Goal: Task Accomplishment & Management: Complete application form

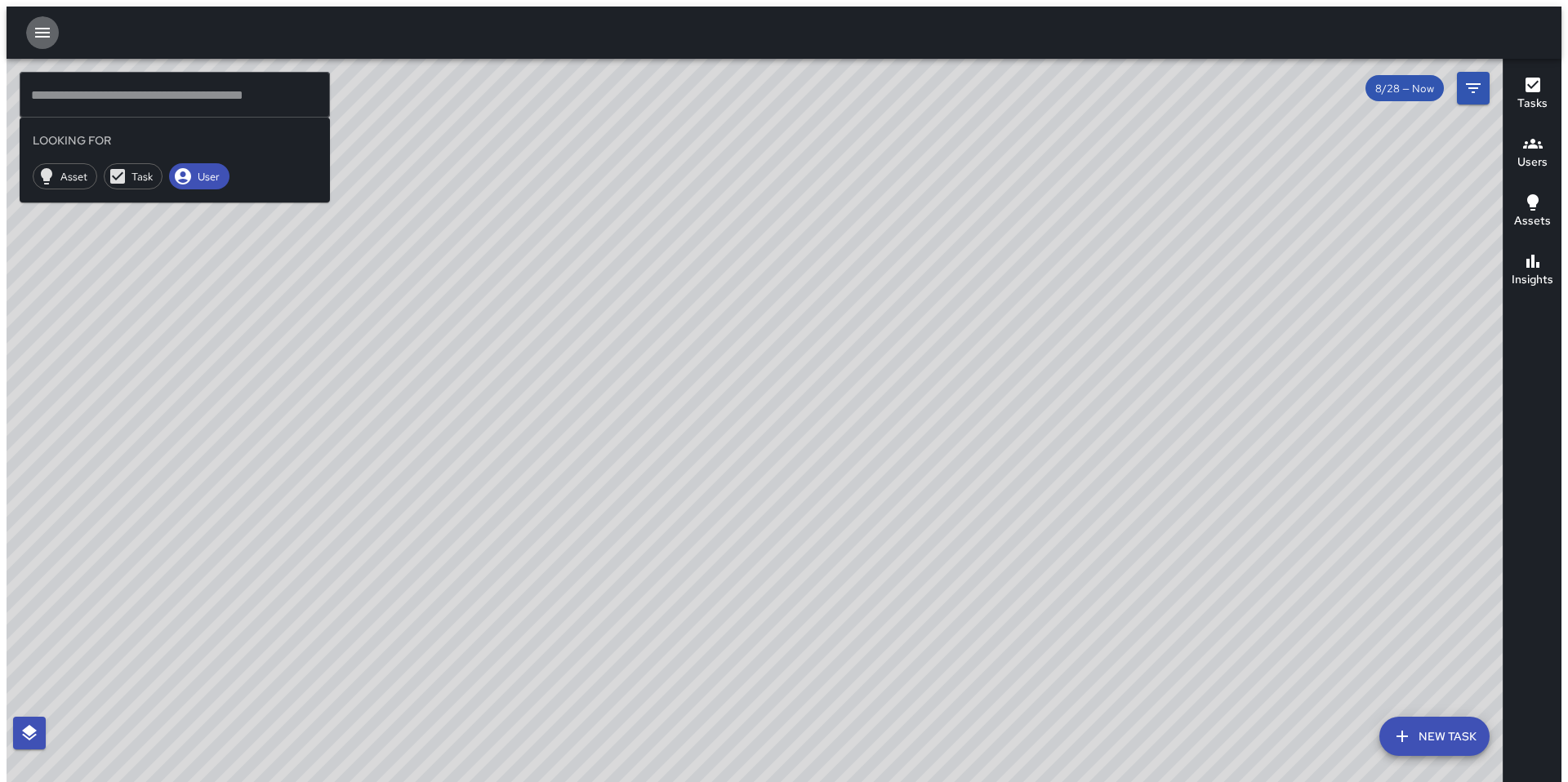
drag, startPoint x: 37, startPoint y: 30, endPoint x: 53, endPoint y: 40, distance: 18.9
click at [38, 30] on icon "button" at bounding box center [42, 32] width 15 height 10
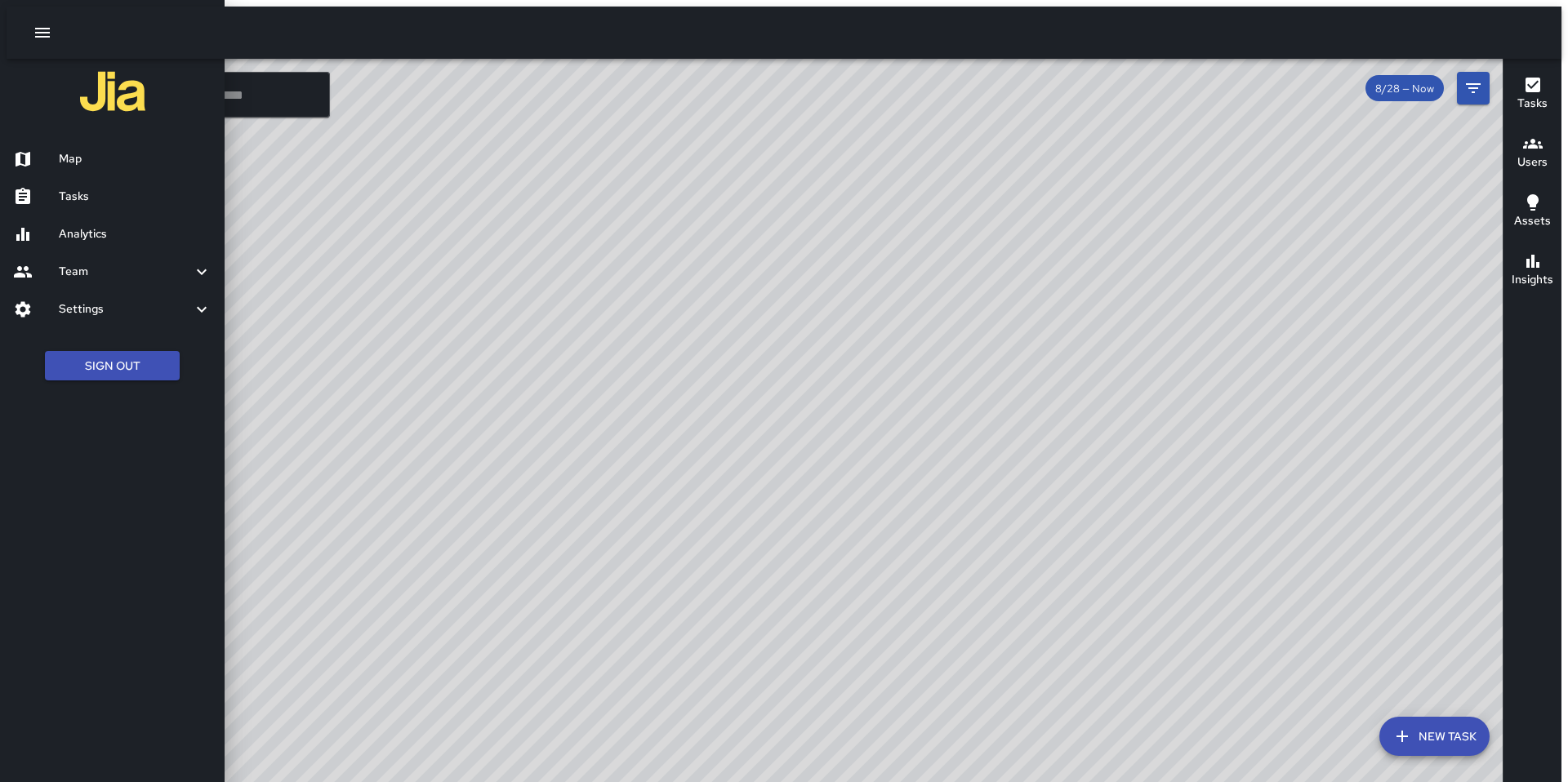
click at [91, 204] on h6 "Tasks" at bounding box center [135, 197] width 153 height 18
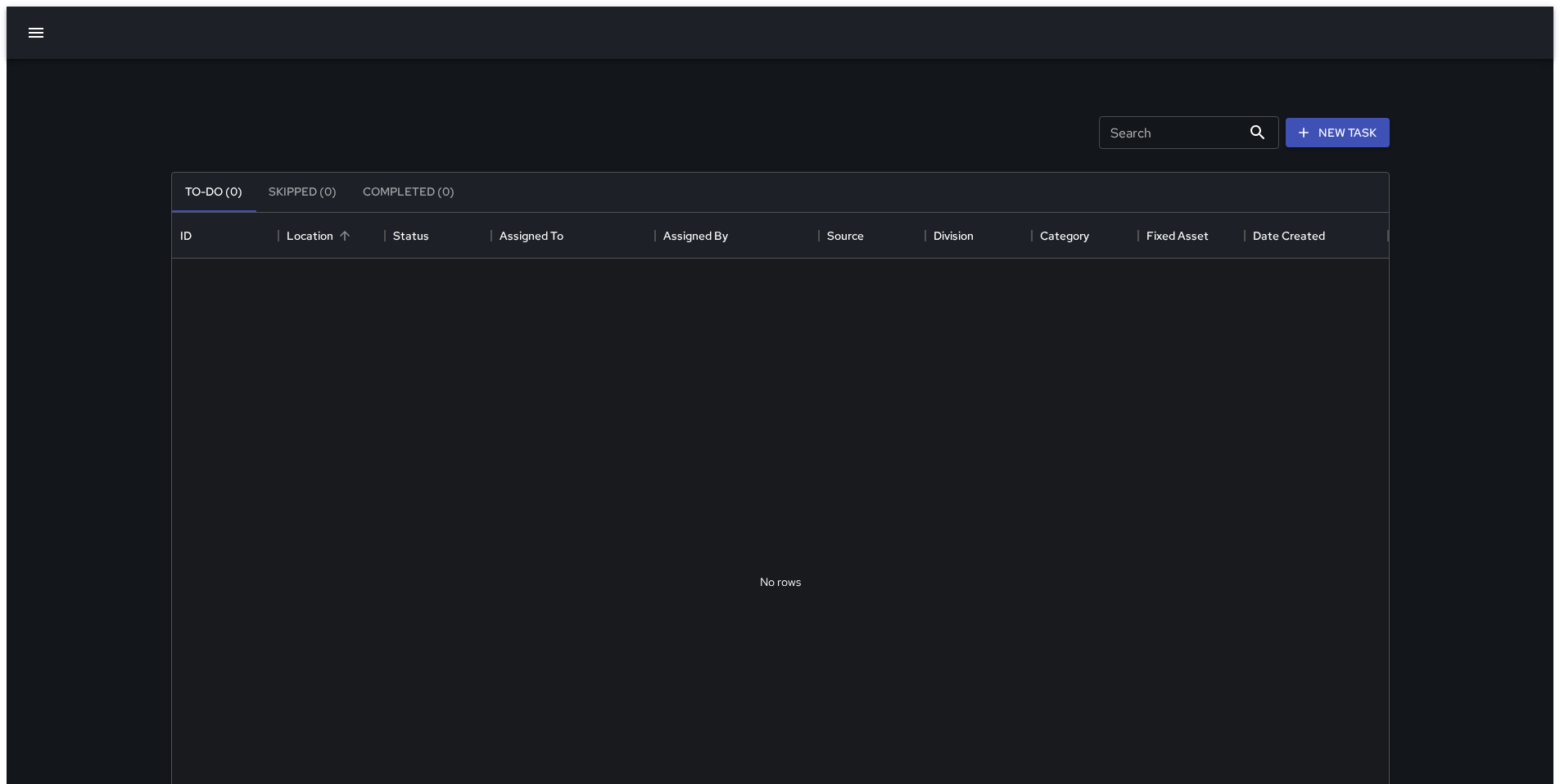
scroll to position [681, 1204]
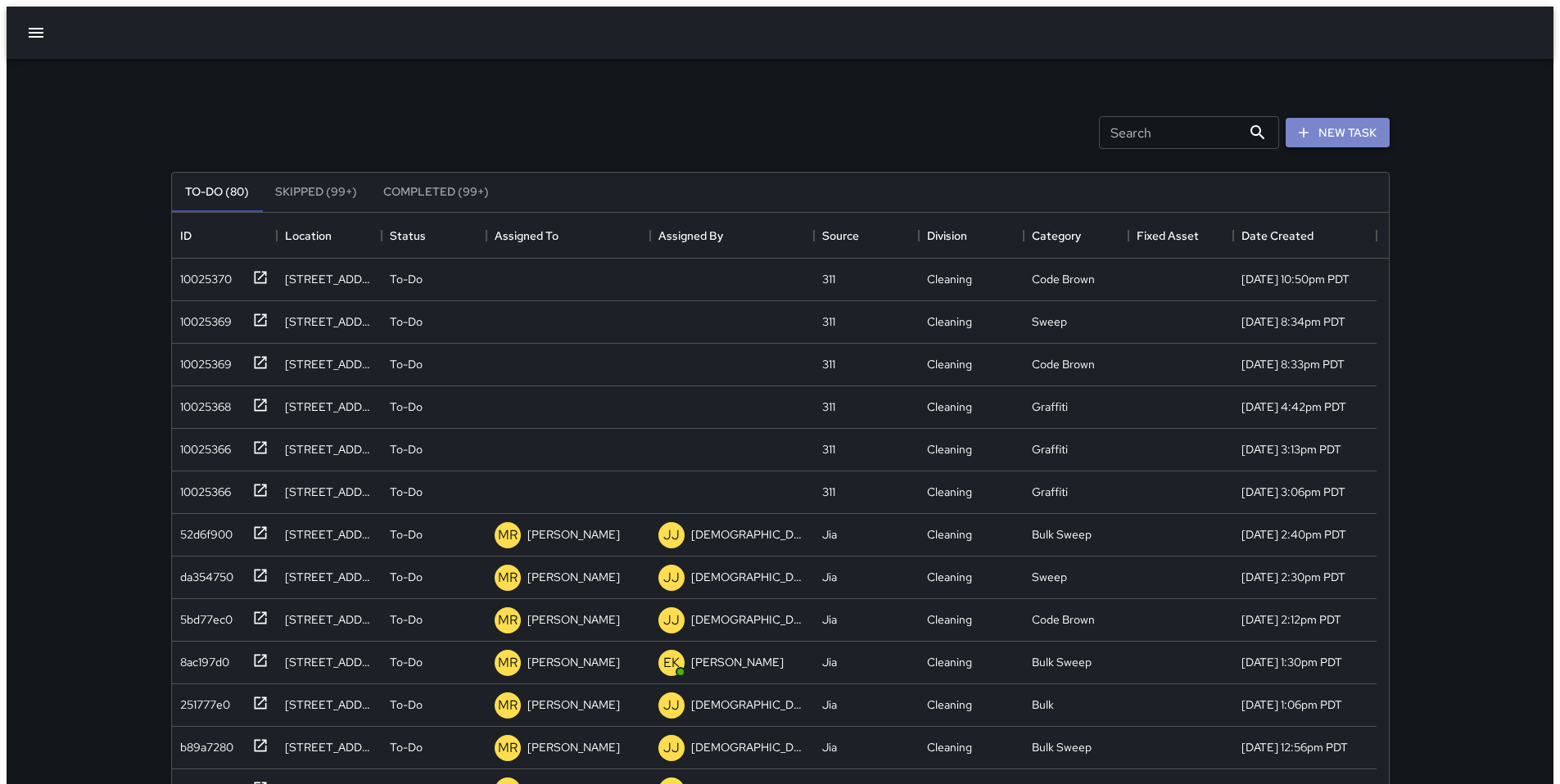
click at [1344, 119] on button "New Task" at bounding box center [1337, 133] width 104 height 30
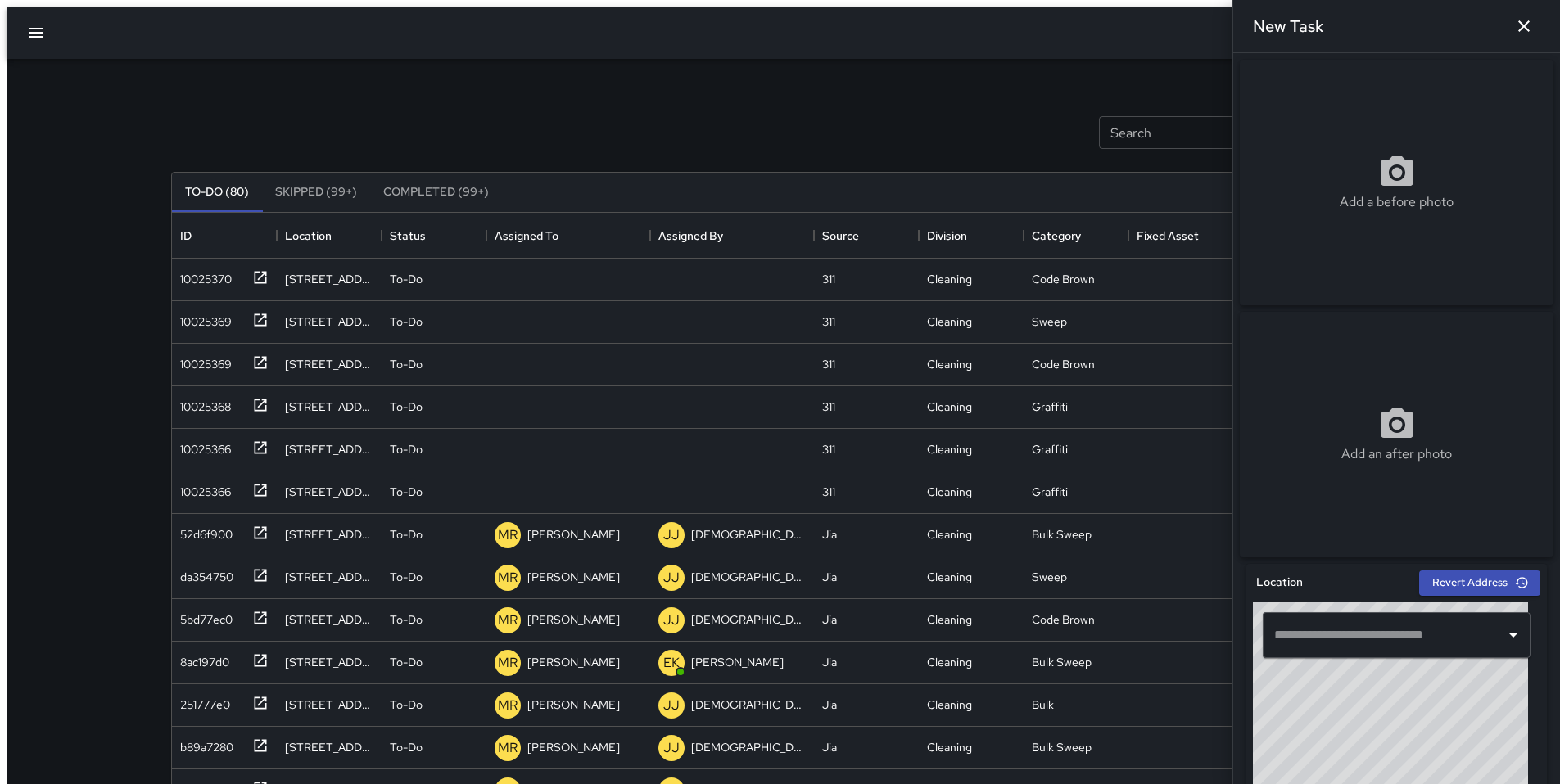
click at [1337, 651] on input "text" at bounding box center [1384, 636] width 229 height 31
paste input "**********"
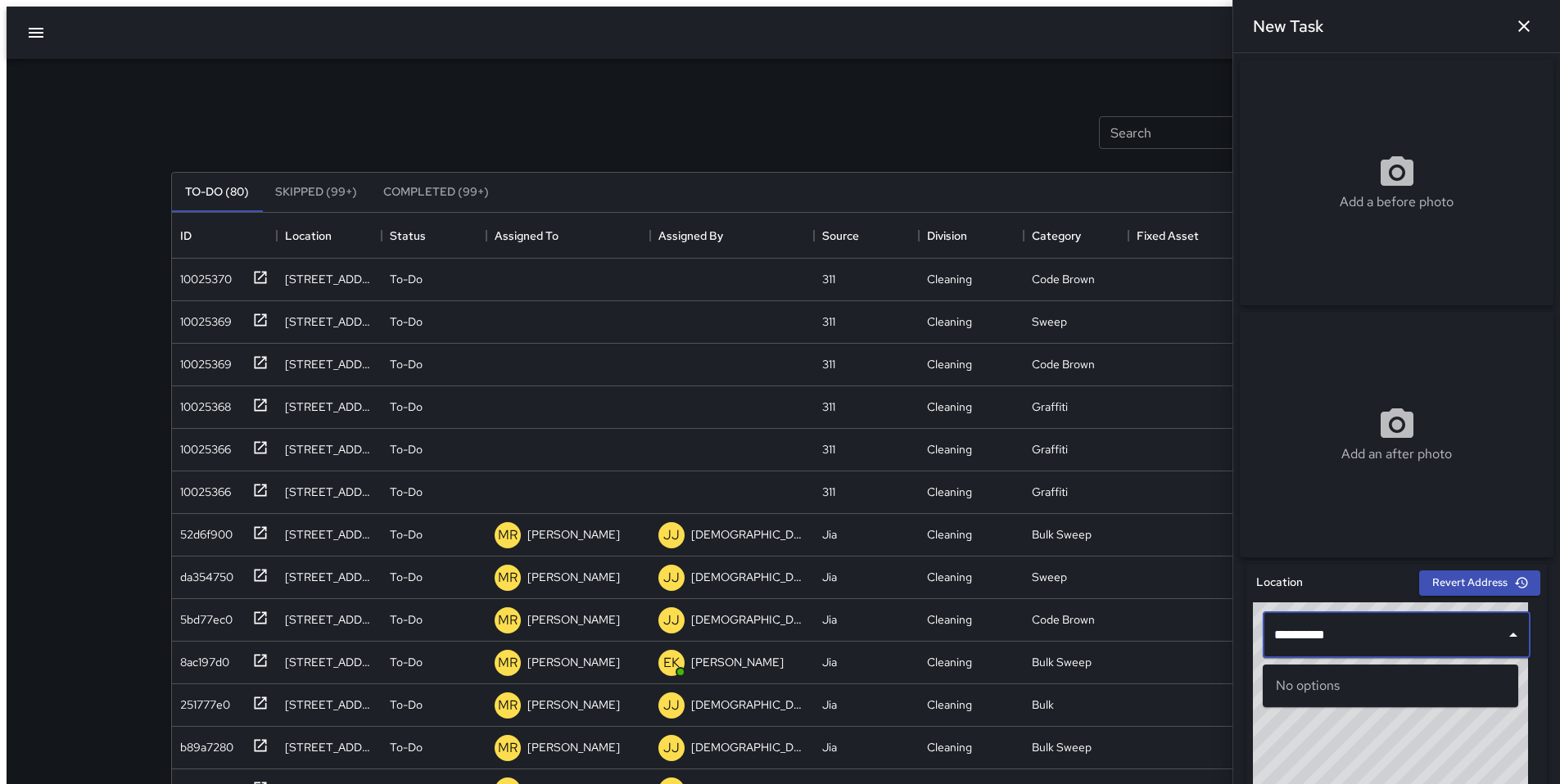
click at [1355, 633] on input "**********" at bounding box center [1384, 636] width 229 height 31
type input "**********"
click at [1341, 674] on div "No options" at bounding box center [1390, 686] width 255 height 42
click at [1345, 641] on input "**********" at bounding box center [1384, 636] width 229 height 31
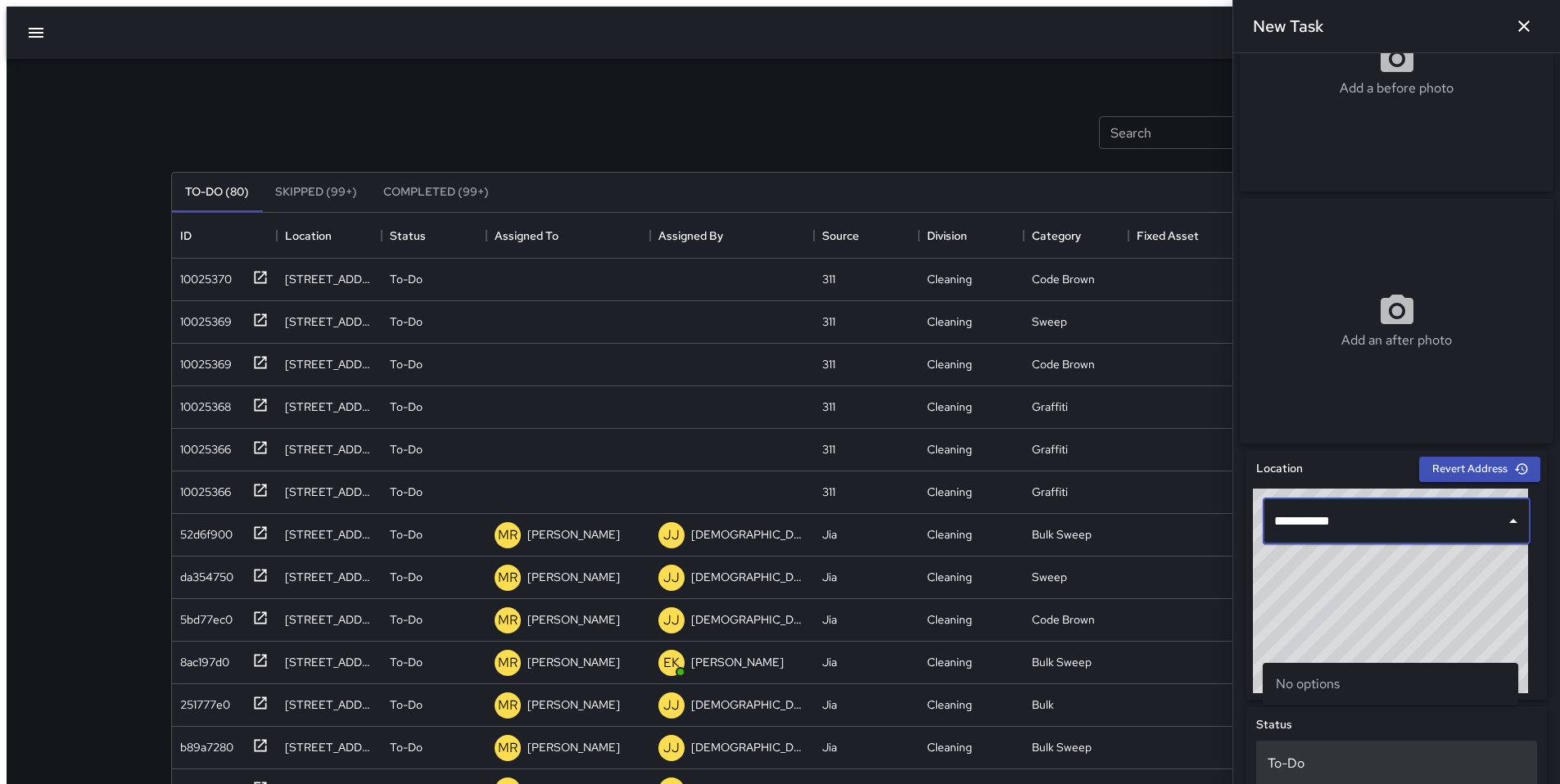
scroll to position [334, 0]
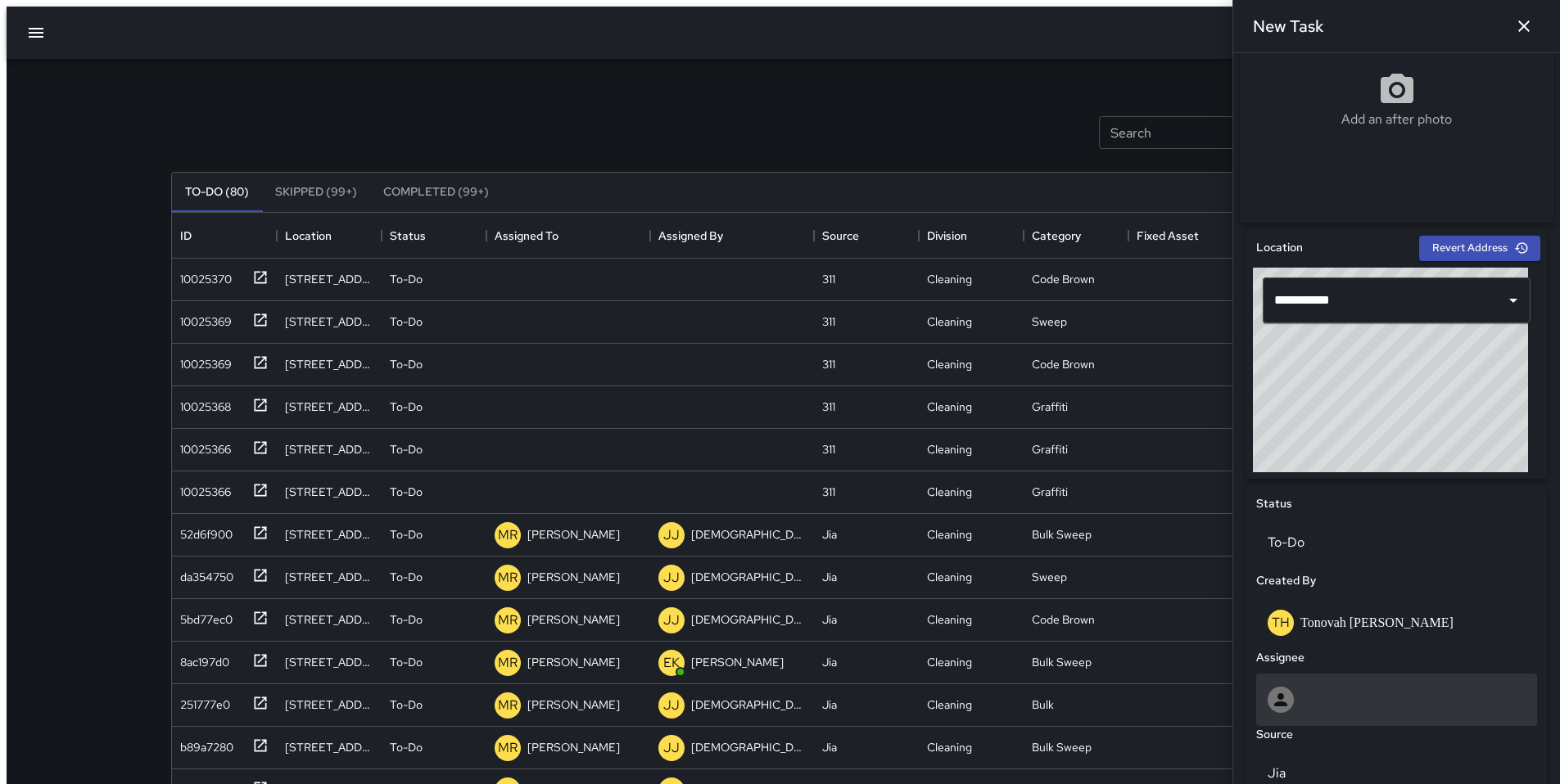
click at [1320, 695] on div at bounding box center [1397, 700] width 258 height 26
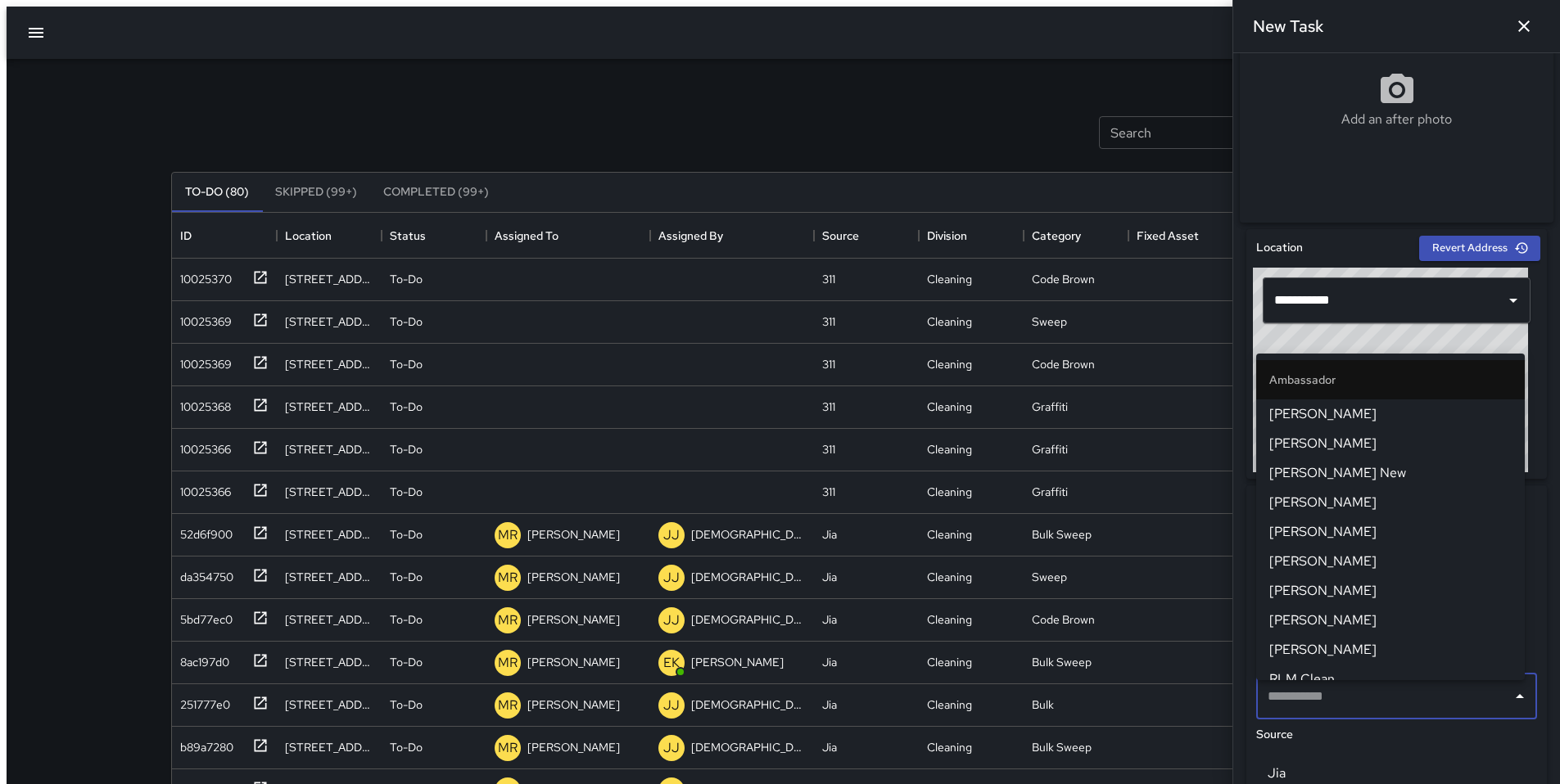
click at [1368, 370] on li "Ambassador" at bounding box center [1390, 380] width 268 height 40
click at [1342, 256] on div "Location" at bounding box center [1336, 248] width 166 height 25
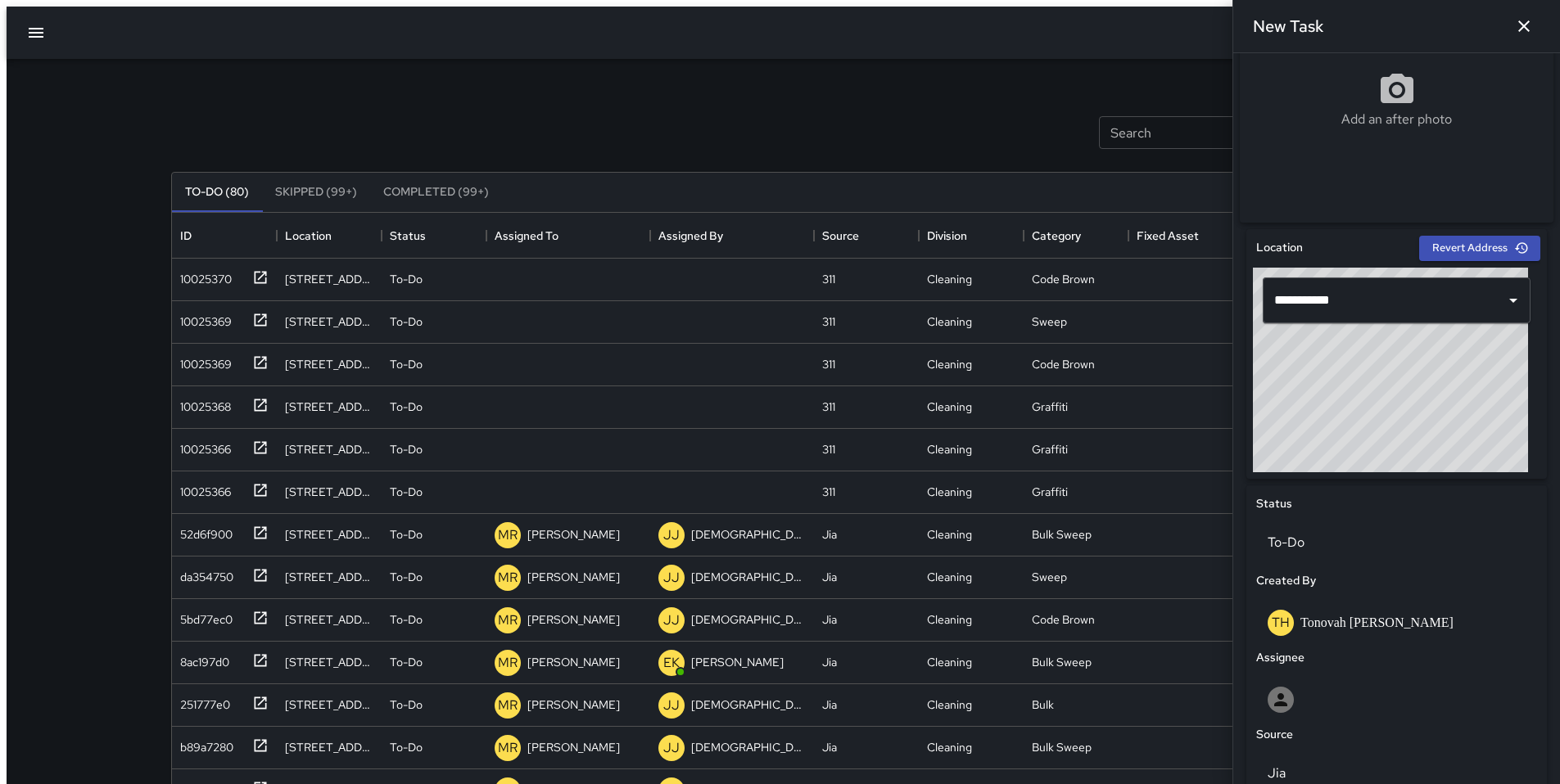
click at [1339, 210] on div "Add an after photo" at bounding box center [1397, 99] width 313 height 246
click at [1519, 30] on icon "button" at bounding box center [1524, 26] width 11 height 11
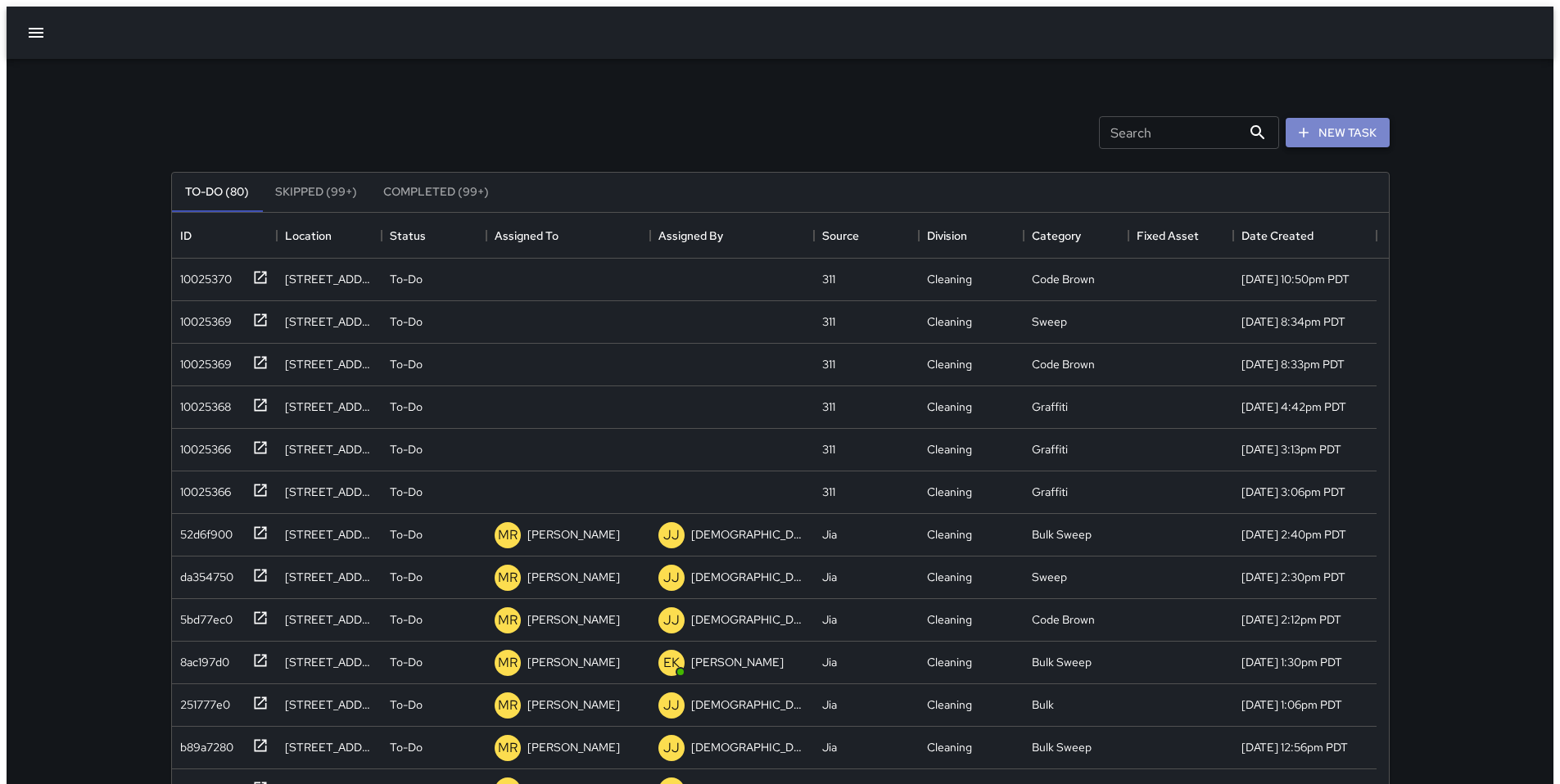
click at [1363, 118] on button "New Task" at bounding box center [1337, 133] width 104 height 30
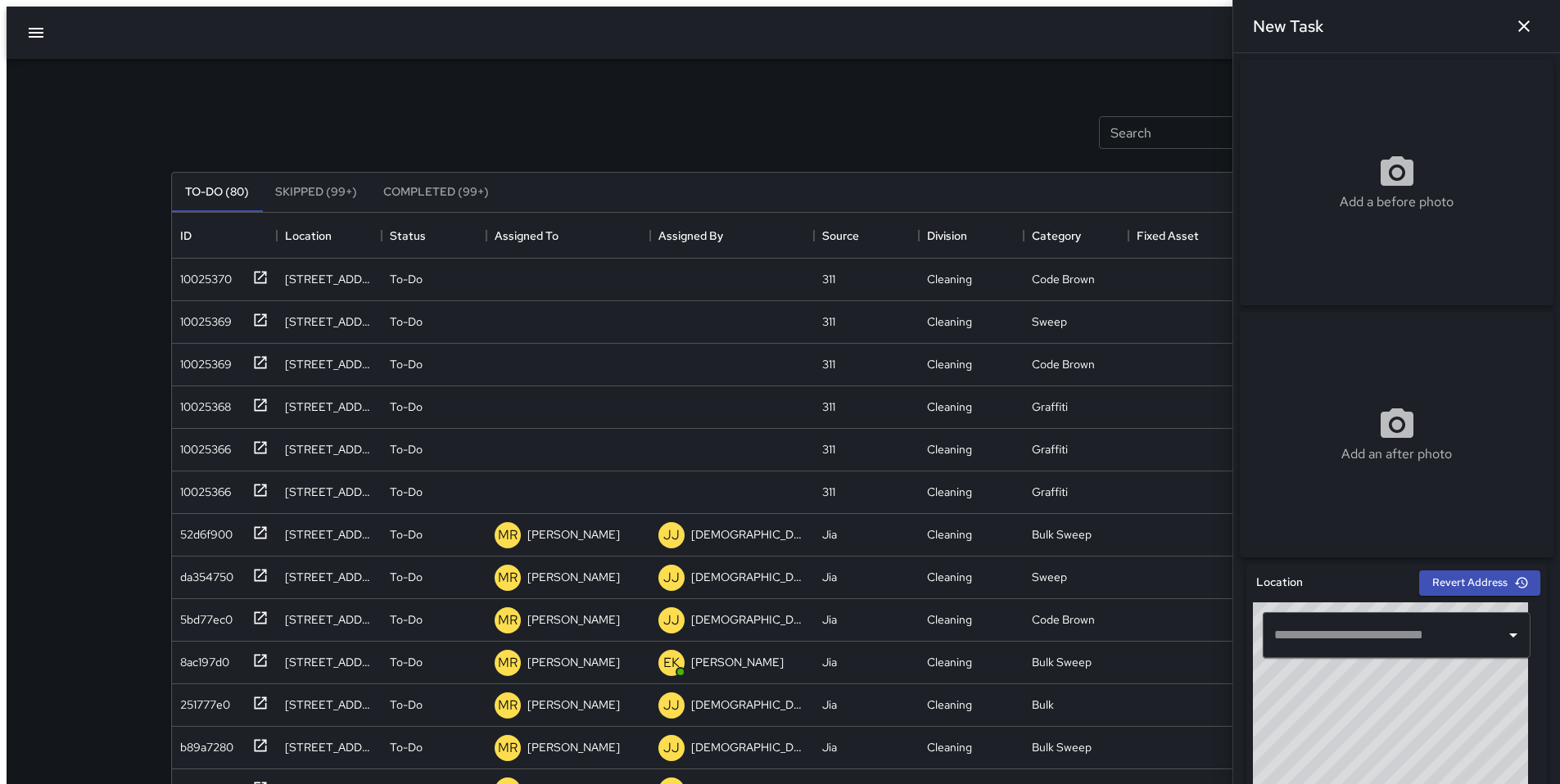
click at [1337, 635] on input "text" at bounding box center [1384, 636] width 229 height 31
paste input "**********"
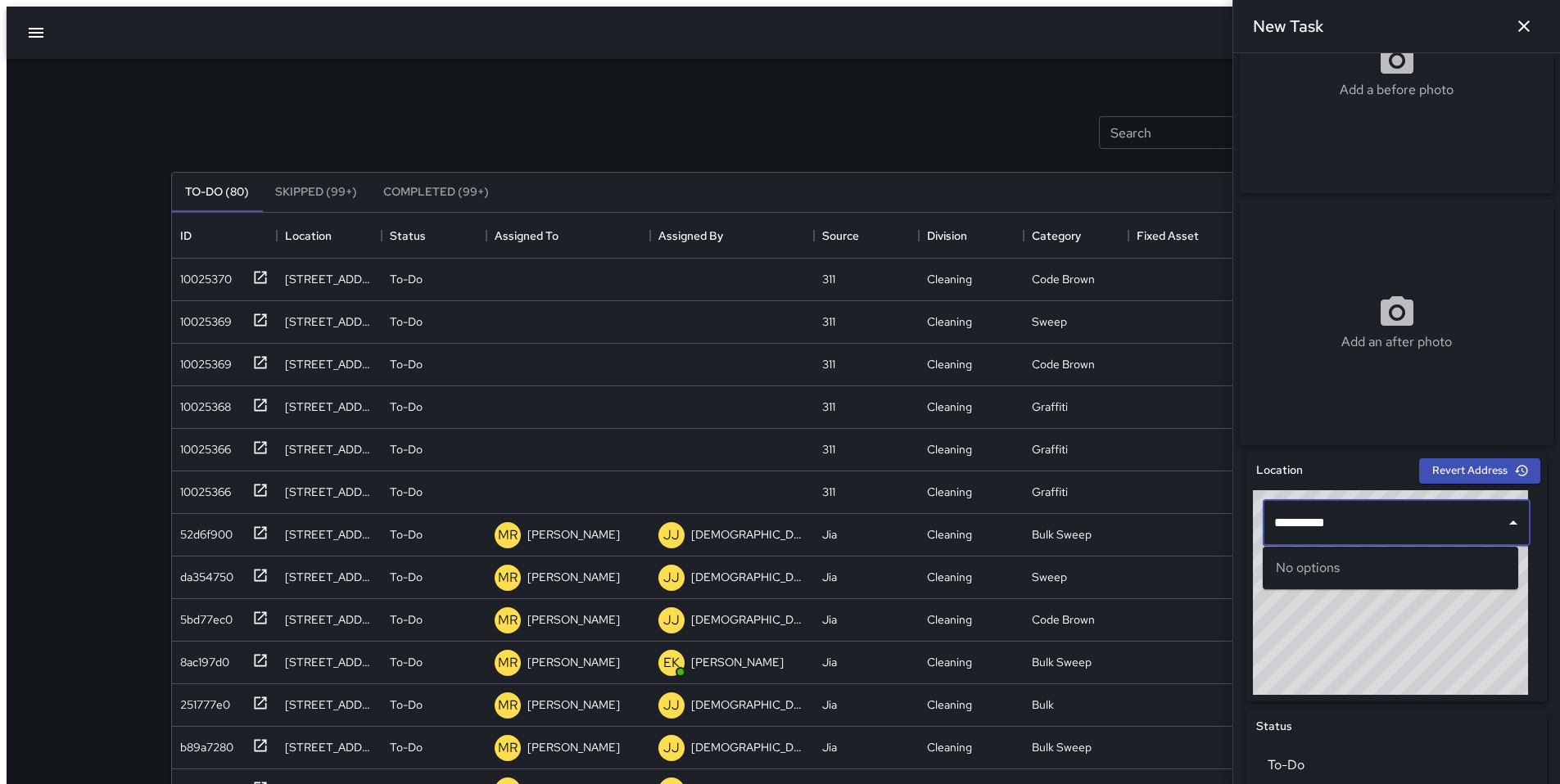
scroll to position [123, 0]
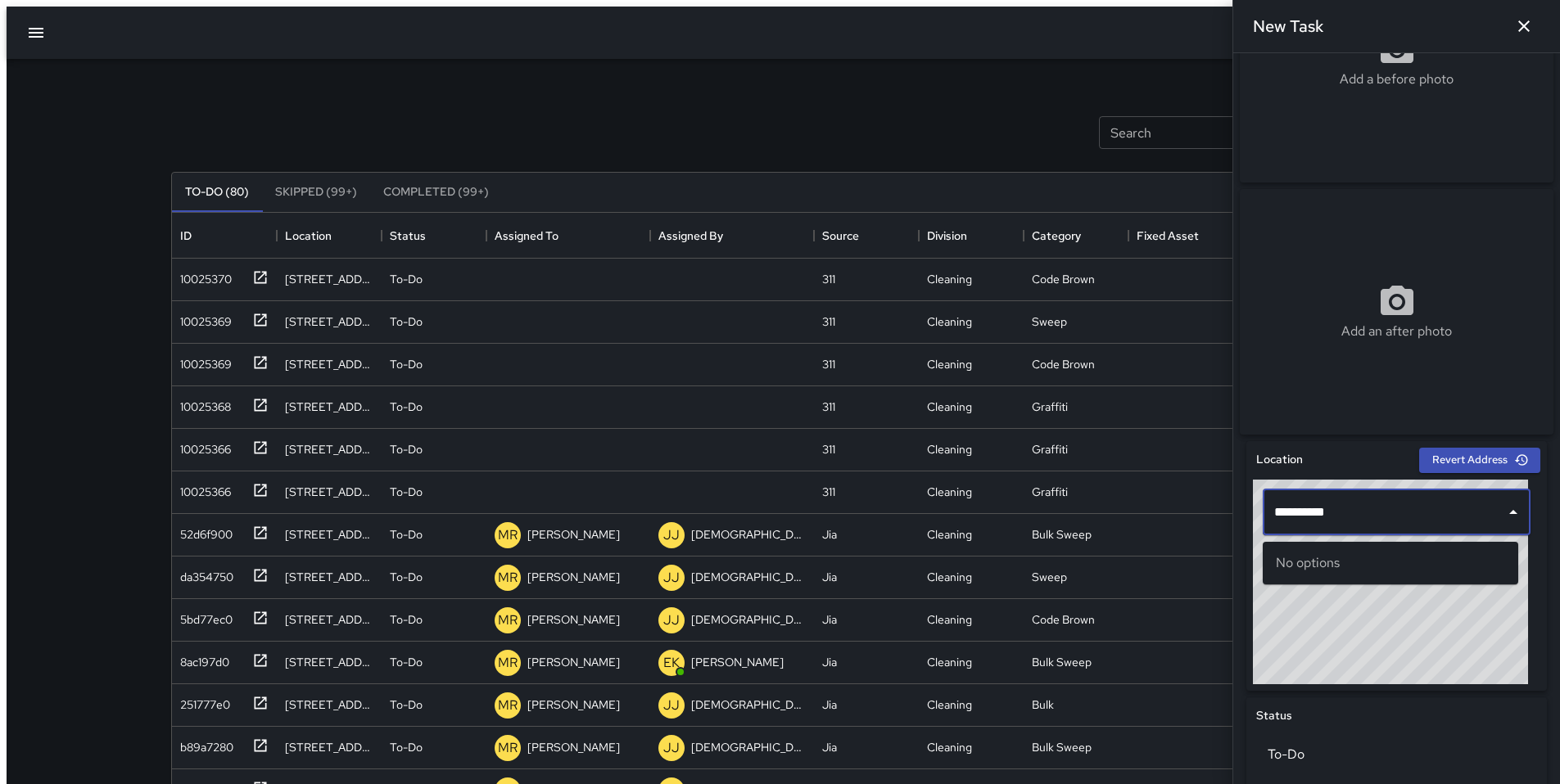
click at [1370, 629] on div "© Mapbox © OpenStreetMap Improve this map" at bounding box center [1390, 582] width 276 height 205
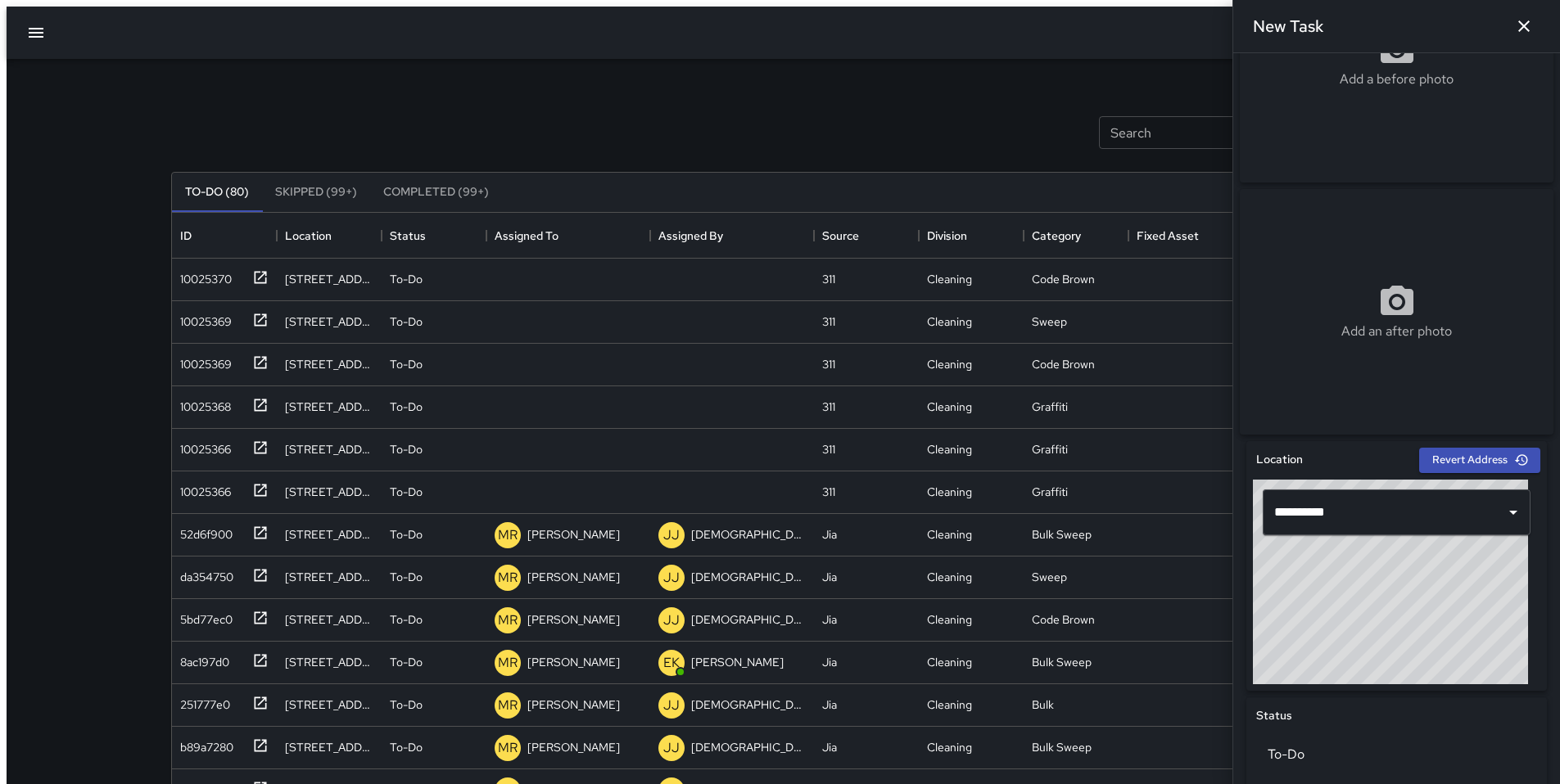
click at [1351, 595] on div "© Mapbox © OpenStreetMap Improve this map" at bounding box center [1390, 582] width 276 height 205
click at [1371, 521] on input "**********" at bounding box center [1373, 512] width 207 height 31
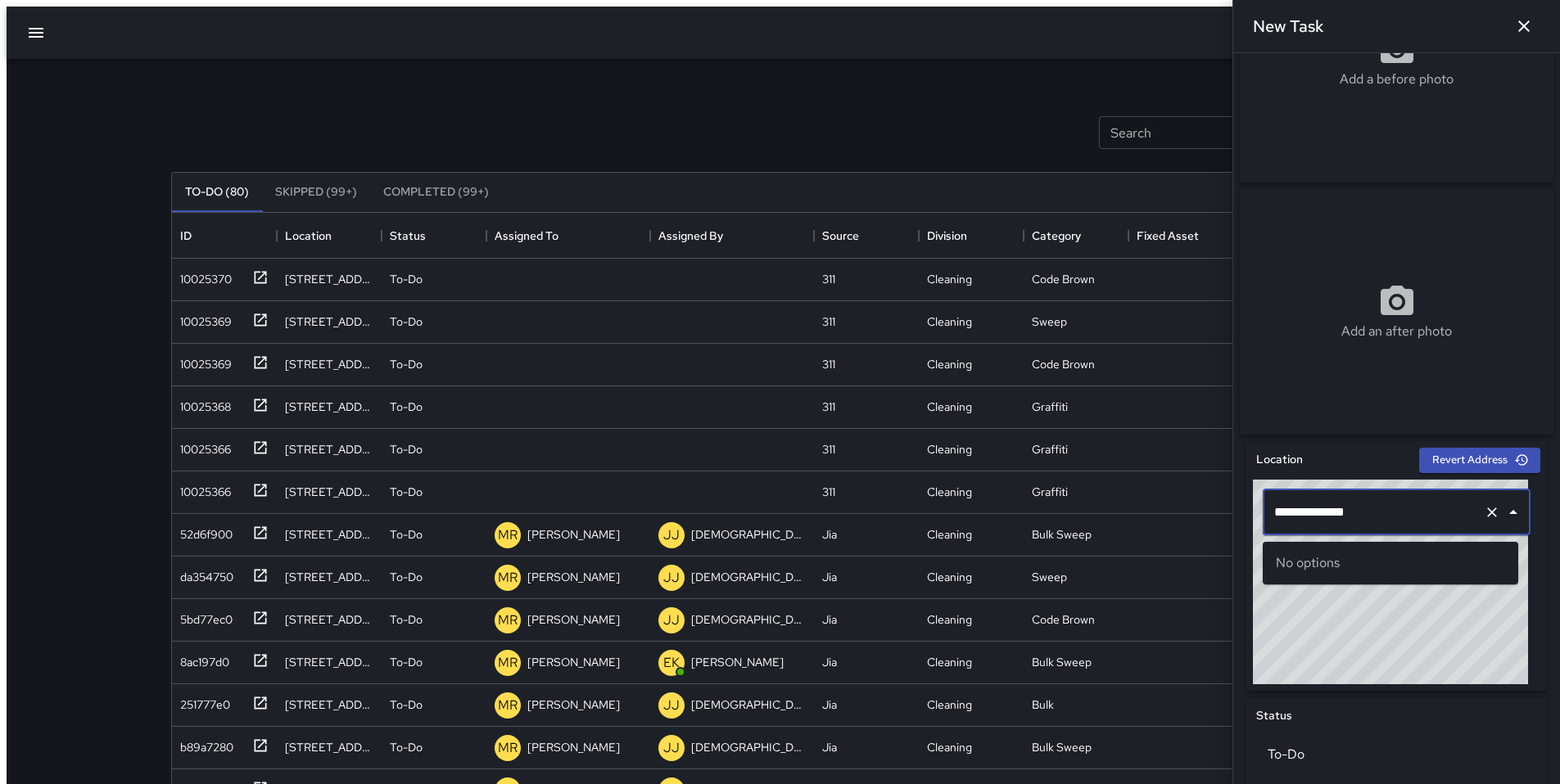
paste input "text"
click at [1396, 521] on input "**********" at bounding box center [1373, 512] width 207 height 31
type input "**********"
click at [1325, 747] on div "To-Do" at bounding box center [1396, 755] width 281 height 46
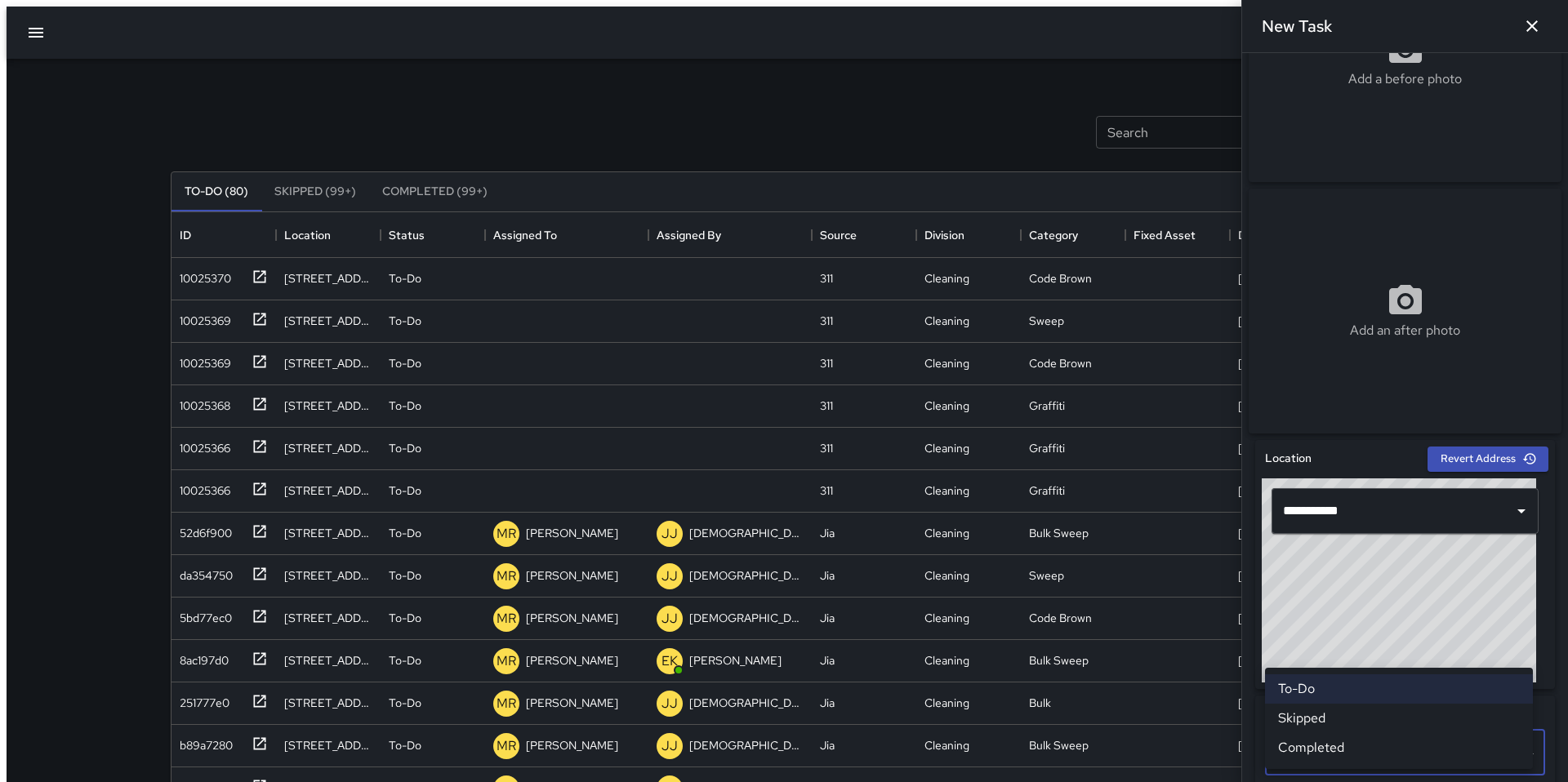
click at [1359, 535] on div at bounding box center [784, 391] width 1568 height 782
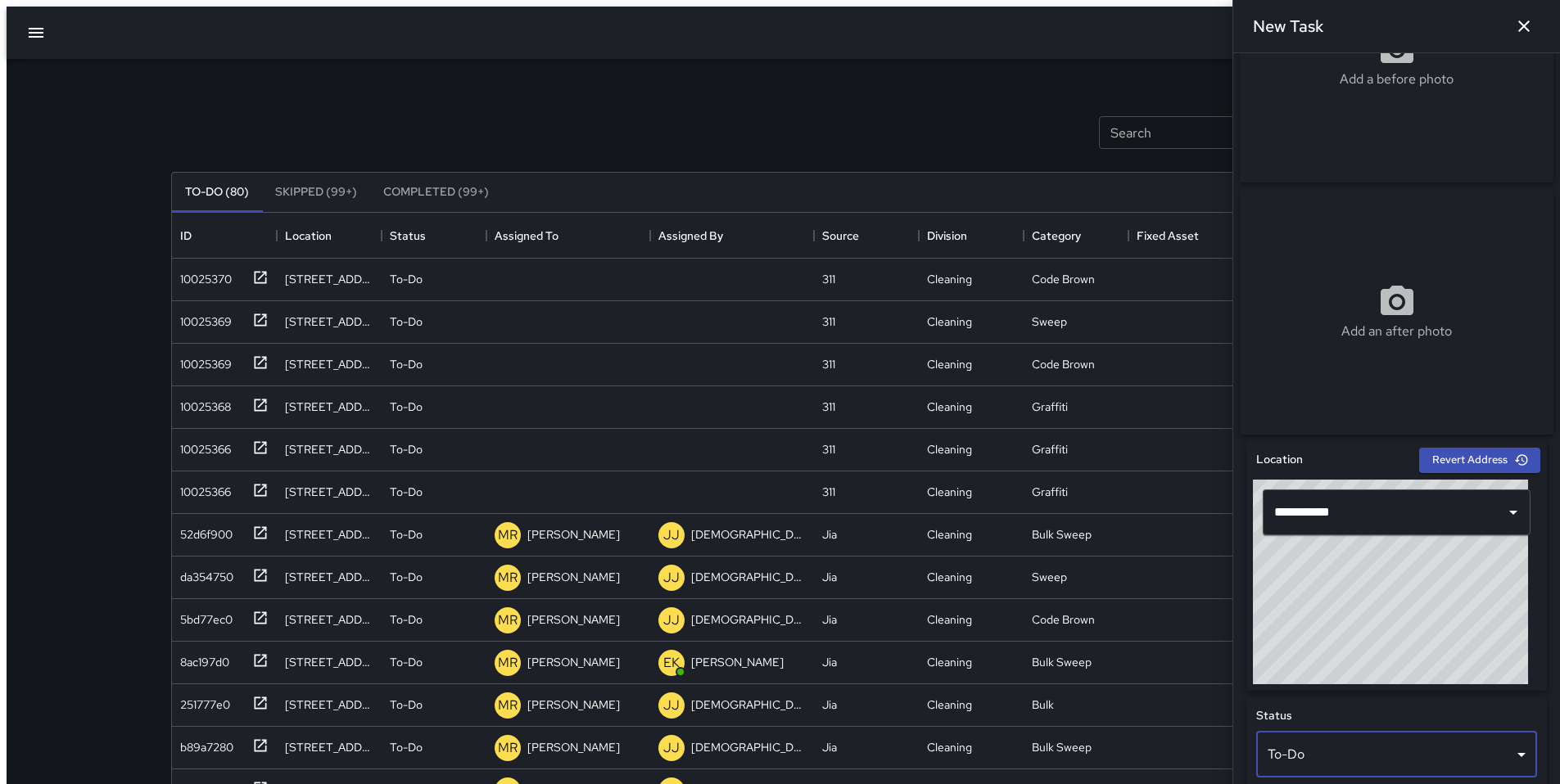
click at [1038, 76] on div "Search Search New Task To-Do (80) Skipped (99+) Completed (99+) ID Location Sta…" at bounding box center [780, 516] width 1258 height 915
click at [1519, 26] on icon "button" at bounding box center [1523, 26] width 19 height 19
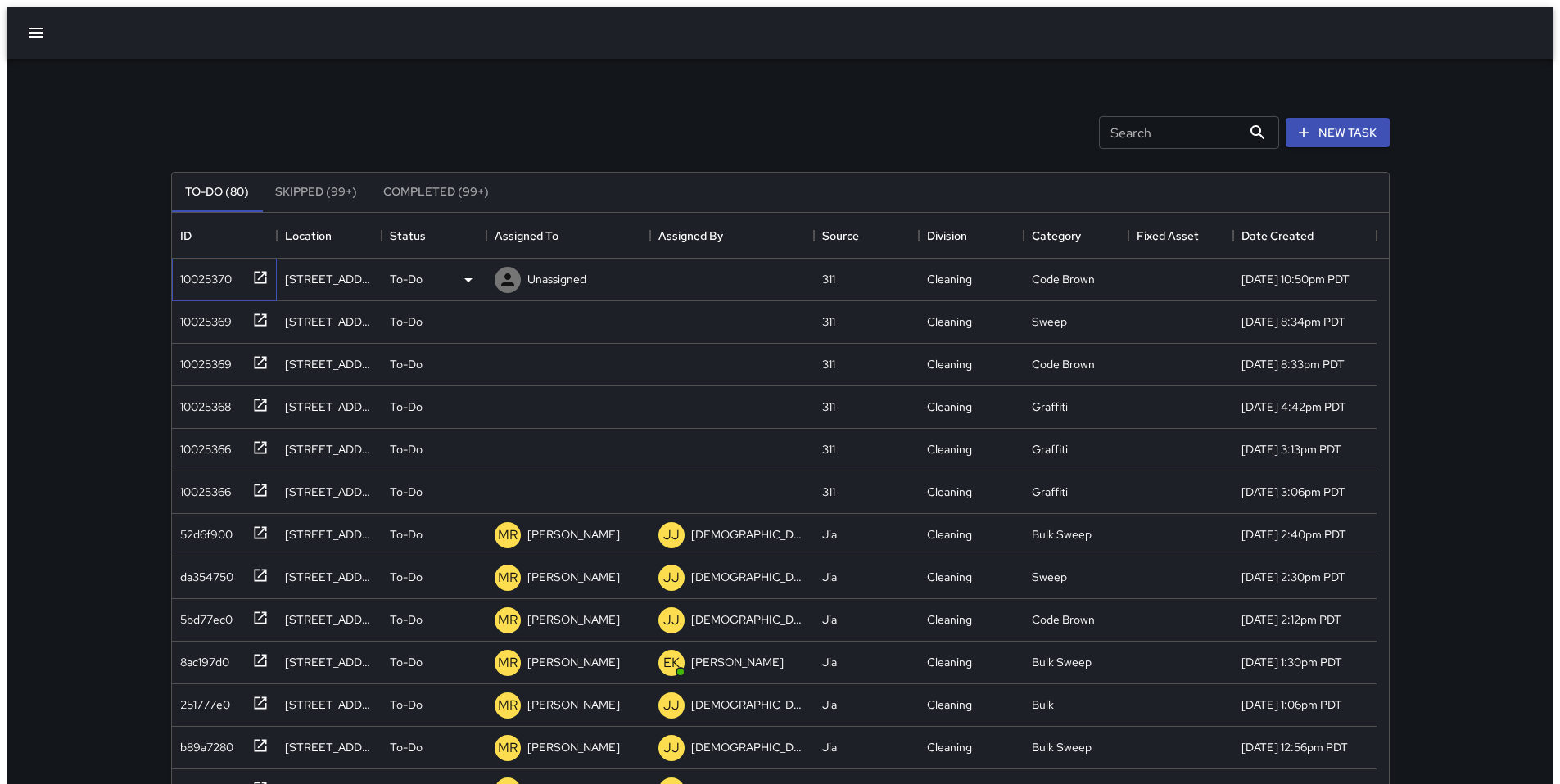
click at [190, 280] on div "10025370" at bounding box center [202, 275] width 58 height 23
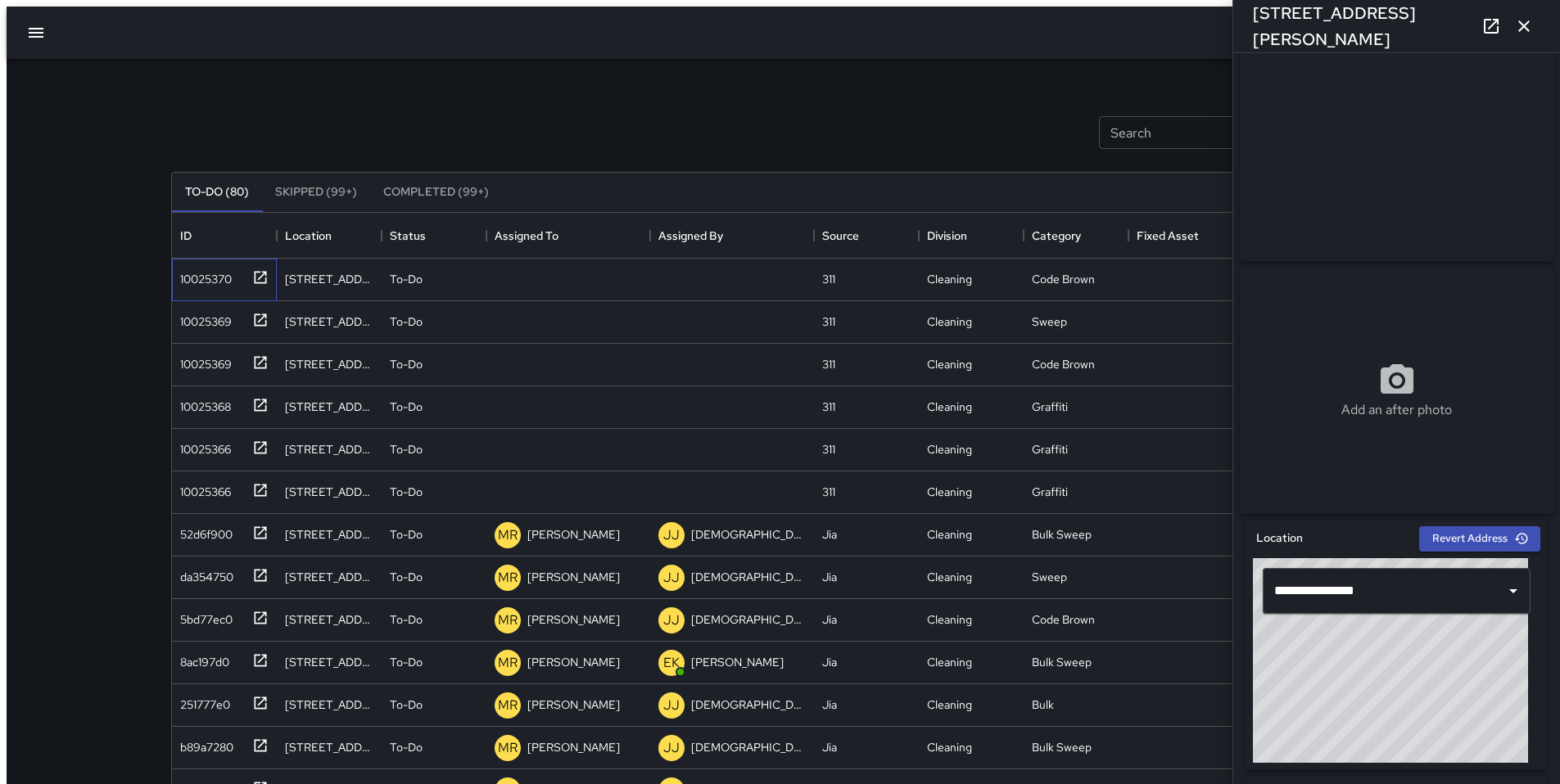
scroll to position [152, 0]
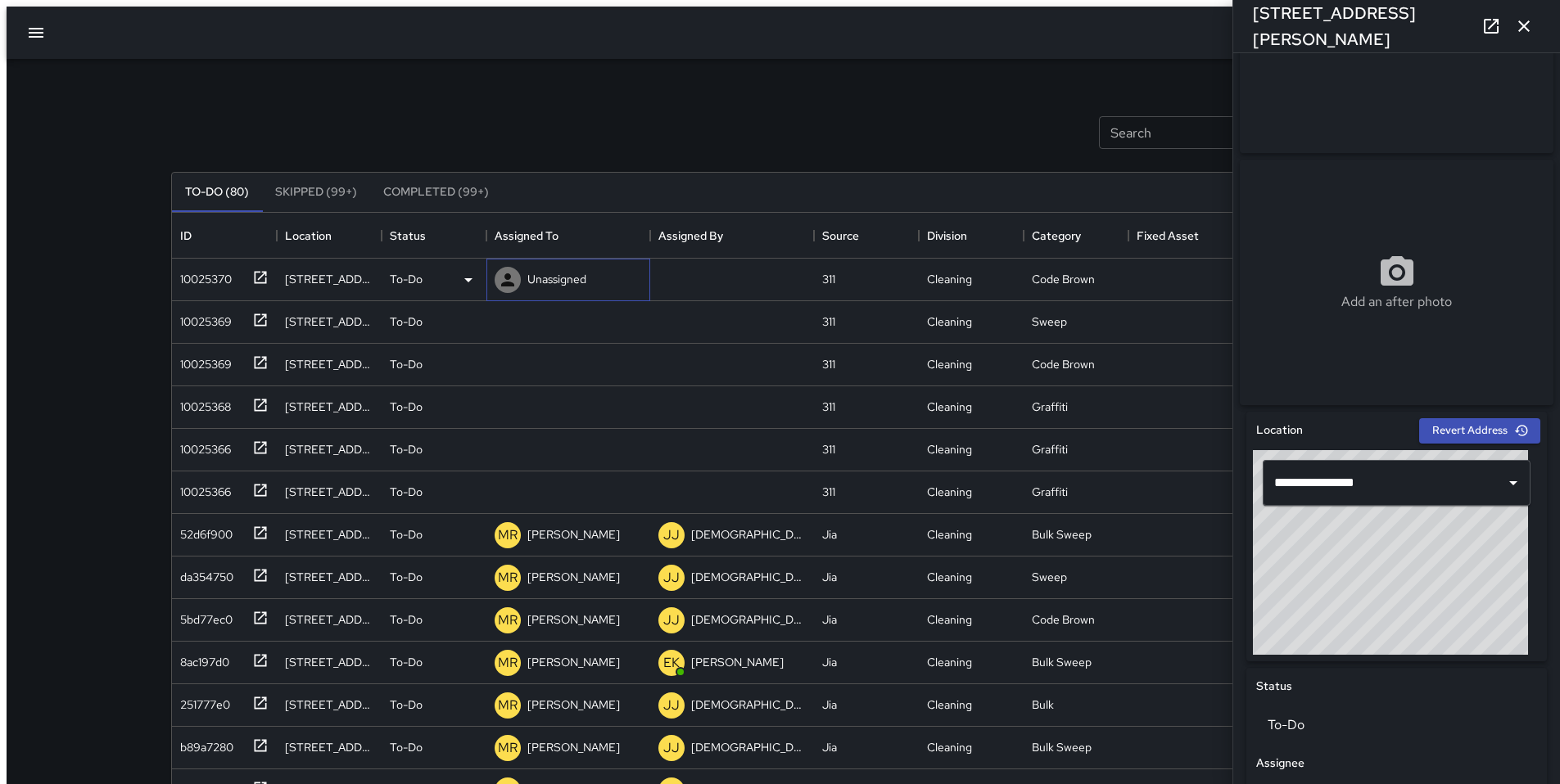
click at [553, 271] on p "Unassigned" at bounding box center [557, 279] width 59 height 17
type input "****"
click at [545, 316] on p "[PERSON_NAME]" at bounding box center [585, 321] width 103 height 19
click at [201, 307] on div "10025369" at bounding box center [202, 318] width 58 height 23
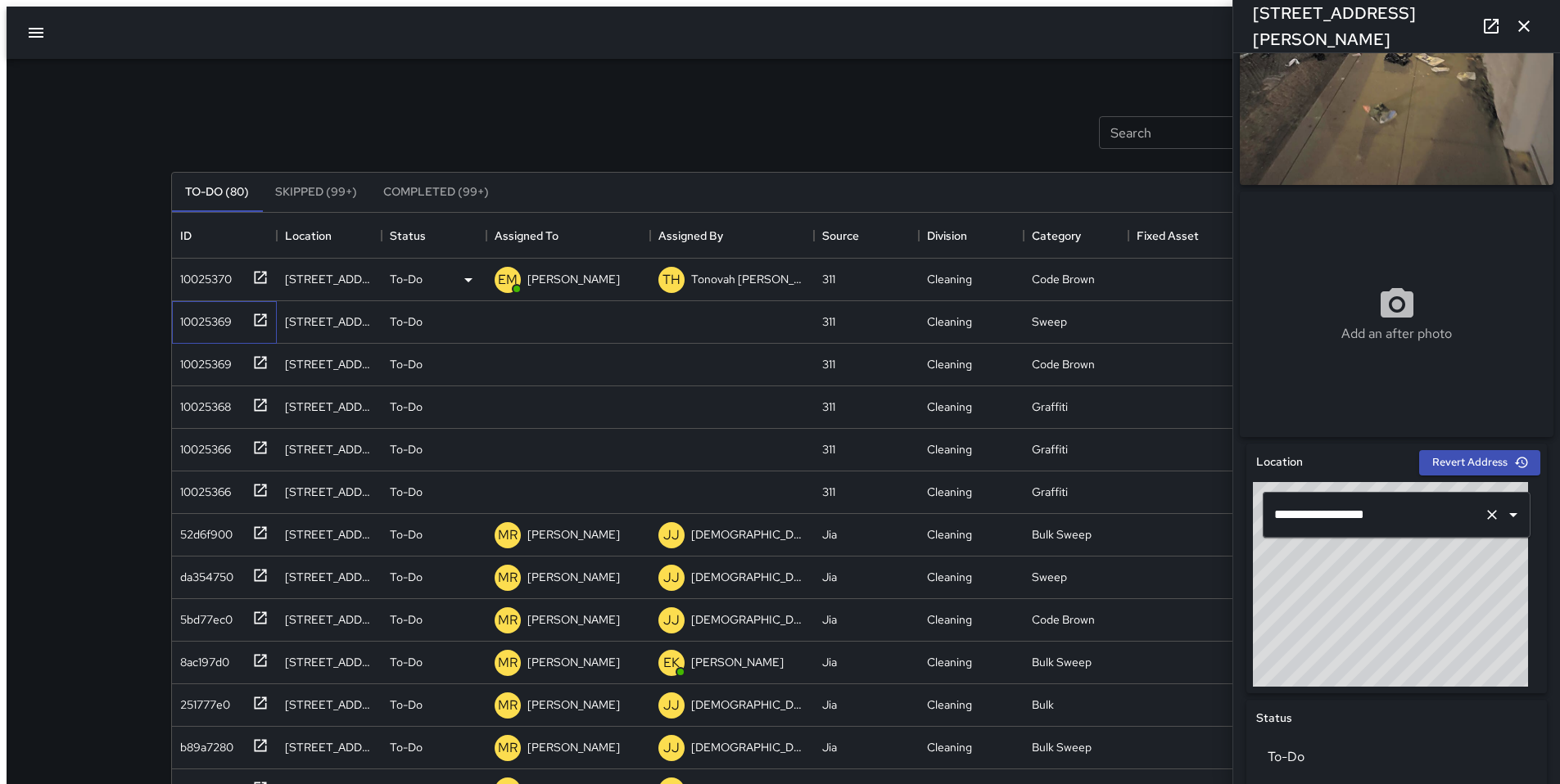
scroll to position [132, 0]
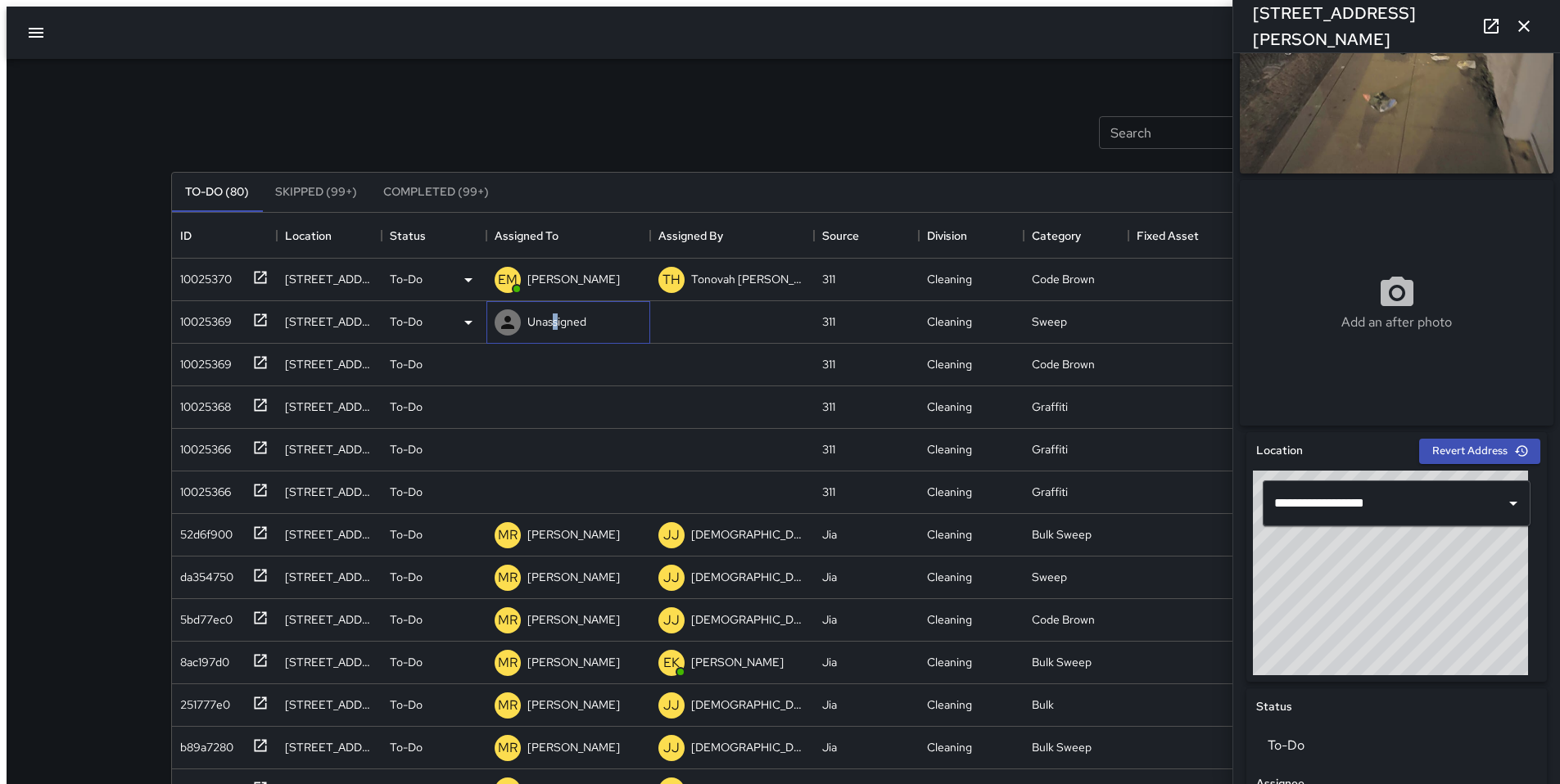
click at [553, 316] on p "Unassigned" at bounding box center [557, 322] width 59 height 17
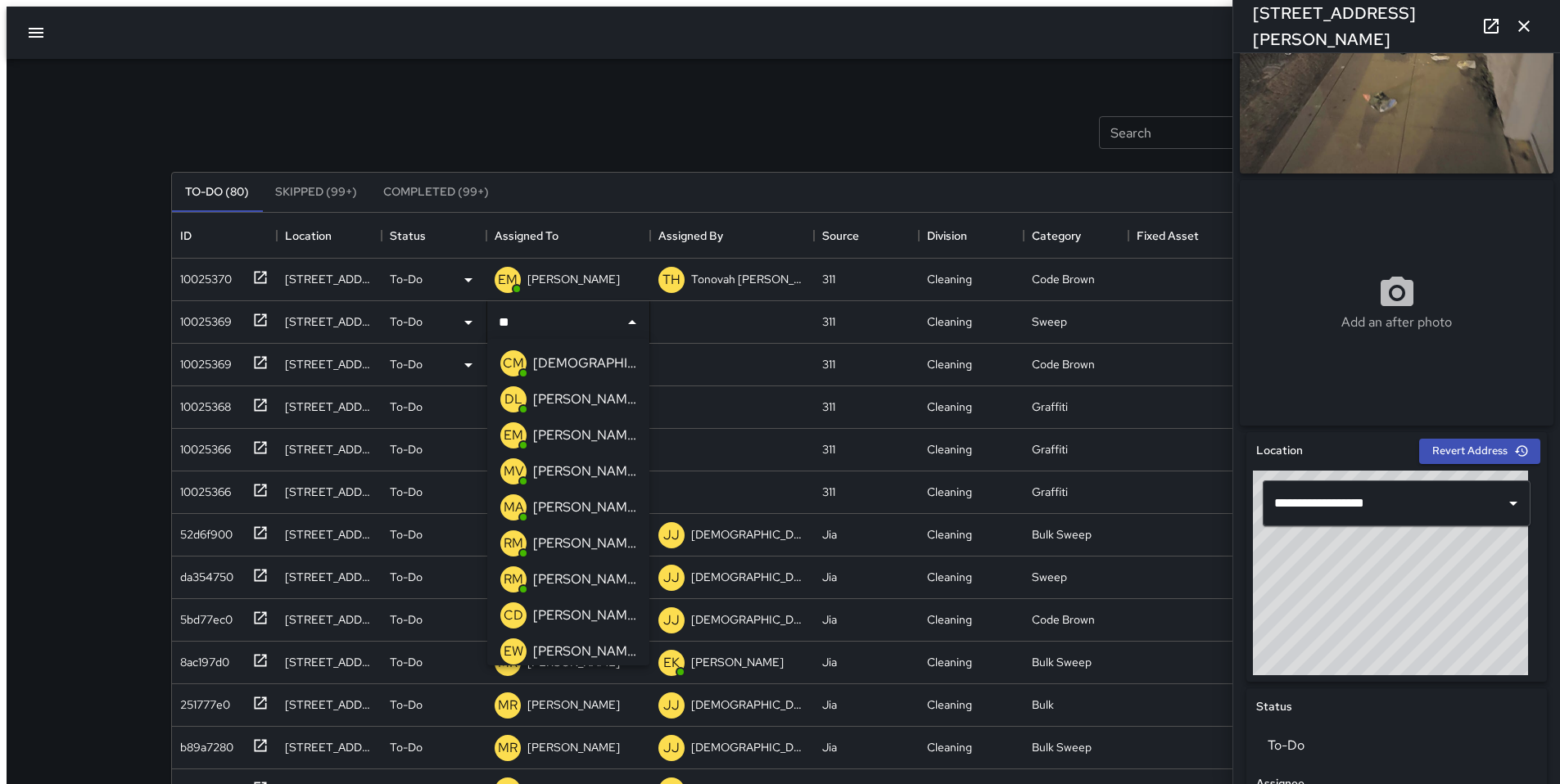
type input "***"
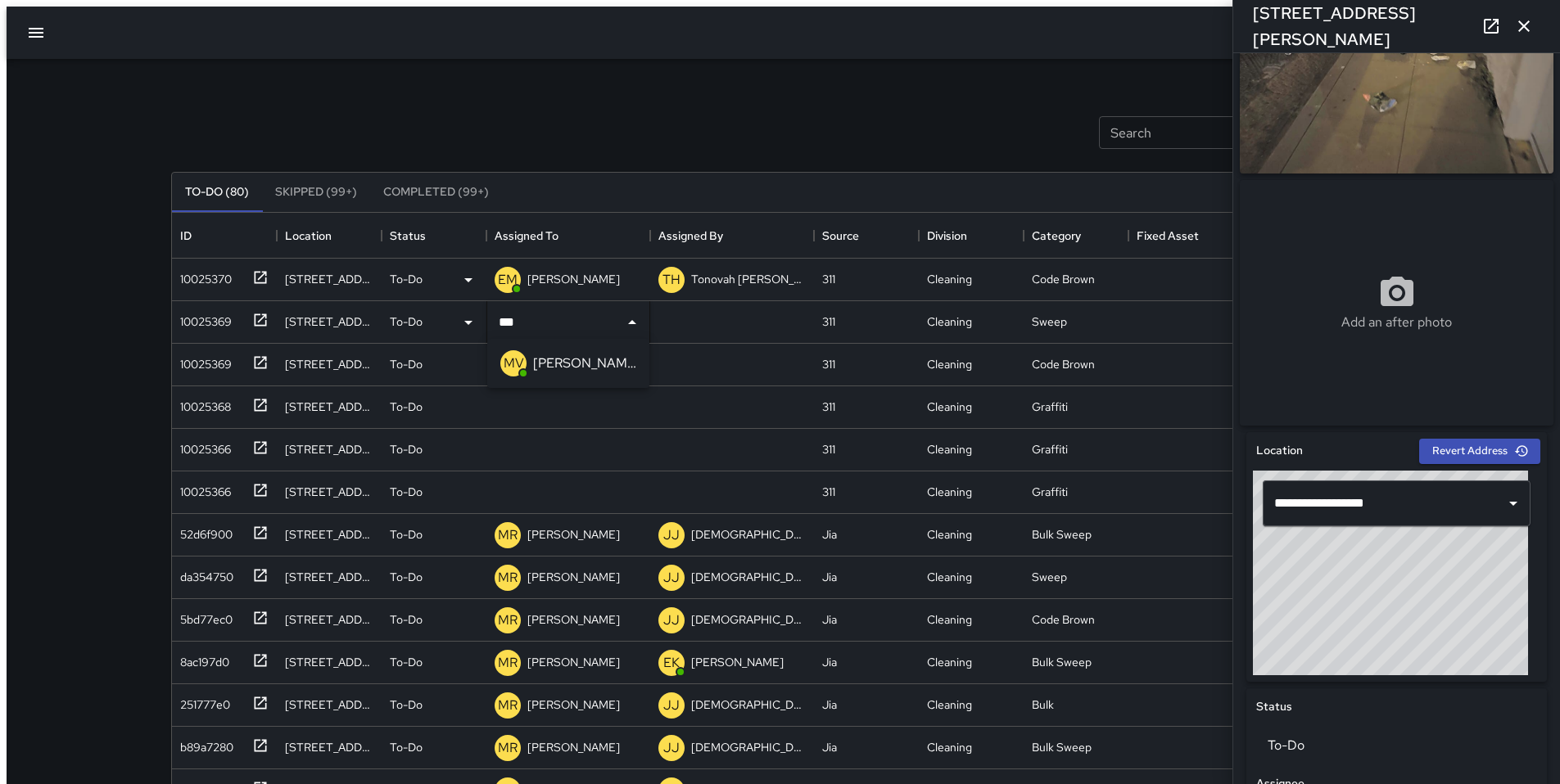
click at [602, 372] on p "[PERSON_NAME]" at bounding box center [585, 363] width 103 height 19
click at [233, 363] on div "10025369" at bounding box center [220, 361] width 95 height 27
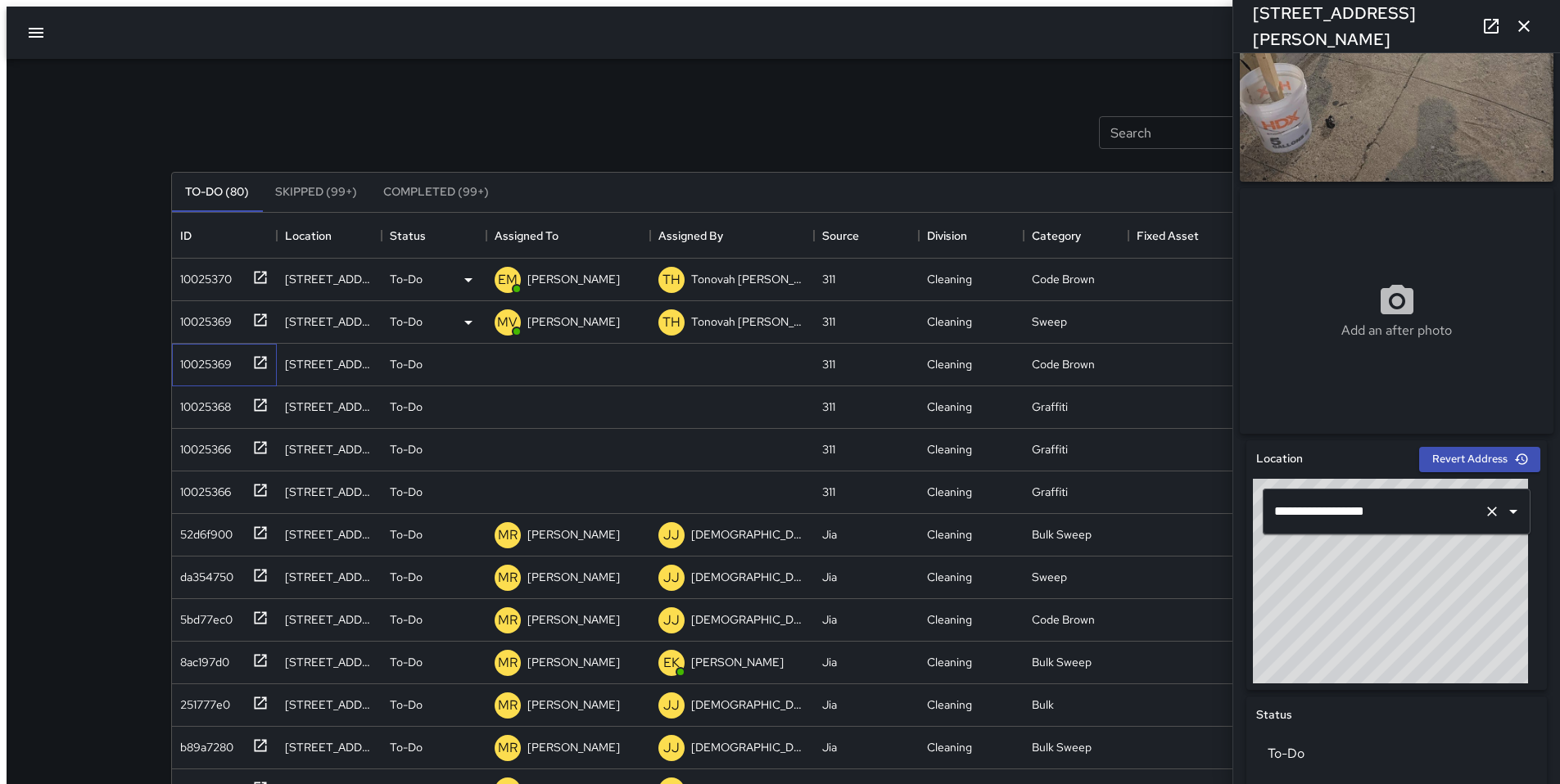
scroll to position [136, 0]
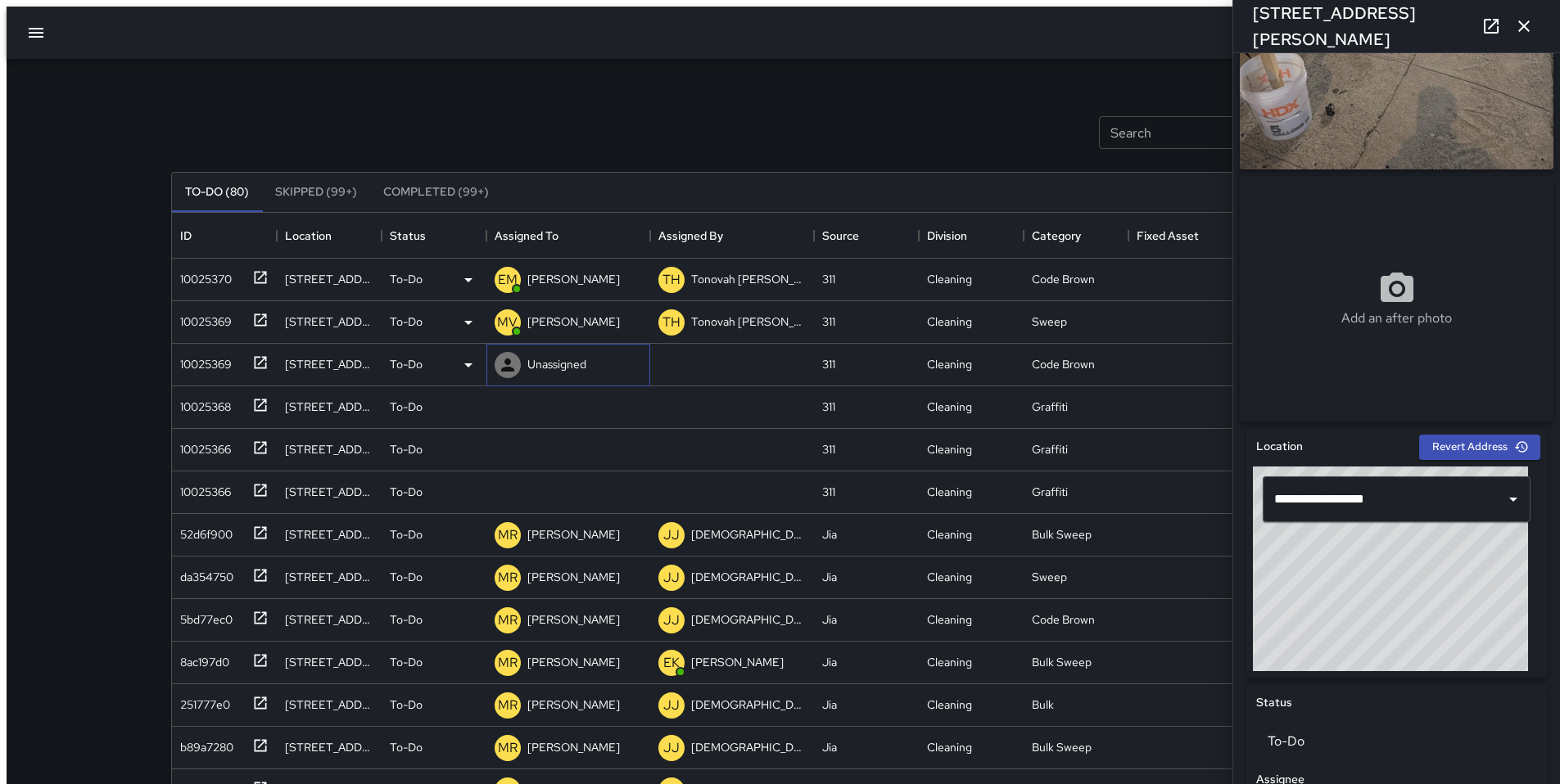
click at [581, 357] on p "Unassigned" at bounding box center [557, 365] width 59 height 17
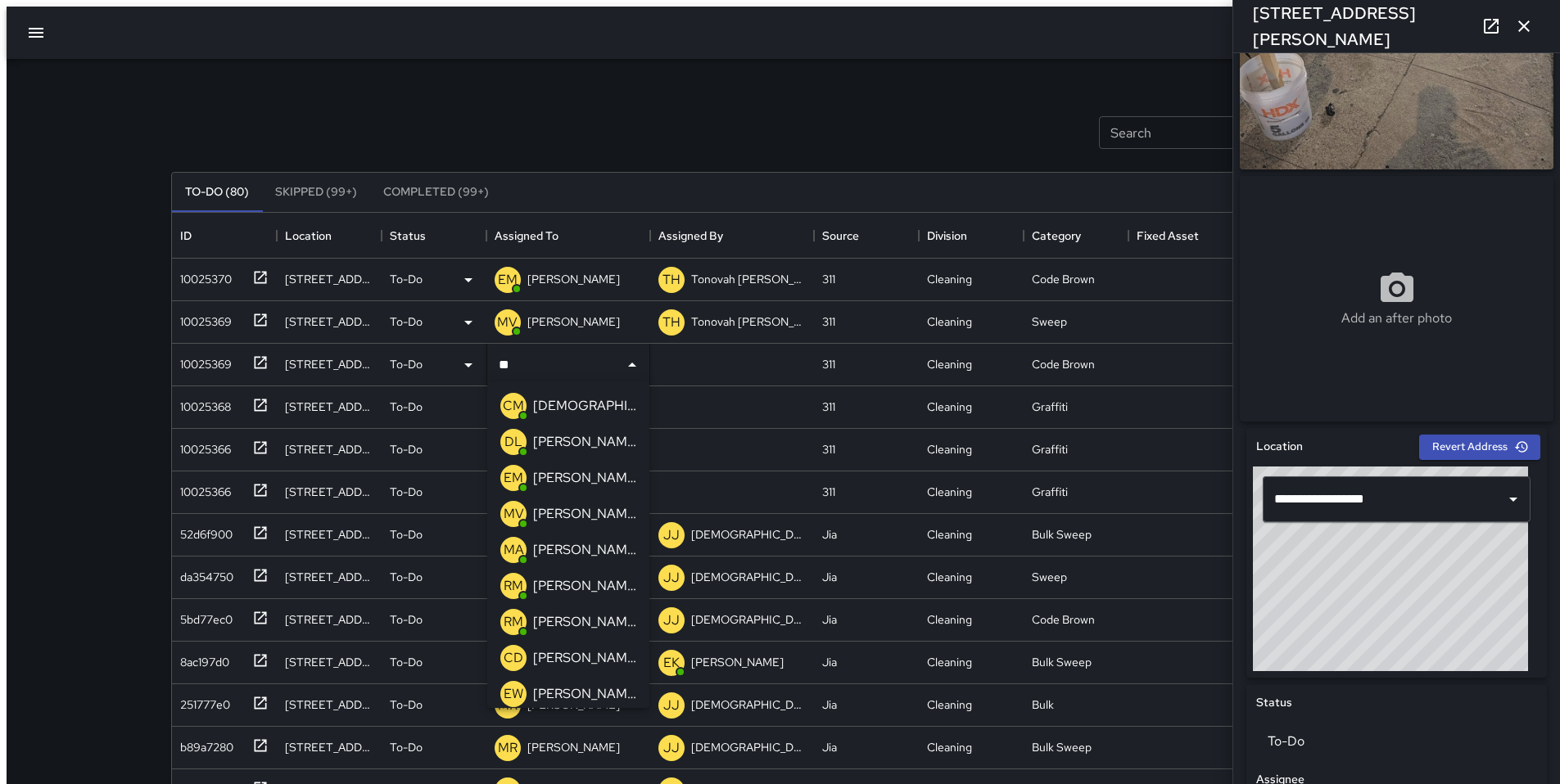
type input "***"
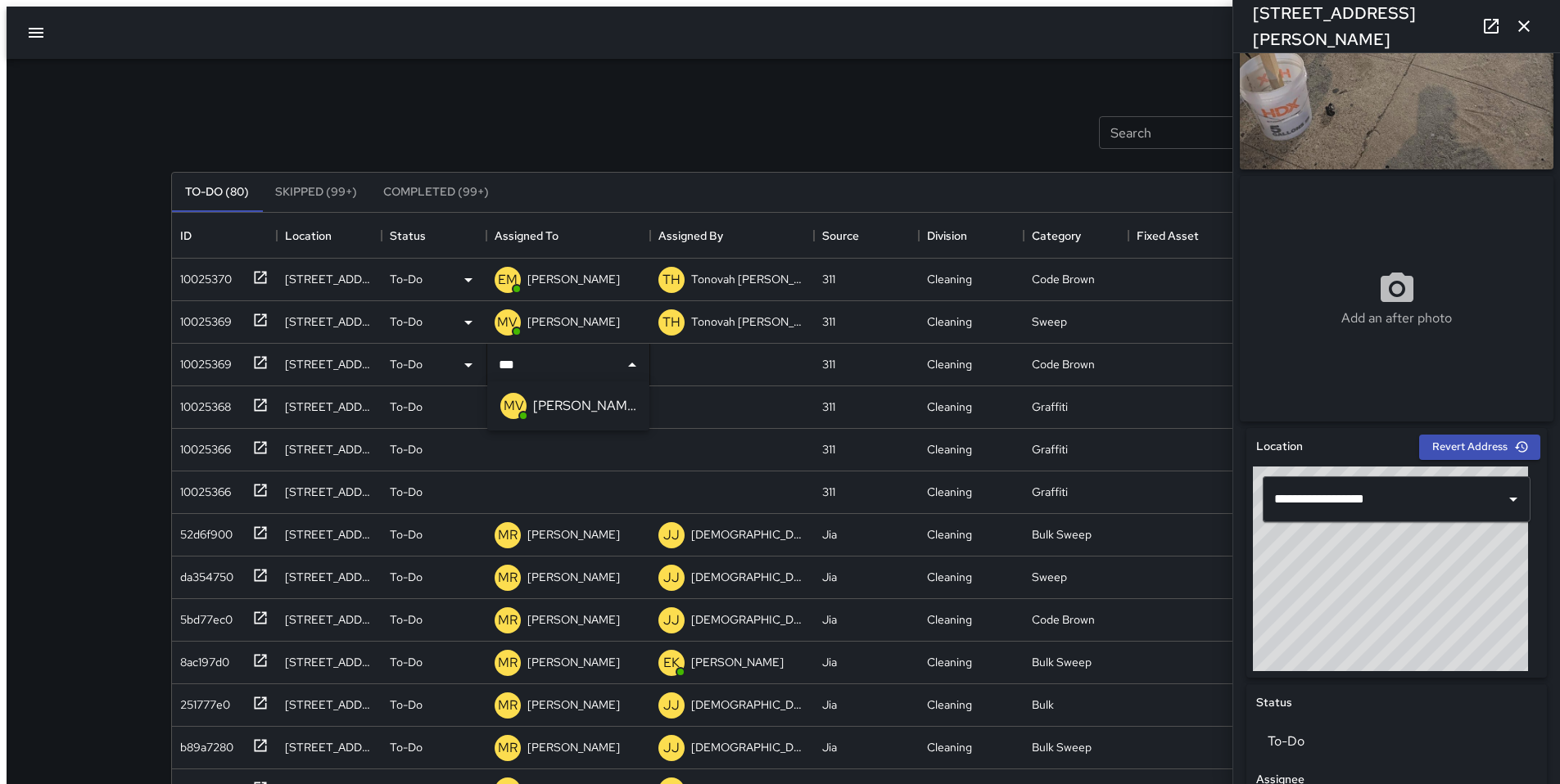
click at [614, 408] on p "[PERSON_NAME]" at bounding box center [585, 405] width 103 height 19
click at [171, 398] on div "To-Do (80) Skipped (99+) Completed (99+) ID Location Status Assigned To Assigne…" at bounding box center [780, 561] width 1218 height 825
click at [188, 401] on div "10025368" at bounding box center [202, 404] width 57 height 23
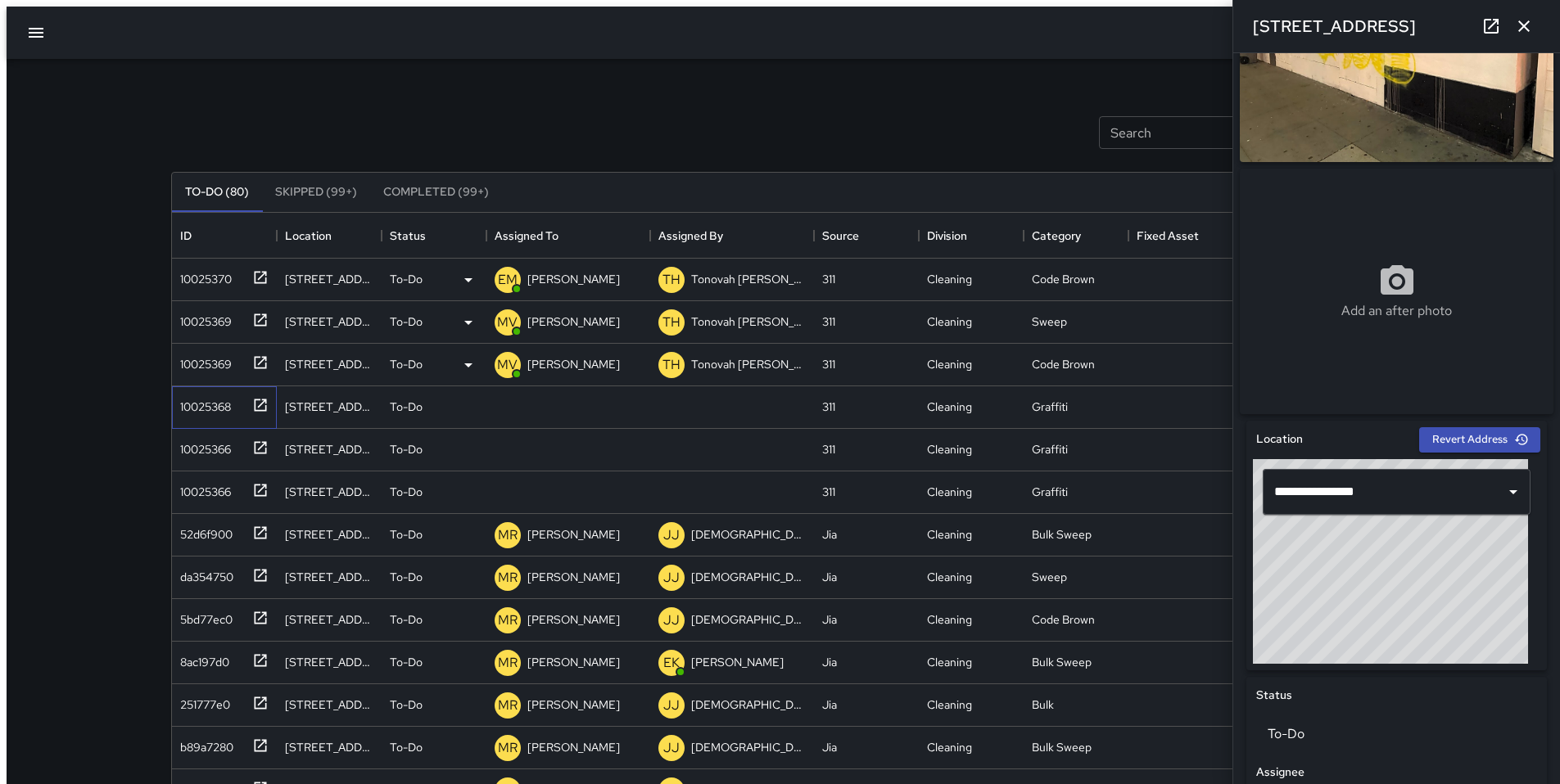
scroll to position [146, 0]
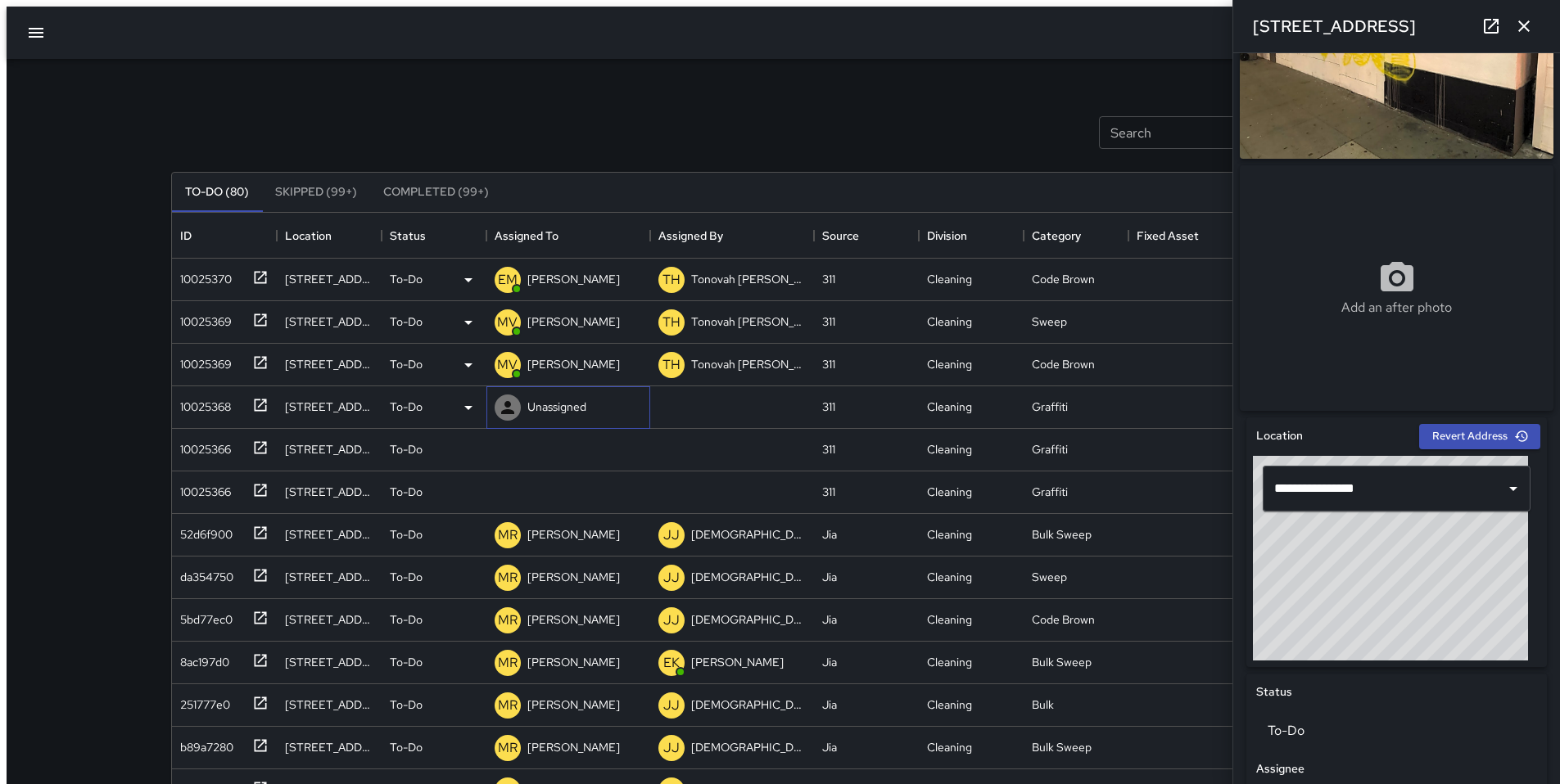
click at [548, 399] on p "Unassigned" at bounding box center [557, 407] width 59 height 17
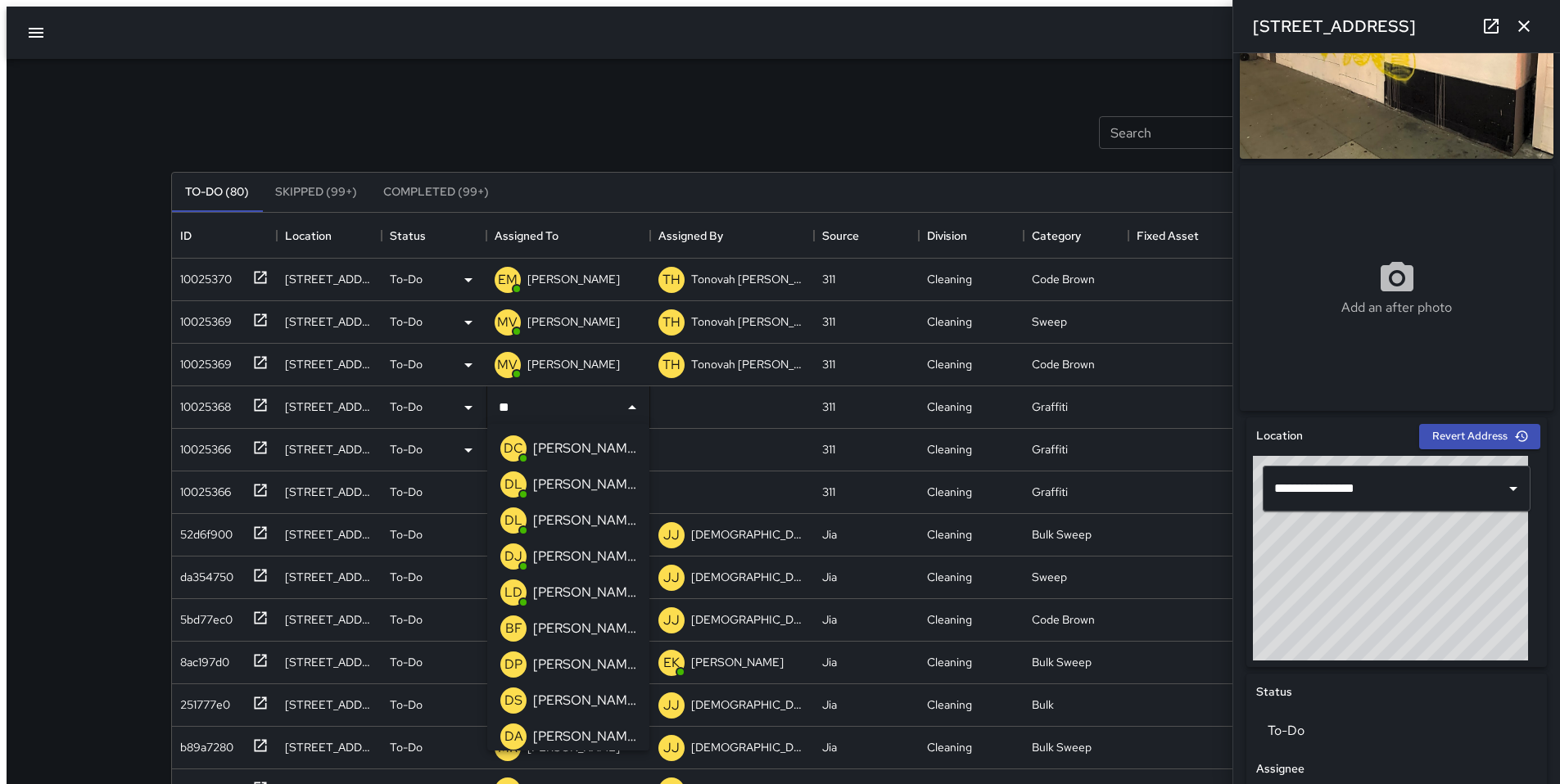
type input "***"
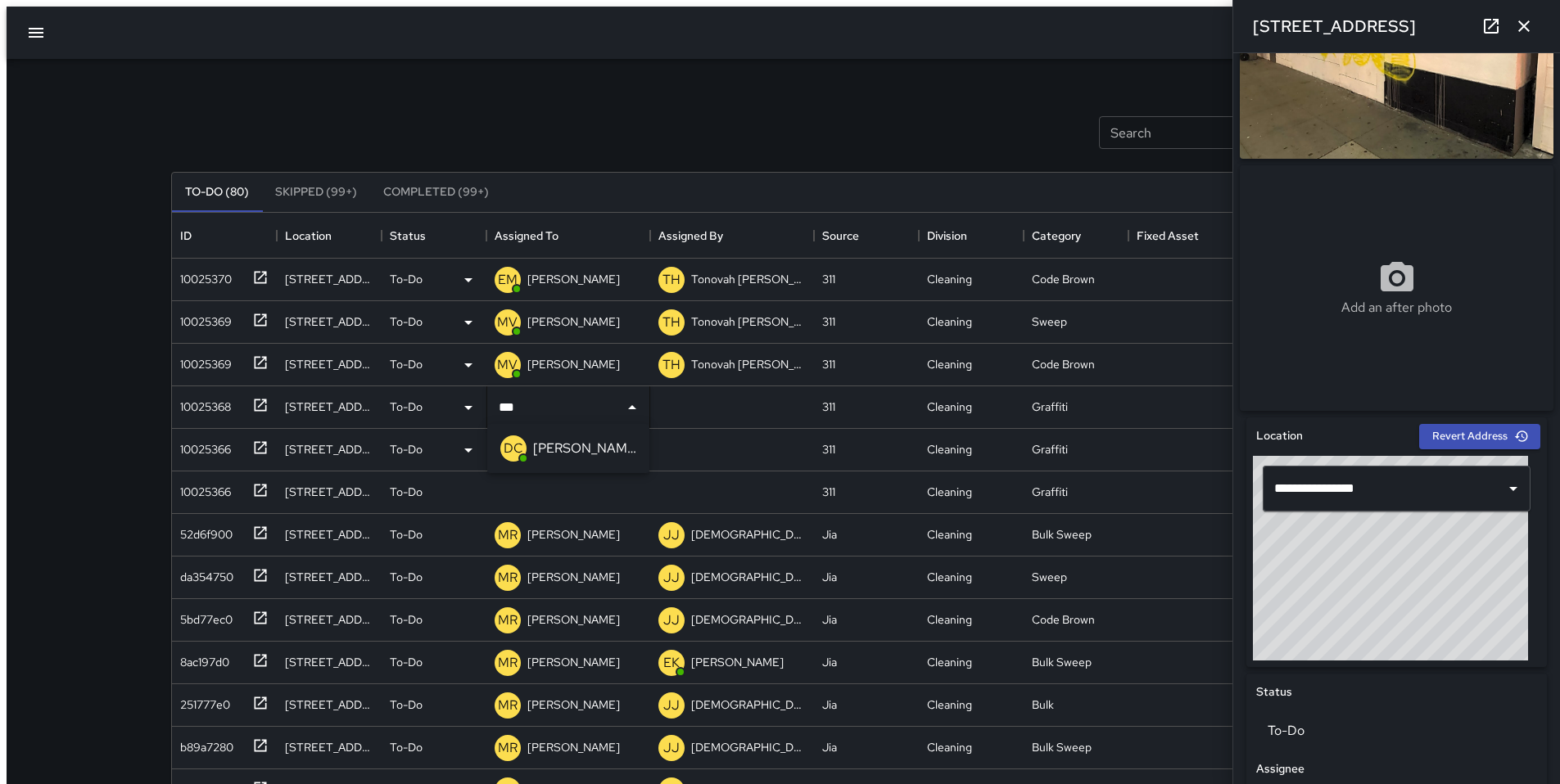
drag, startPoint x: 561, startPoint y: 449, endPoint x: 545, endPoint y: 451, distance: 16.1
click at [561, 450] on p "[PERSON_NAME]" at bounding box center [585, 448] width 103 height 19
click at [214, 445] on div "10025366" at bounding box center [202, 446] width 57 height 23
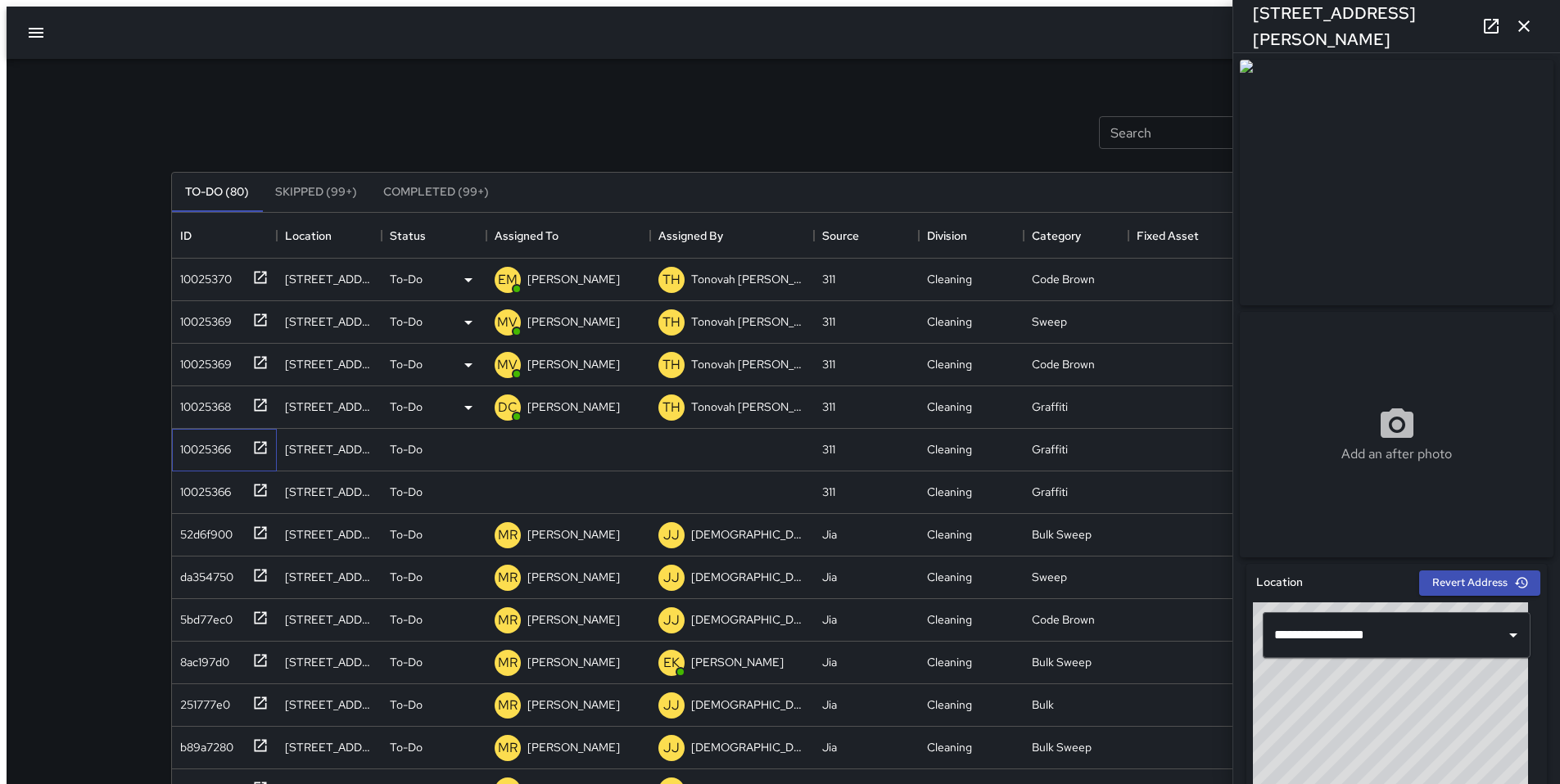
scroll to position [321, 0]
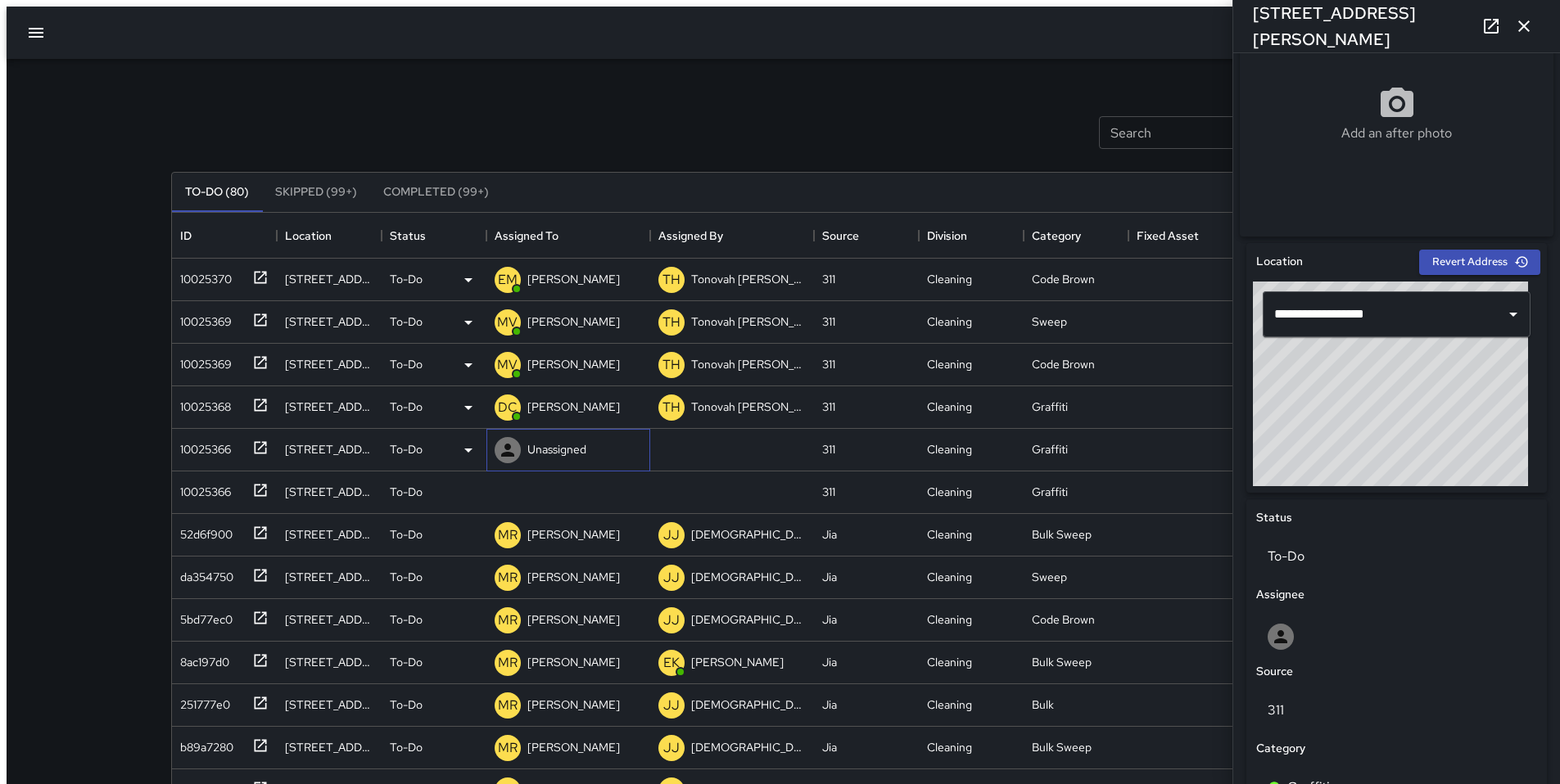
click at [578, 443] on p "Unassigned" at bounding box center [557, 450] width 59 height 17
type input "****"
click at [586, 486] on p "[PERSON_NAME]" at bounding box center [585, 491] width 103 height 19
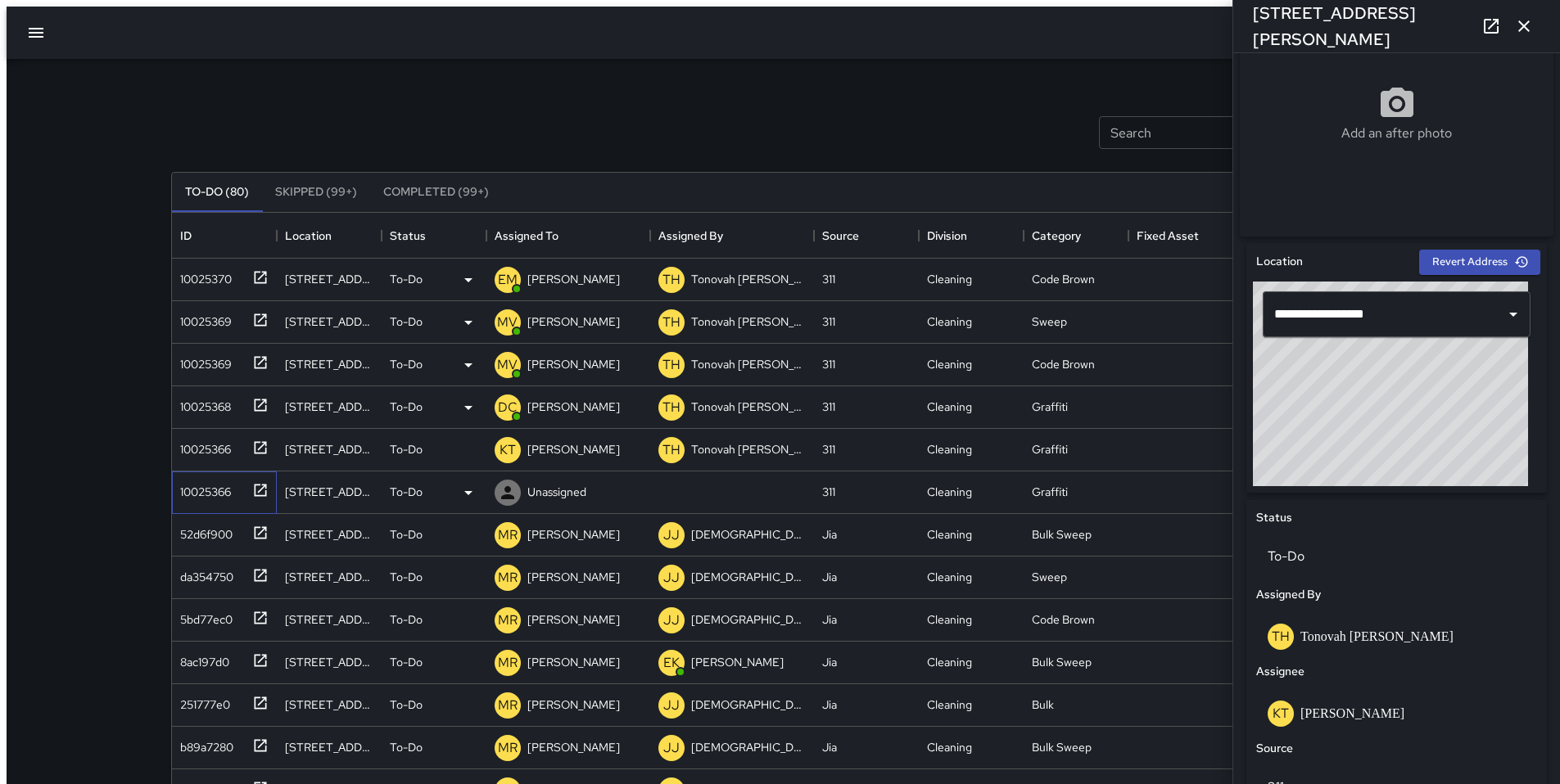
click at [203, 490] on div "10025366" at bounding box center [202, 488] width 57 height 23
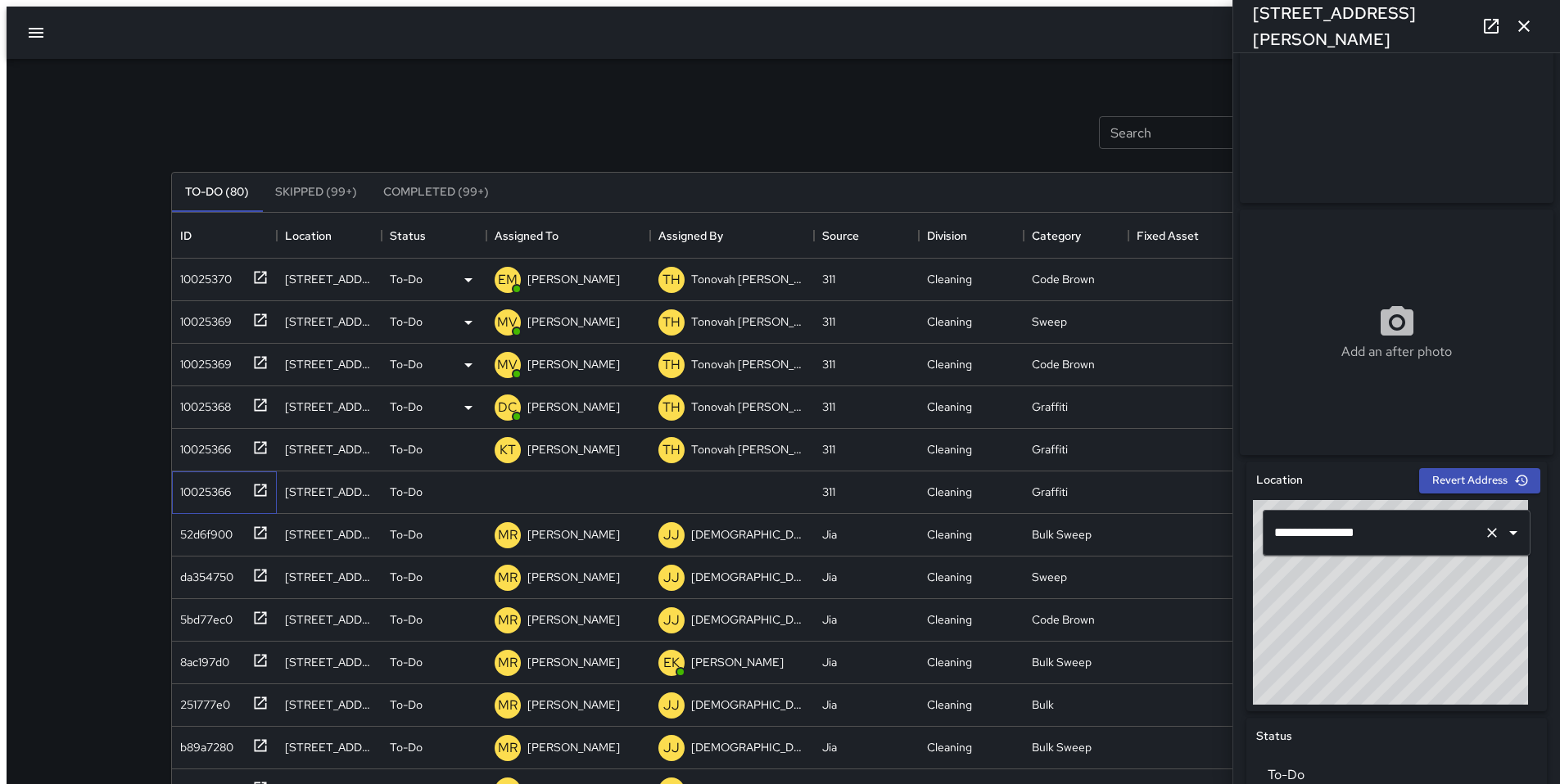
scroll to position [136, 0]
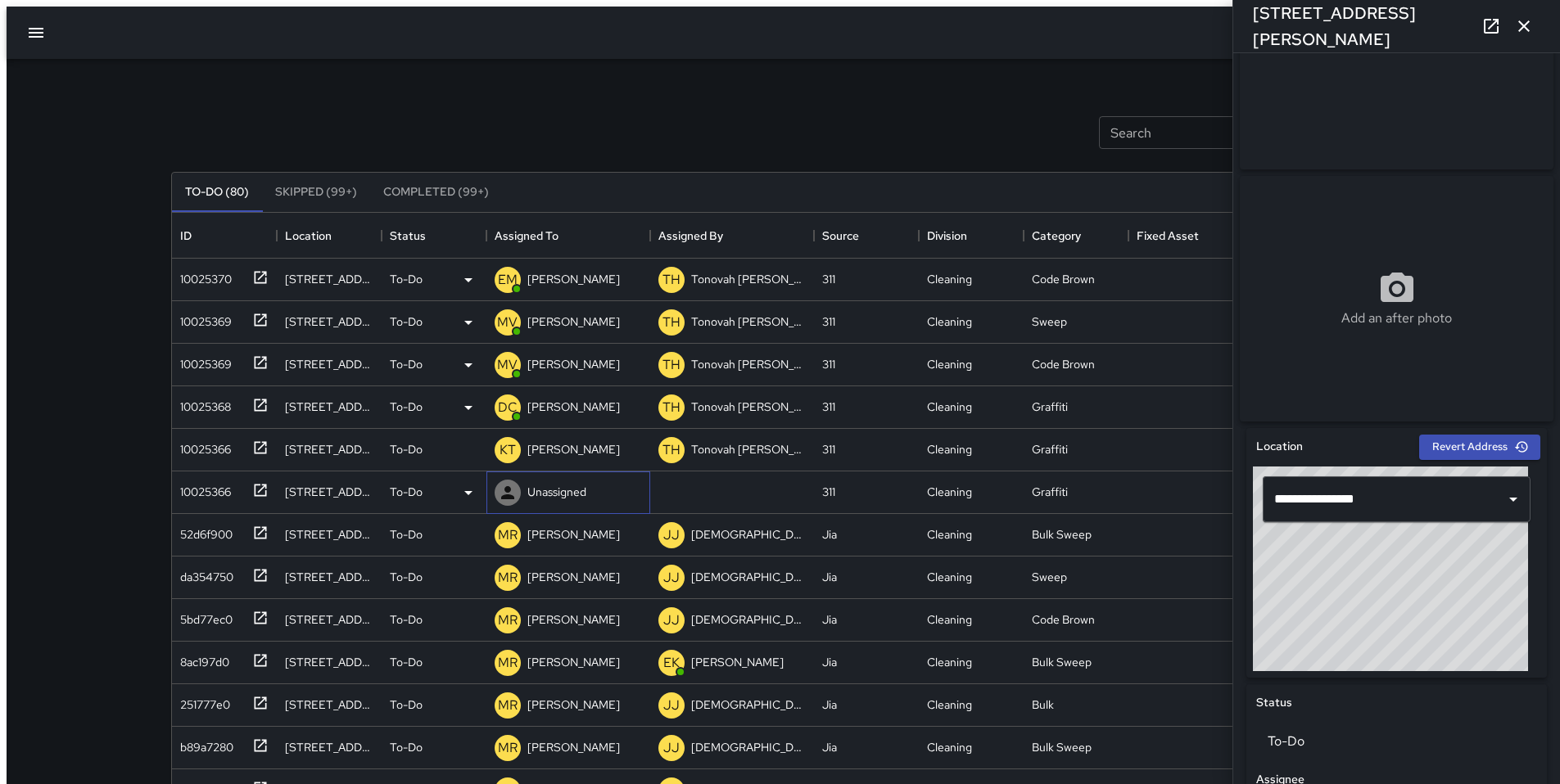
click at [573, 488] on p "Unassigned" at bounding box center [557, 492] width 59 height 17
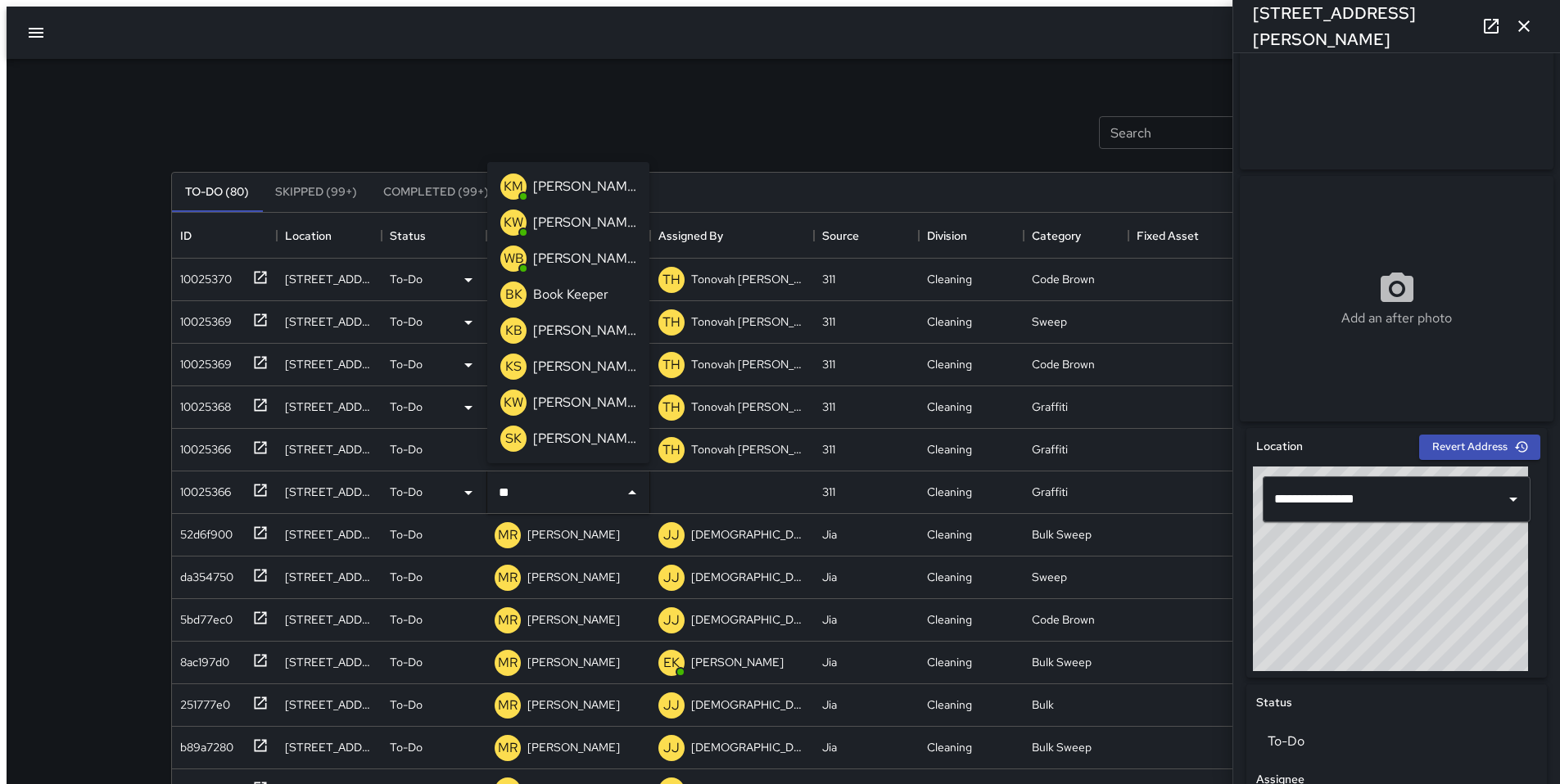
type input "***"
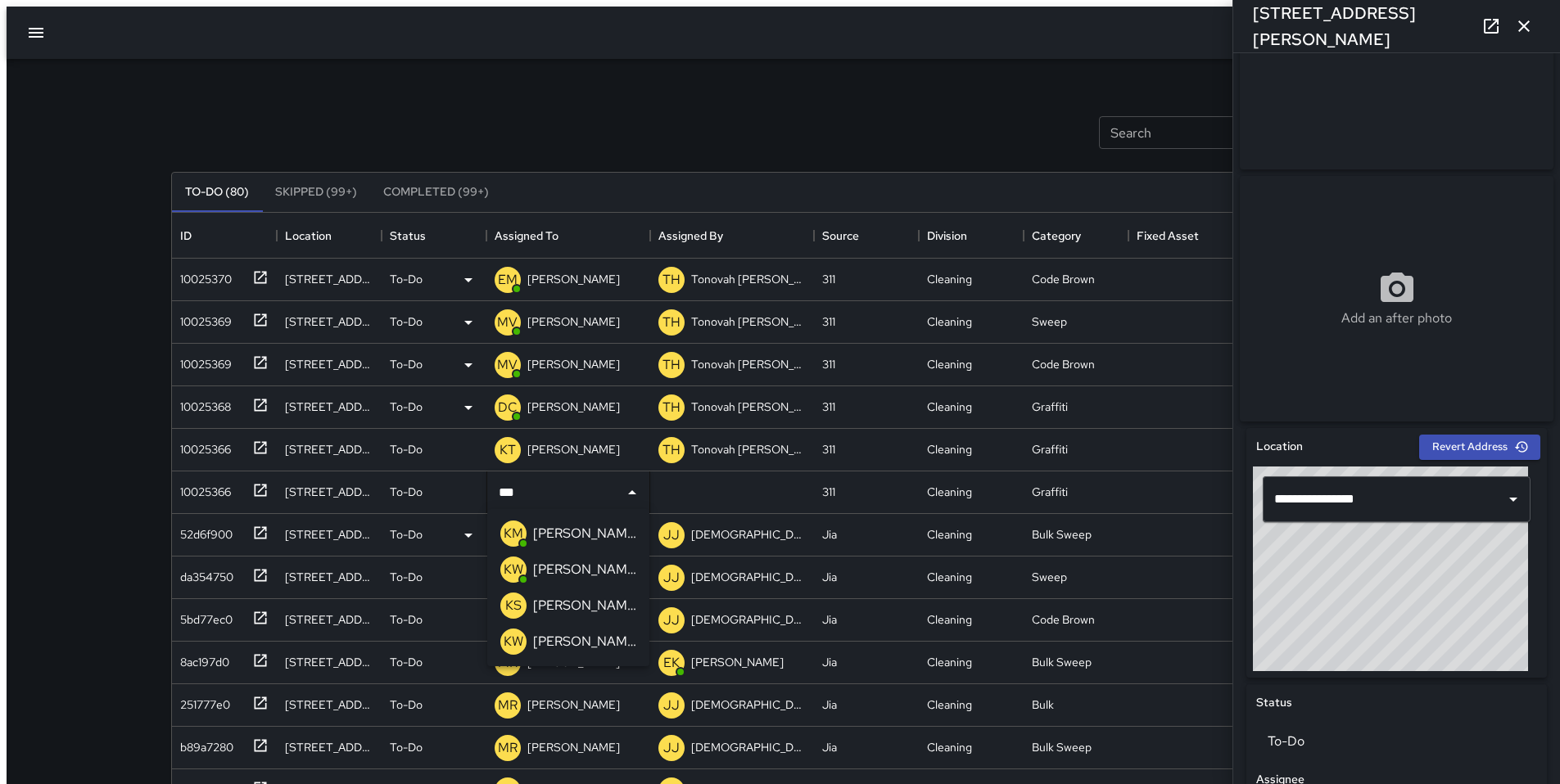
click at [568, 527] on p "[PERSON_NAME]" at bounding box center [585, 533] width 103 height 19
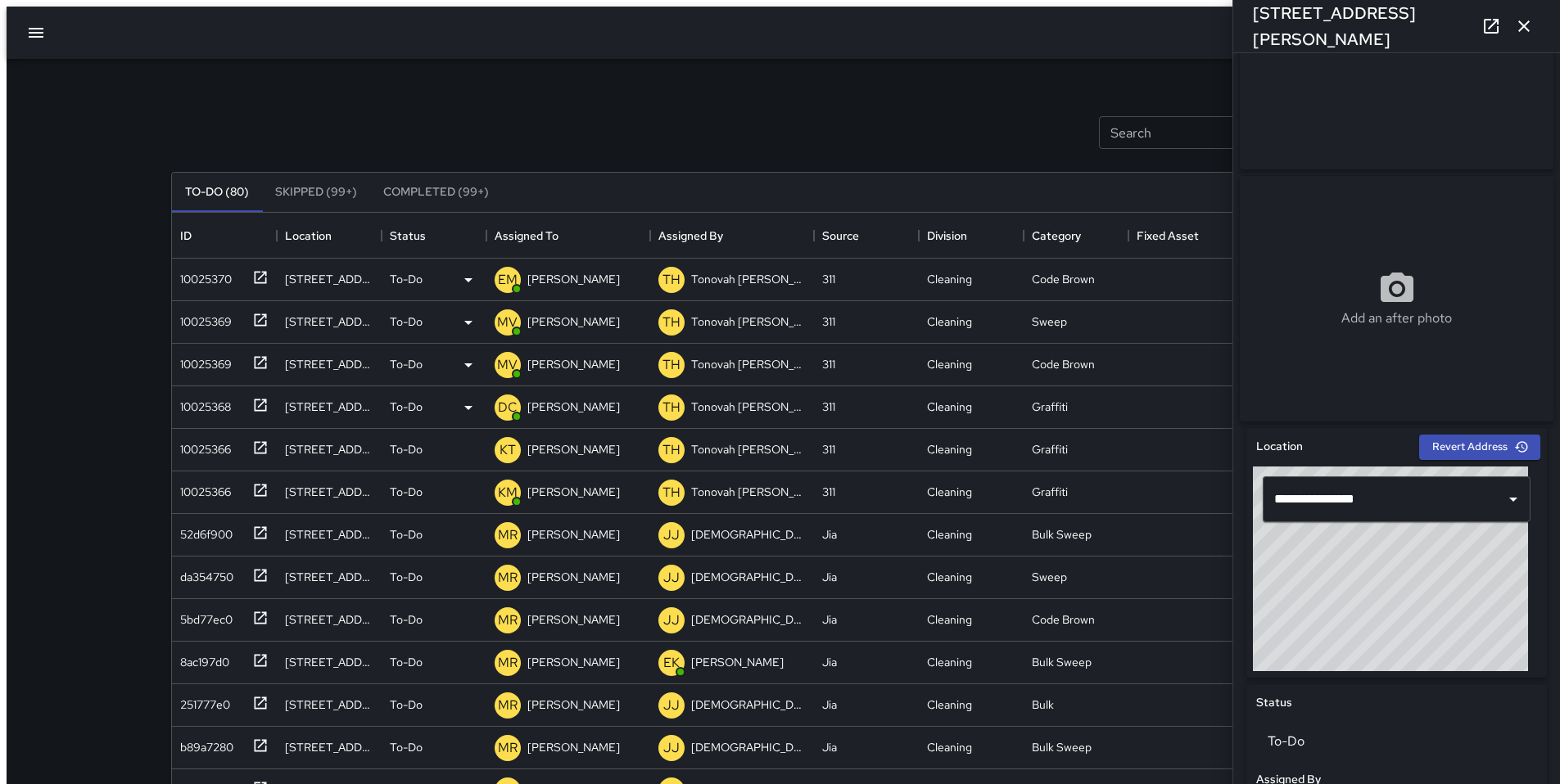
click at [606, 90] on div "Search Search New Task" at bounding box center [780, 133] width 1226 height 85
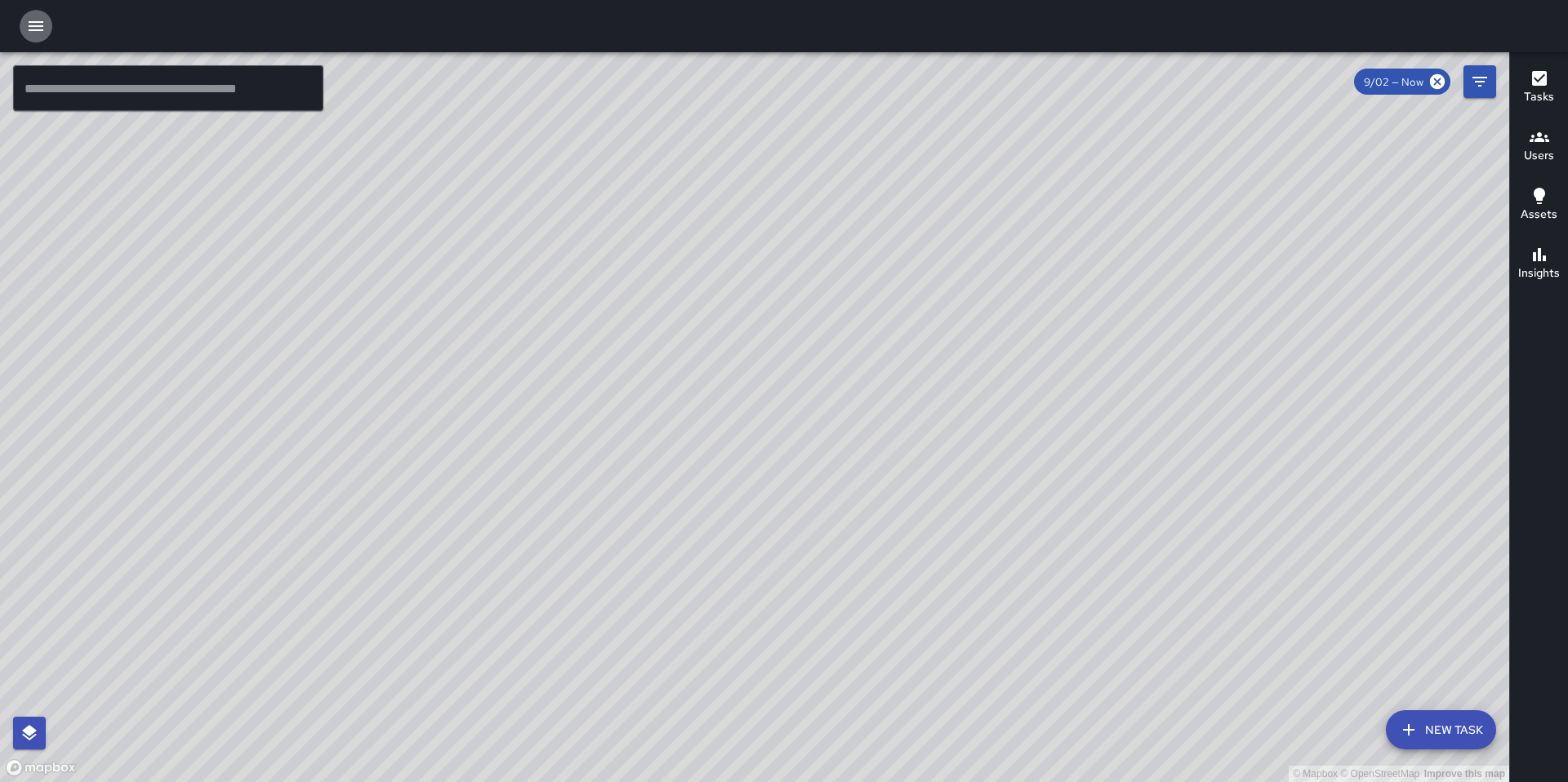
click at [49, 25] on button "button" at bounding box center [36, 27] width 33 height 33
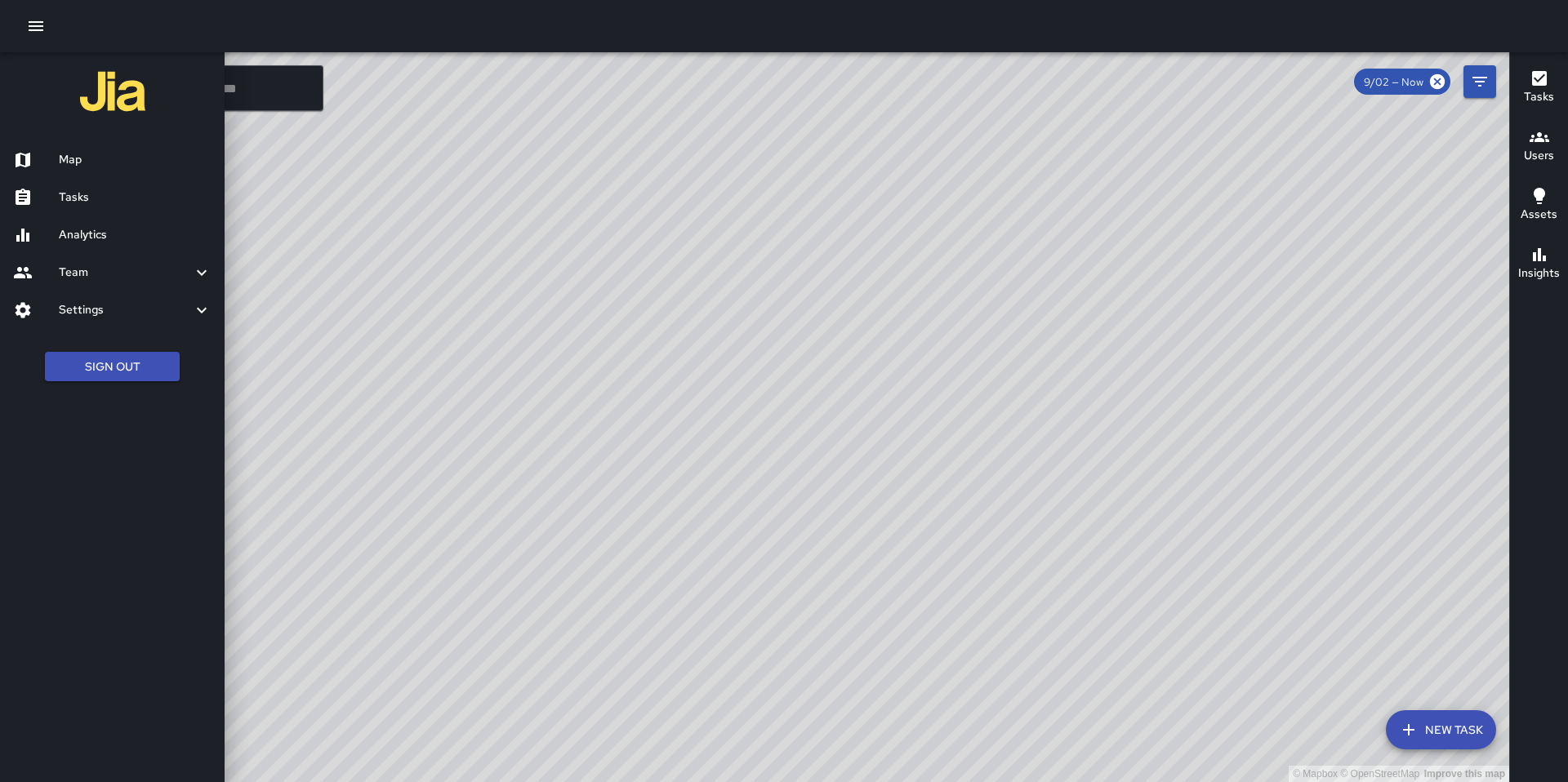
click at [75, 210] on div "Tasks" at bounding box center [112, 198] width 224 height 38
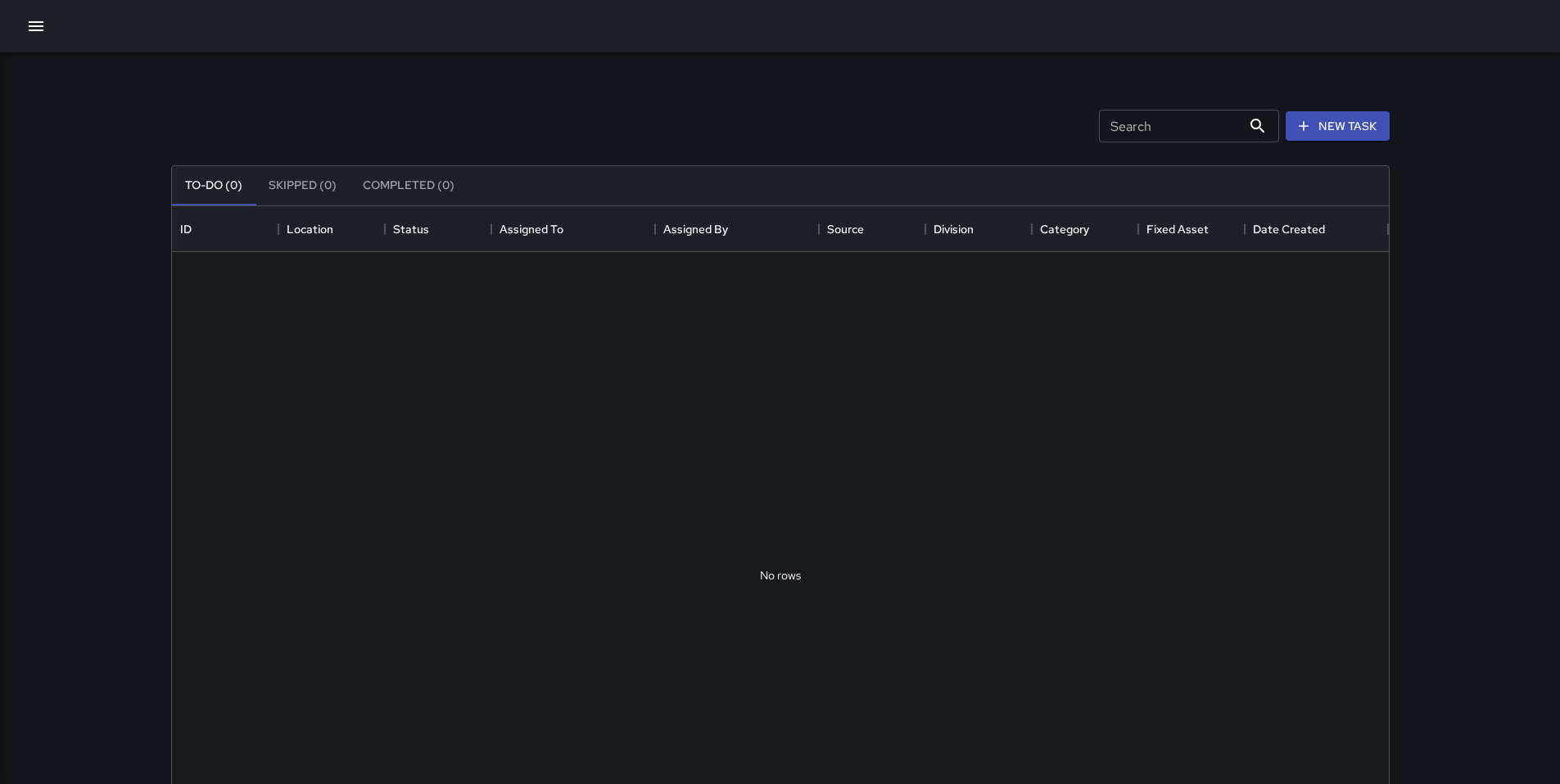
scroll to position [681, 1204]
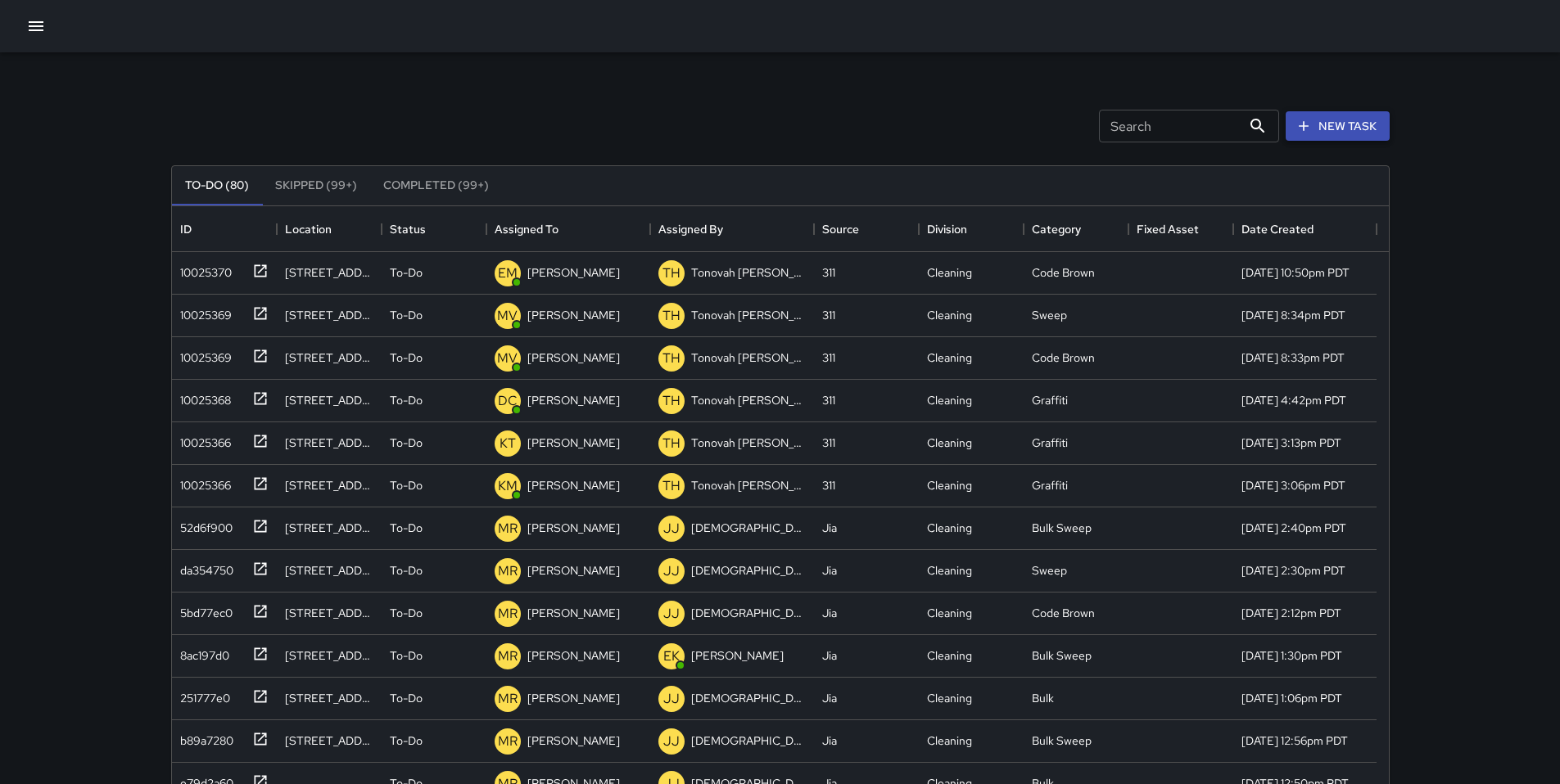
click at [1322, 122] on button "New Task" at bounding box center [1337, 126] width 104 height 30
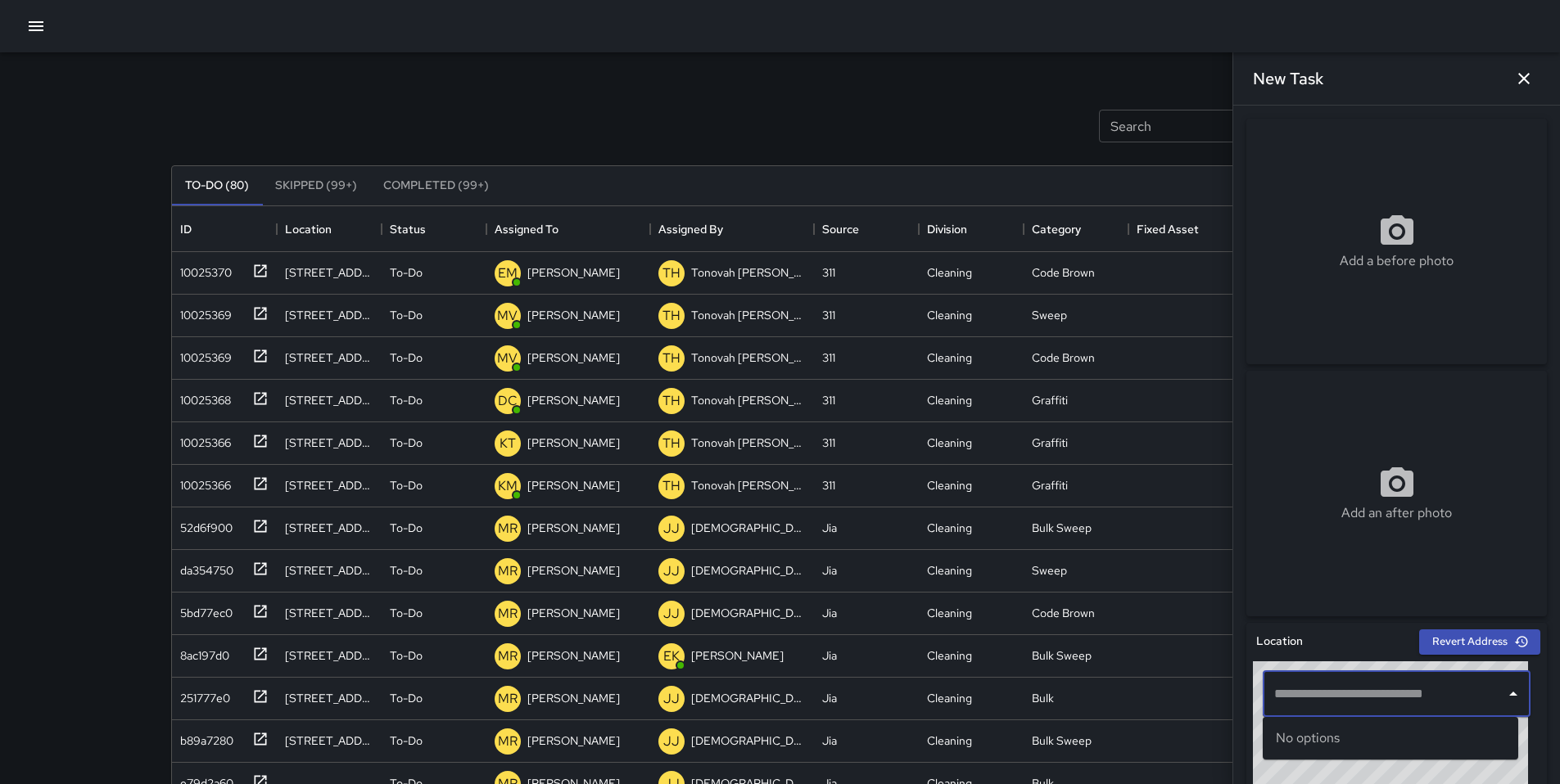
click at [1343, 704] on input "text" at bounding box center [1384, 695] width 229 height 31
paste input "**********"
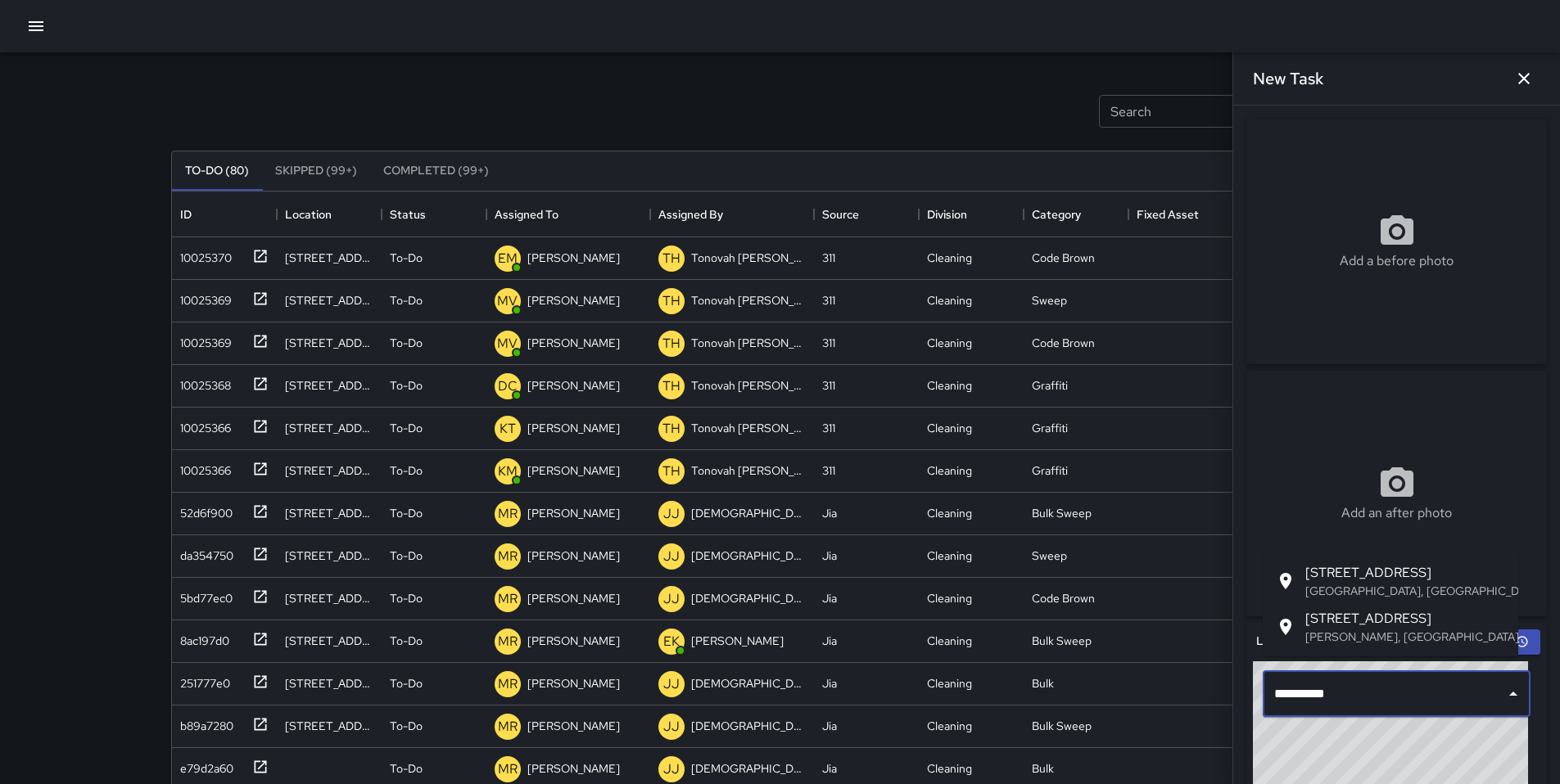
scroll to position [30, 0]
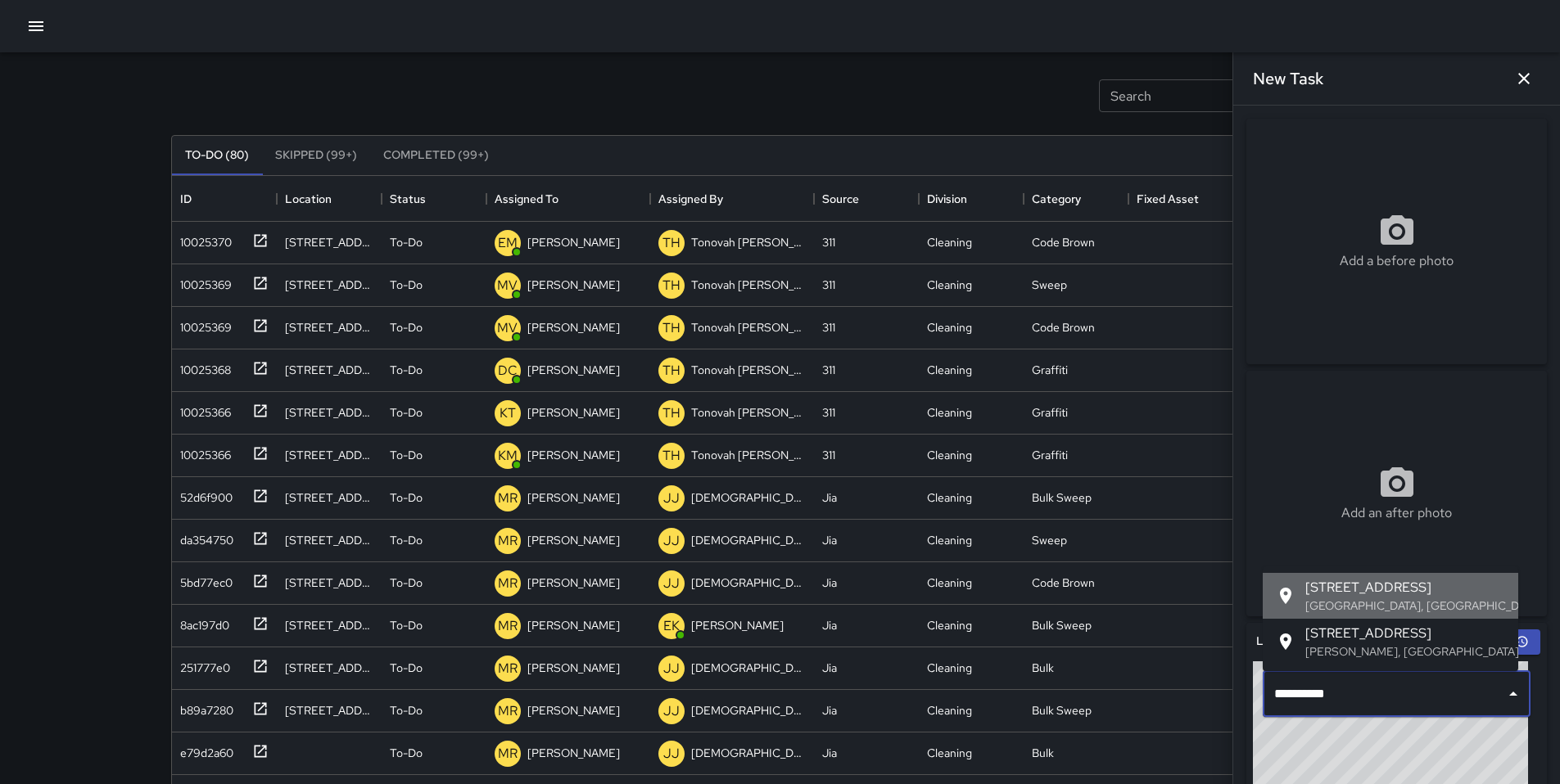
click at [1354, 602] on p "[GEOGRAPHIC_DATA], [GEOGRAPHIC_DATA], [GEOGRAPHIC_DATA]" at bounding box center [1405, 606] width 200 height 17
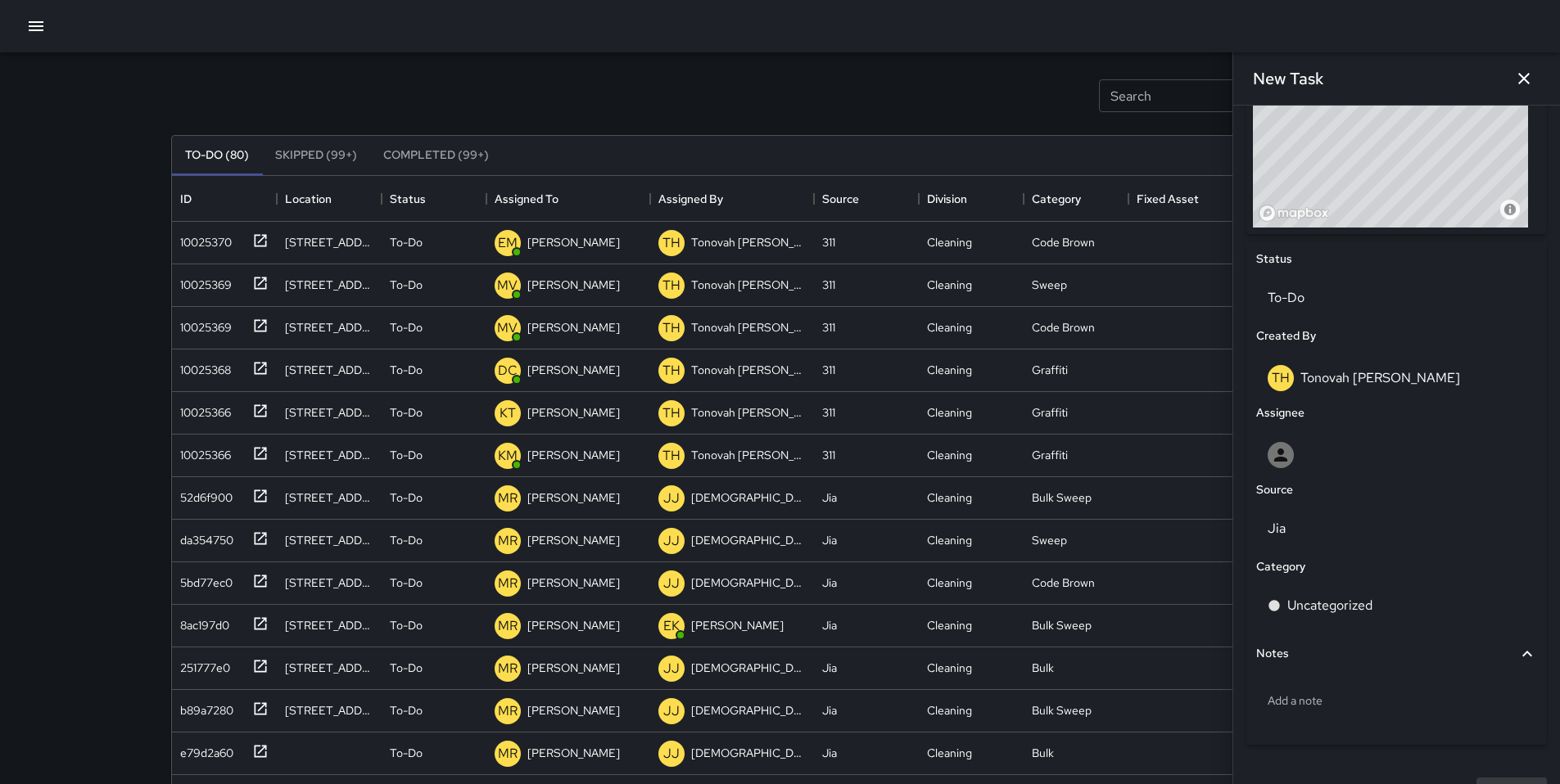
scroll to position [642, 0]
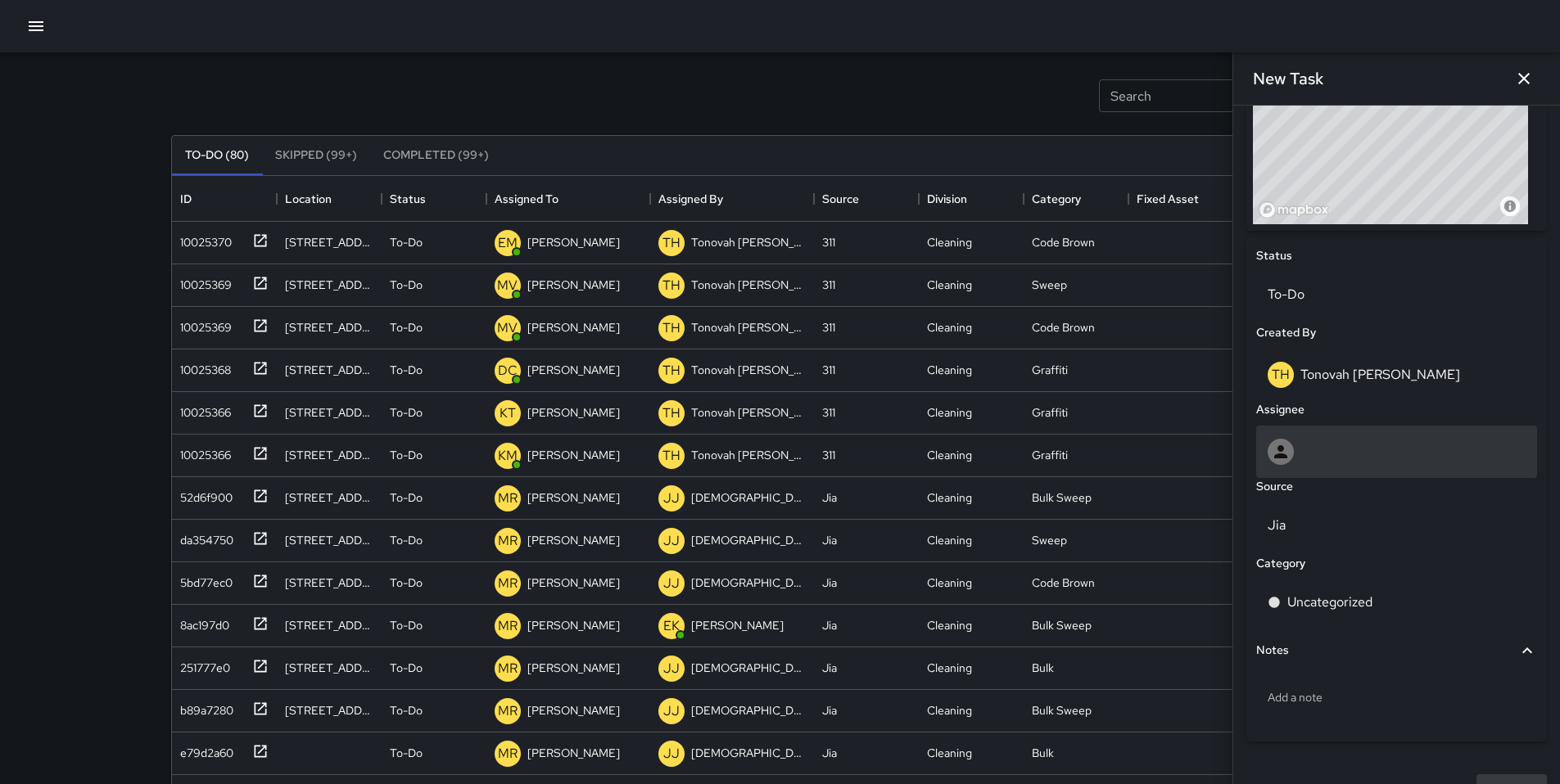
type input "**********"
click at [1328, 436] on div at bounding box center [1396, 451] width 281 height 53
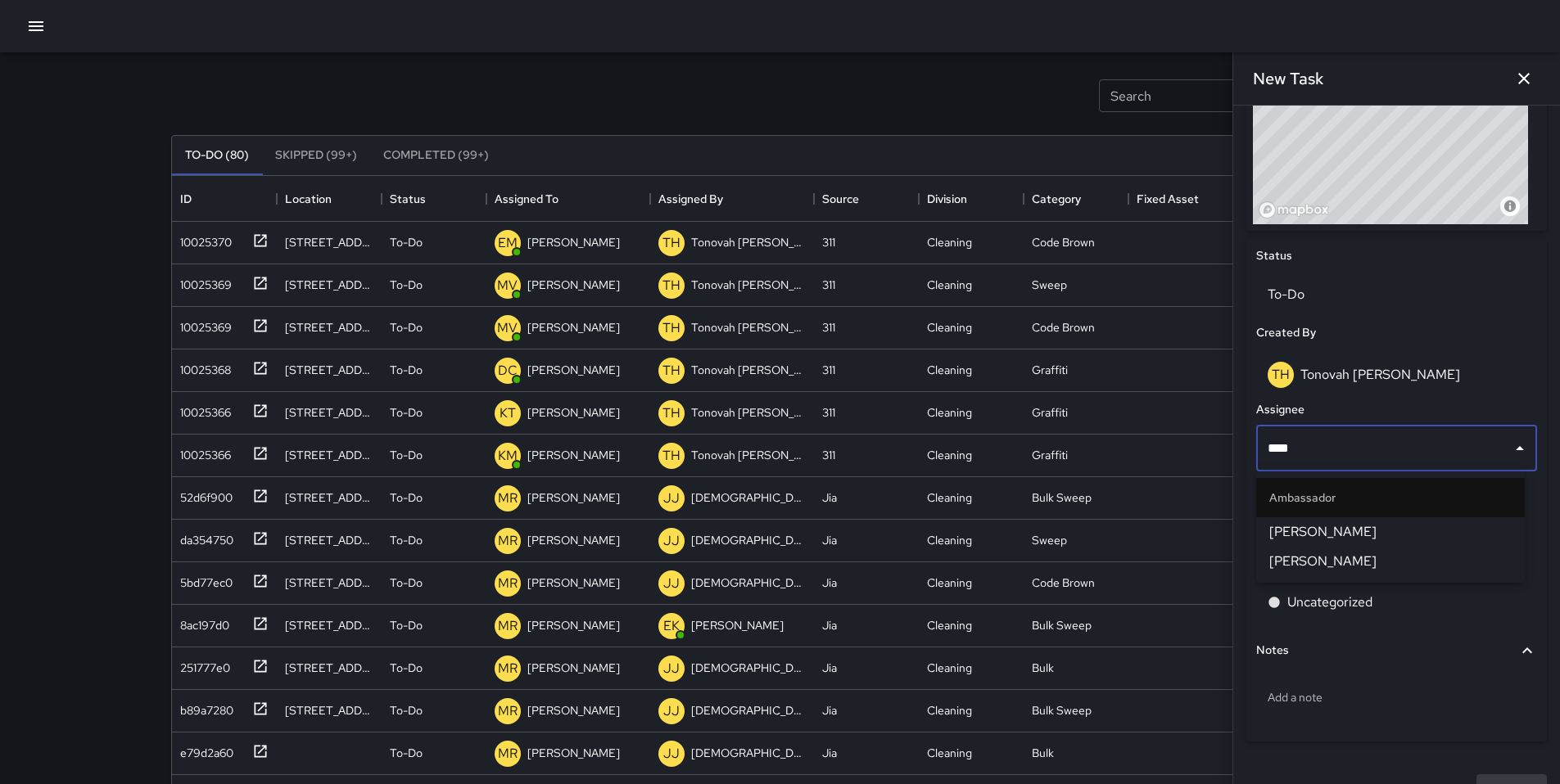
type input "*****"
click at [1305, 556] on span "[PERSON_NAME]" at bounding box center [1390, 561] width 242 height 19
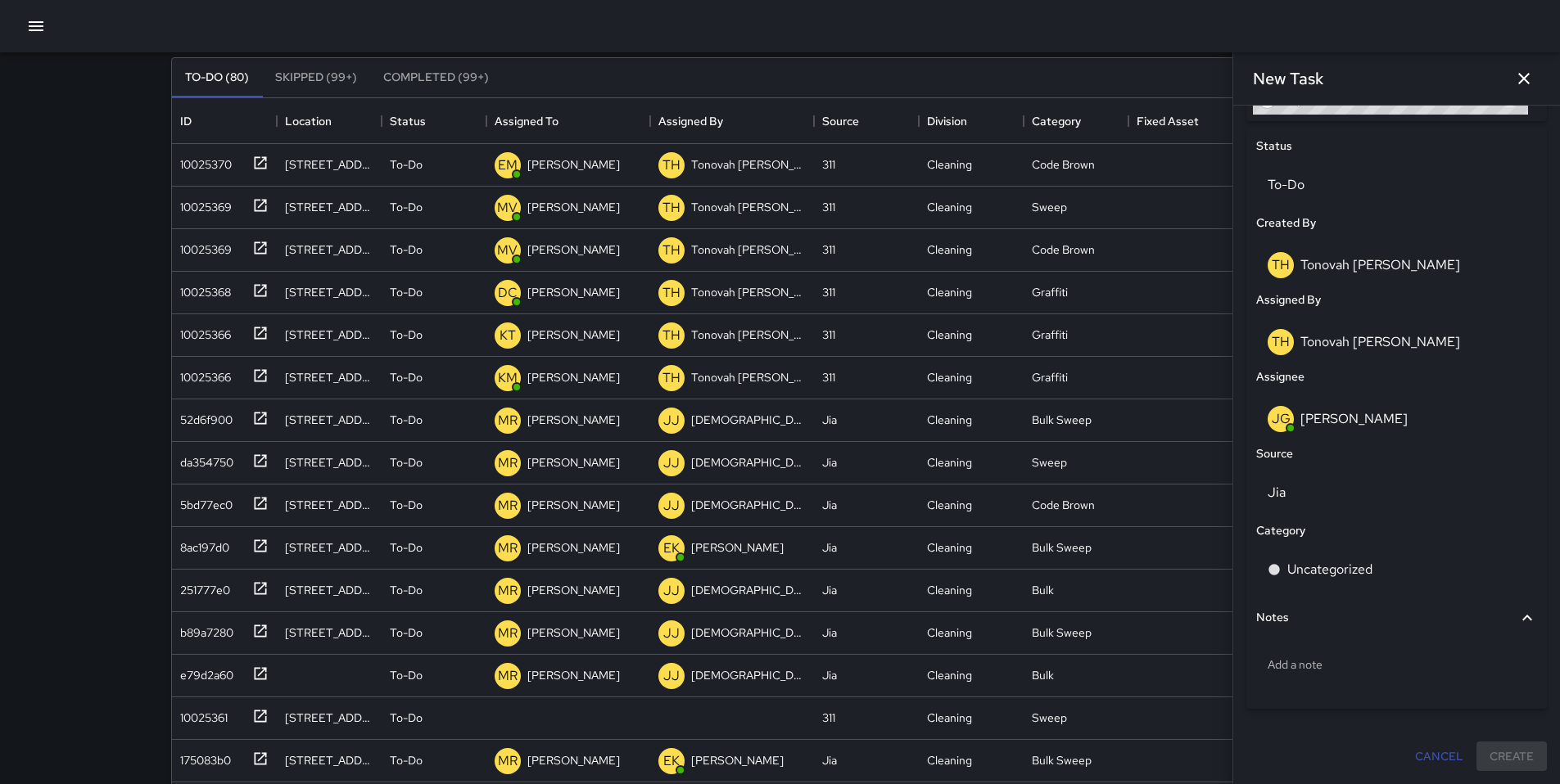
scroll to position [151, 0]
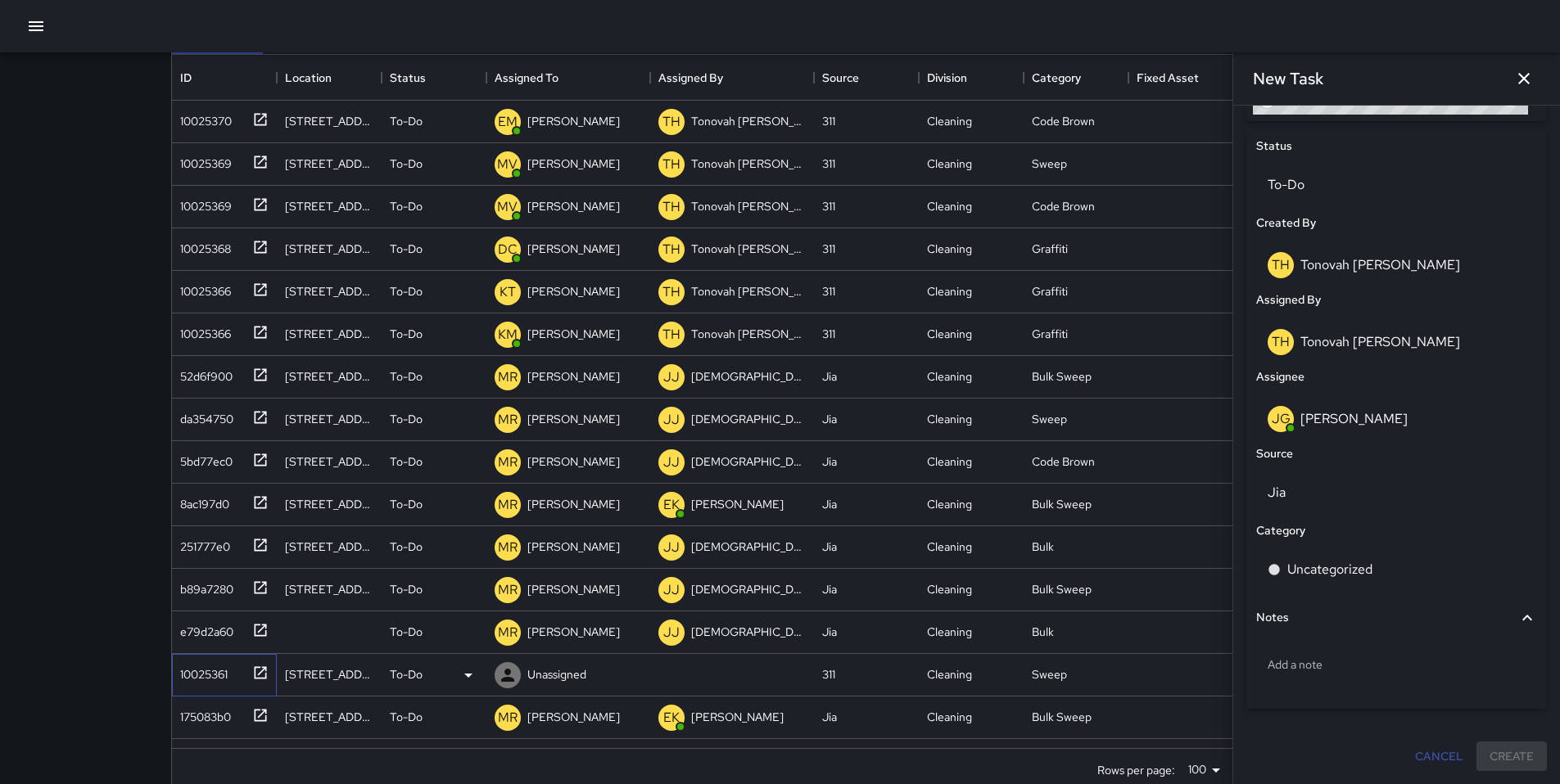
click at [215, 669] on div "10025361" at bounding box center [200, 671] width 54 height 23
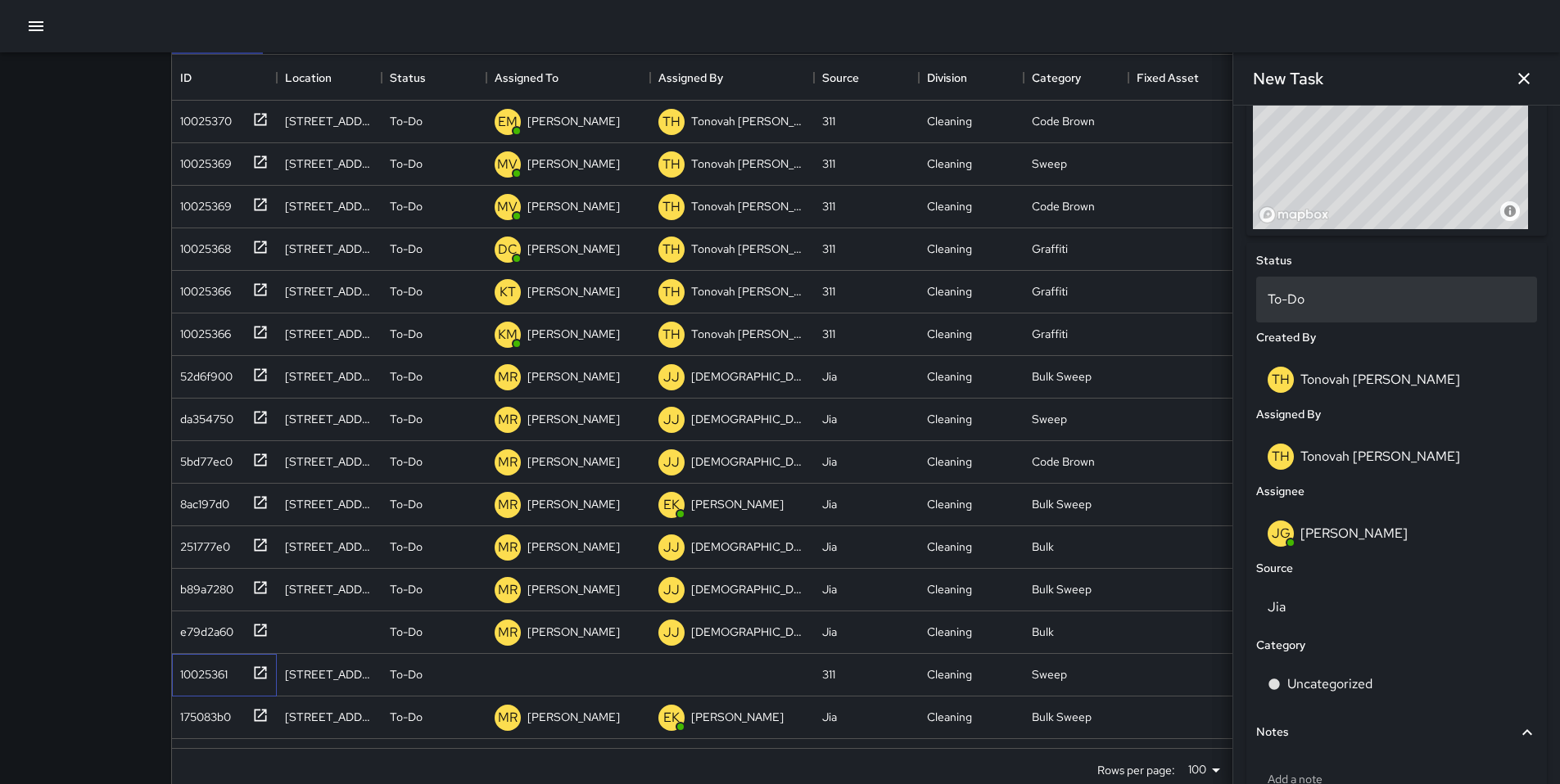
scroll to position [605, 0]
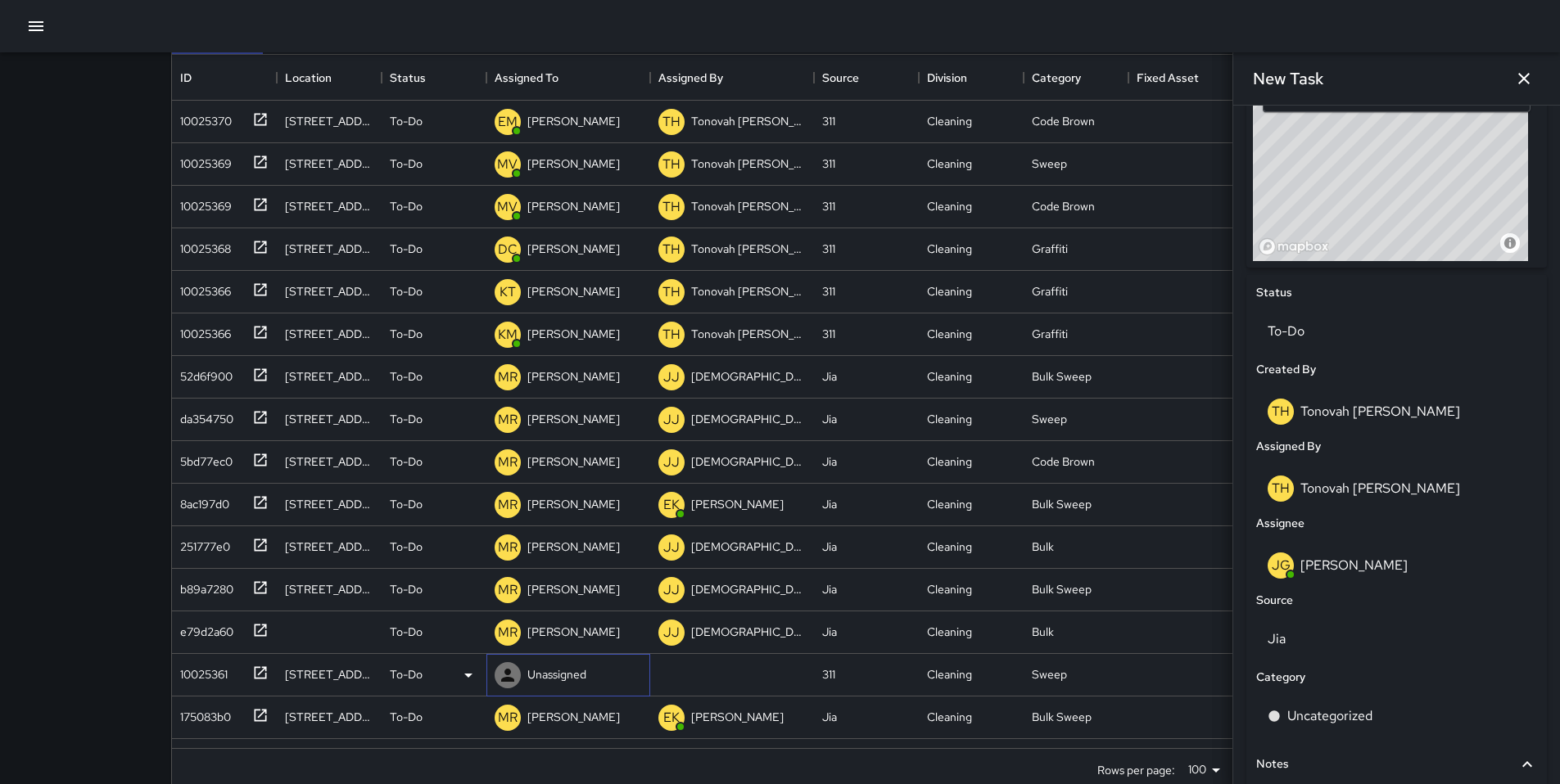
click at [568, 682] on p "Unassigned" at bounding box center [557, 674] width 59 height 17
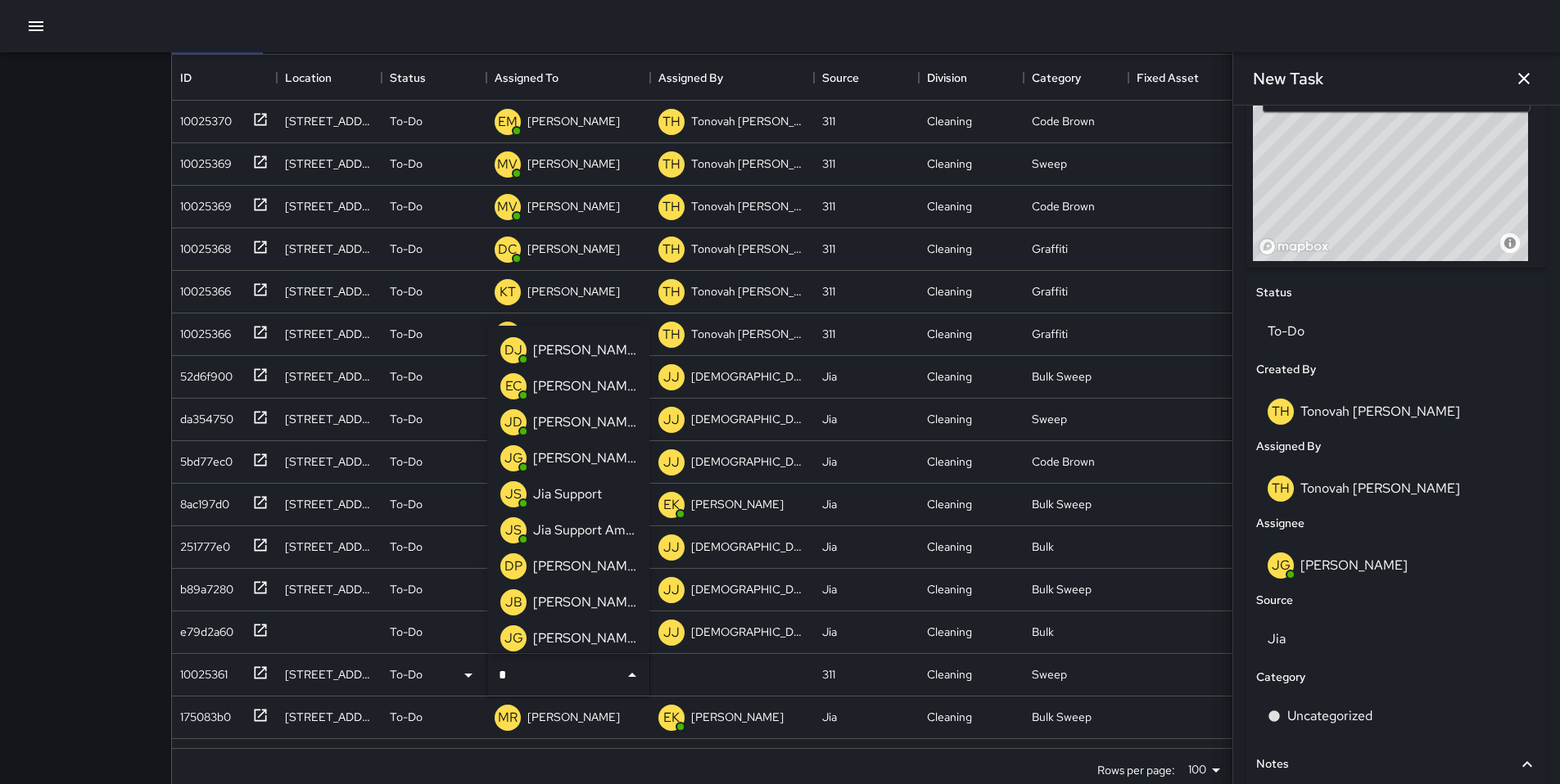
type input "**"
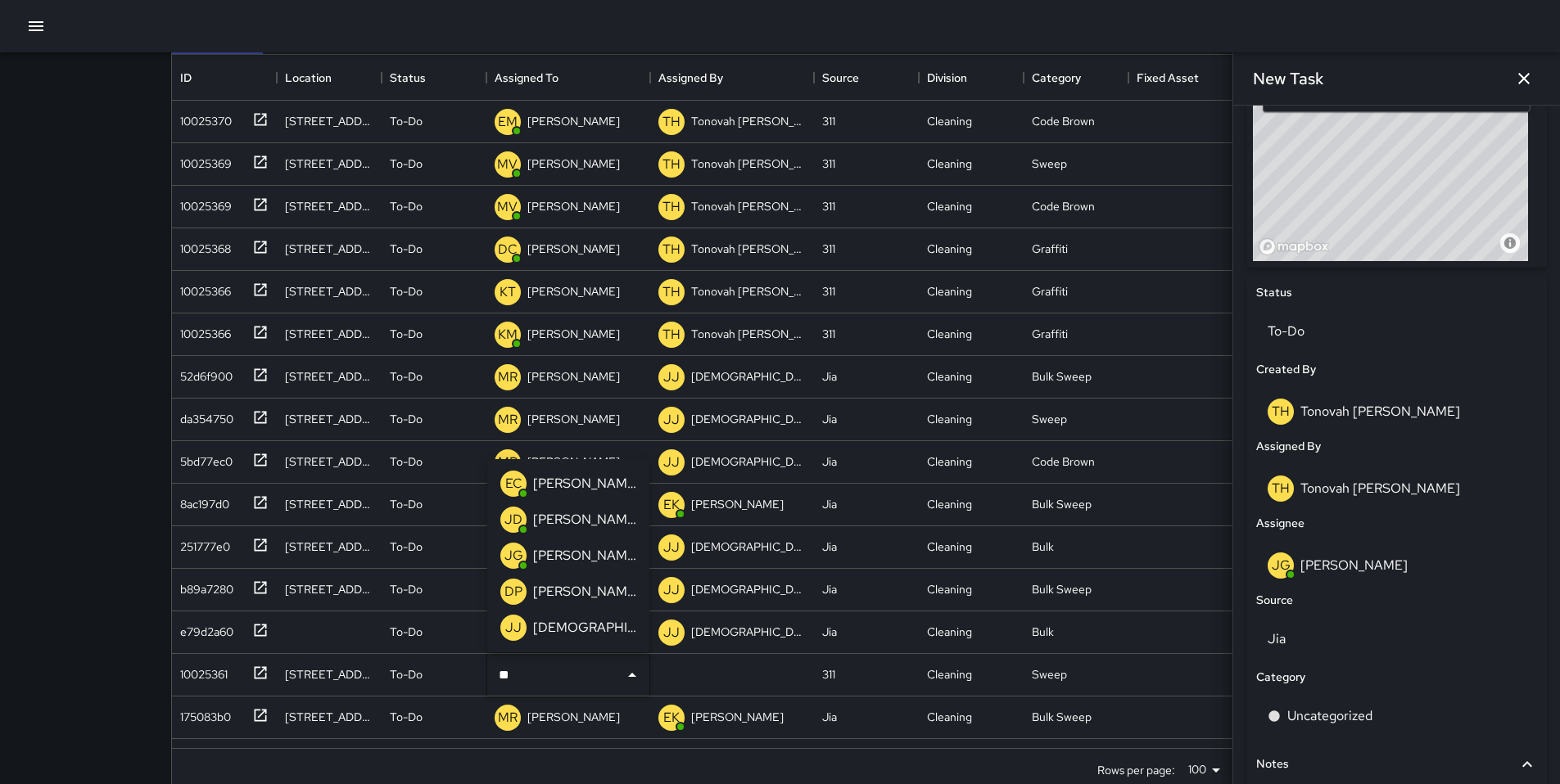
click at [587, 565] on p "[PERSON_NAME]" at bounding box center [585, 556] width 103 height 19
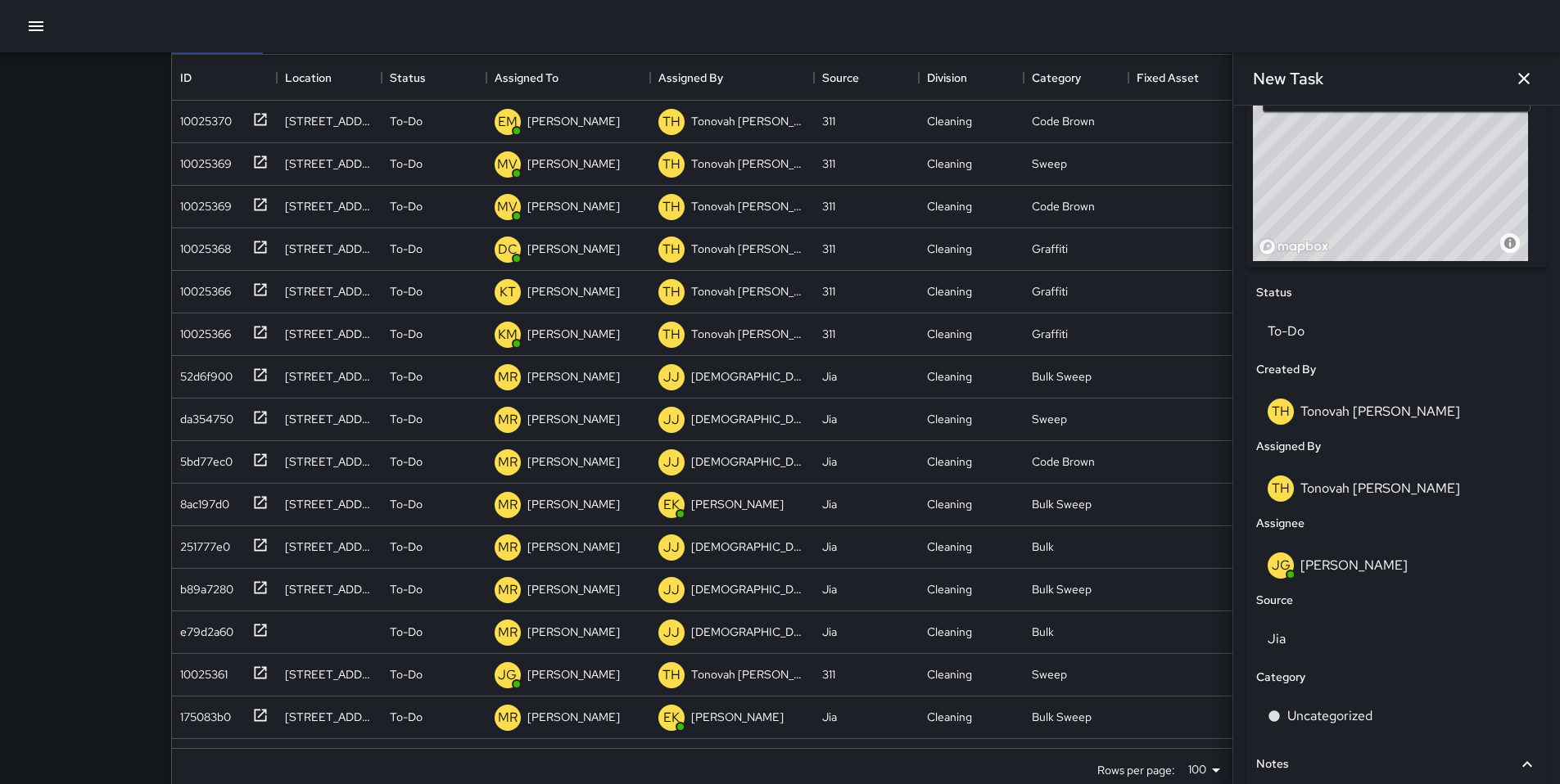
click at [1527, 77] on icon "button" at bounding box center [1523, 78] width 19 height 19
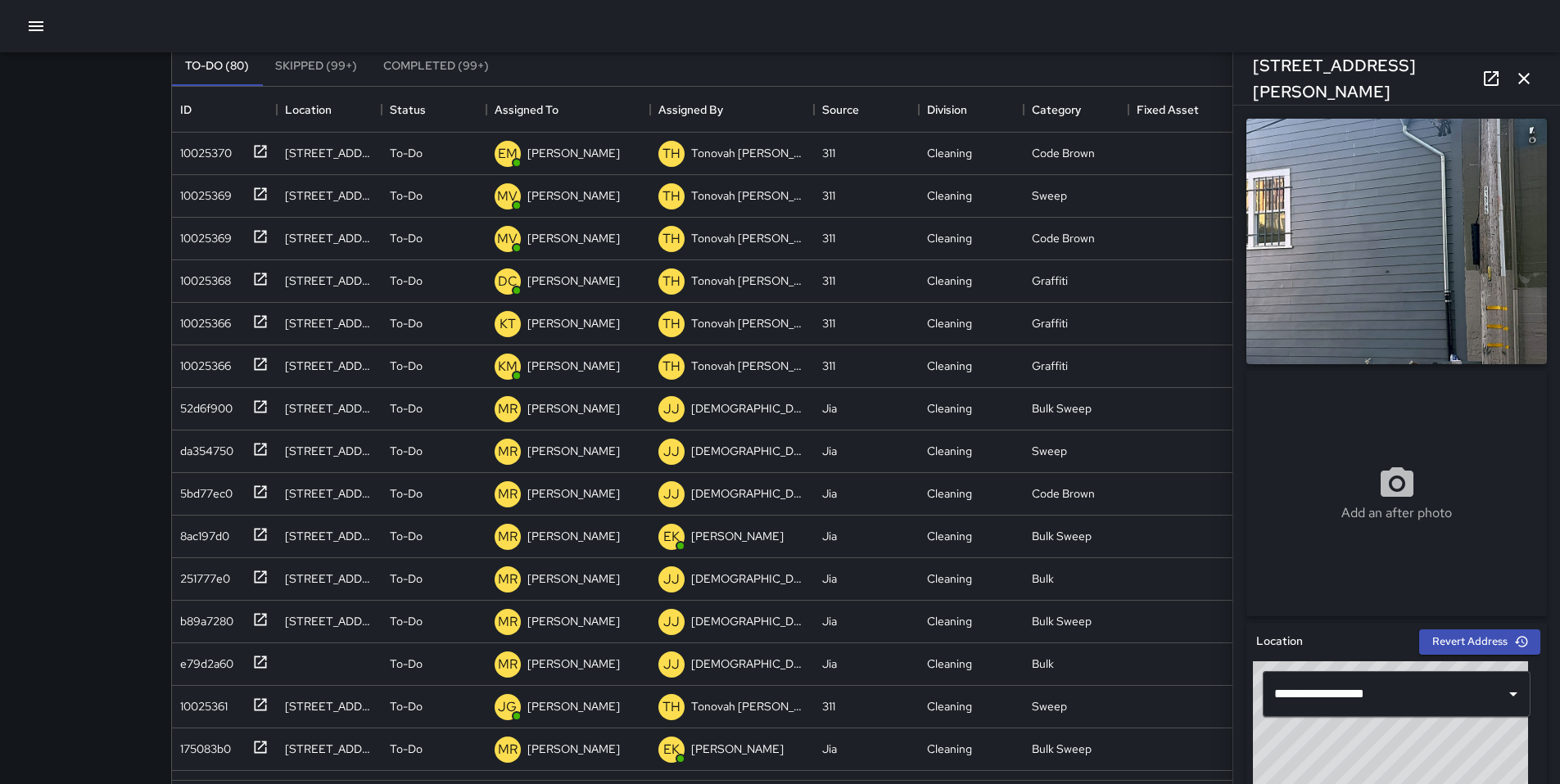
scroll to position [0, 0]
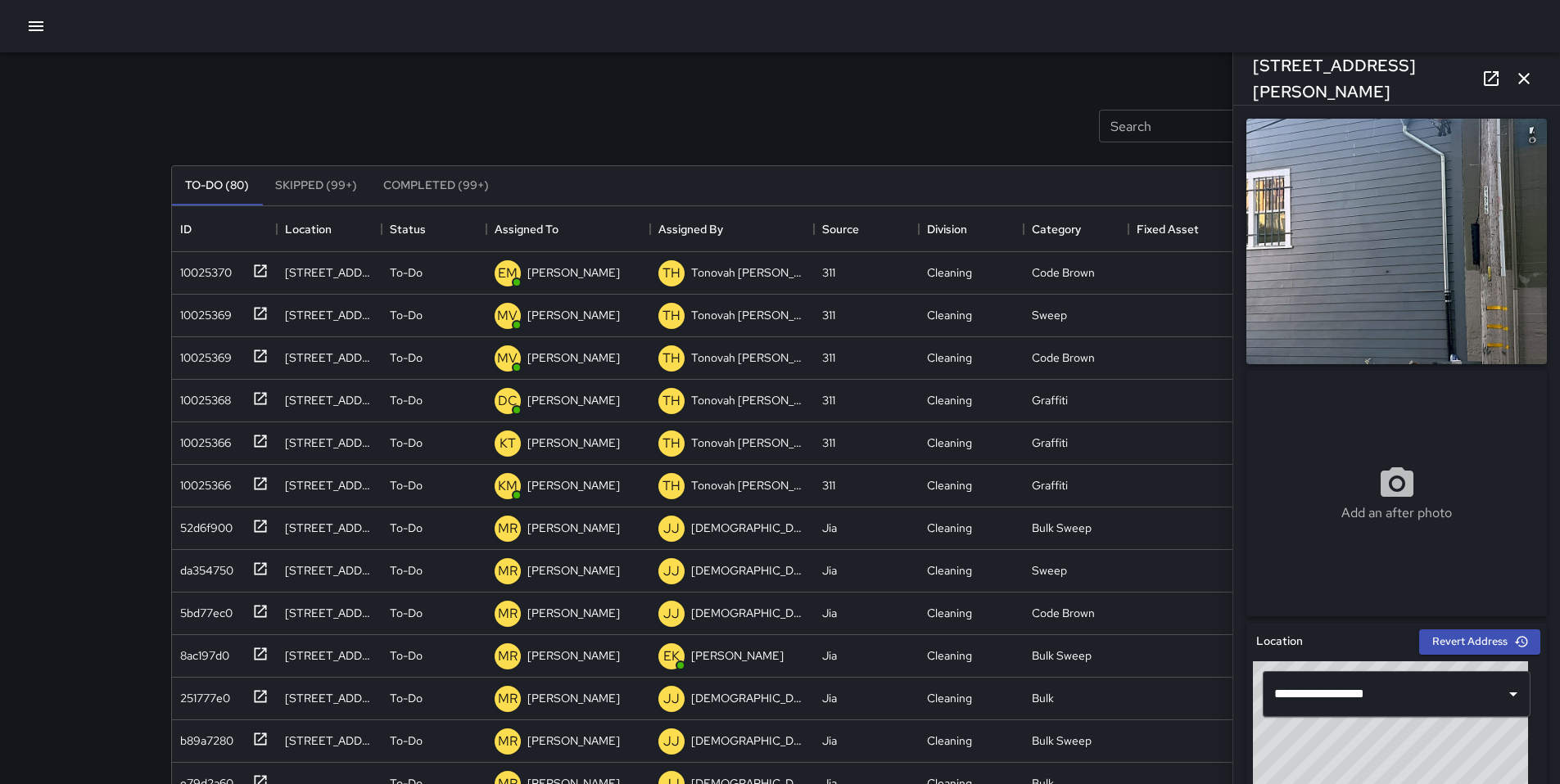
click at [1515, 76] on icon "button" at bounding box center [1523, 78] width 19 height 19
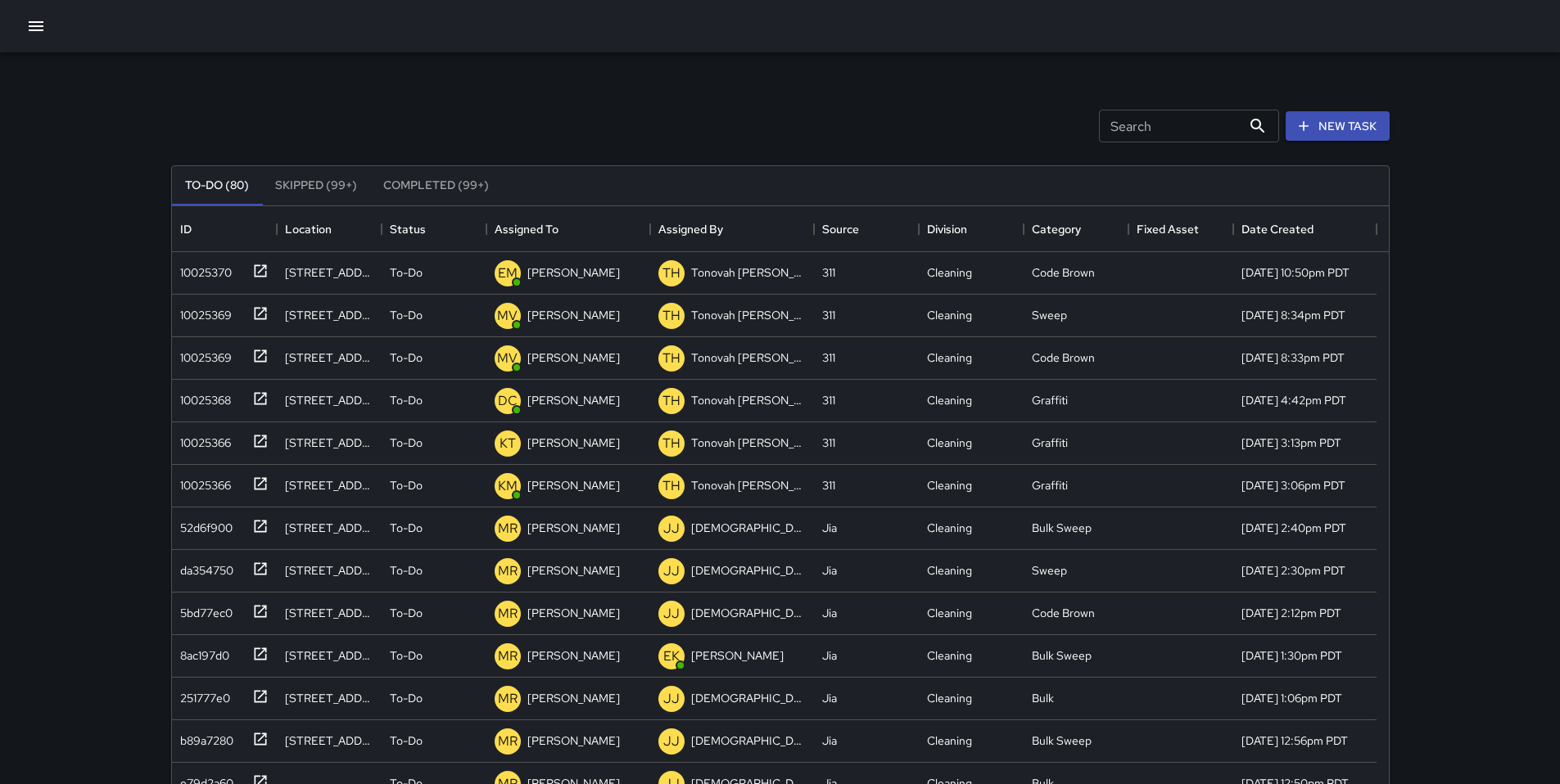
click at [1120, 127] on input "Search" at bounding box center [1170, 126] width 143 height 33
click at [1148, 113] on input "Search" at bounding box center [1170, 126] width 143 height 33
click at [1144, 122] on input "Search" at bounding box center [1170, 126] width 143 height 33
click at [188, 271] on div "10025372" at bounding box center [202, 269] width 57 height 23
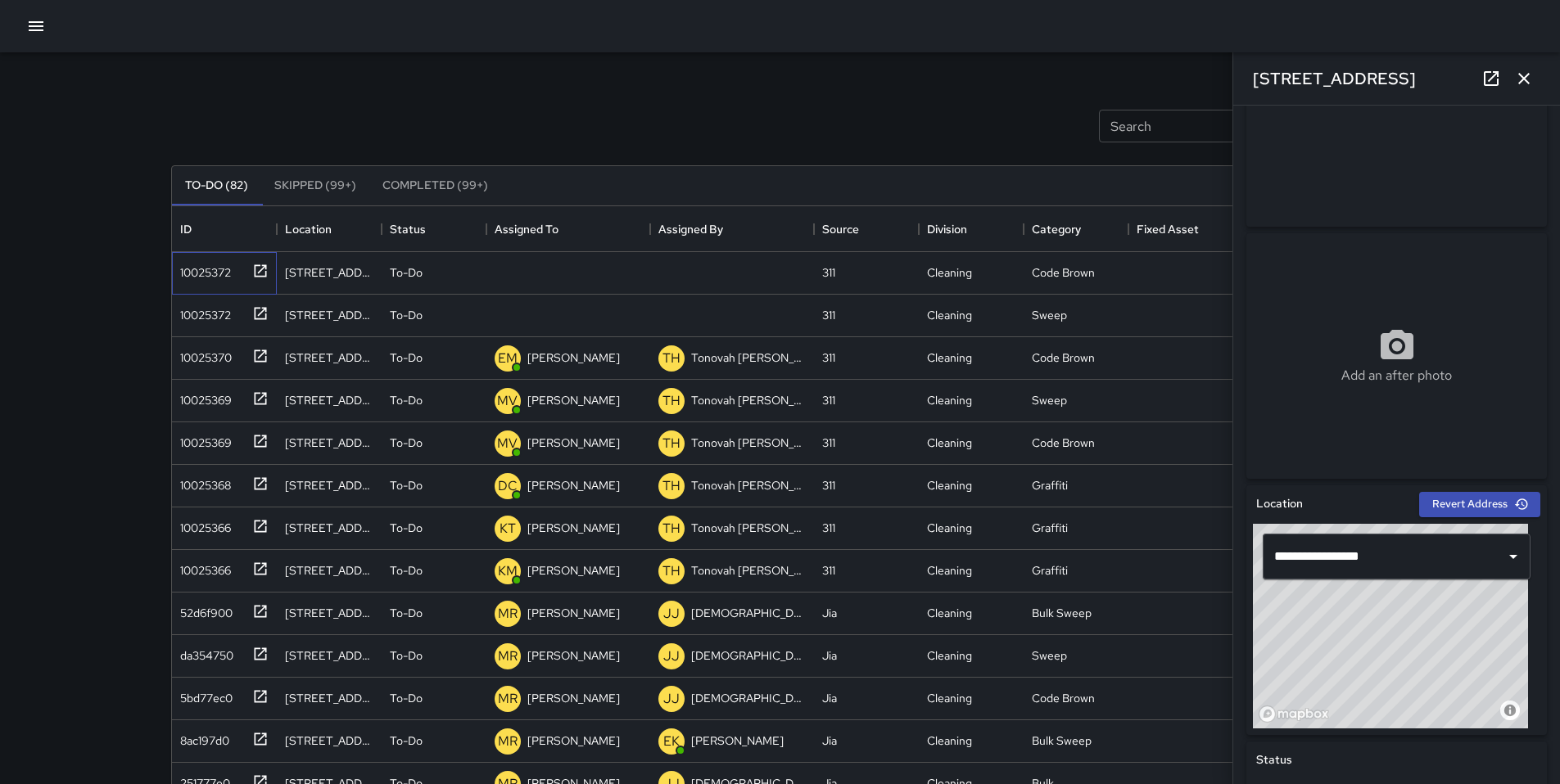
scroll to position [344, 0]
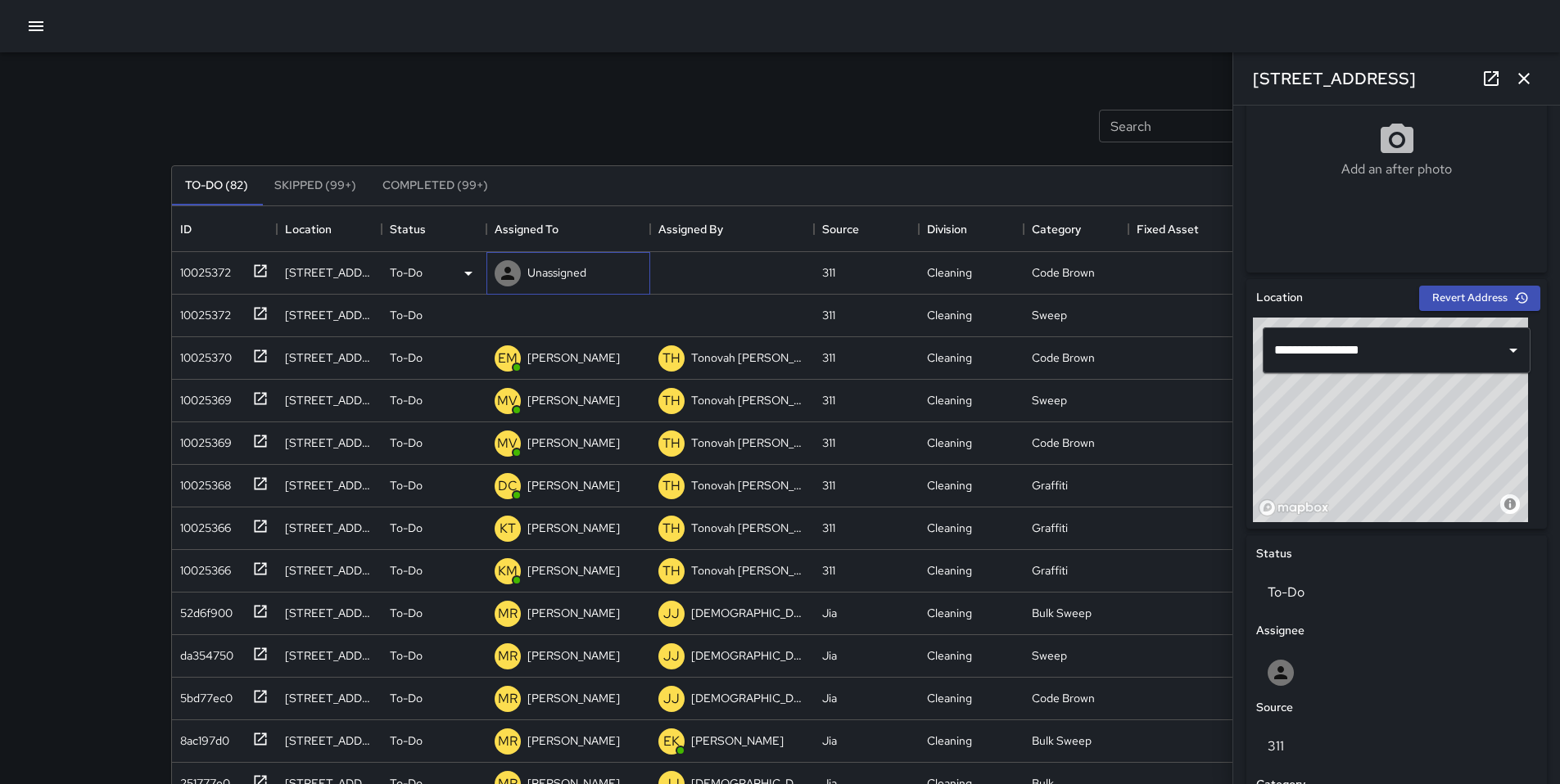
click at [557, 252] on div "Unassigned" at bounding box center [569, 274] width 164 height 42
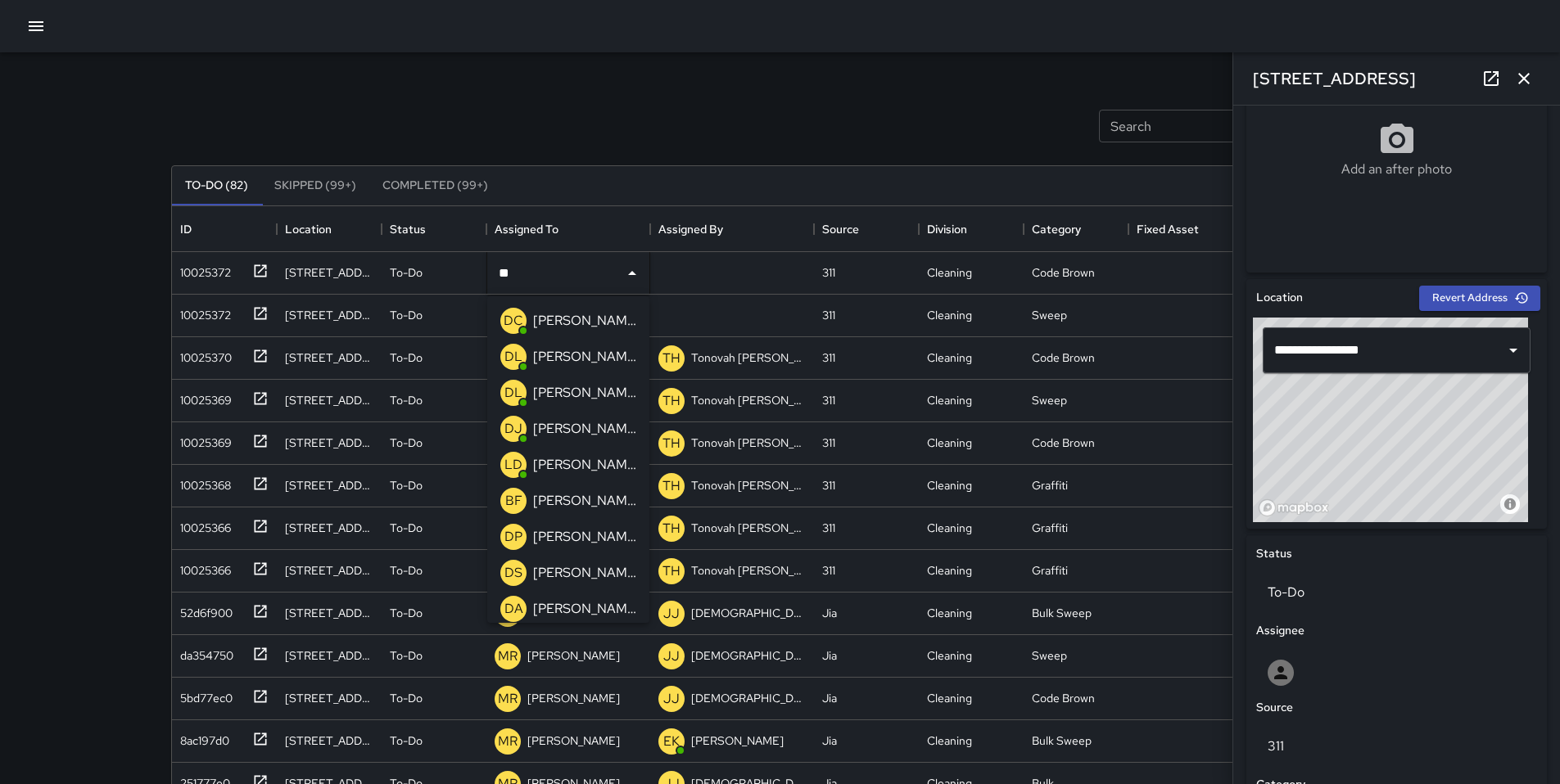
type input "***"
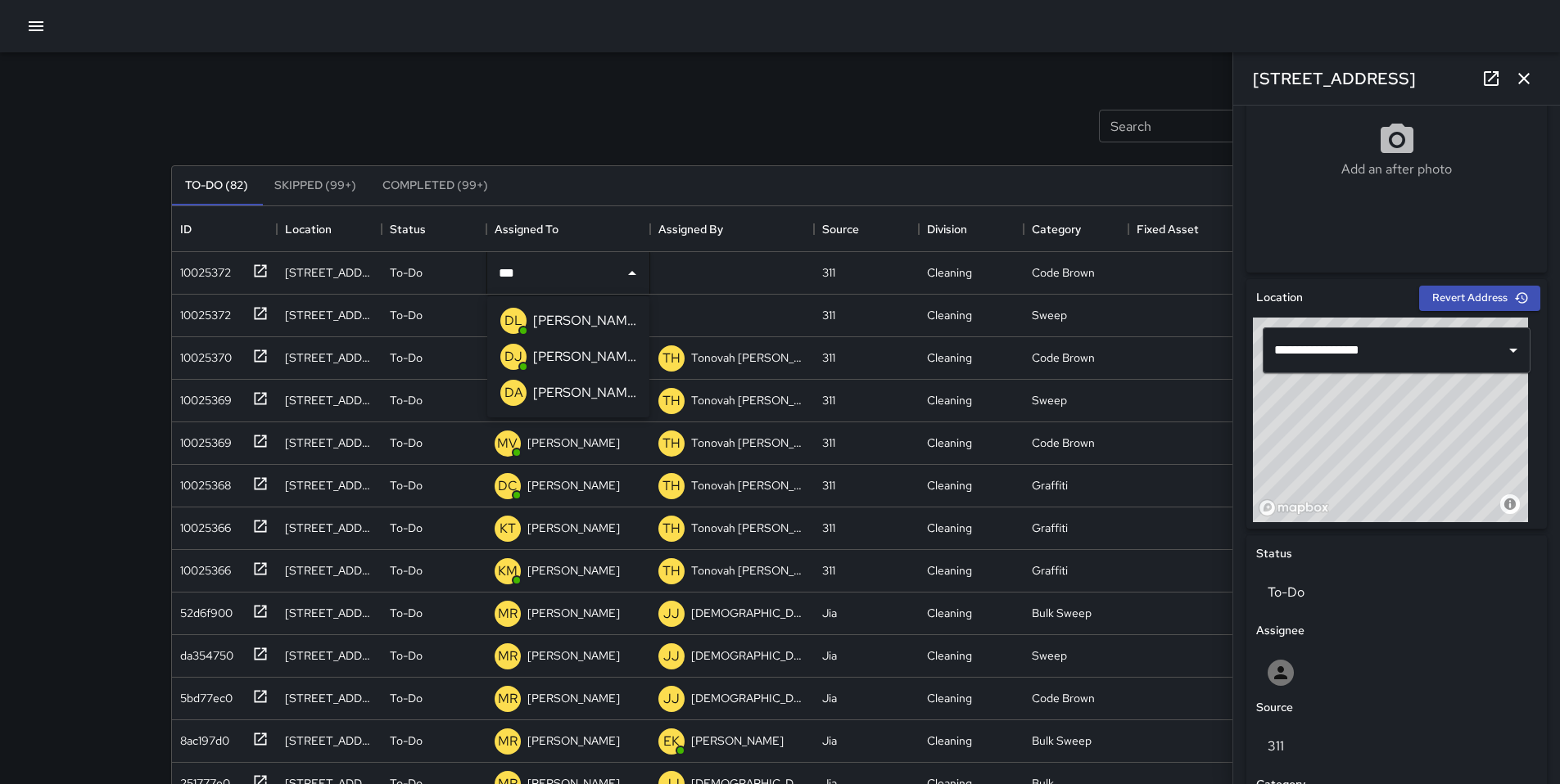
click at [565, 361] on p "[PERSON_NAME]" at bounding box center [585, 357] width 103 height 19
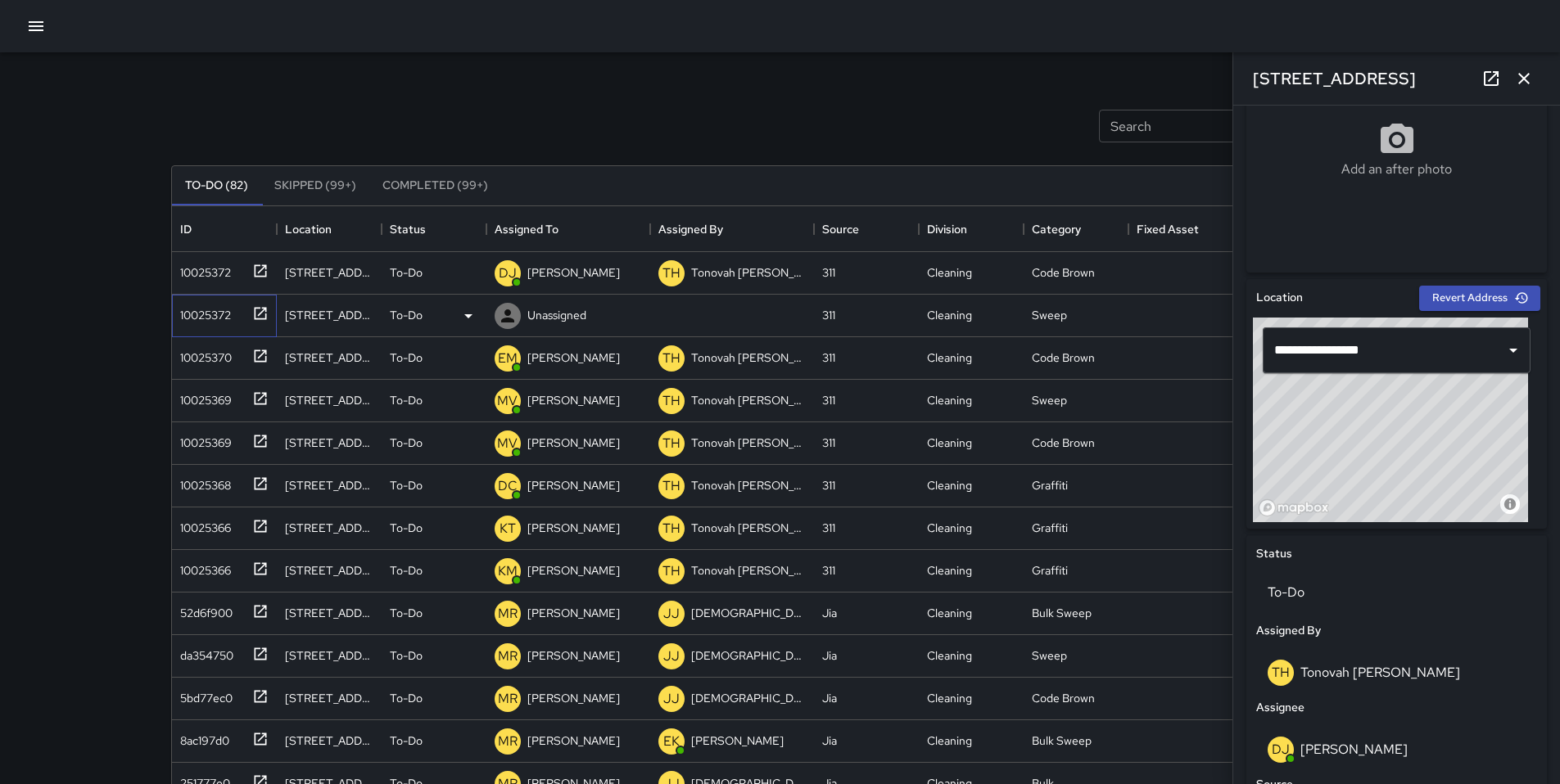
click at [216, 319] on div "10025372" at bounding box center [202, 311] width 57 height 23
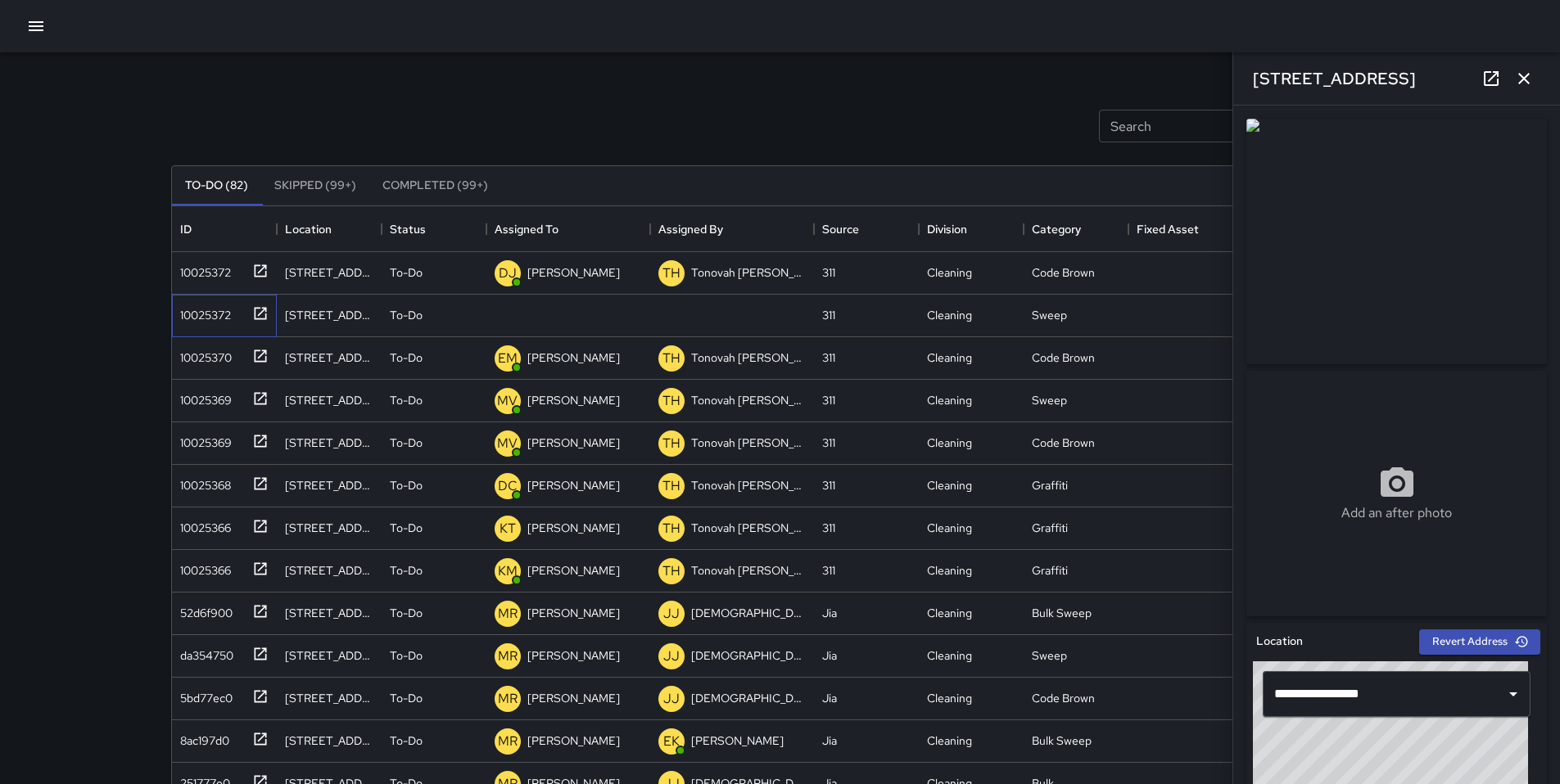
scroll to position [349, 0]
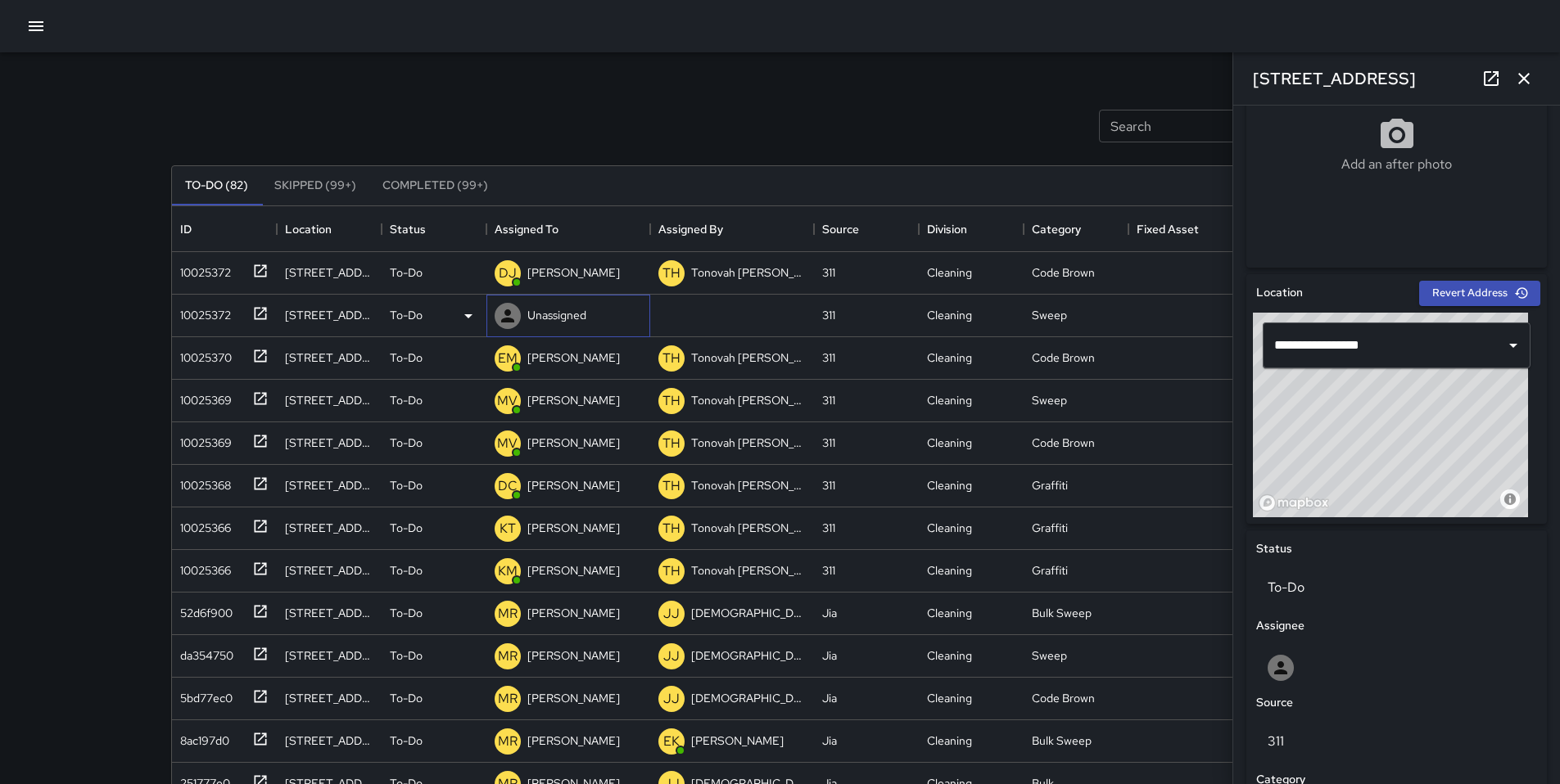
click at [564, 315] on p "Unassigned" at bounding box center [557, 315] width 59 height 17
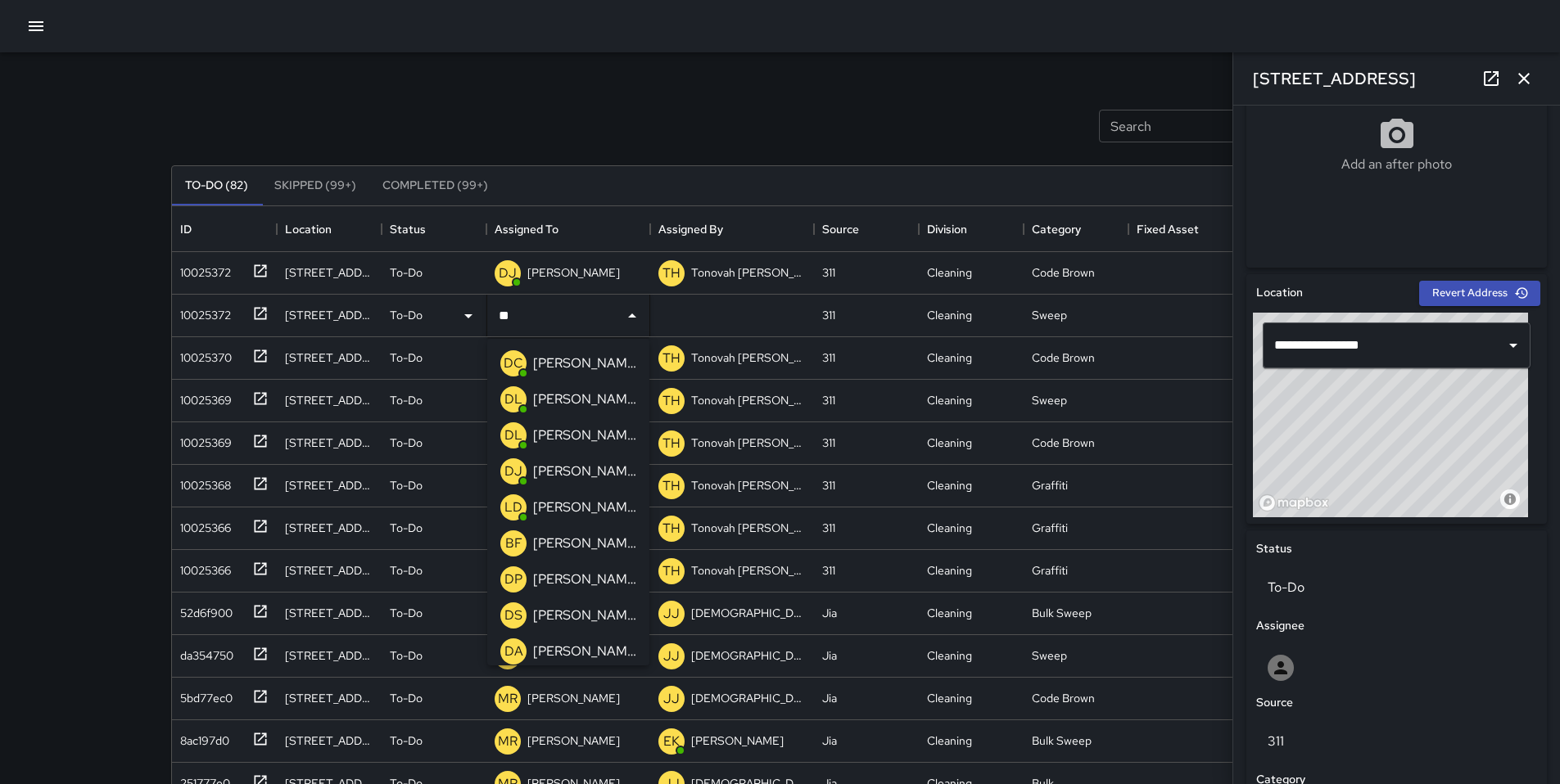
type input "***"
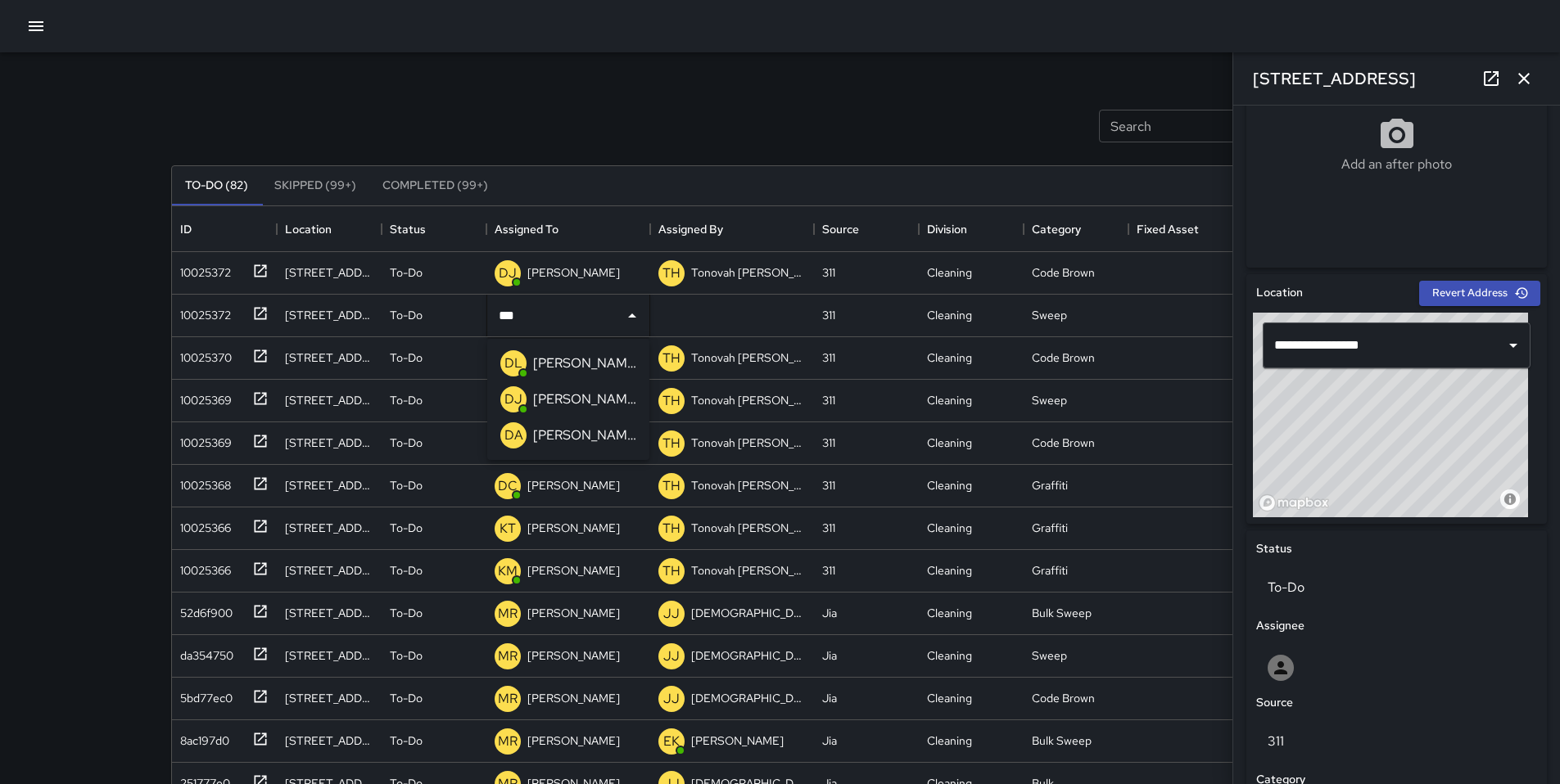
click at [580, 401] on p "[PERSON_NAME]" at bounding box center [585, 399] width 103 height 19
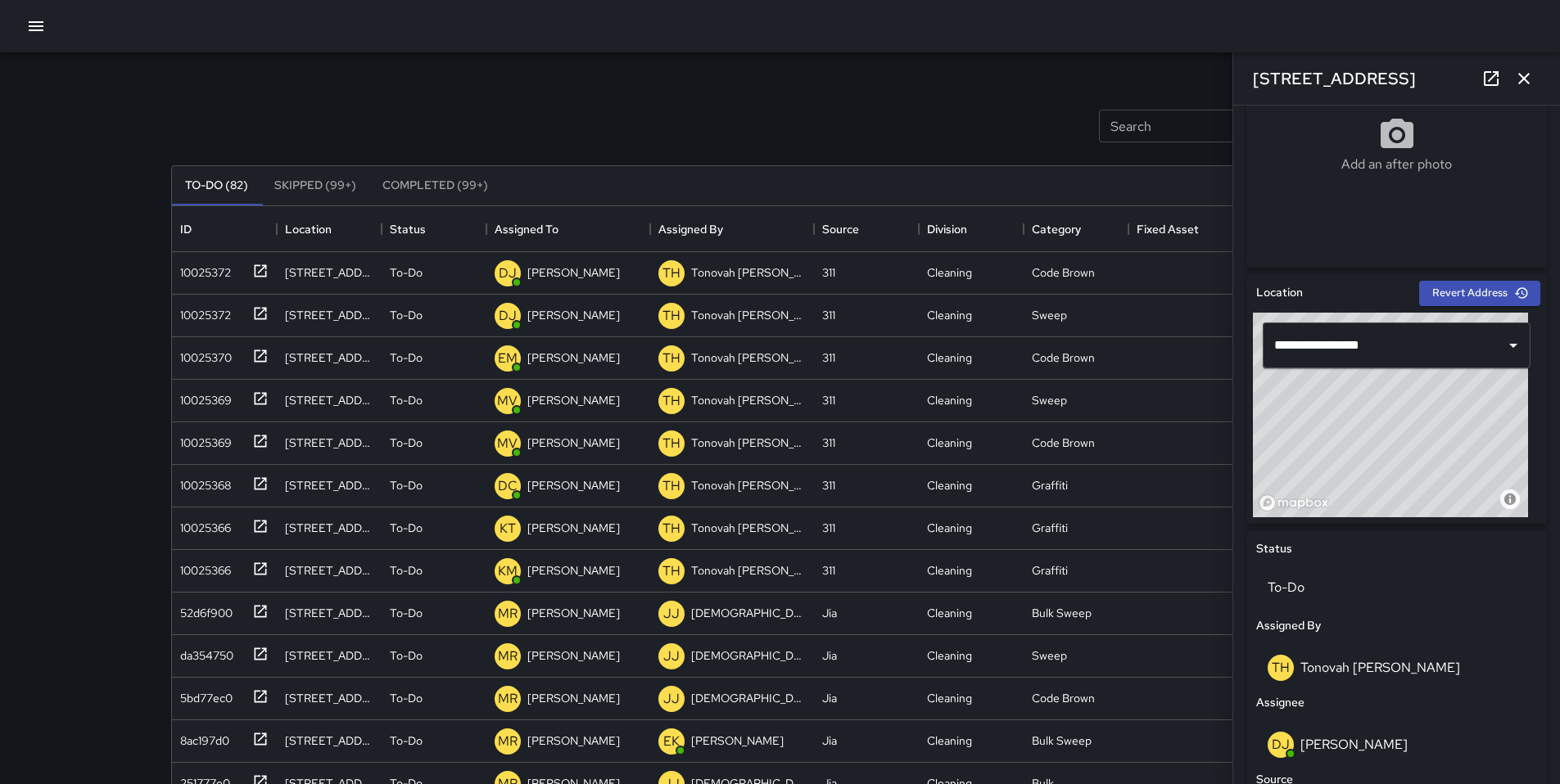
click at [555, 140] on div "Search Search New Task" at bounding box center [780, 126] width 1226 height 85
click at [1507, 82] on button "button" at bounding box center [1524, 79] width 33 height 33
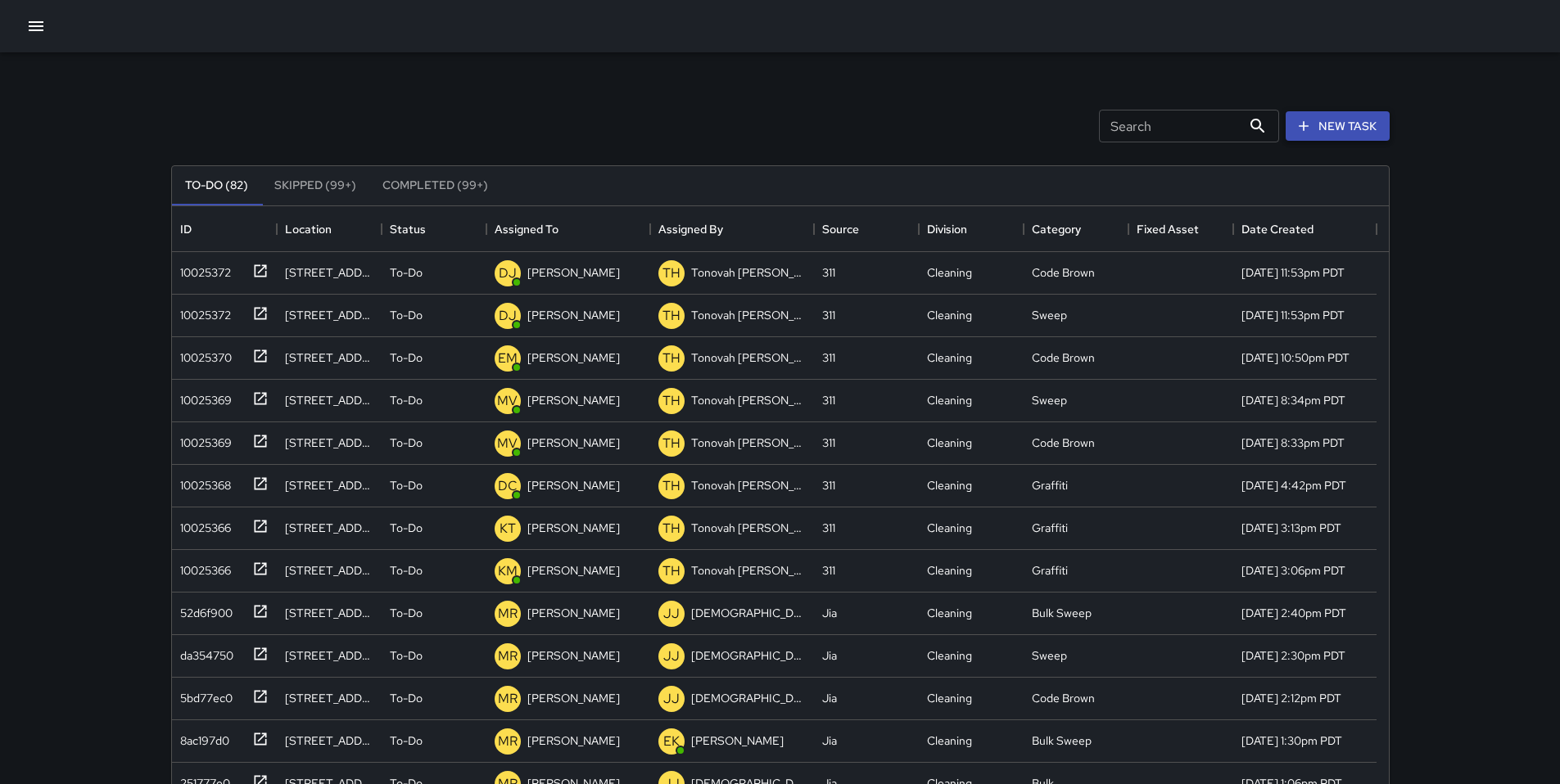
click at [1342, 119] on button "New Task" at bounding box center [1337, 126] width 104 height 30
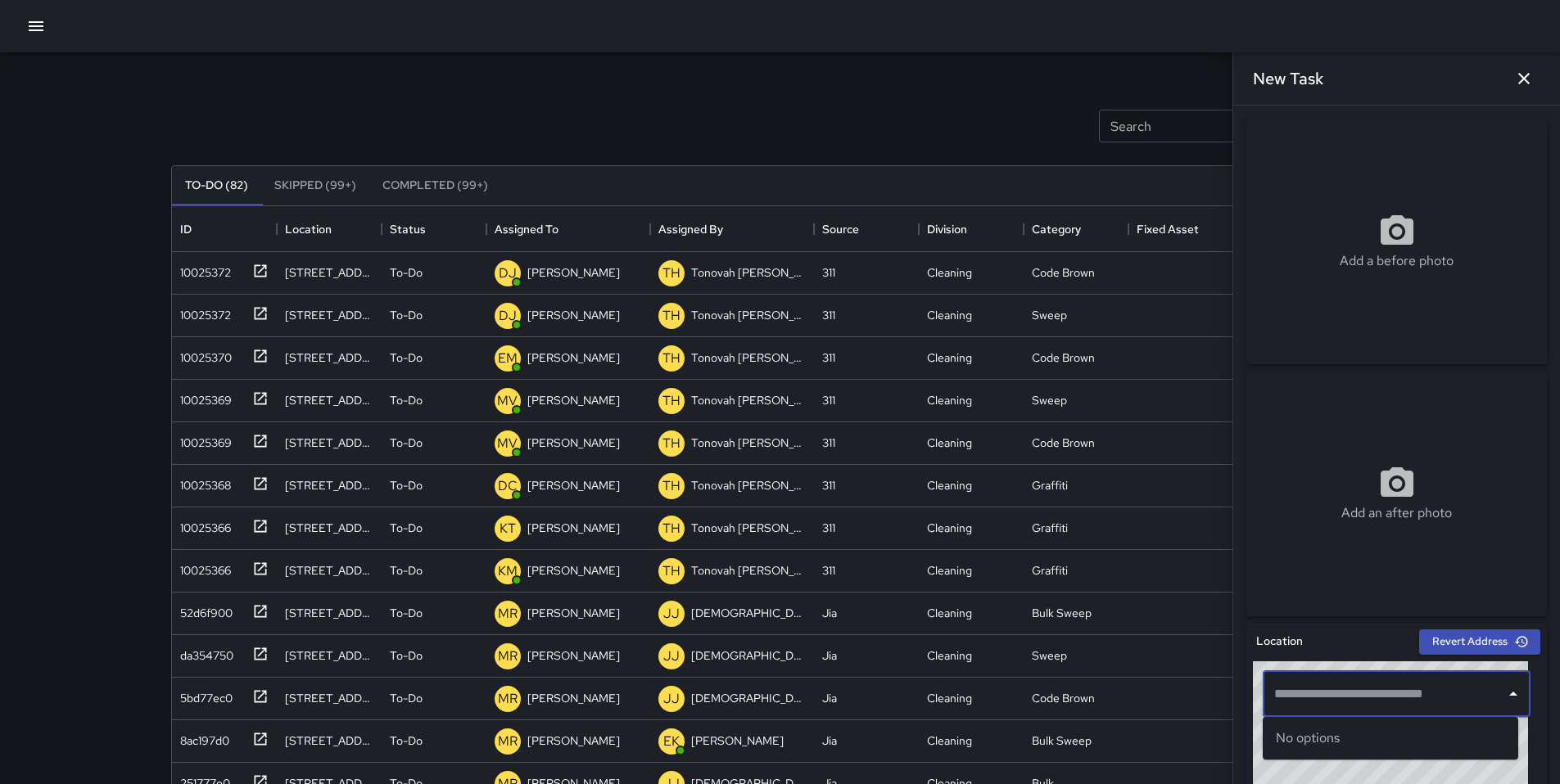
click at [1365, 697] on input "text" at bounding box center [1384, 695] width 229 height 31
paste input "**********"
type input "**********"
click at [1409, 699] on input "**********" at bounding box center [1384, 695] width 229 height 31
drag, startPoint x: 1390, startPoint y: 696, endPoint x: 1236, endPoint y: 671, distance: 156.0
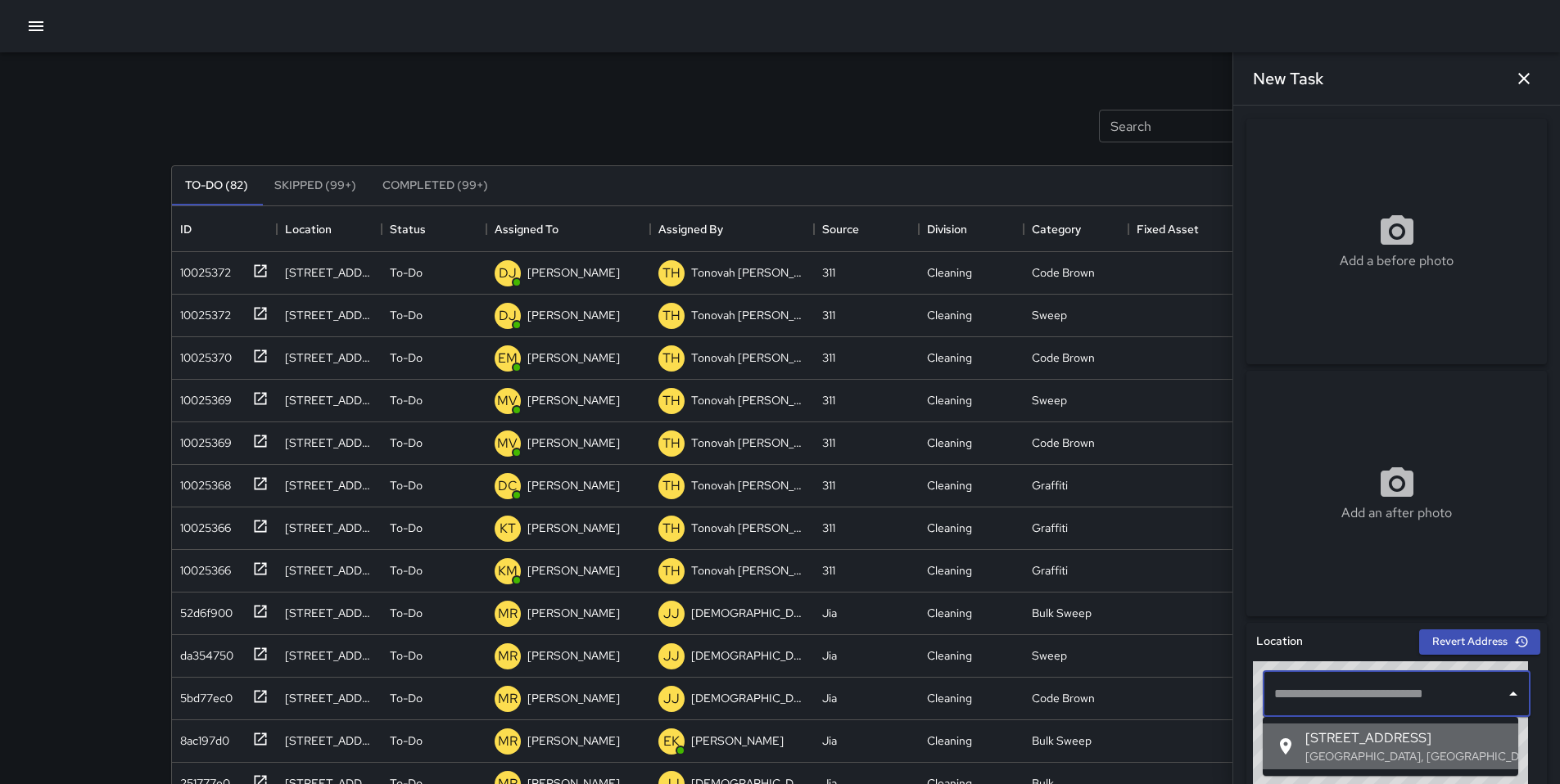
click at [1351, 737] on span "[STREET_ADDRESS]" at bounding box center [1405, 738] width 200 height 19
type input "**********"
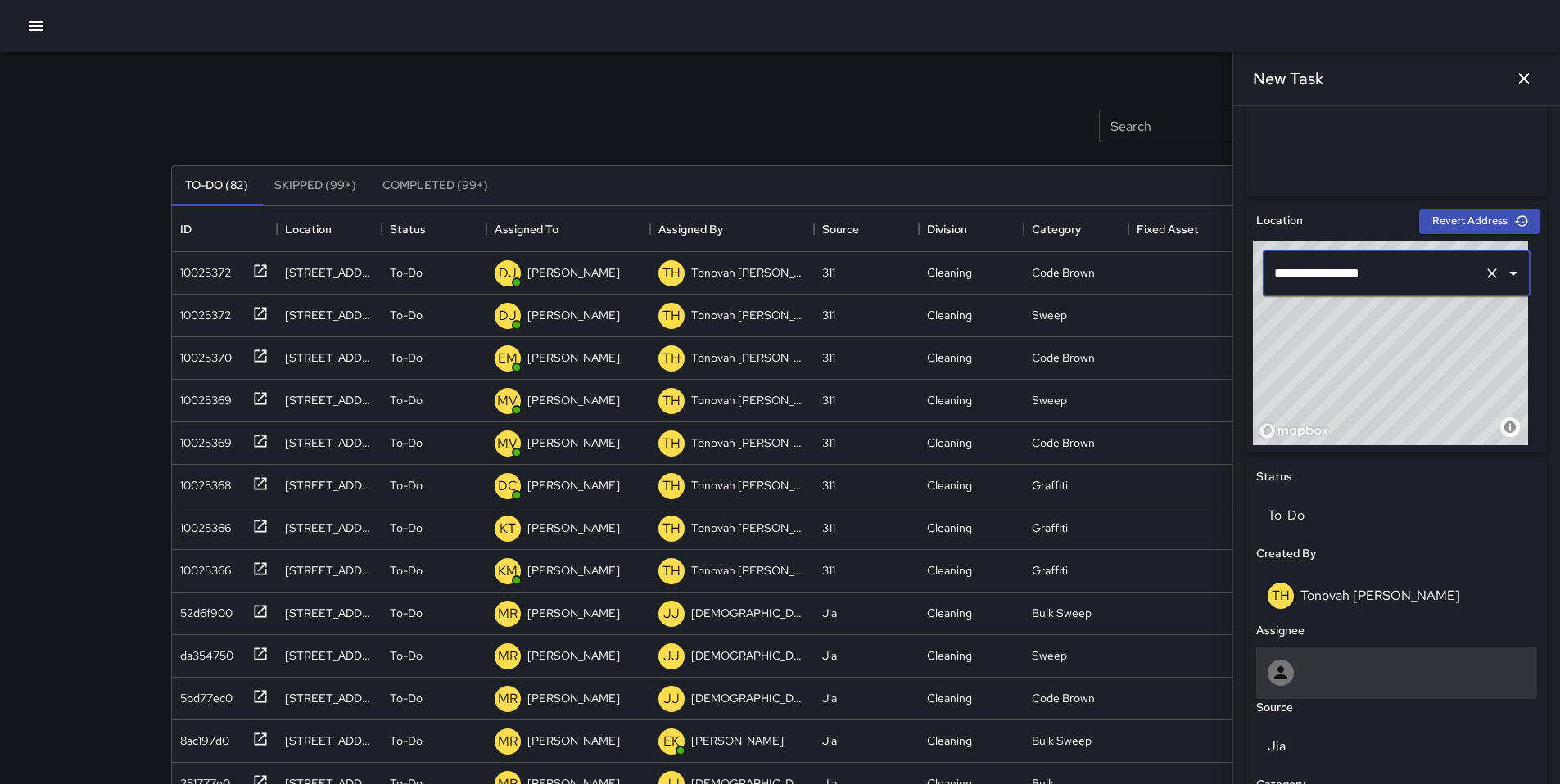
scroll to position [457, 0]
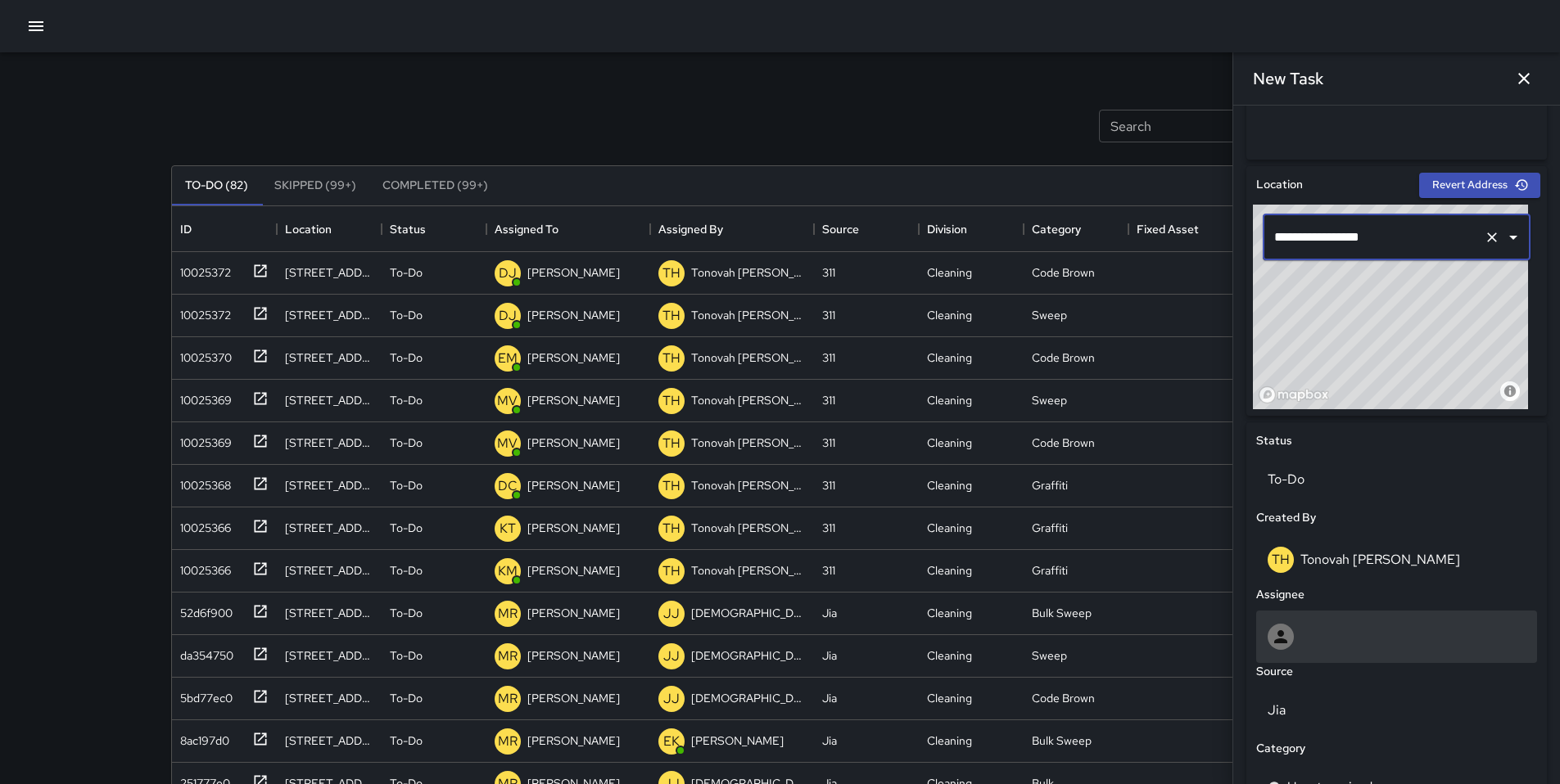
click at [1355, 641] on div at bounding box center [1397, 637] width 258 height 26
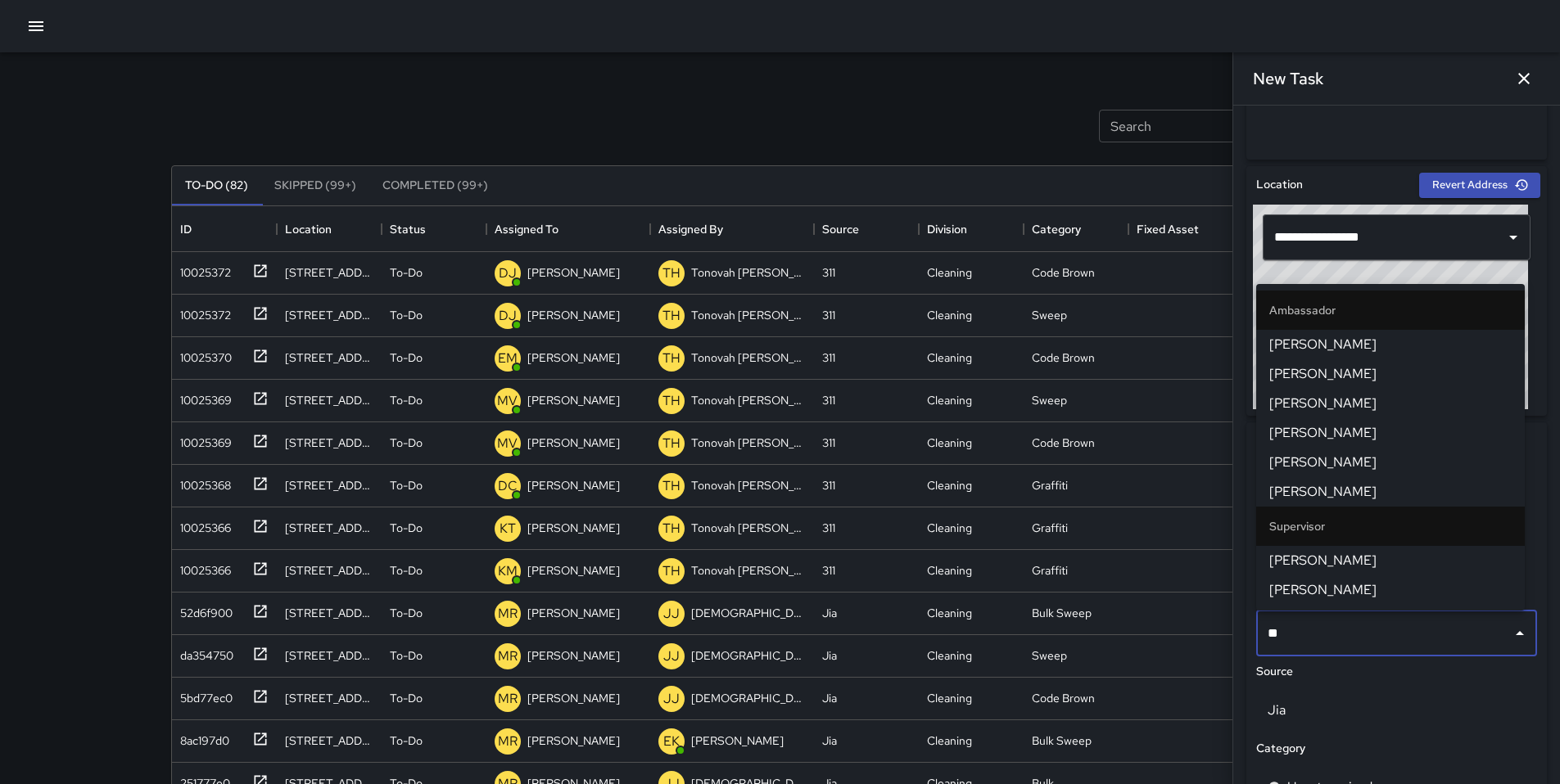
type input "***"
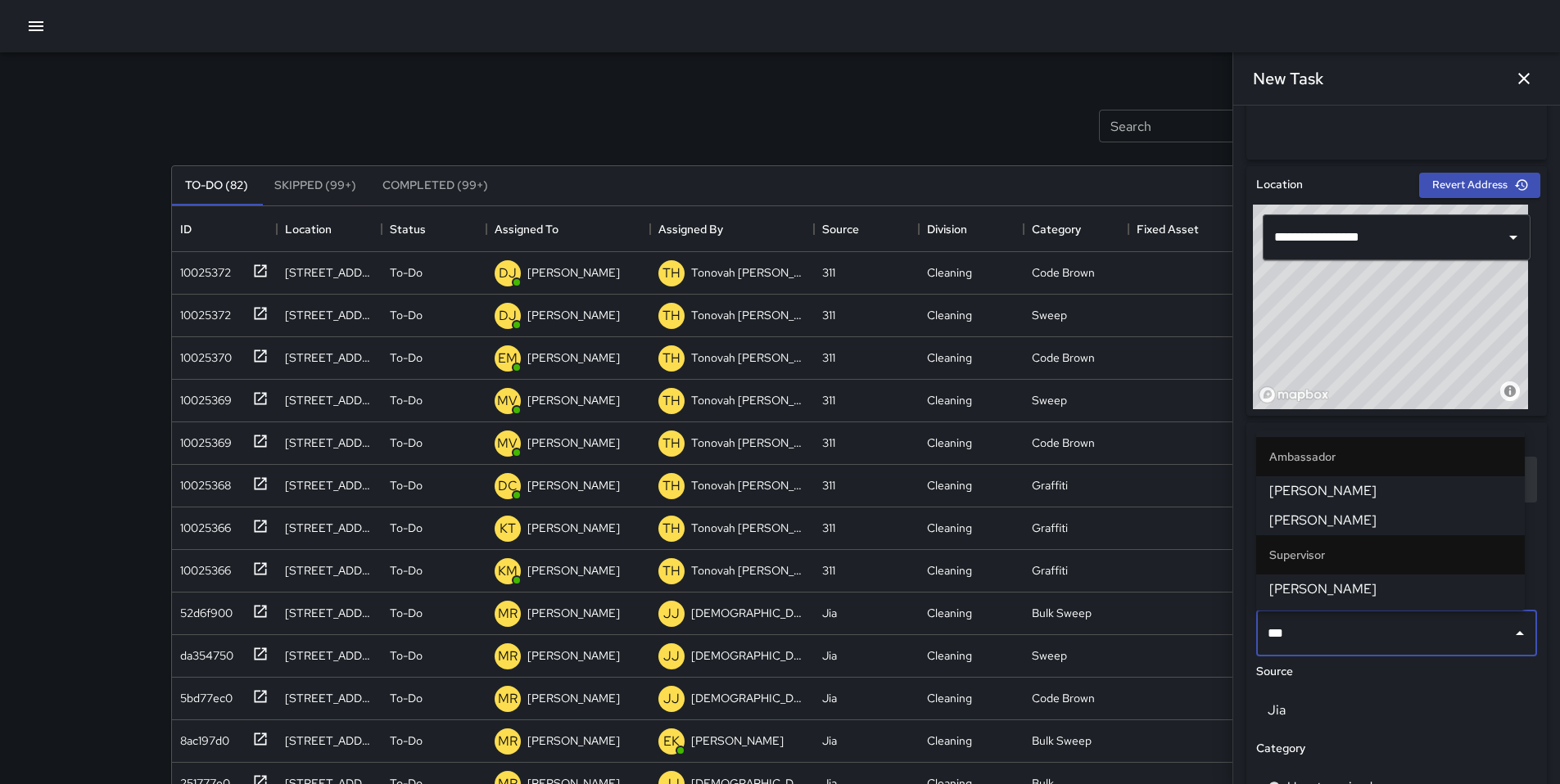
click at [1309, 500] on span "[PERSON_NAME]" at bounding box center [1390, 491] width 242 height 19
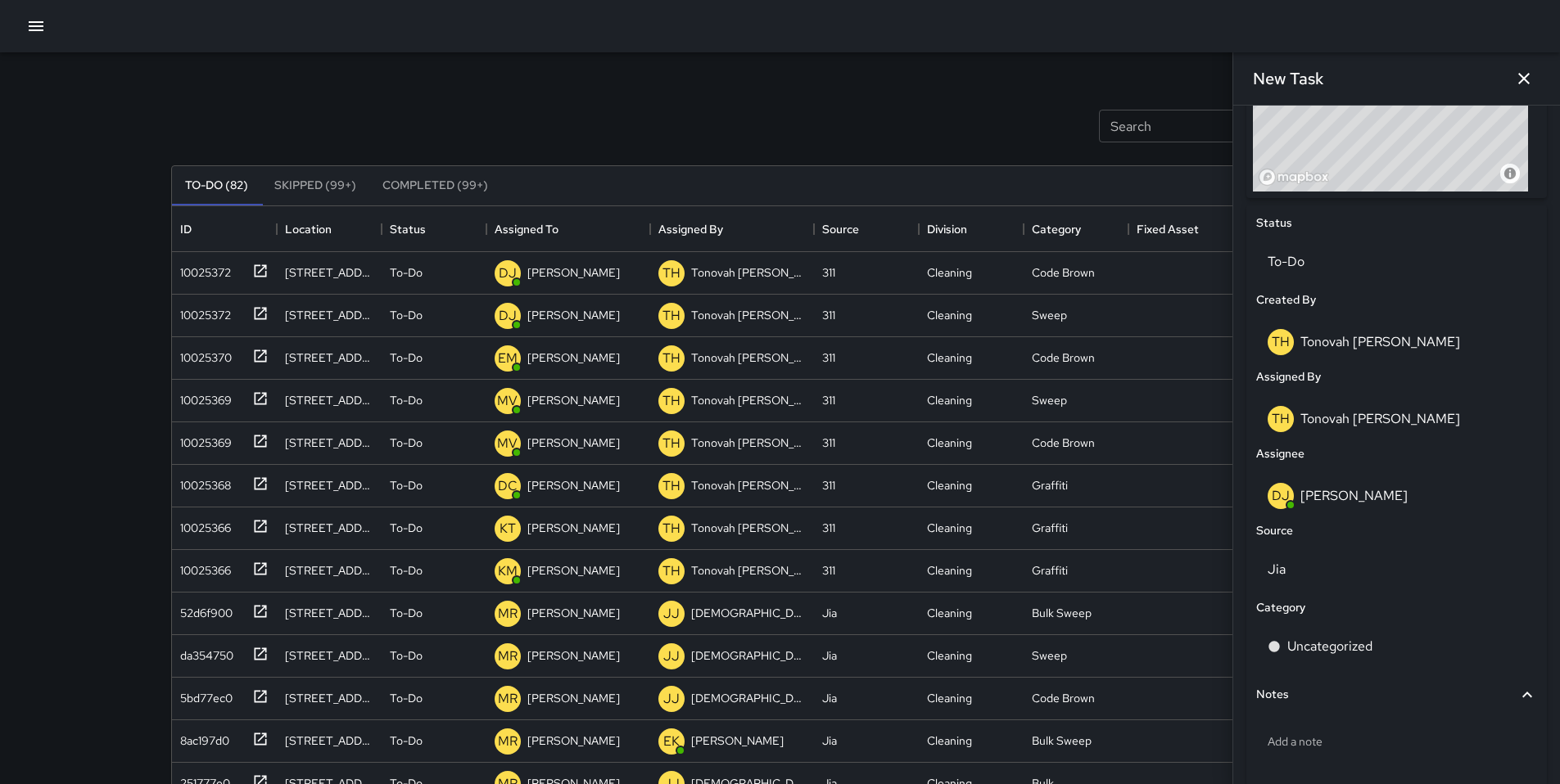
scroll to position [693, 0]
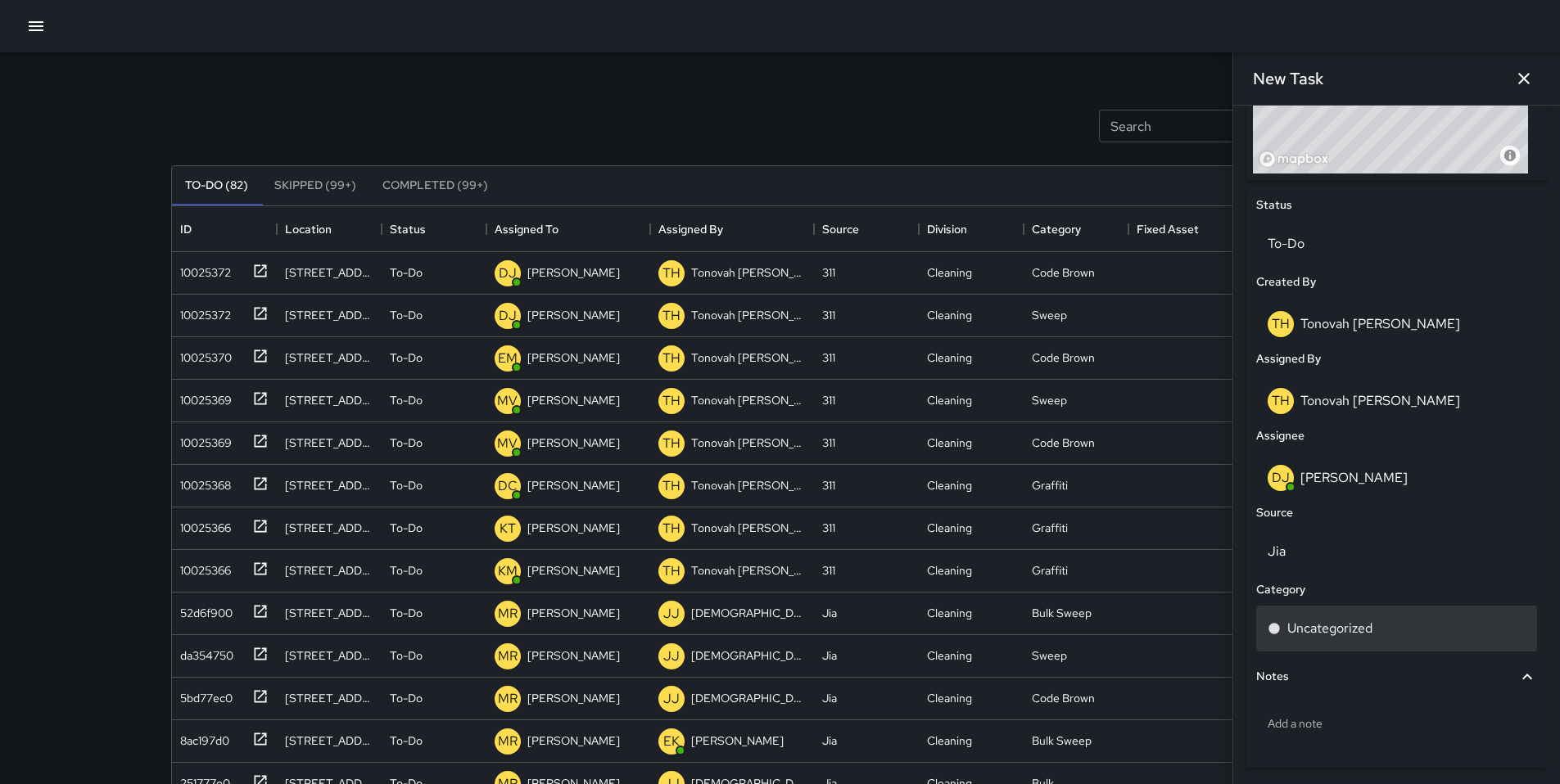
click at [1336, 619] on p "Uncategorized" at bounding box center [1330, 628] width 85 height 19
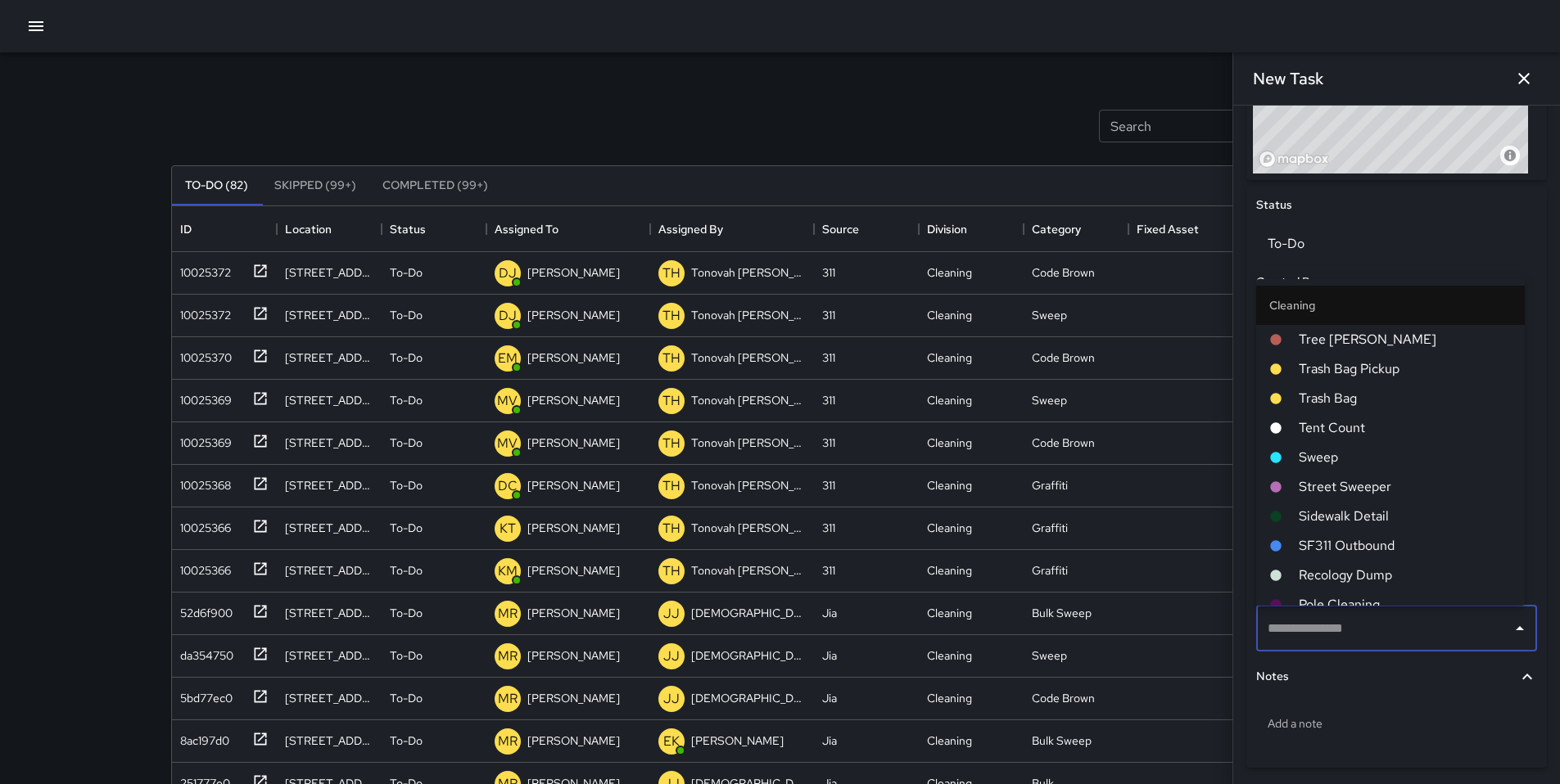
type input "*"
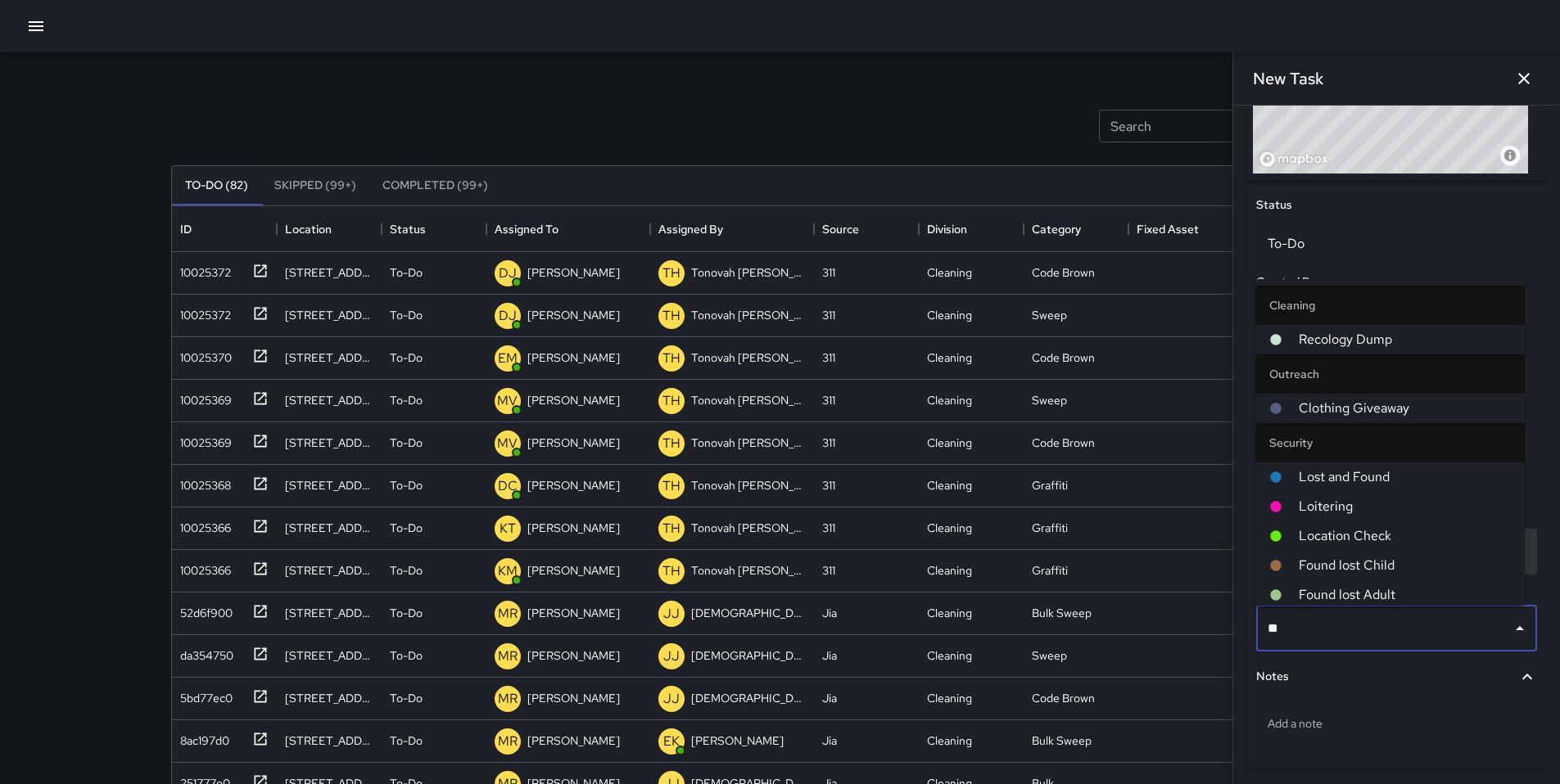
type input "***"
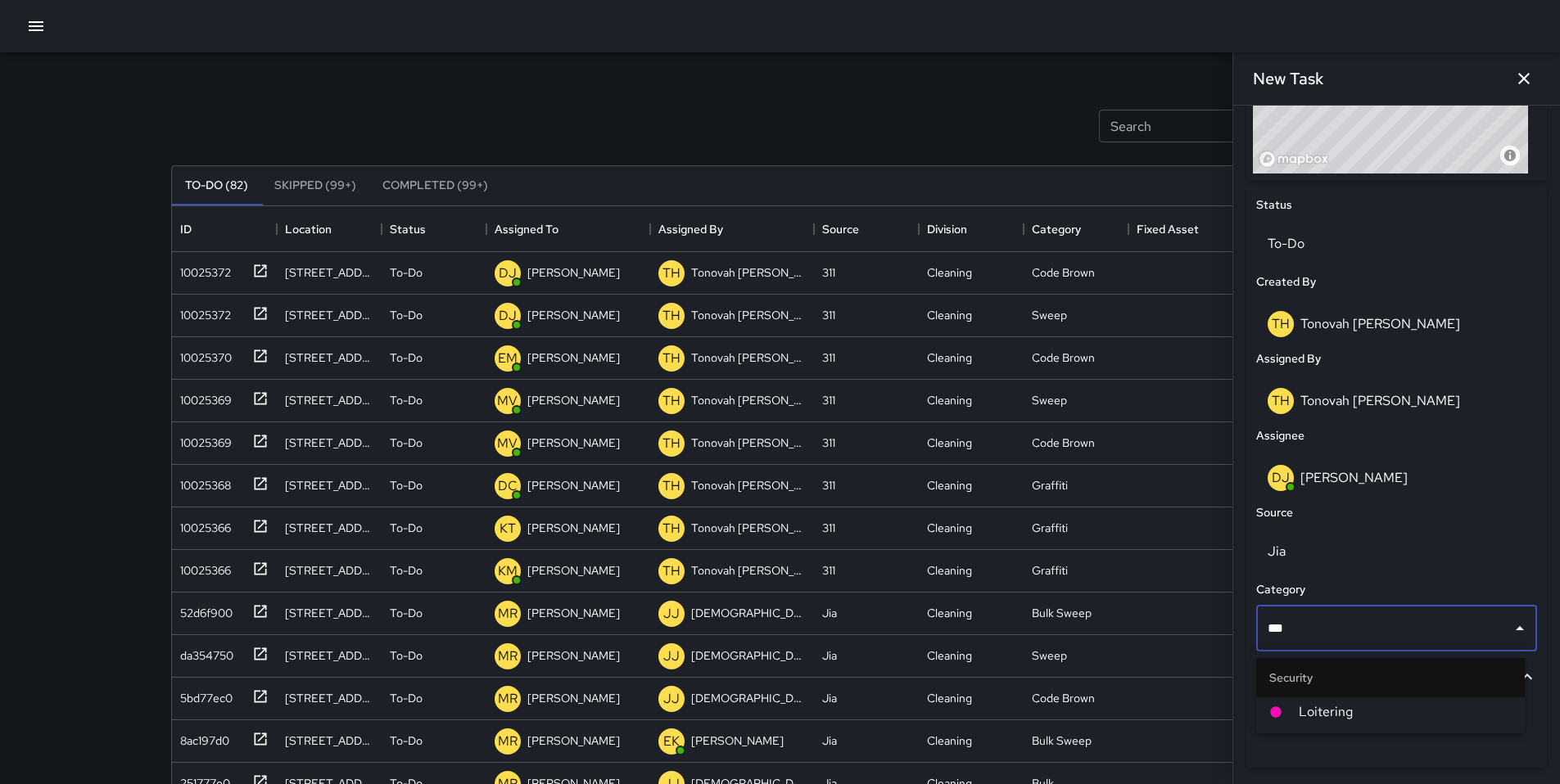
click at [1324, 708] on span "Loitering" at bounding box center [1404, 712] width 213 height 19
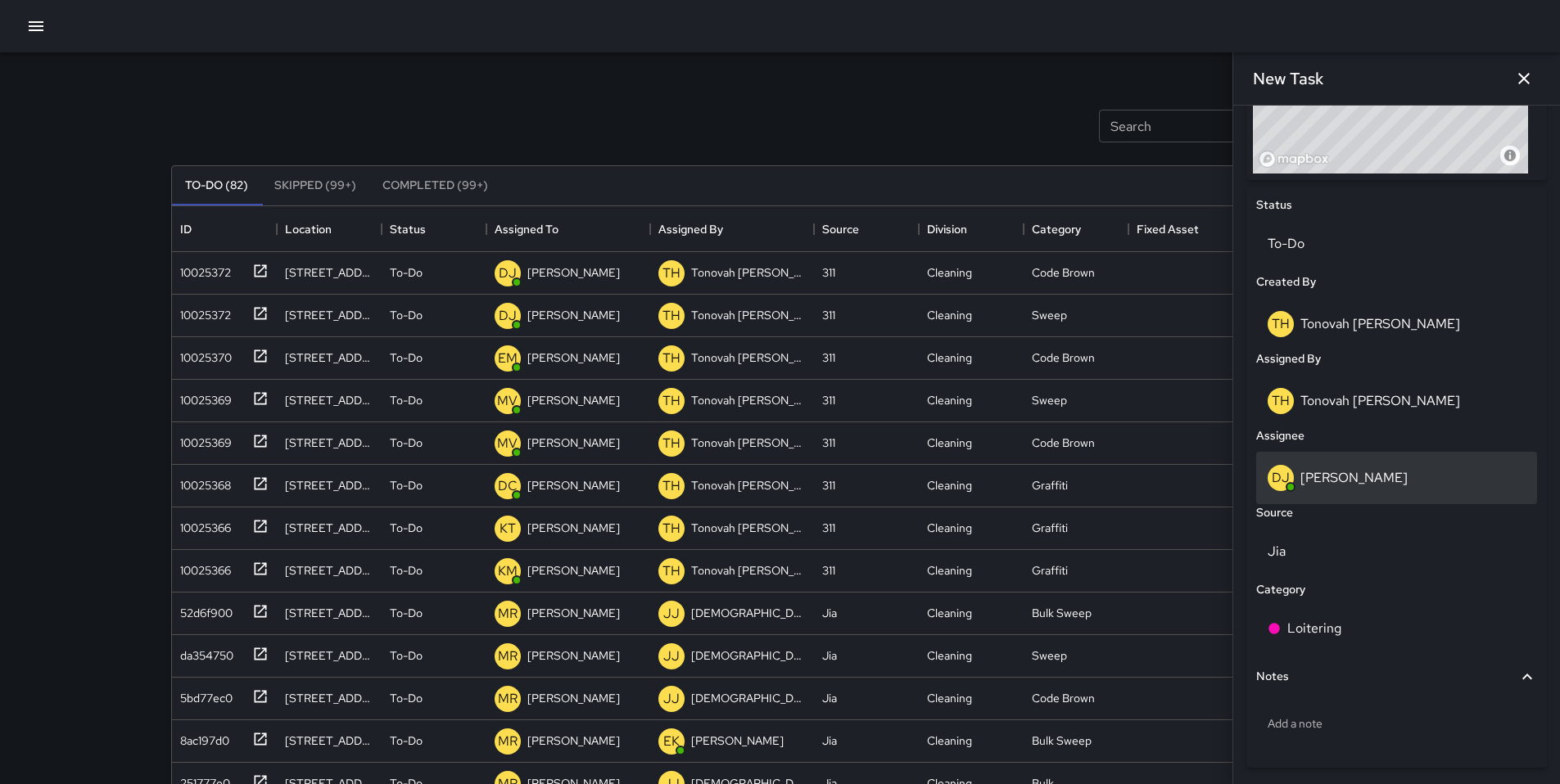
click at [1300, 473] on p "[PERSON_NAME]" at bounding box center [1354, 477] width 107 height 18
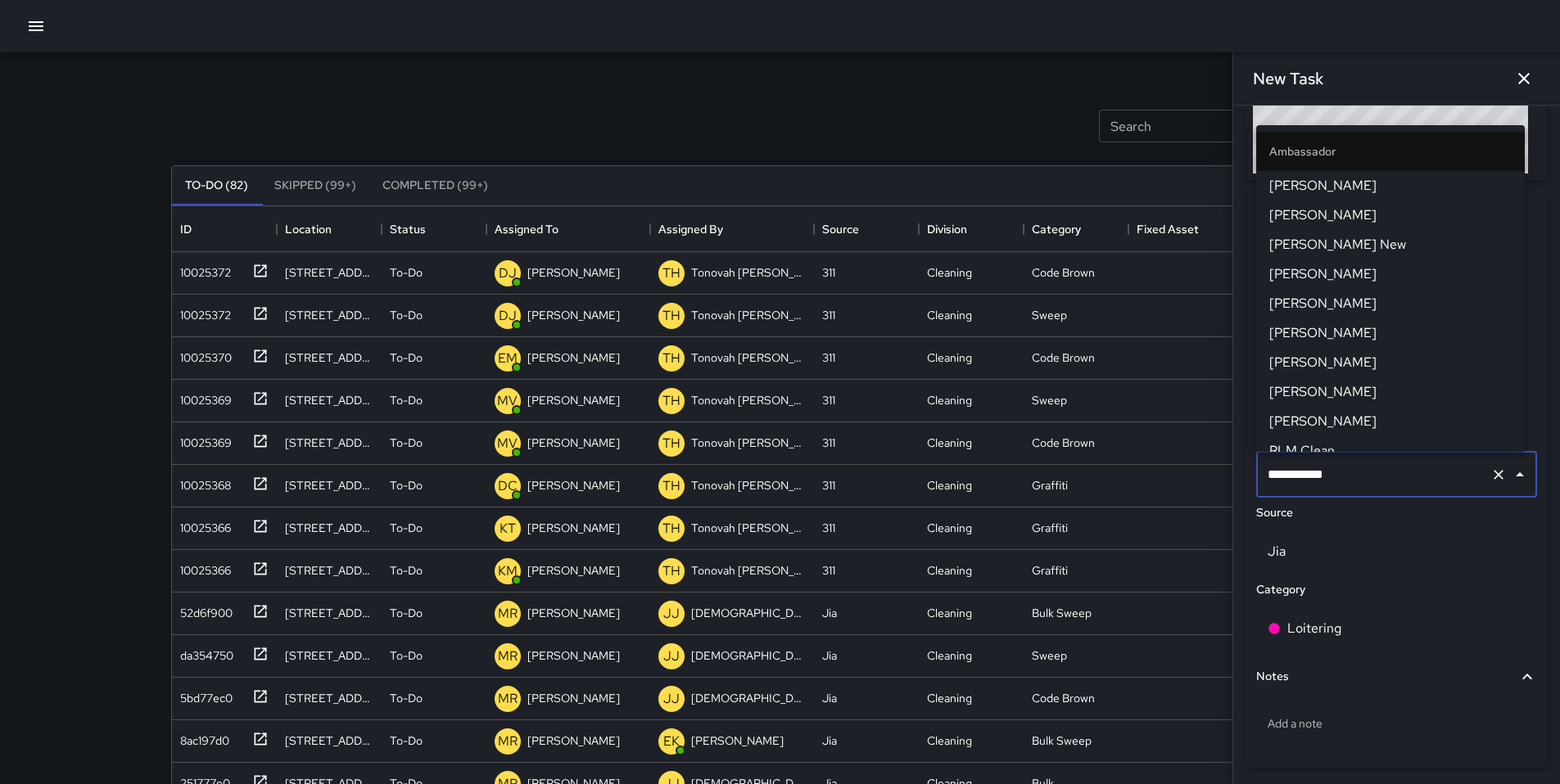
scroll to position [73, 0]
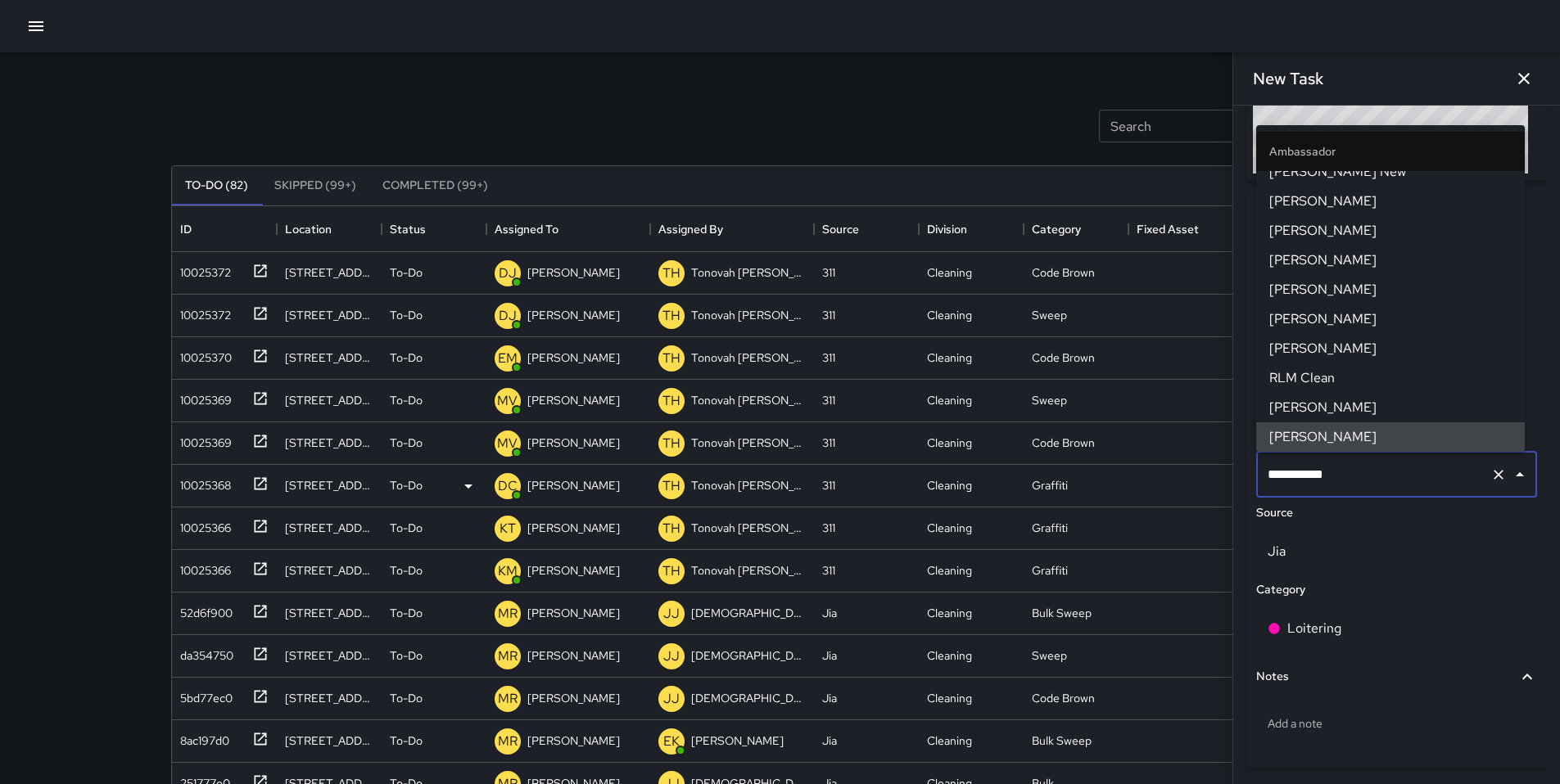
drag, startPoint x: 1347, startPoint y: 477, endPoint x: 1152, endPoint y: 474, distance: 195.0
click at [1153, 474] on div "Search Search New Task To-Do (82) Skipped (99+) Completed (99+) ID Location Sta…" at bounding box center [780, 509] width 1258 height 915
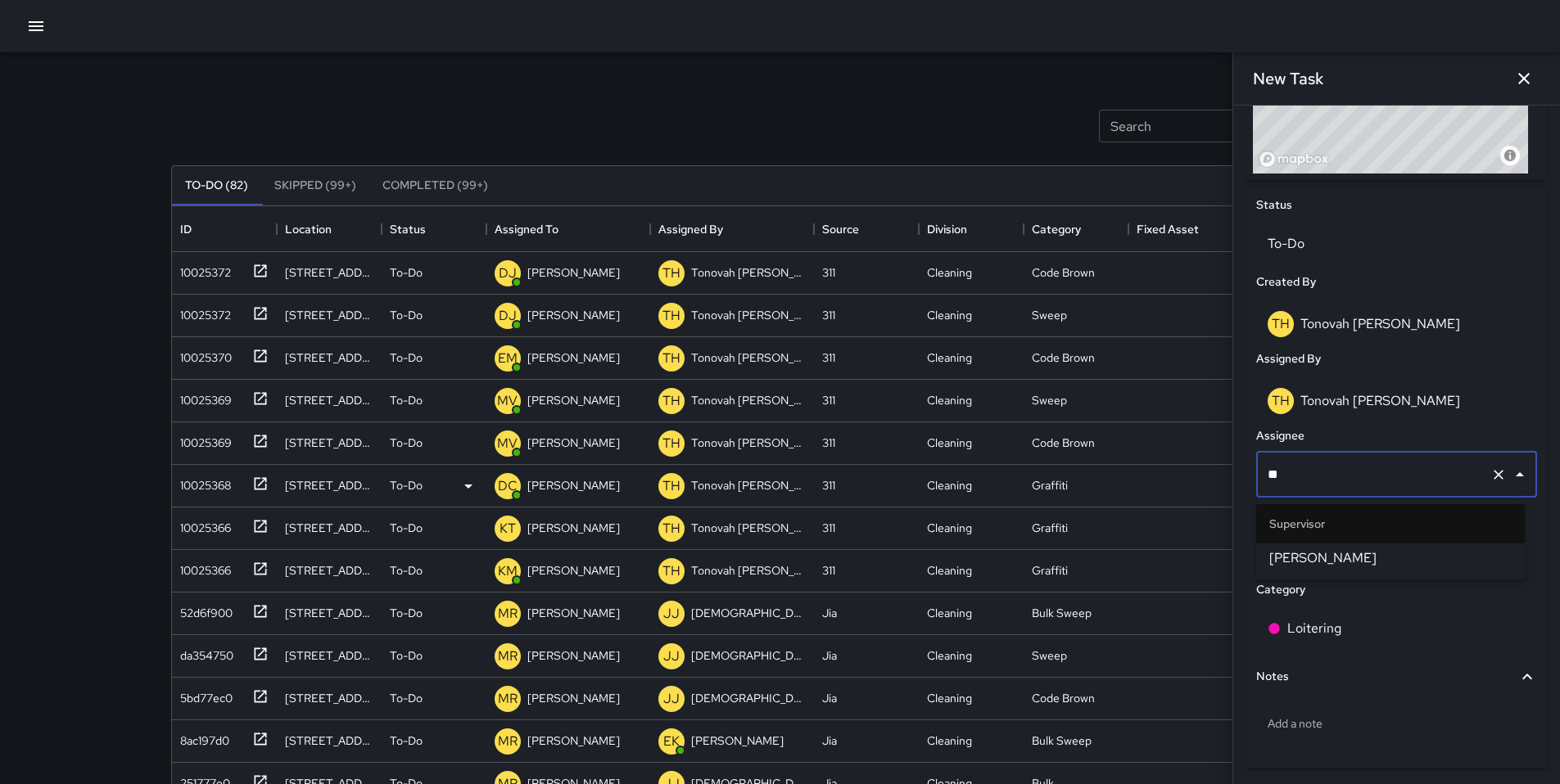
scroll to position [0, 0]
type input "***"
click at [1257, 554] on li "[PERSON_NAME]" at bounding box center [1390, 558] width 268 height 29
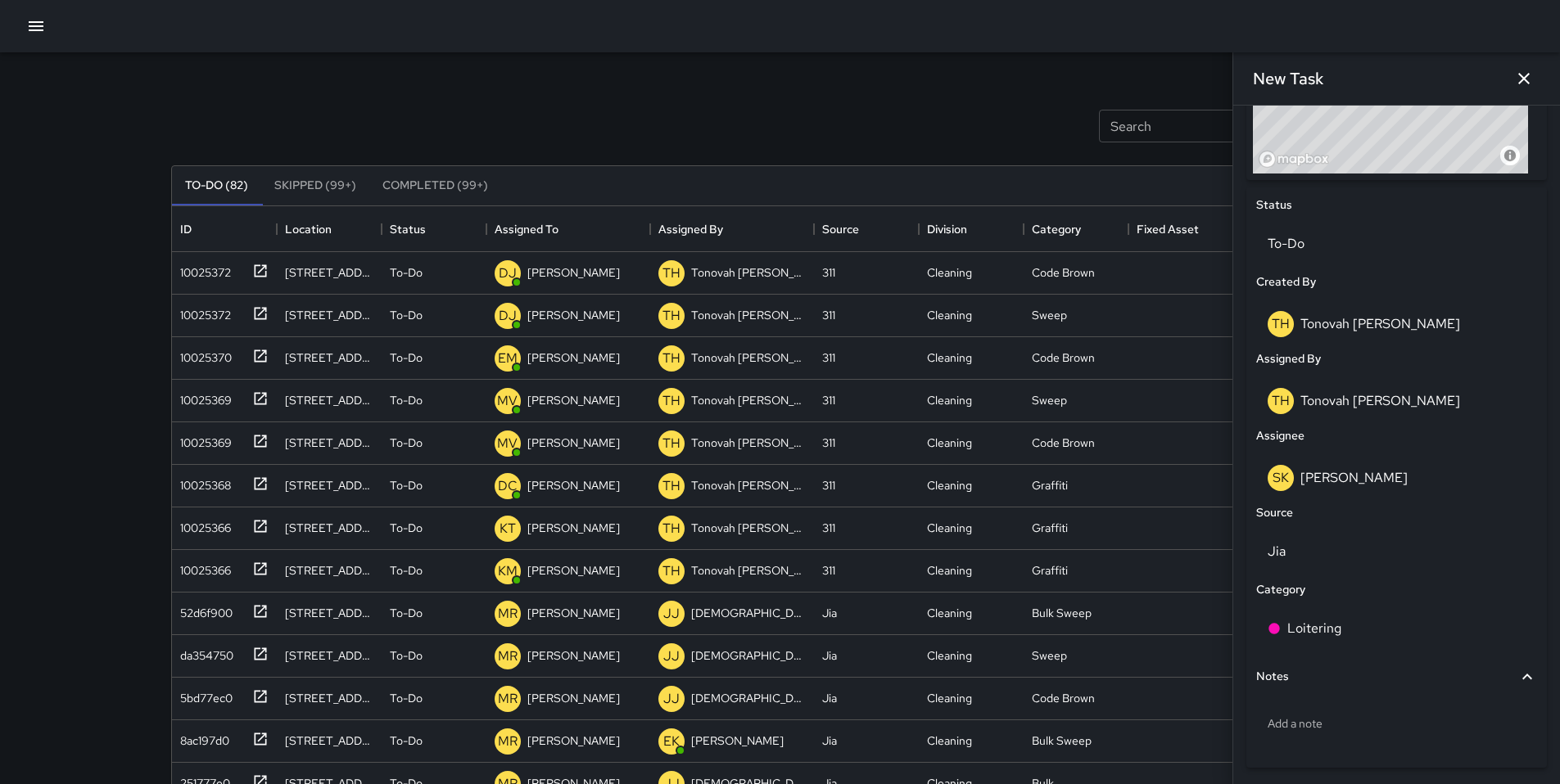
click at [1537, 91] on div "New Task" at bounding box center [1396, 78] width 327 height 53
drag, startPoint x: 1525, startPoint y: 77, endPoint x: 1519, endPoint y: 99, distance: 22.8
click at [1525, 77] on icon "button" at bounding box center [1524, 78] width 11 height 11
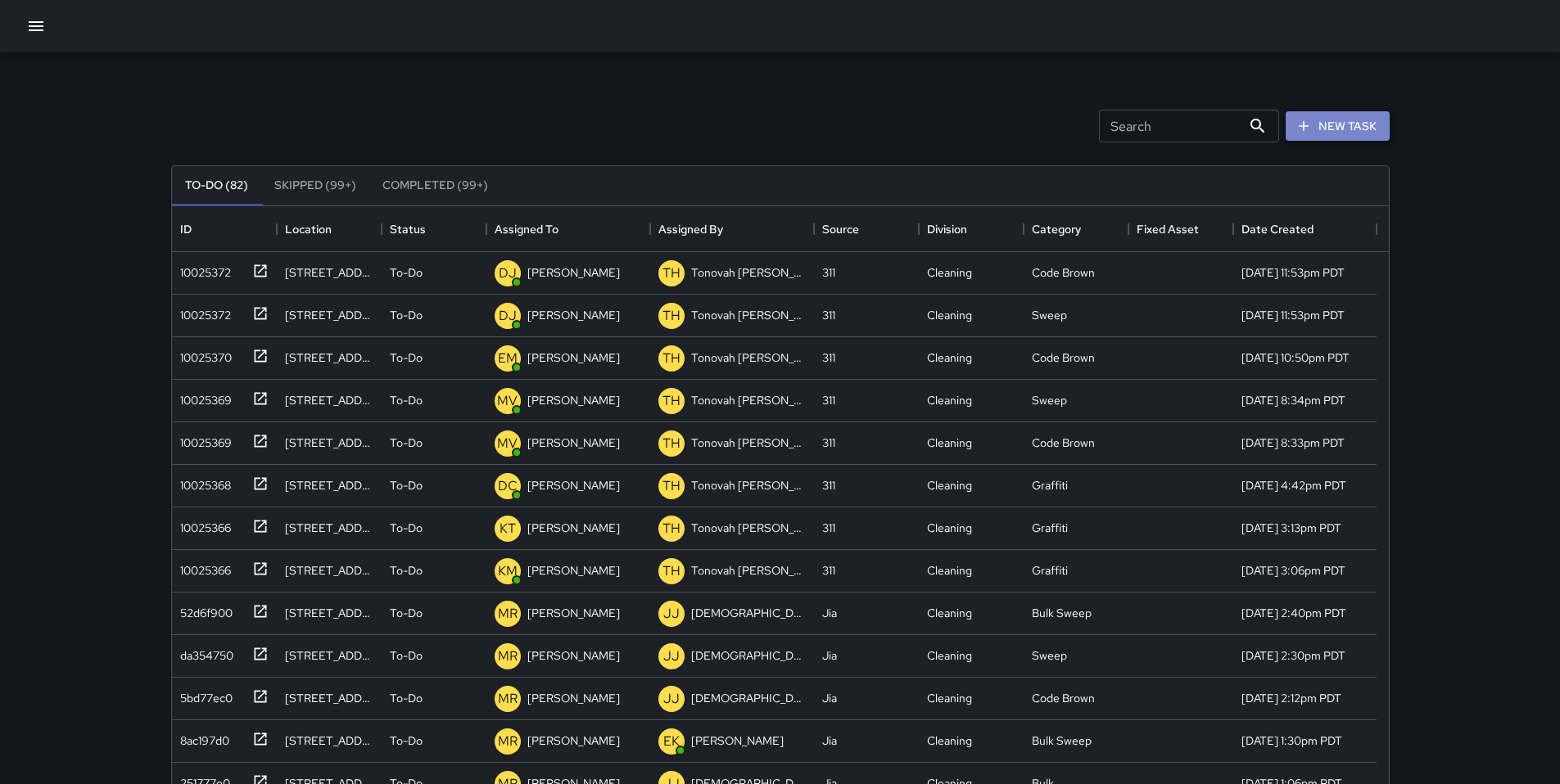
click at [1315, 123] on button "New Task" at bounding box center [1337, 126] width 104 height 30
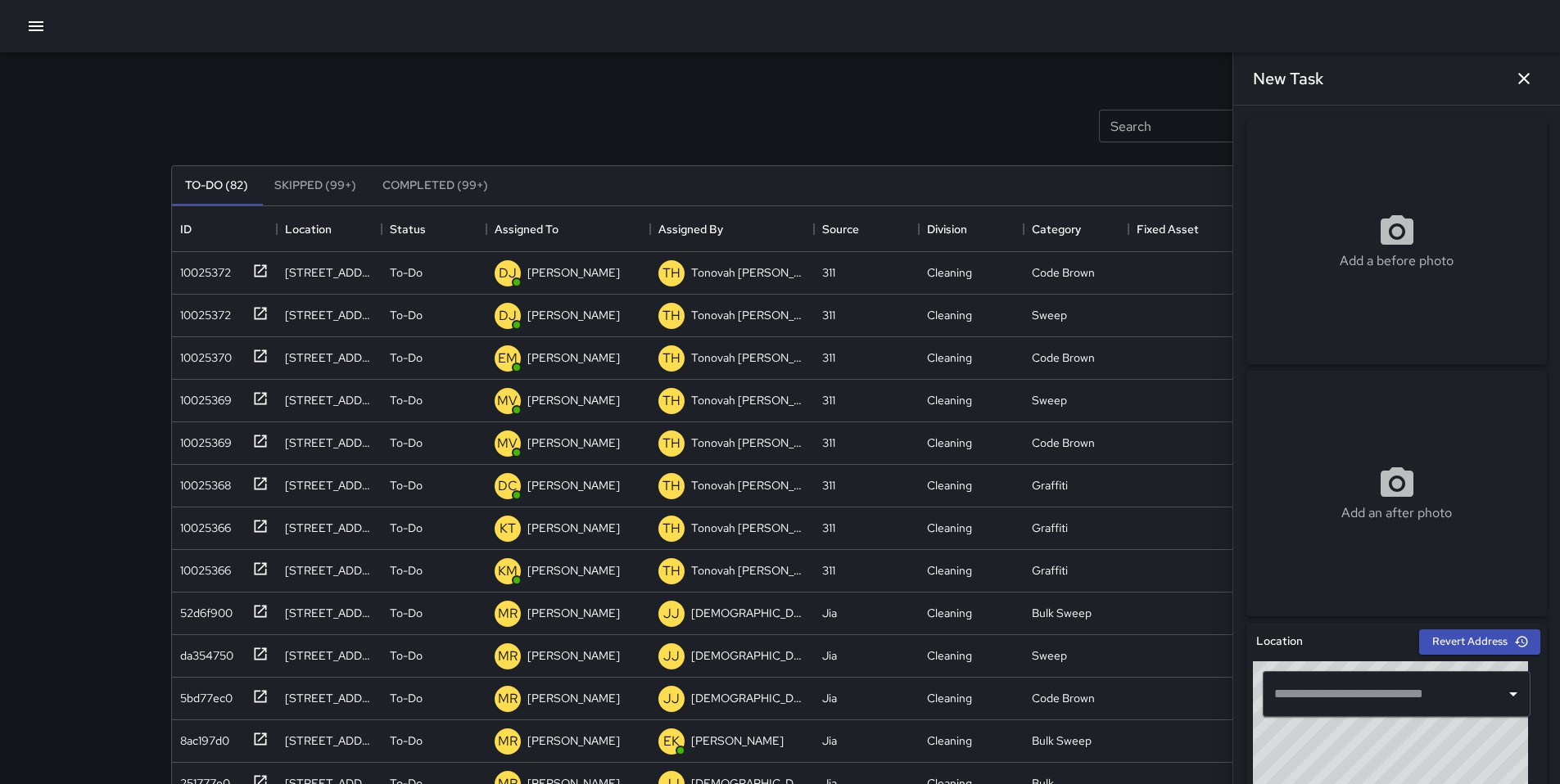
click at [1349, 330] on div "Add a before photo" at bounding box center [1397, 241] width 300 height 246
type input "**********"
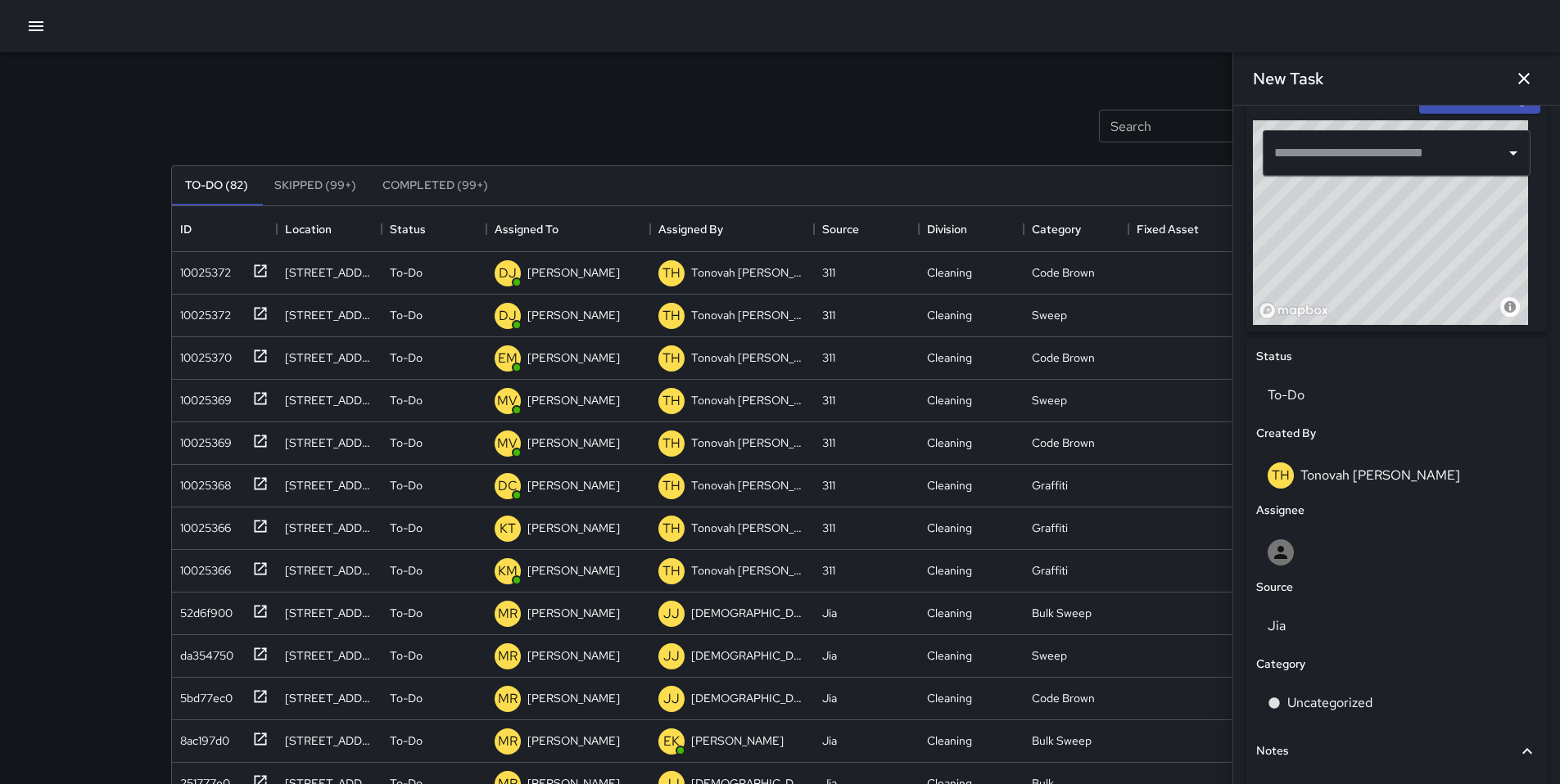
scroll to position [333, 0]
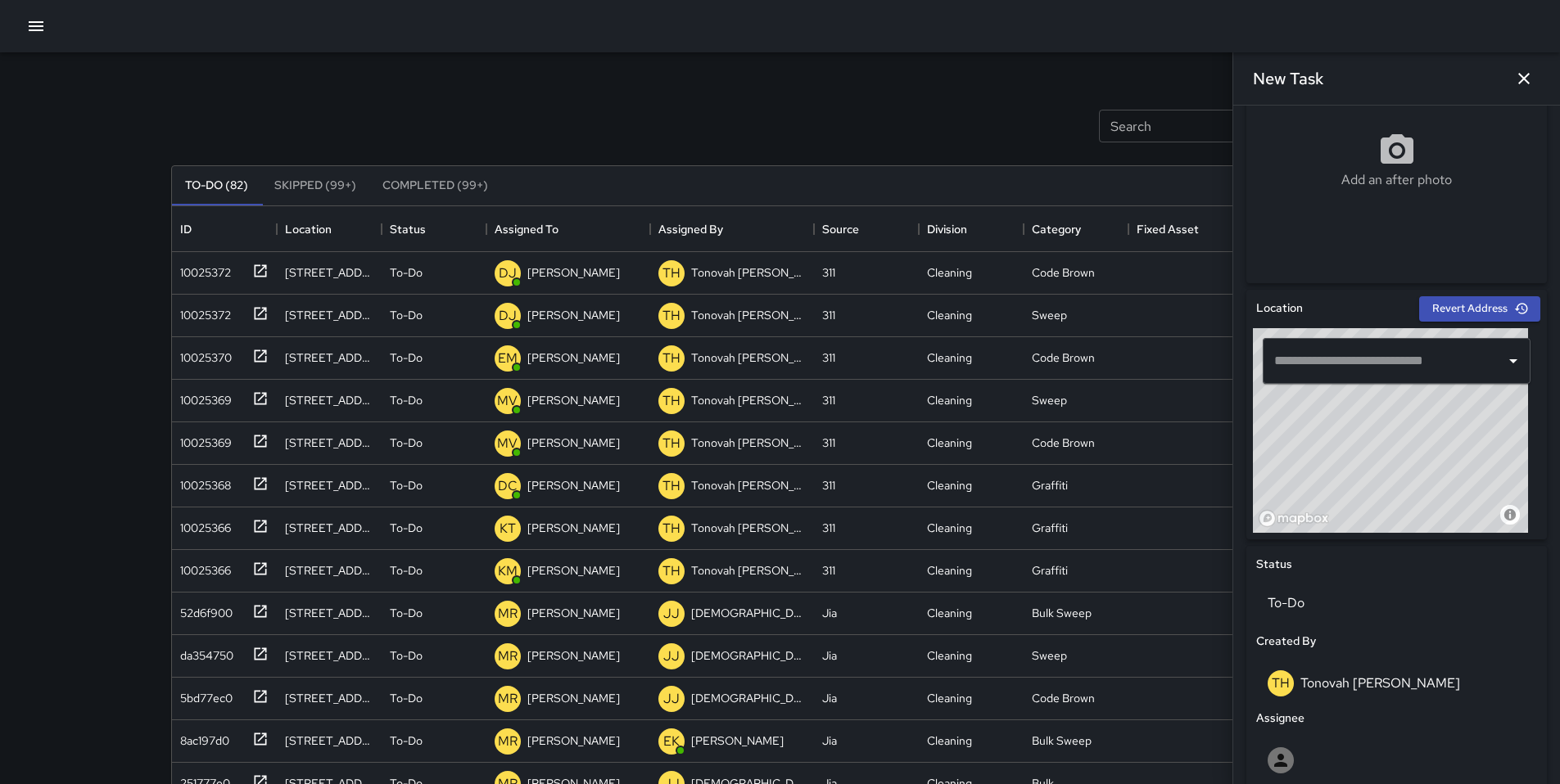
click at [1328, 348] on input "text" at bounding box center [1384, 361] width 229 height 31
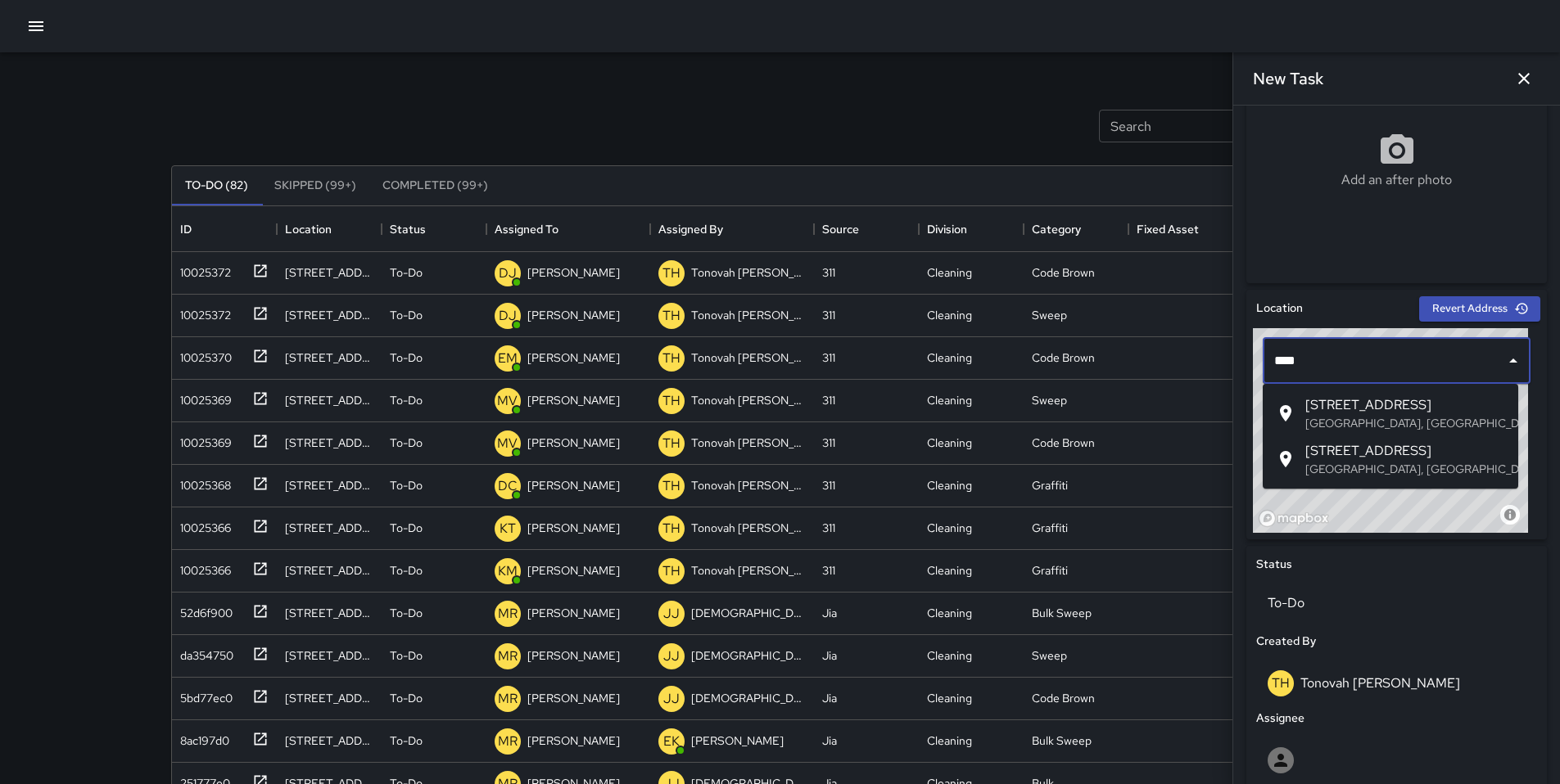
click at [1353, 423] on p "[GEOGRAPHIC_DATA], [GEOGRAPHIC_DATA], [GEOGRAPHIC_DATA]" at bounding box center [1405, 424] width 200 height 17
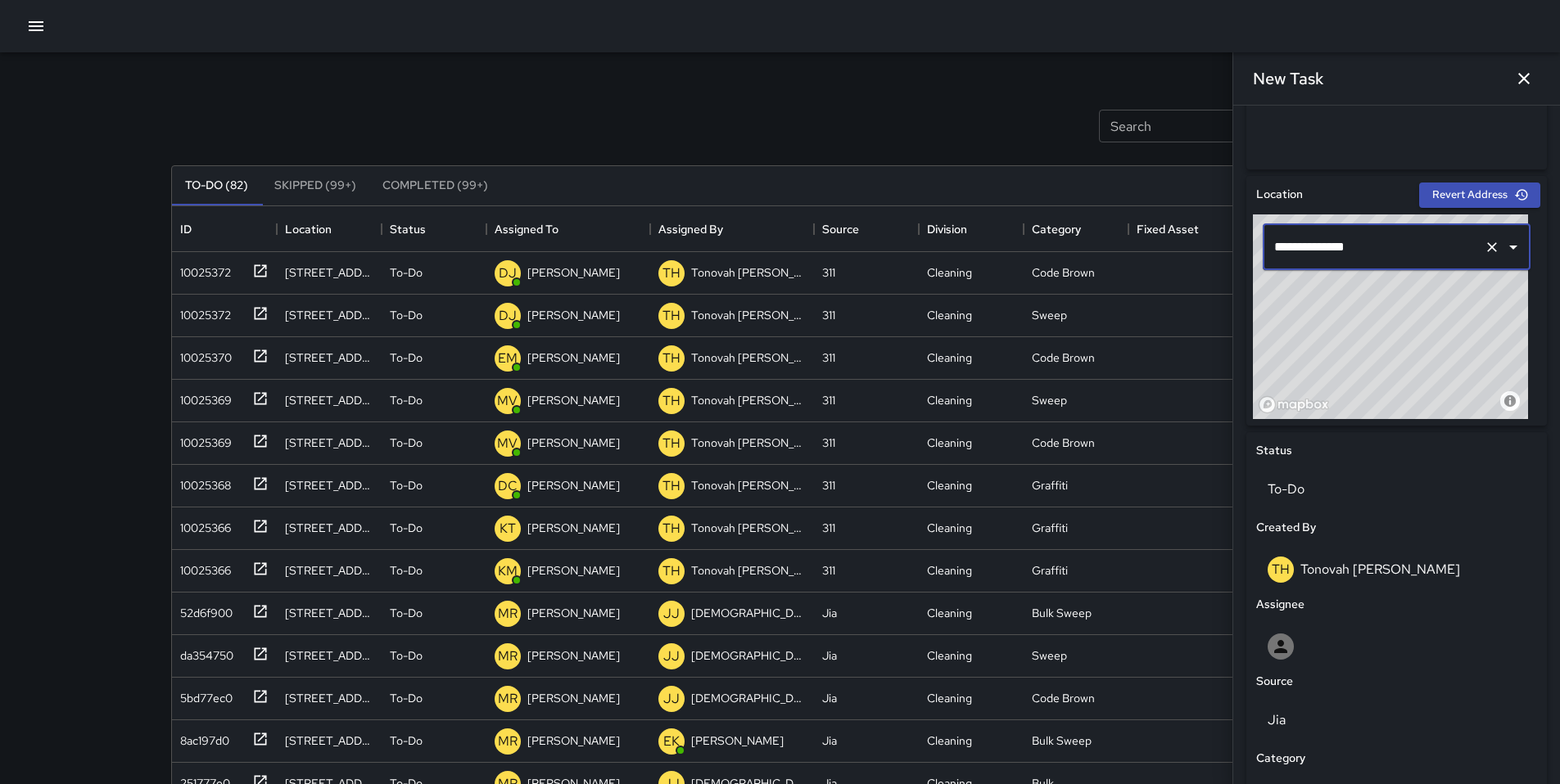
scroll to position [660, 0]
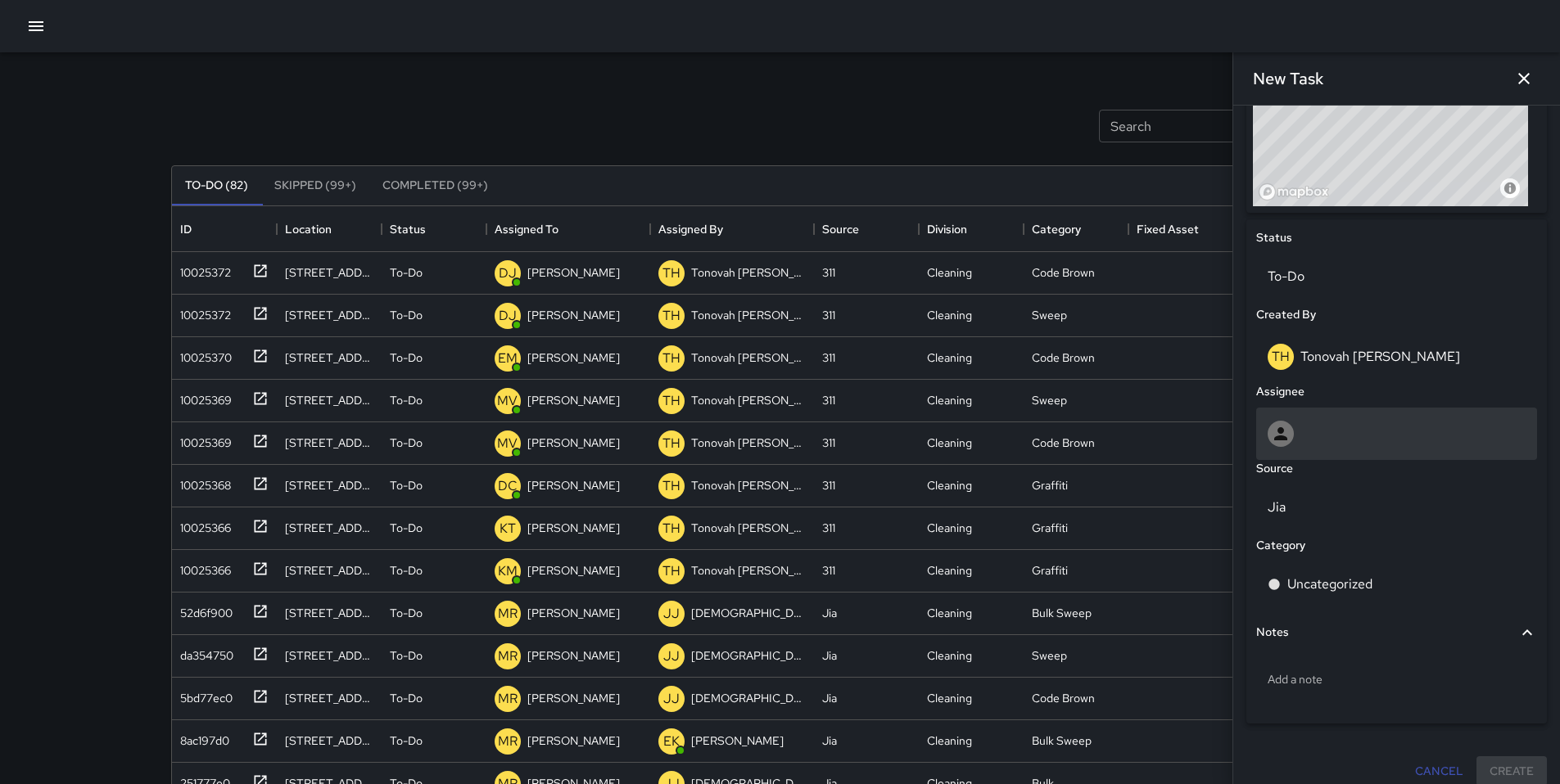
type input "**********"
click at [1352, 446] on div at bounding box center [1397, 434] width 258 height 26
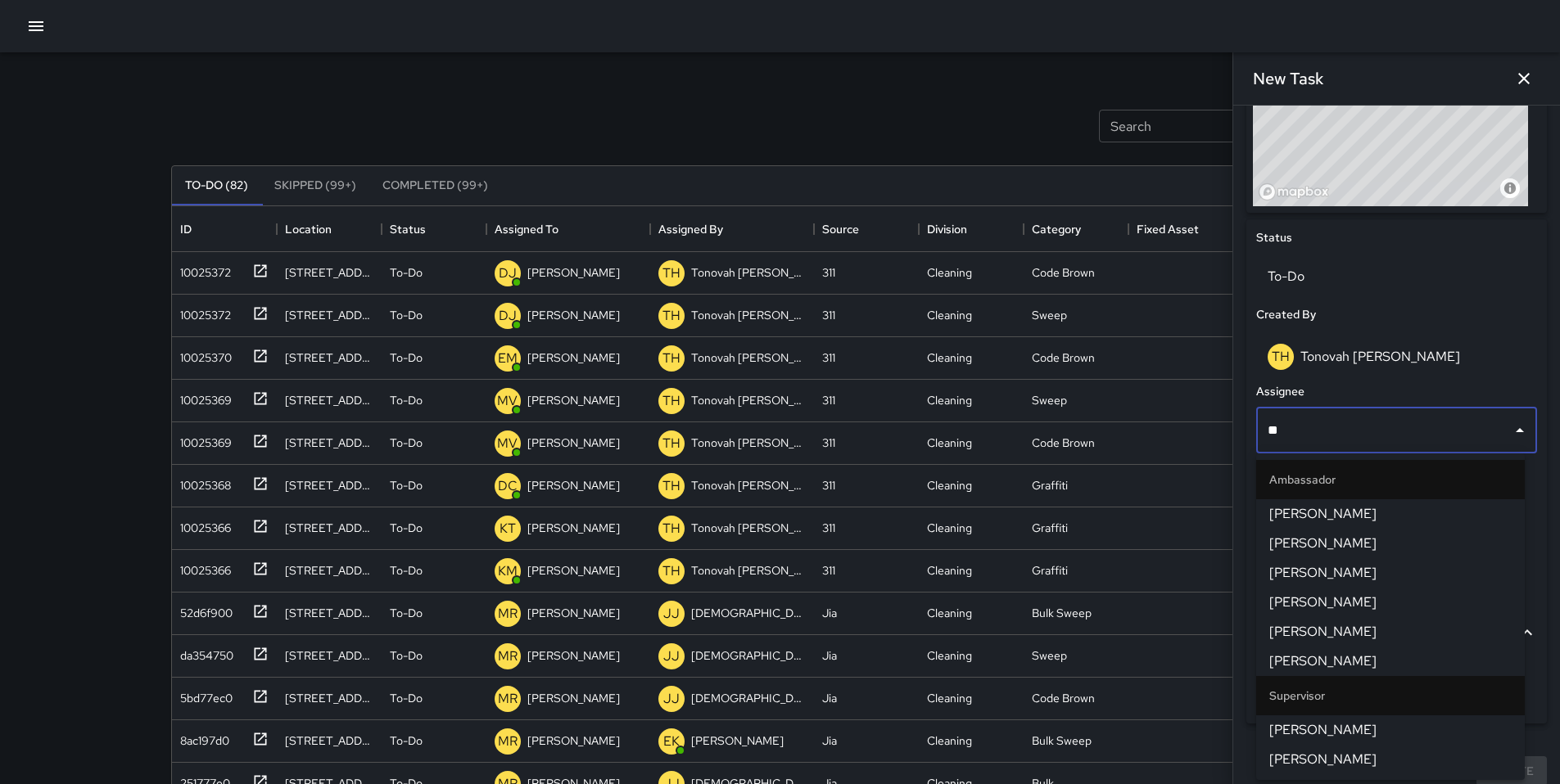
type input "***"
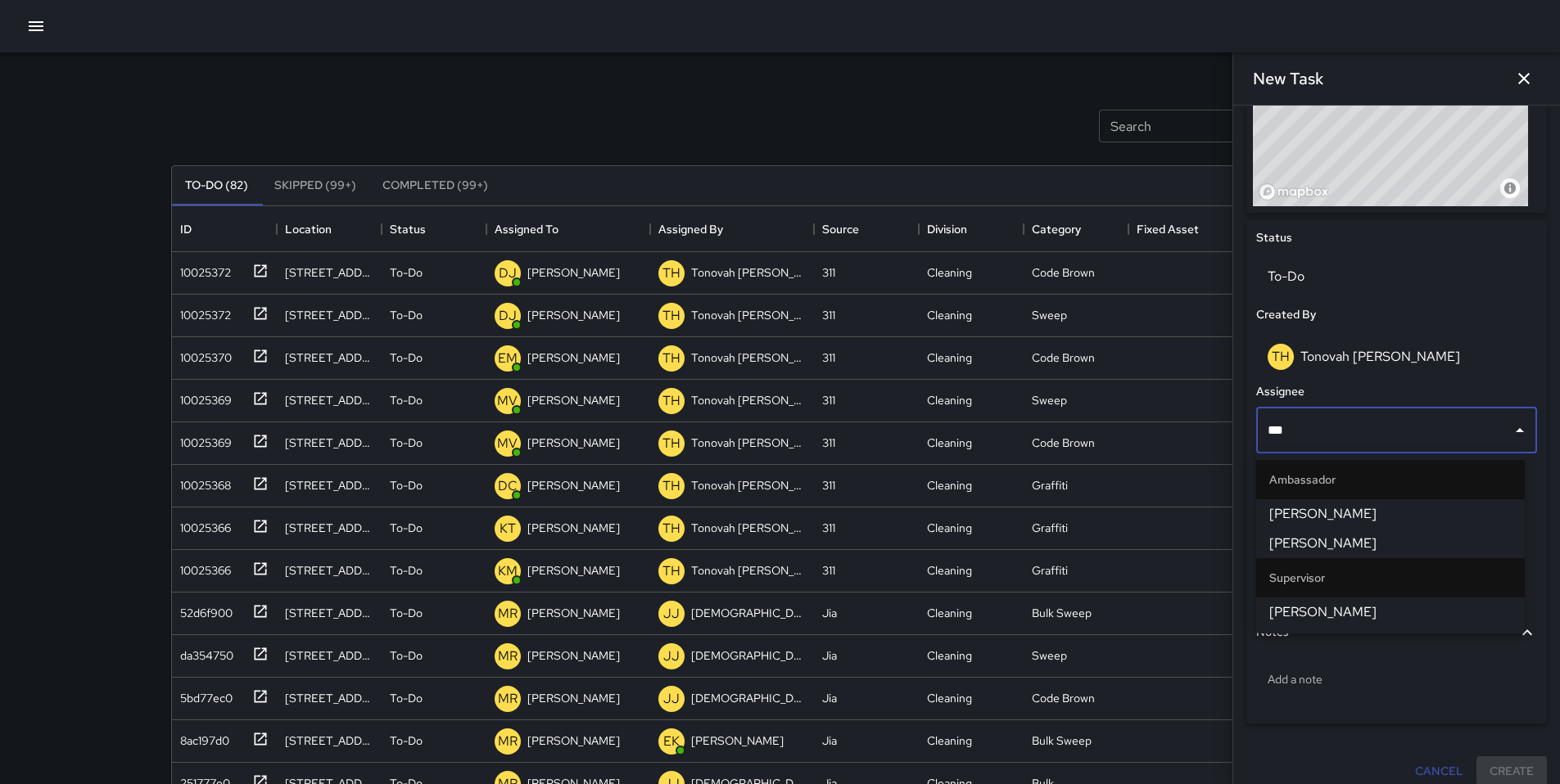
click at [1342, 521] on span "[PERSON_NAME]" at bounding box center [1390, 513] width 242 height 19
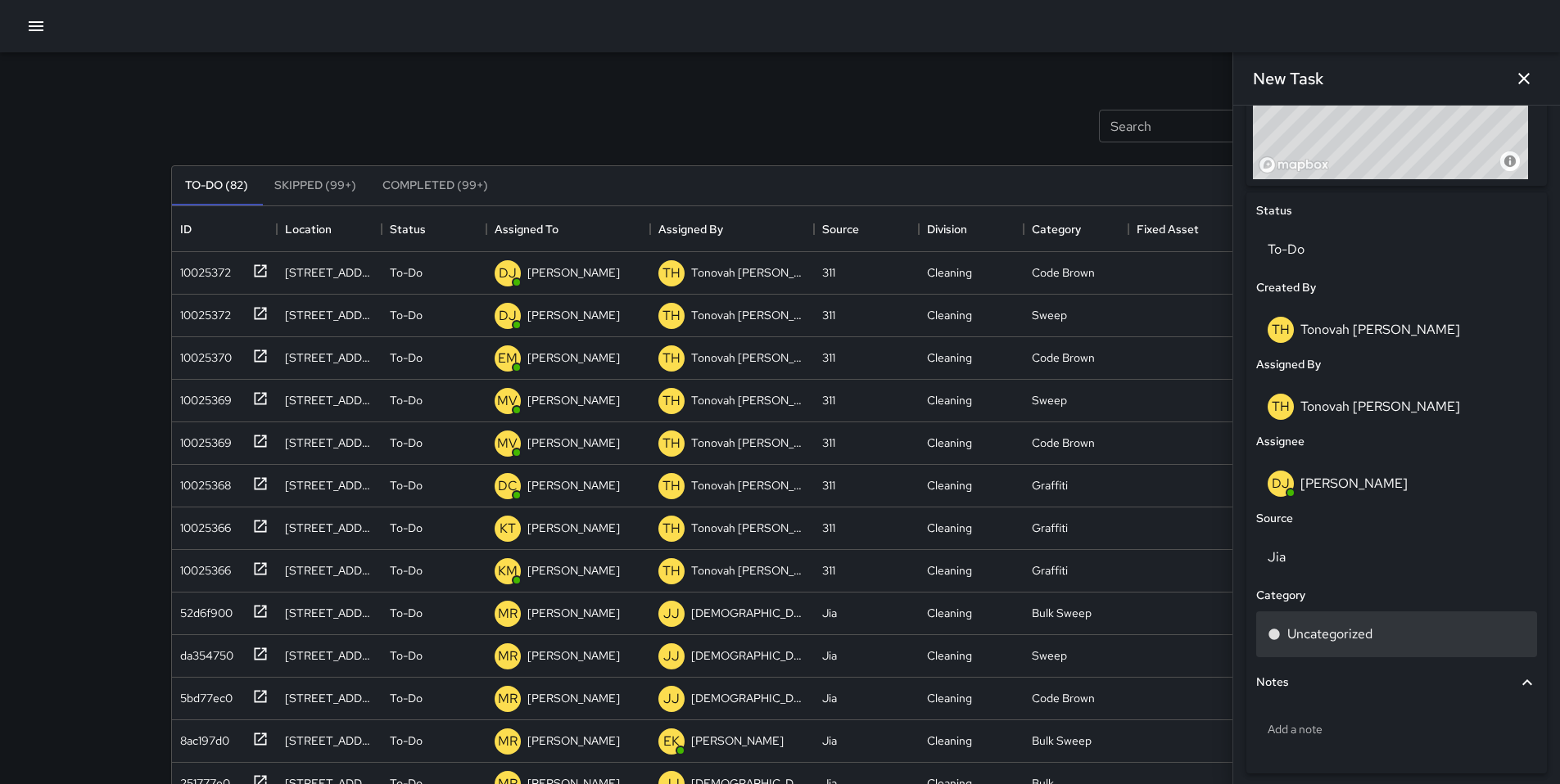
scroll to position [689, 0]
click at [1320, 628] on p "Uncategorized" at bounding box center [1330, 631] width 85 height 19
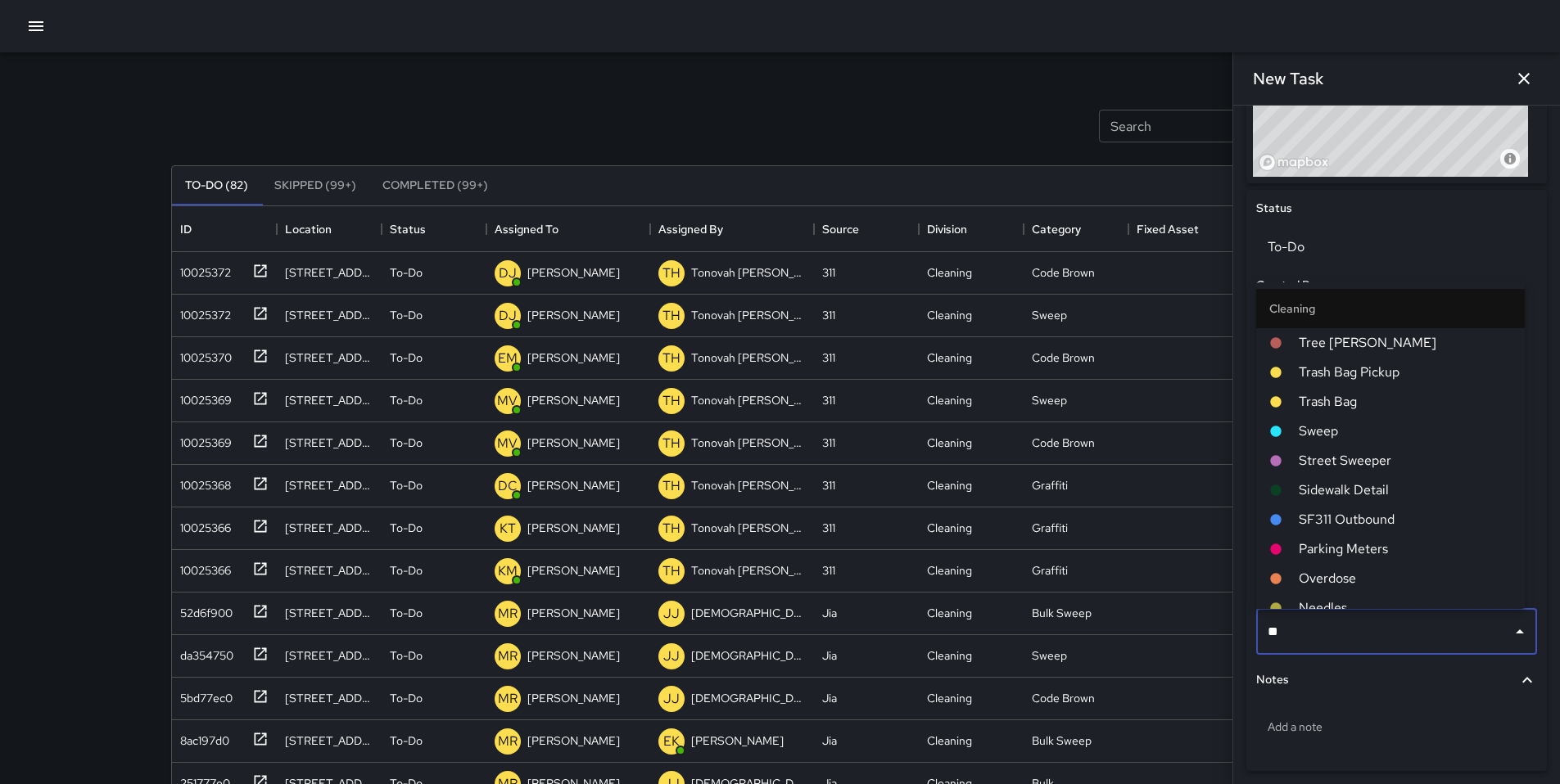
type input "***"
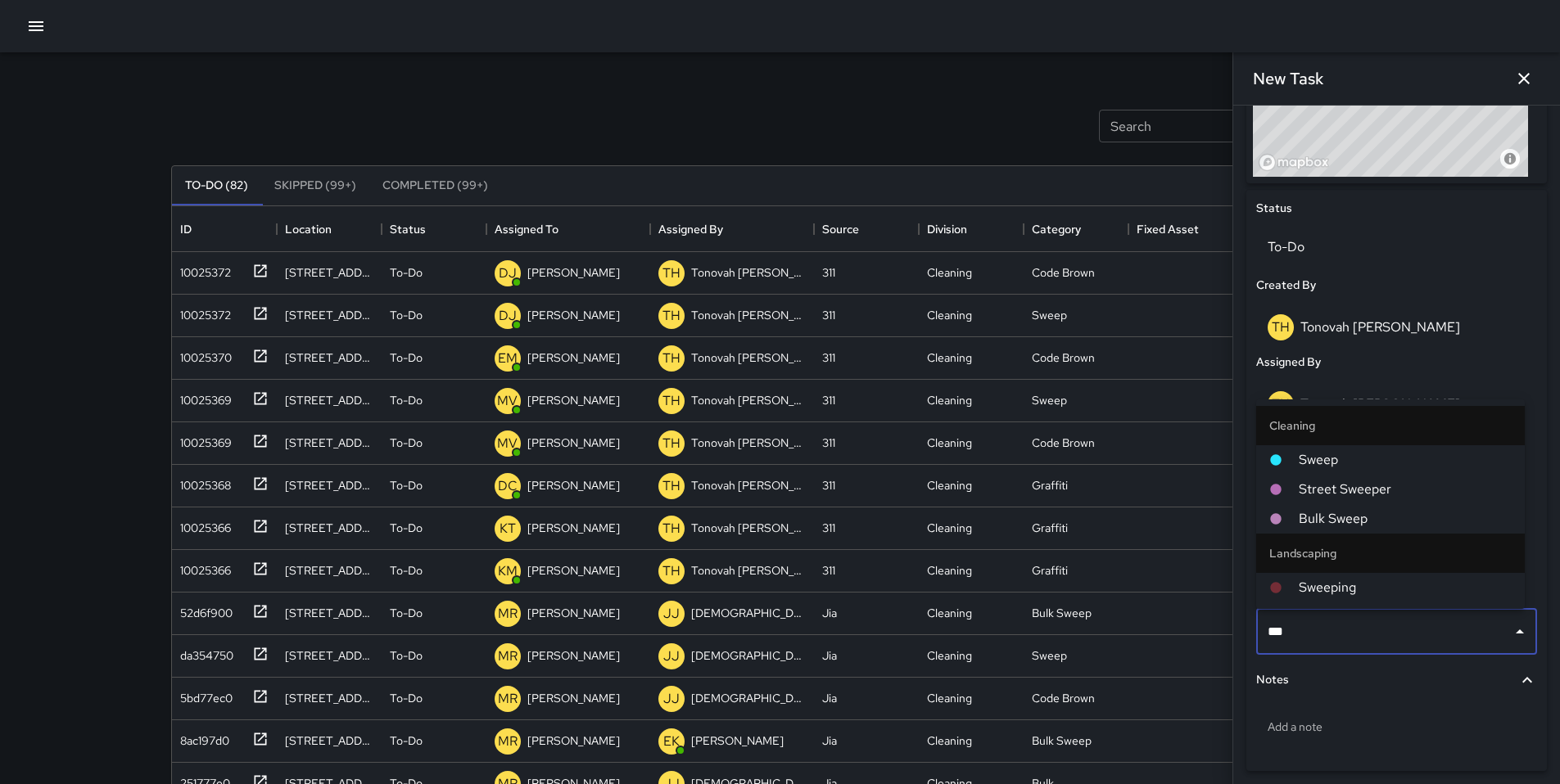
click at [1325, 463] on span "Sweep" at bounding box center [1404, 460] width 213 height 19
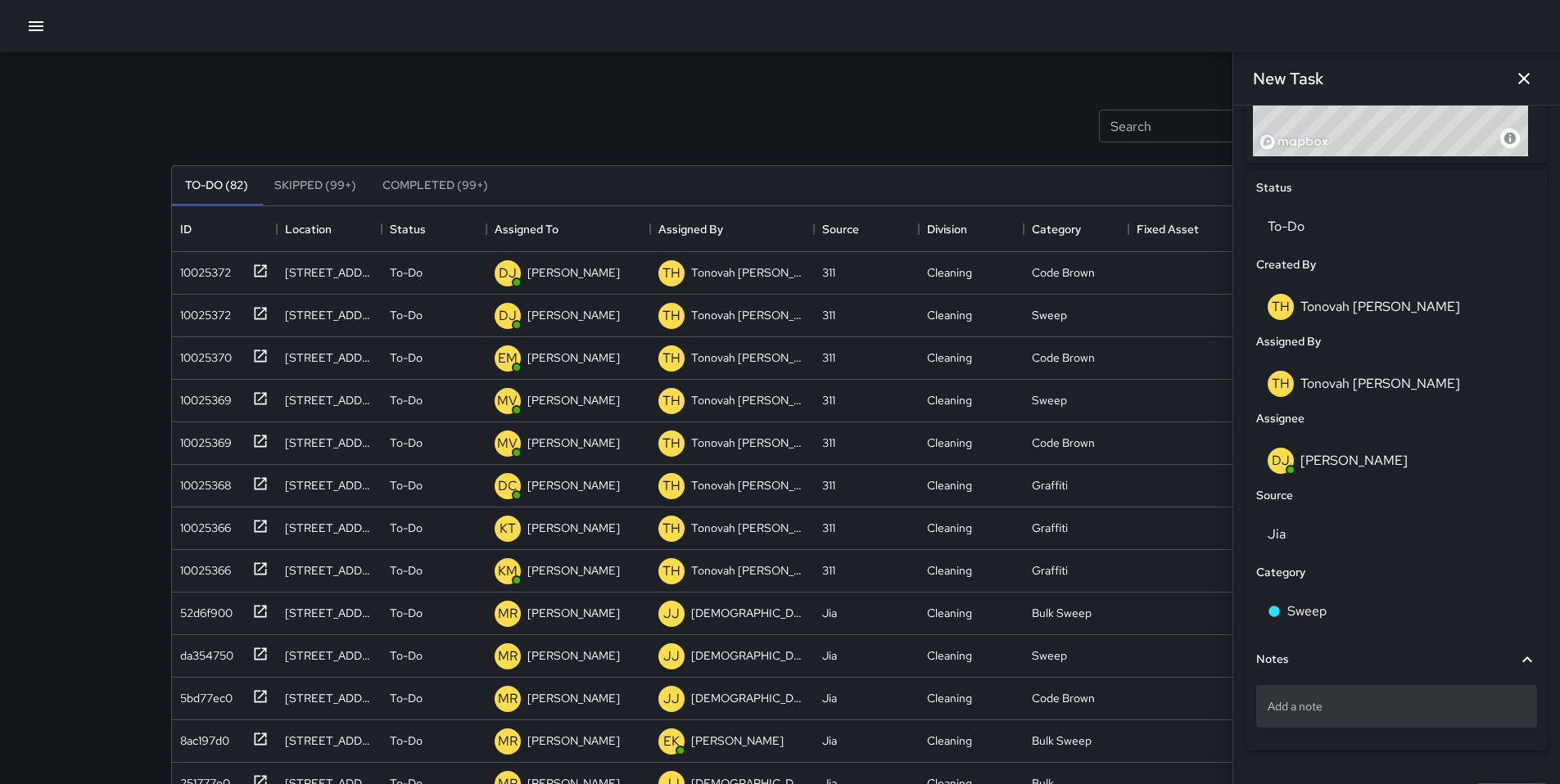
scroll to position [752, 0]
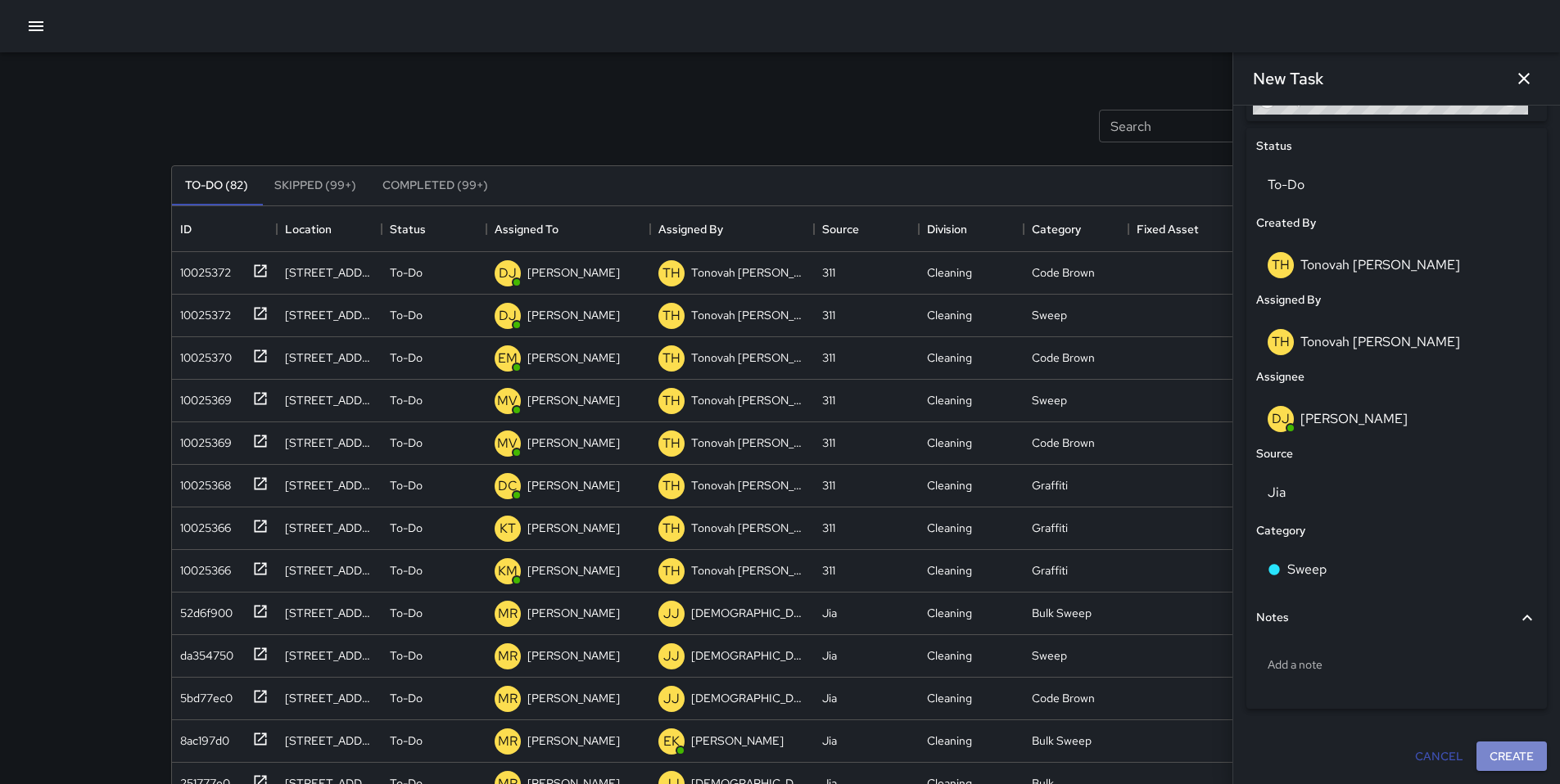
click at [1507, 758] on button "Create" at bounding box center [1511, 756] width 70 height 30
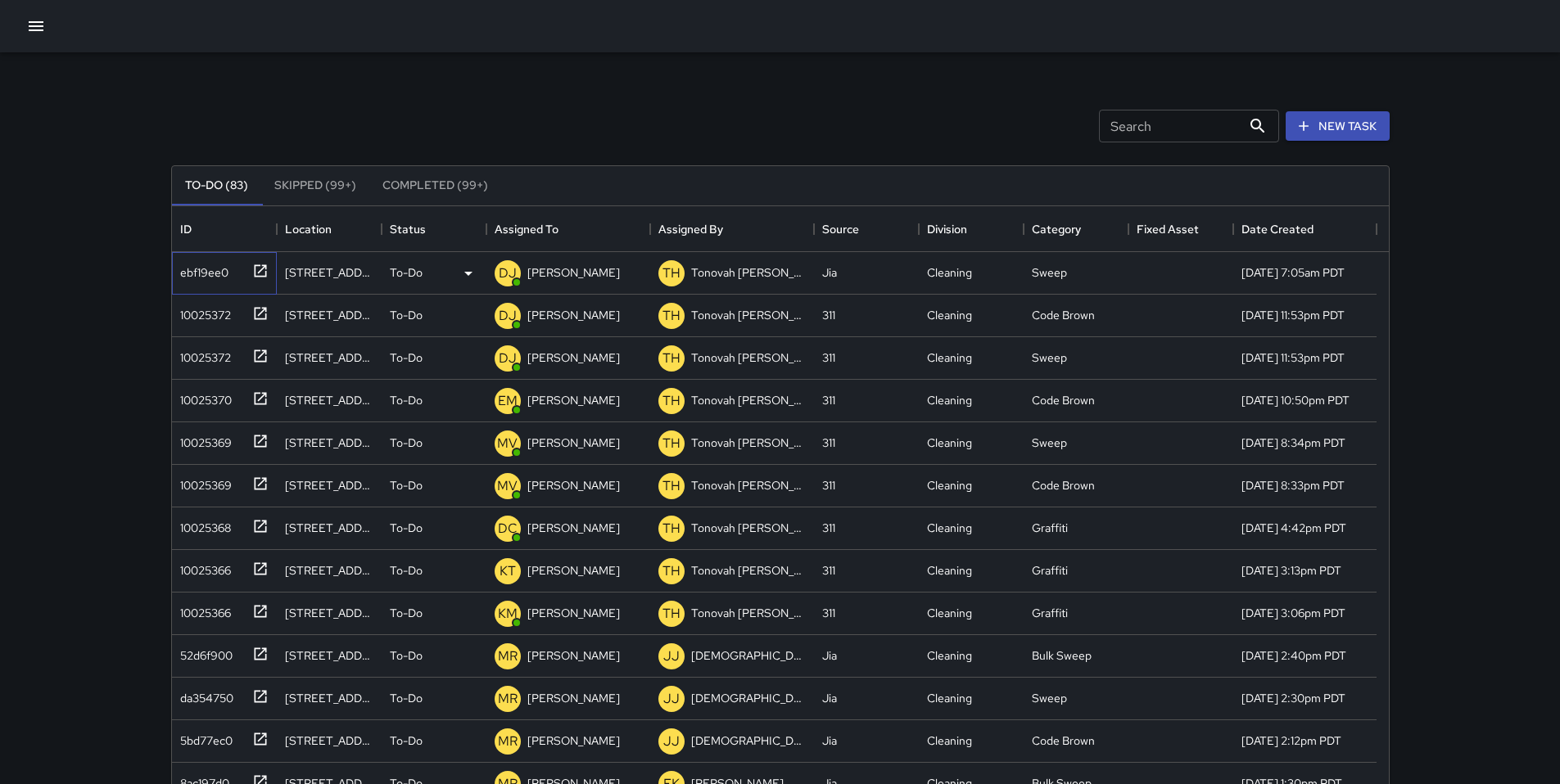
click at [201, 272] on div "ebf19ee0" at bounding box center [201, 269] width 55 height 23
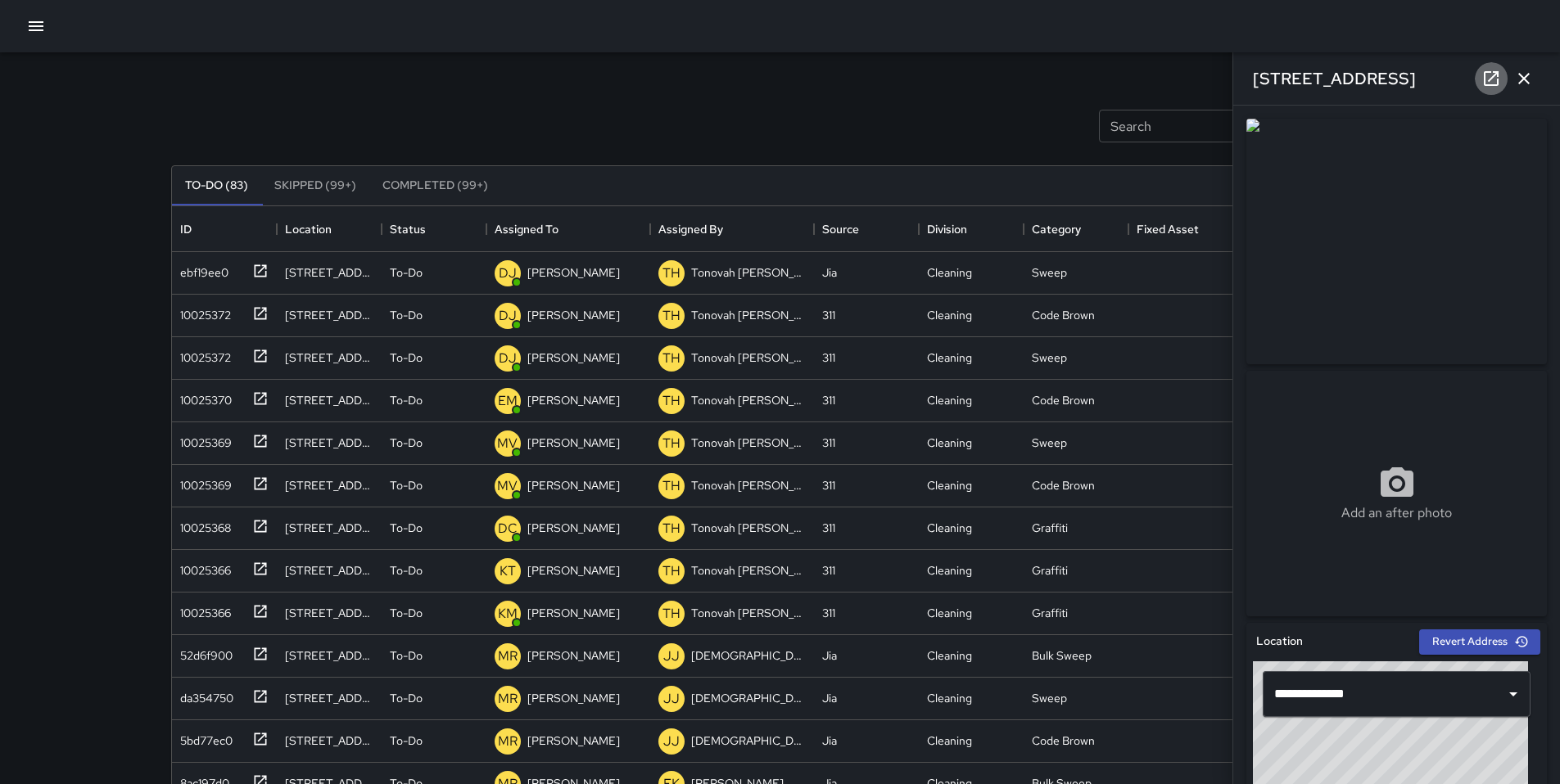
click at [1488, 80] on icon at bounding box center [1491, 78] width 15 height 15
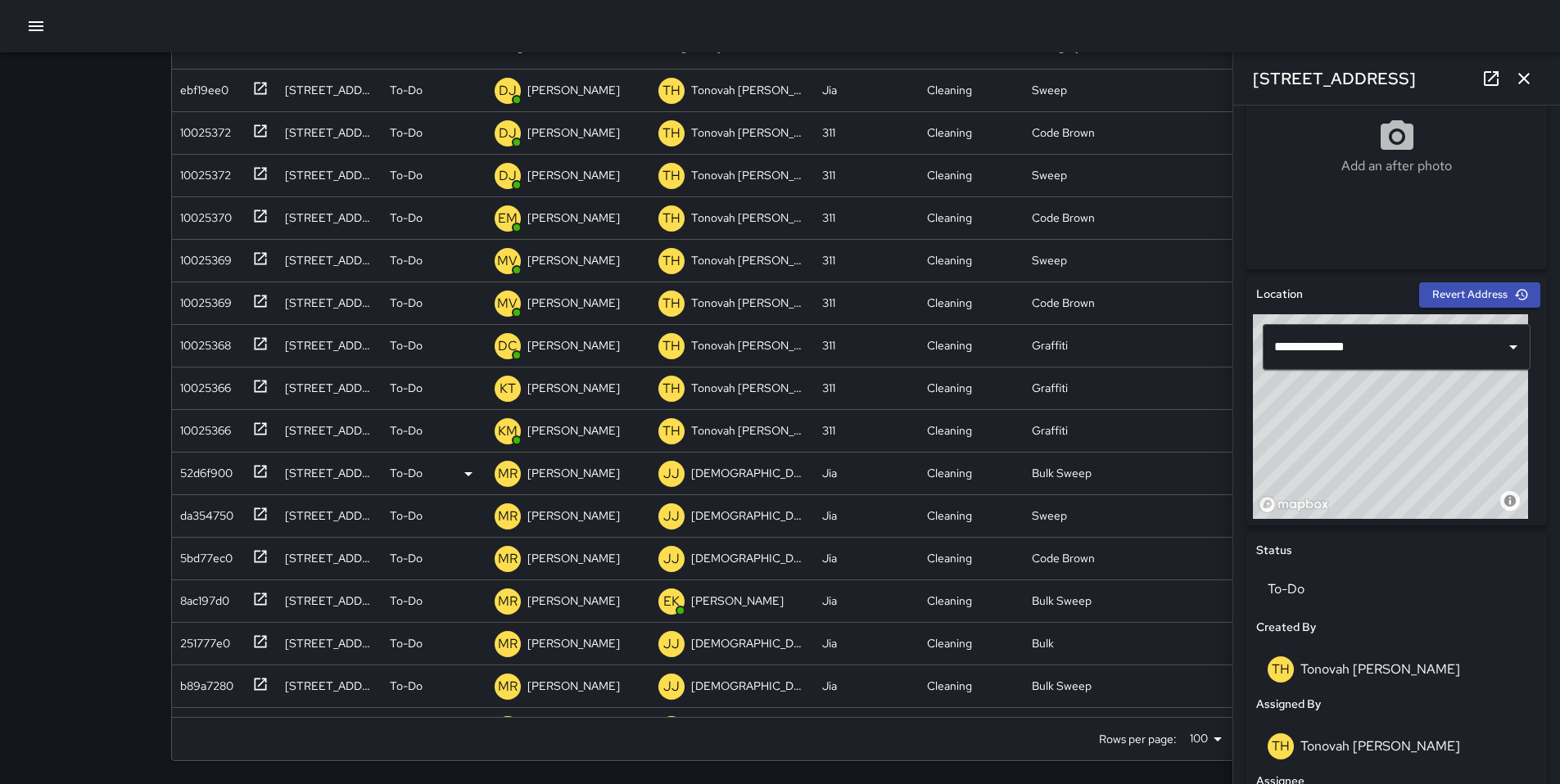
scroll to position [346, 0]
click at [1527, 85] on icon "button" at bounding box center [1523, 78] width 19 height 19
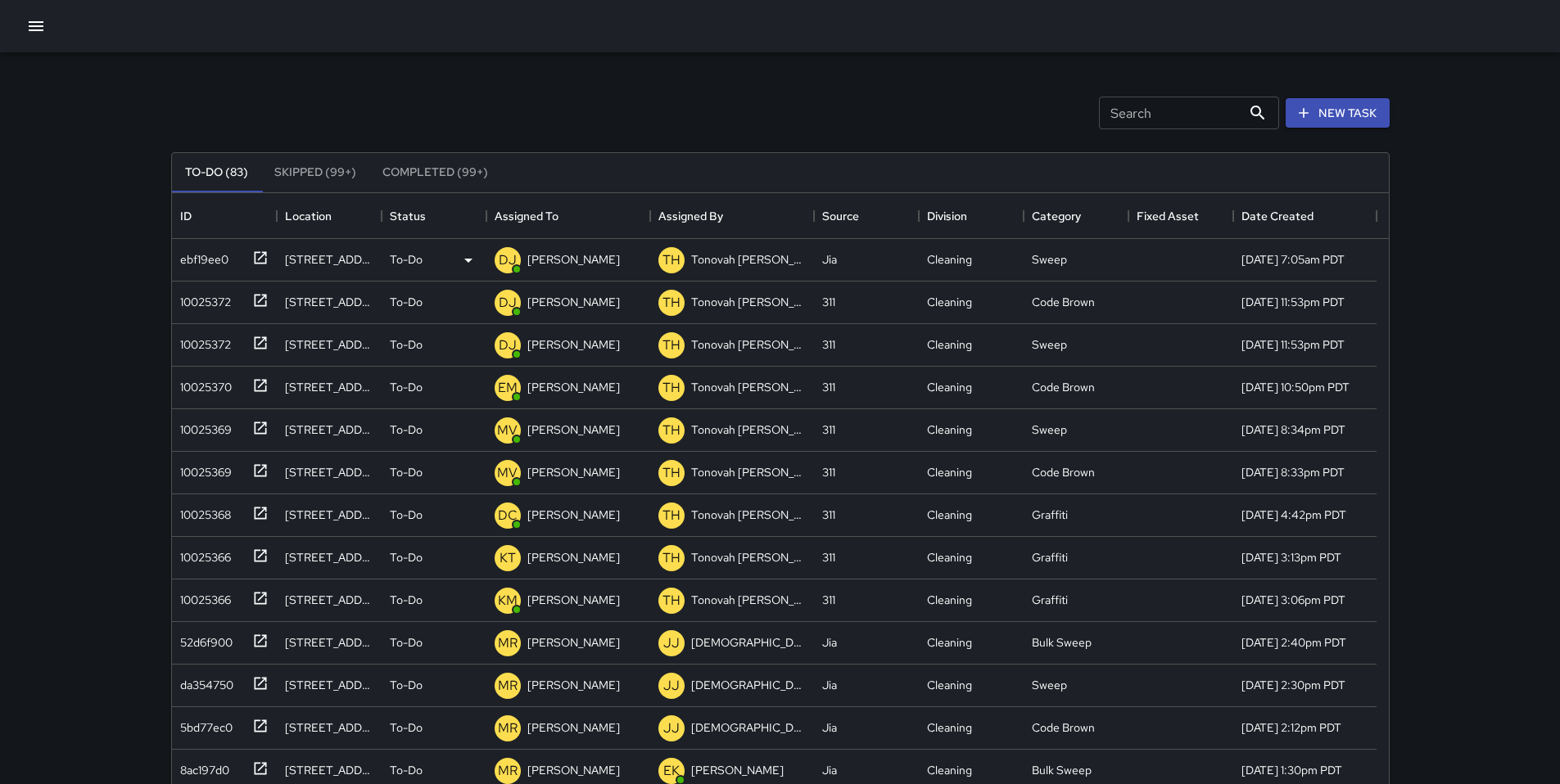
scroll to position [0, 0]
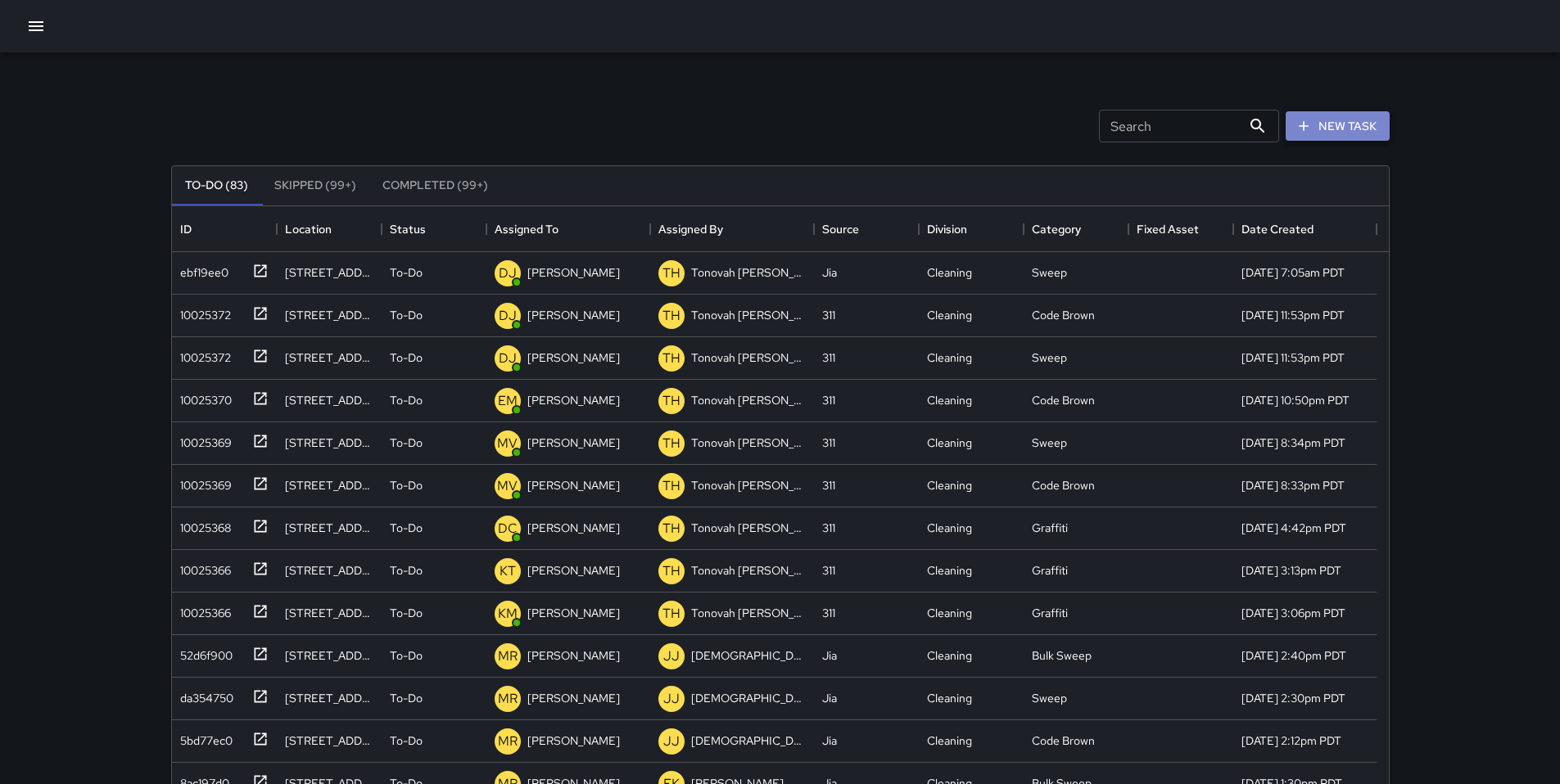
click at [1323, 123] on button "New Task" at bounding box center [1337, 126] width 104 height 30
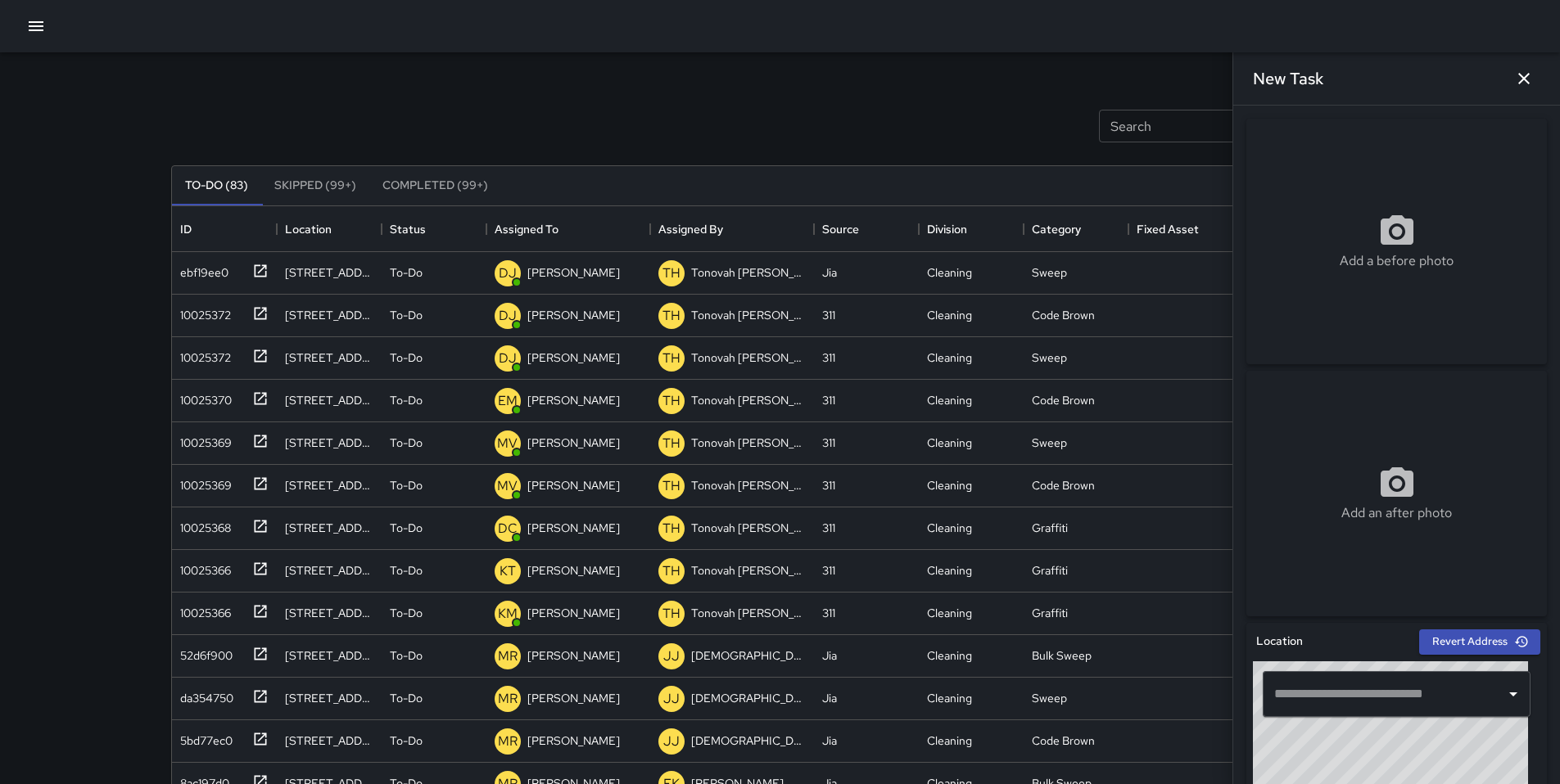
click at [1328, 700] on input "text" at bounding box center [1384, 695] width 229 height 31
paste input "**********"
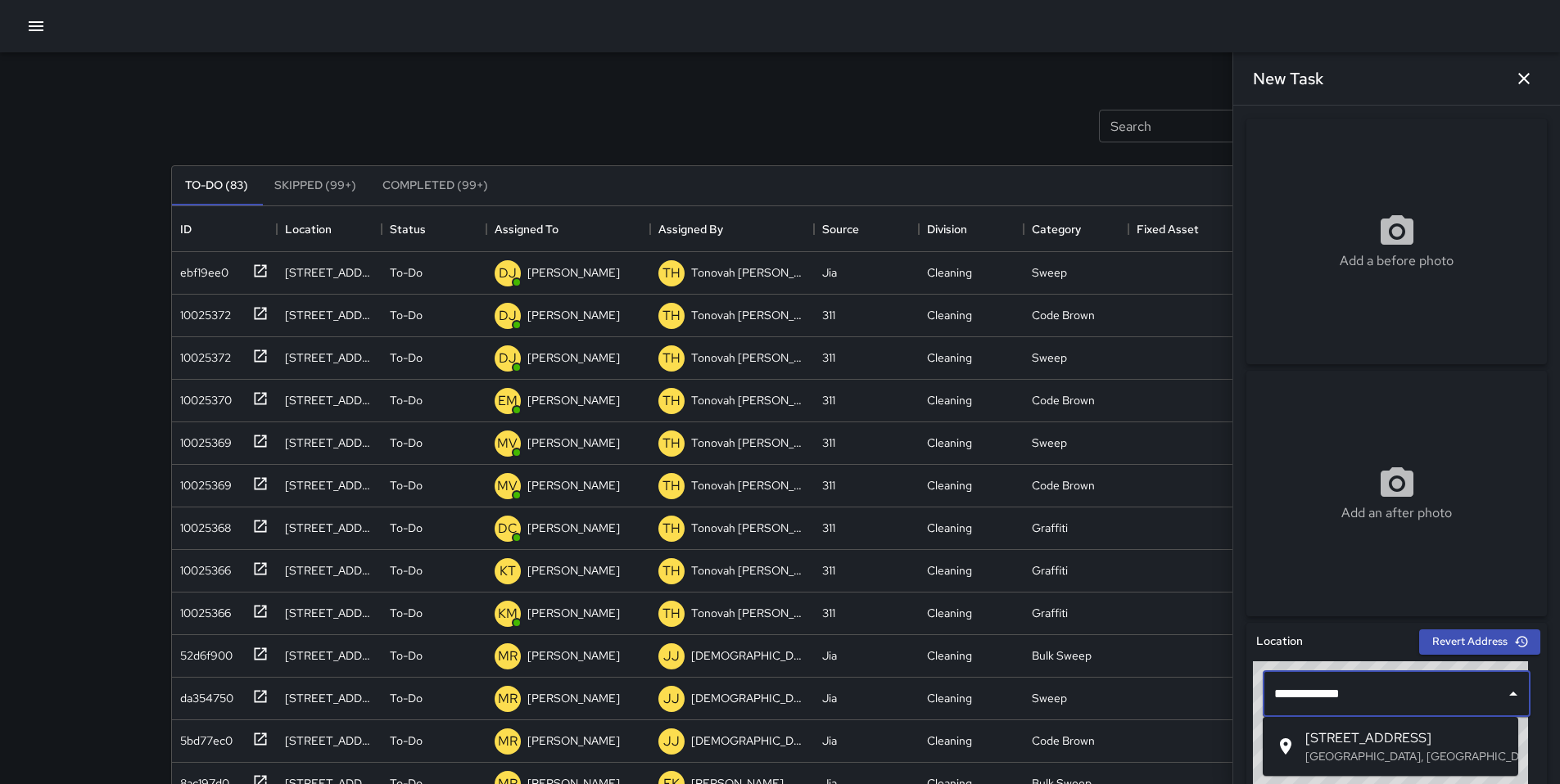
click at [1339, 736] on span "[STREET_ADDRESS]" at bounding box center [1405, 738] width 200 height 19
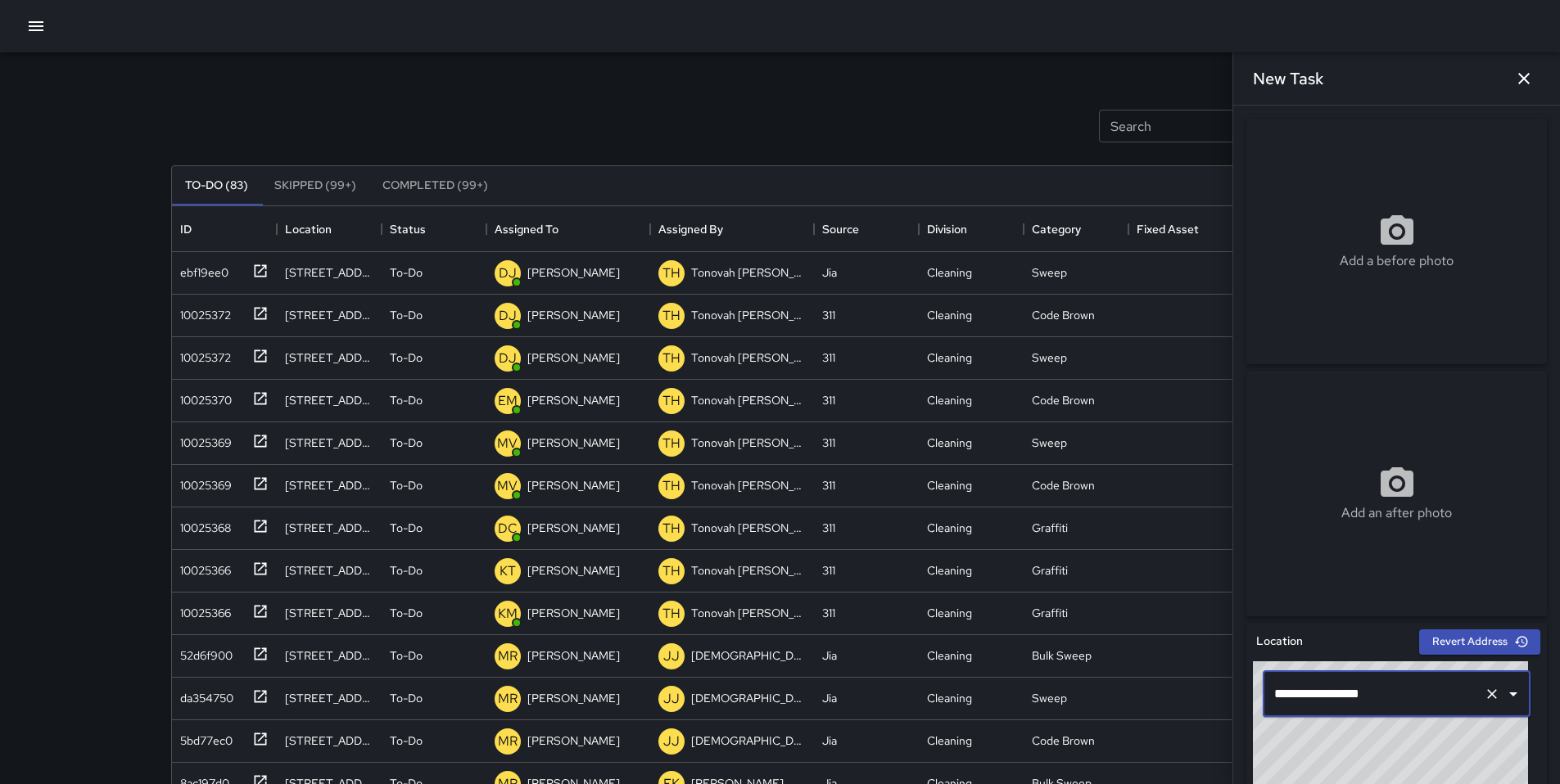
type input "**********"
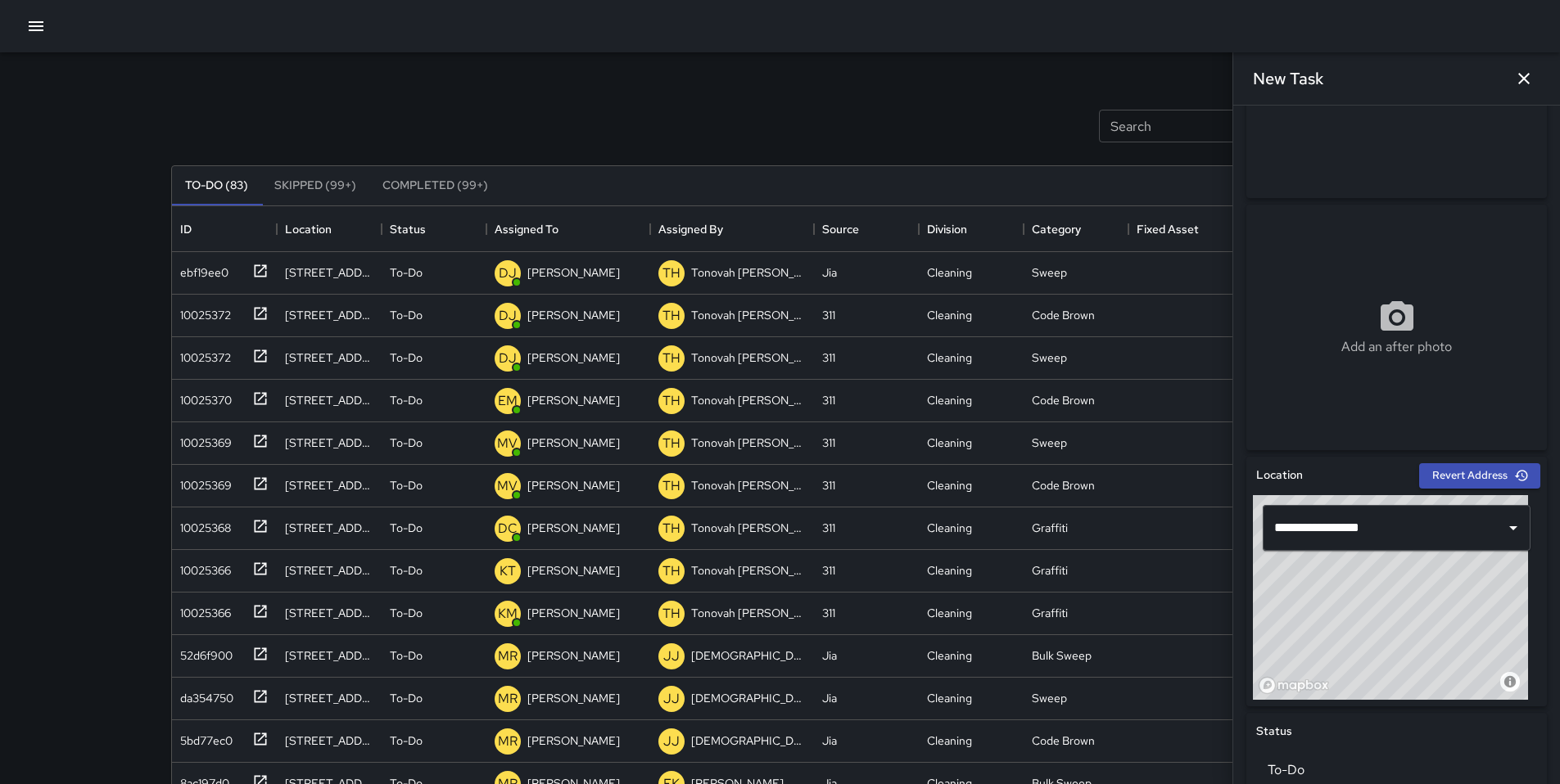
scroll to position [533, 0]
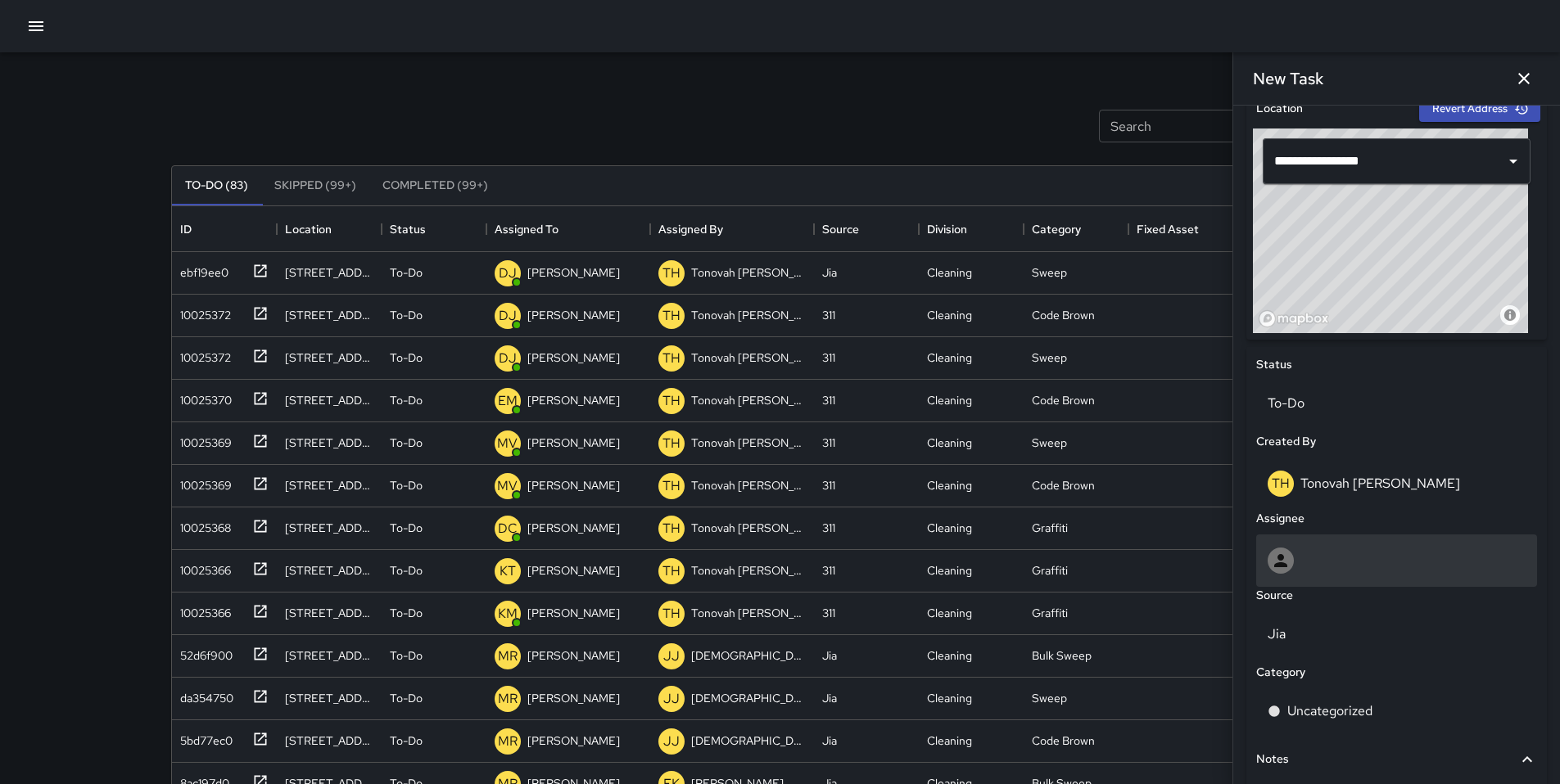
click at [1333, 544] on div at bounding box center [1396, 560] width 281 height 53
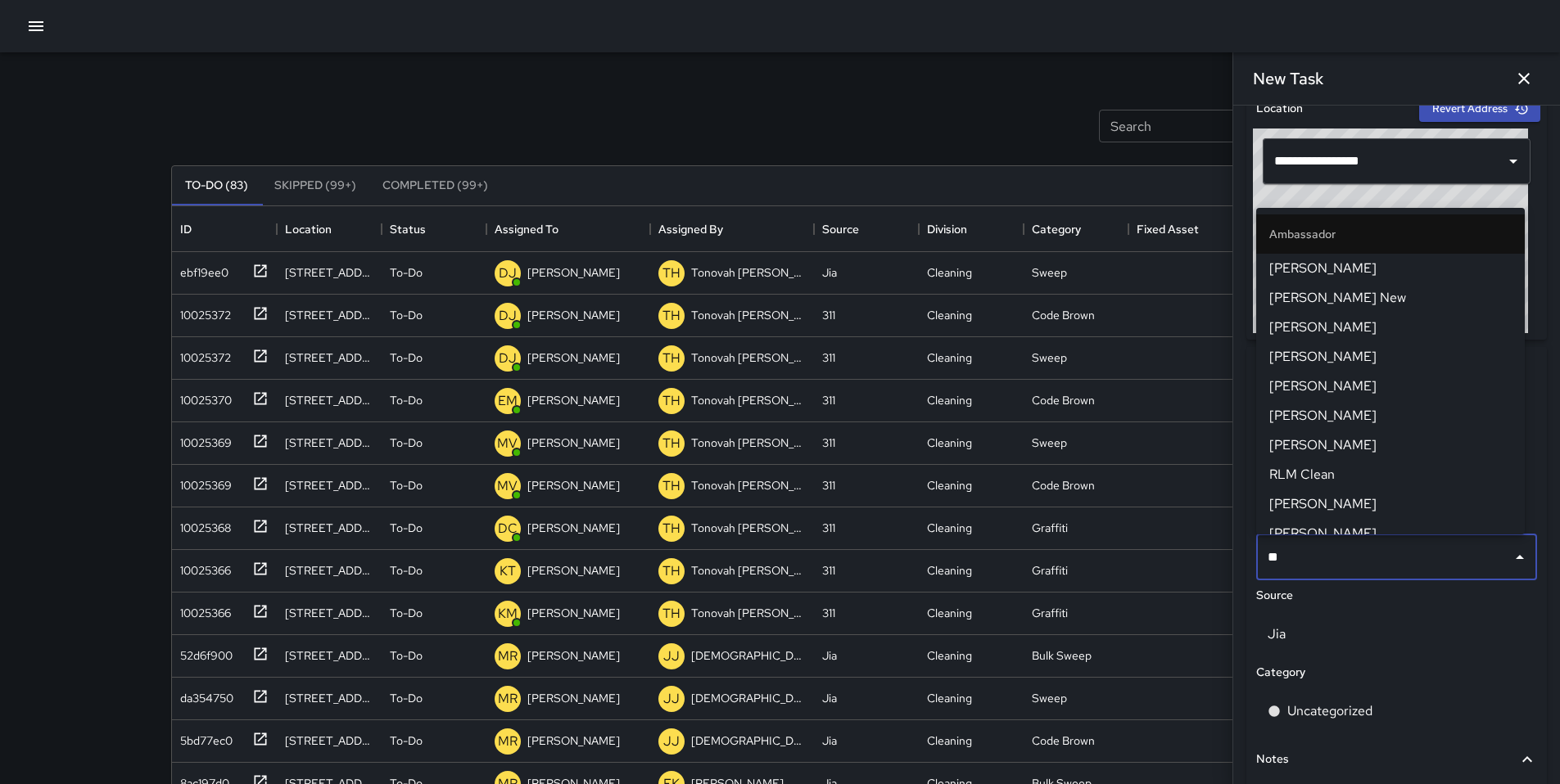
type input "***"
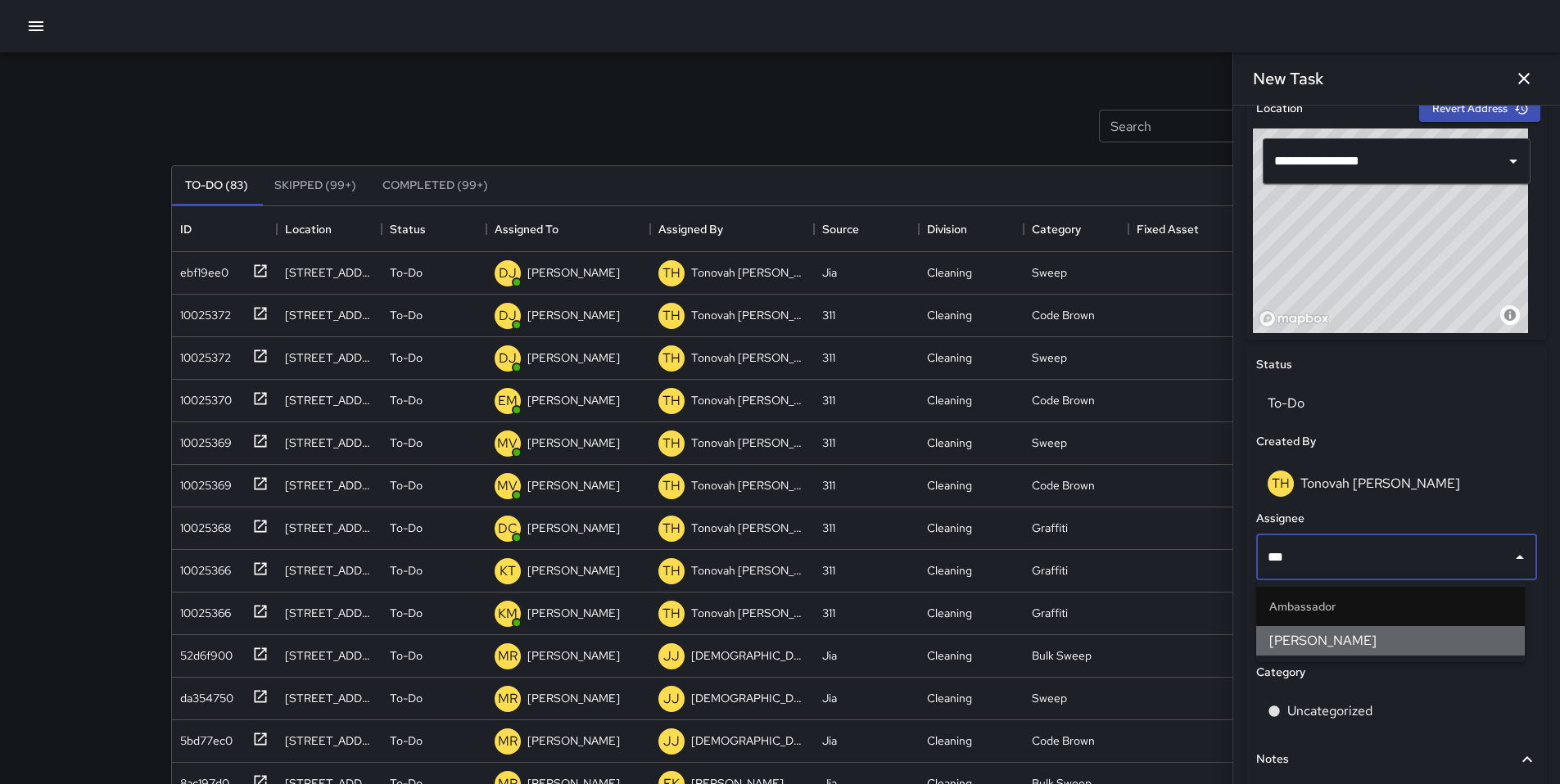
click at [1328, 645] on span "[PERSON_NAME]" at bounding box center [1390, 640] width 242 height 19
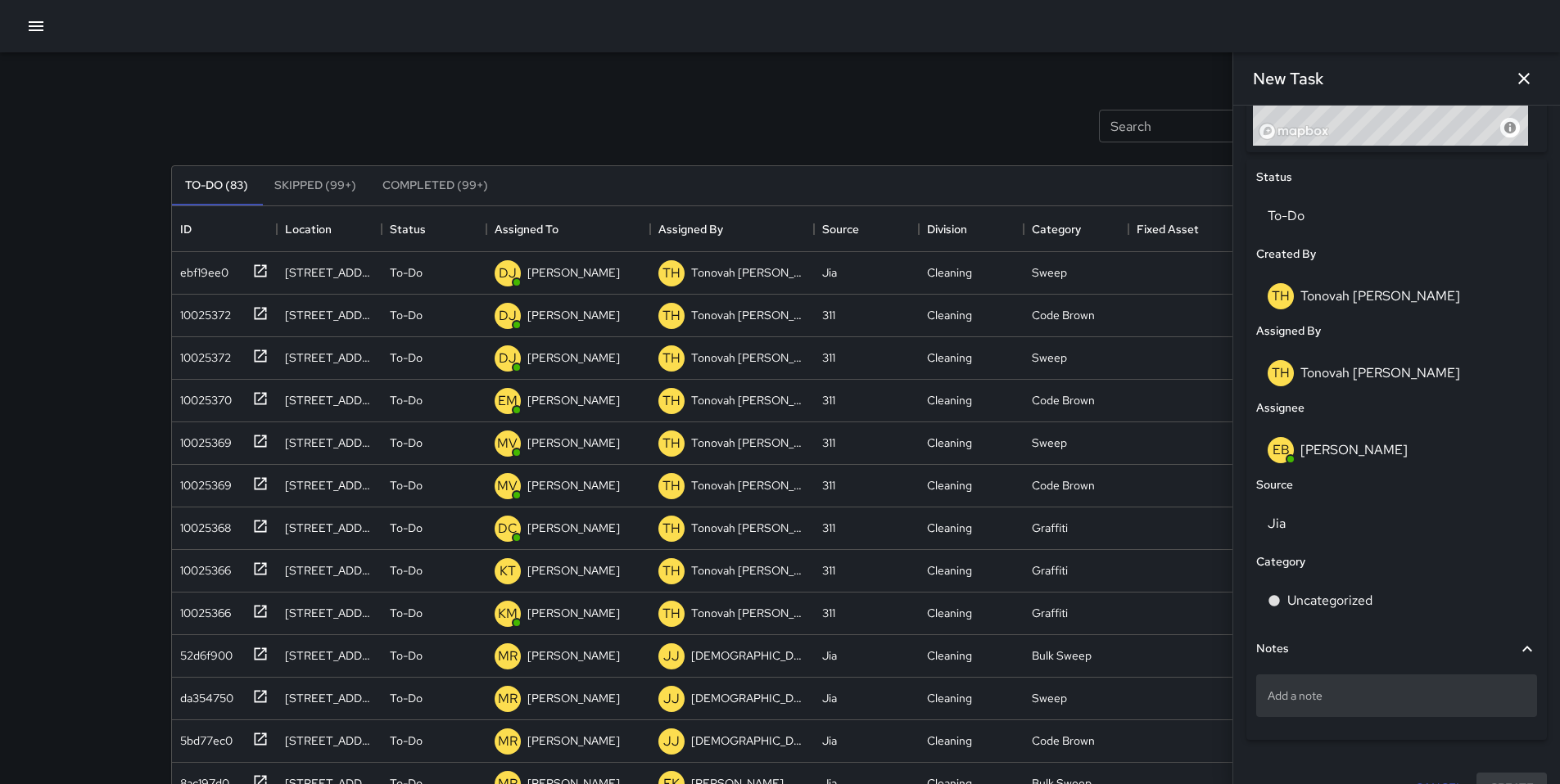
scroll to position [752, 0]
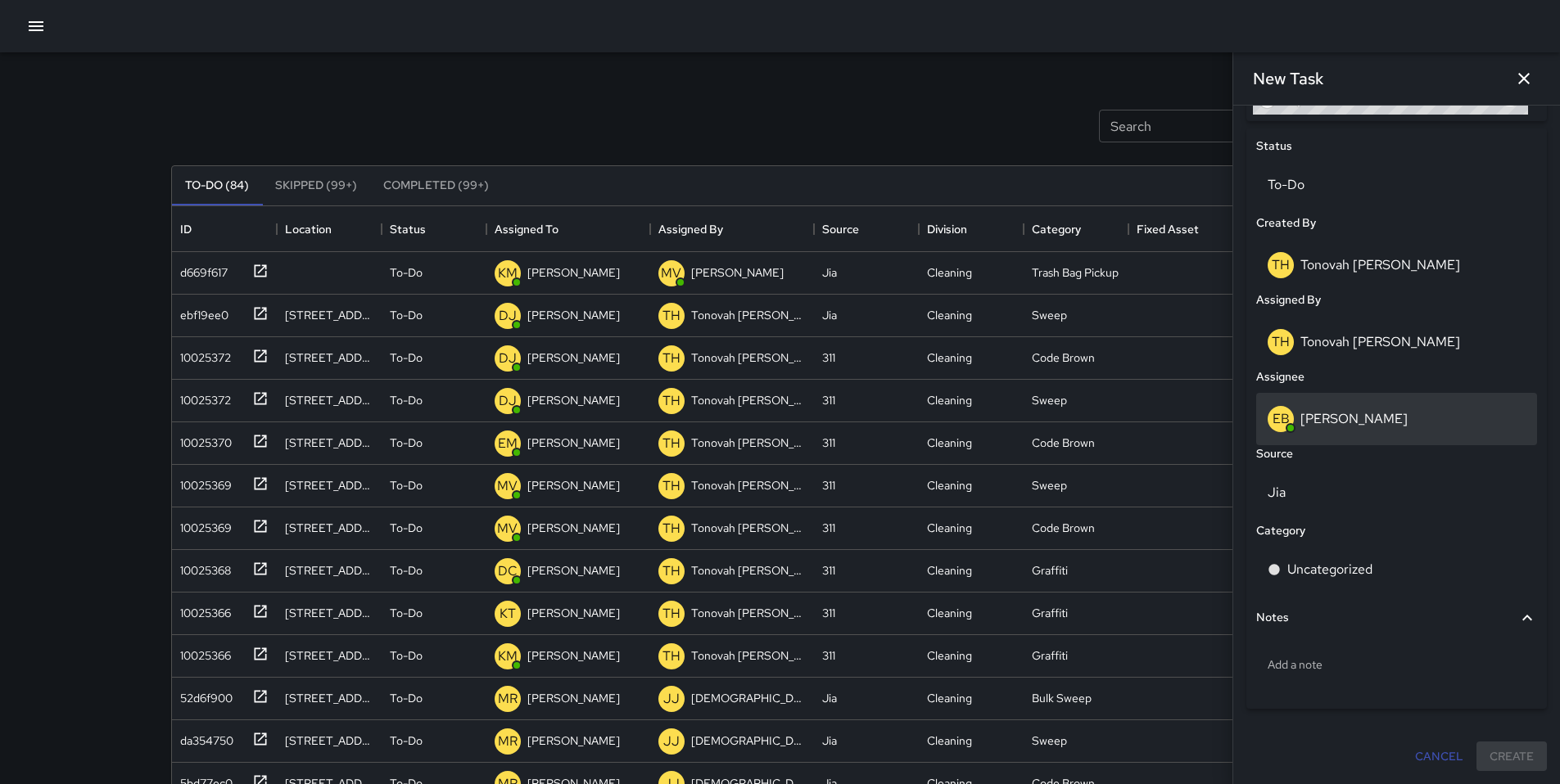
click at [1359, 409] on div "EB [PERSON_NAME]" at bounding box center [1397, 419] width 258 height 26
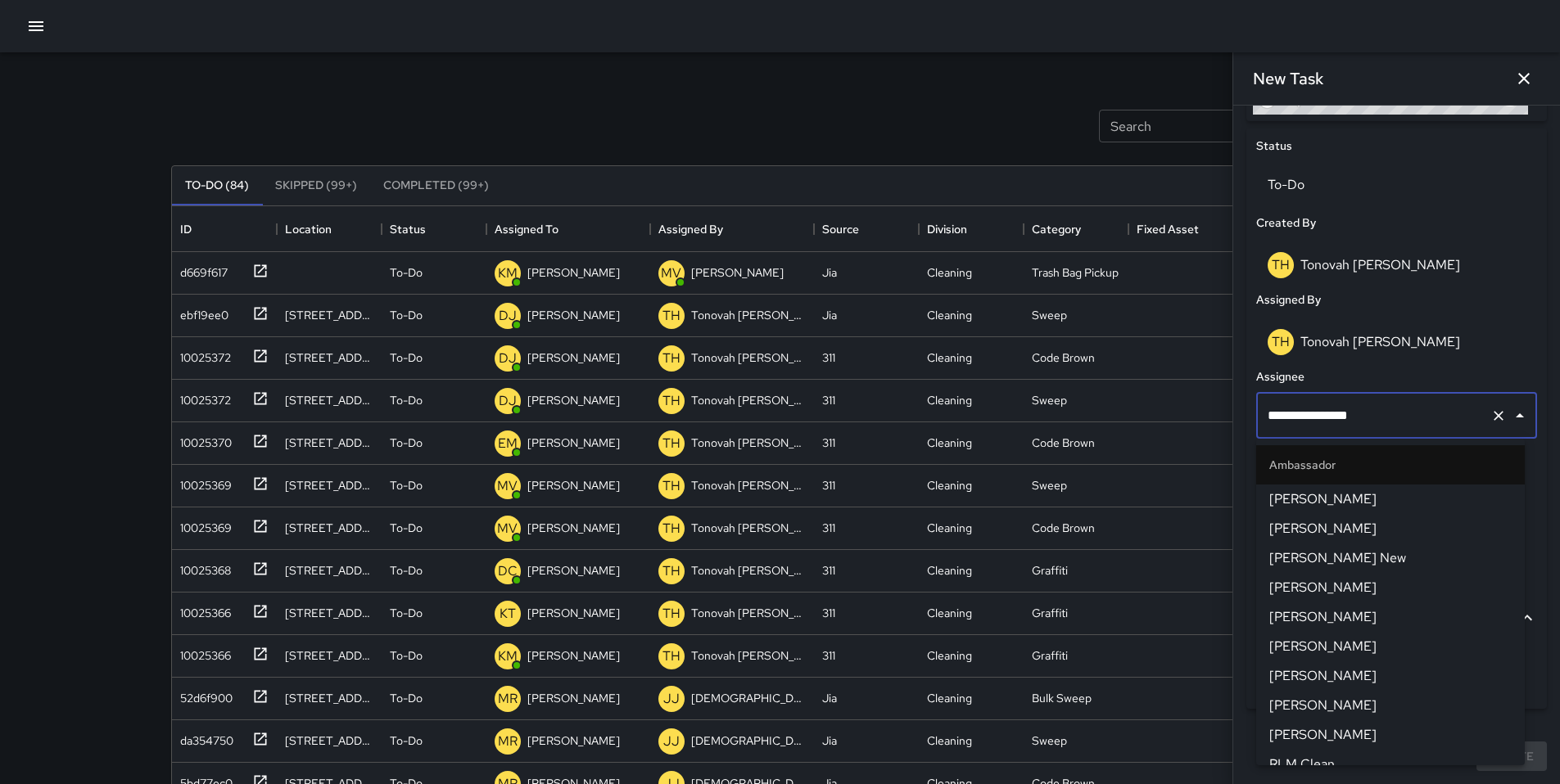
scroll to position [161, 0]
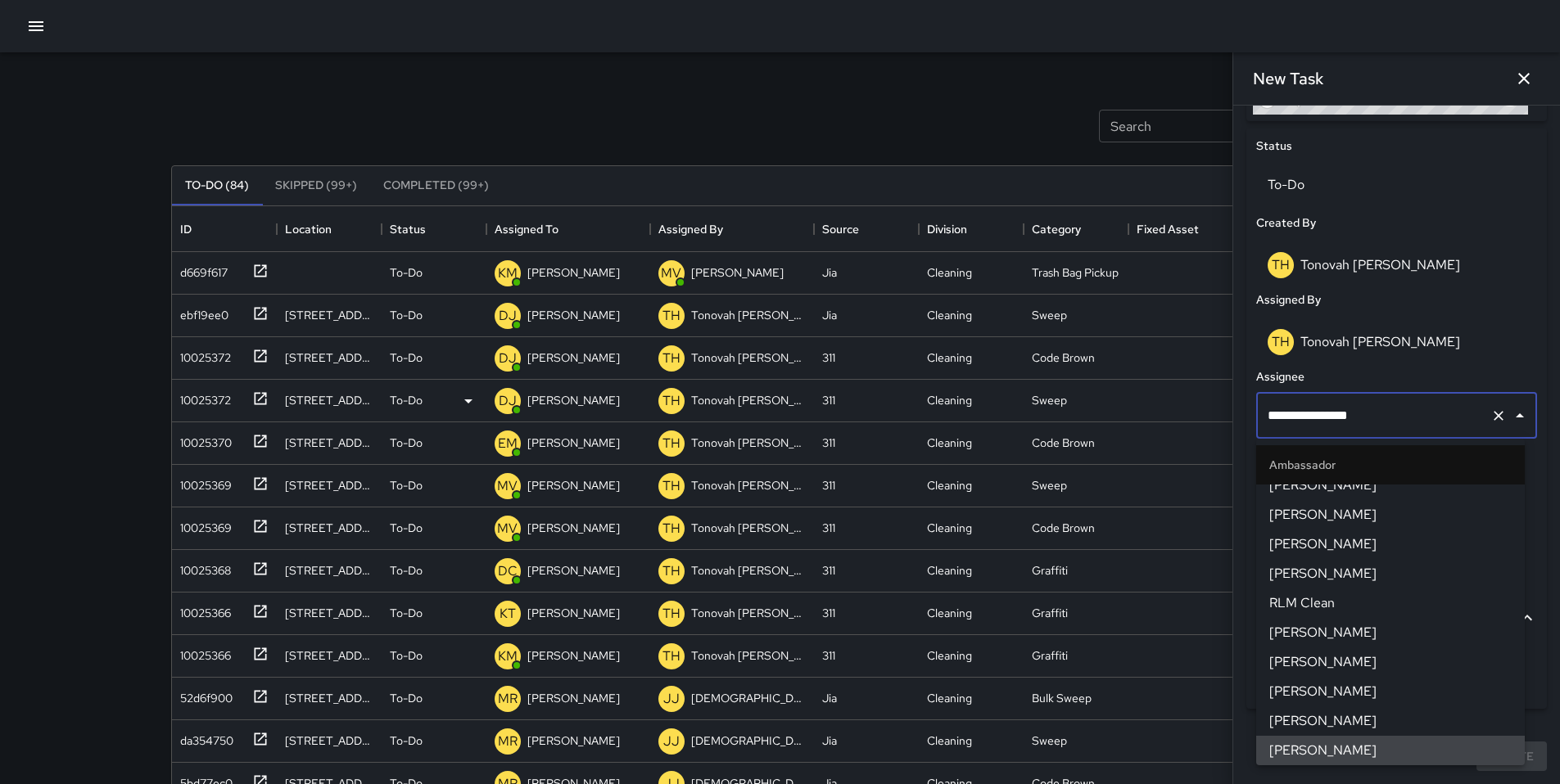
drag, startPoint x: 1331, startPoint y: 419, endPoint x: 1151, endPoint y: 415, distance: 180.0
click at [1160, 416] on div "Search Search New Task To-Do (84) Skipped (99+) Completed (99+) ID Location Sta…" at bounding box center [780, 509] width 1258 height 915
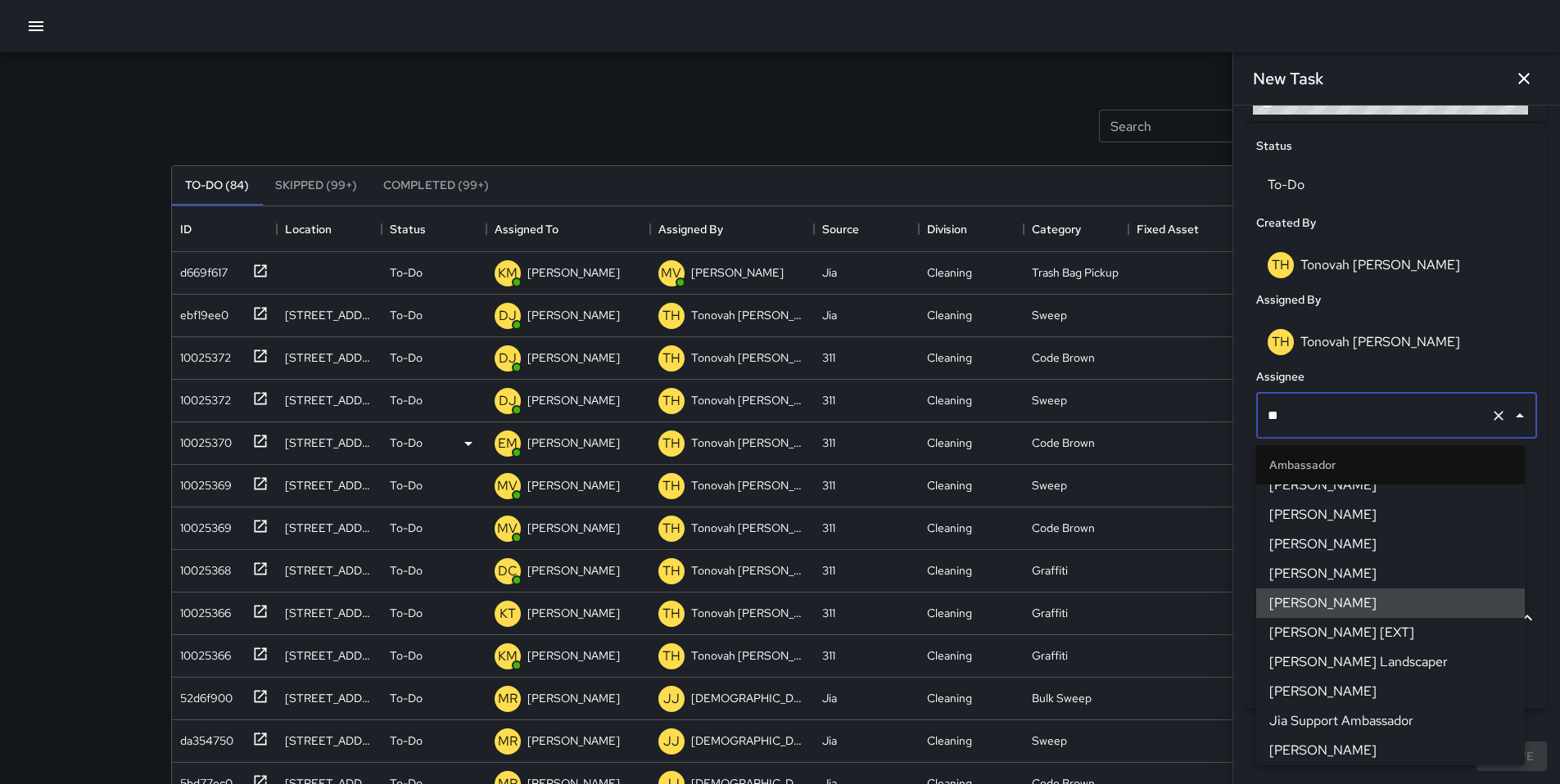
scroll to position [0, 0]
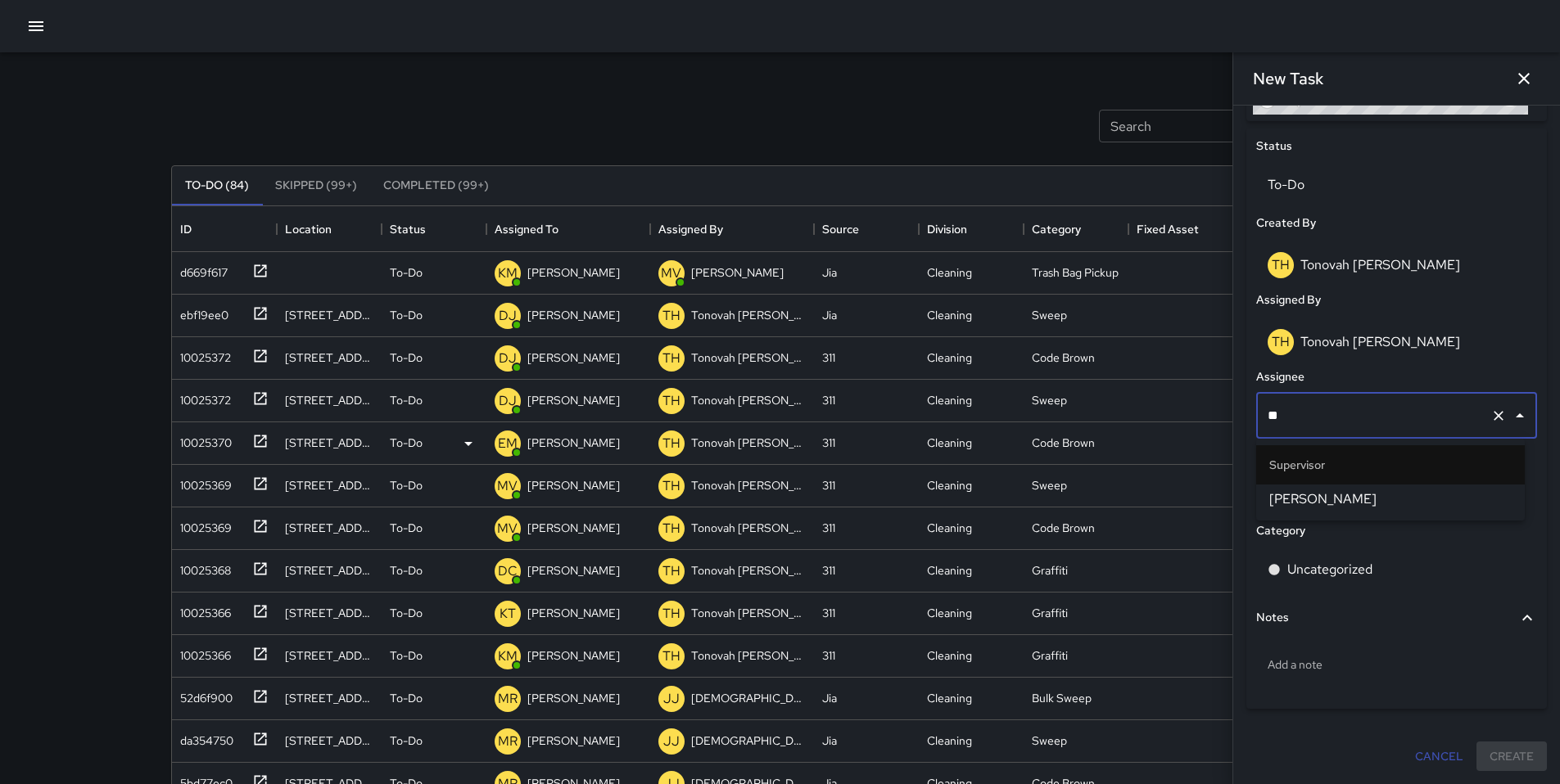
type input "***"
click at [1291, 497] on span "[PERSON_NAME]" at bounding box center [1390, 498] width 242 height 19
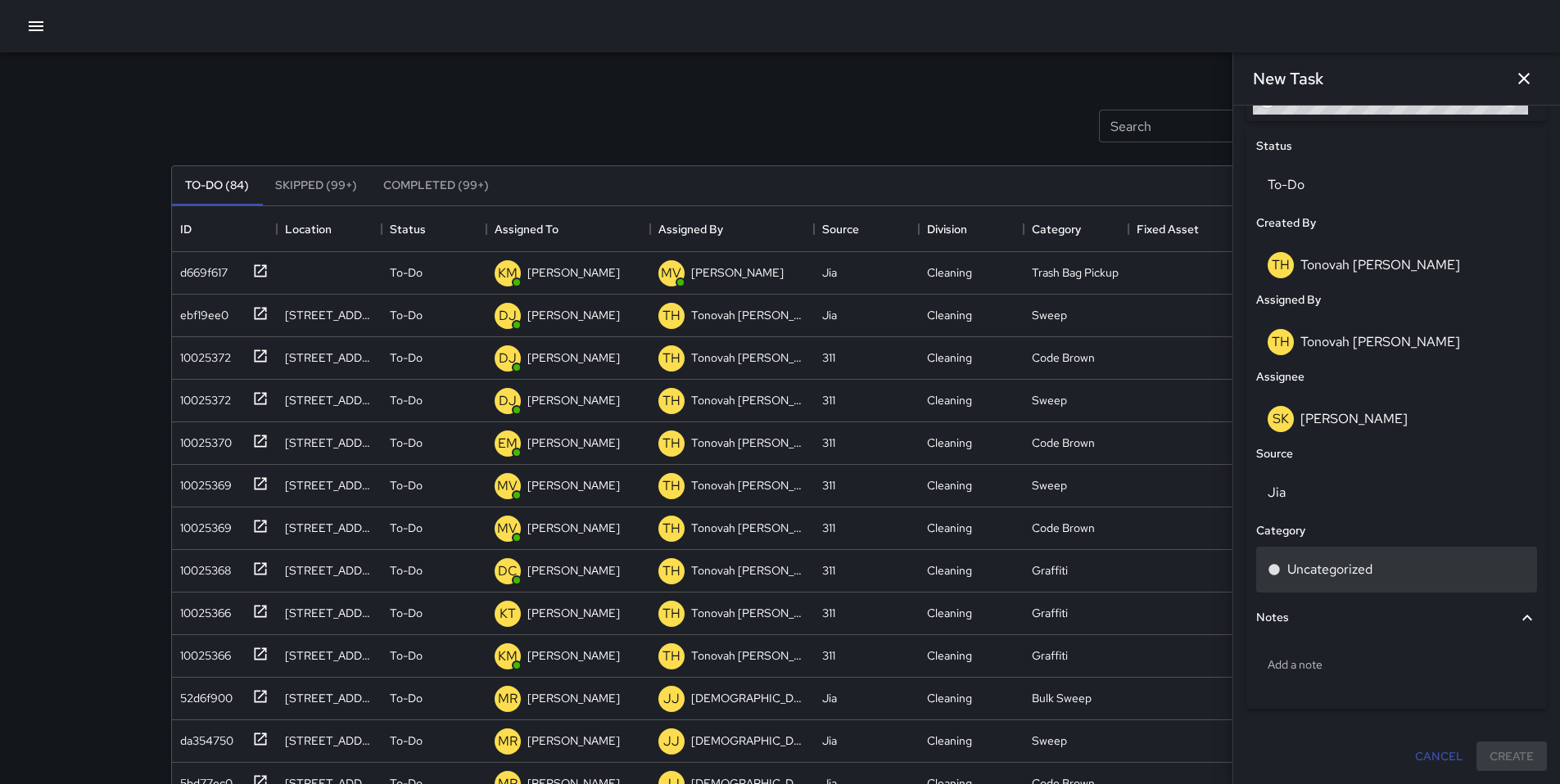
click at [1320, 583] on div "Uncategorized" at bounding box center [1396, 570] width 281 height 46
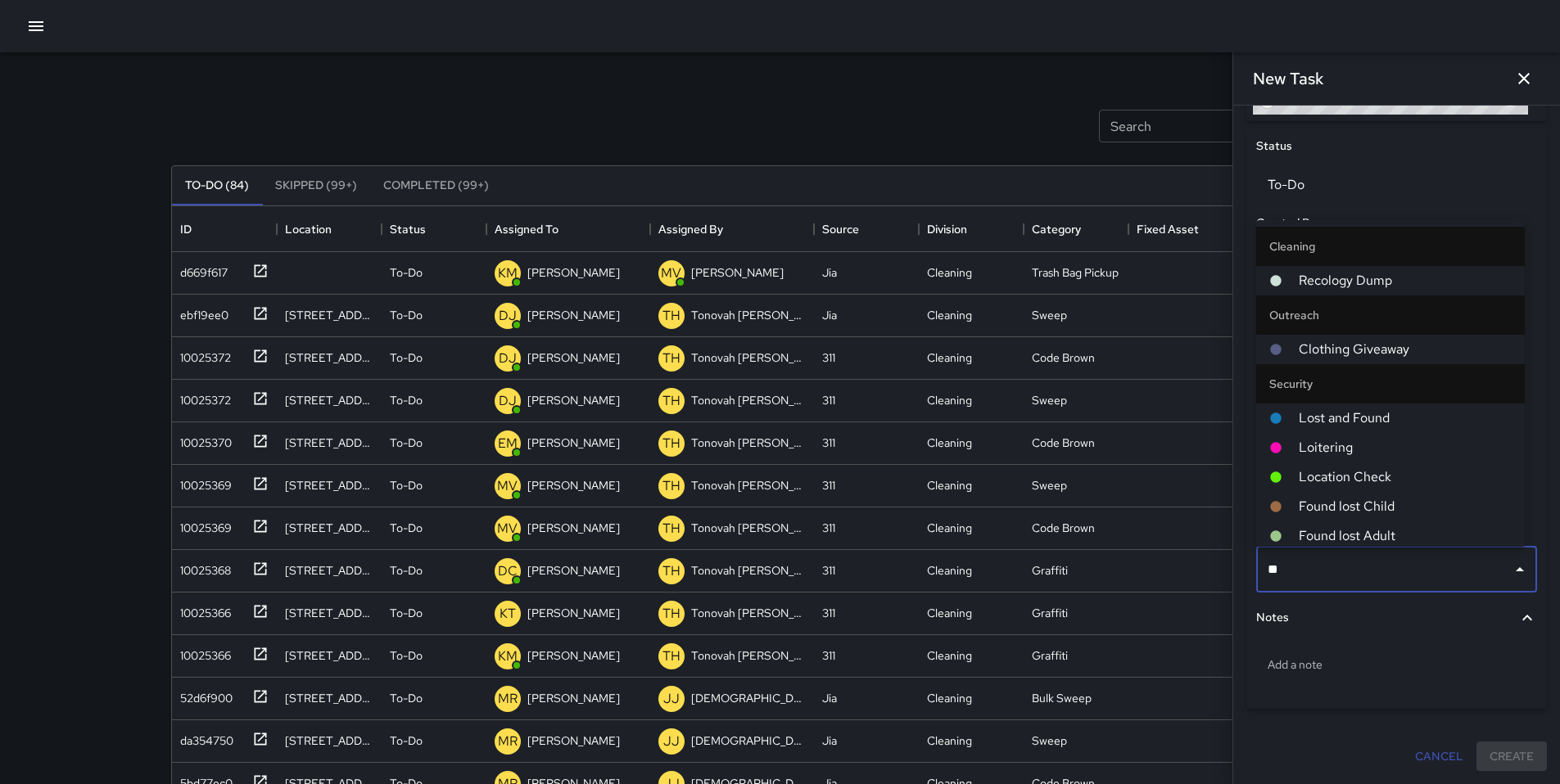
type input "***"
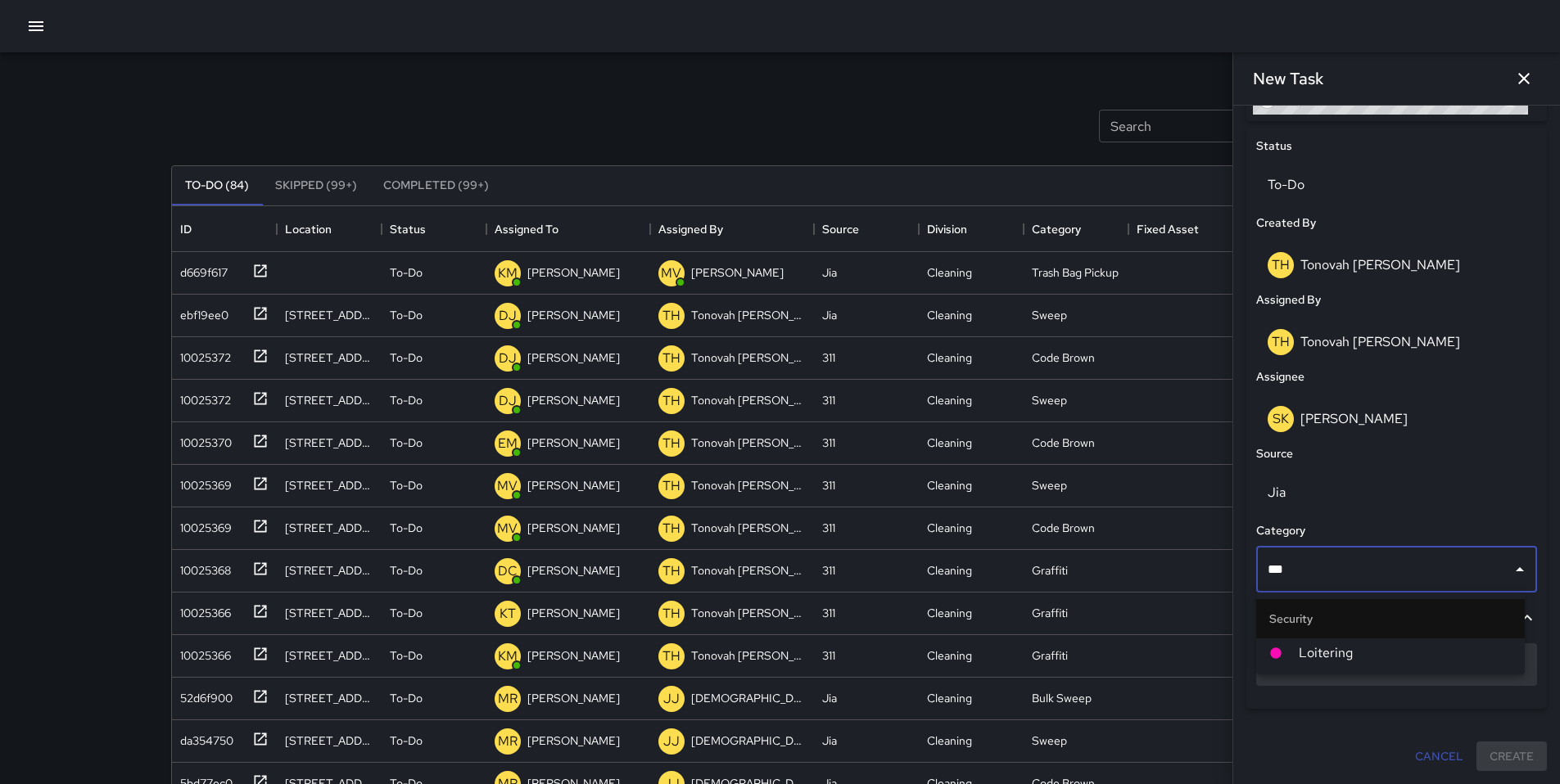
click at [1319, 649] on span "Loitering" at bounding box center [1404, 653] width 213 height 19
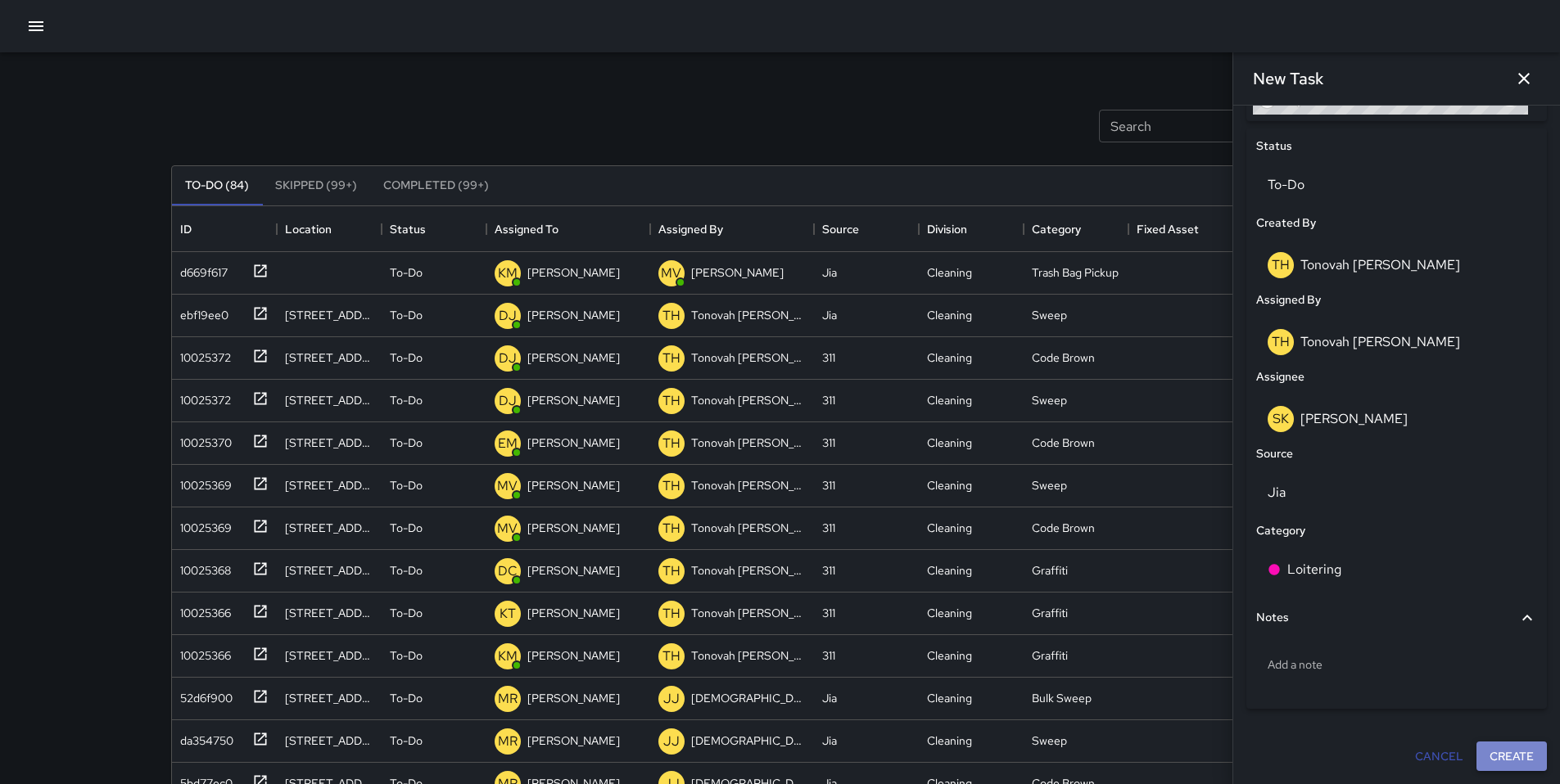
drag, startPoint x: 1510, startPoint y: 754, endPoint x: 1500, endPoint y: 740, distance: 17.2
click at [1510, 754] on button "Create" at bounding box center [1511, 756] width 70 height 30
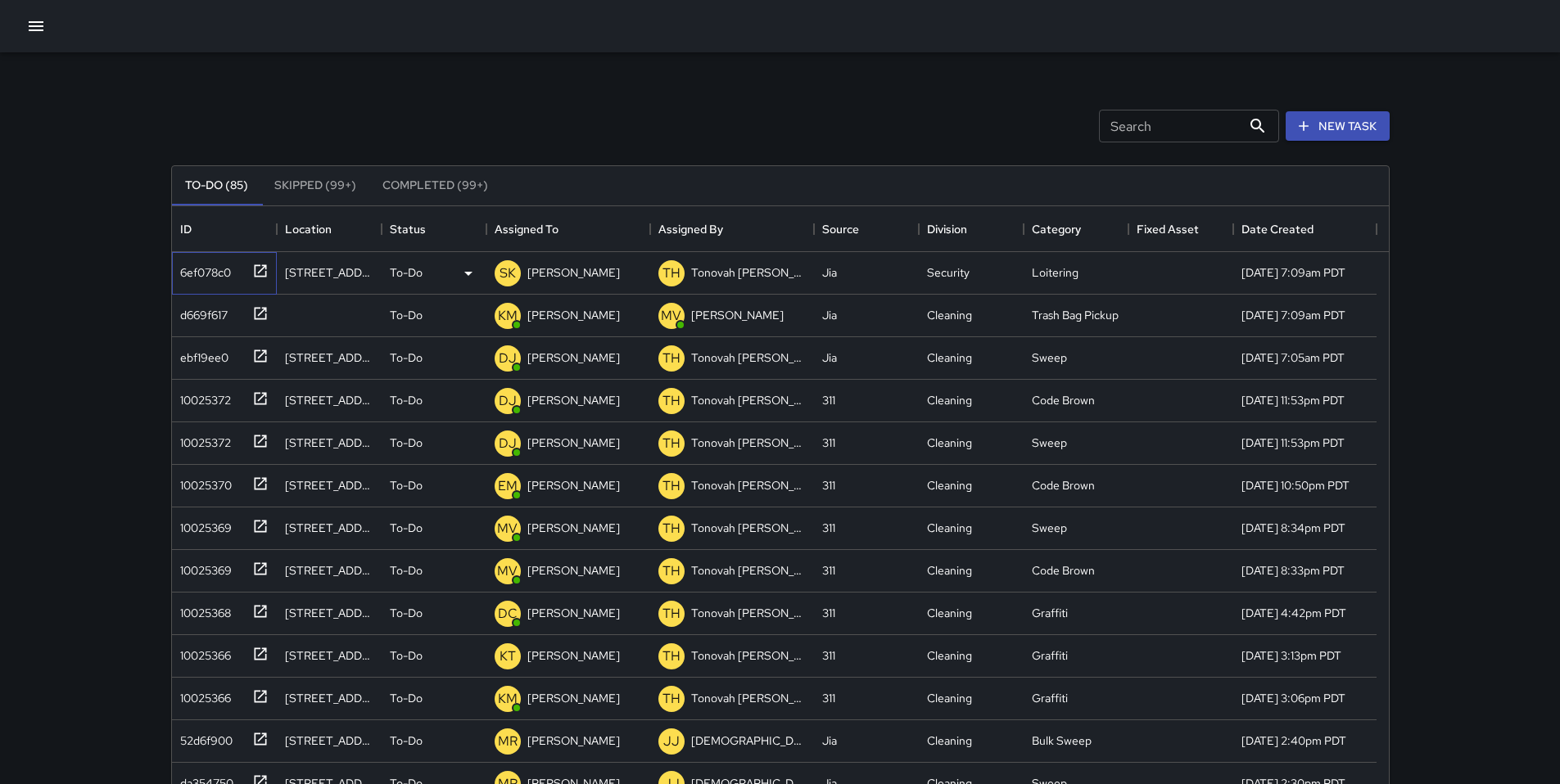
click at [209, 271] on div "6ef078c0" at bounding box center [202, 269] width 57 height 23
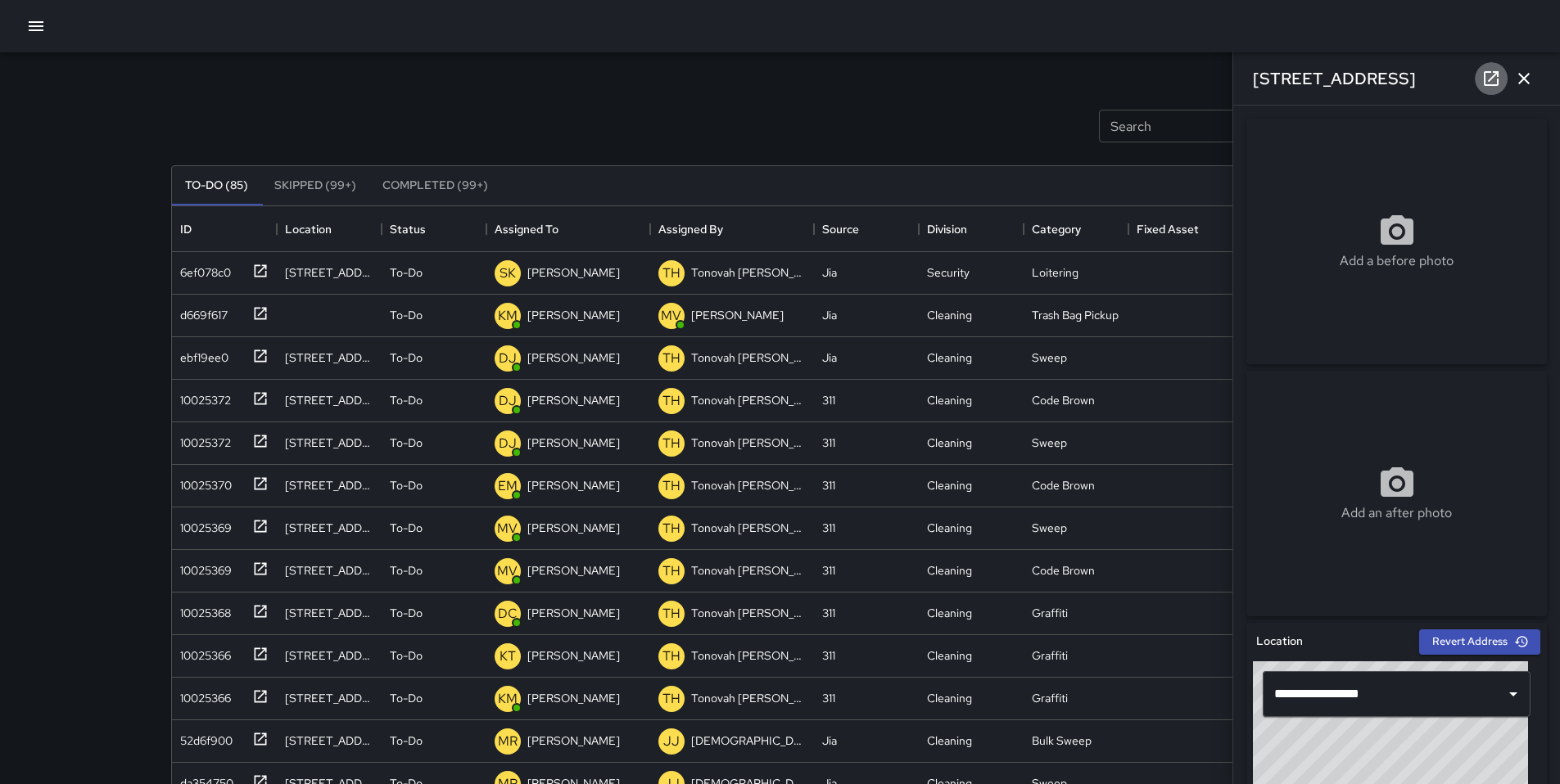
click at [1494, 75] on icon at bounding box center [1491, 78] width 15 height 15
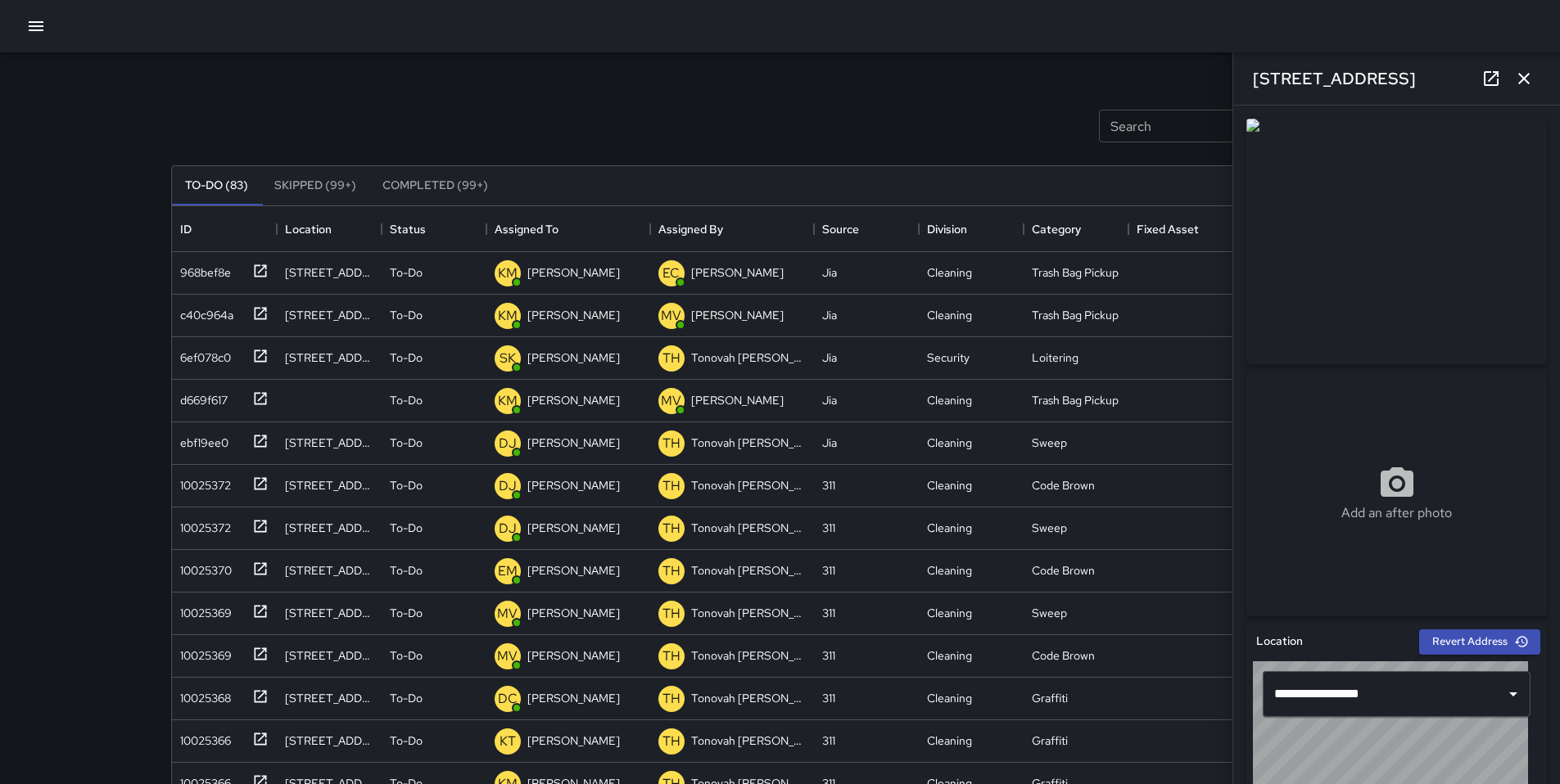
scroll to position [681, 1204]
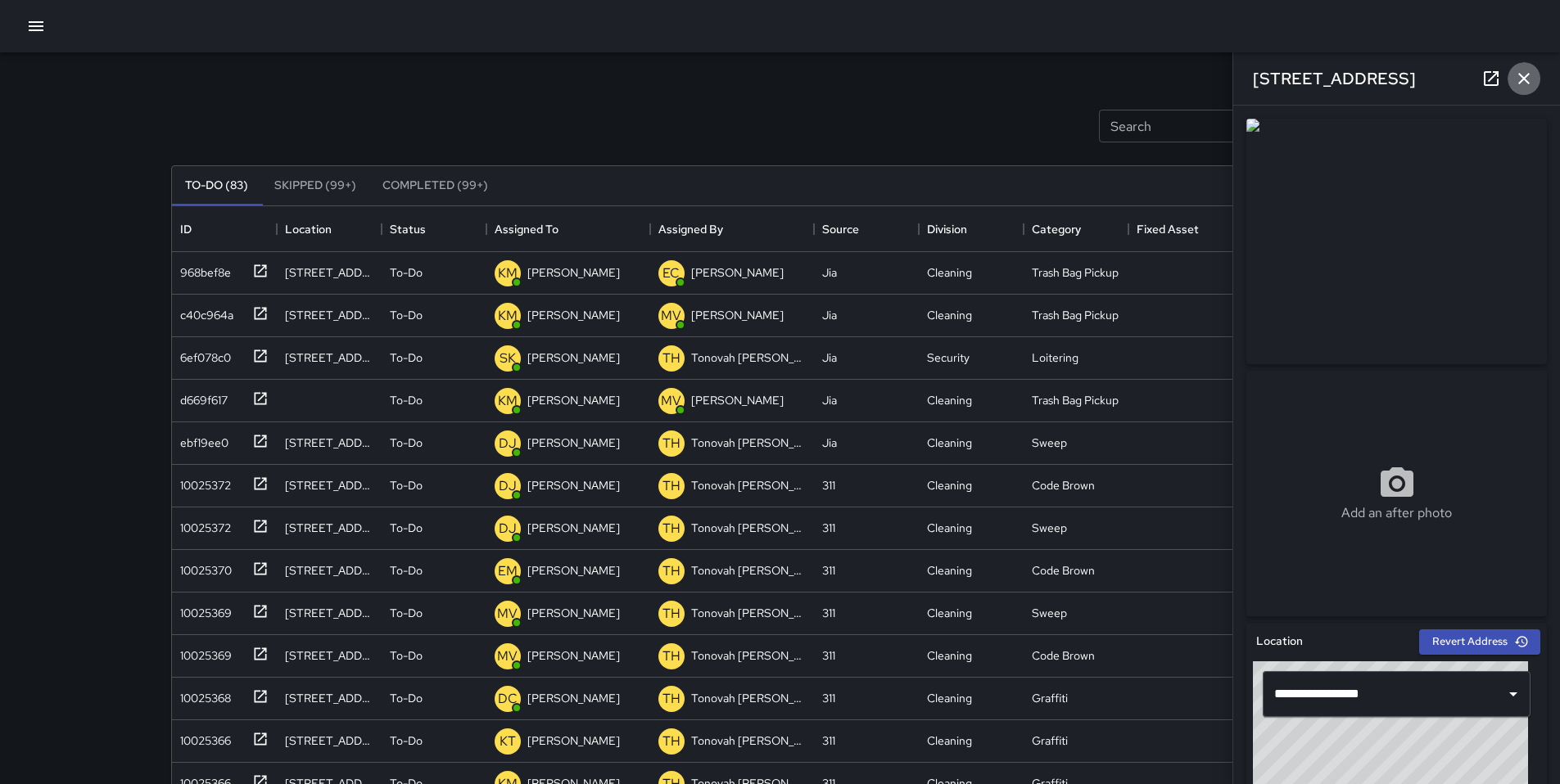
click at [1523, 85] on icon "button" at bounding box center [1523, 78] width 19 height 19
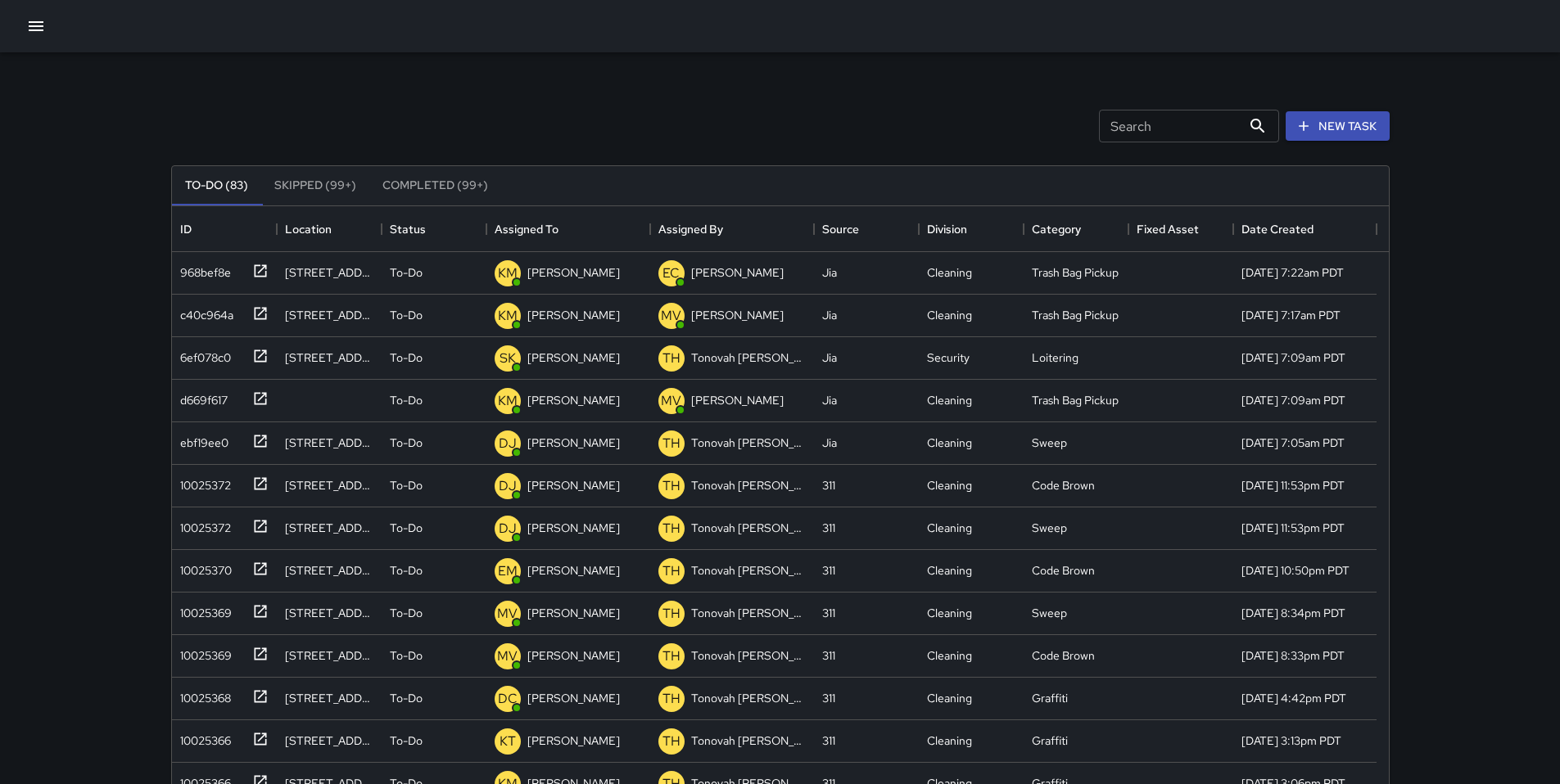
click at [1120, 130] on input "Search" at bounding box center [1170, 126] width 143 height 33
click at [34, 36] on button "button" at bounding box center [36, 27] width 33 height 33
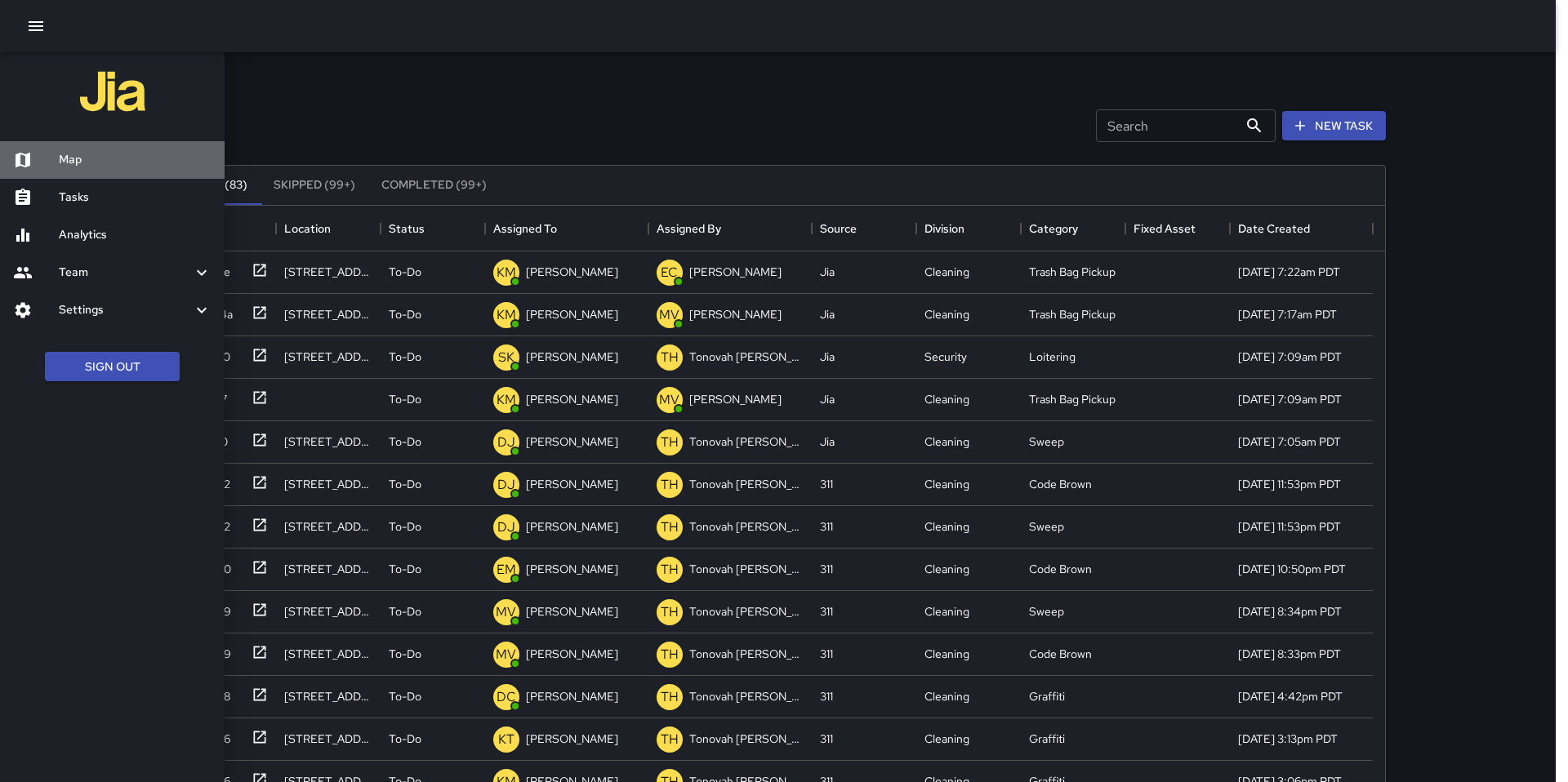
click at [127, 162] on h6 "Map" at bounding box center [135, 160] width 153 height 18
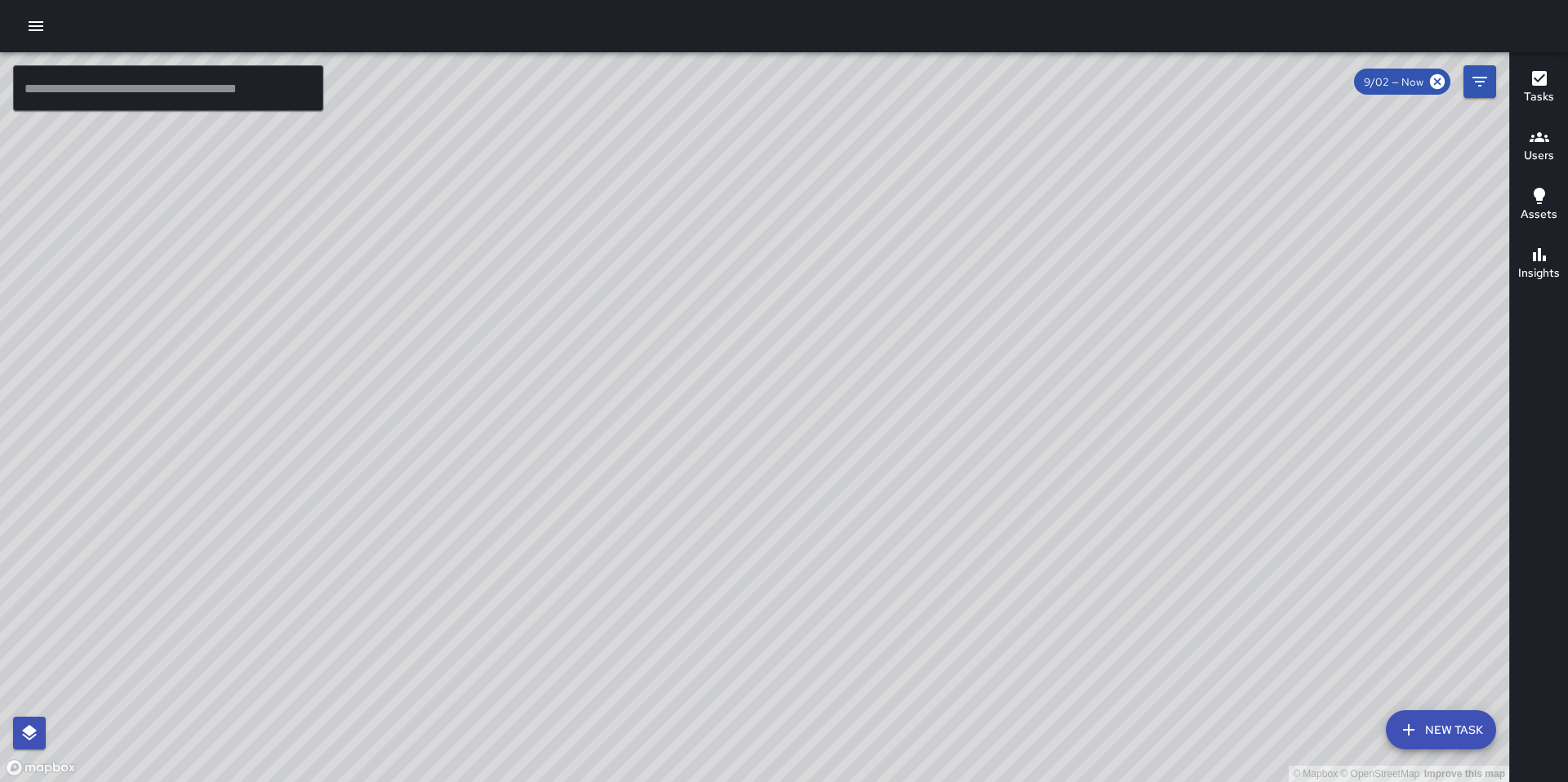
click at [38, 33] on icon "button" at bounding box center [35, 26] width 19 height 19
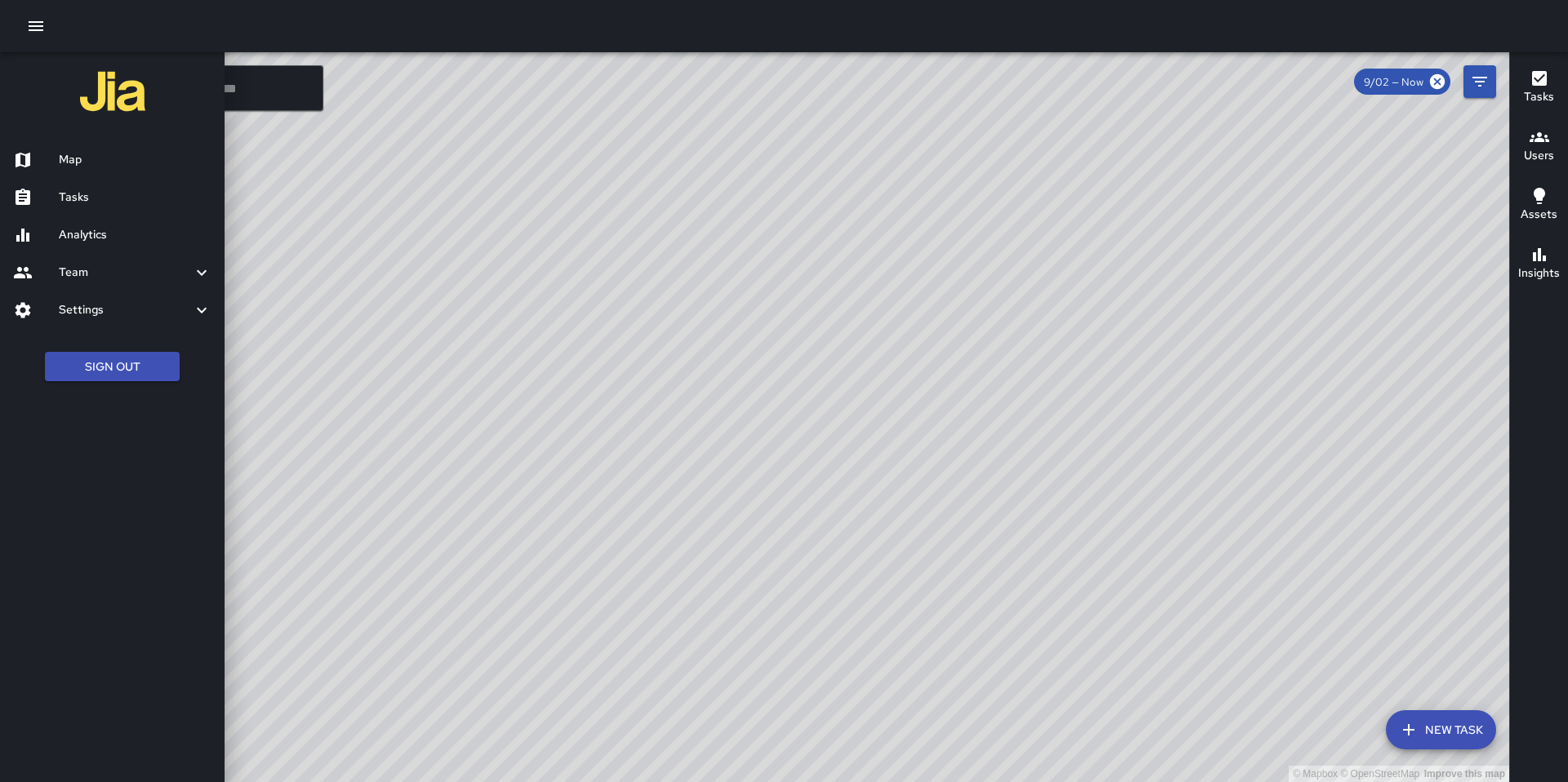
click at [85, 204] on h6 "Tasks" at bounding box center [135, 198] width 153 height 18
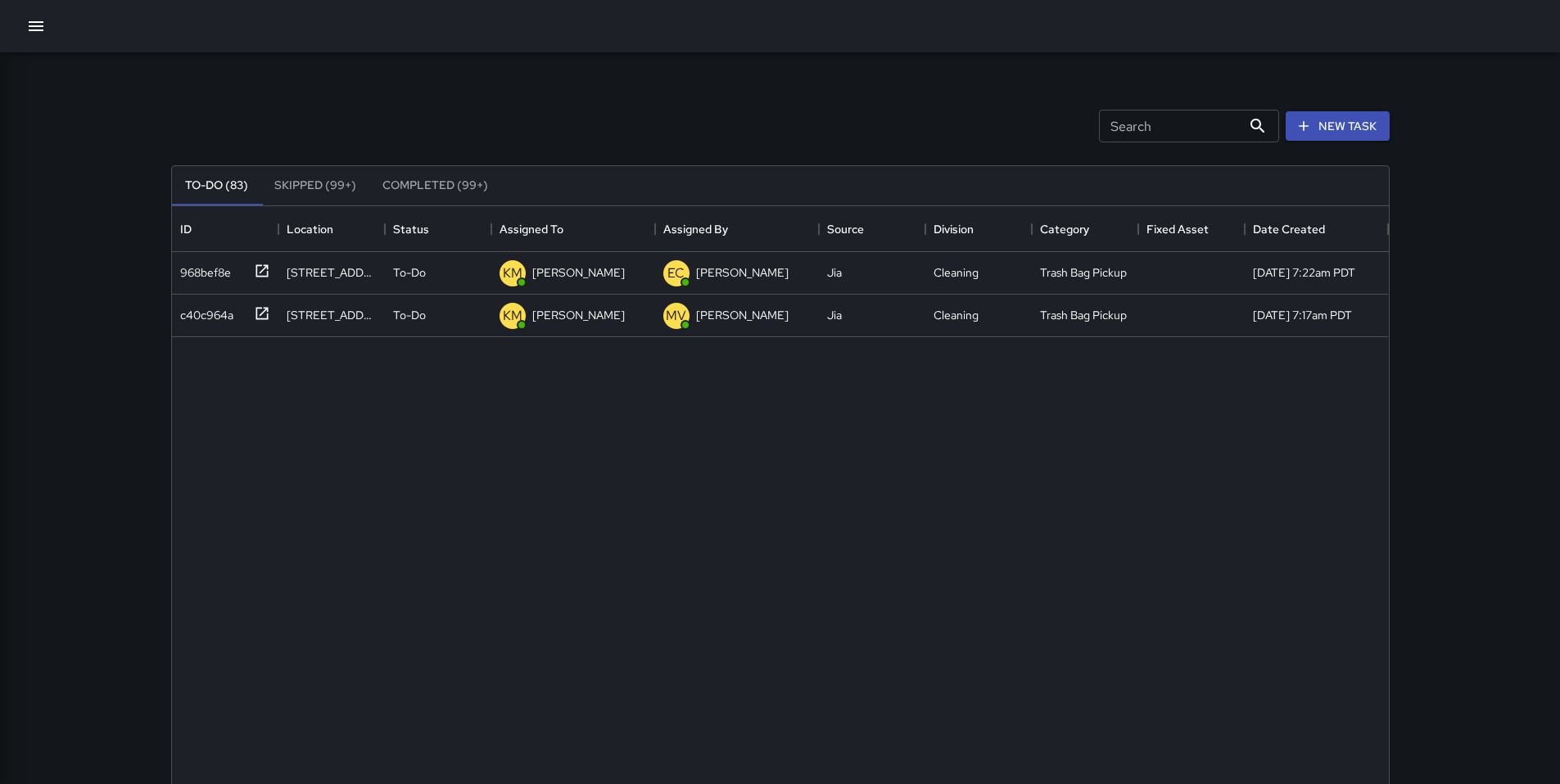
scroll to position [681, 1204]
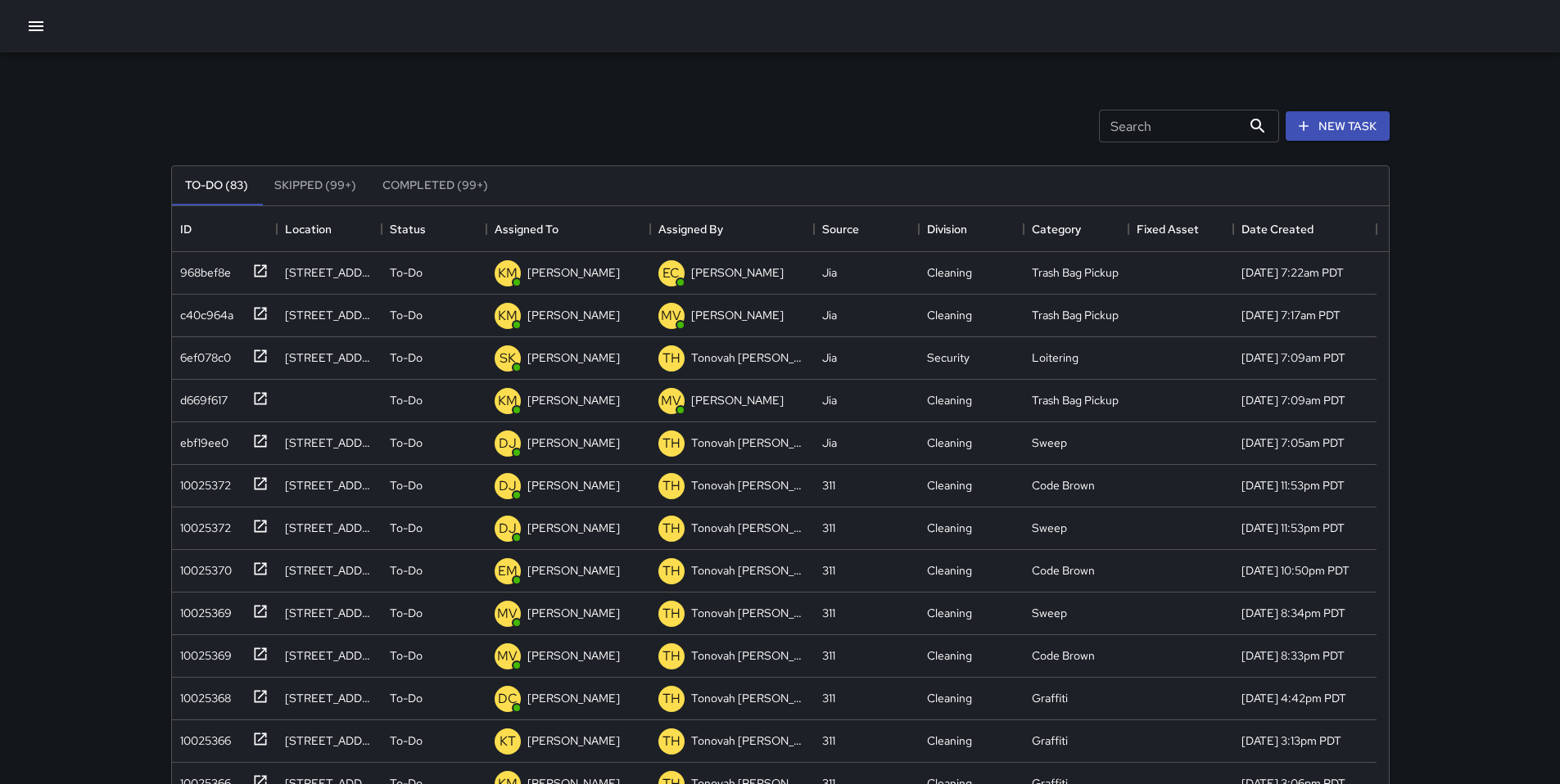
drag, startPoint x: 637, startPoint y: 84, endPoint x: 748, endPoint y: 79, distance: 111.1
click at [637, 85] on div "Search Search New Task" at bounding box center [780, 126] width 1226 height 85
click at [1200, 126] on input "Search" at bounding box center [1170, 126] width 143 height 33
drag, startPoint x: 779, startPoint y: 146, endPoint x: 770, endPoint y: 148, distance: 9.2
click at [774, 148] on div "To-Do (83) Skipped (99+) Completed (99+) ID Location Status Assigned To Assigne…" at bounding box center [780, 555] width 1218 height 825
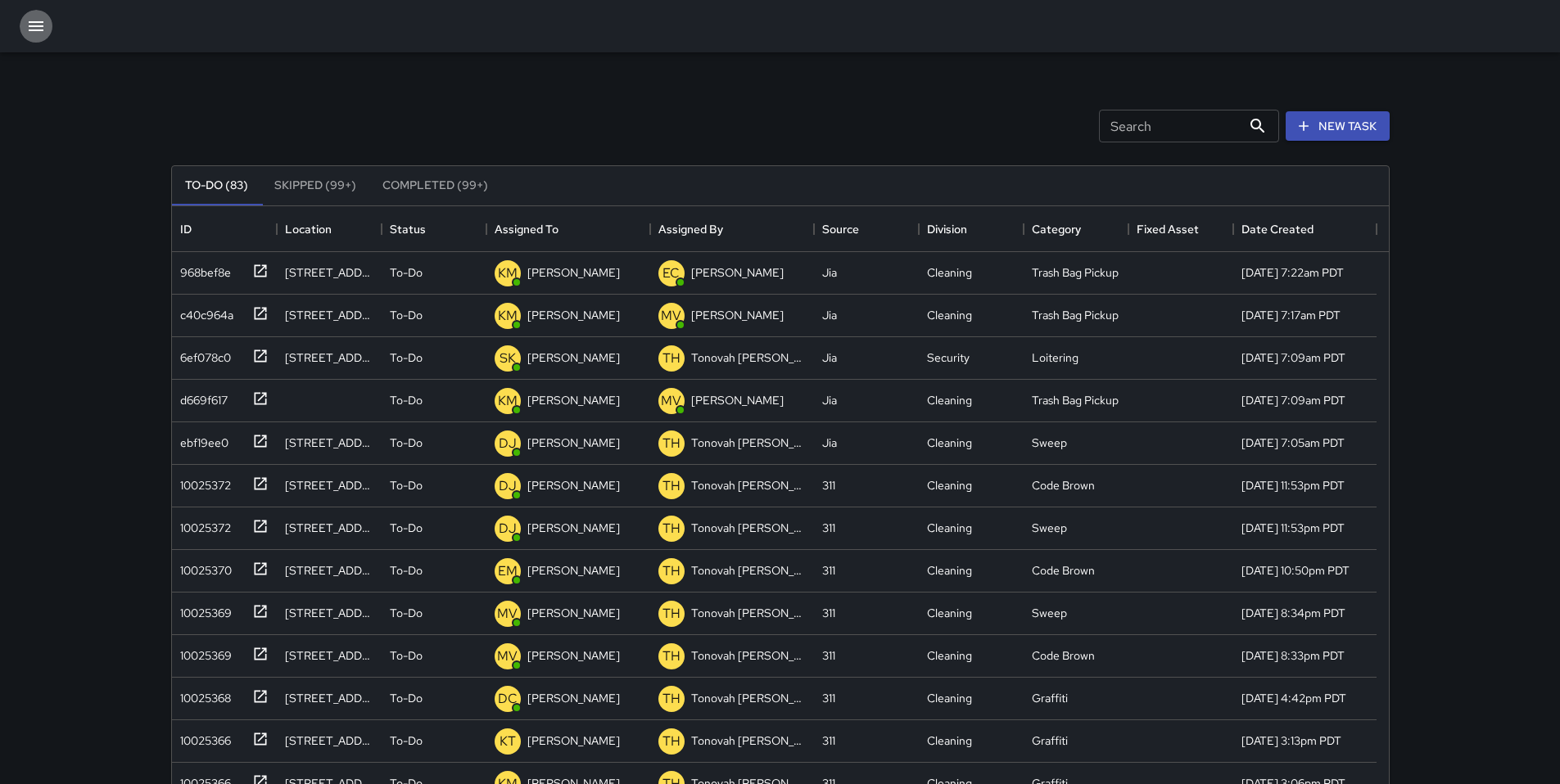
click at [45, 30] on icon "button" at bounding box center [35, 26] width 19 height 19
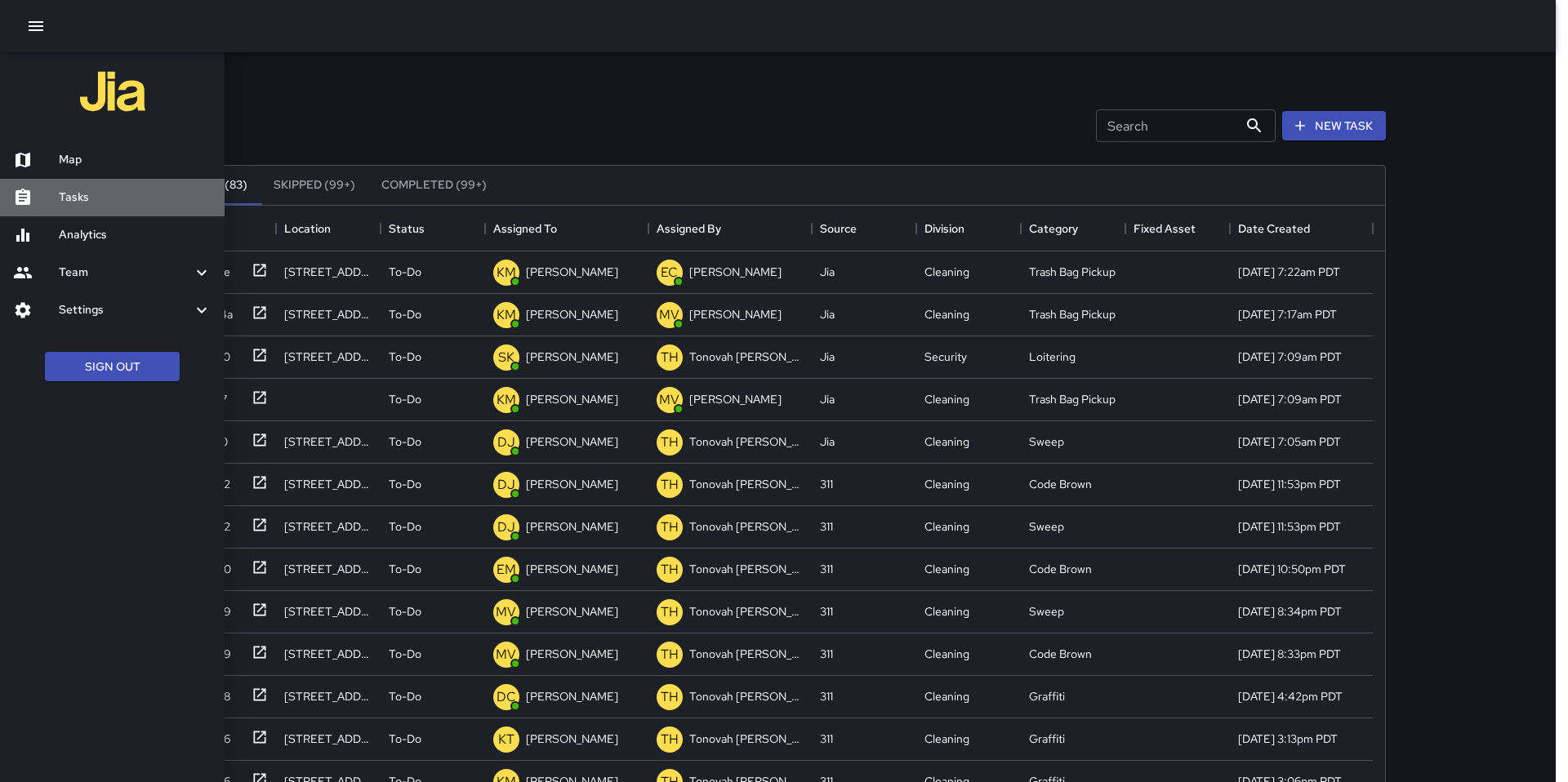
click at [118, 196] on h6 "Tasks" at bounding box center [135, 198] width 153 height 18
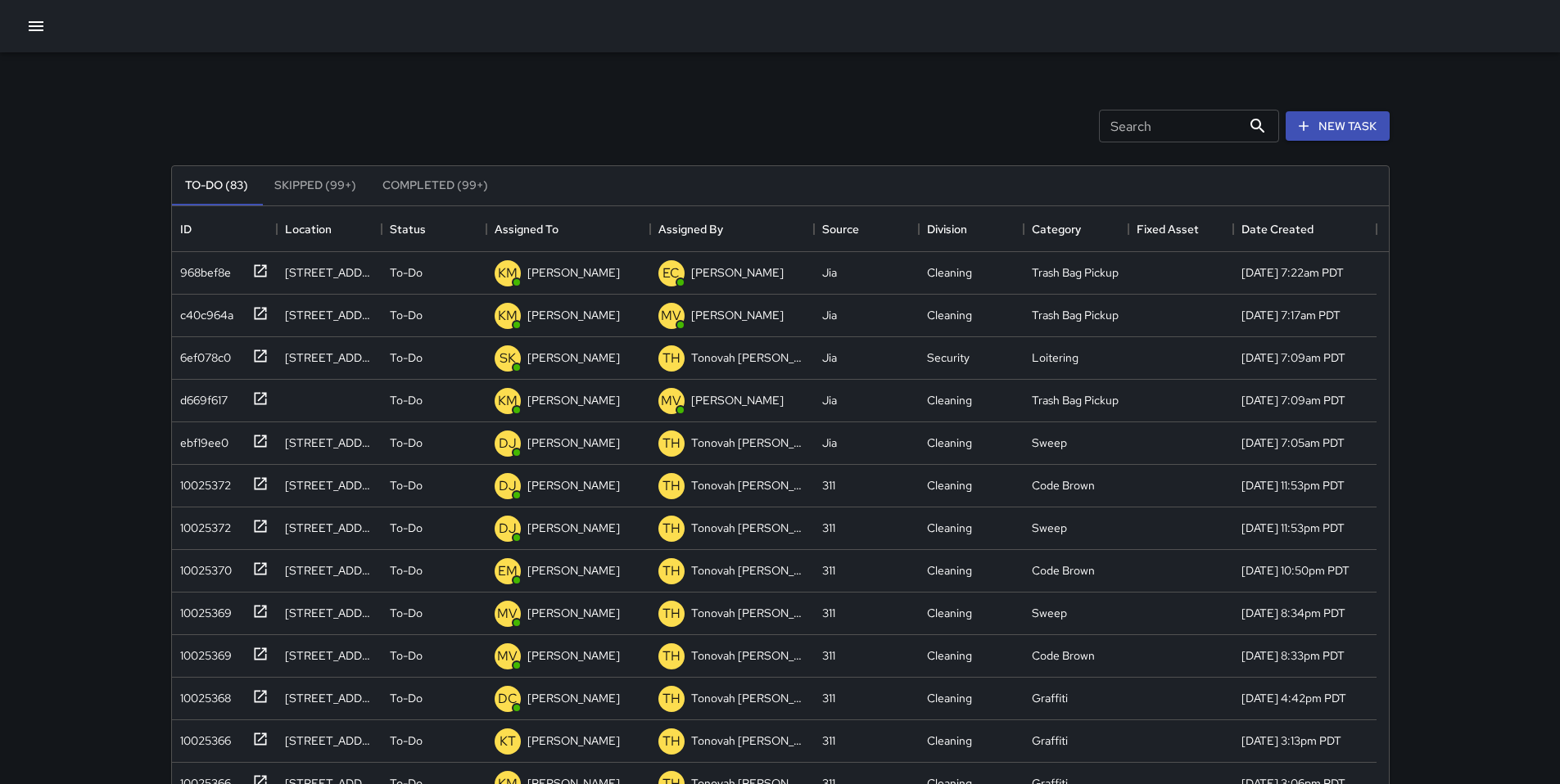
click at [286, 123] on div "Search Search New Task" at bounding box center [780, 126] width 1226 height 85
click at [47, 32] on button "button" at bounding box center [36, 27] width 33 height 33
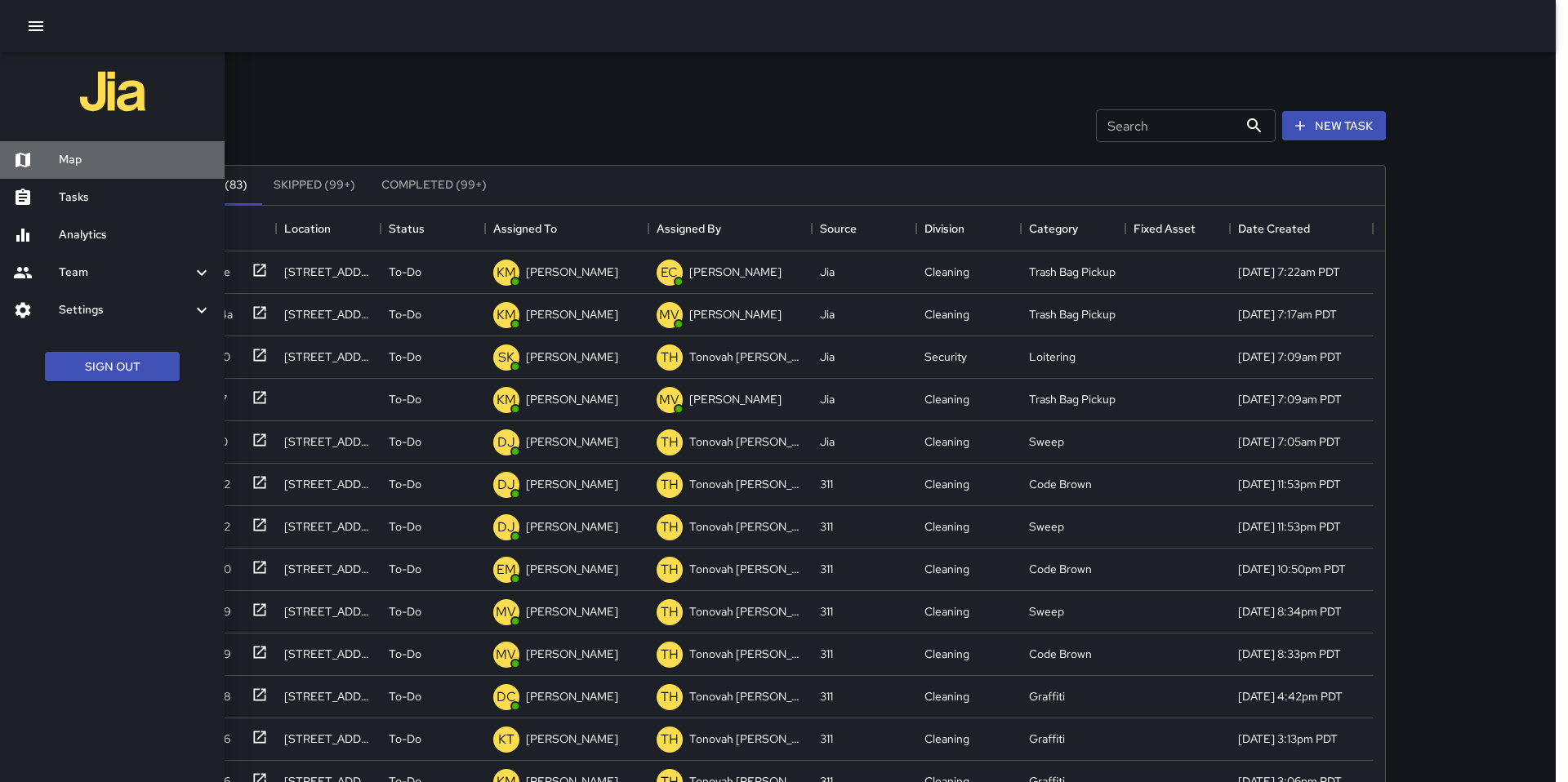
click at [109, 159] on h6 "Map" at bounding box center [135, 160] width 153 height 18
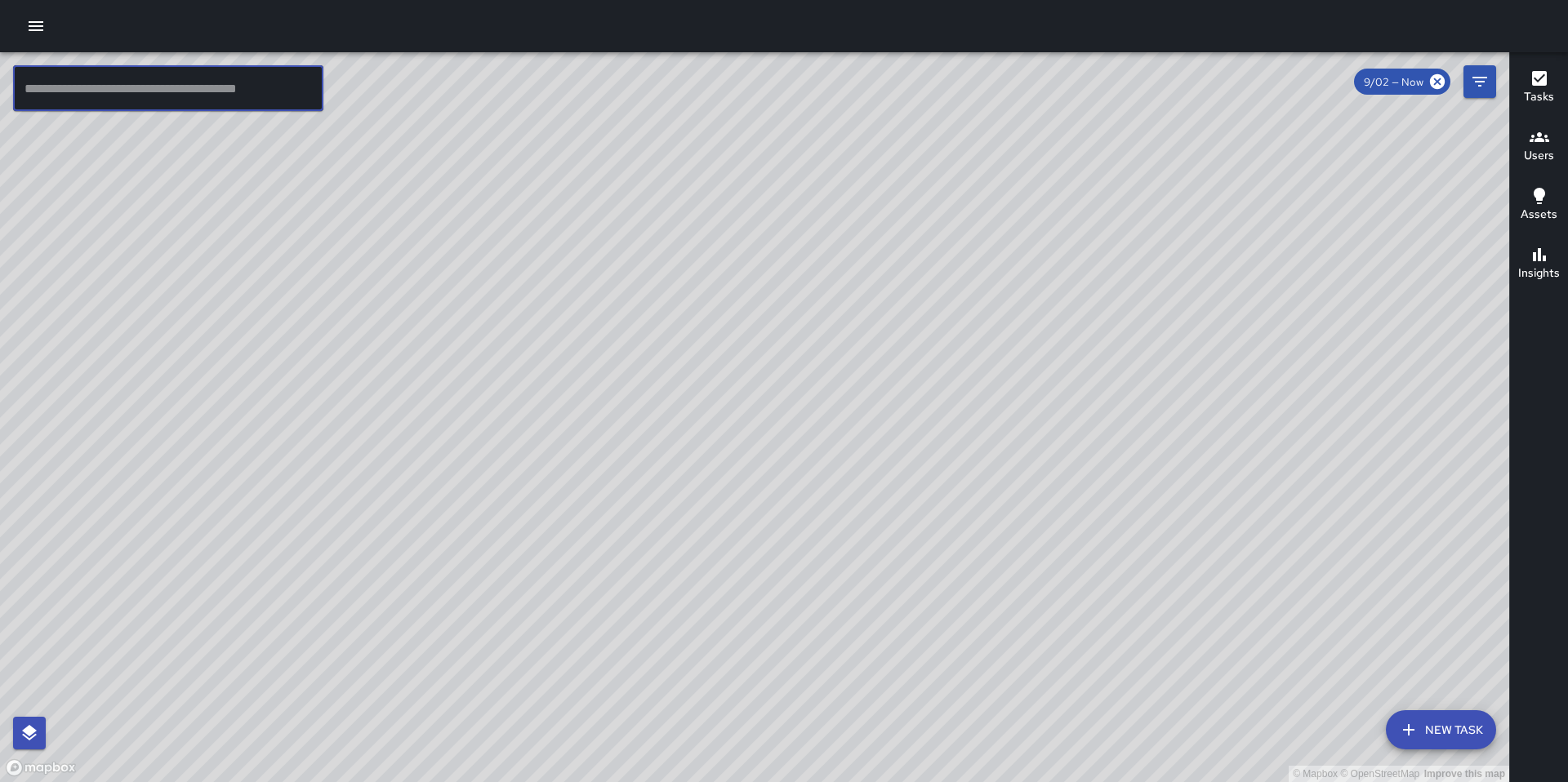
click at [67, 89] on input "text" at bounding box center [168, 88] width 311 height 46
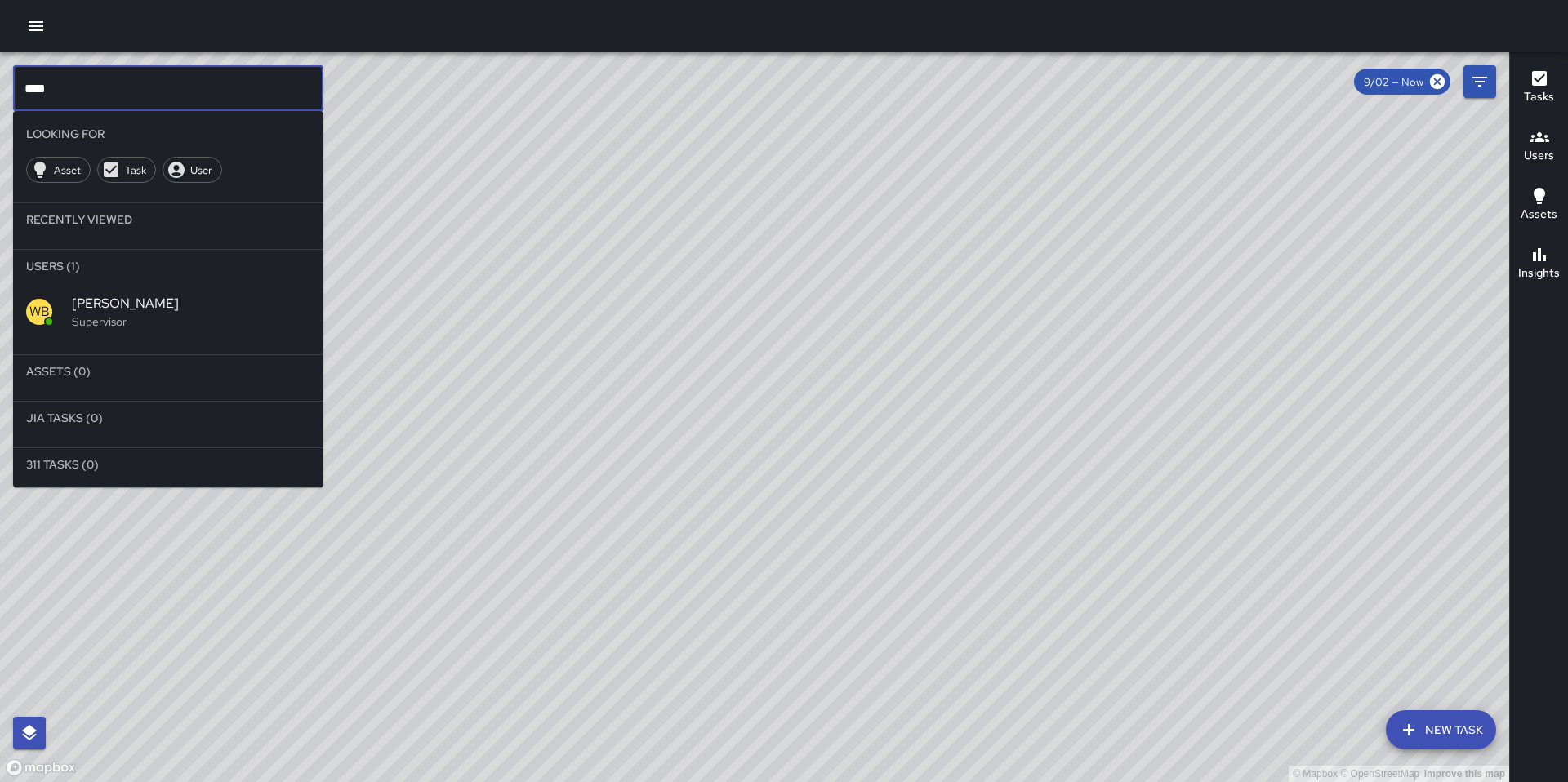
type input "****"
click at [80, 282] on div "WB [PERSON_NAME] Supervisor" at bounding box center [168, 312] width 311 height 59
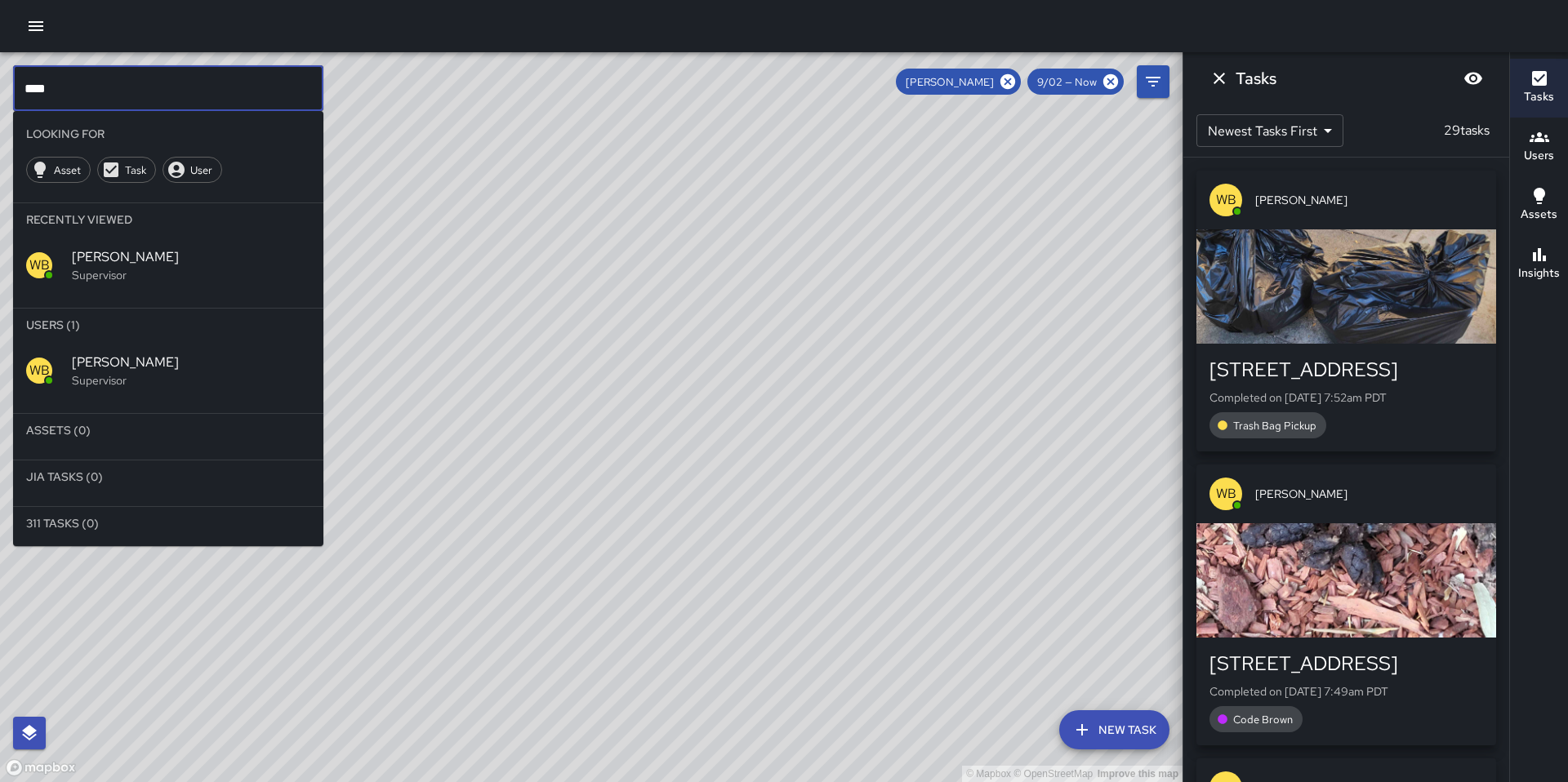
drag, startPoint x: 123, startPoint y: 85, endPoint x: -66, endPoint y: 86, distance: 189.0
click at [0, 86] on html "© Mapbox © OpenStreetMap Improve this map **** ​ Looking For Asset Task User Re…" at bounding box center [784, 391] width 1568 height 782
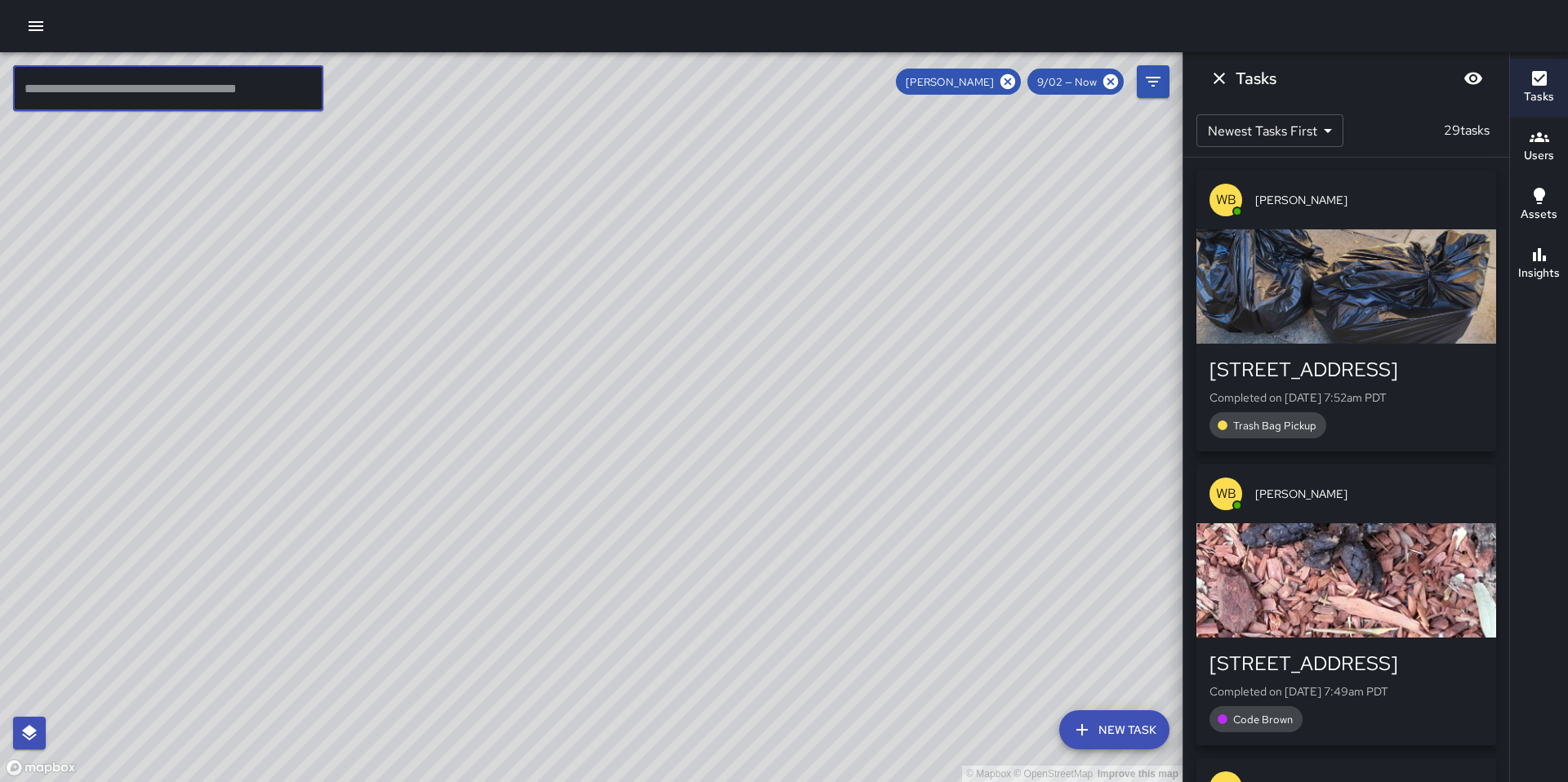
click at [1222, 81] on icon "Dismiss" at bounding box center [1220, 78] width 11 height 11
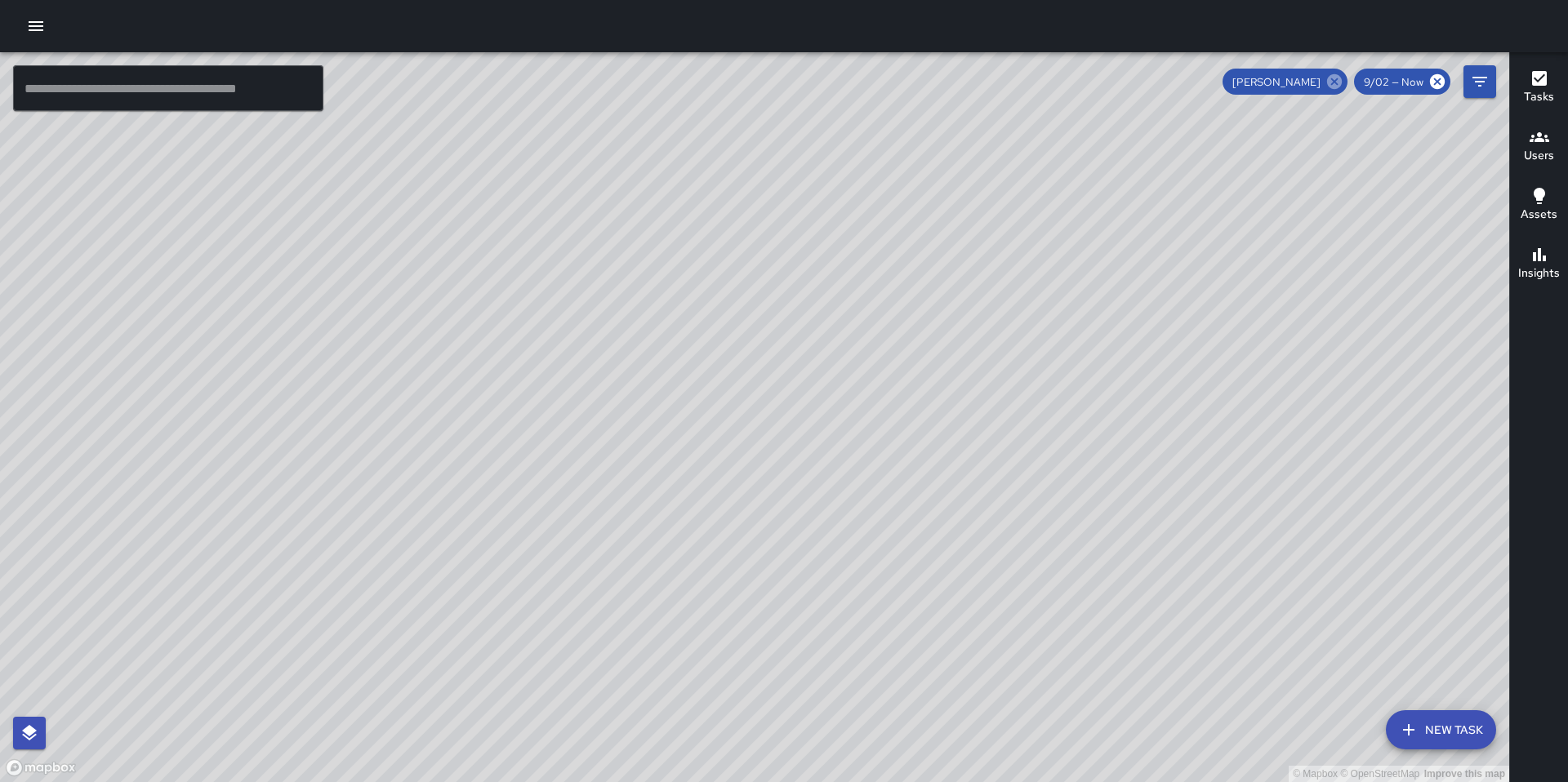
click at [1339, 85] on icon at bounding box center [1335, 82] width 15 height 15
click at [1440, 86] on icon at bounding box center [1437, 82] width 15 height 15
click at [1430, 80] on icon at bounding box center [1437, 82] width 15 height 15
click at [1435, 83] on icon at bounding box center [1437, 82] width 15 height 15
click at [28, 28] on icon "button" at bounding box center [35, 26] width 19 height 19
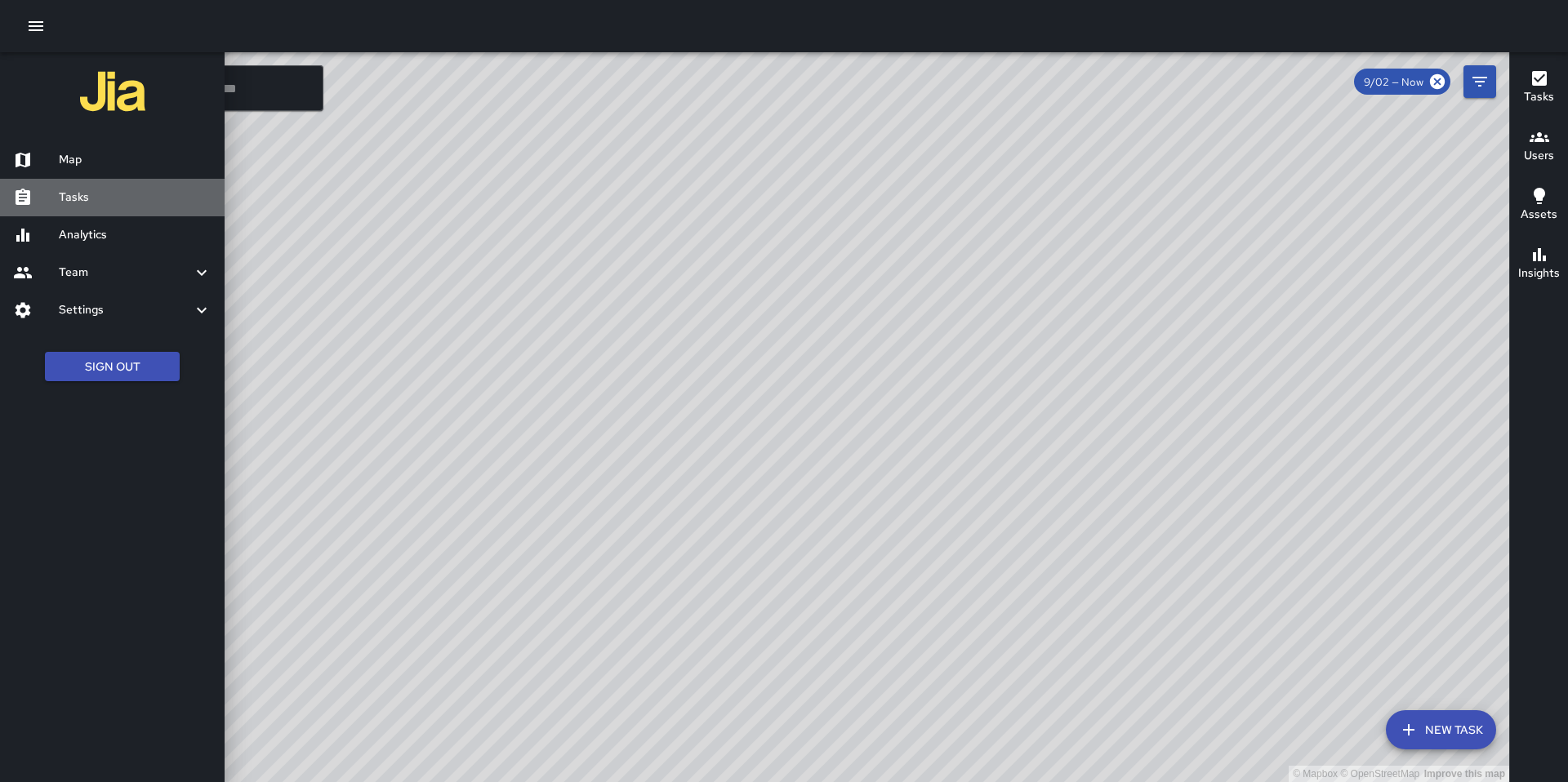
click at [55, 187] on div at bounding box center [36, 197] width 46 height 19
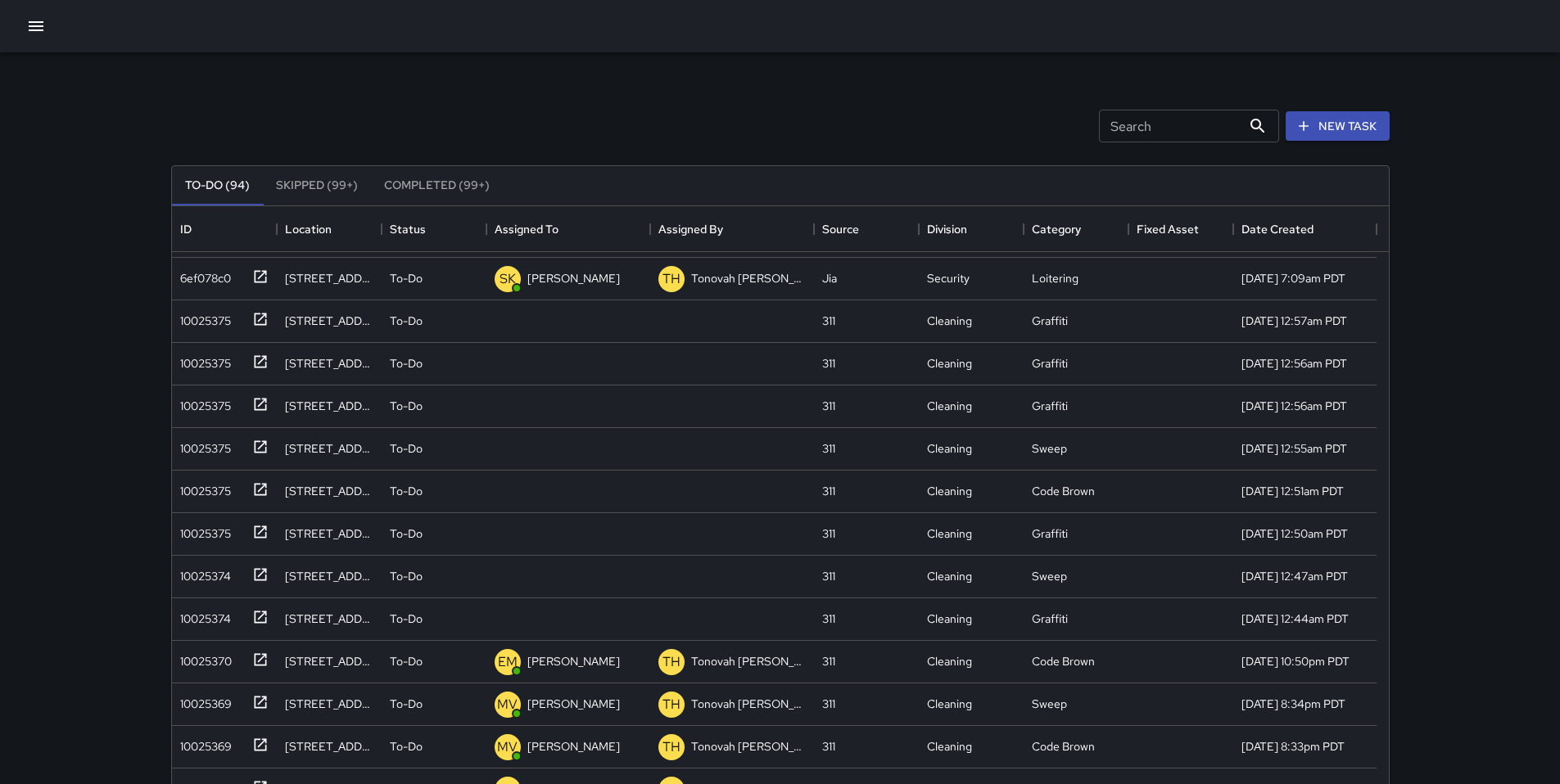
scroll to position [429, 0]
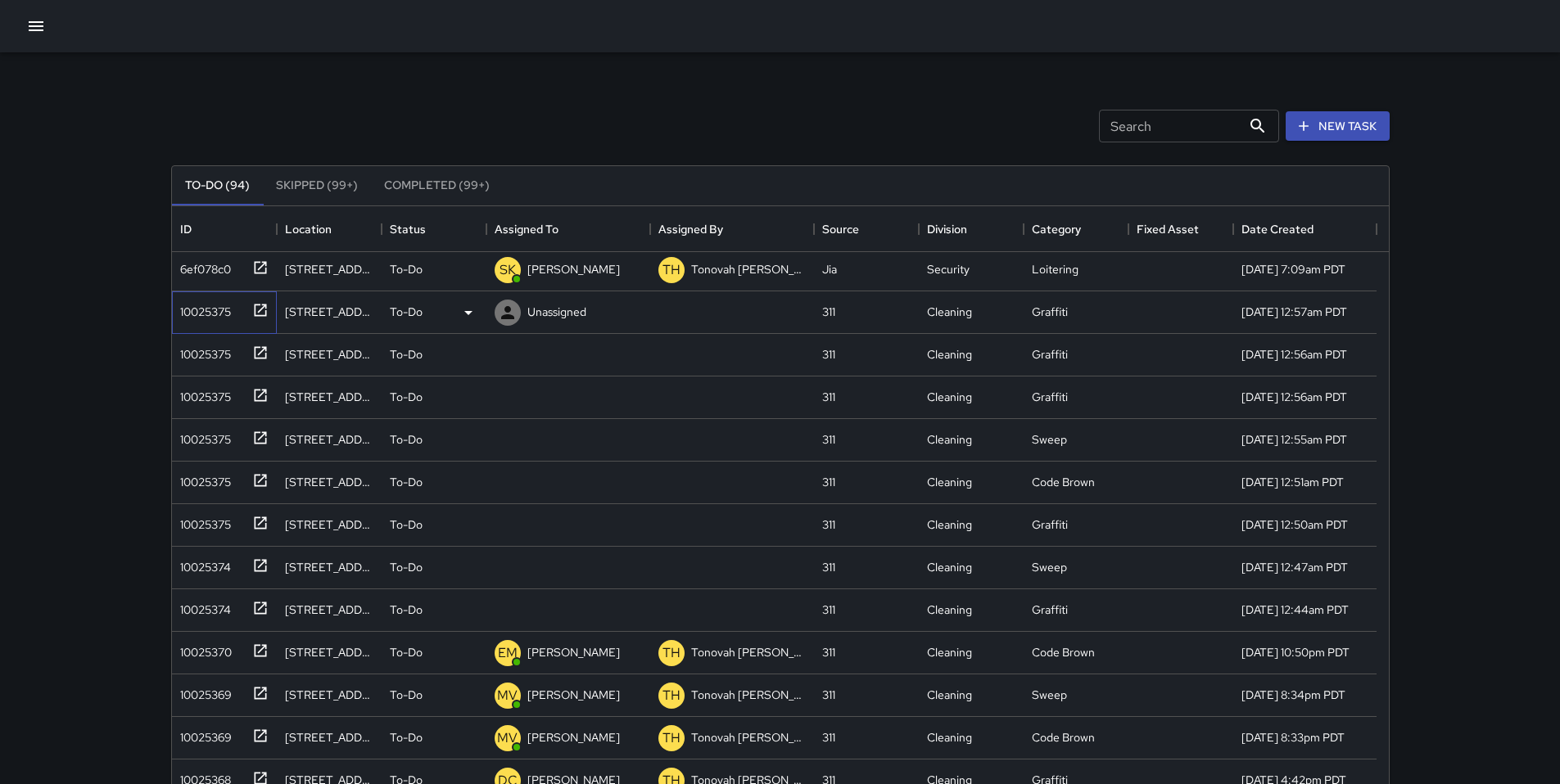
click at [228, 313] on div "10025375" at bounding box center [202, 309] width 57 height 23
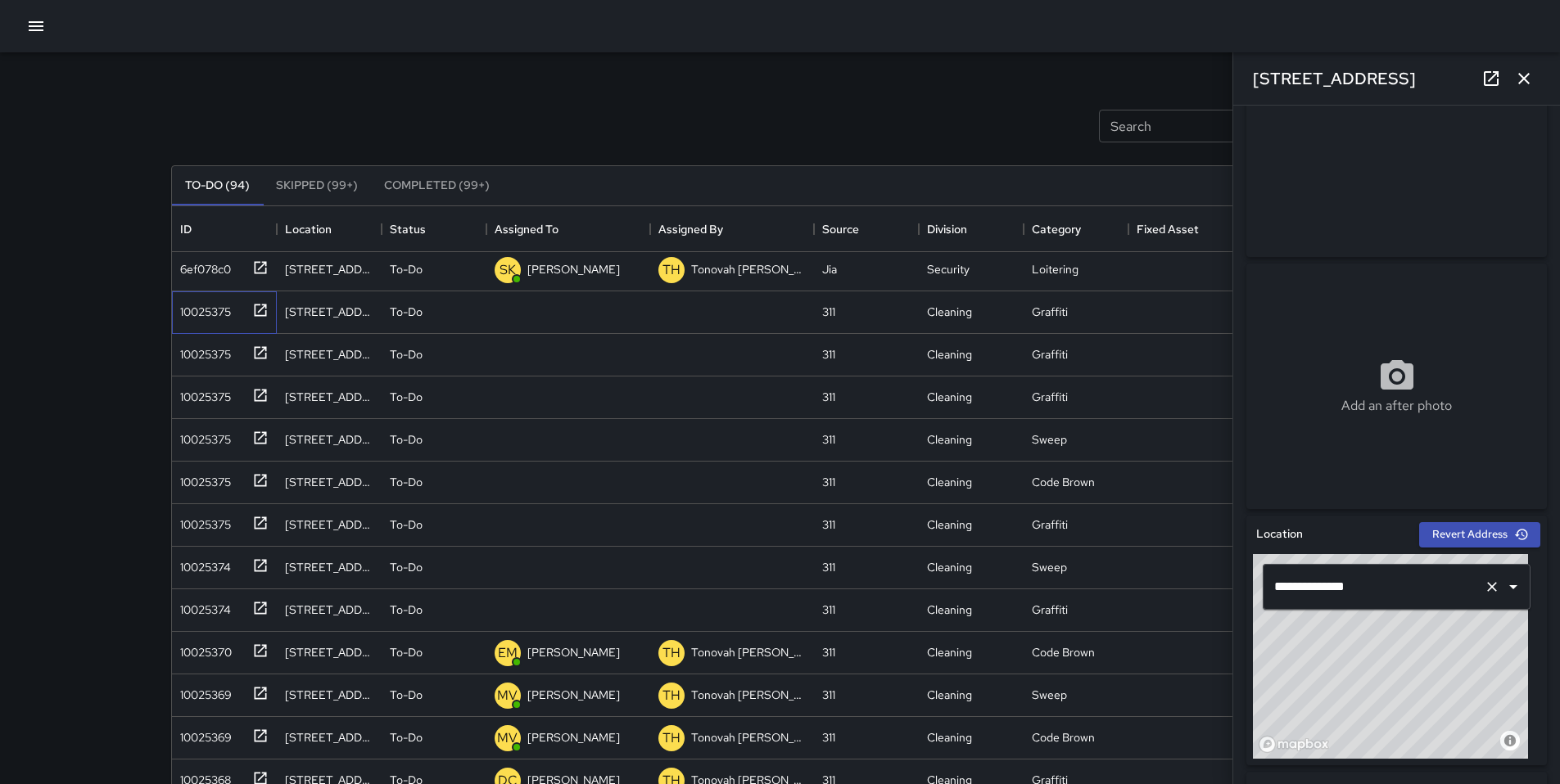
scroll to position [120, 0]
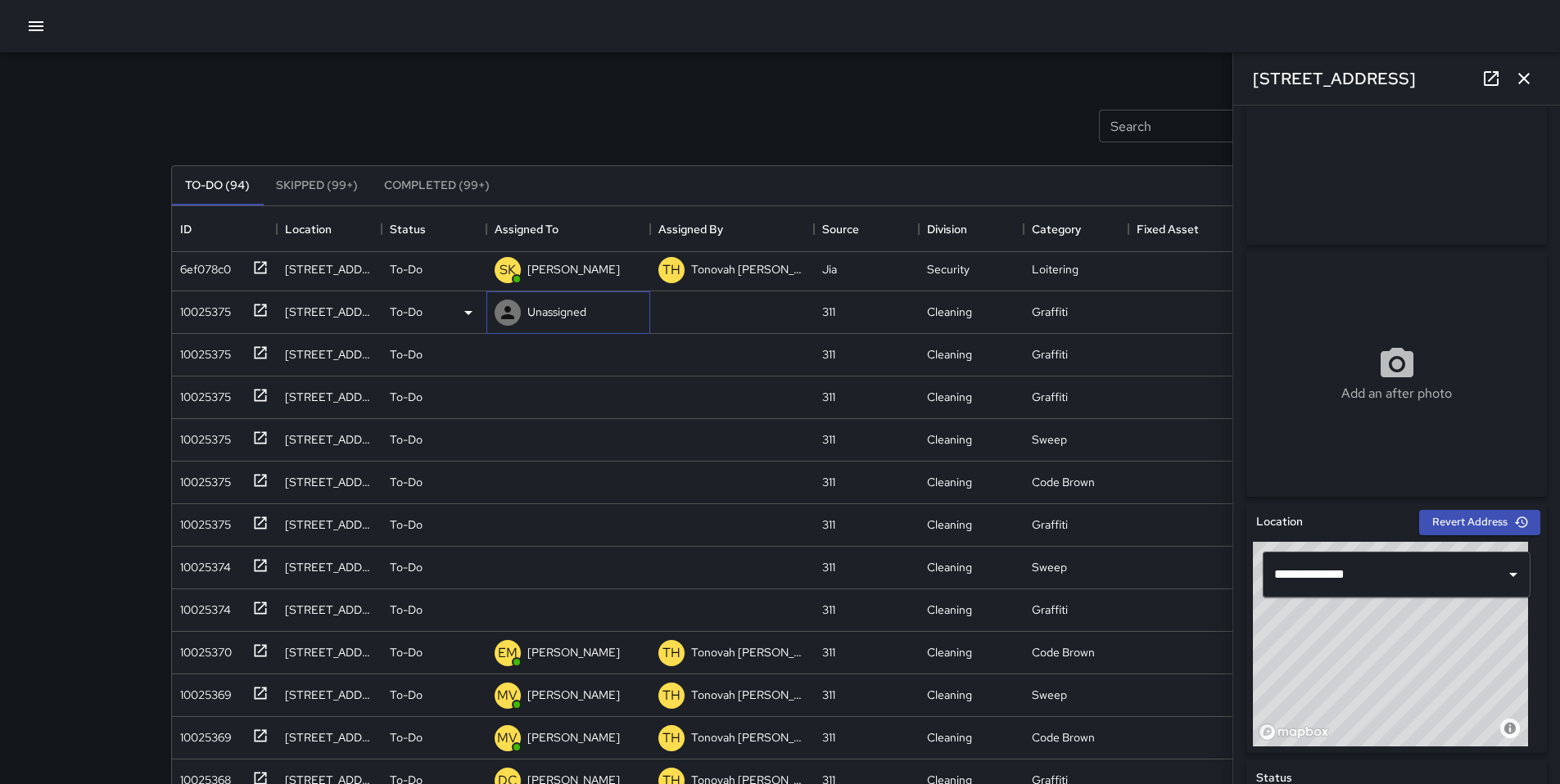
click at [539, 314] on p "Unassigned" at bounding box center [557, 312] width 59 height 17
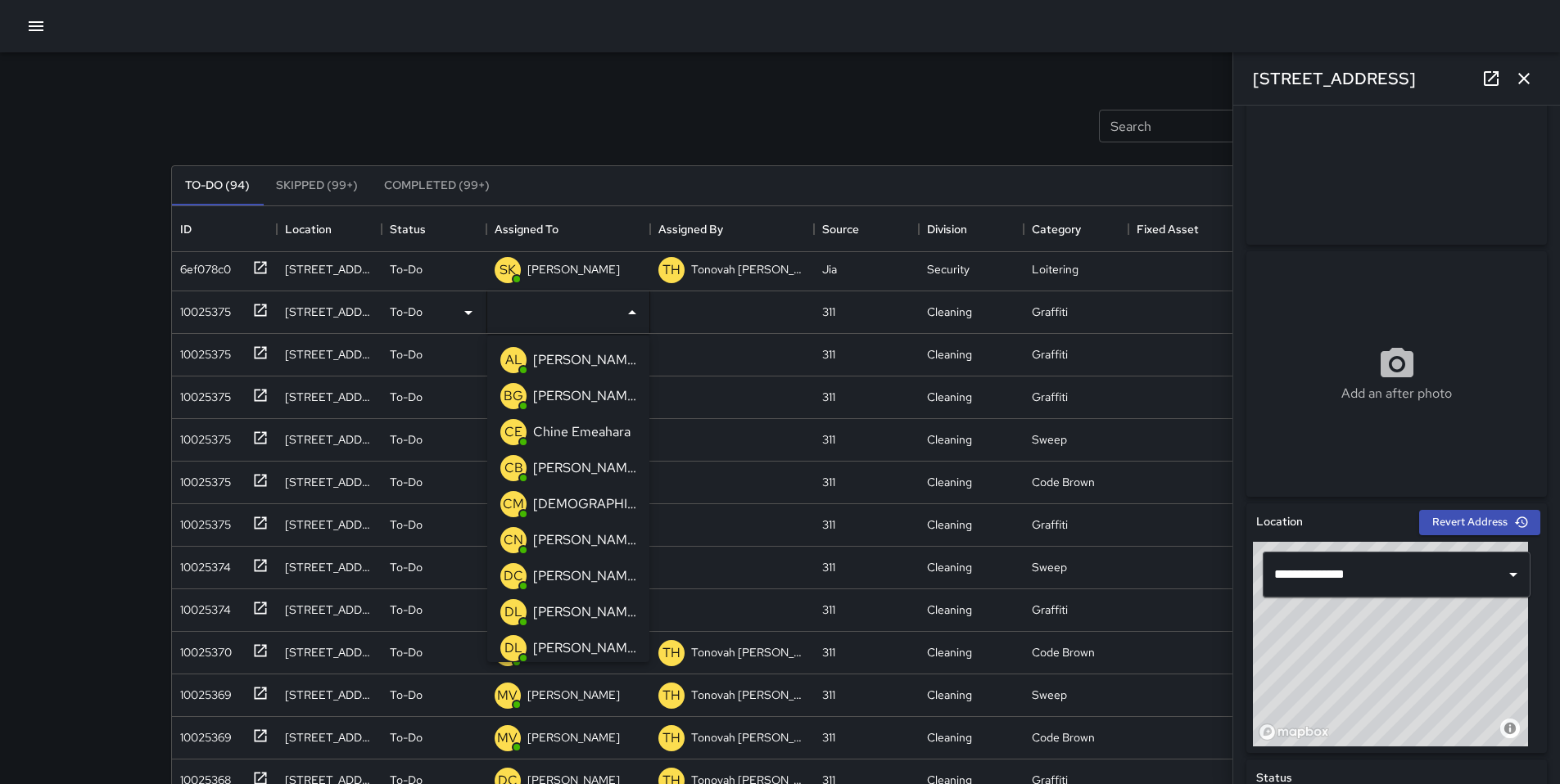
scroll to position [472, 0]
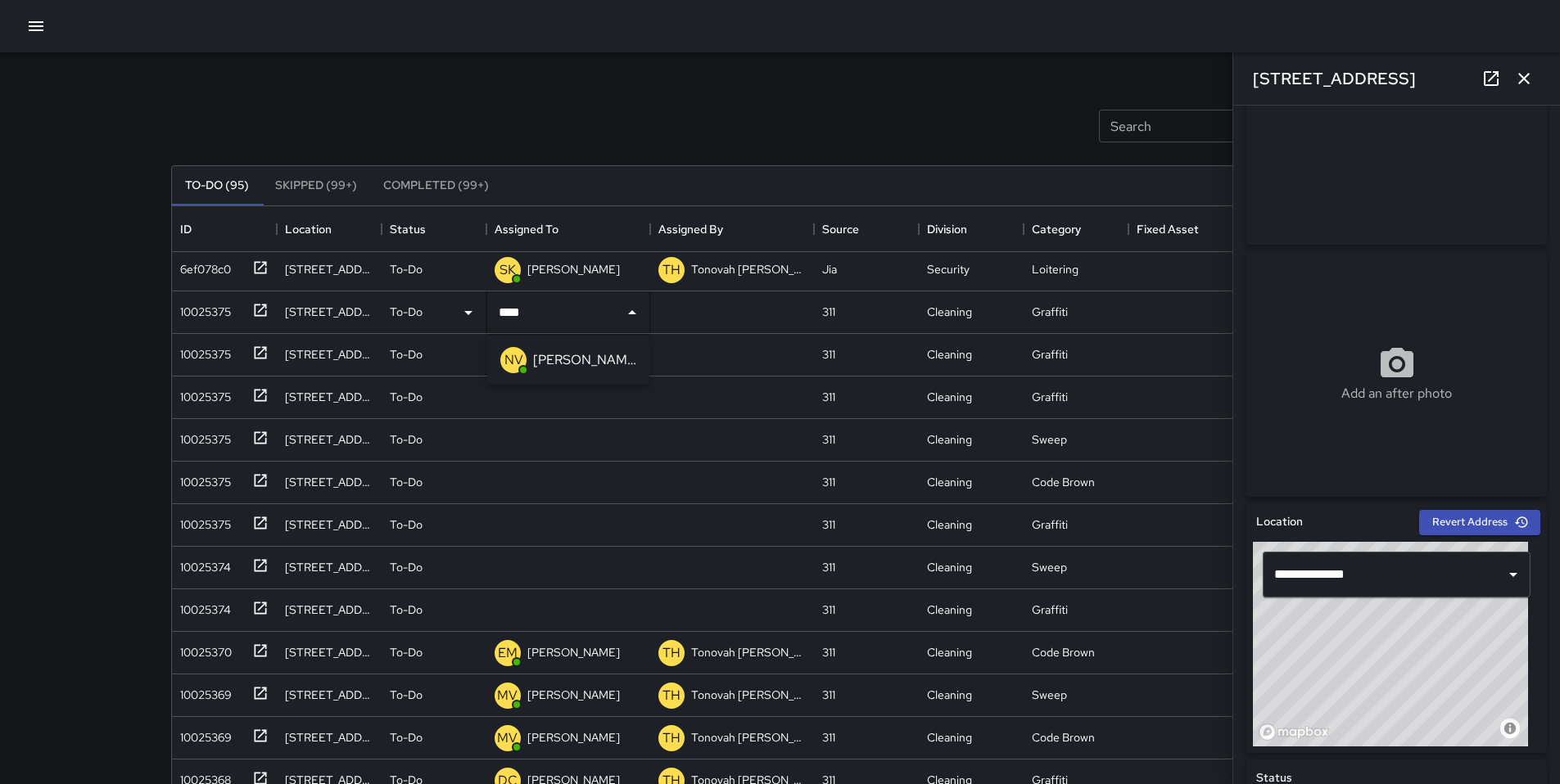
type input "*****"
click at [575, 348] on div "[PERSON_NAME]" at bounding box center [584, 360] width 110 height 26
click at [203, 364] on div "10025375" at bounding box center [220, 351] width 95 height 27
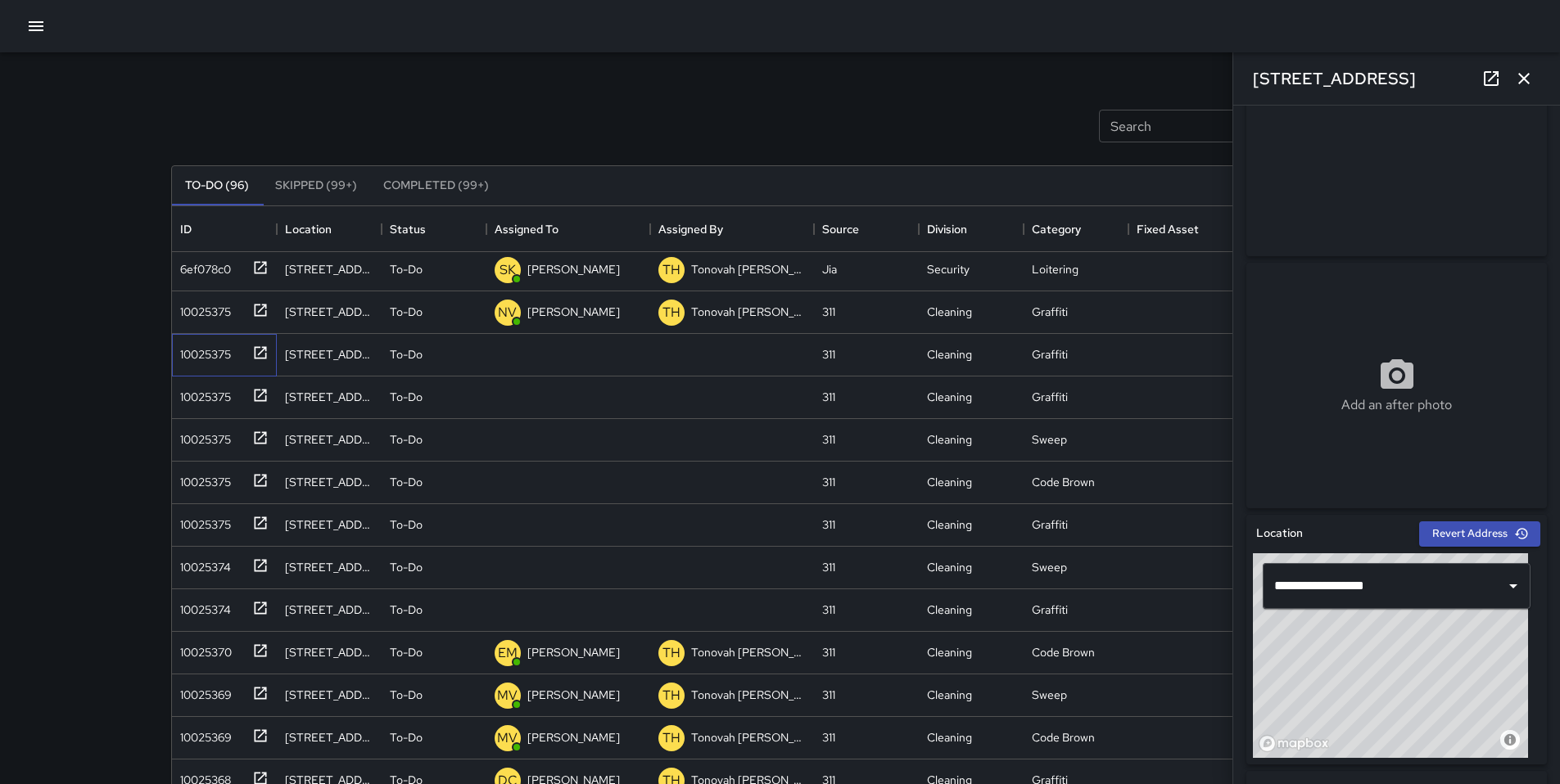
scroll to position [120, 0]
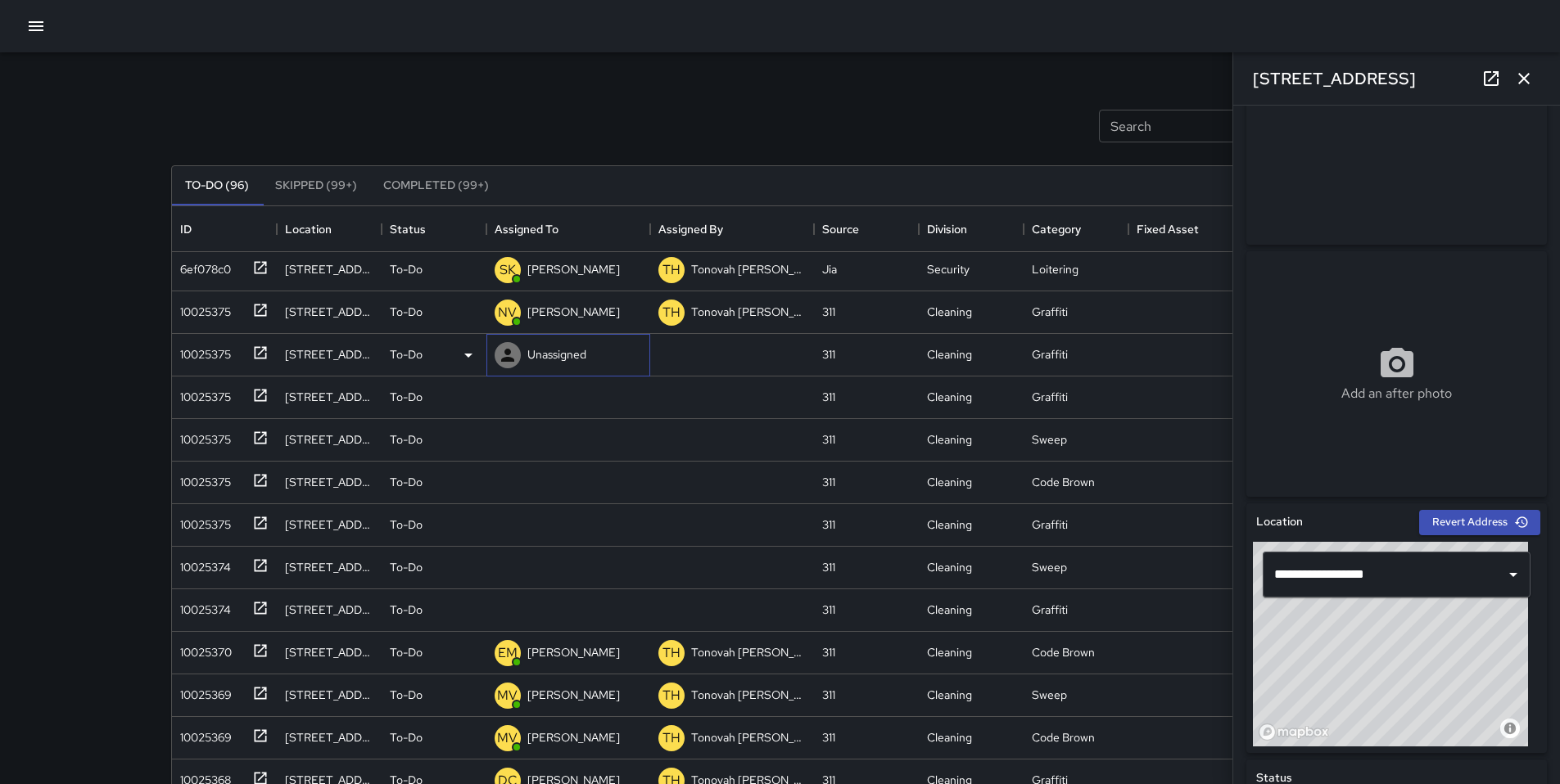
click at [516, 347] on icon at bounding box center [507, 355] width 19 height 19
type input "*****"
click at [521, 407] on p "NV" at bounding box center [513, 403] width 18 height 19
click at [221, 399] on div "10025375" at bounding box center [202, 393] width 57 height 23
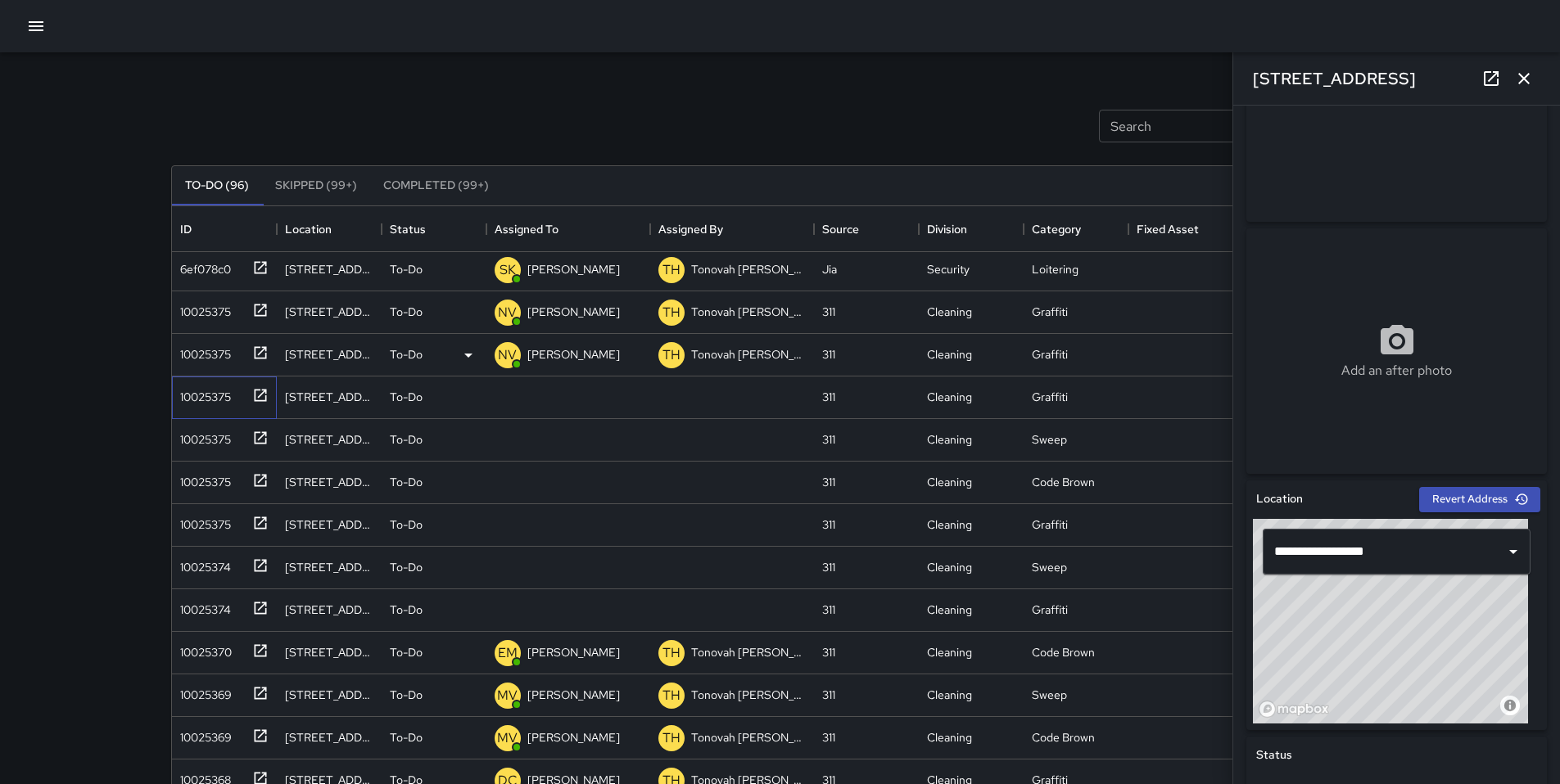
scroll to position [145, 0]
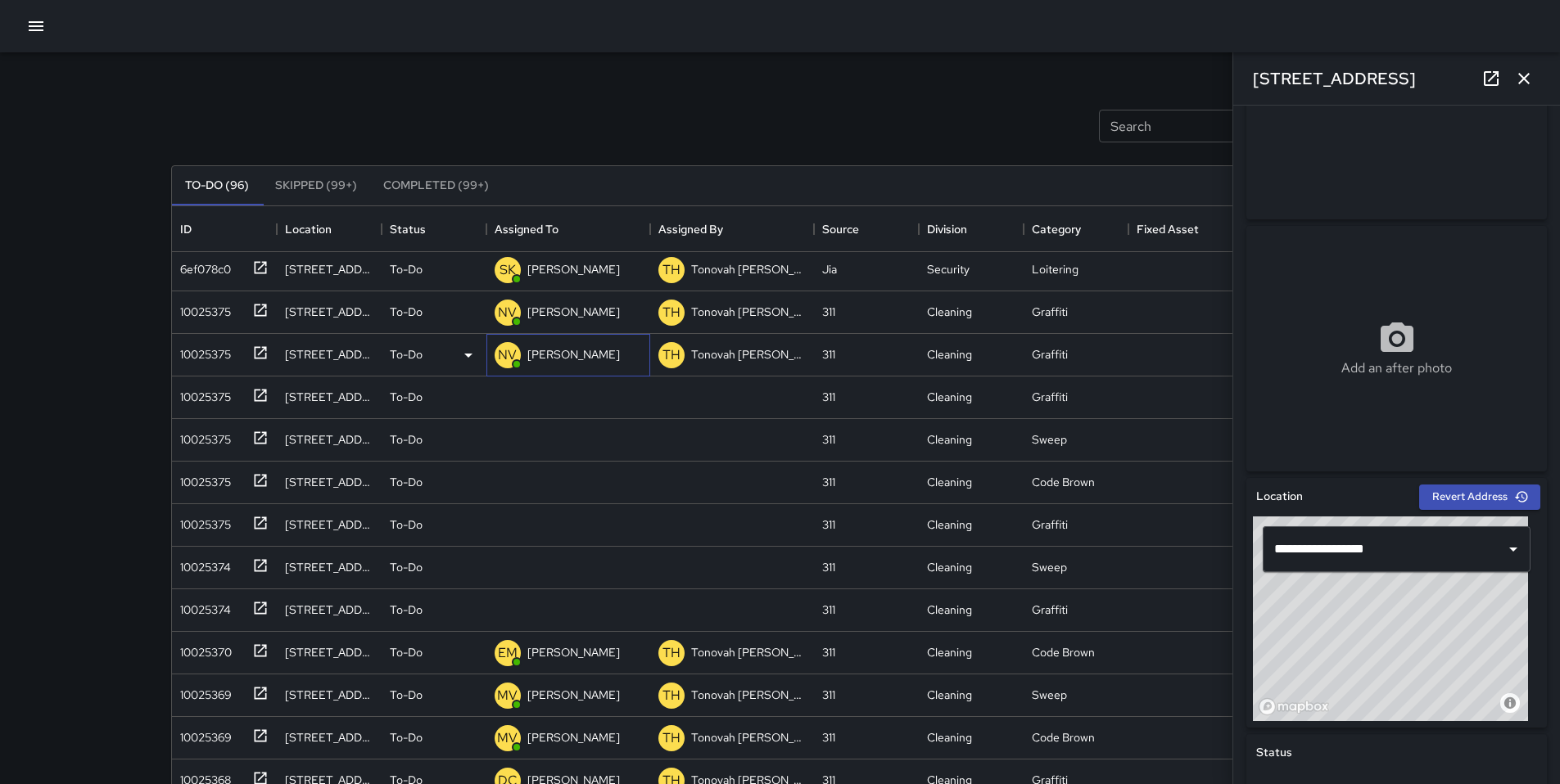
click at [550, 365] on div "[PERSON_NAME]" at bounding box center [574, 354] width 100 height 23
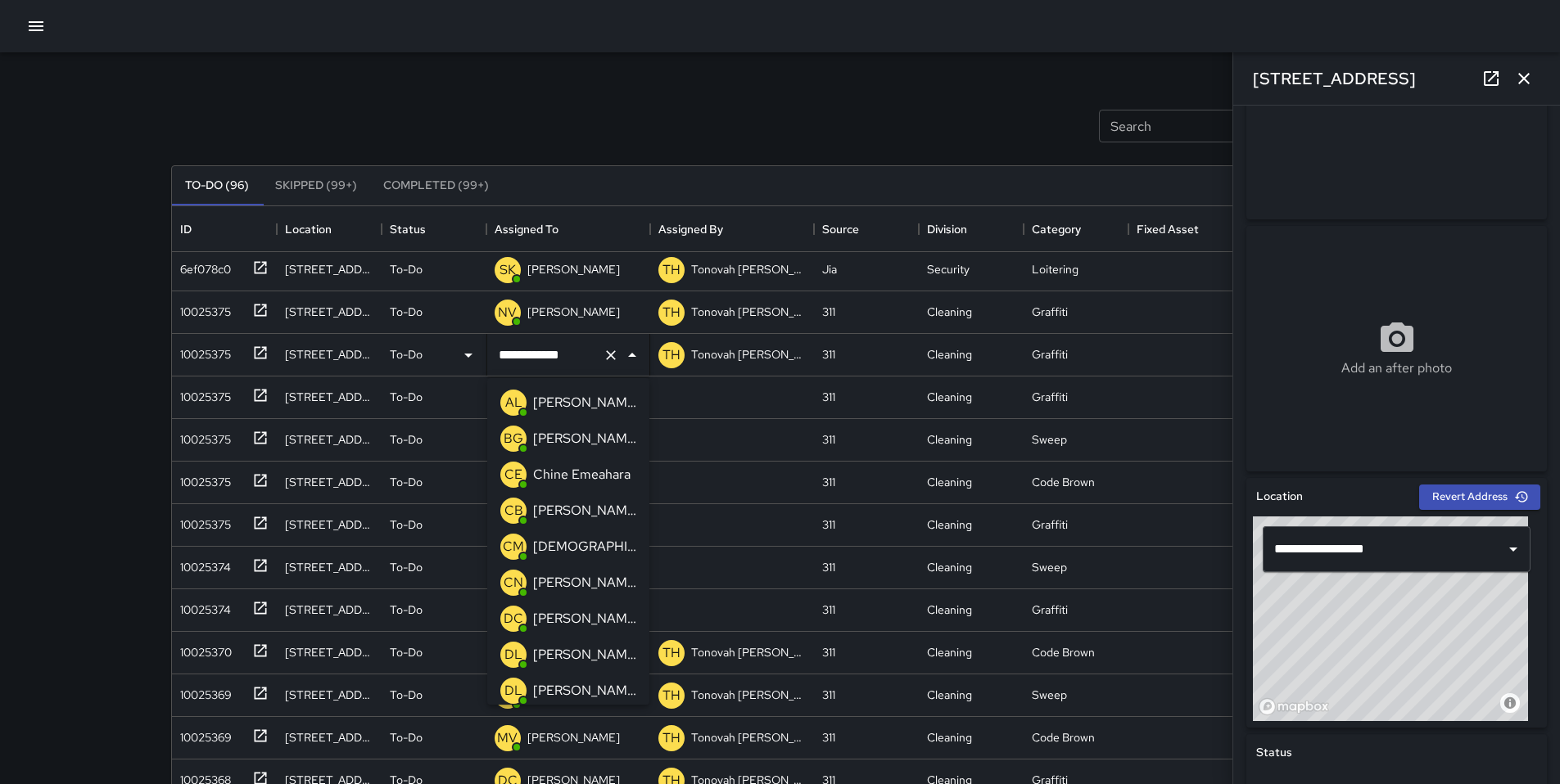
scroll to position [761, 0]
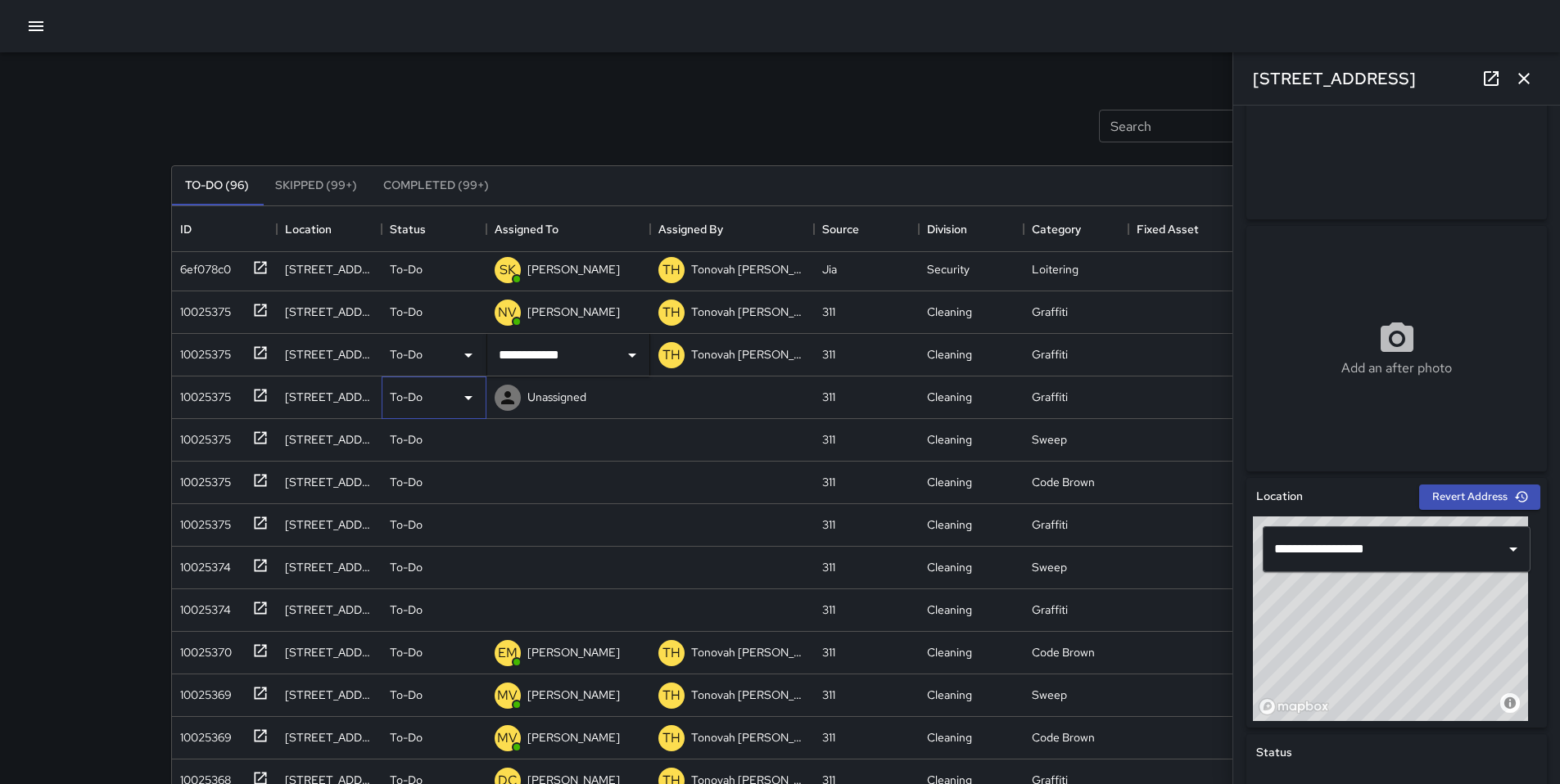
click at [467, 392] on icon at bounding box center [468, 397] width 19 height 19
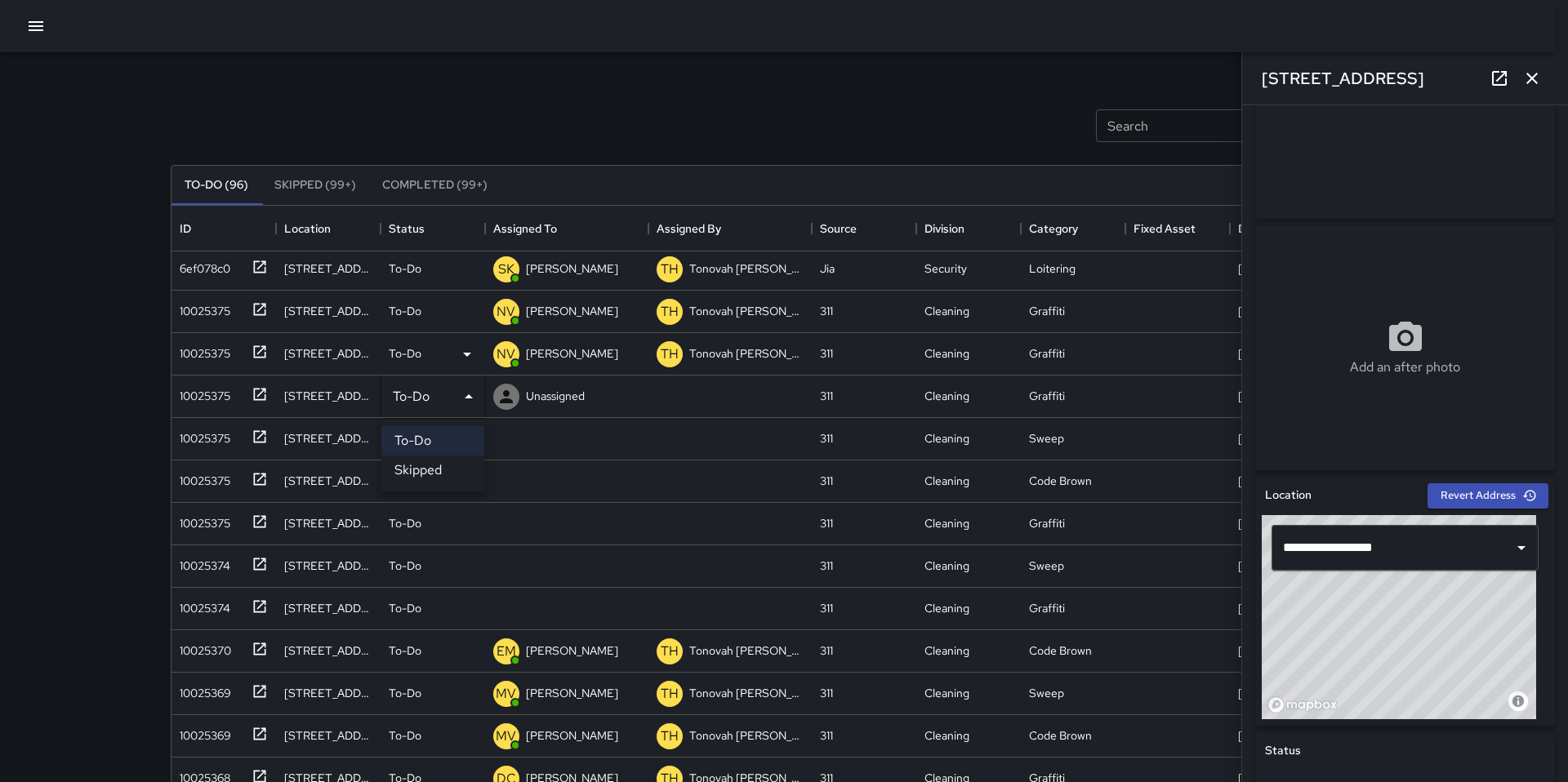
click at [548, 396] on div at bounding box center [784, 391] width 1568 height 782
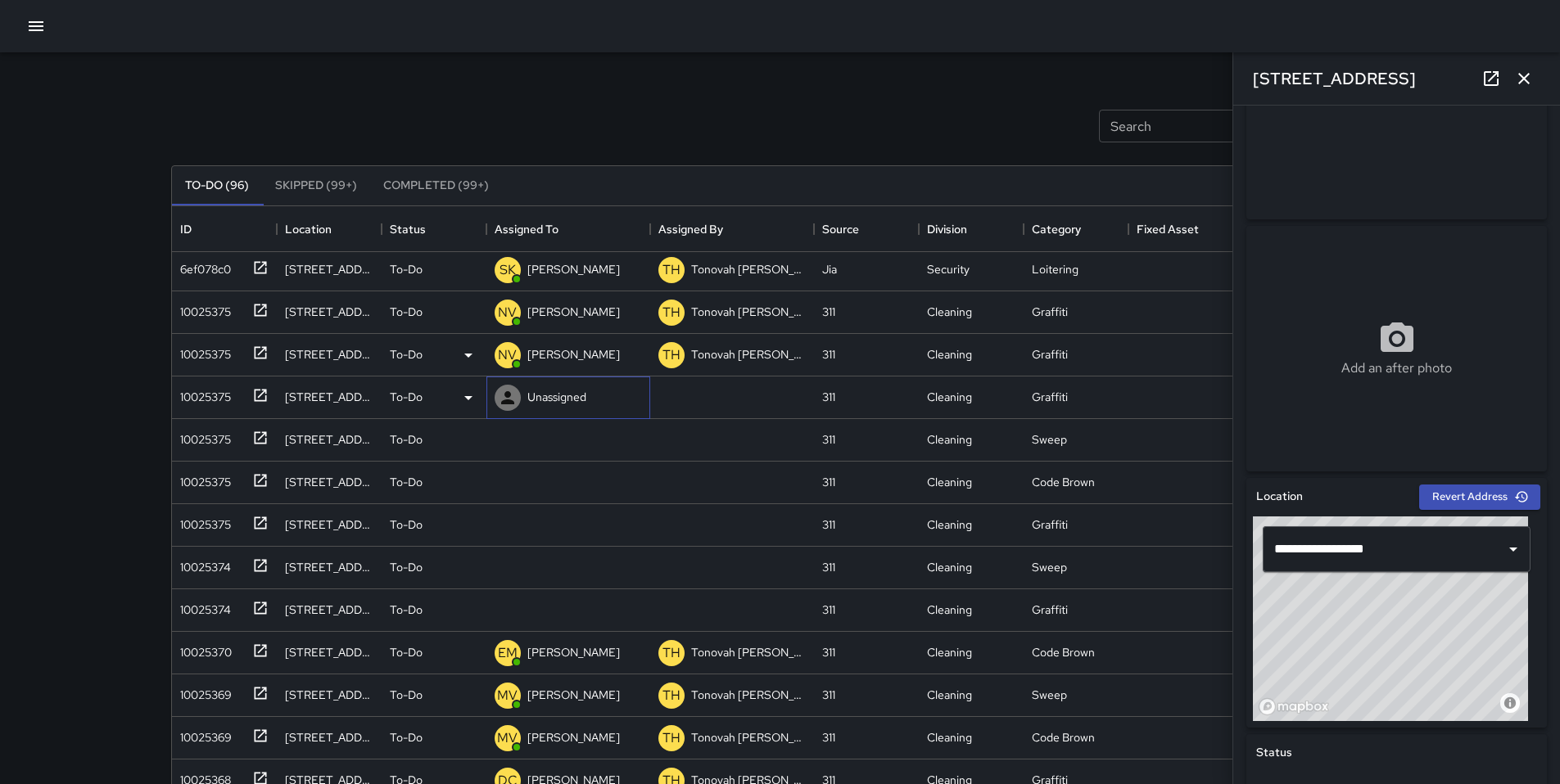
click at [549, 397] on p "Unassigned" at bounding box center [557, 397] width 59 height 17
type input "***"
click at [584, 443] on p "[PERSON_NAME]" at bounding box center [585, 445] width 103 height 19
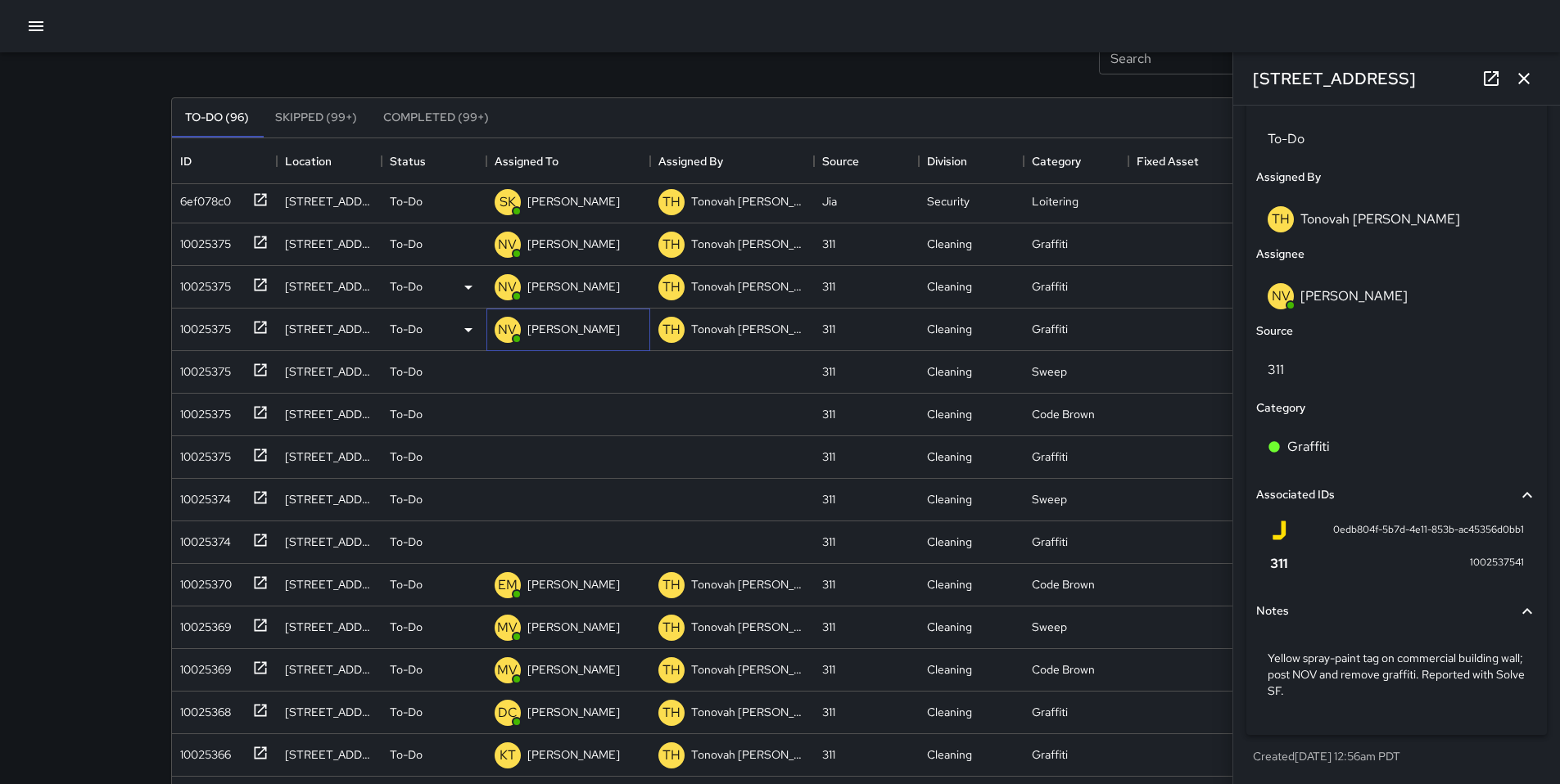
scroll to position [182, 0]
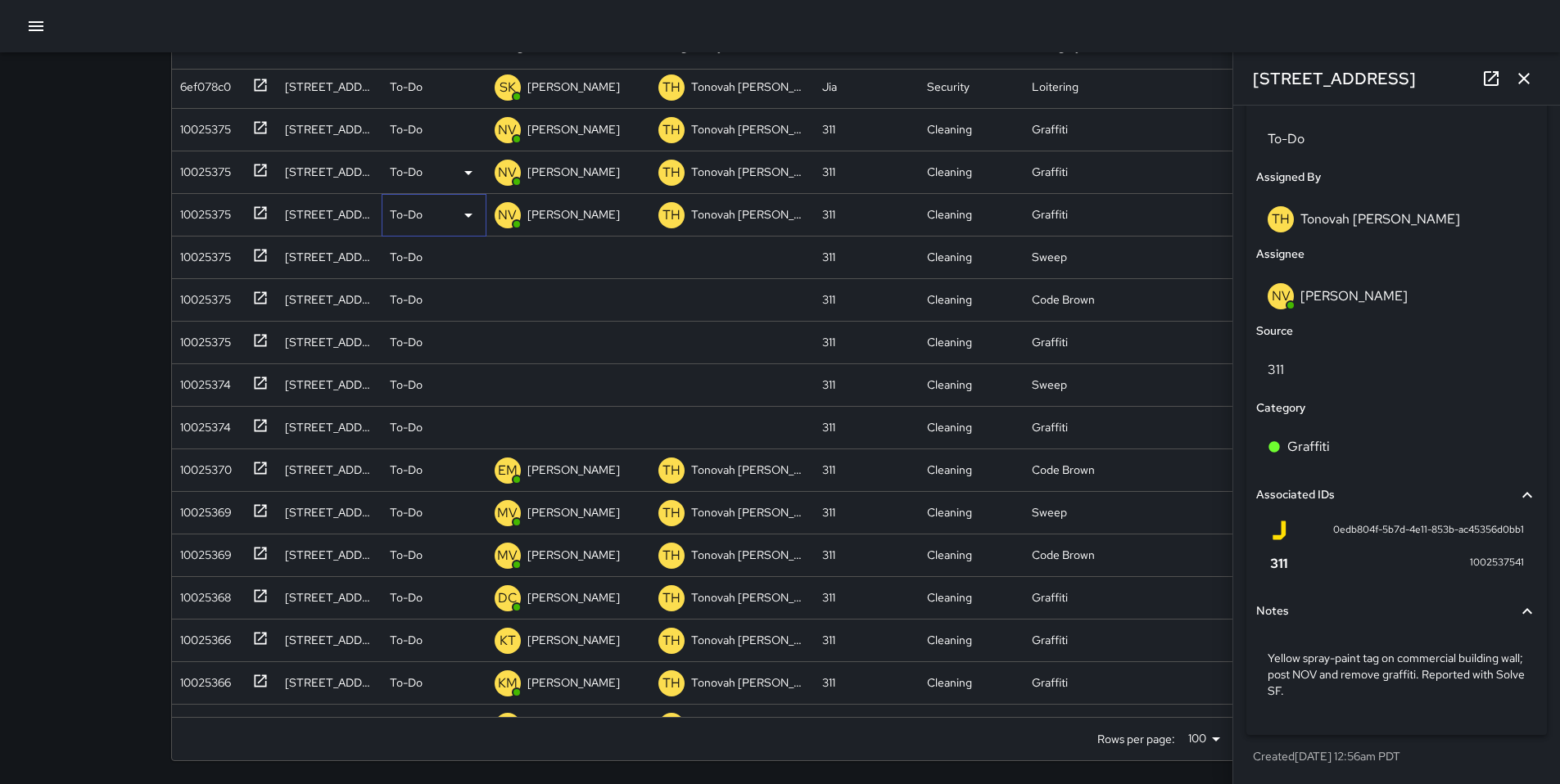
click at [396, 217] on p "To-Do" at bounding box center [406, 215] width 33 height 17
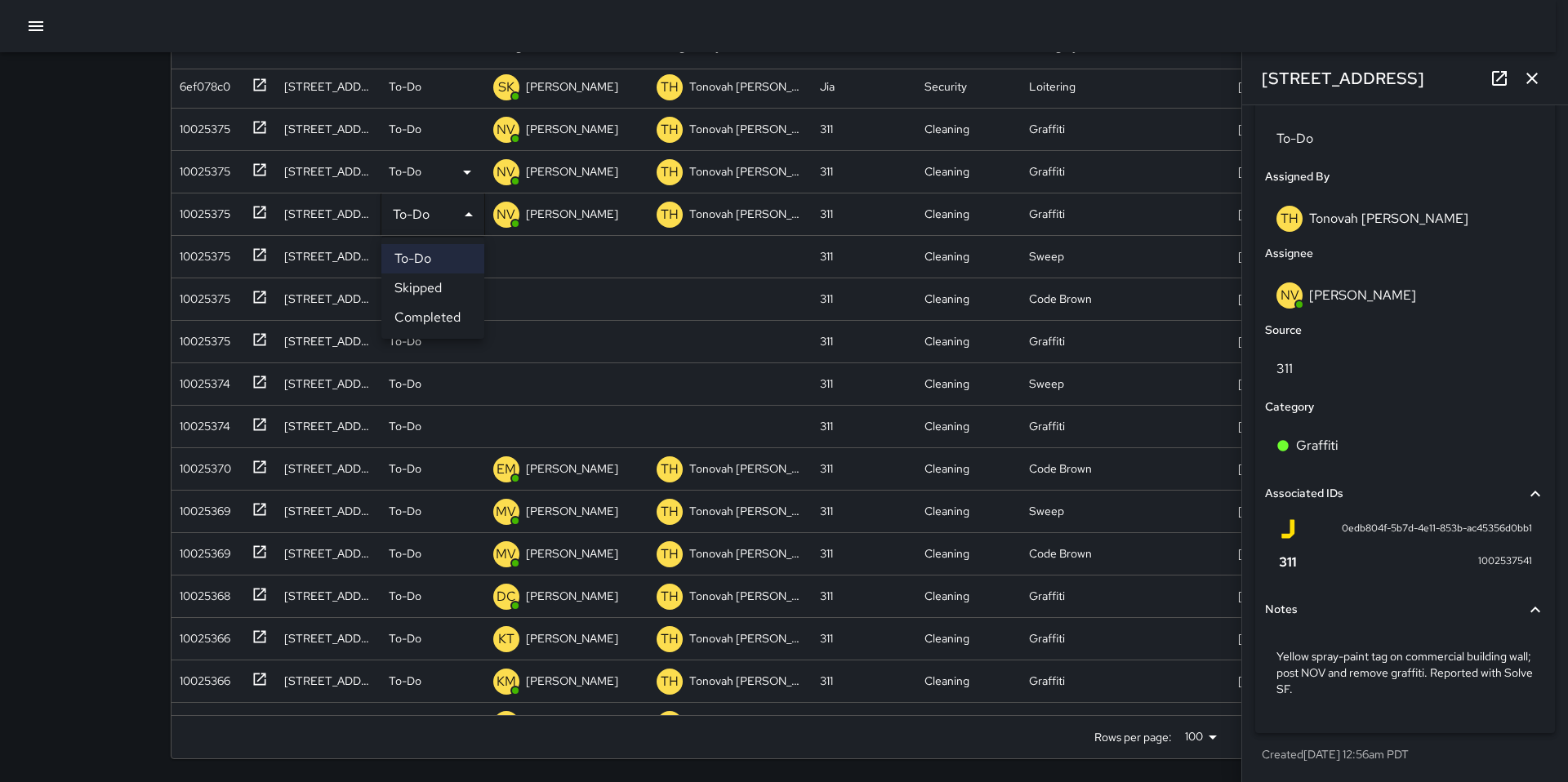
click at [433, 287] on li "Skipped" at bounding box center [433, 289] width 103 height 29
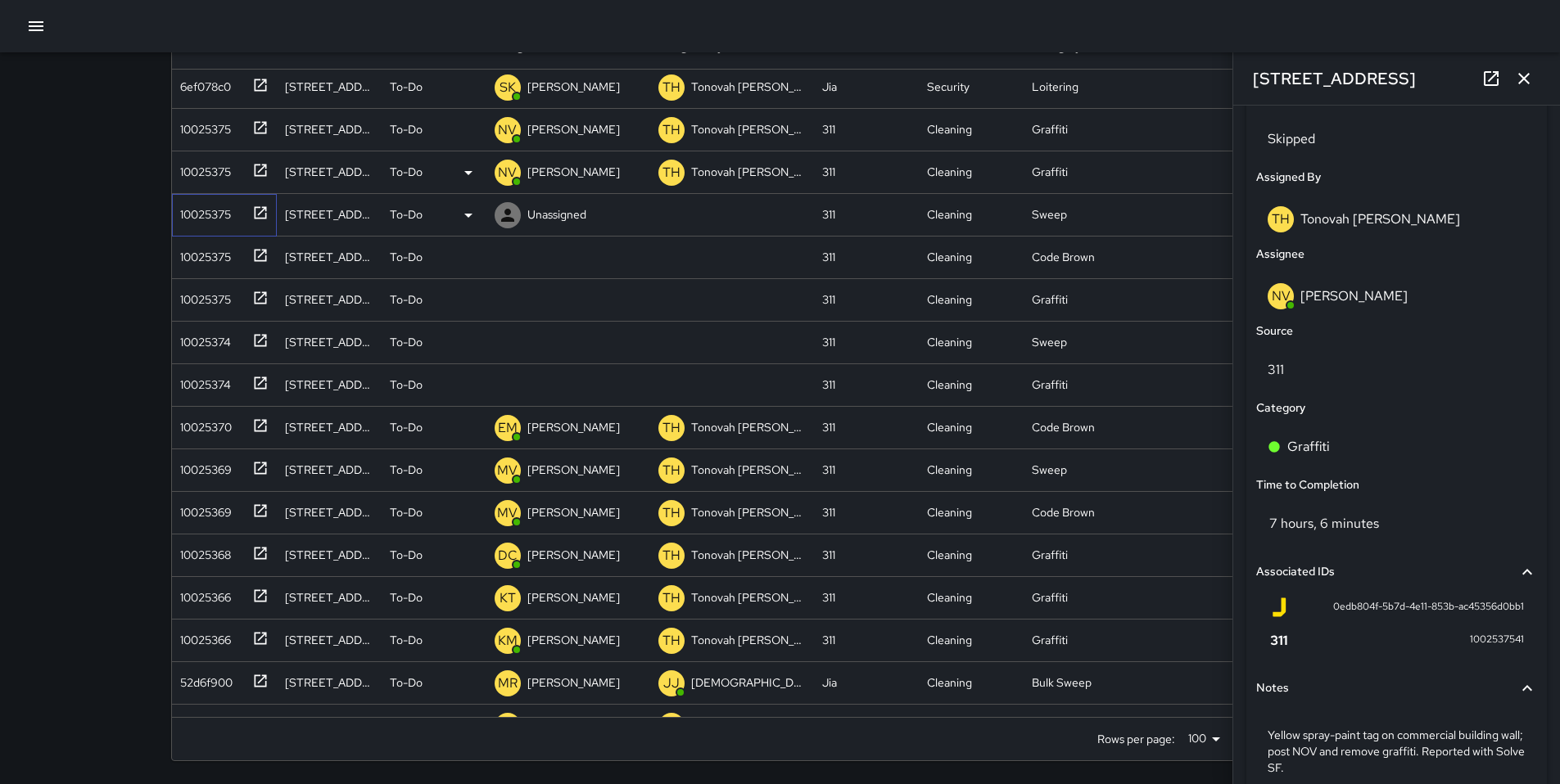
click at [217, 215] on div "10025375" at bounding box center [202, 211] width 57 height 23
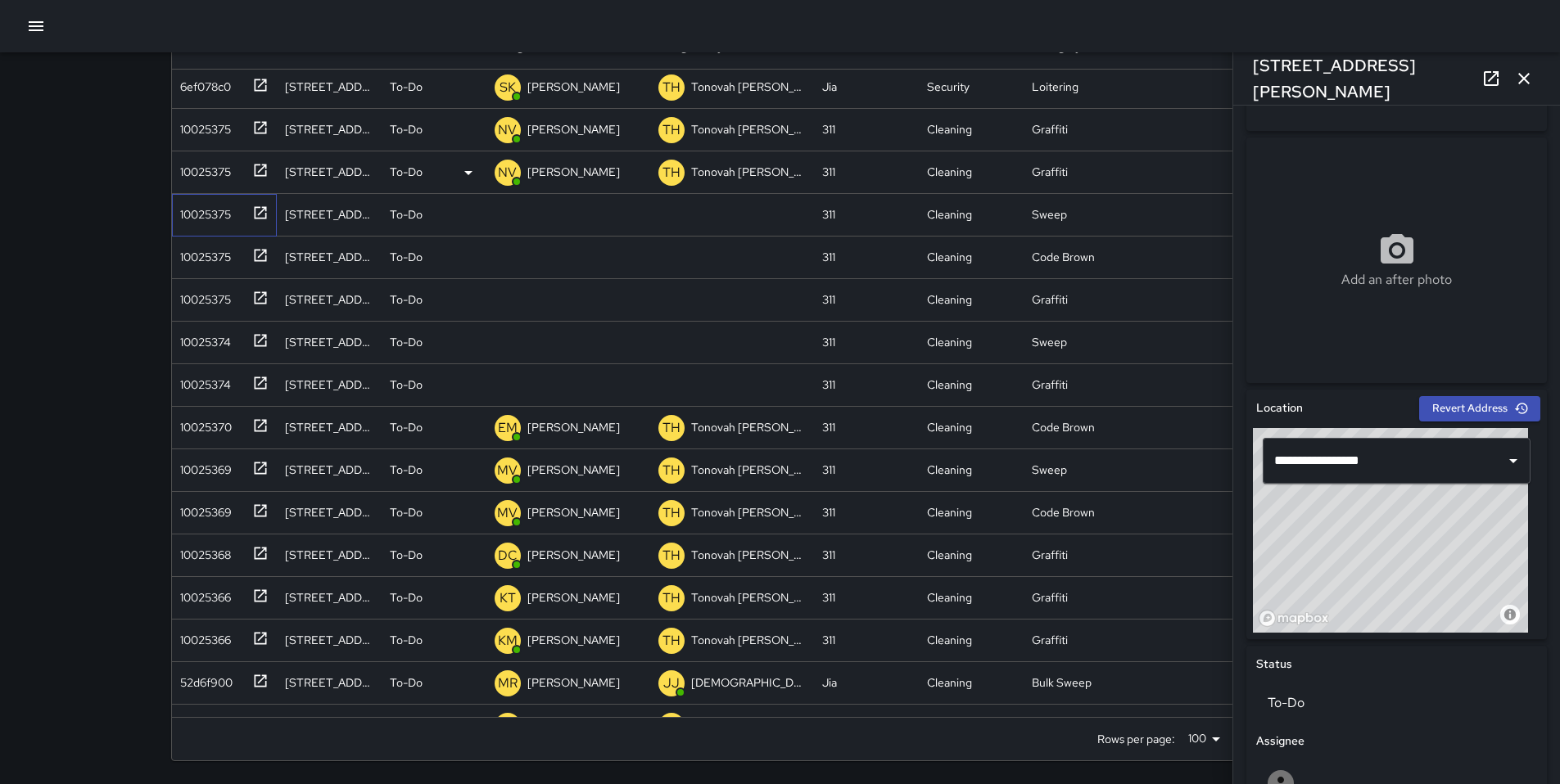
scroll to position [235, 0]
click at [537, 216] on p "Unassigned" at bounding box center [557, 215] width 59 height 17
type input "*****"
click at [586, 261] on p "[PERSON_NAME]" at bounding box center [585, 263] width 103 height 19
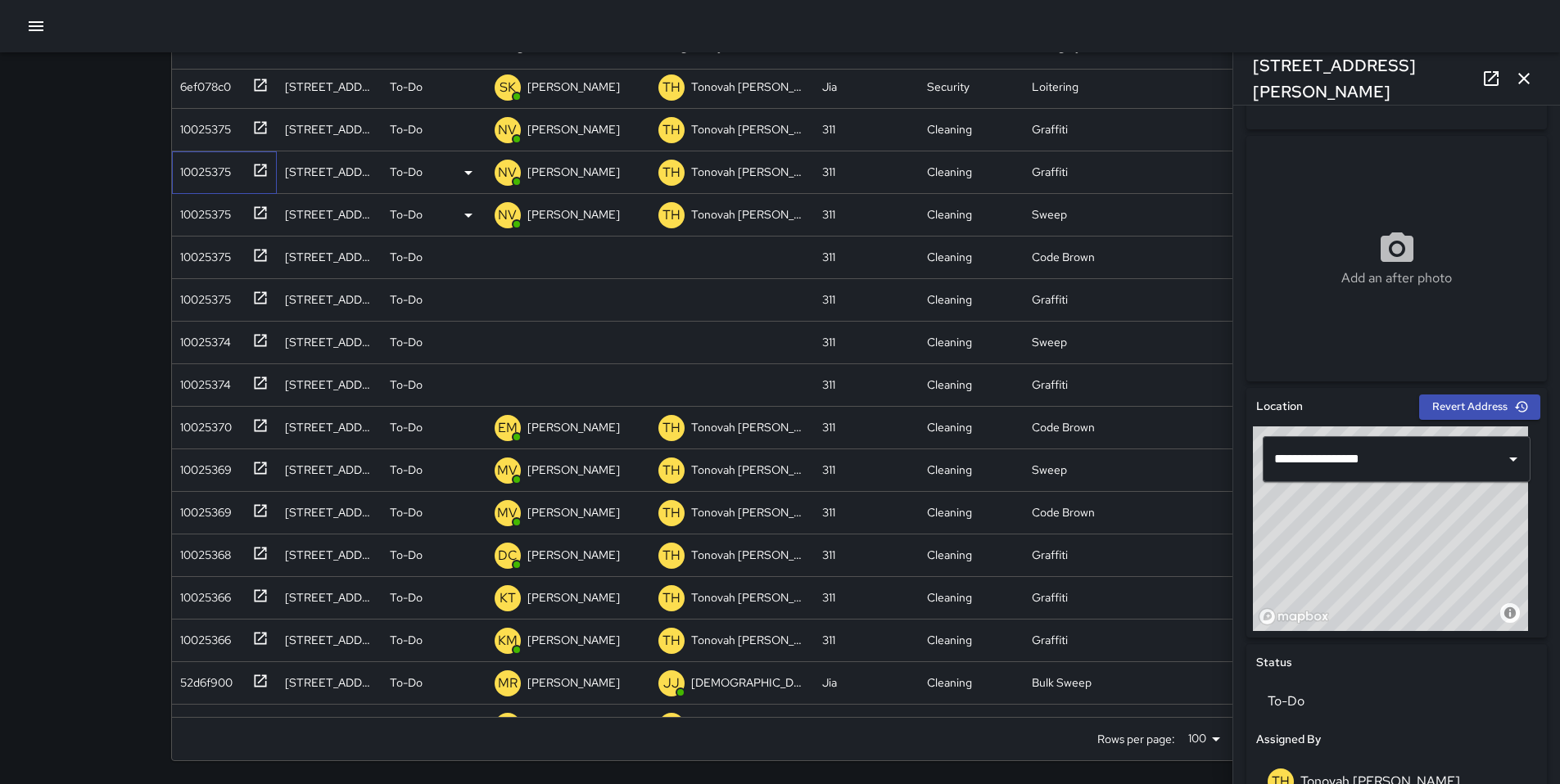
click at [217, 176] on div "10025375" at bounding box center [202, 169] width 57 height 23
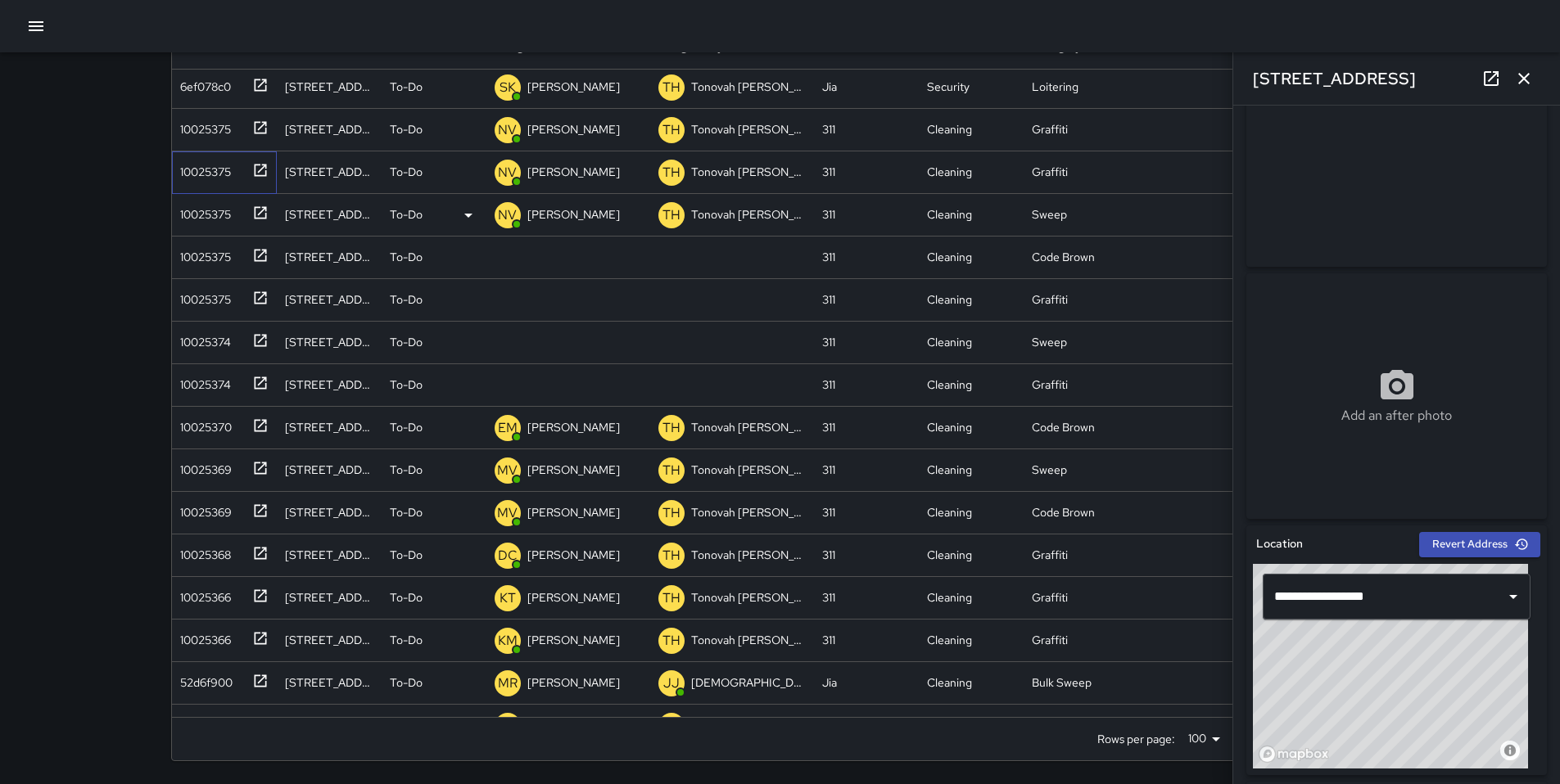
scroll to position [205, 0]
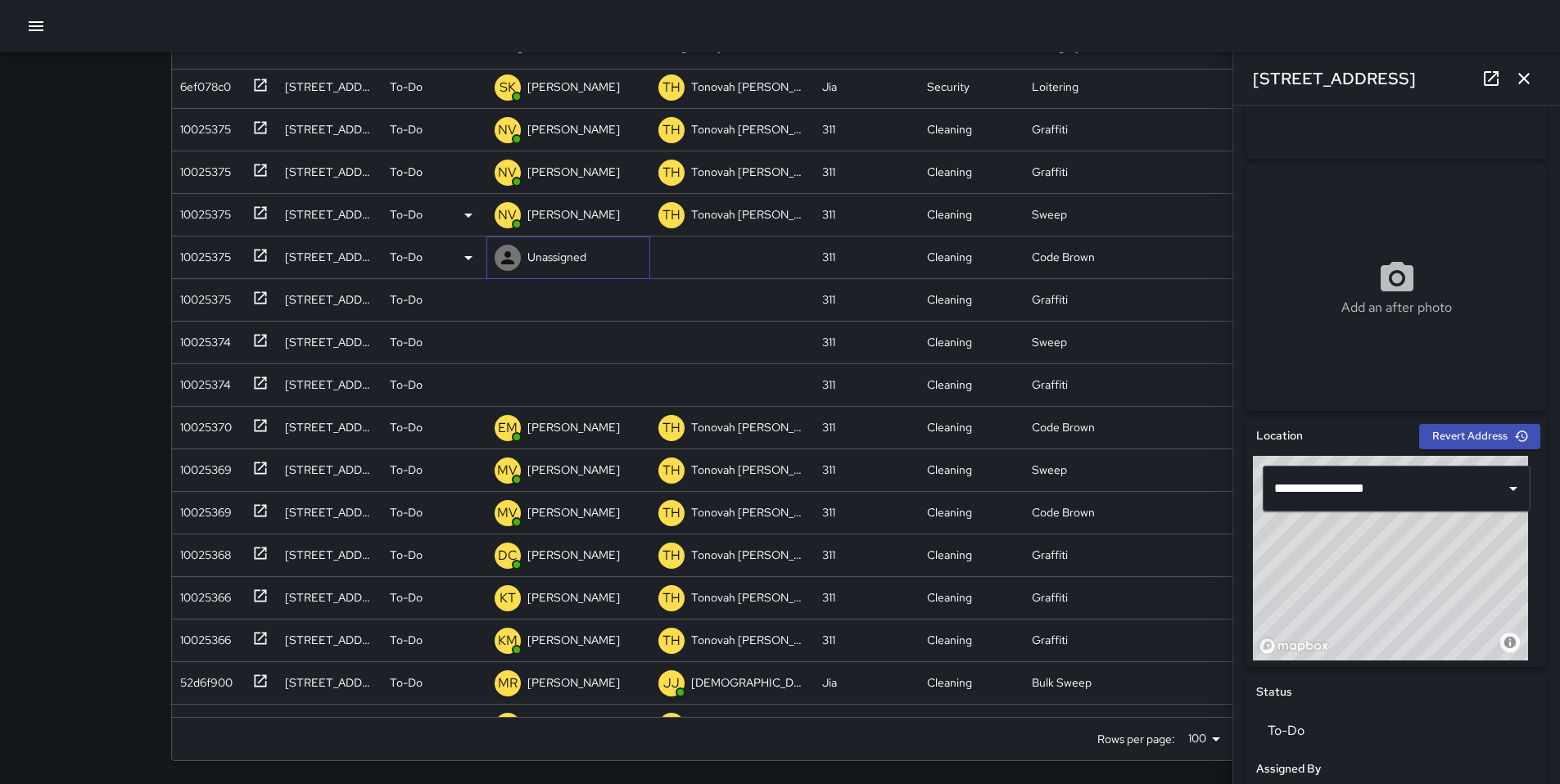
click at [521, 252] on div at bounding box center [508, 258] width 33 height 33
type input "****"
click at [578, 305] on p "[PERSON_NAME]" at bounding box center [585, 305] width 103 height 19
click at [212, 170] on div "10025375" at bounding box center [202, 169] width 57 height 23
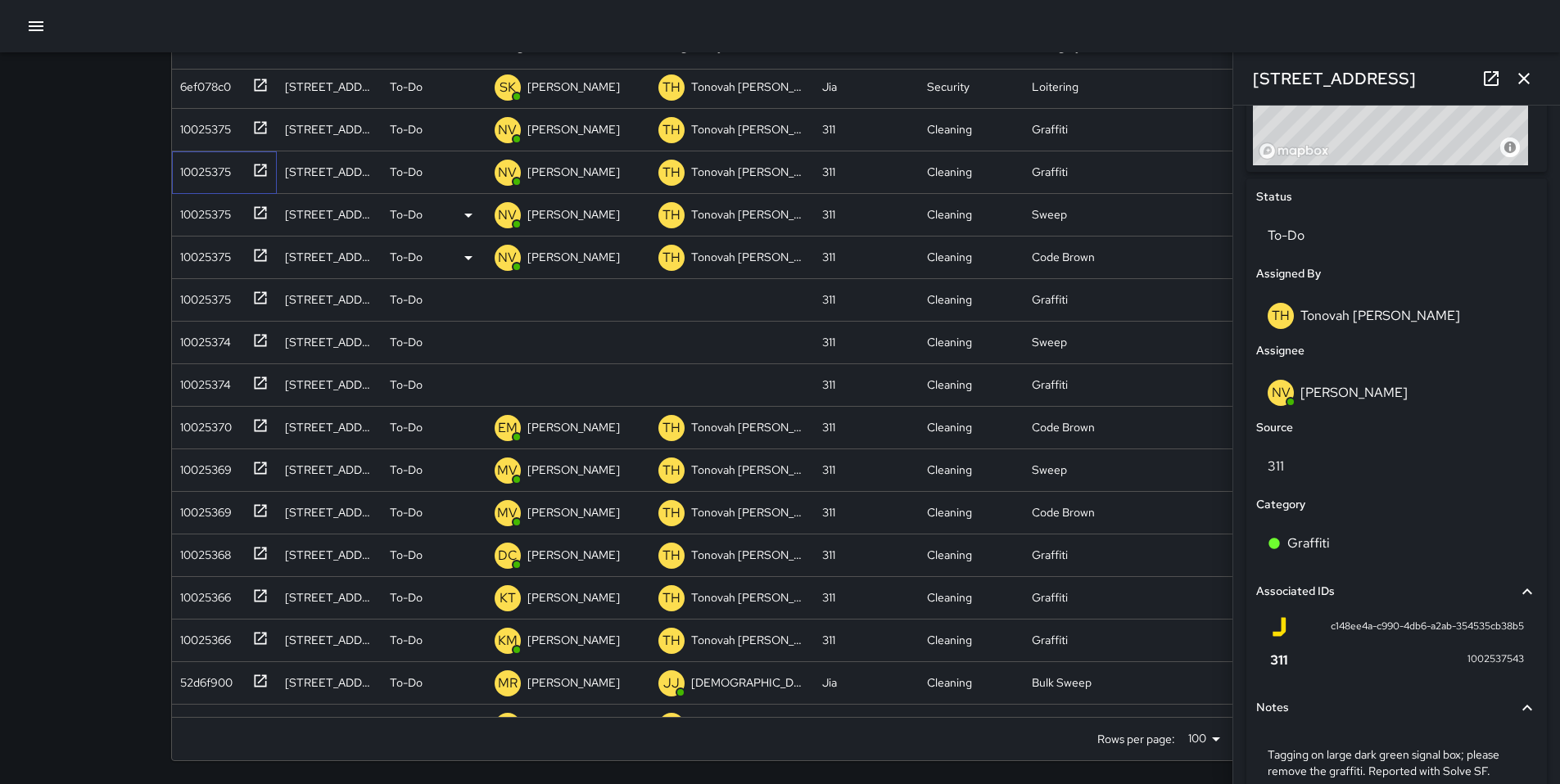
scroll to position [703, 0]
click at [397, 172] on p "To-Do" at bounding box center [406, 172] width 33 height 17
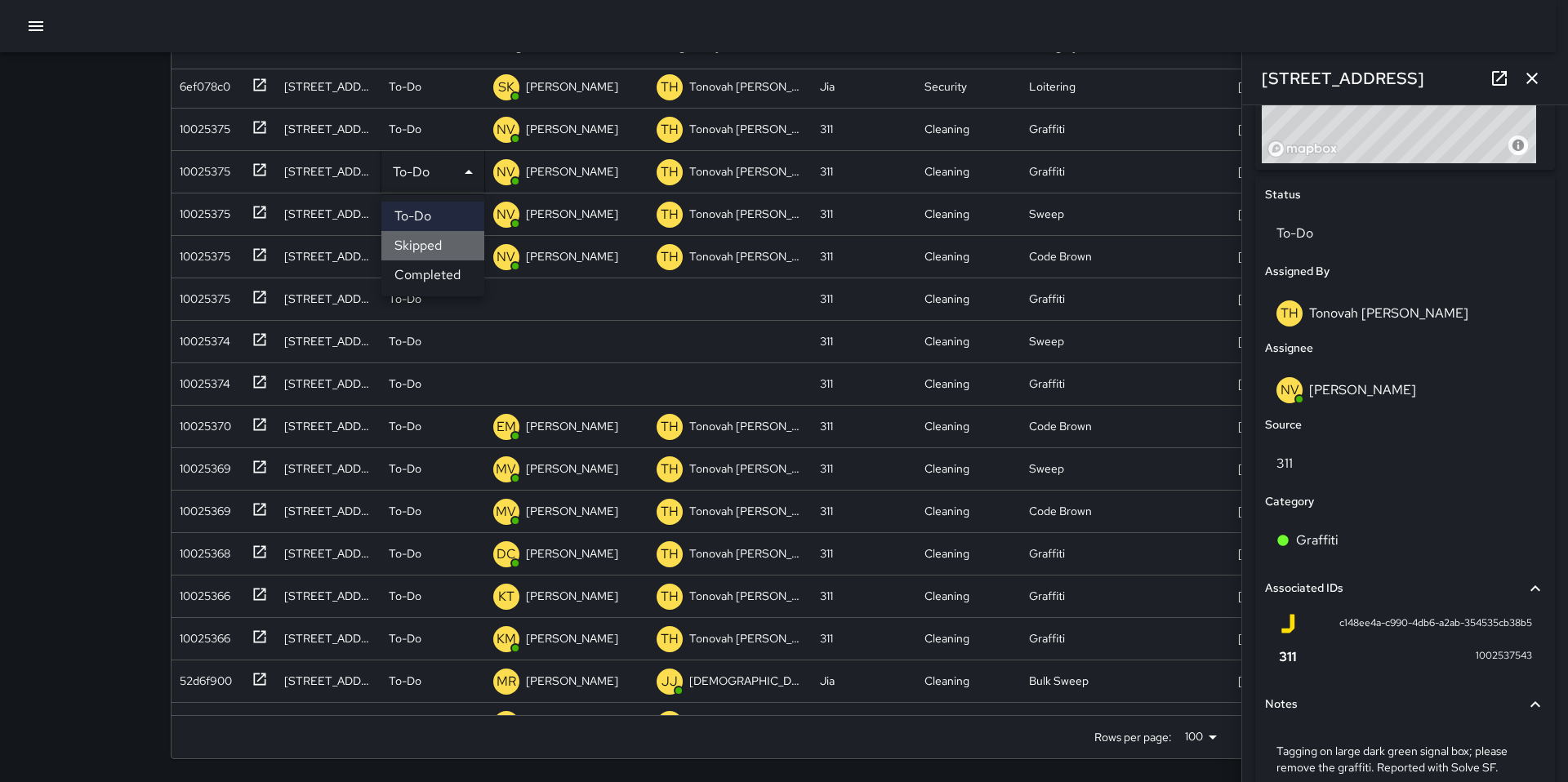
click at [415, 239] on li "Skipped" at bounding box center [433, 246] width 103 height 29
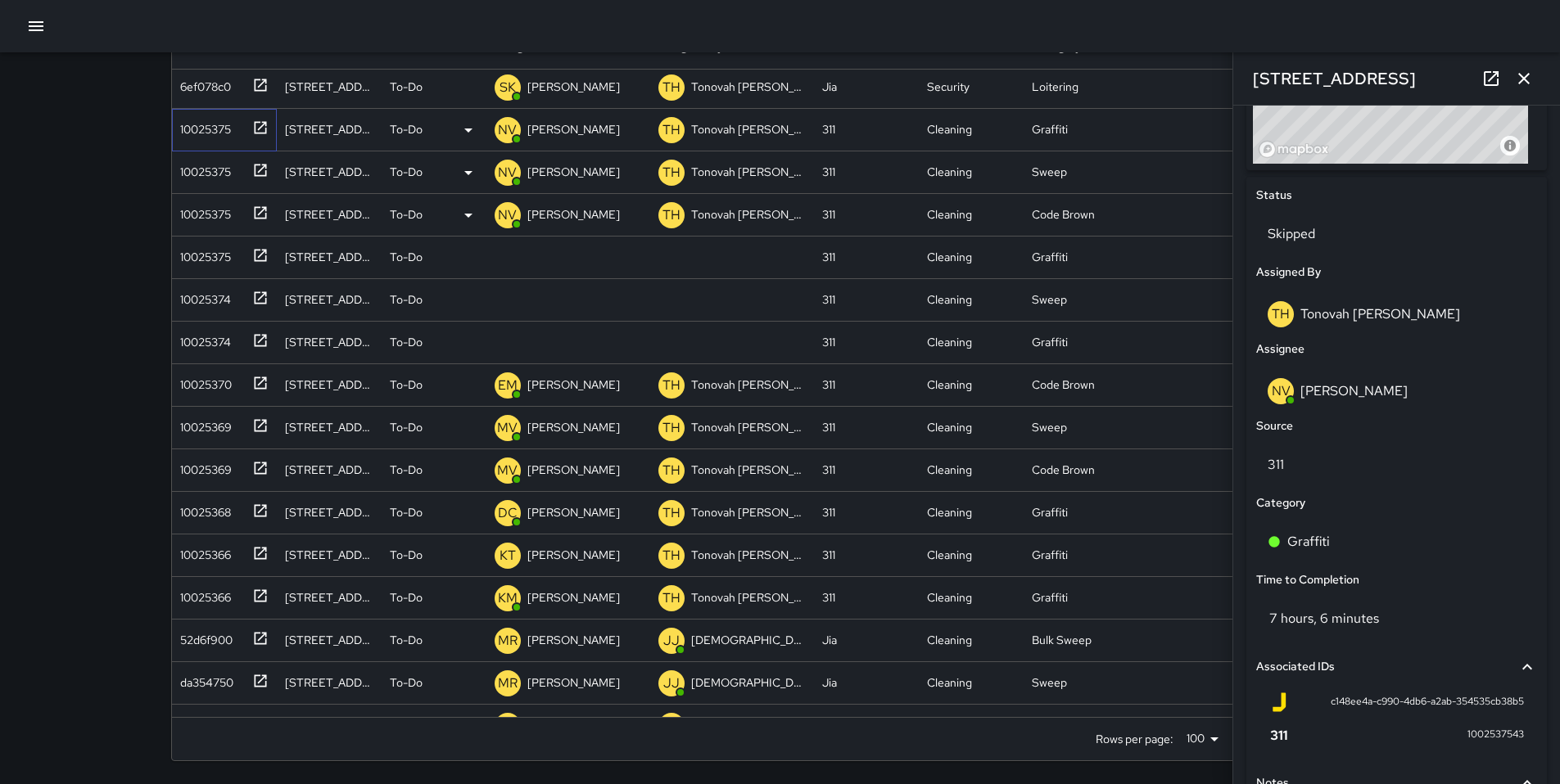
click at [214, 130] on div "10025375" at bounding box center [202, 125] width 57 height 23
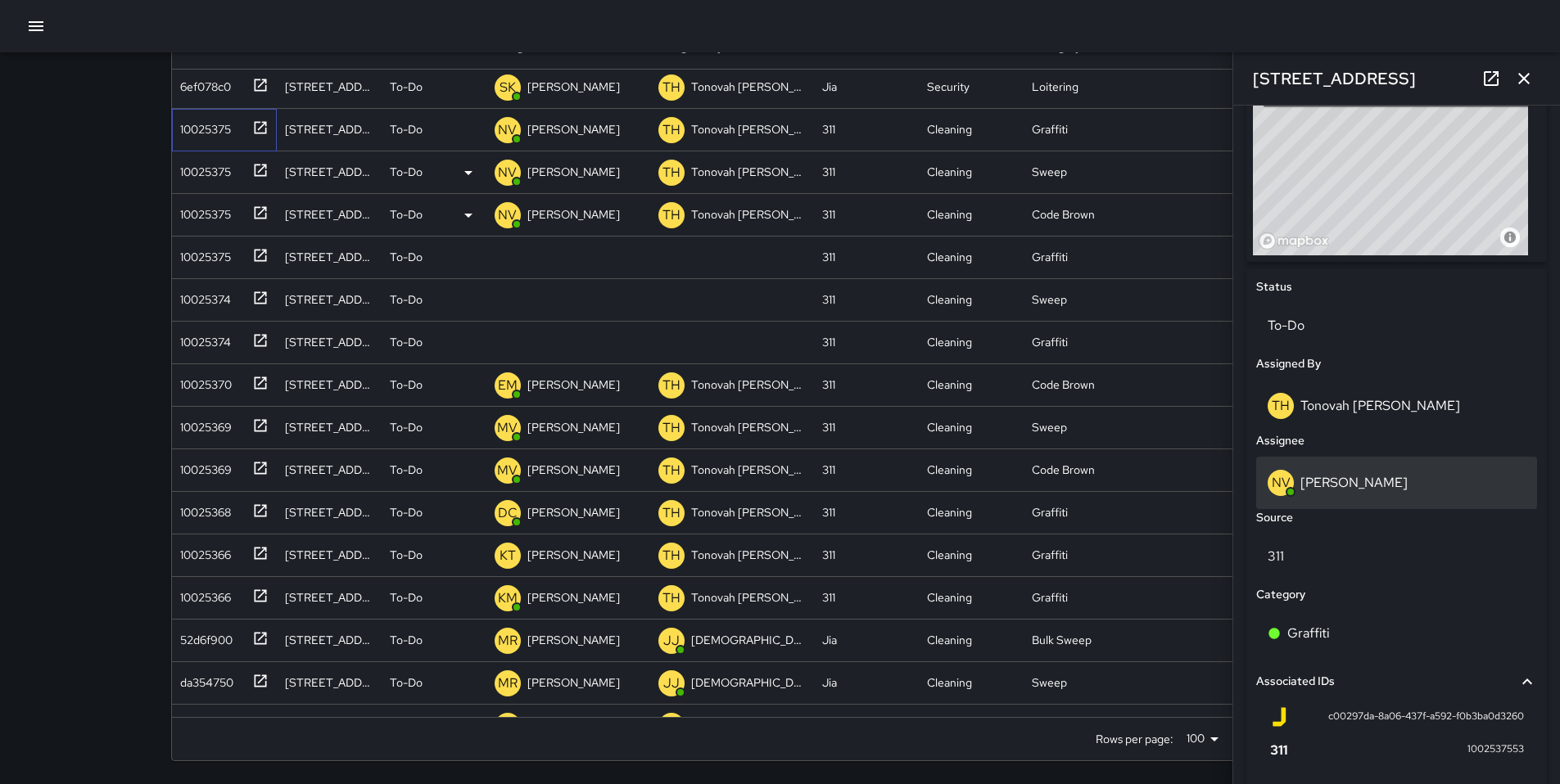
scroll to position [626, 0]
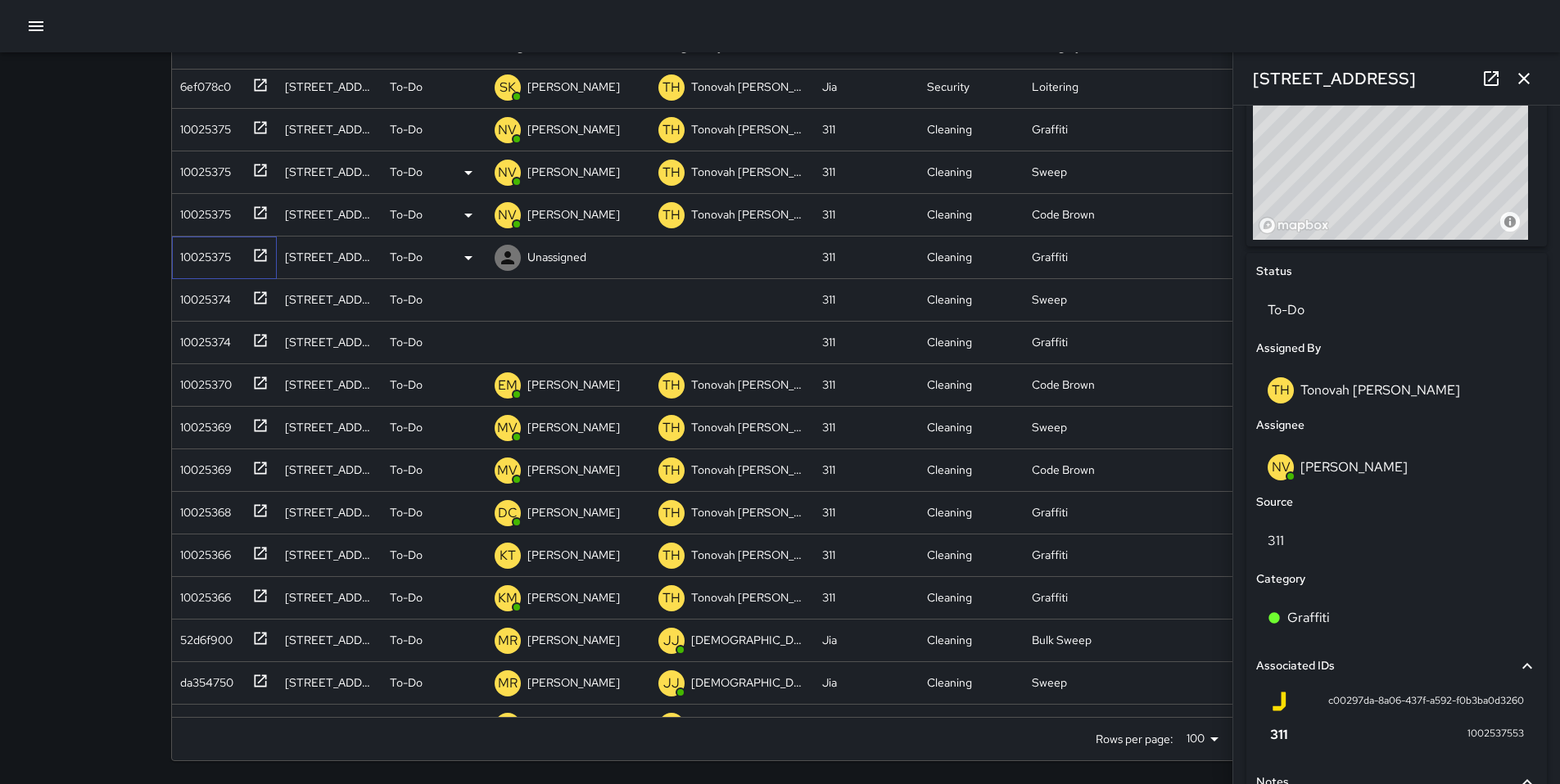
click at [205, 262] on div "10025375" at bounding box center [202, 253] width 57 height 23
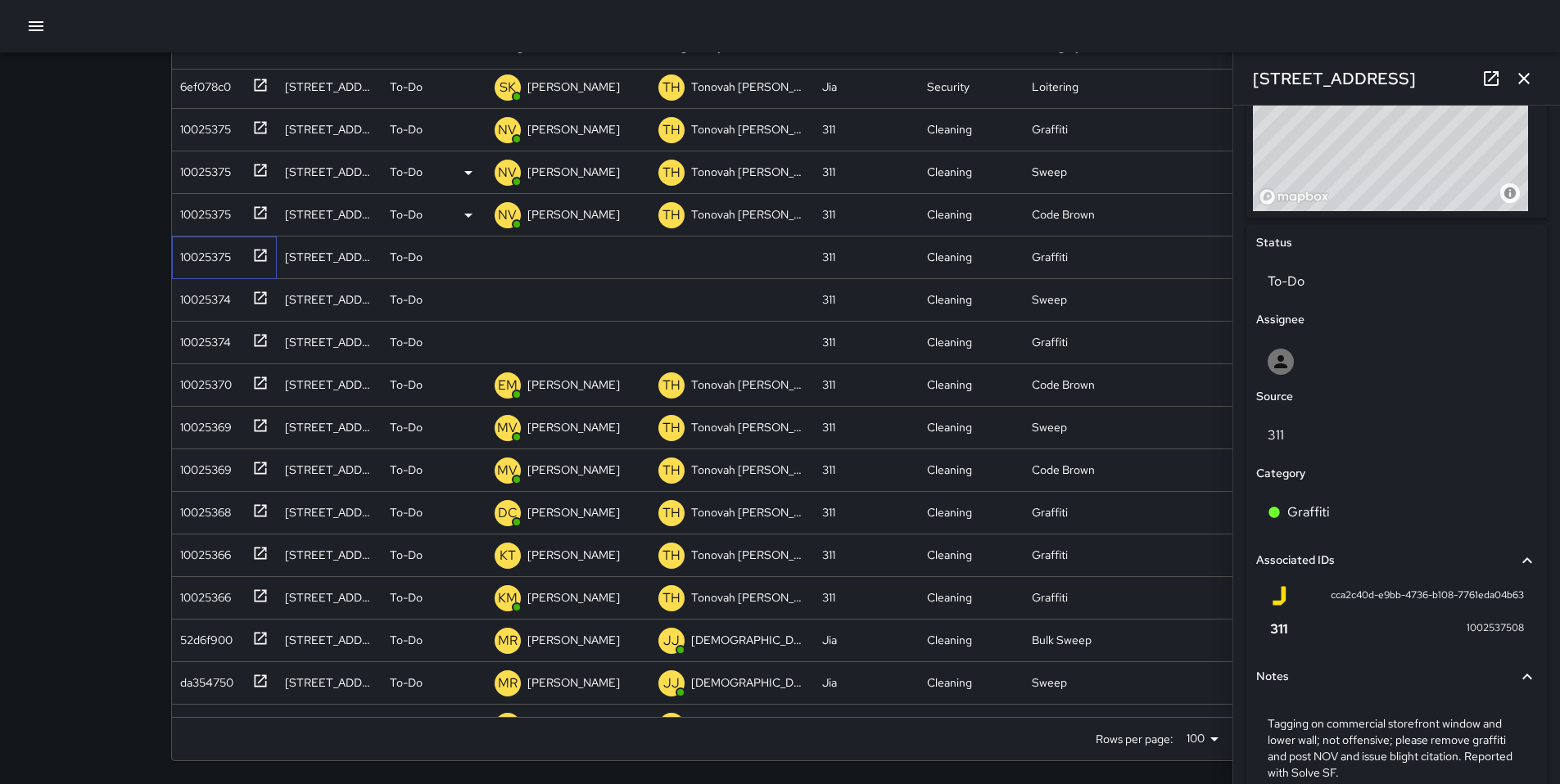
scroll to position [737, 0]
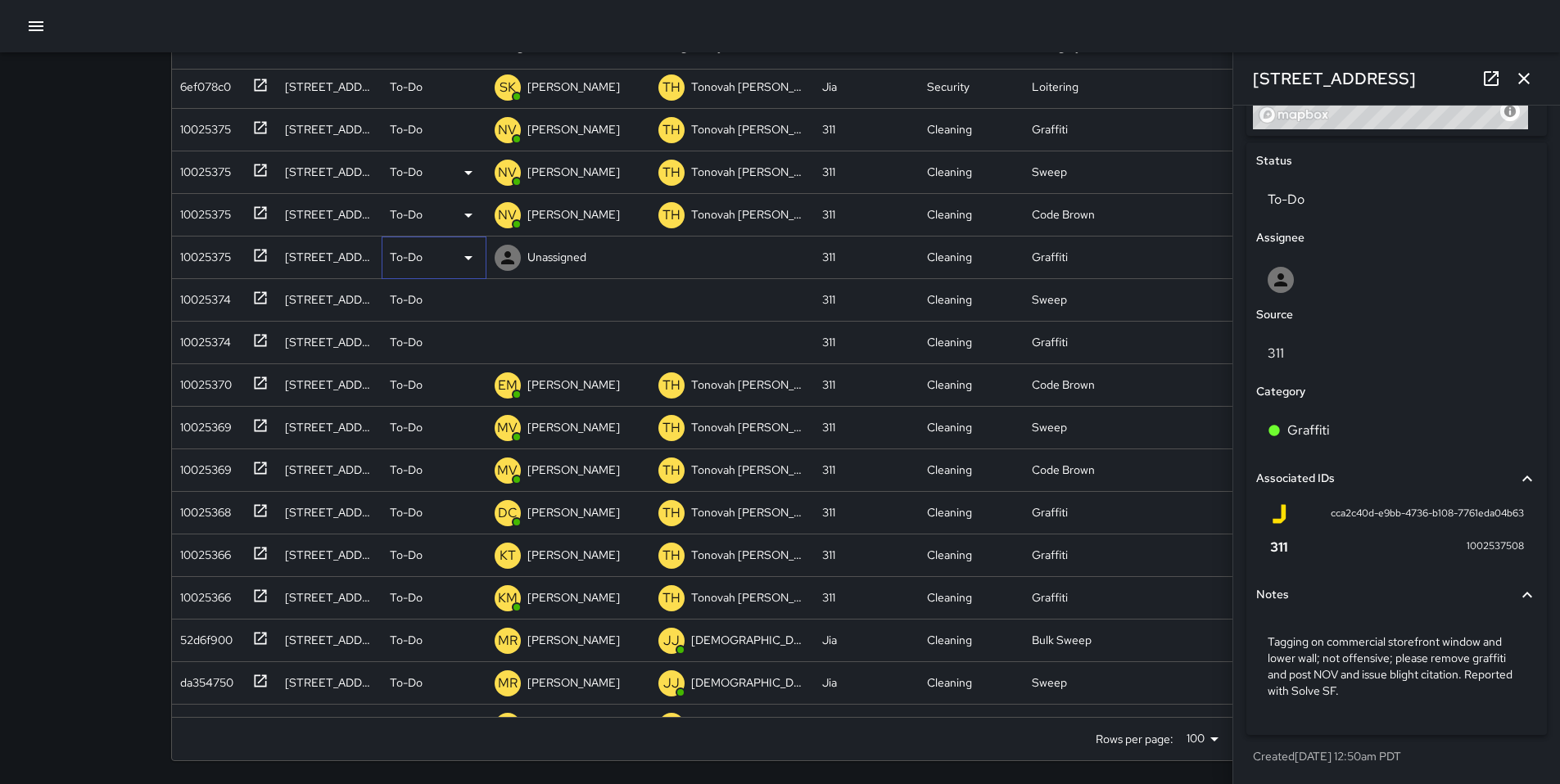
click at [407, 255] on p "To-Do" at bounding box center [406, 257] width 33 height 17
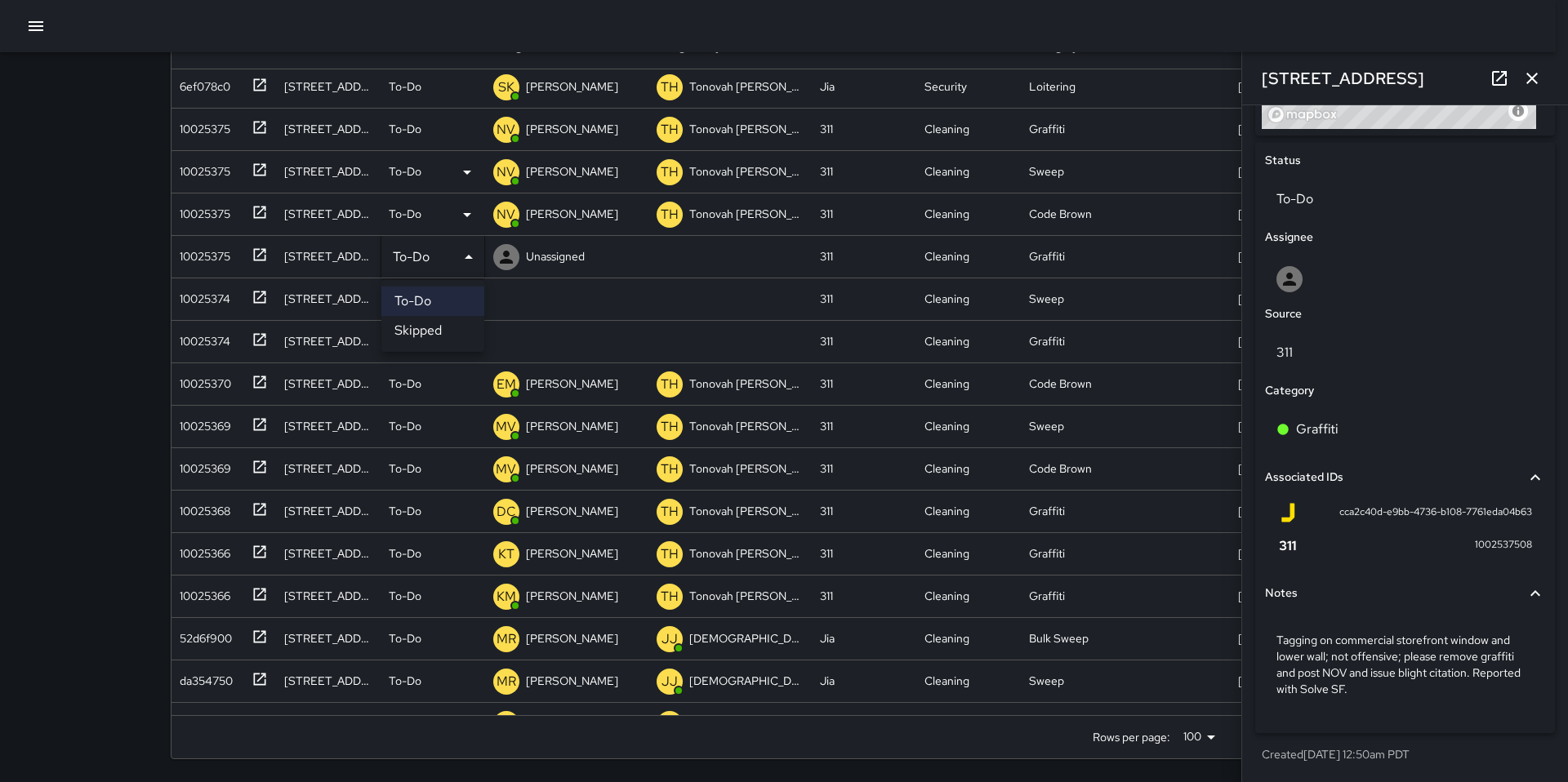
click at [441, 322] on li "Skipped" at bounding box center [433, 331] width 103 height 29
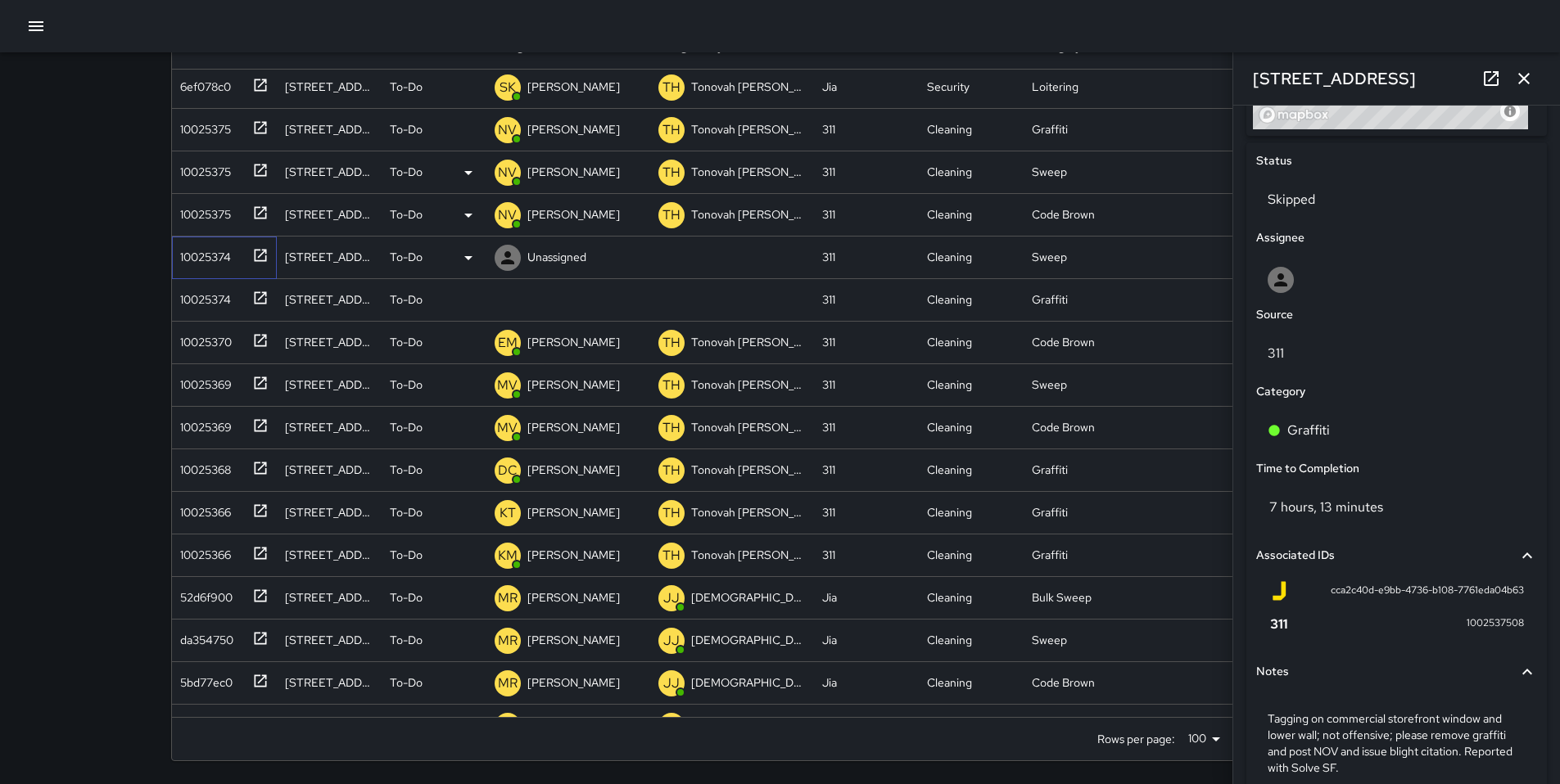
click at [205, 261] on div "10025374" at bounding box center [202, 253] width 57 height 23
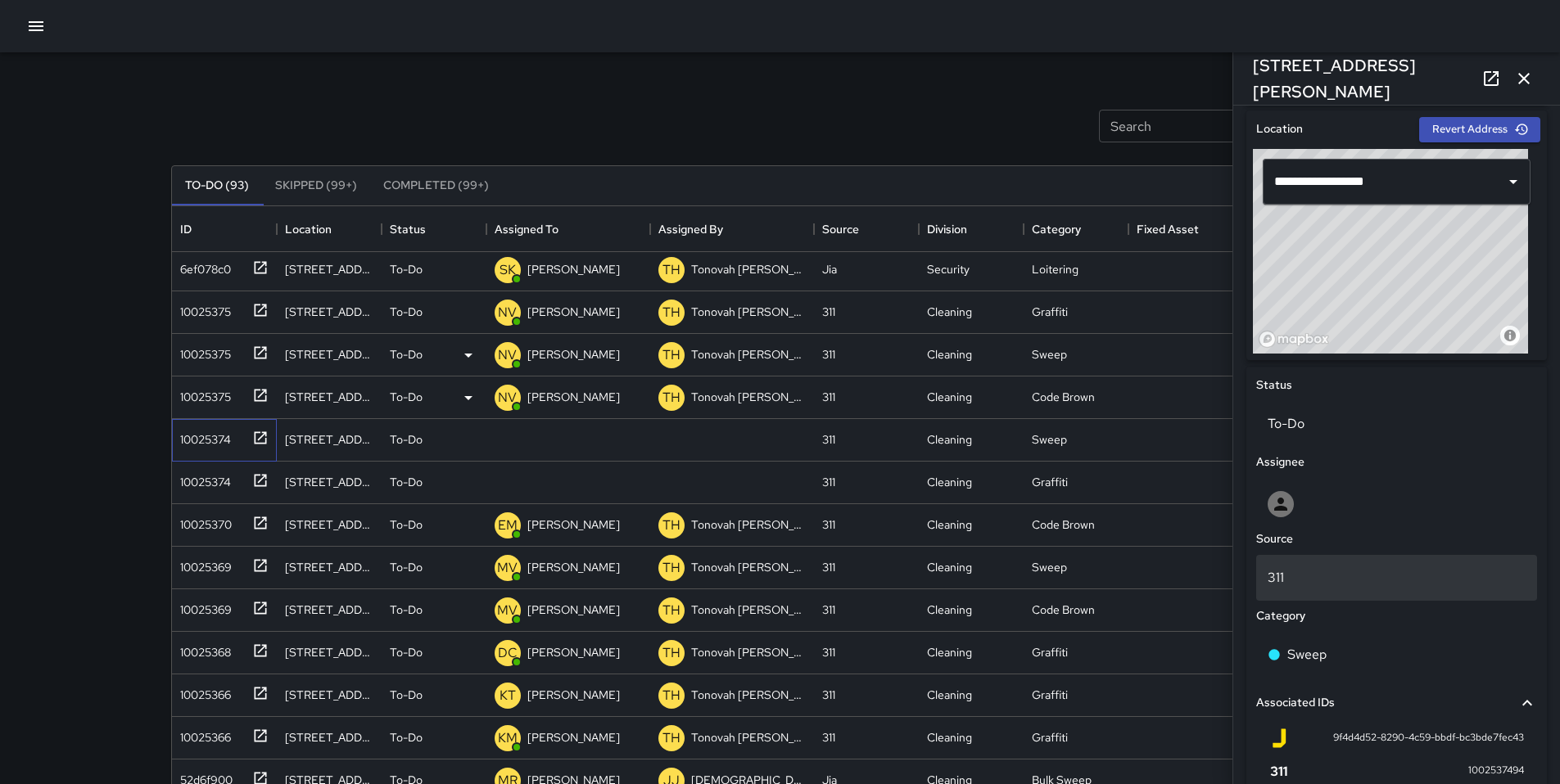
scroll to position [516, 0]
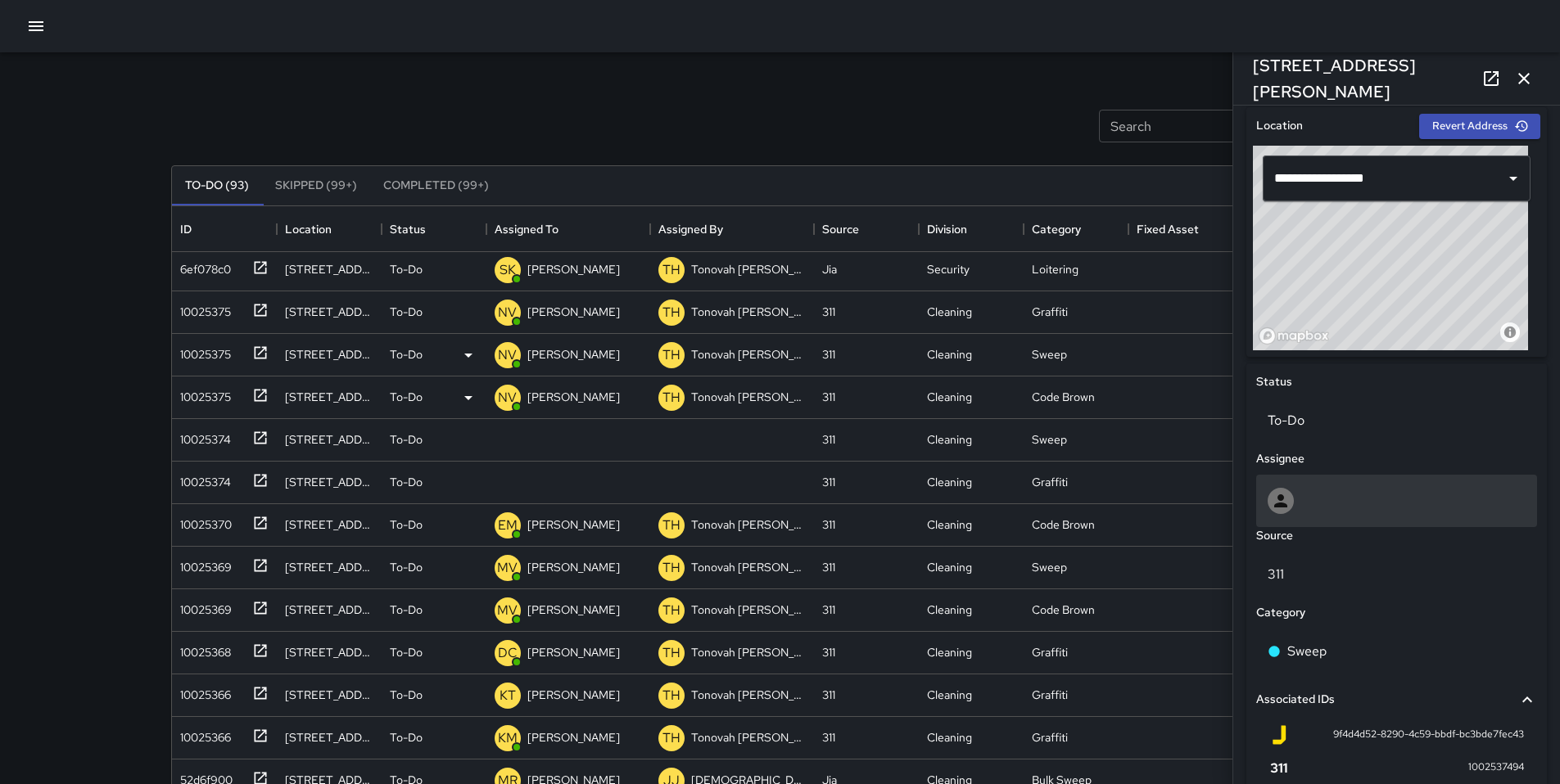
click at [1333, 503] on div at bounding box center [1397, 501] width 258 height 26
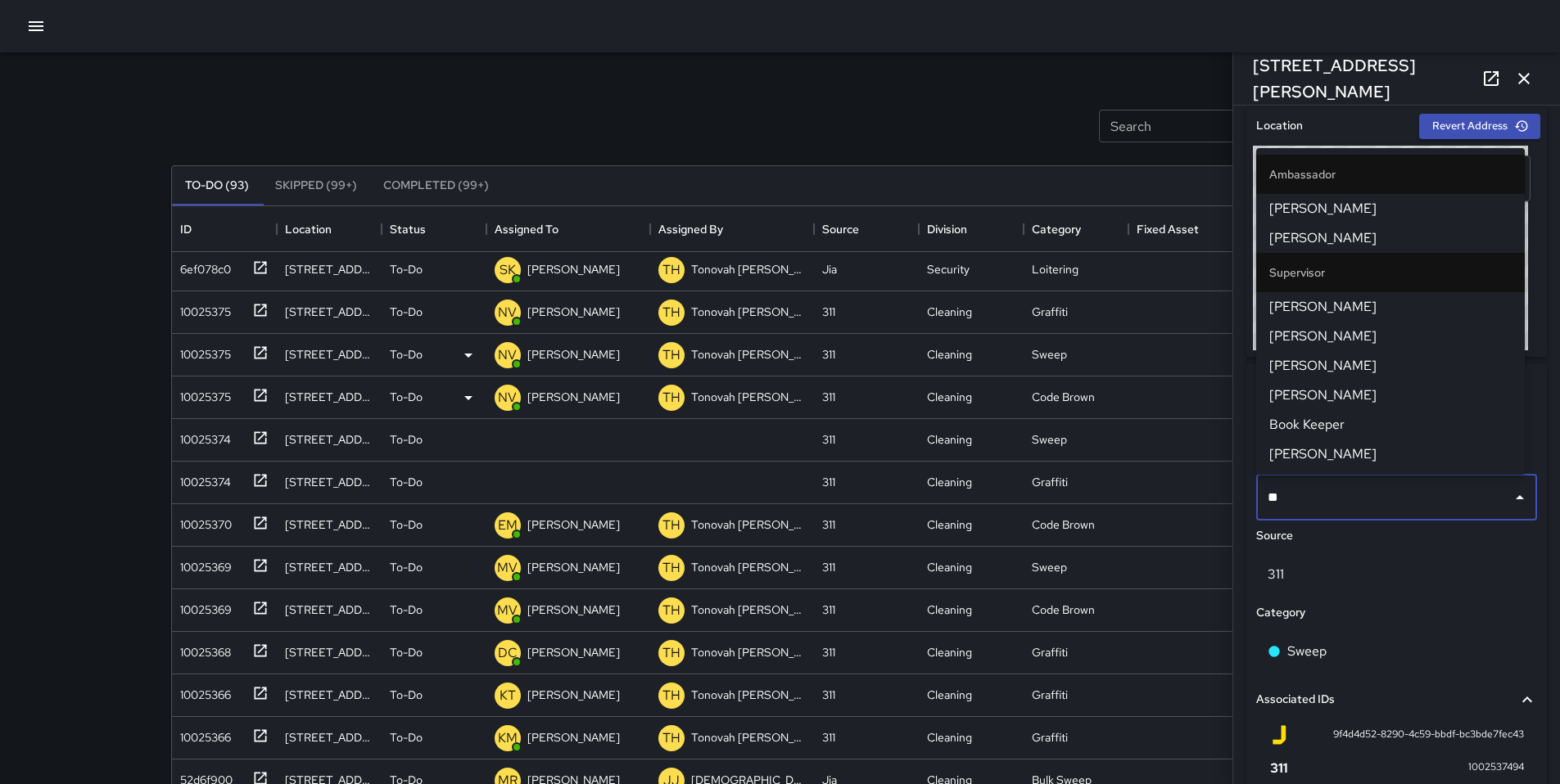
type input "***"
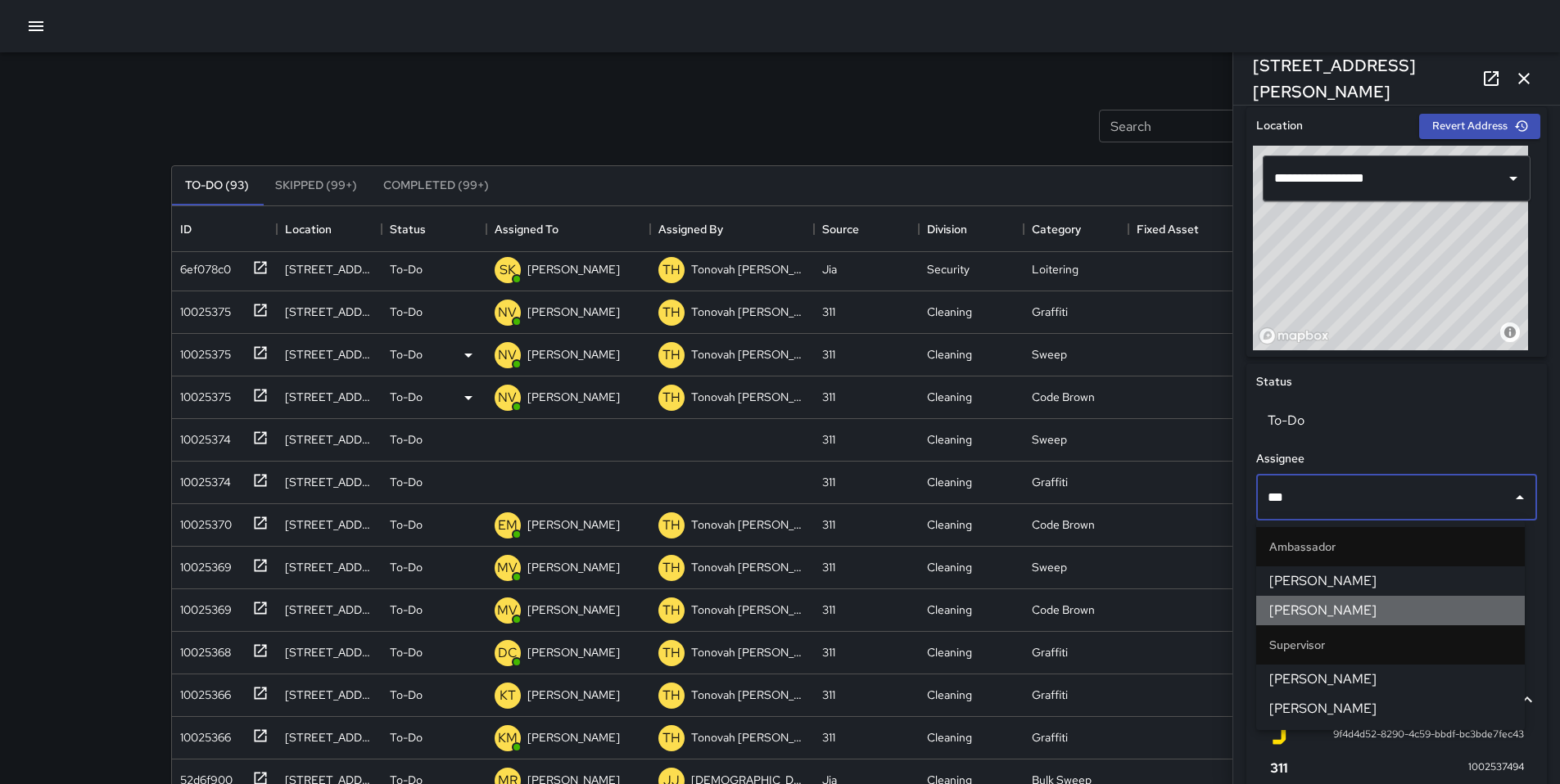
click at [1357, 607] on span "[PERSON_NAME]" at bounding box center [1390, 610] width 242 height 19
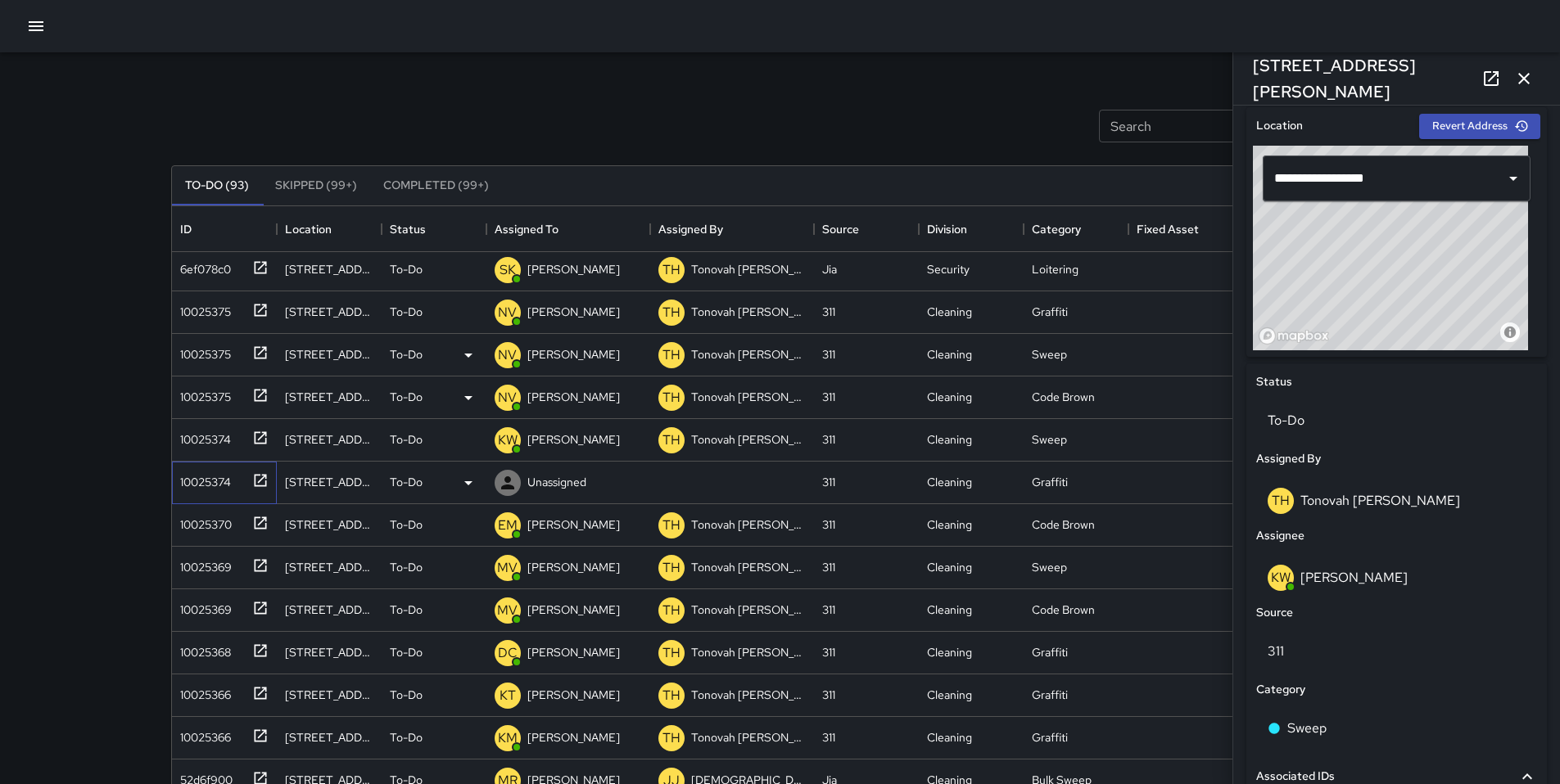
drag, startPoint x: 210, startPoint y: 479, endPoint x: 221, endPoint y: 481, distance: 11.2
click at [209, 479] on div "10025374" at bounding box center [202, 478] width 57 height 23
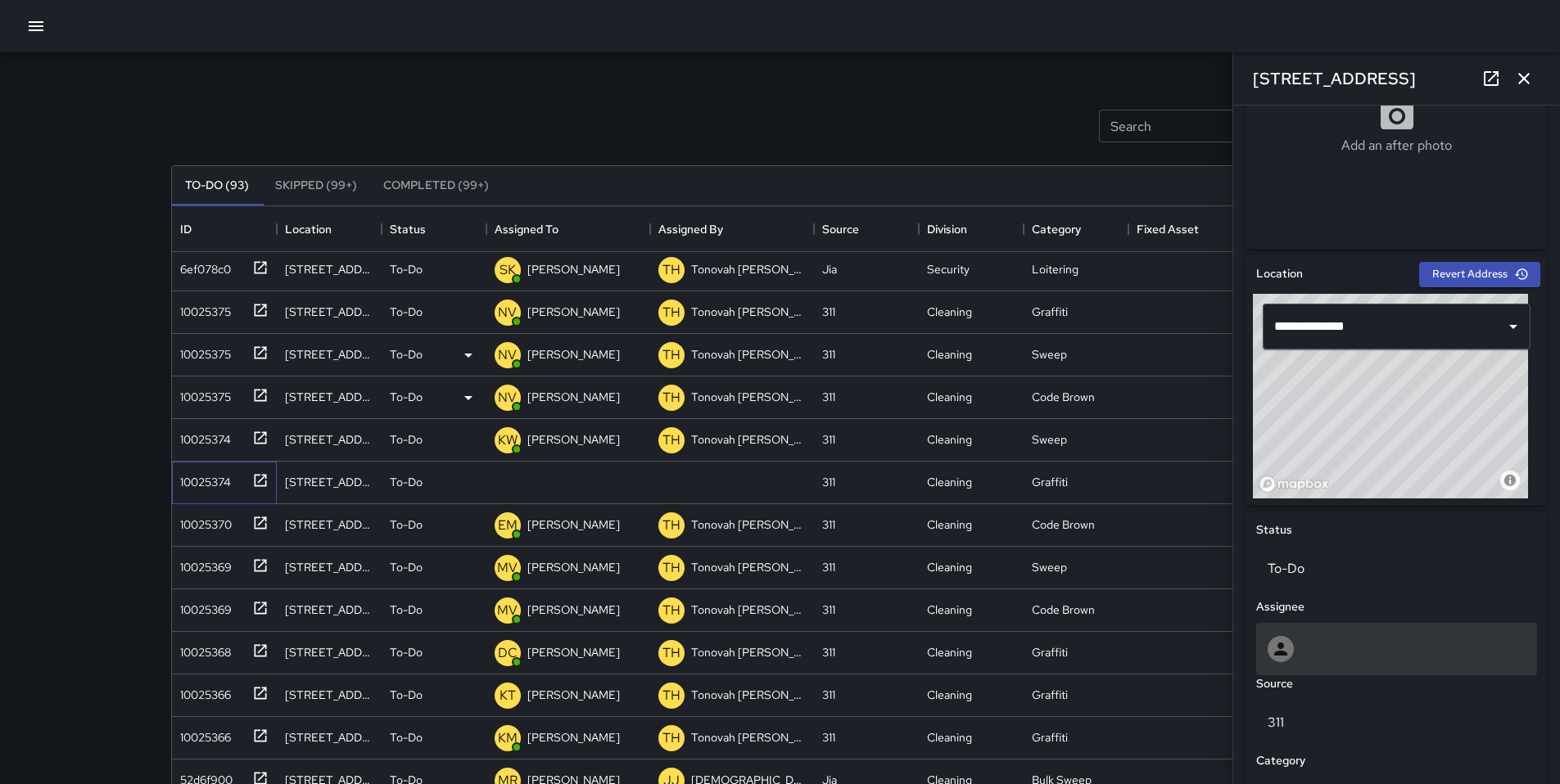
scroll to position [392, 0]
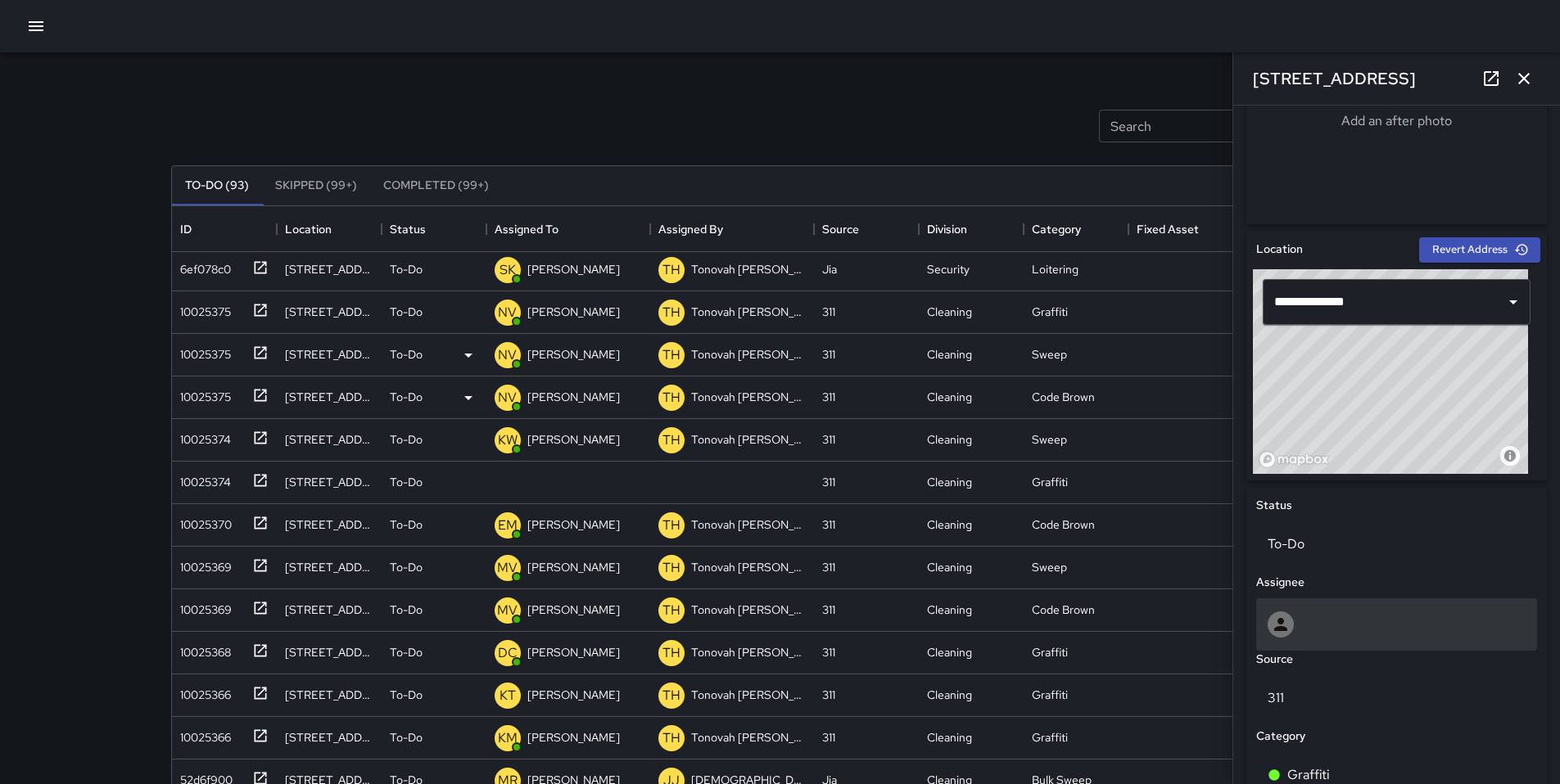
click at [1334, 626] on div at bounding box center [1397, 625] width 258 height 26
click at [1313, 162] on div "Add an after photo" at bounding box center [1397, 101] width 300 height 246
click at [1325, 614] on div at bounding box center [1397, 625] width 258 height 26
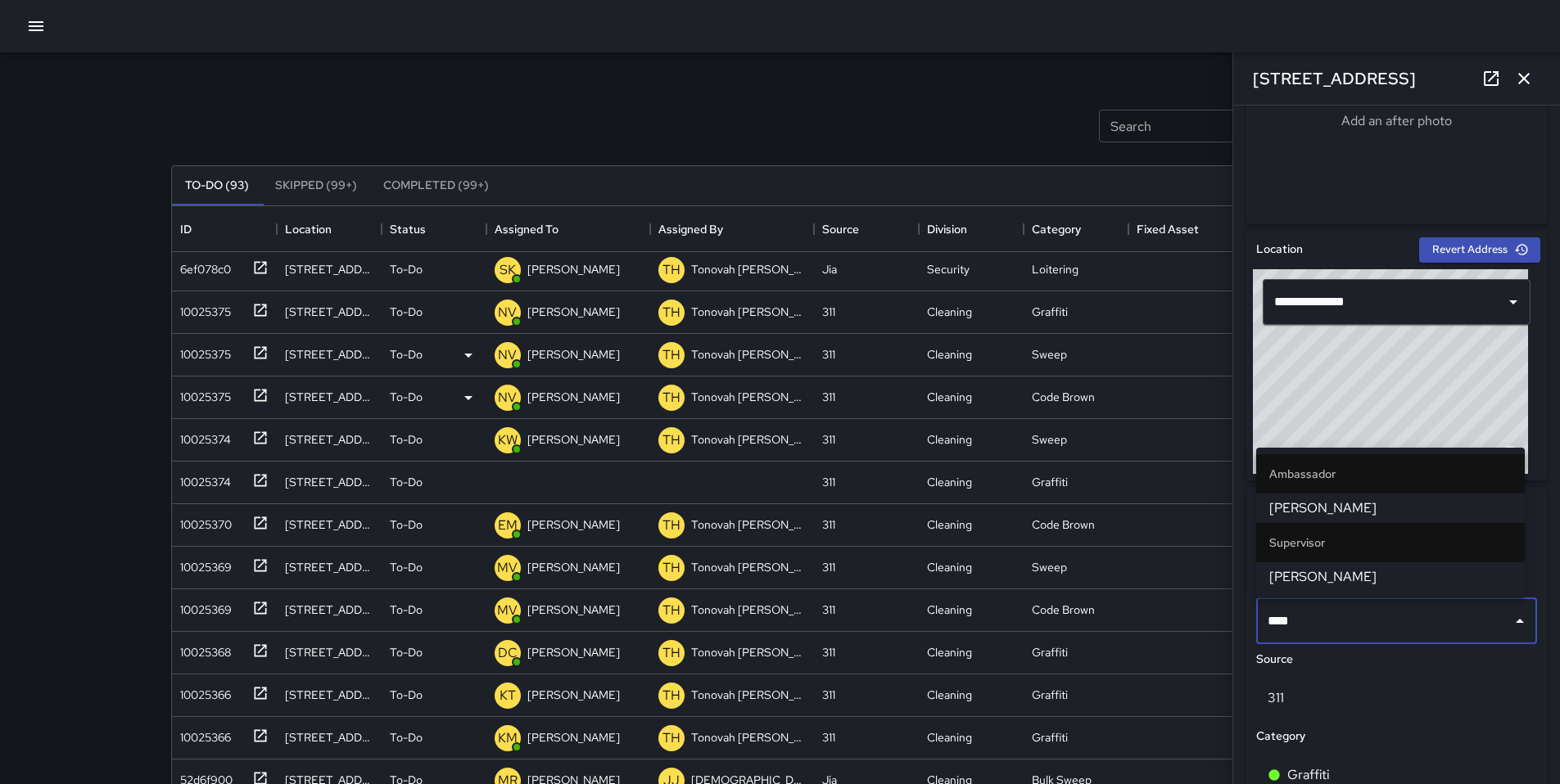
type input "*****"
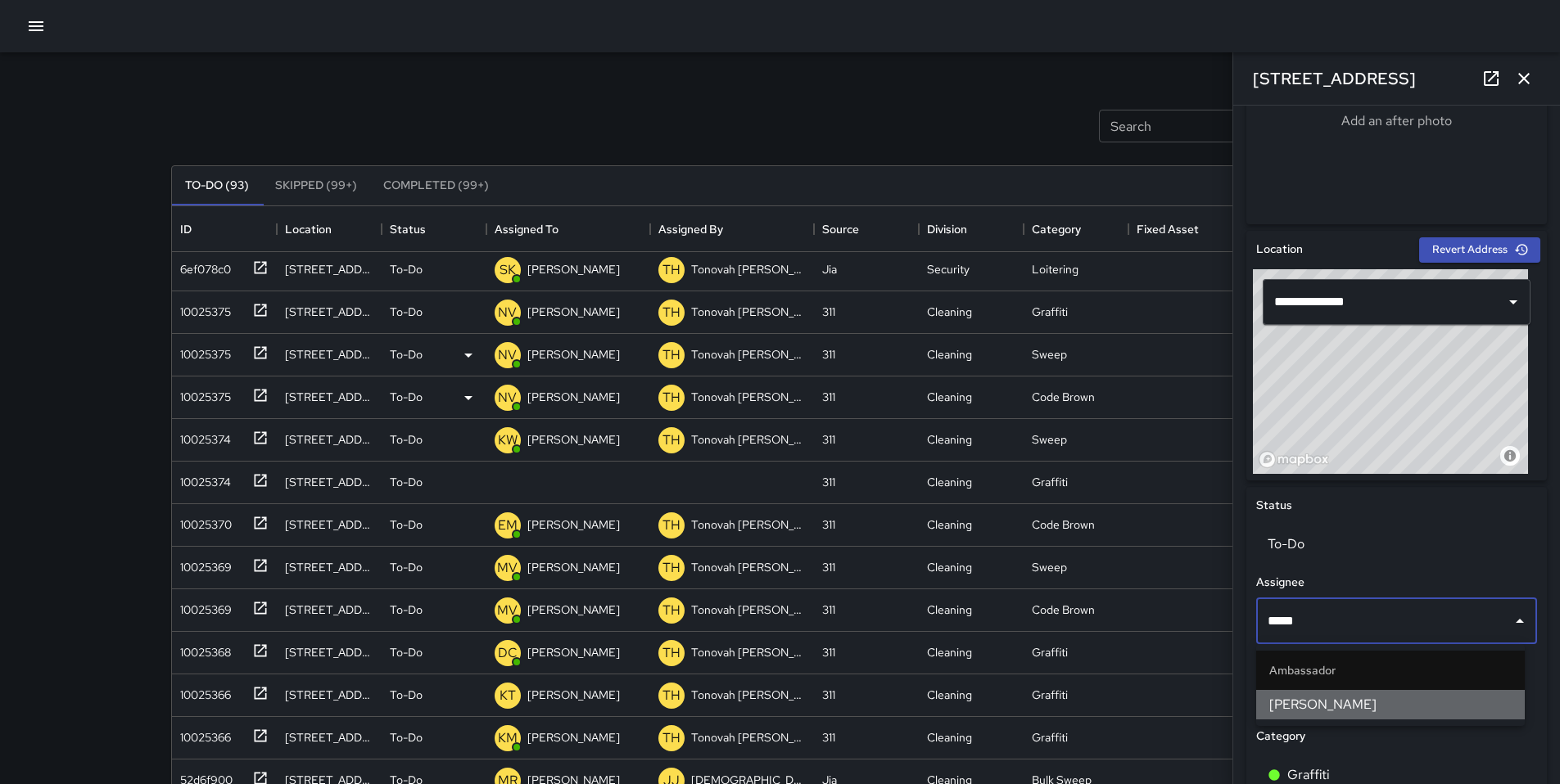
click at [1322, 696] on span "[PERSON_NAME]" at bounding box center [1390, 705] width 242 height 19
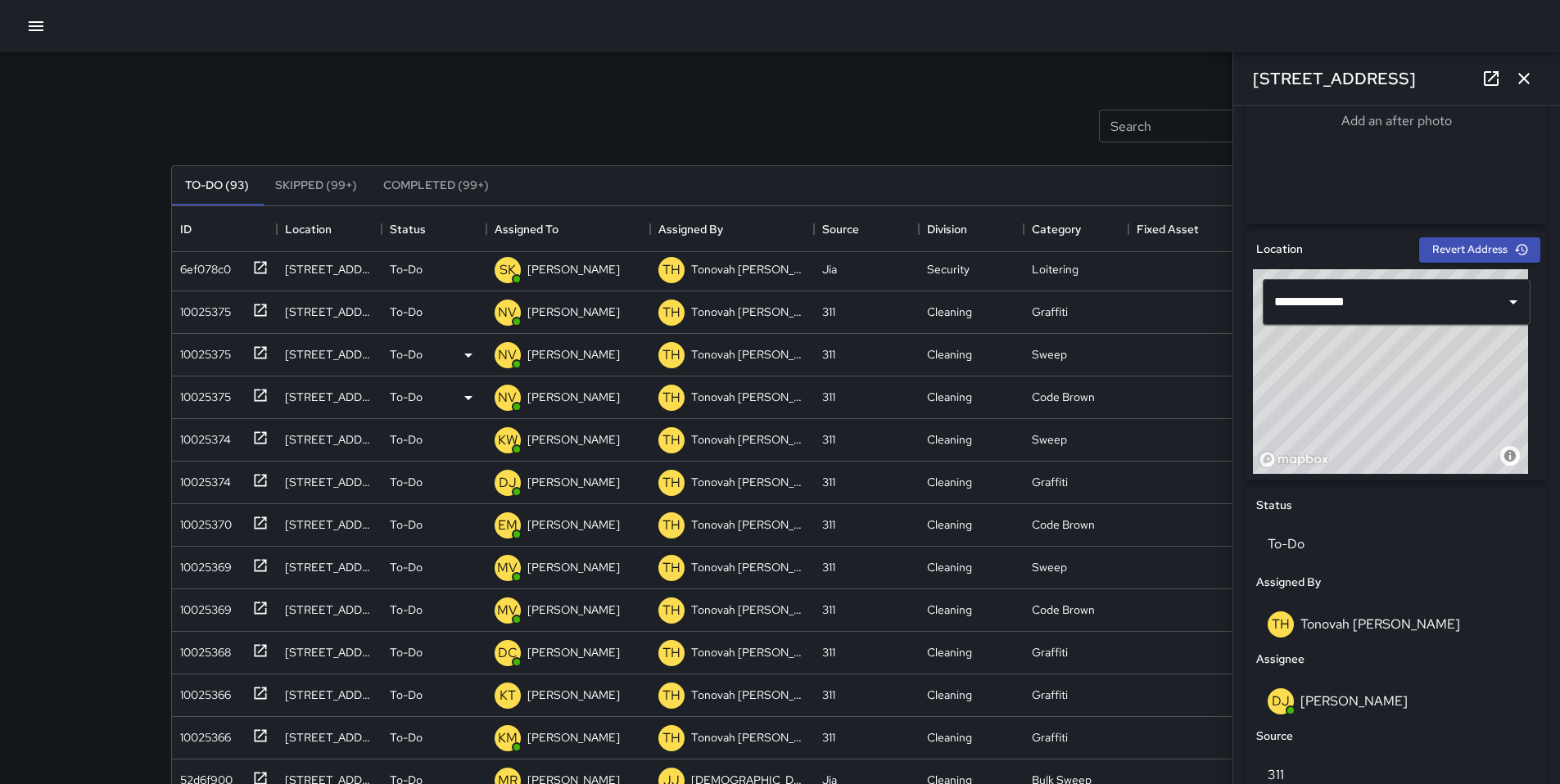
click at [984, 65] on div "Search Search New Task To-Do (93) Skipped (99+) Completed (99+) ID Location Sta…" at bounding box center [780, 509] width 1258 height 915
click at [1533, 79] on icon "button" at bounding box center [1523, 78] width 19 height 19
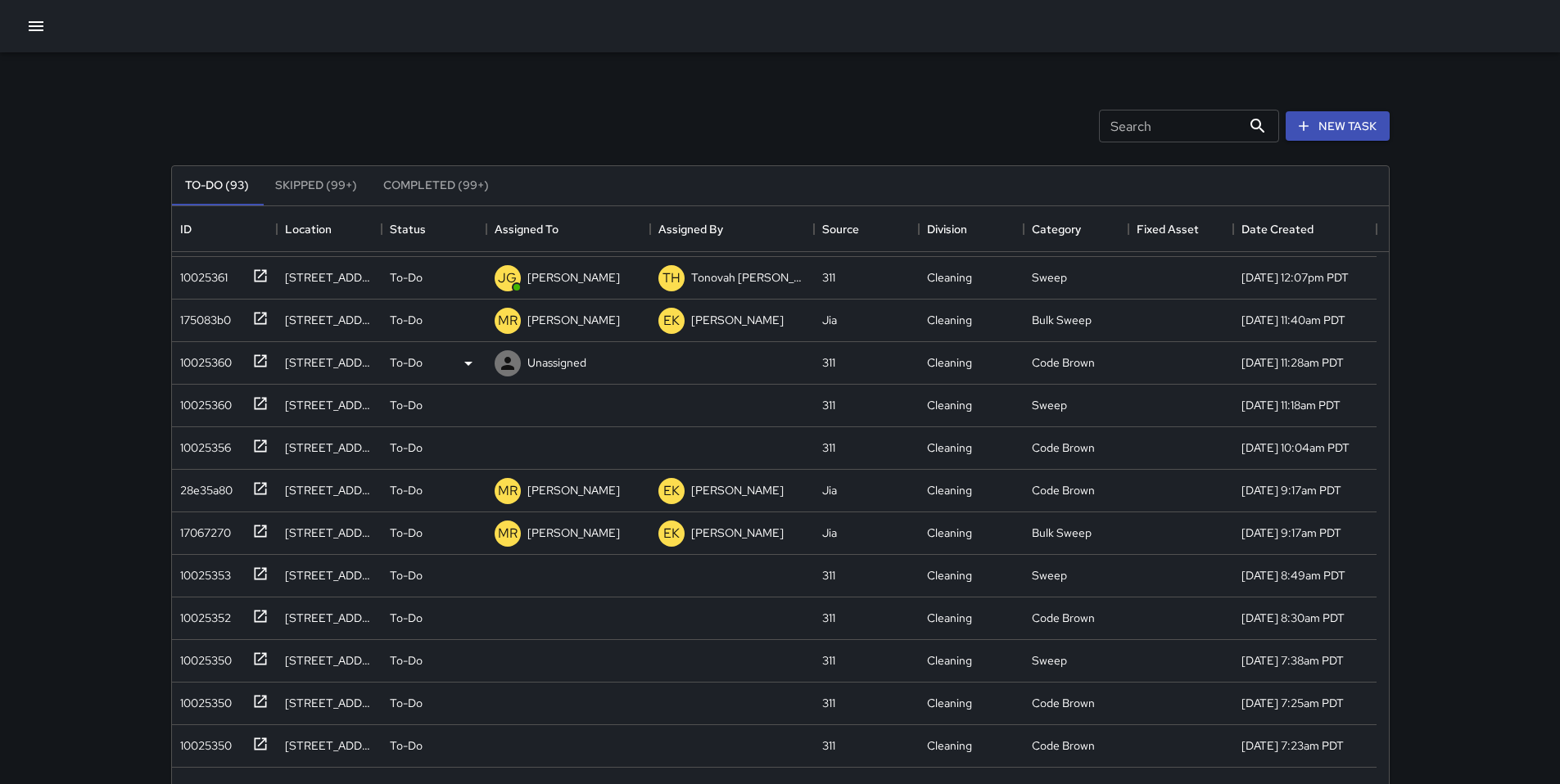
scroll to position [1329, 0]
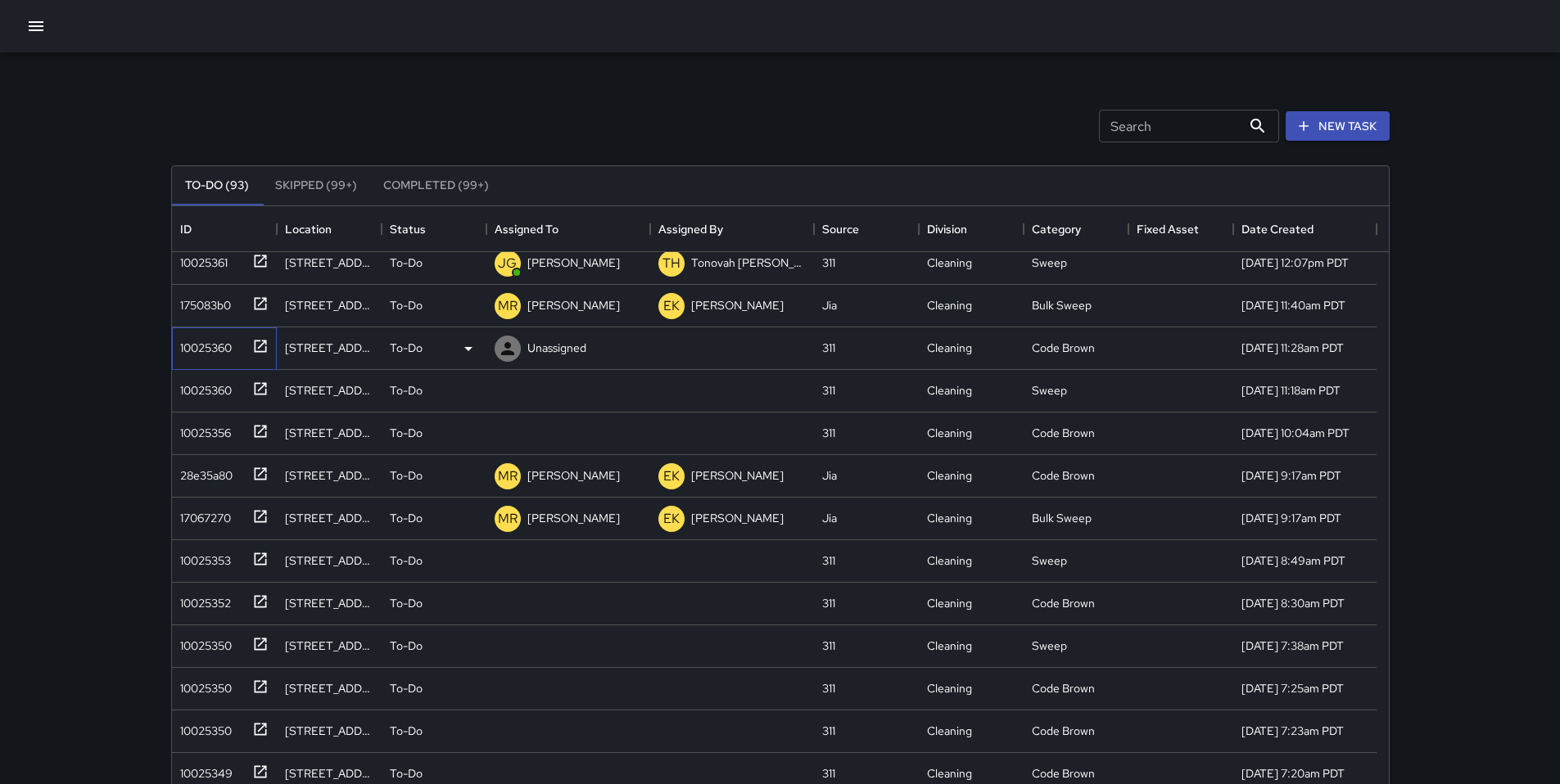
click at [239, 352] on div "10025360" at bounding box center [220, 345] width 95 height 27
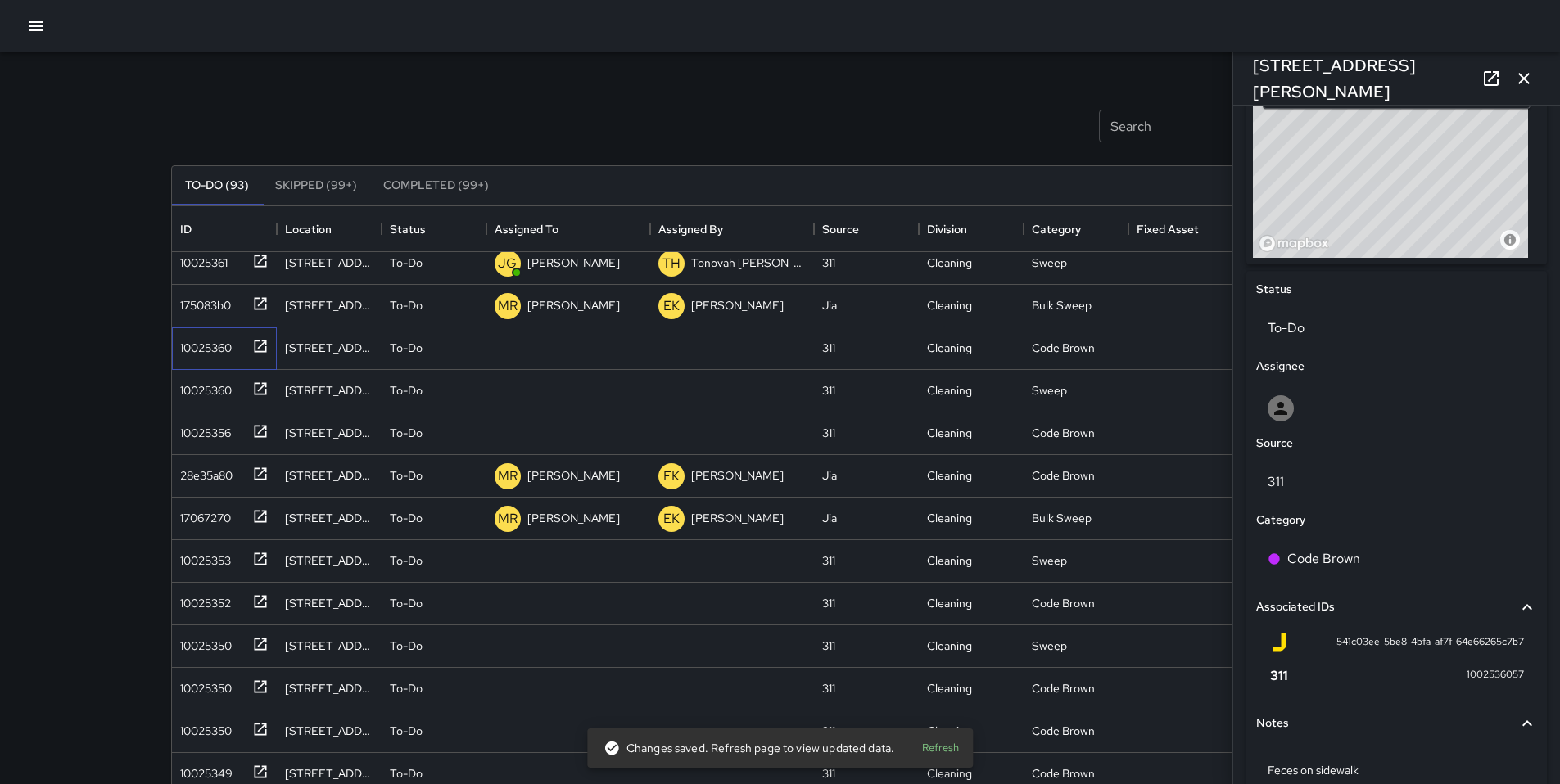
scroll to position [638, 0]
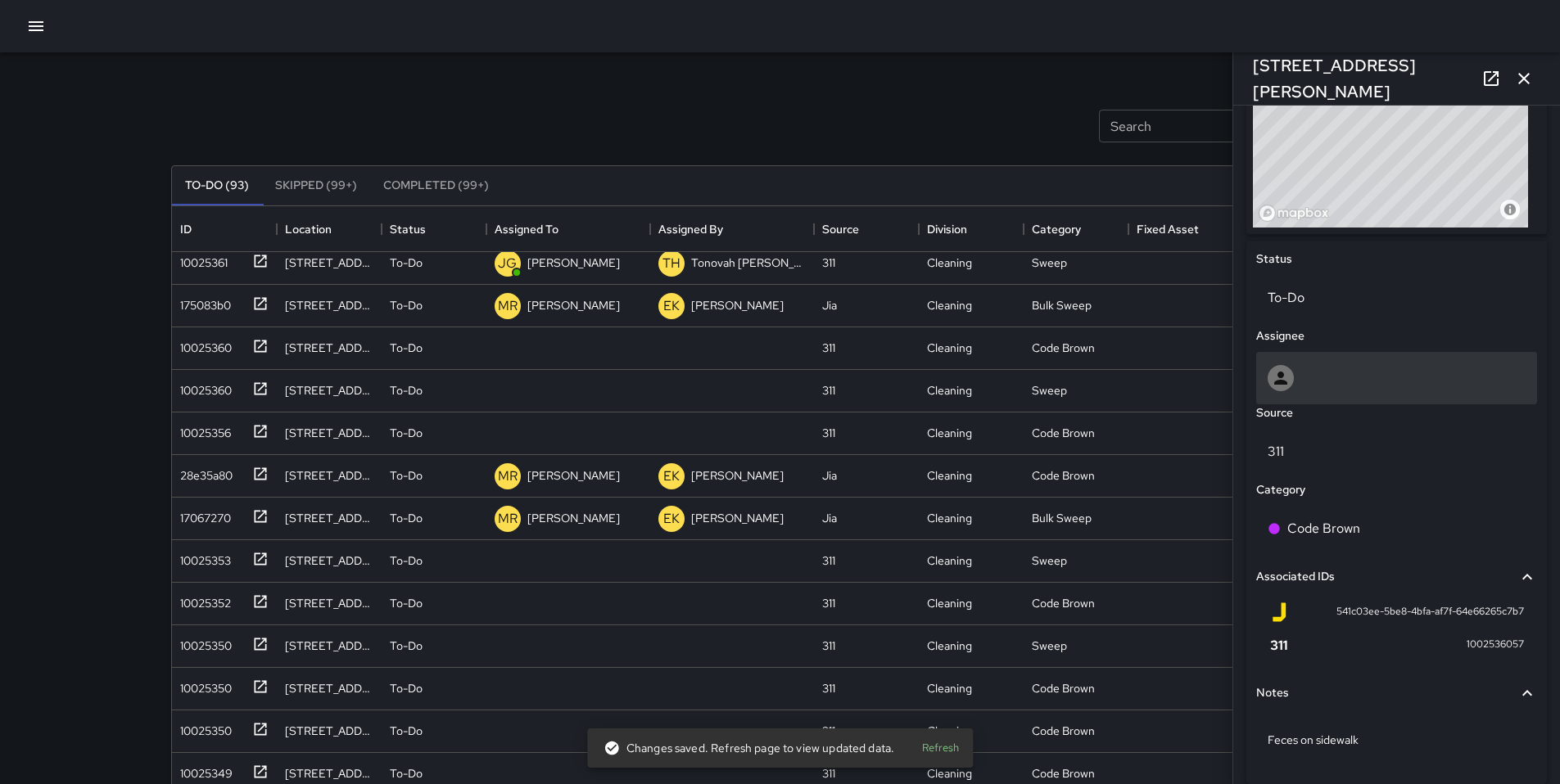
click at [1322, 380] on div at bounding box center [1397, 378] width 258 height 26
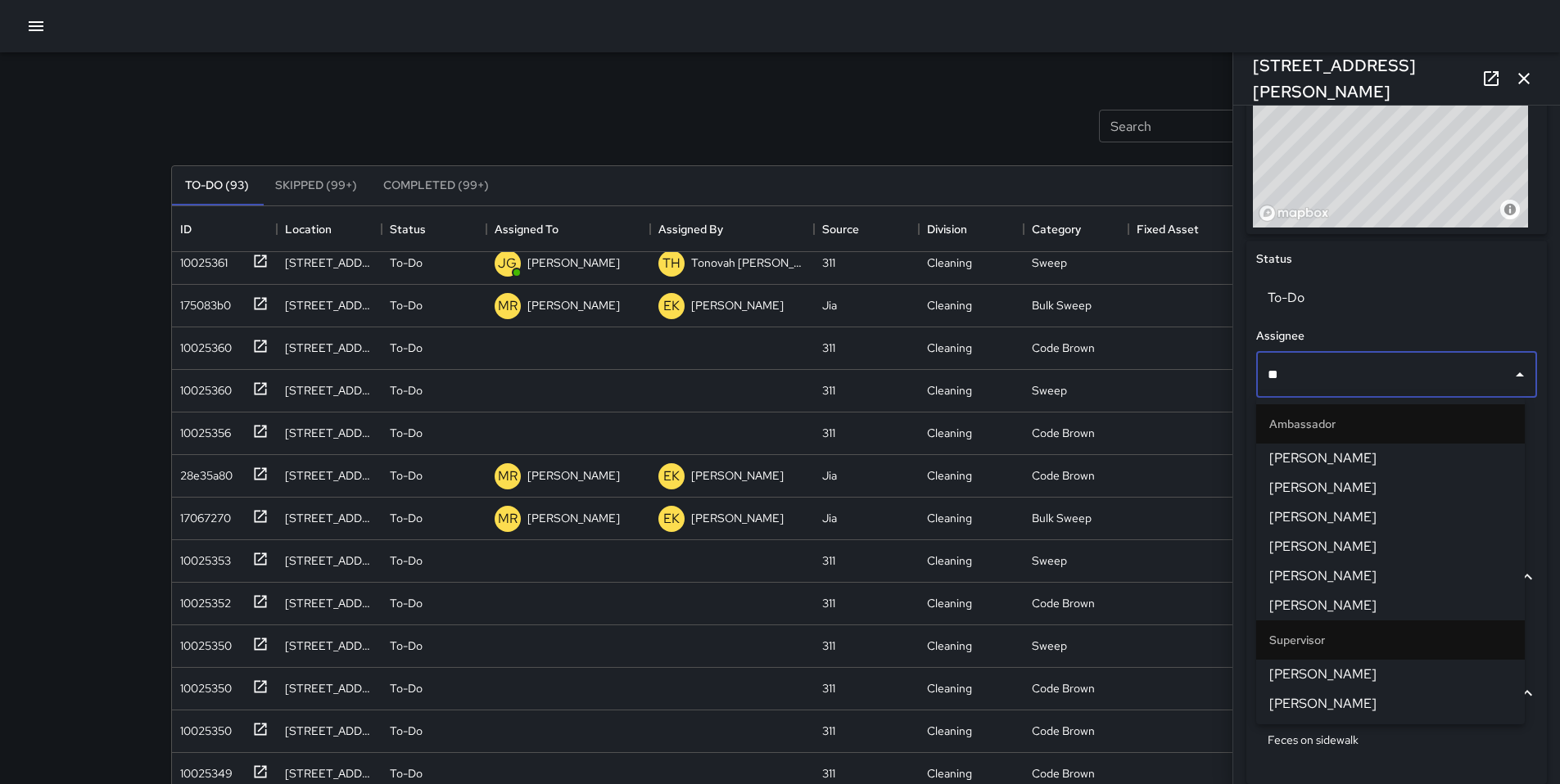
type input "***"
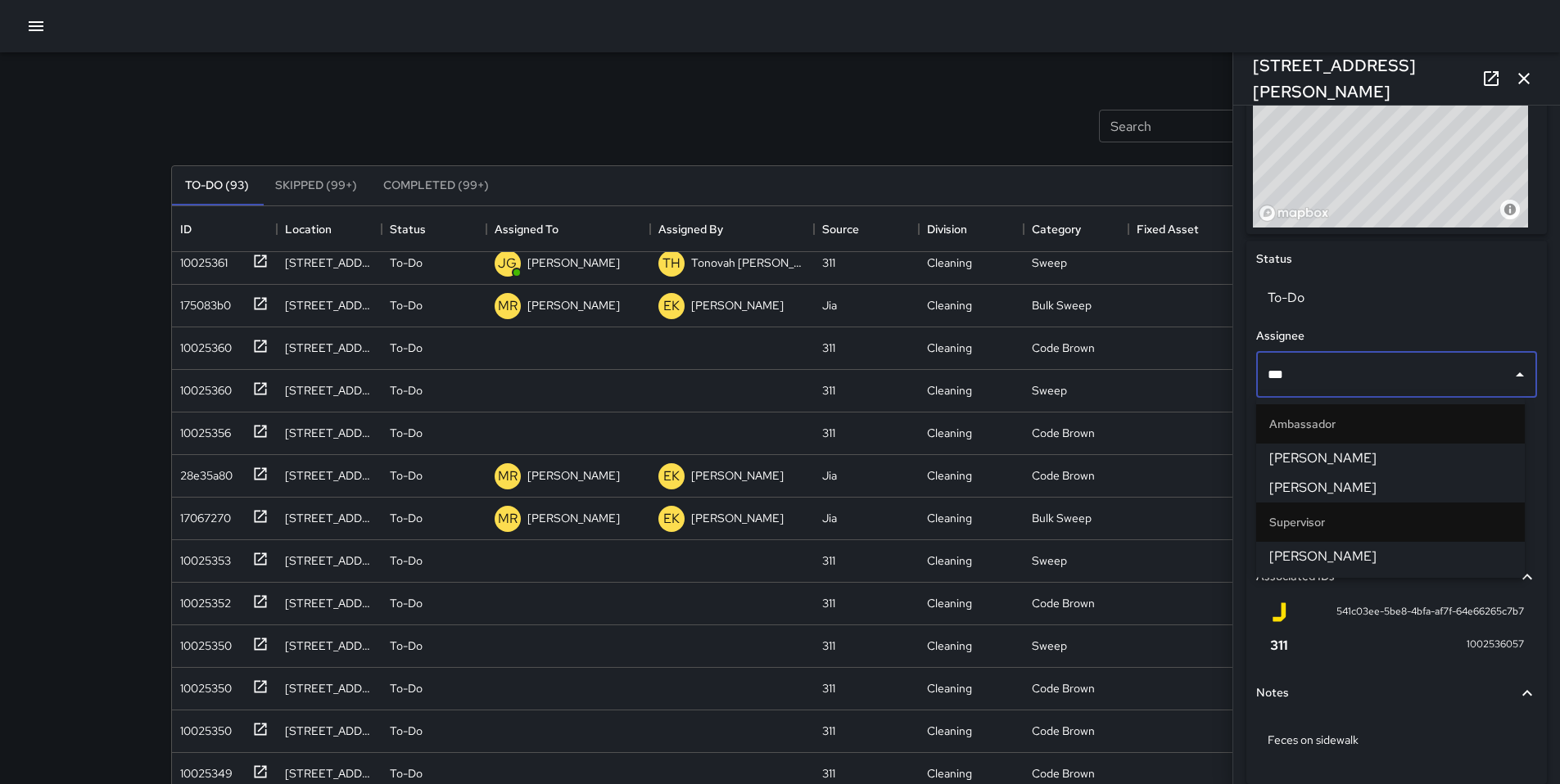
click at [1298, 451] on span "[PERSON_NAME]" at bounding box center [1390, 458] width 242 height 19
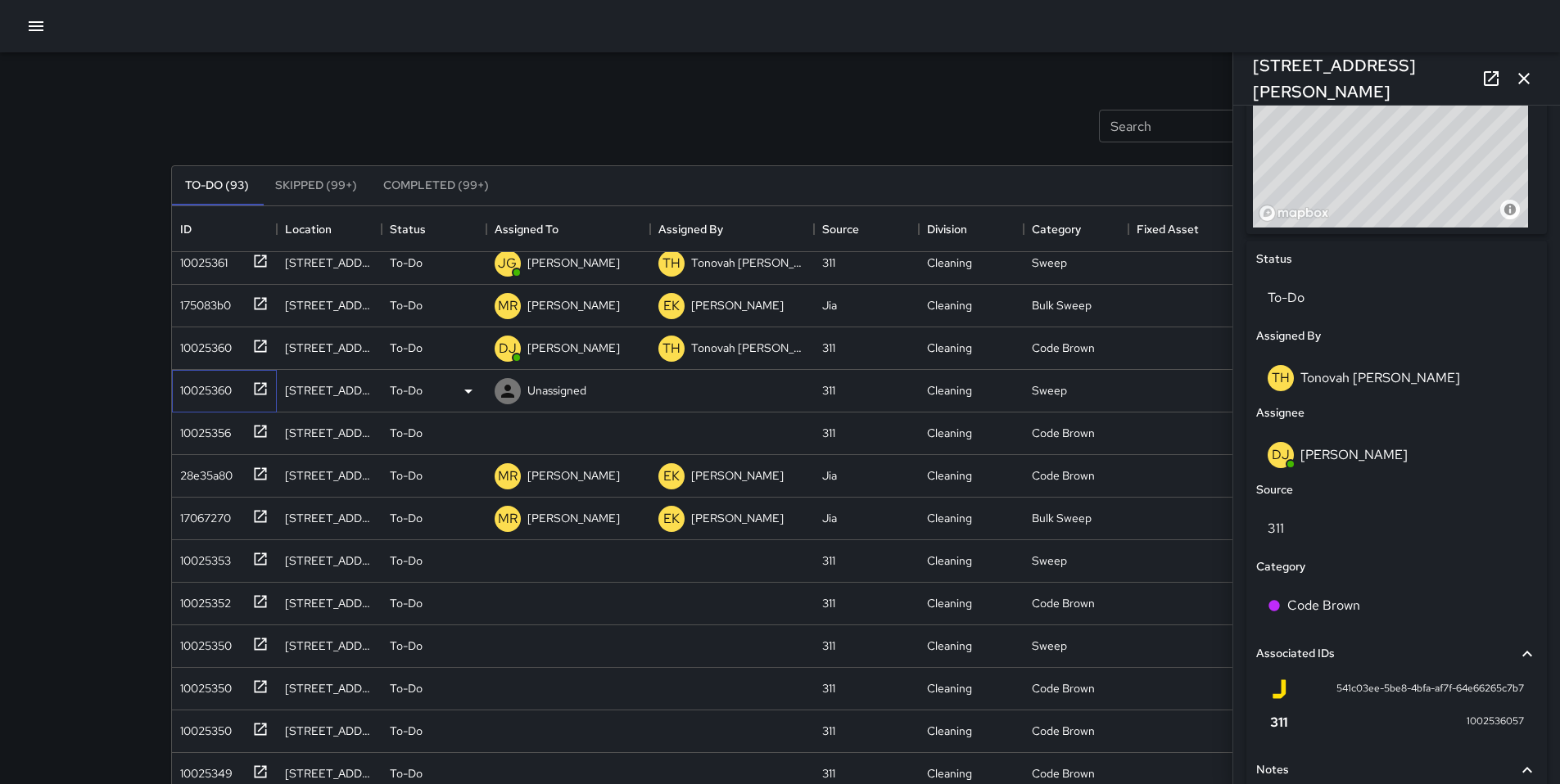
click at [237, 386] on div "10025360" at bounding box center [220, 387] width 95 height 27
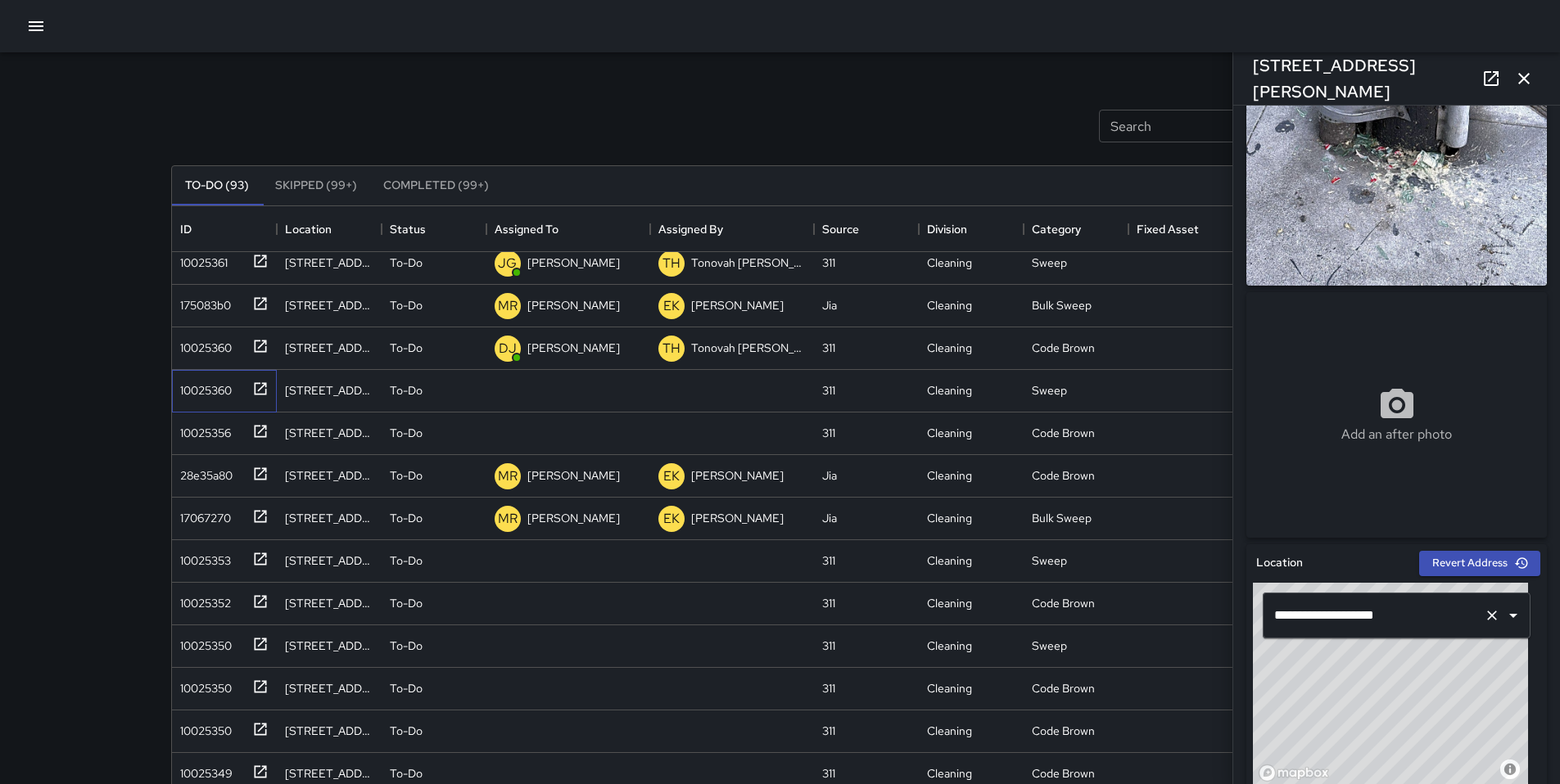
scroll to position [300, 0]
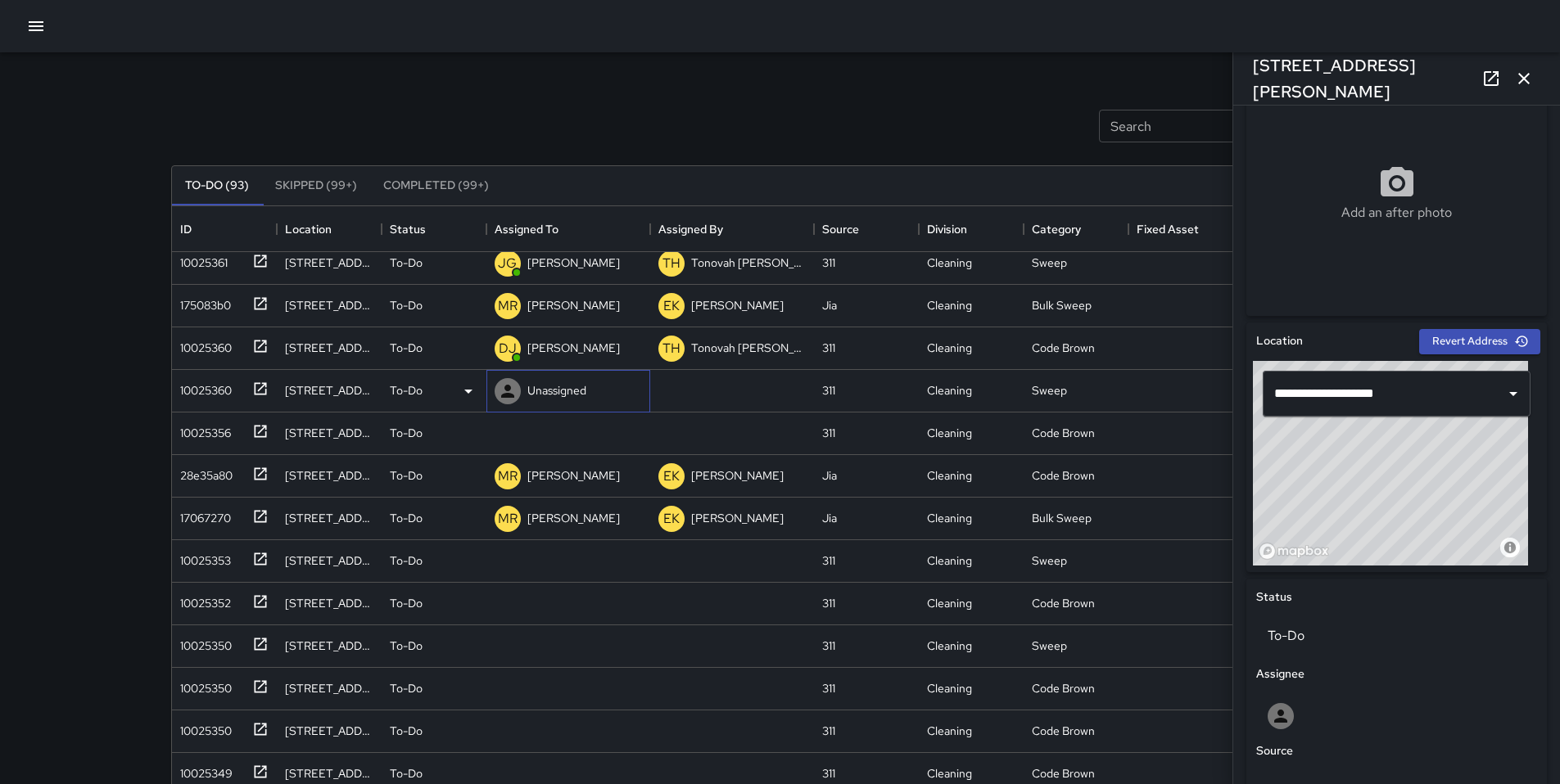
click at [549, 390] on p "Unassigned" at bounding box center [557, 391] width 59 height 17
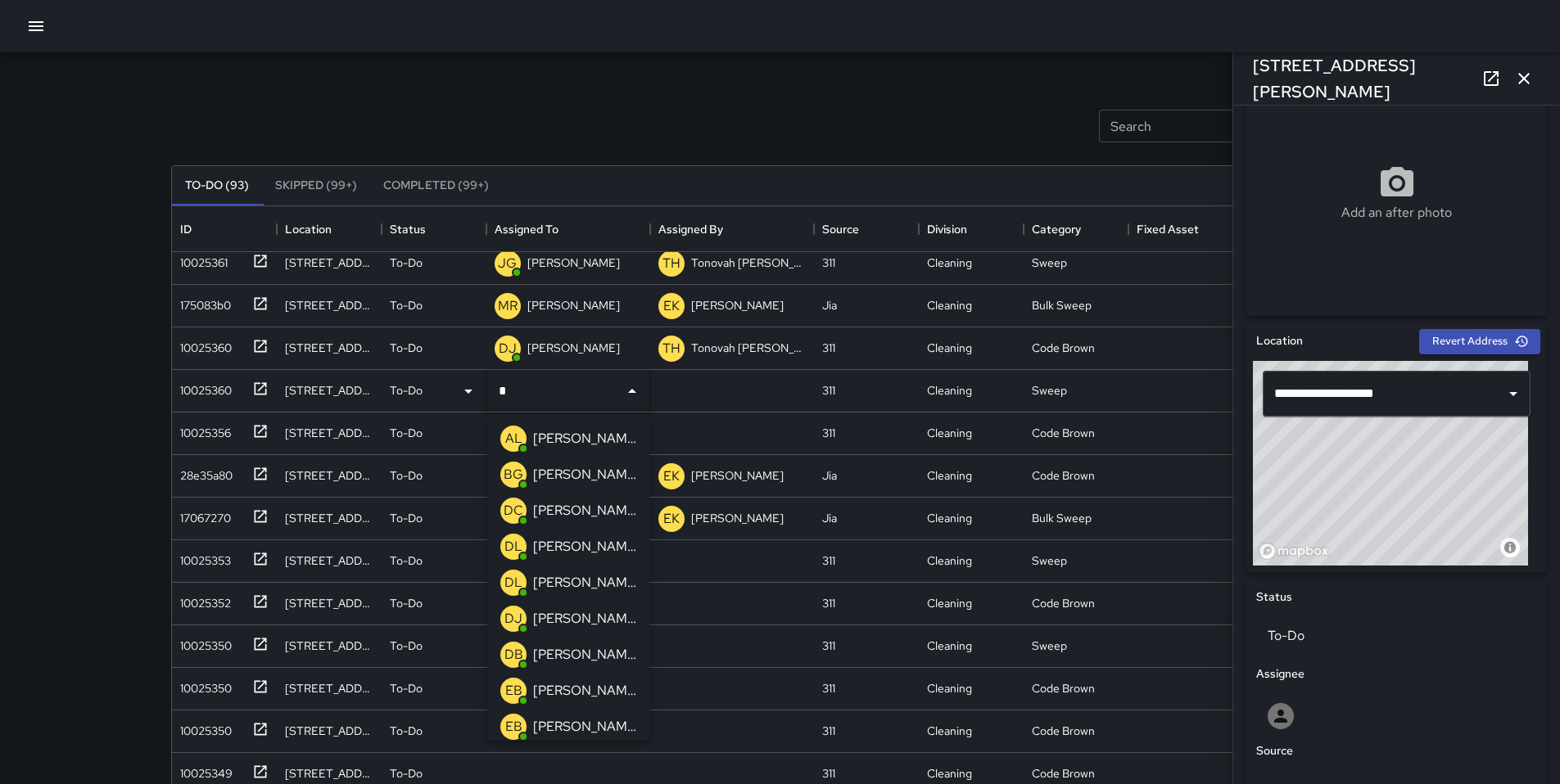
type input "**"
click at [582, 443] on p "[PERSON_NAME]" at bounding box center [585, 439] width 103 height 19
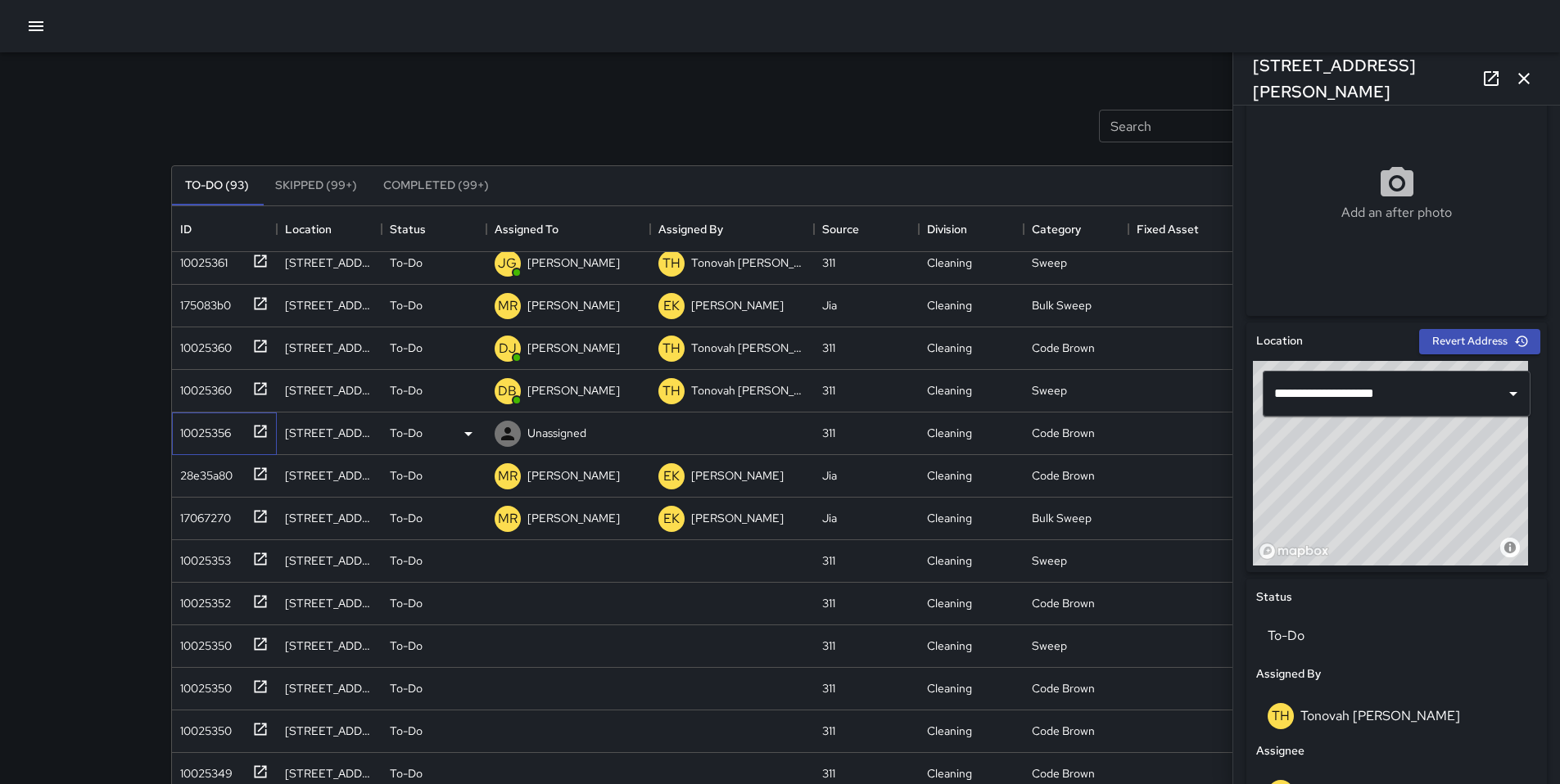
click at [212, 430] on div "10025356" at bounding box center [202, 429] width 57 height 23
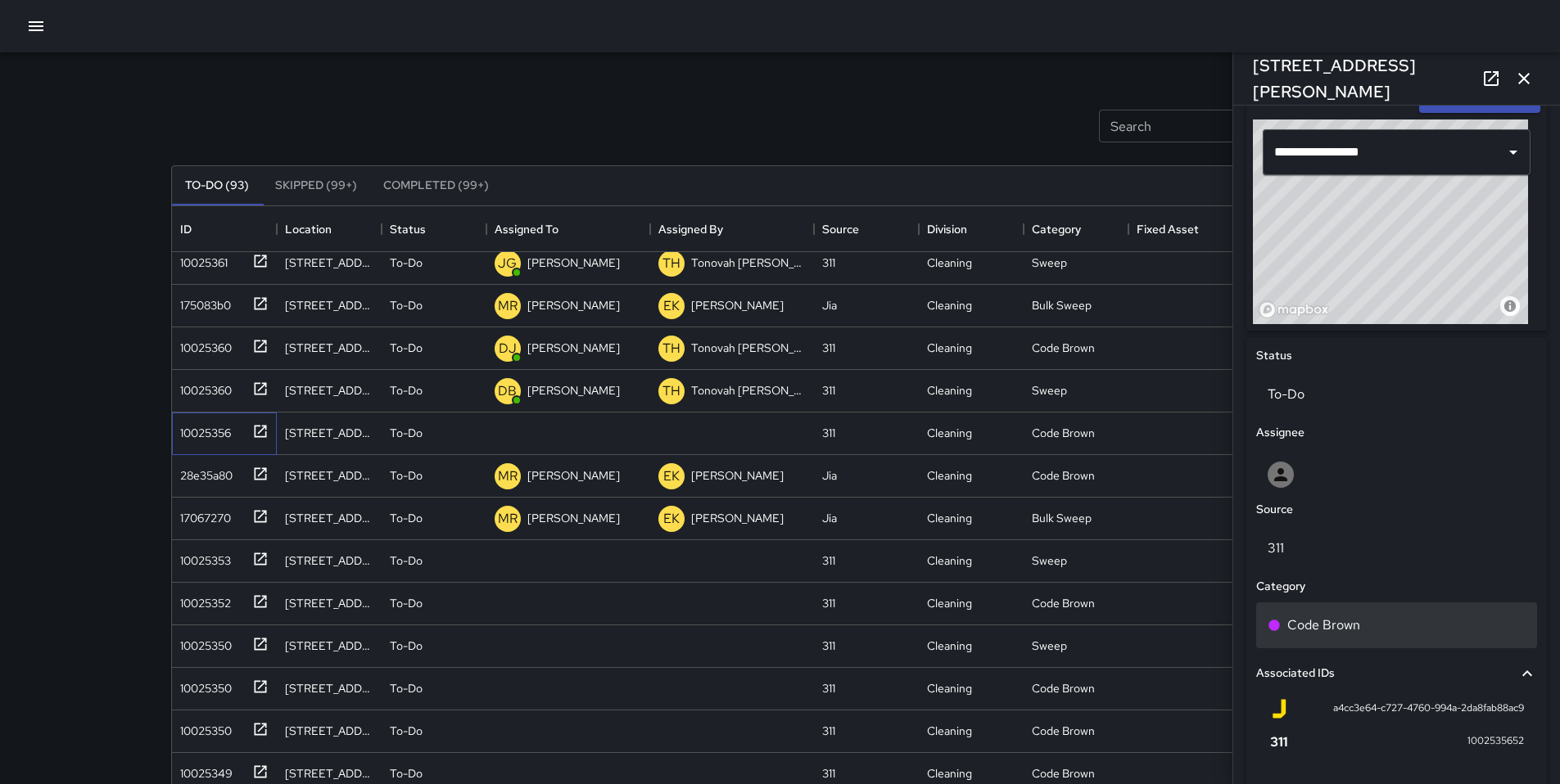
scroll to position [549, 0]
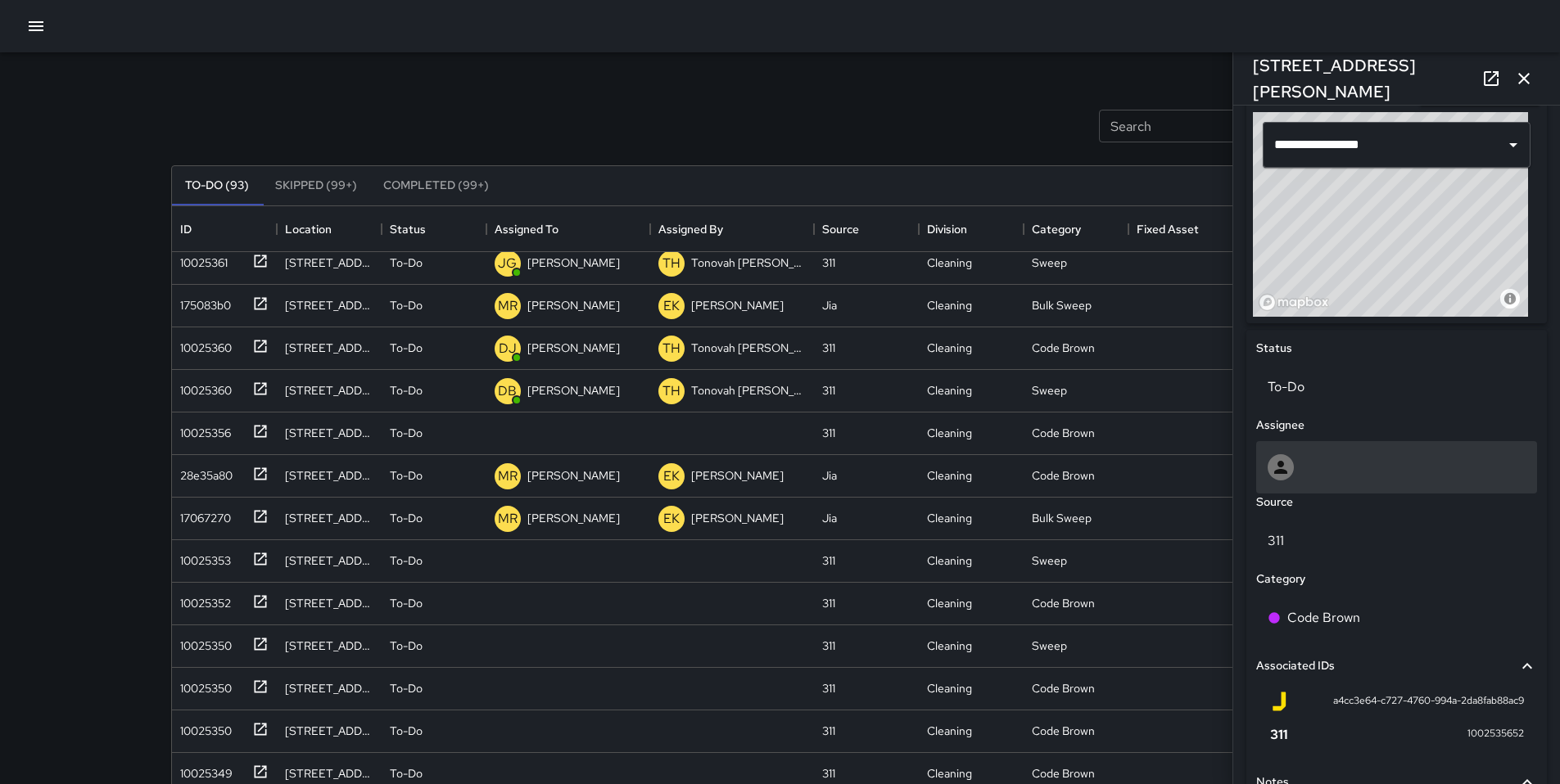
click at [1302, 465] on div at bounding box center [1397, 467] width 258 height 26
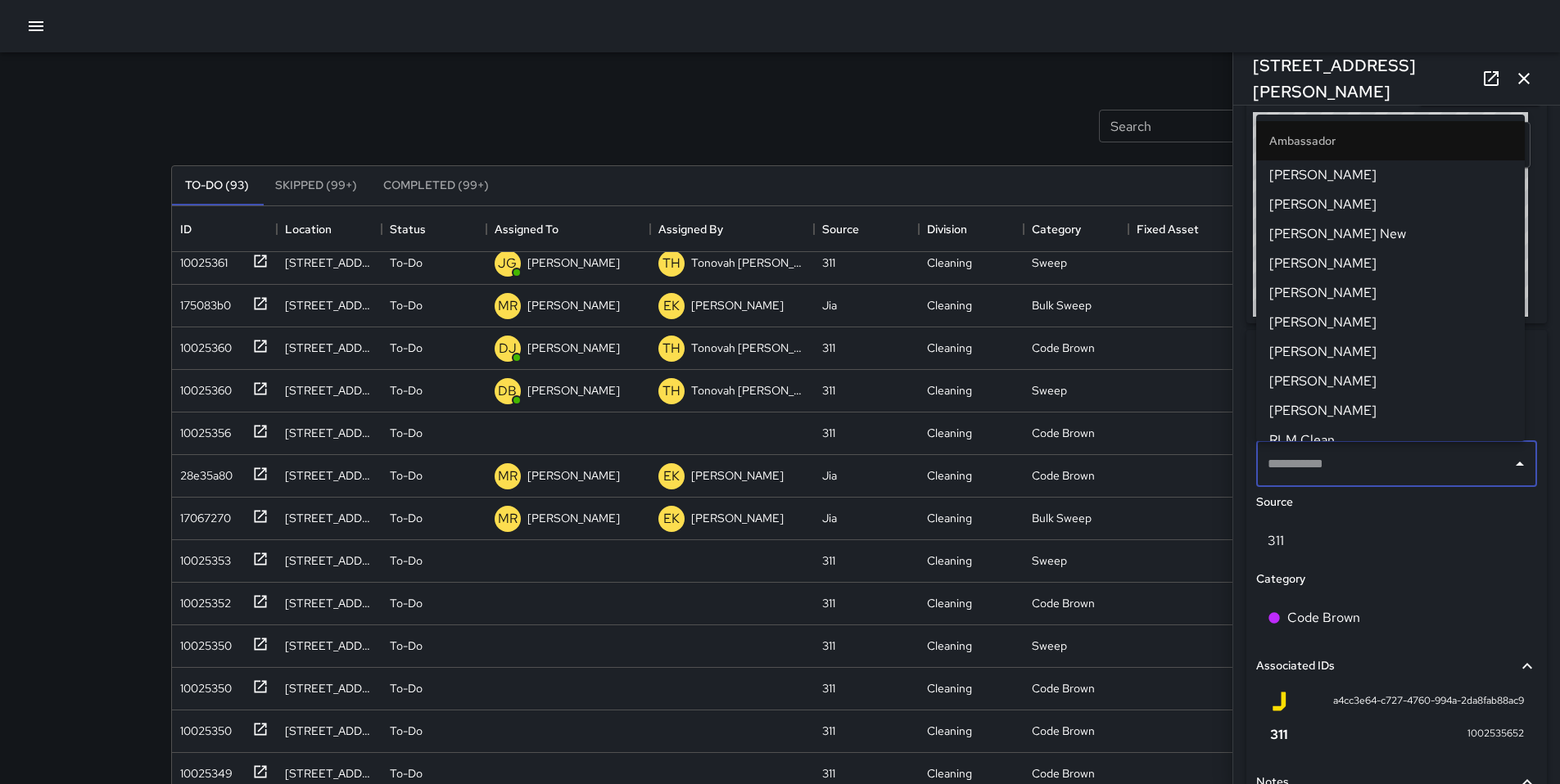
type input "*"
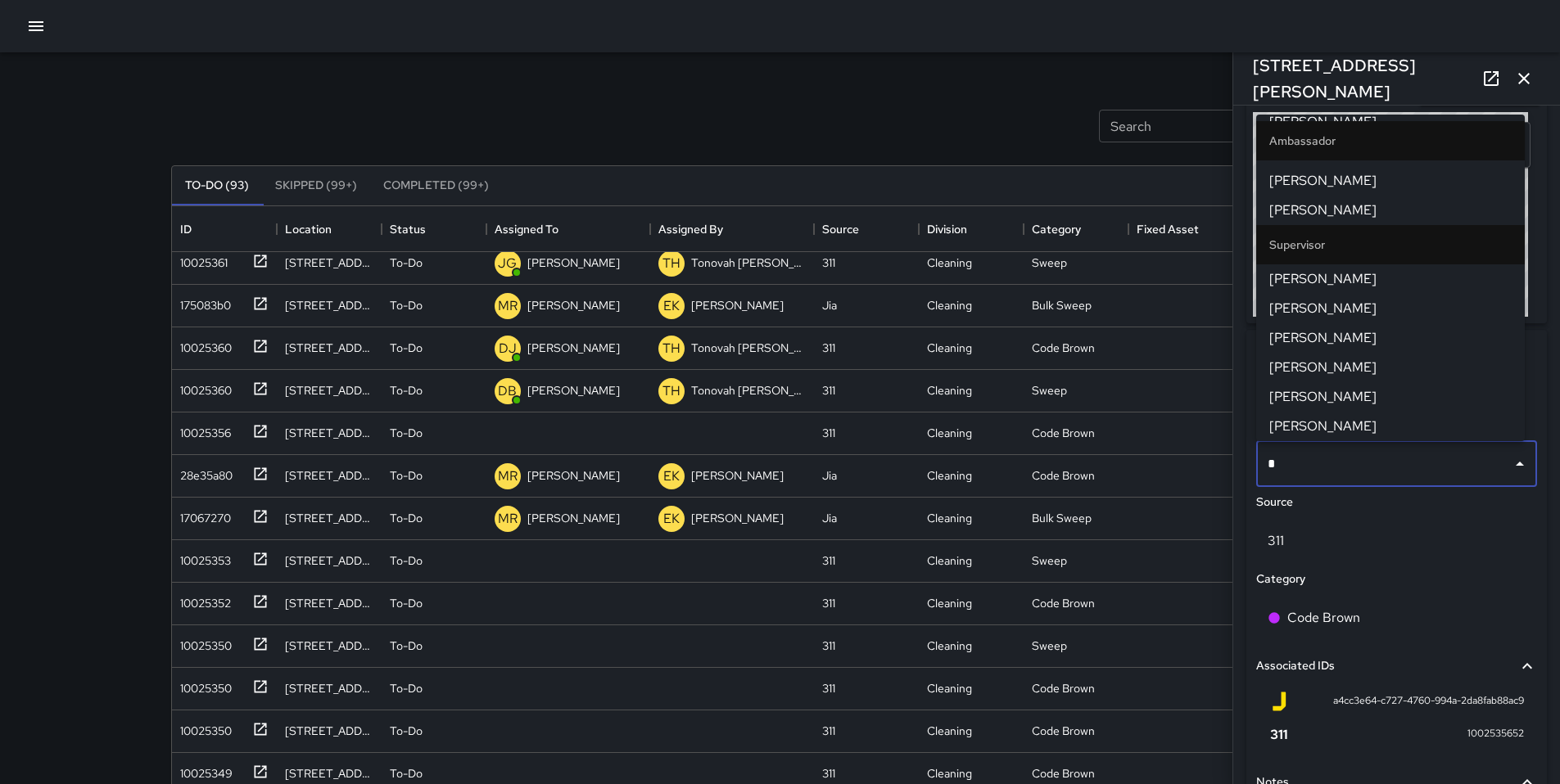
scroll to position [148, 0]
click at [1342, 310] on span "[PERSON_NAME]" at bounding box center [1390, 301] width 242 height 19
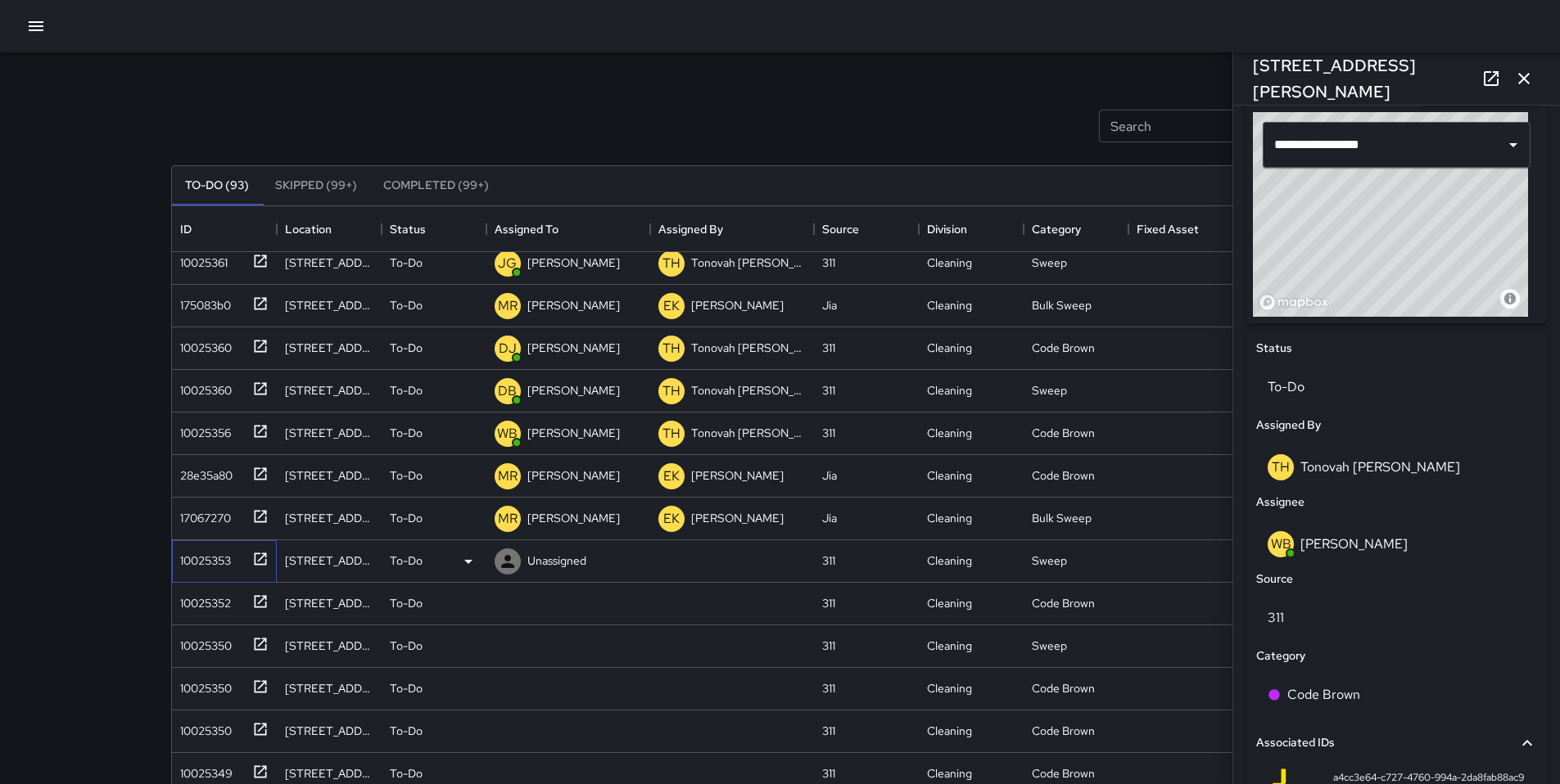
drag, startPoint x: 209, startPoint y: 563, endPoint x: 221, endPoint y: 560, distance: 12.4
click at [210, 562] on div "10025353" at bounding box center [202, 557] width 57 height 23
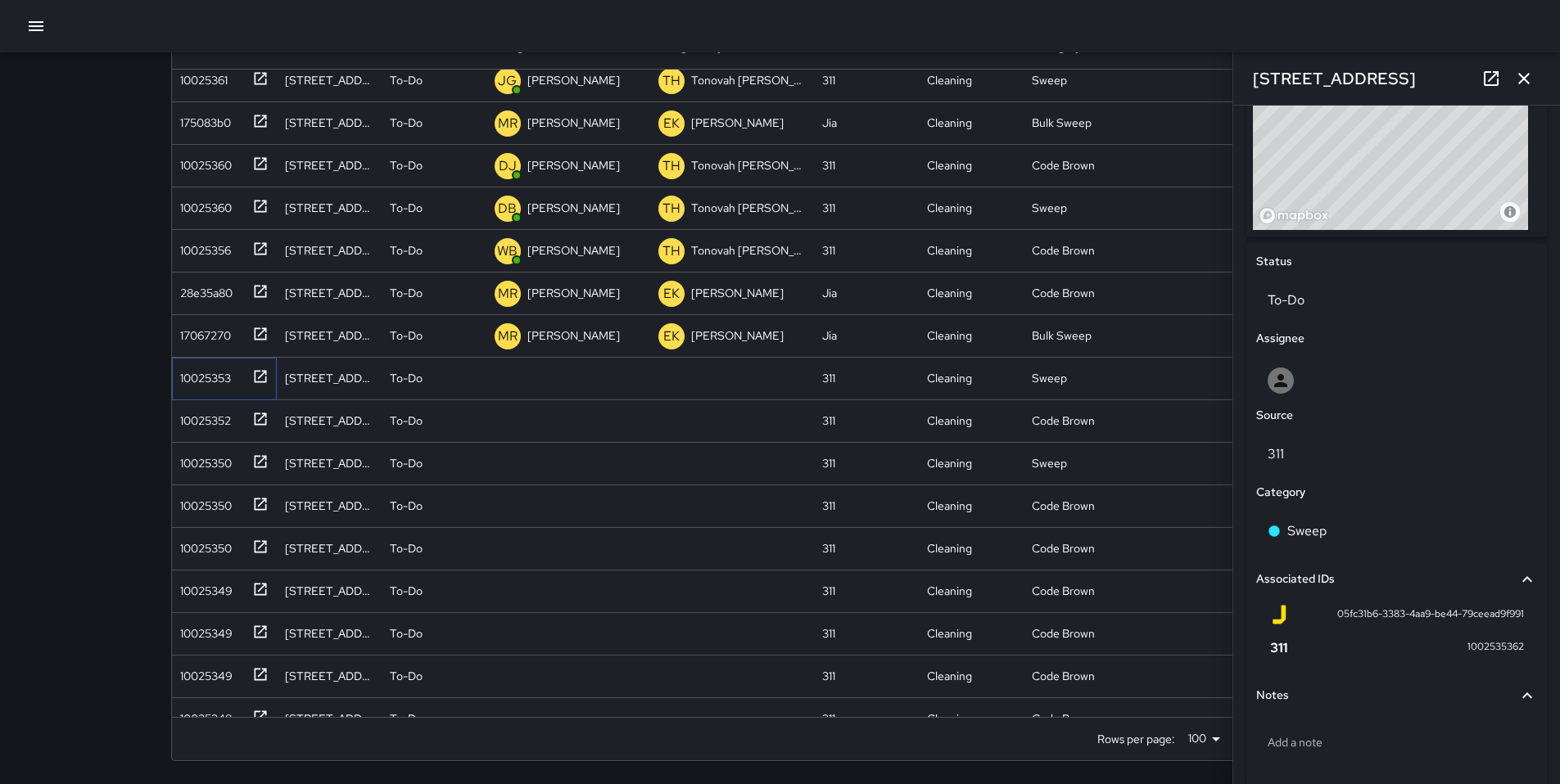
scroll to position [688, 0]
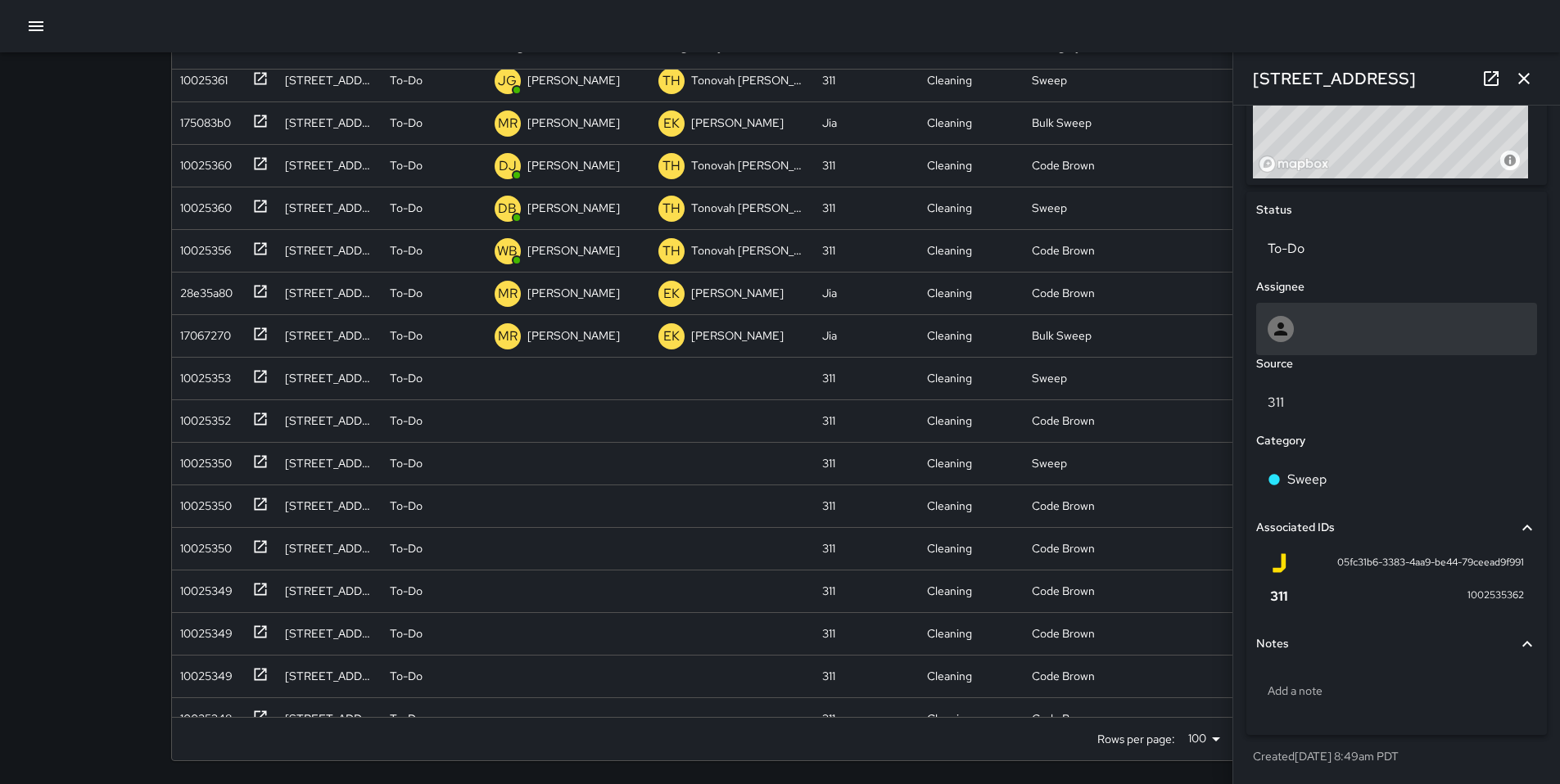
click at [1326, 343] on div at bounding box center [1396, 329] width 281 height 53
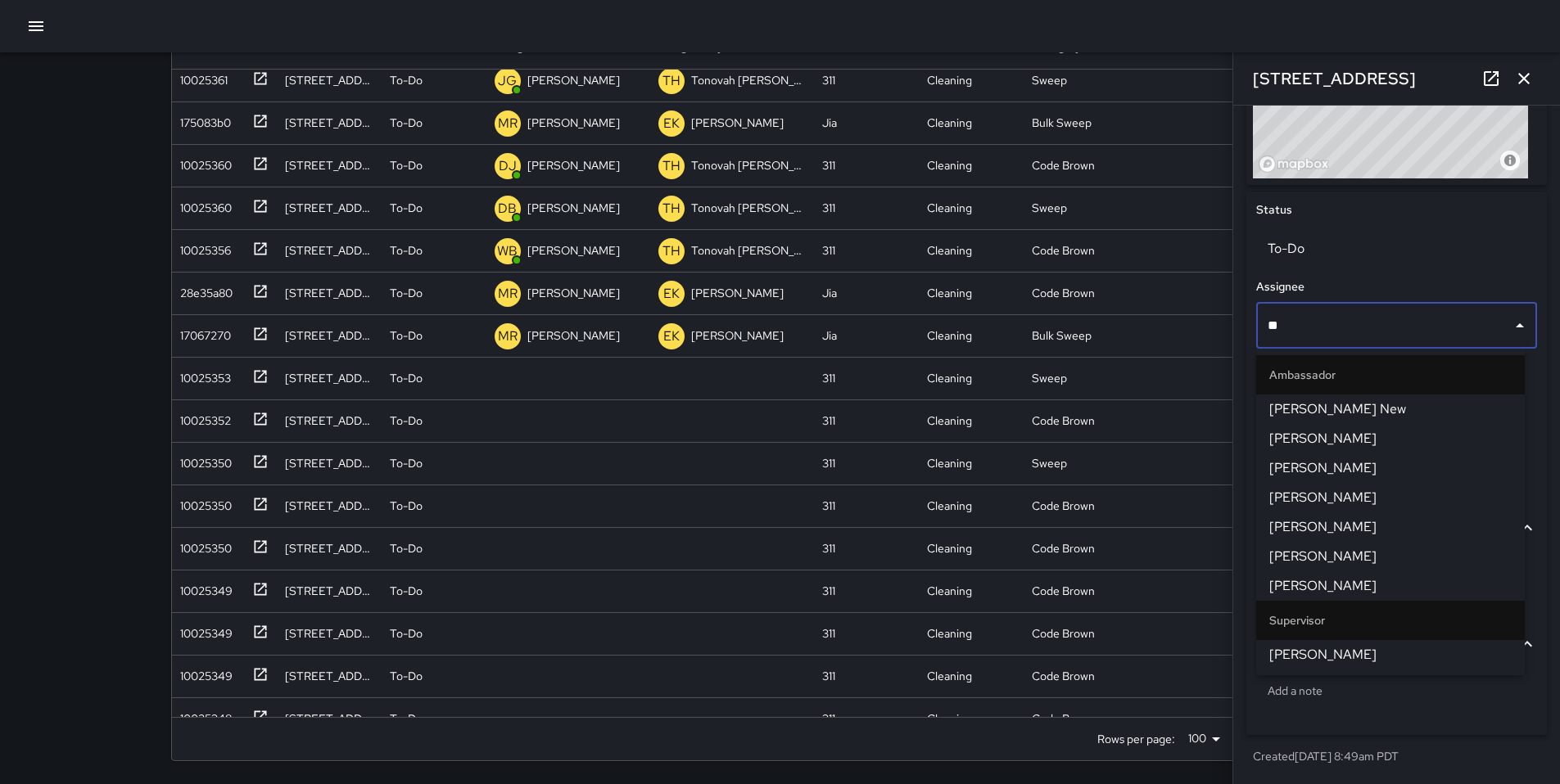
type input "***"
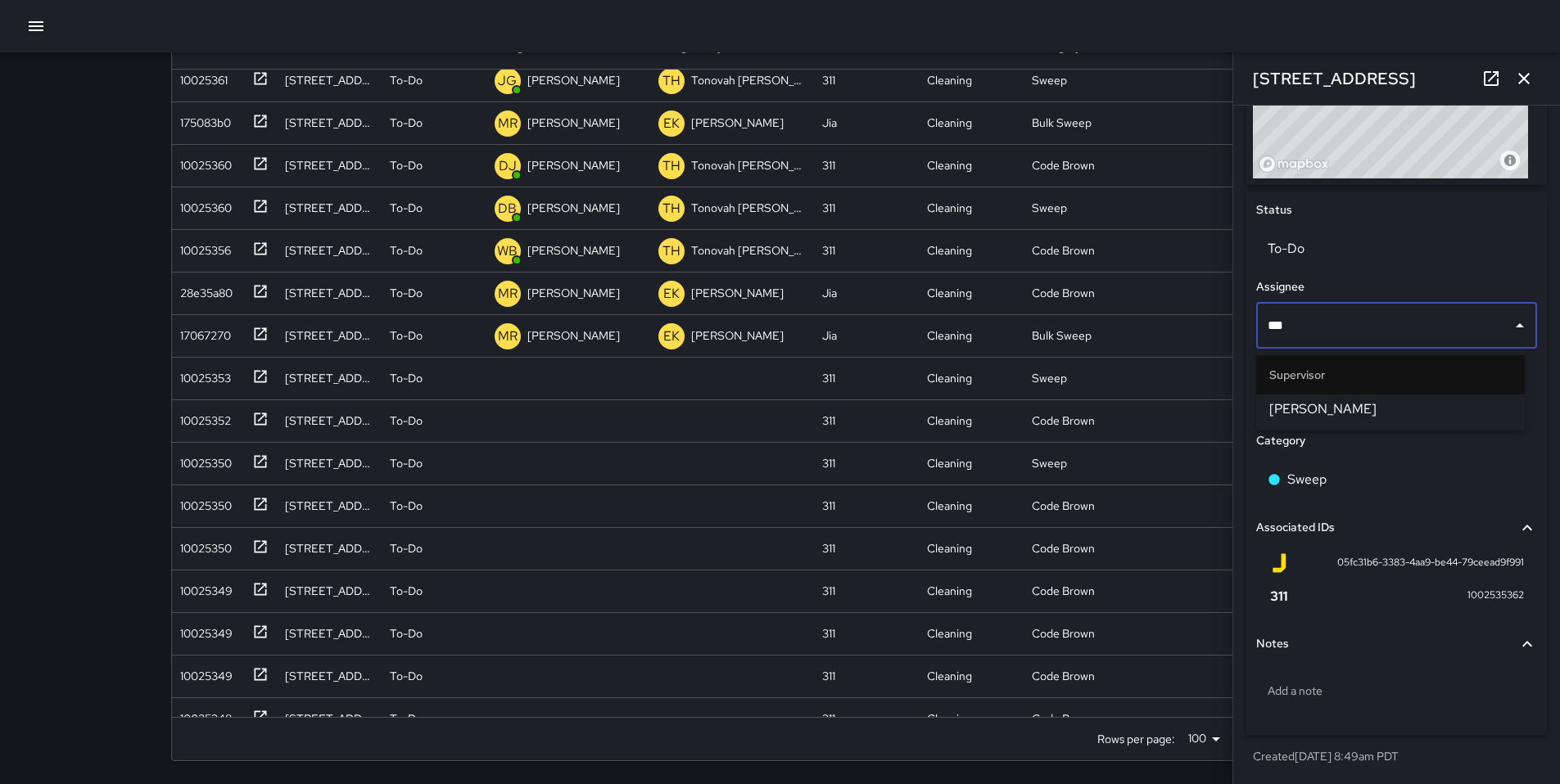
click at [1332, 410] on span "[PERSON_NAME]" at bounding box center [1390, 409] width 242 height 19
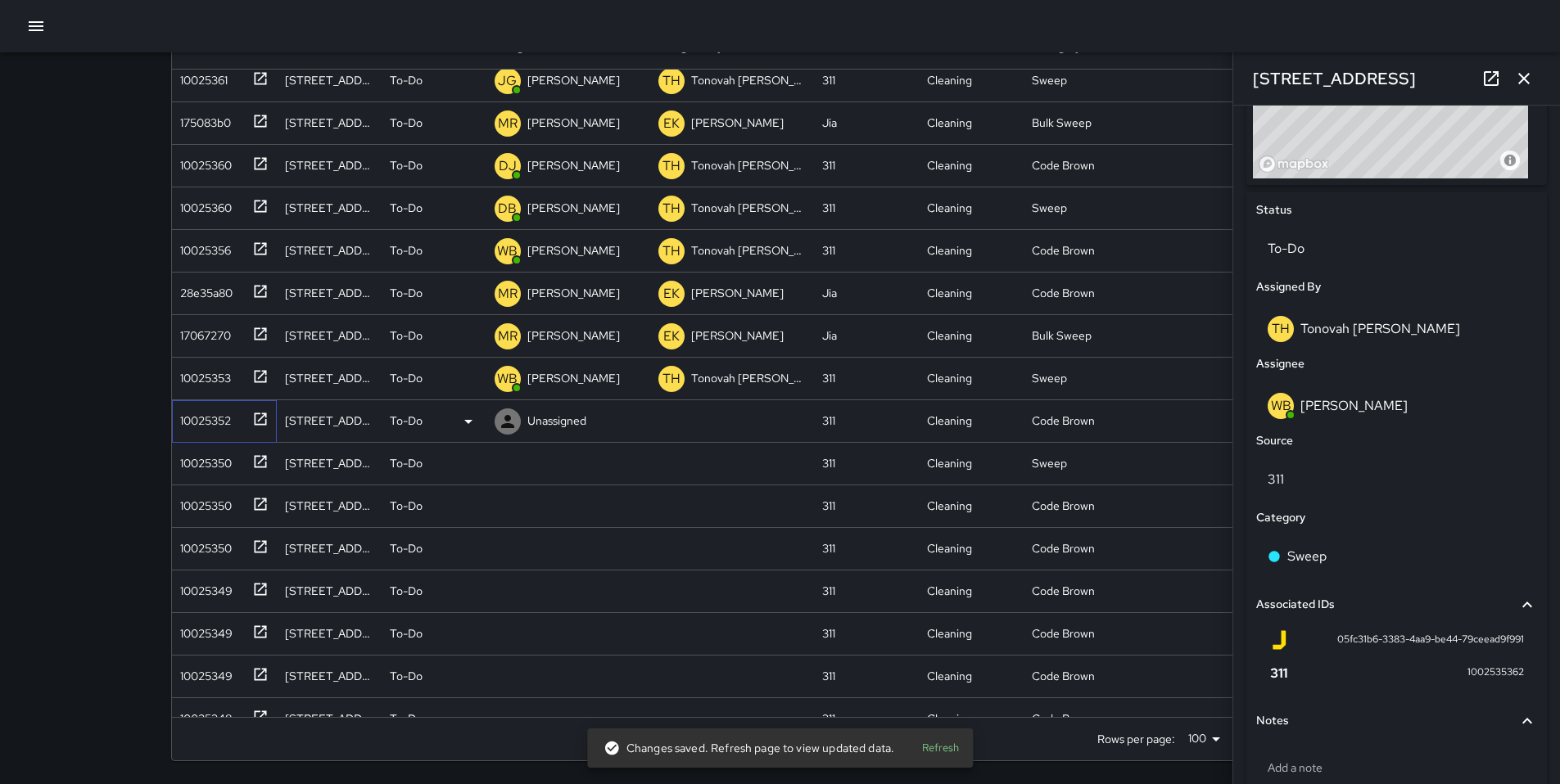
click at [206, 415] on div "10025352" at bounding box center [202, 417] width 57 height 23
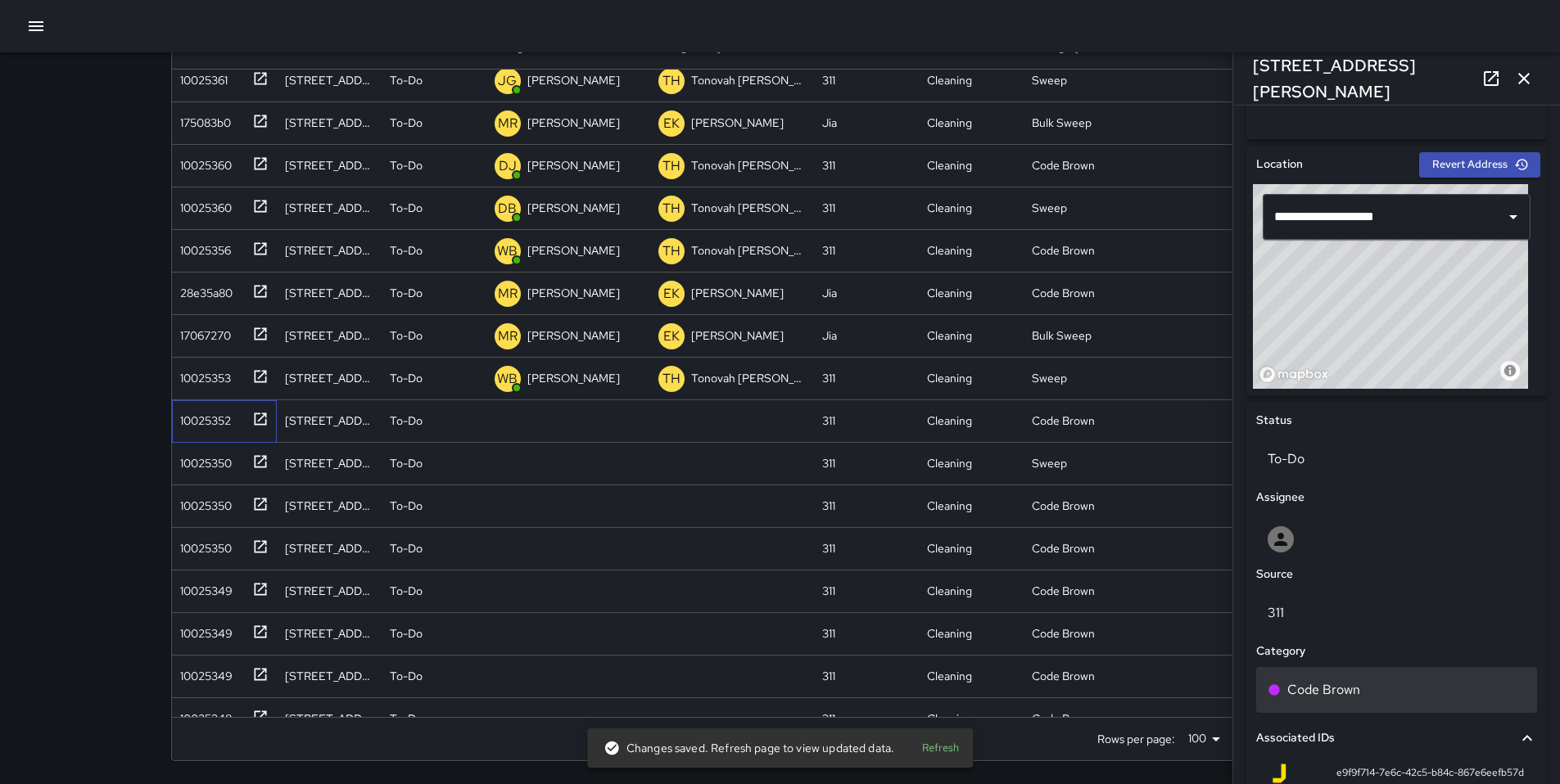
scroll to position [660, 0]
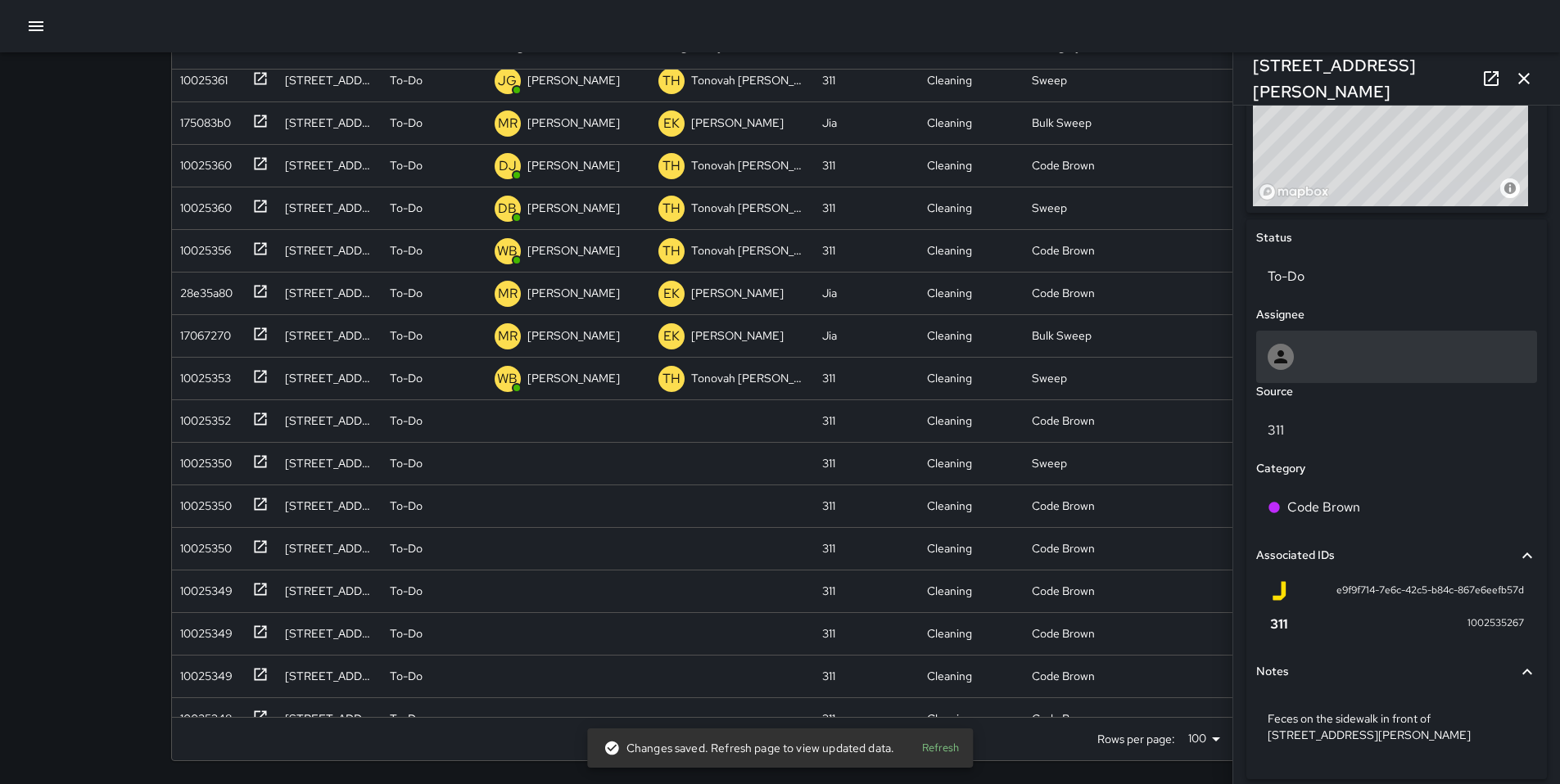
click at [1324, 357] on div at bounding box center [1397, 357] width 258 height 26
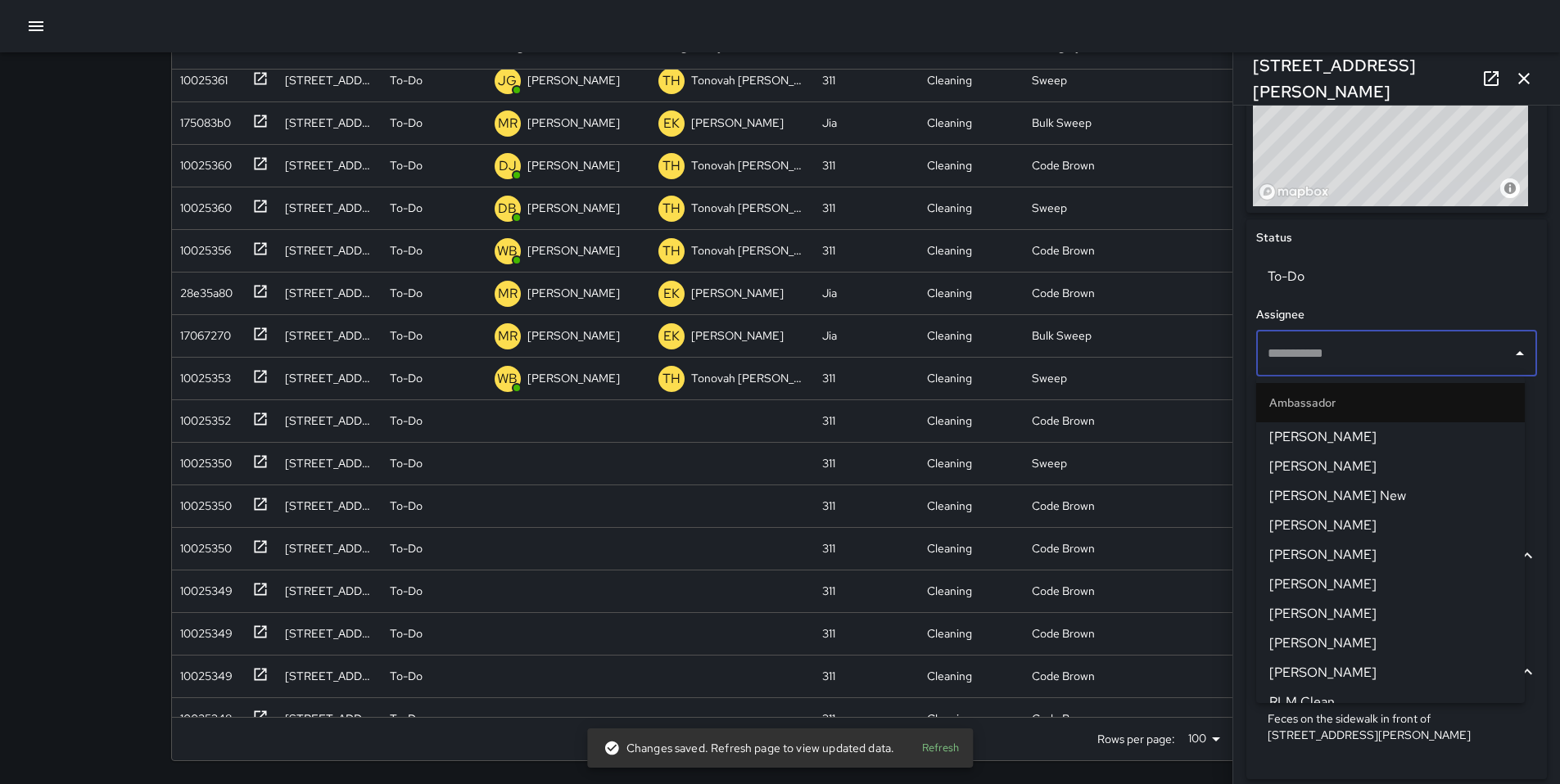
type input "*"
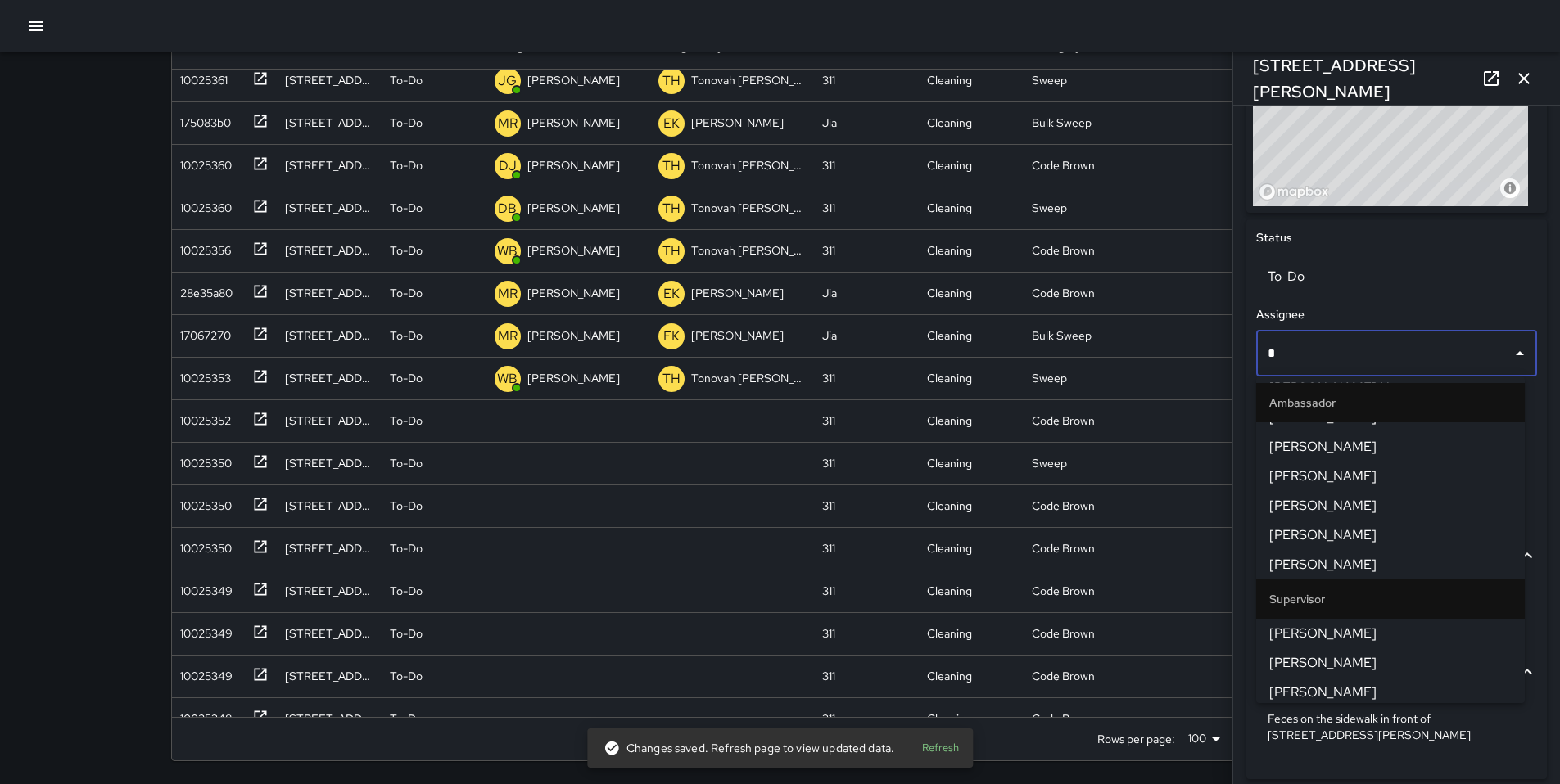
scroll to position [136, 0]
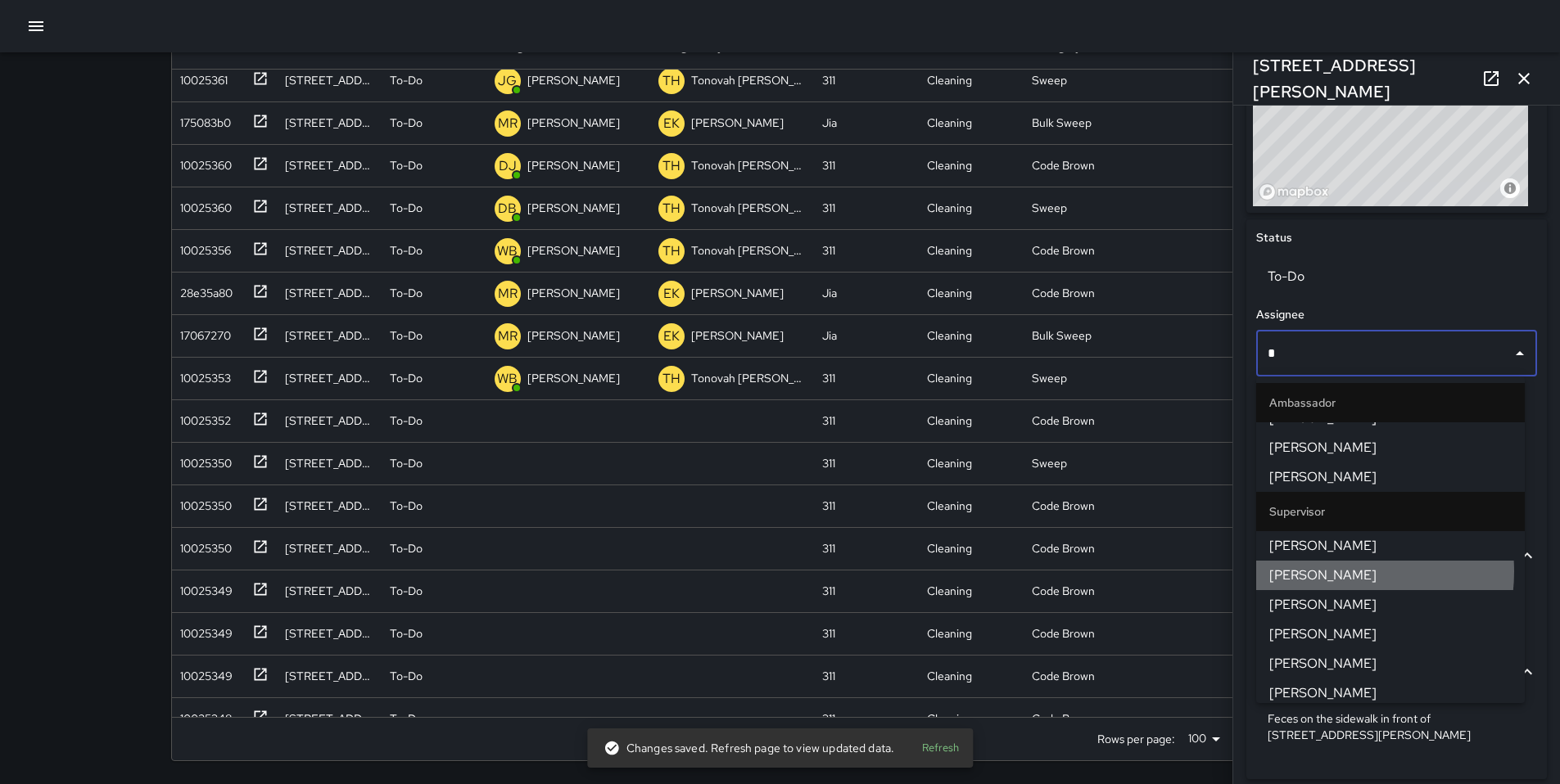
click at [1323, 571] on span "[PERSON_NAME]" at bounding box center [1390, 575] width 242 height 19
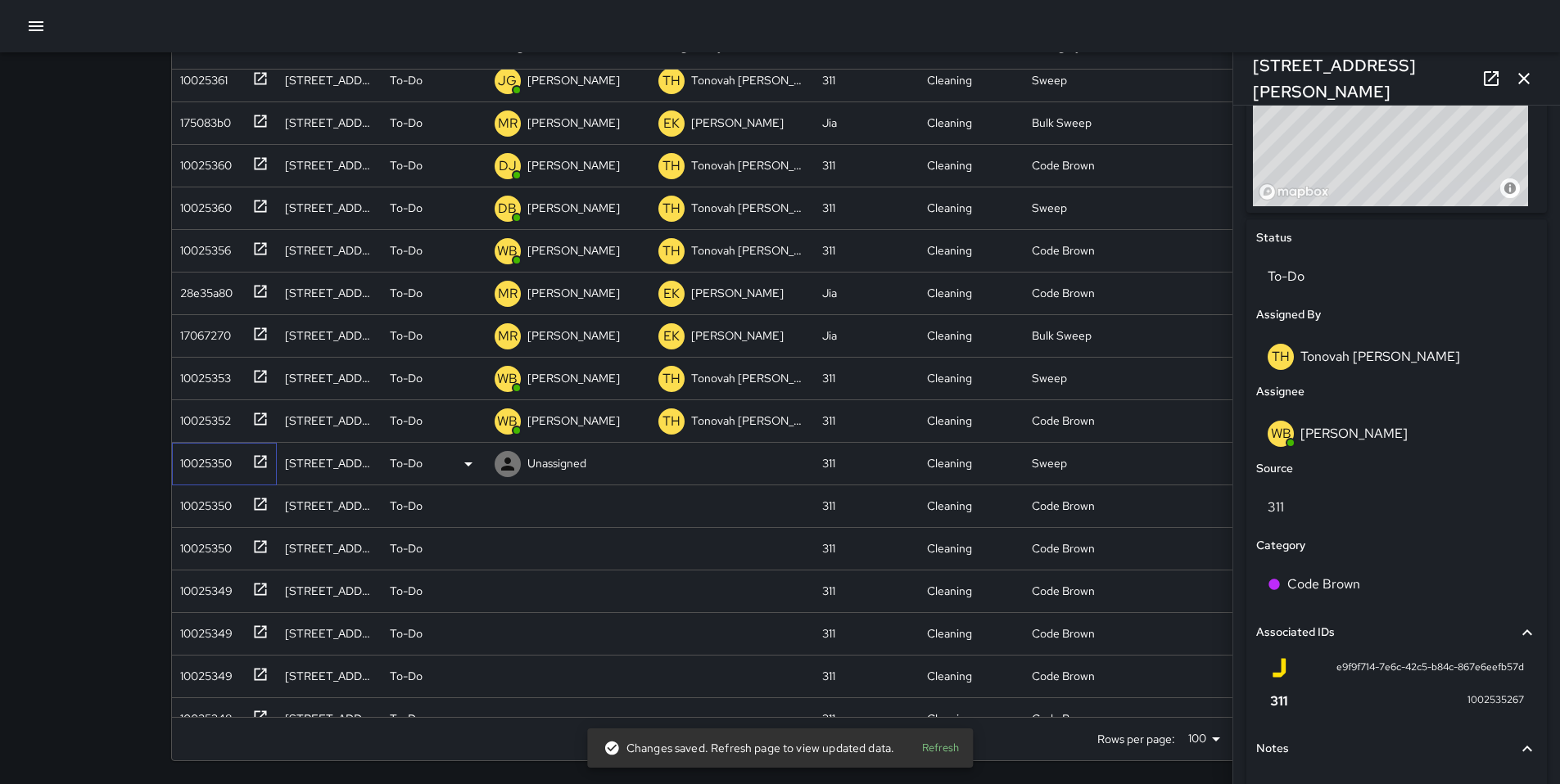
click at [210, 459] on div "10025350" at bounding box center [202, 460] width 58 height 23
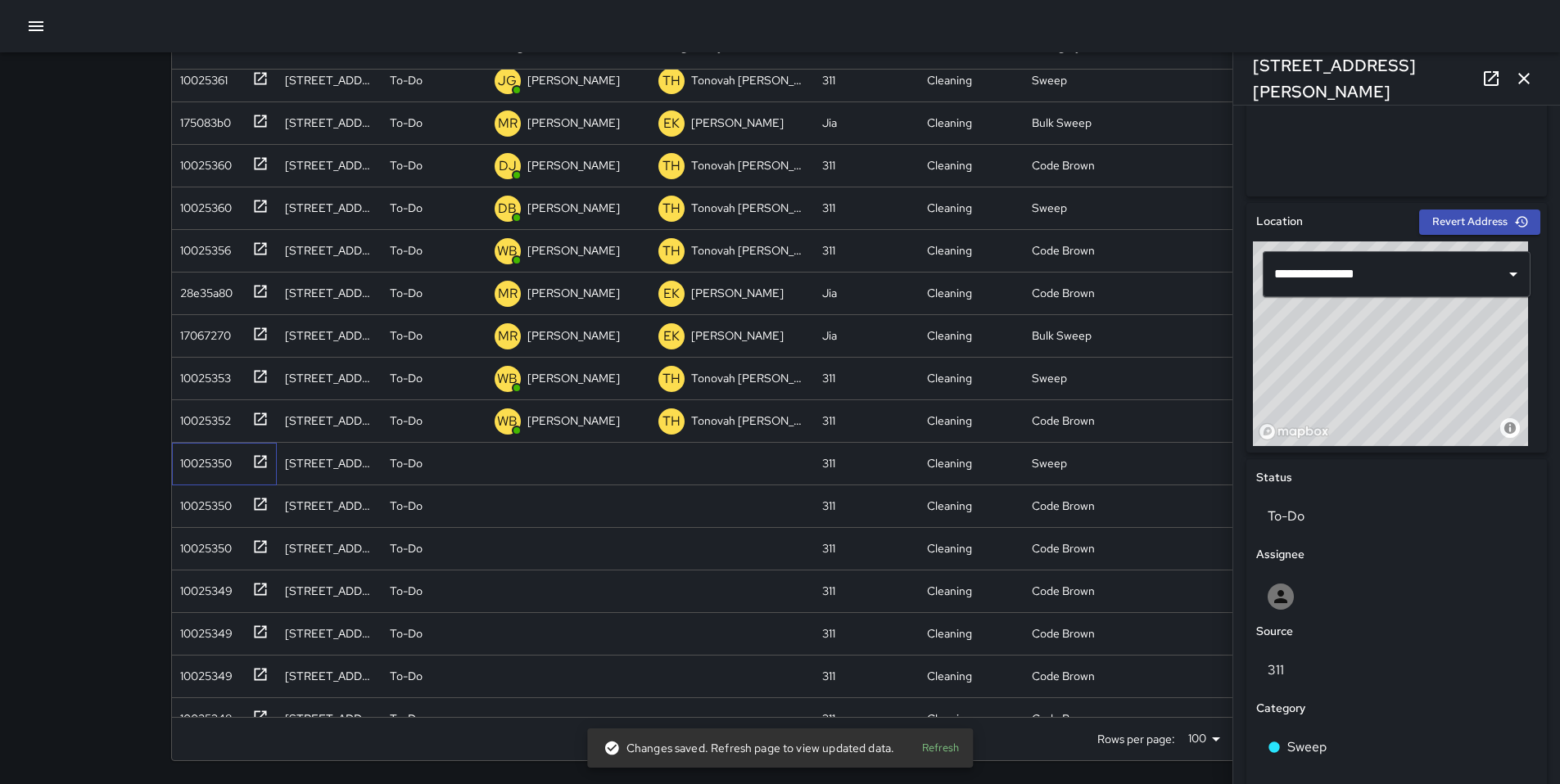
scroll to position [720, 0]
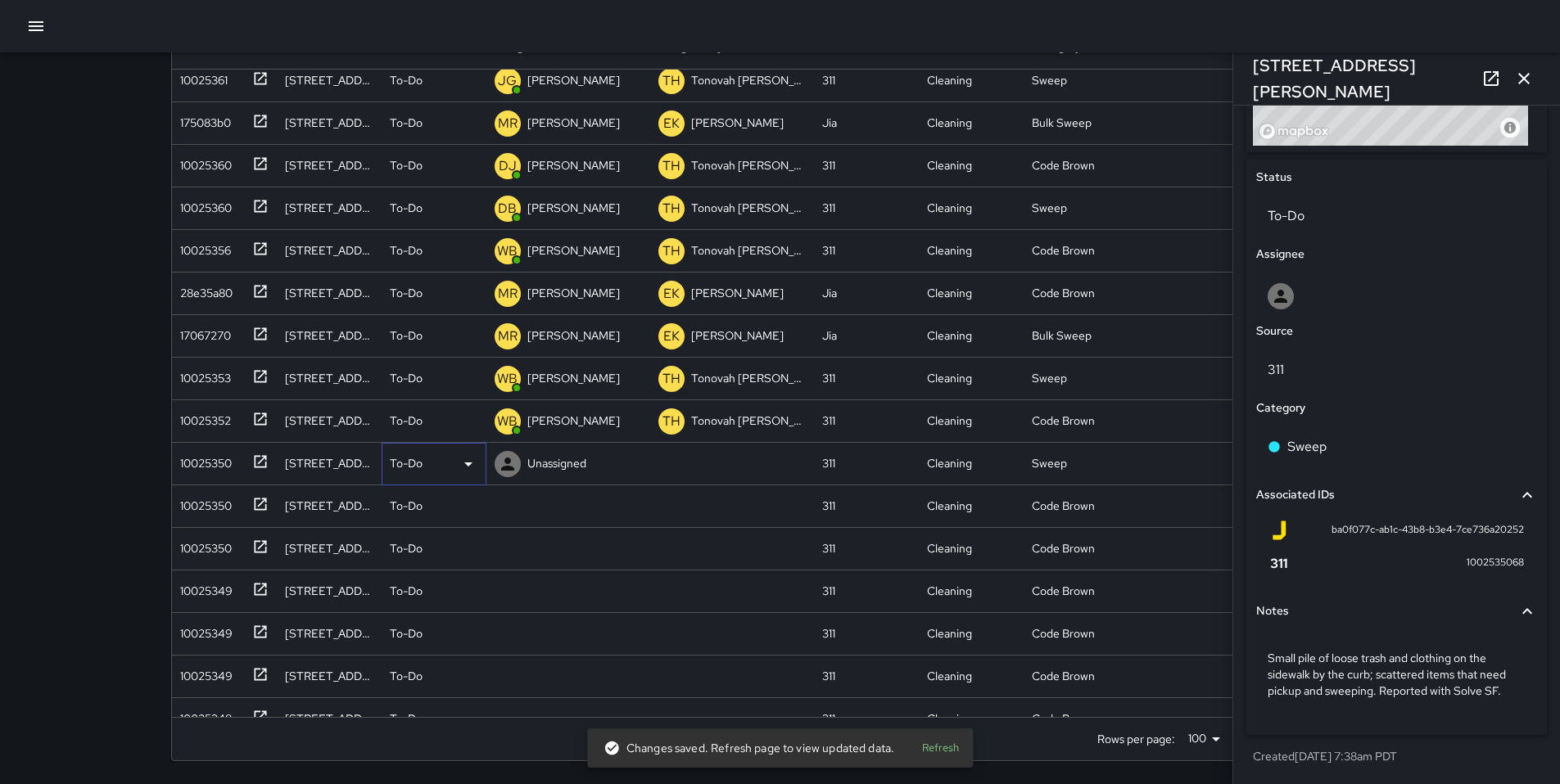
click at [401, 462] on p "To-Do" at bounding box center [406, 463] width 33 height 17
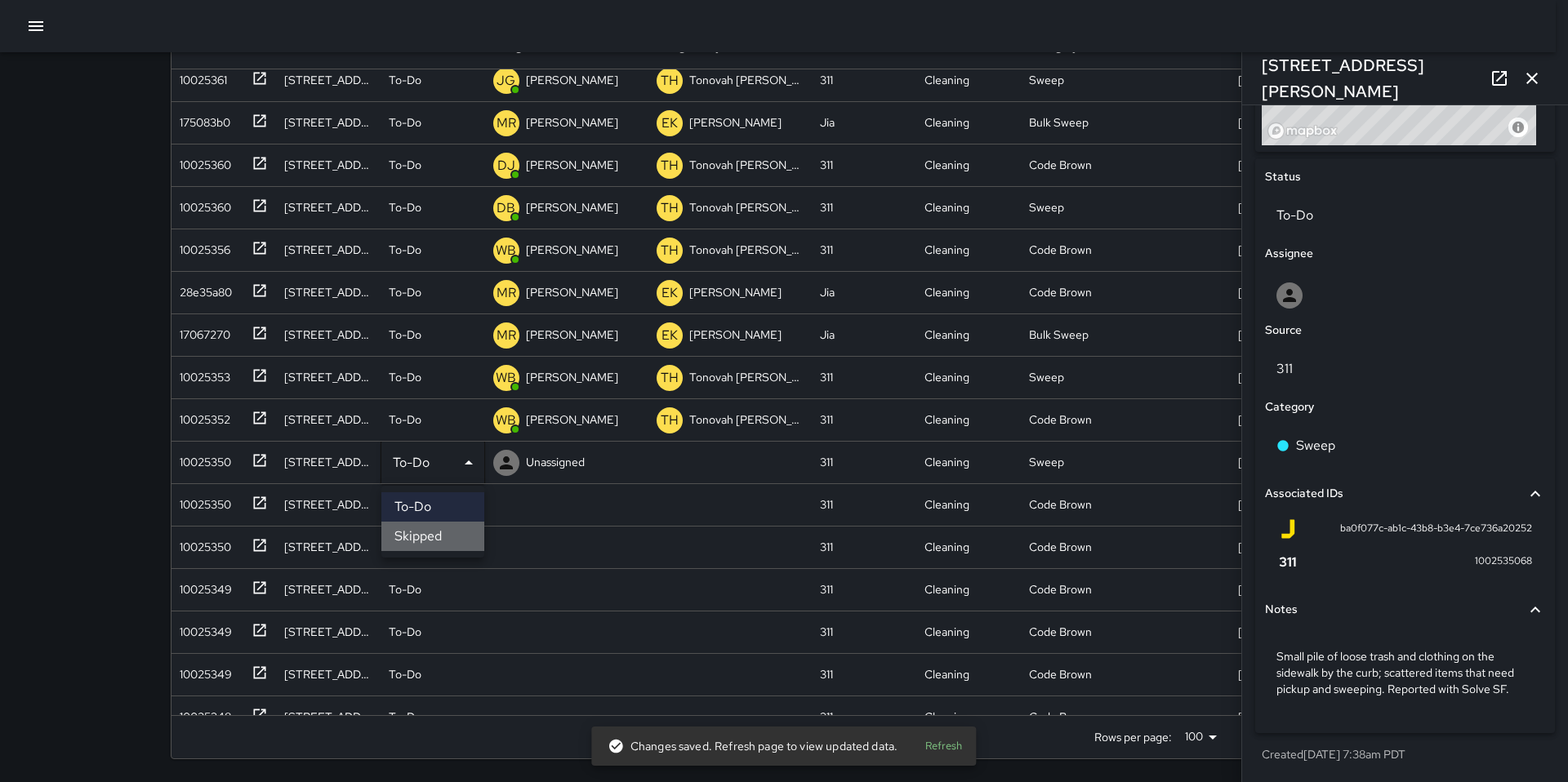
click at [430, 534] on li "Skipped" at bounding box center [433, 537] width 103 height 29
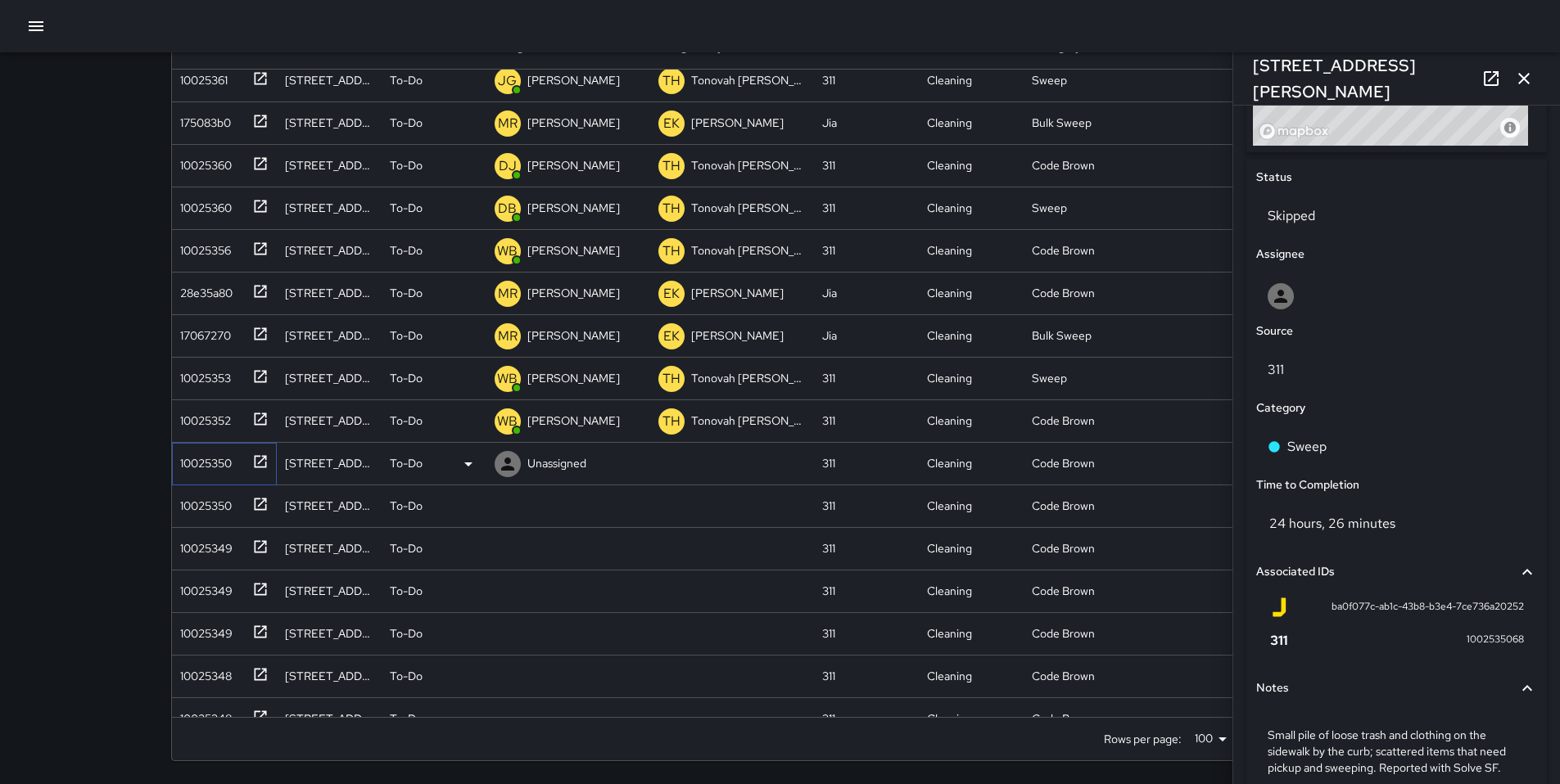
click at [198, 470] on div "10025350" at bounding box center [202, 460] width 58 height 23
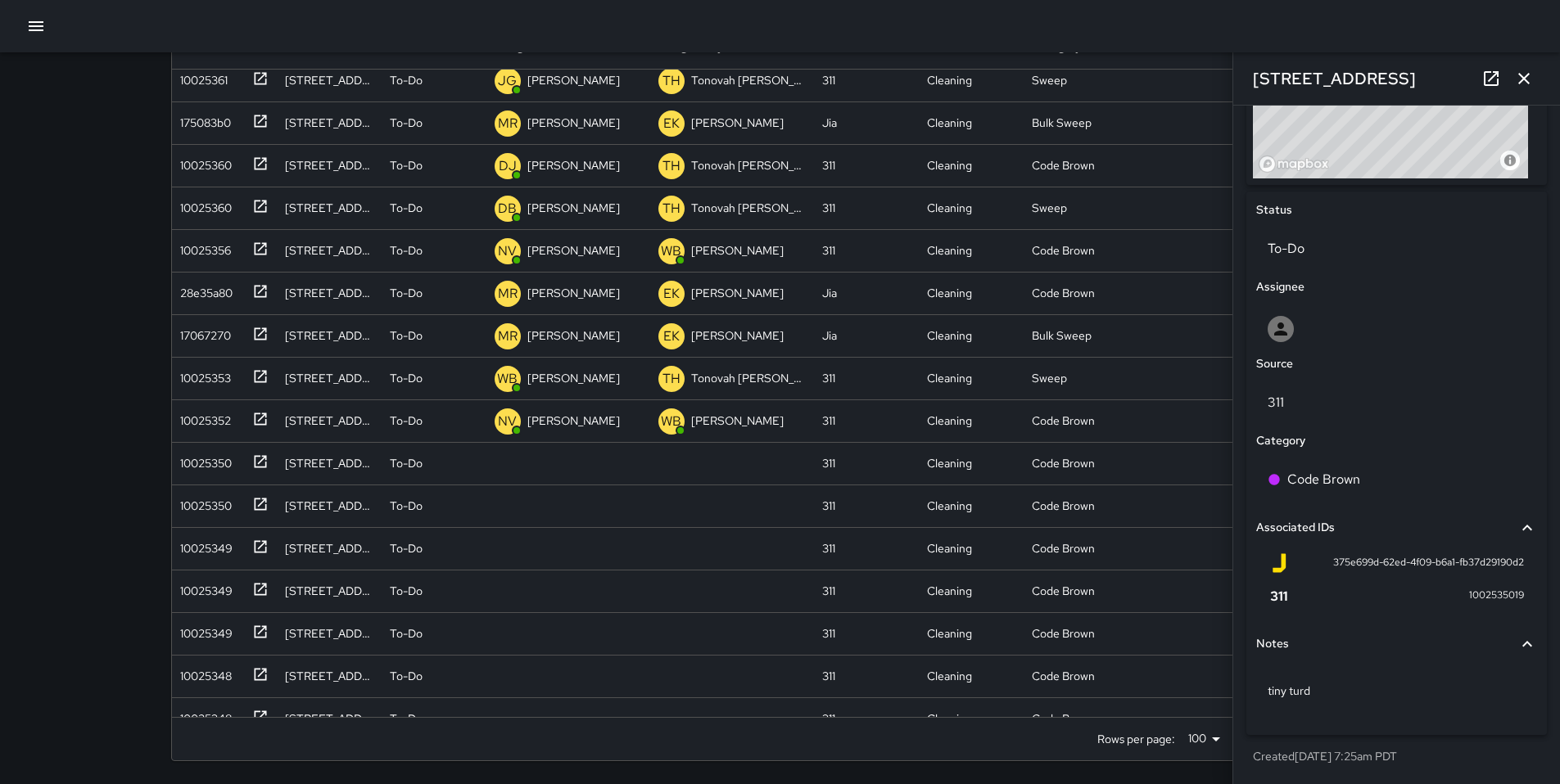
scroll to position [1329, 0]
click at [1521, 83] on icon "button" at bounding box center [1523, 78] width 19 height 19
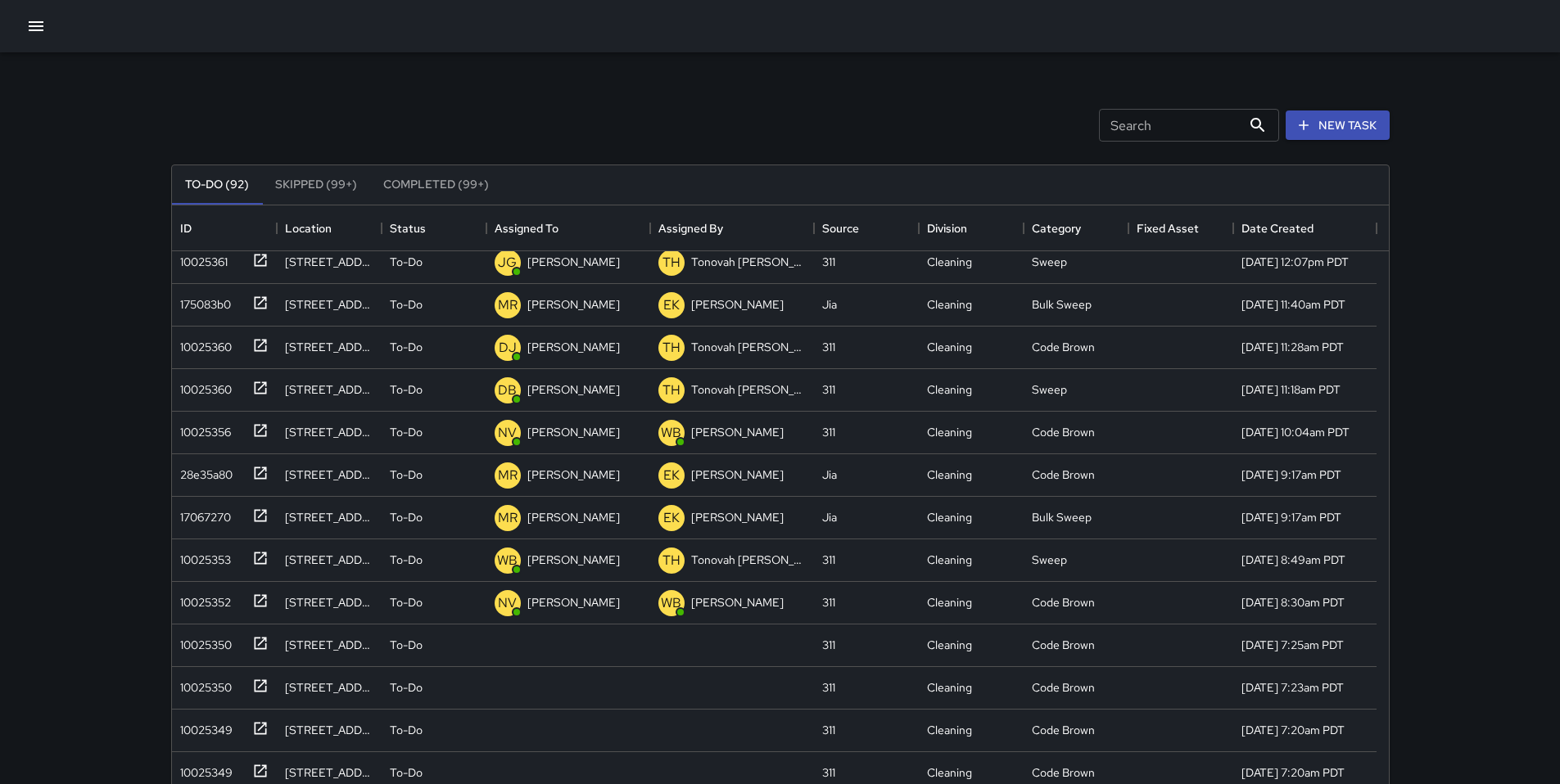
scroll to position [0, 0]
click at [1347, 124] on button "New Task" at bounding box center [1337, 126] width 104 height 30
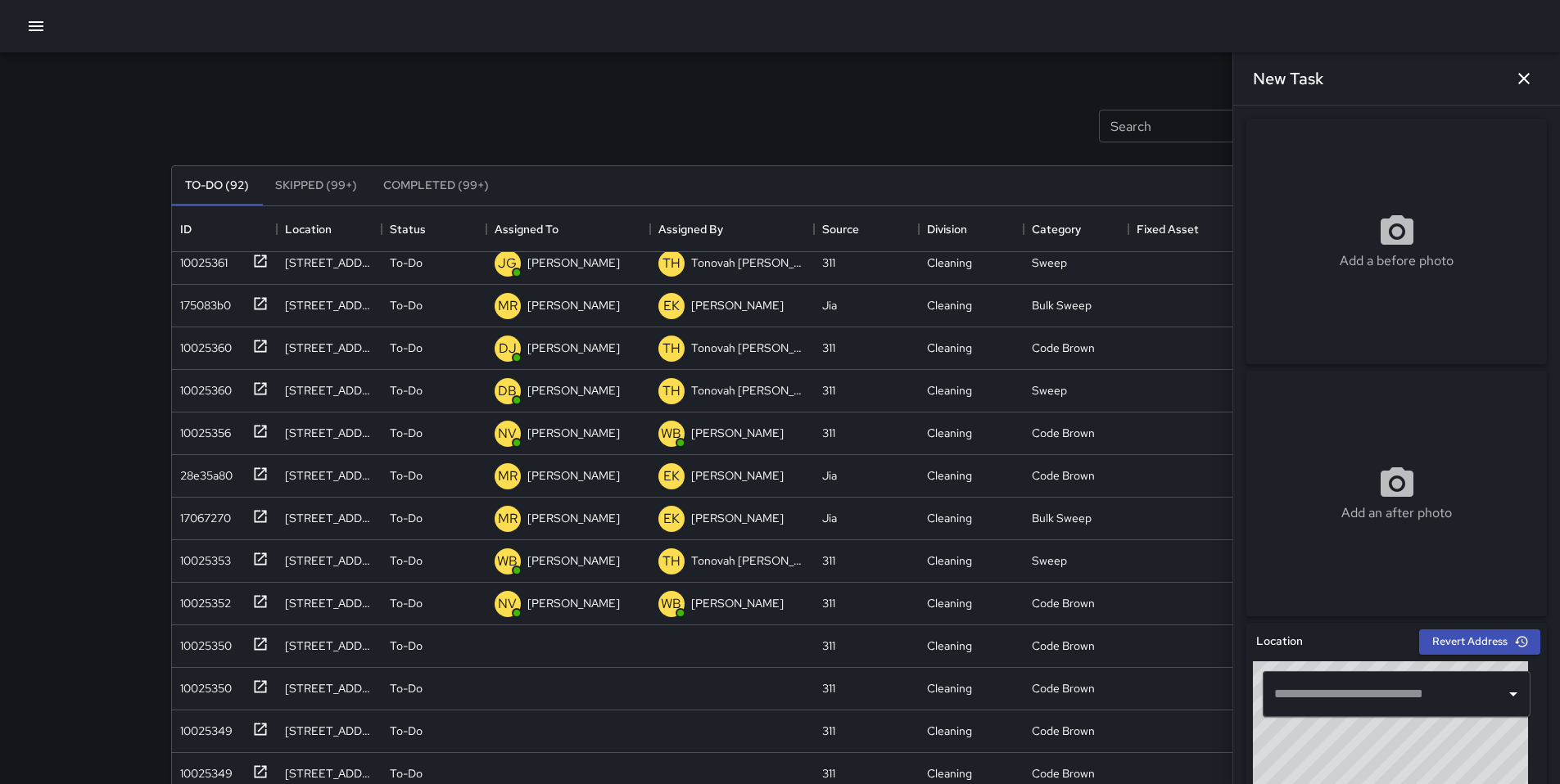
click at [1316, 696] on input "text" at bounding box center [1384, 695] width 229 height 31
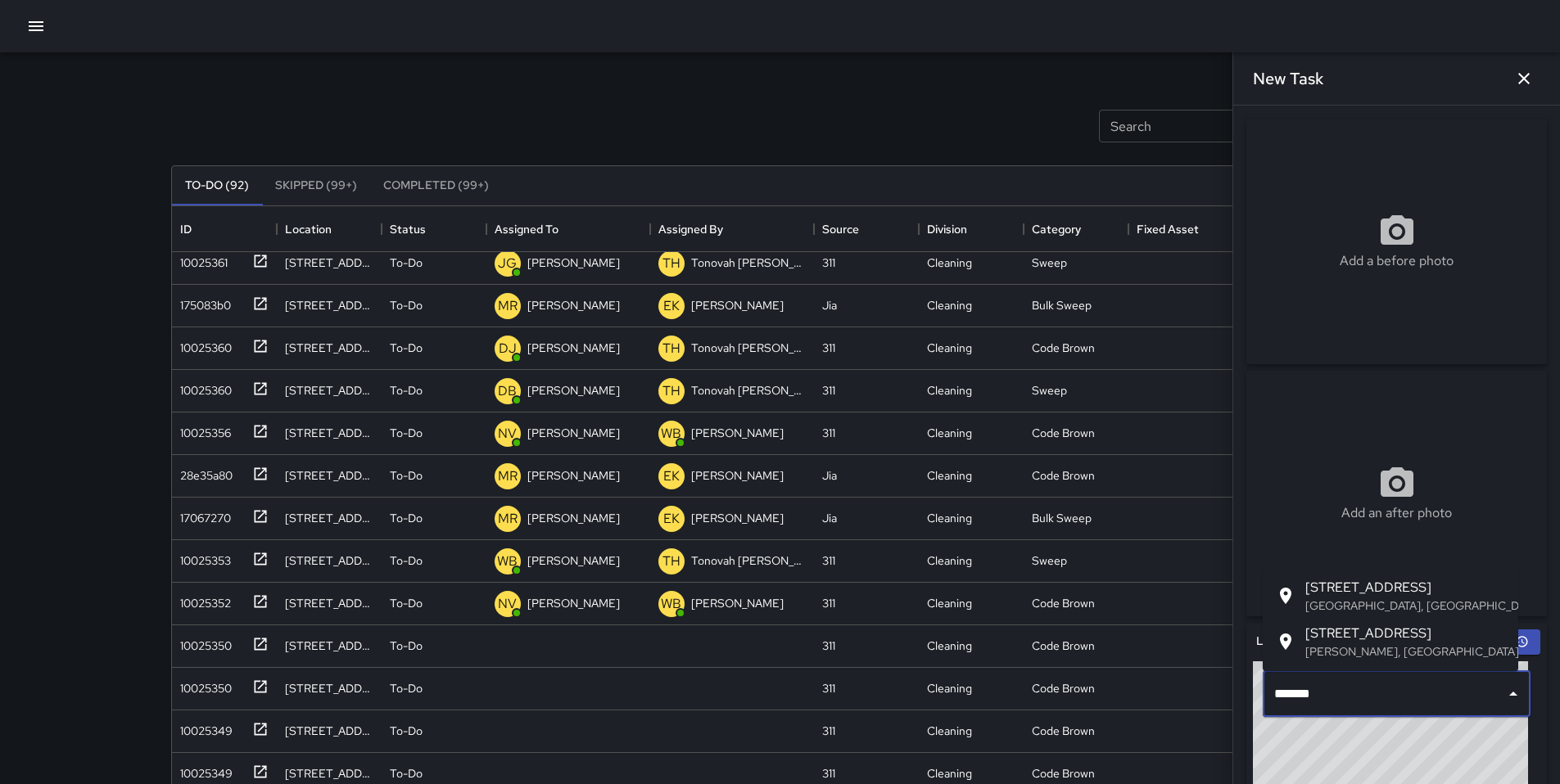
click at [1318, 600] on p "[GEOGRAPHIC_DATA], [GEOGRAPHIC_DATA], [GEOGRAPHIC_DATA]" at bounding box center [1405, 606] width 200 height 17
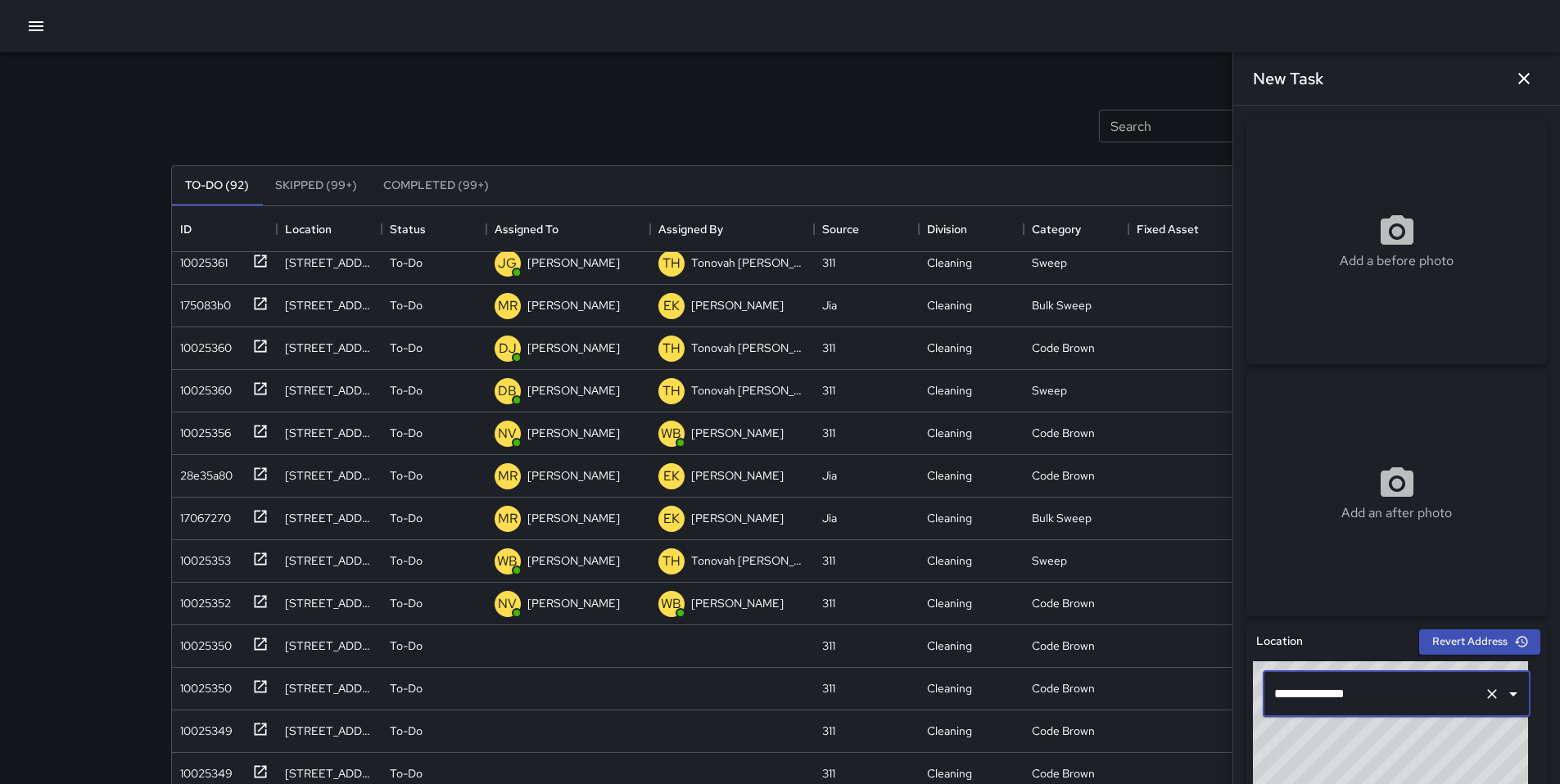
type input "**********"
click at [1308, 283] on div "Add a before photo" at bounding box center [1397, 241] width 300 height 246
type input "**********"
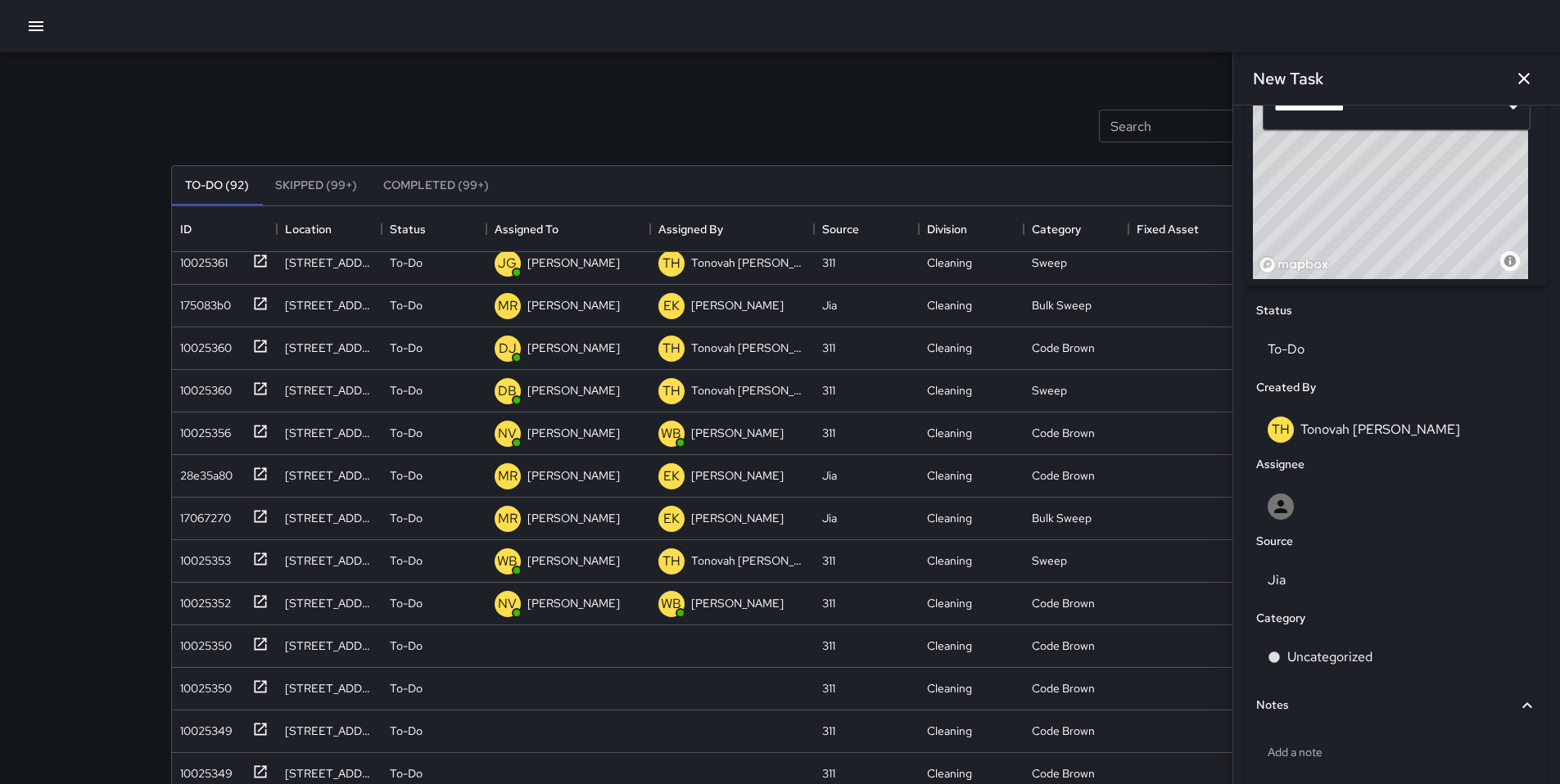
scroll to position [622, 0]
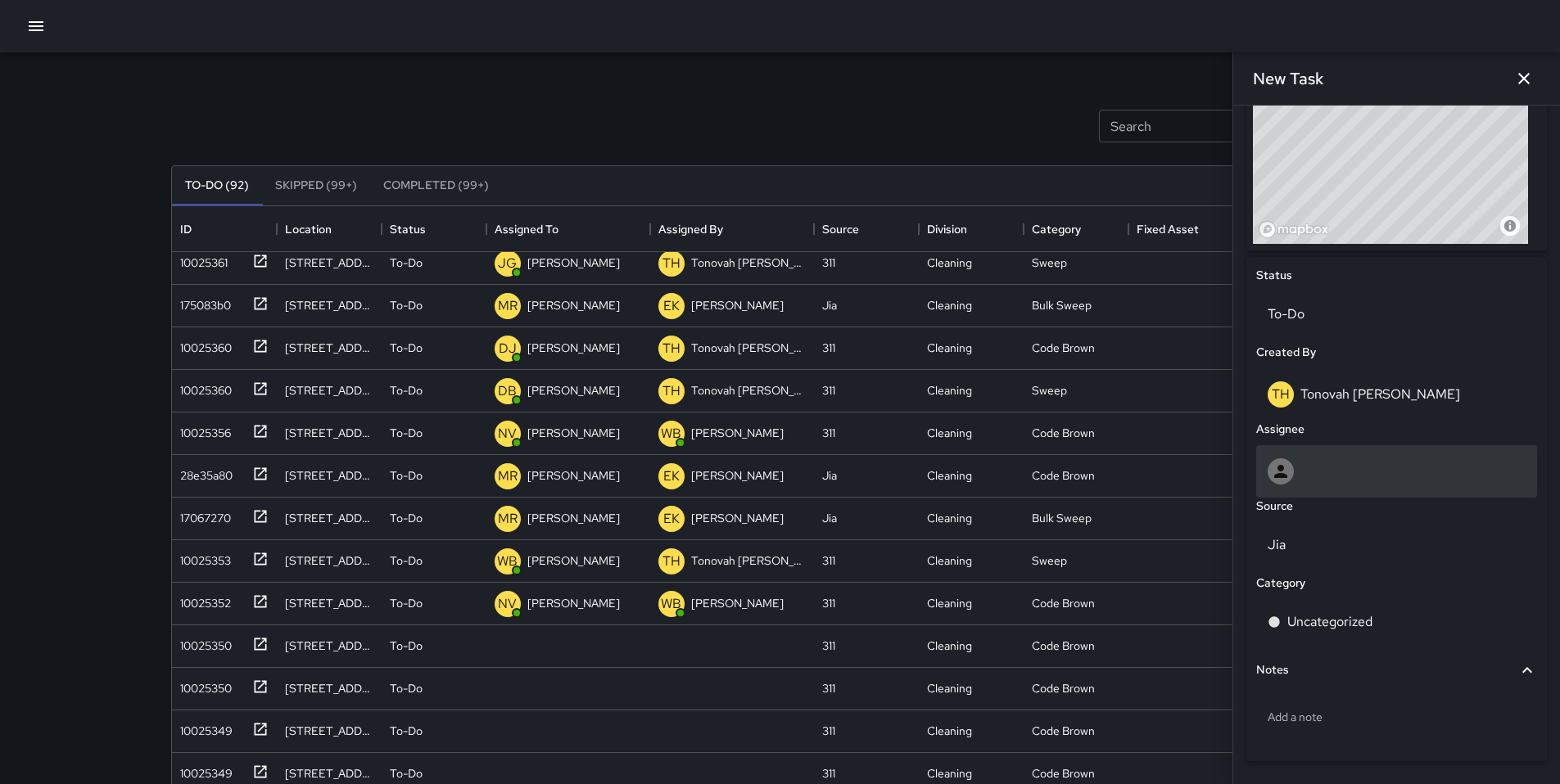
click at [1342, 479] on div at bounding box center [1397, 472] width 258 height 26
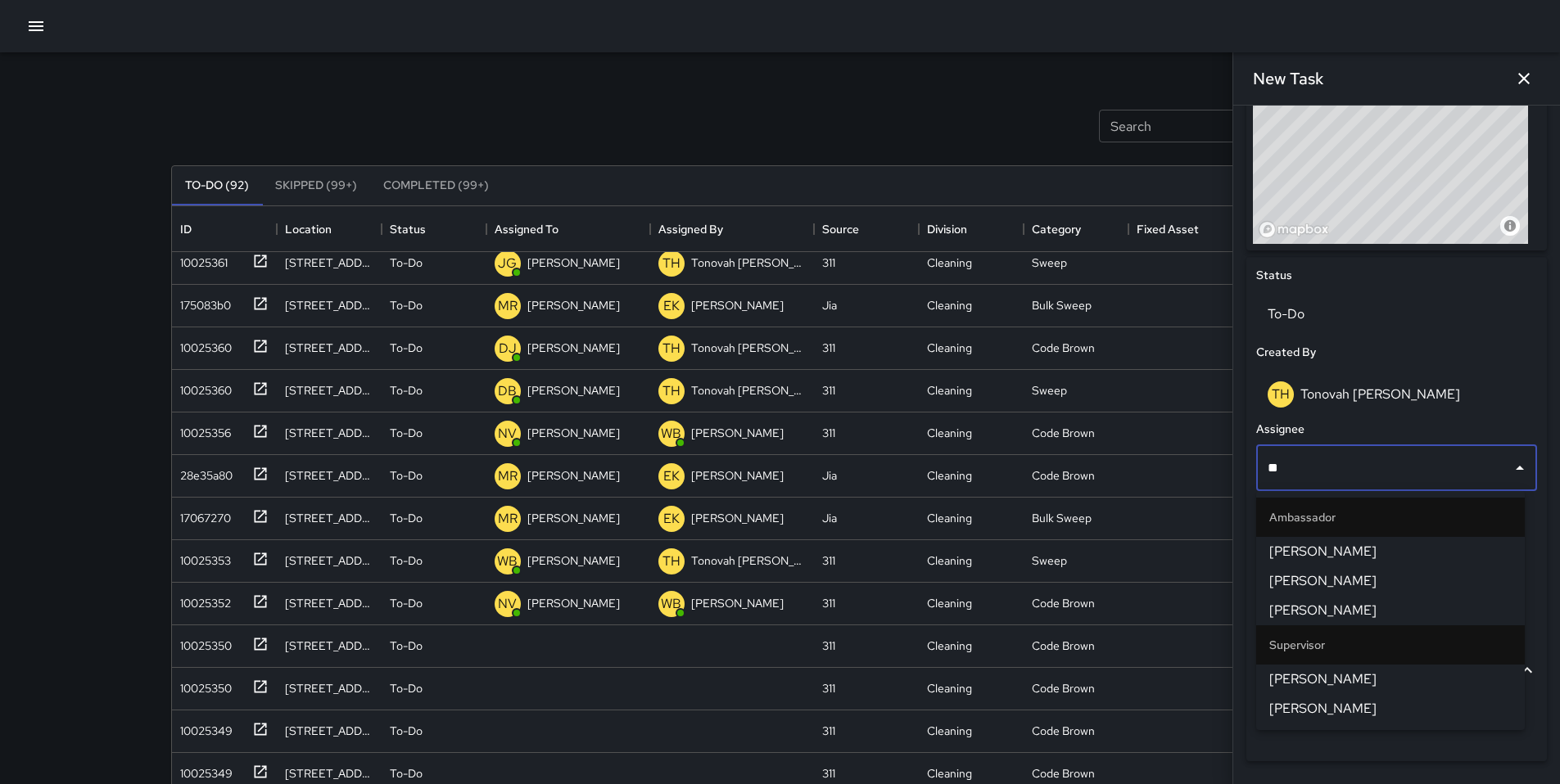
type input "***"
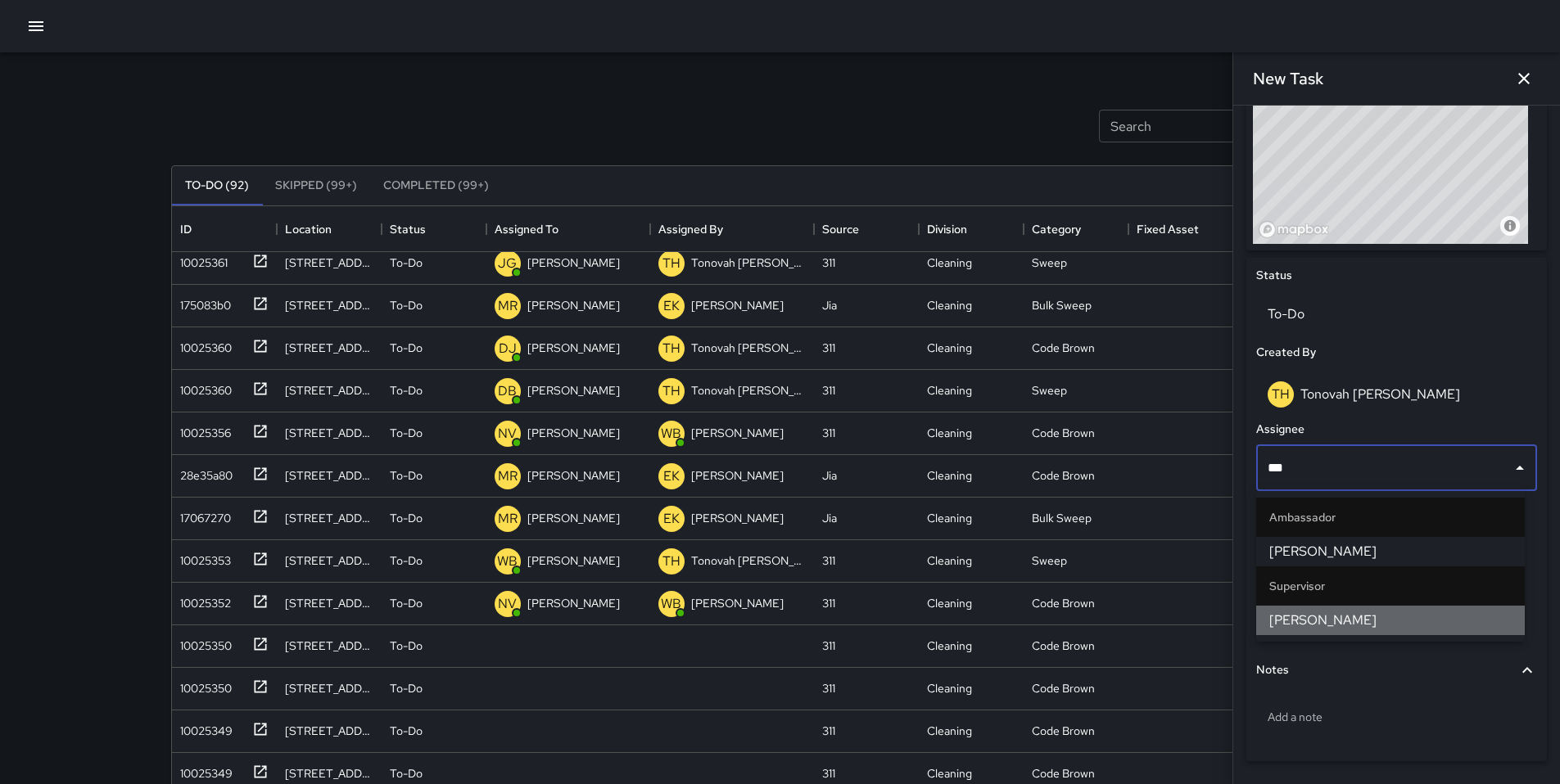
click at [1347, 614] on span "[PERSON_NAME]" at bounding box center [1390, 620] width 242 height 19
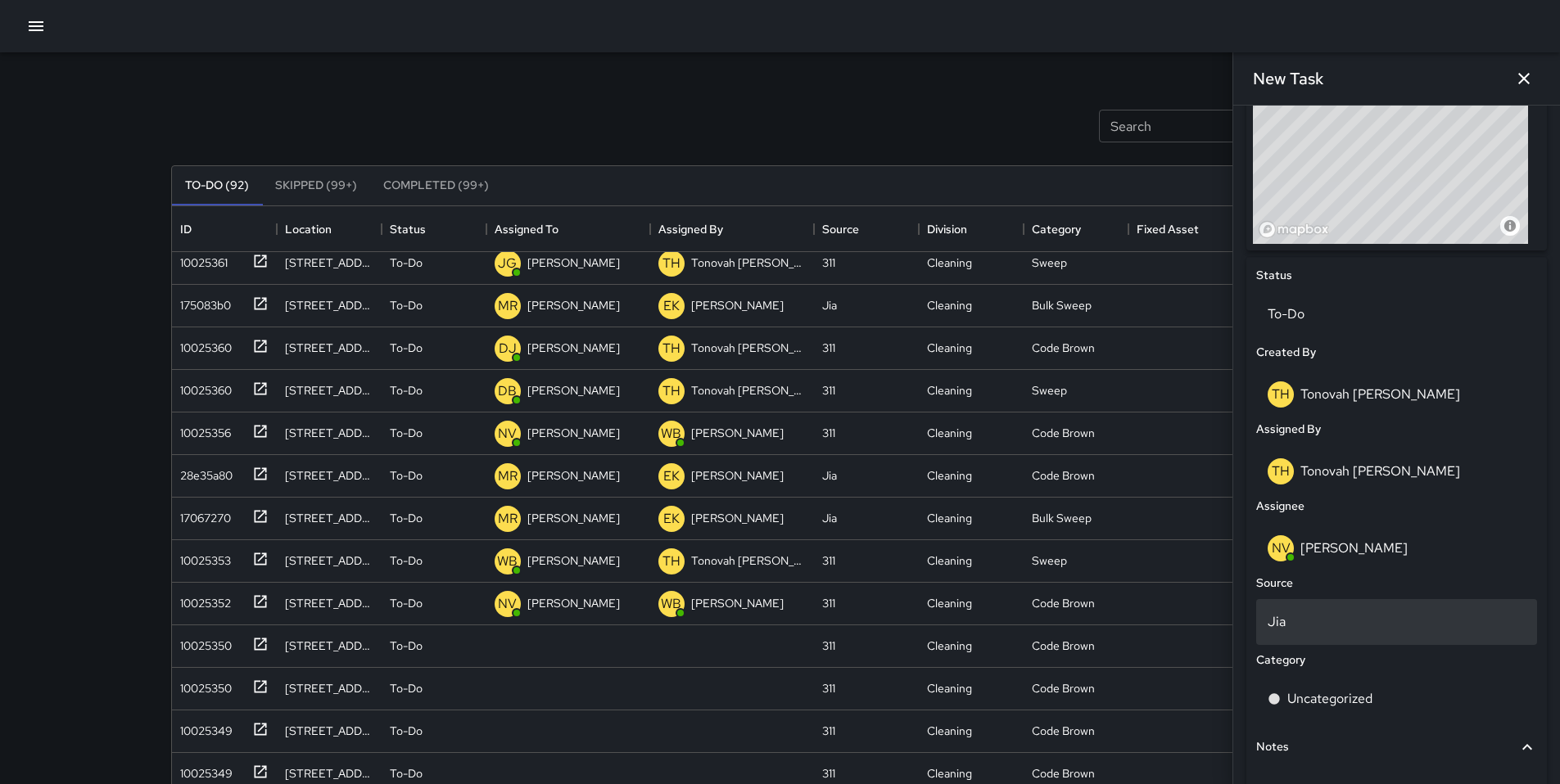
click at [1326, 631] on div "Jia" at bounding box center [1396, 623] width 281 height 46
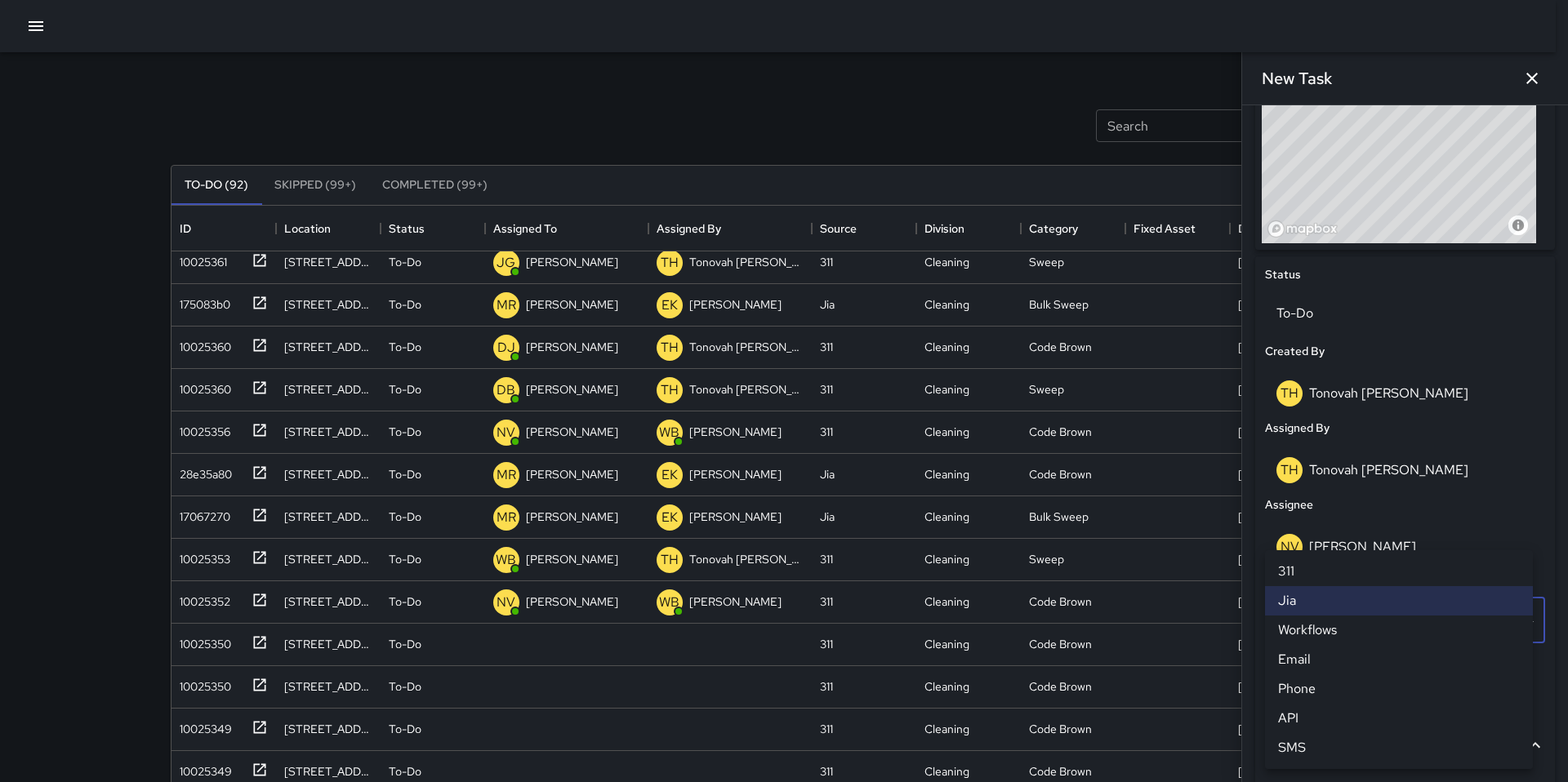
click at [1320, 667] on li "Email" at bounding box center [1399, 660] width 267 height 29
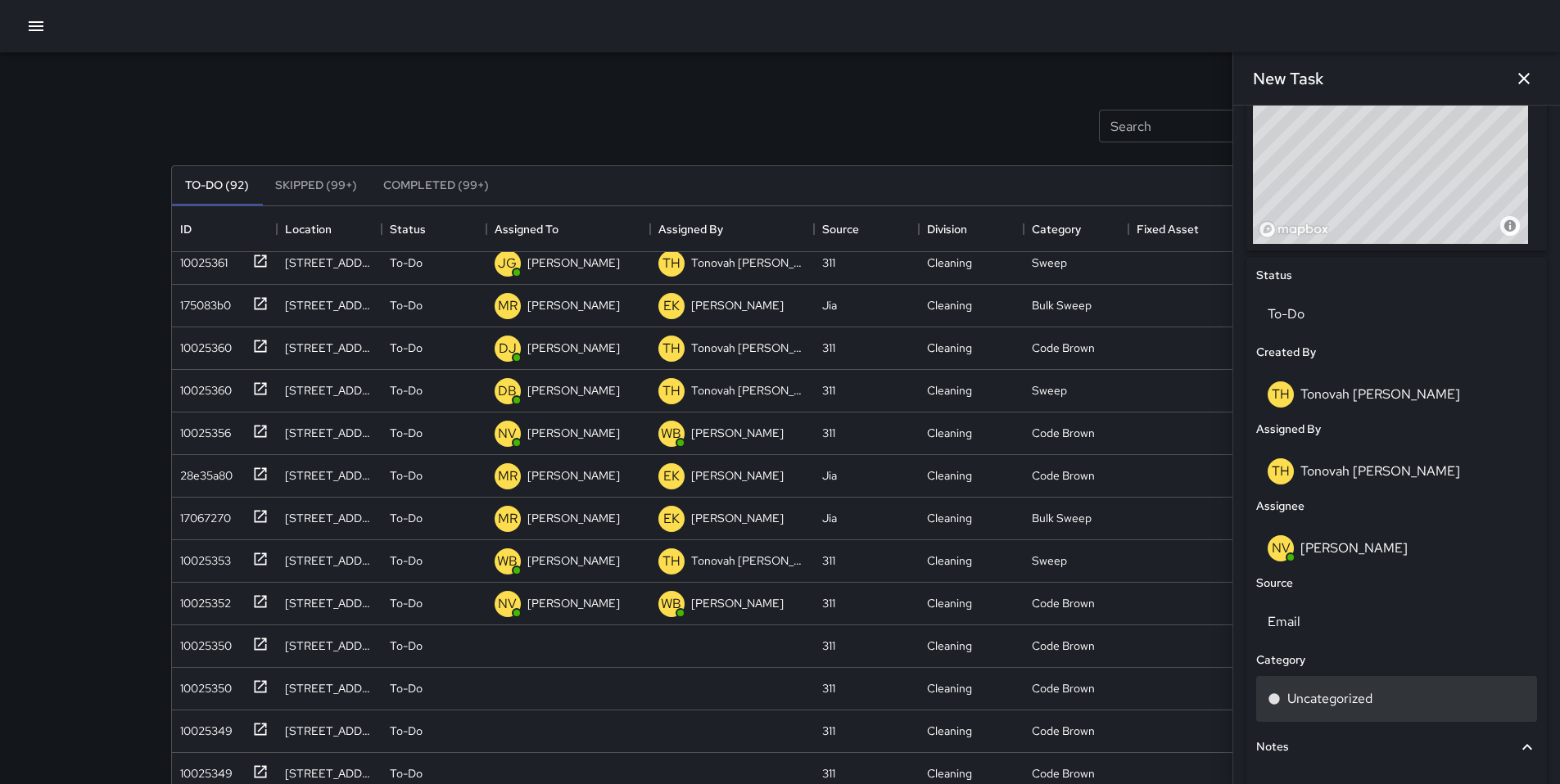
click at [1326, 696] on p "Uncategorized" at bounding box center [1330, 698] width 85 height 19
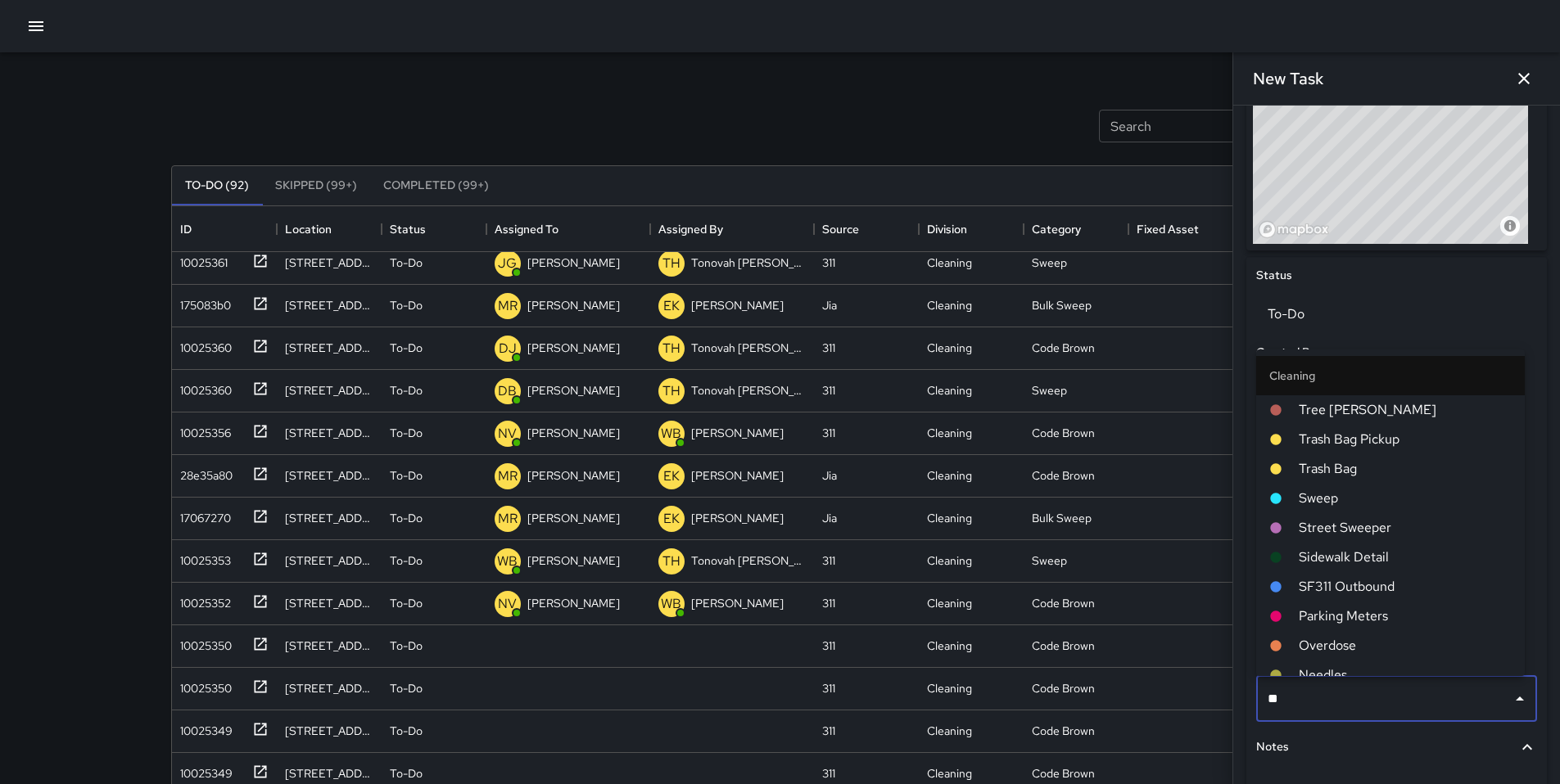
type input "***"
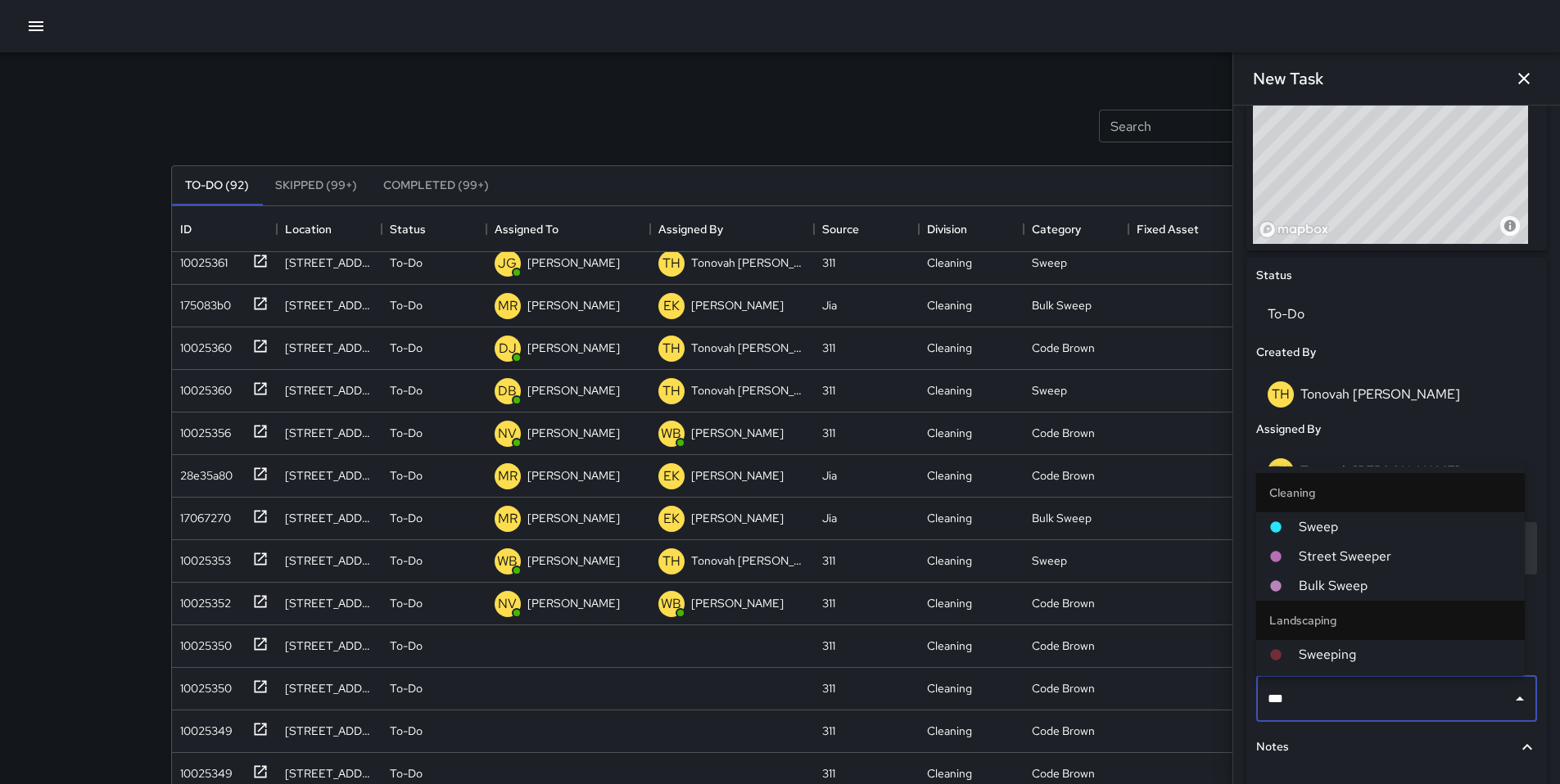
click at [1317, 536] on span "Sweep" at bounding box center [1404, 527] width 213 height 19
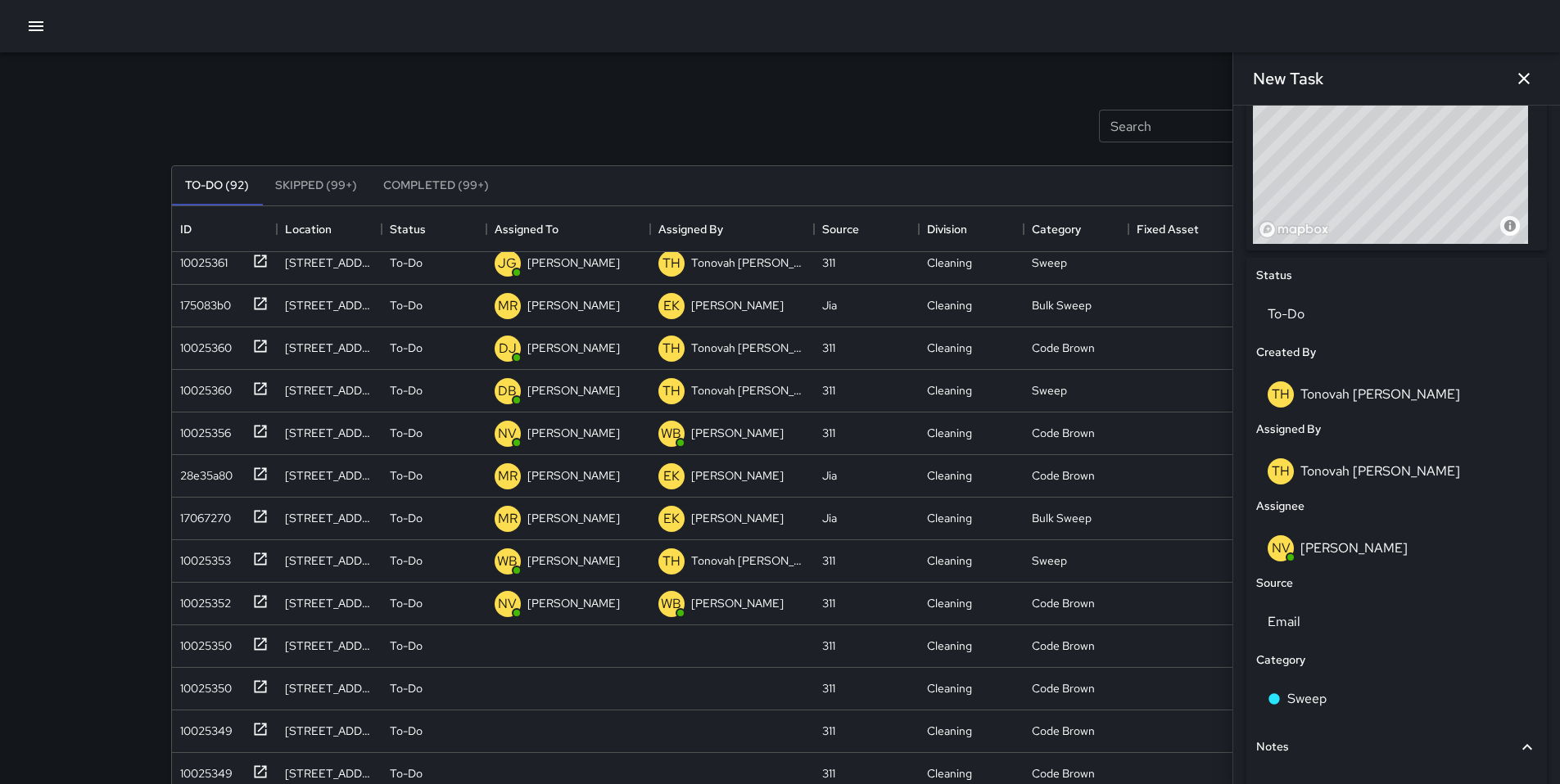
click at [1317, 747] on div "Notes" at bounding box center [1386, 748] width 261 height 18
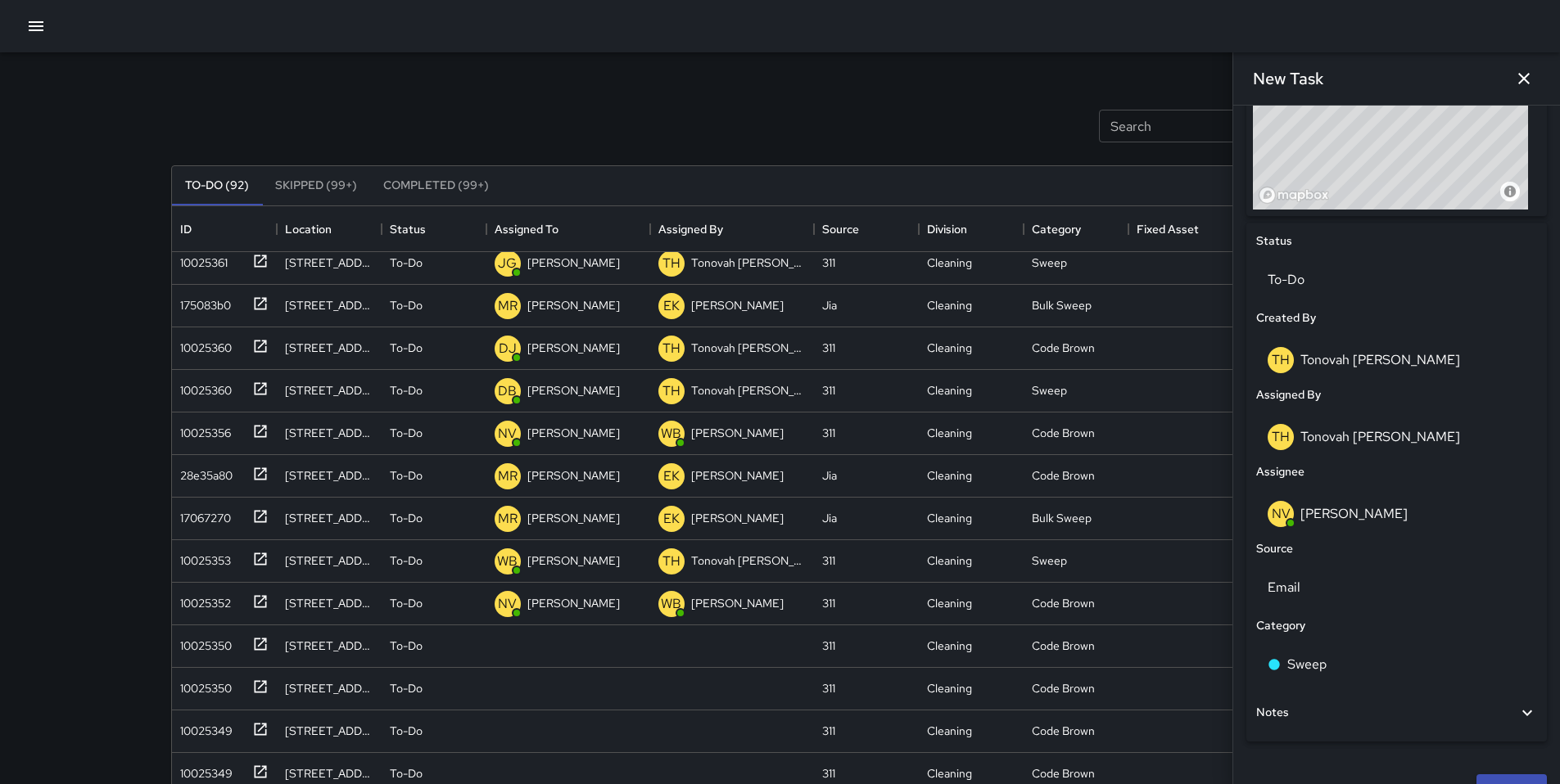
scroll to position [689, 0]
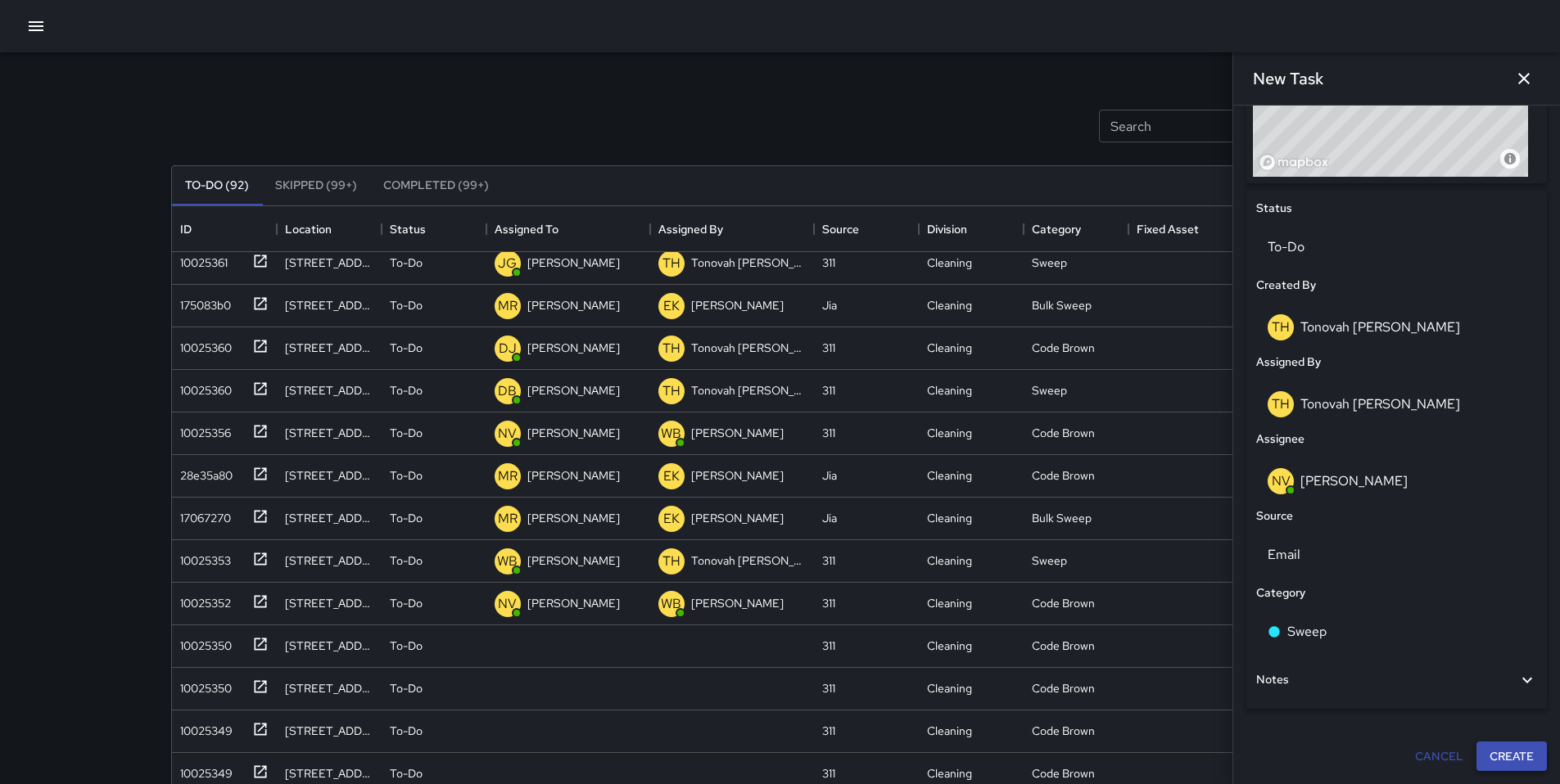
click at [1488, 749] on button "Create" at bounding box center [1511, 756] width 70 height 30
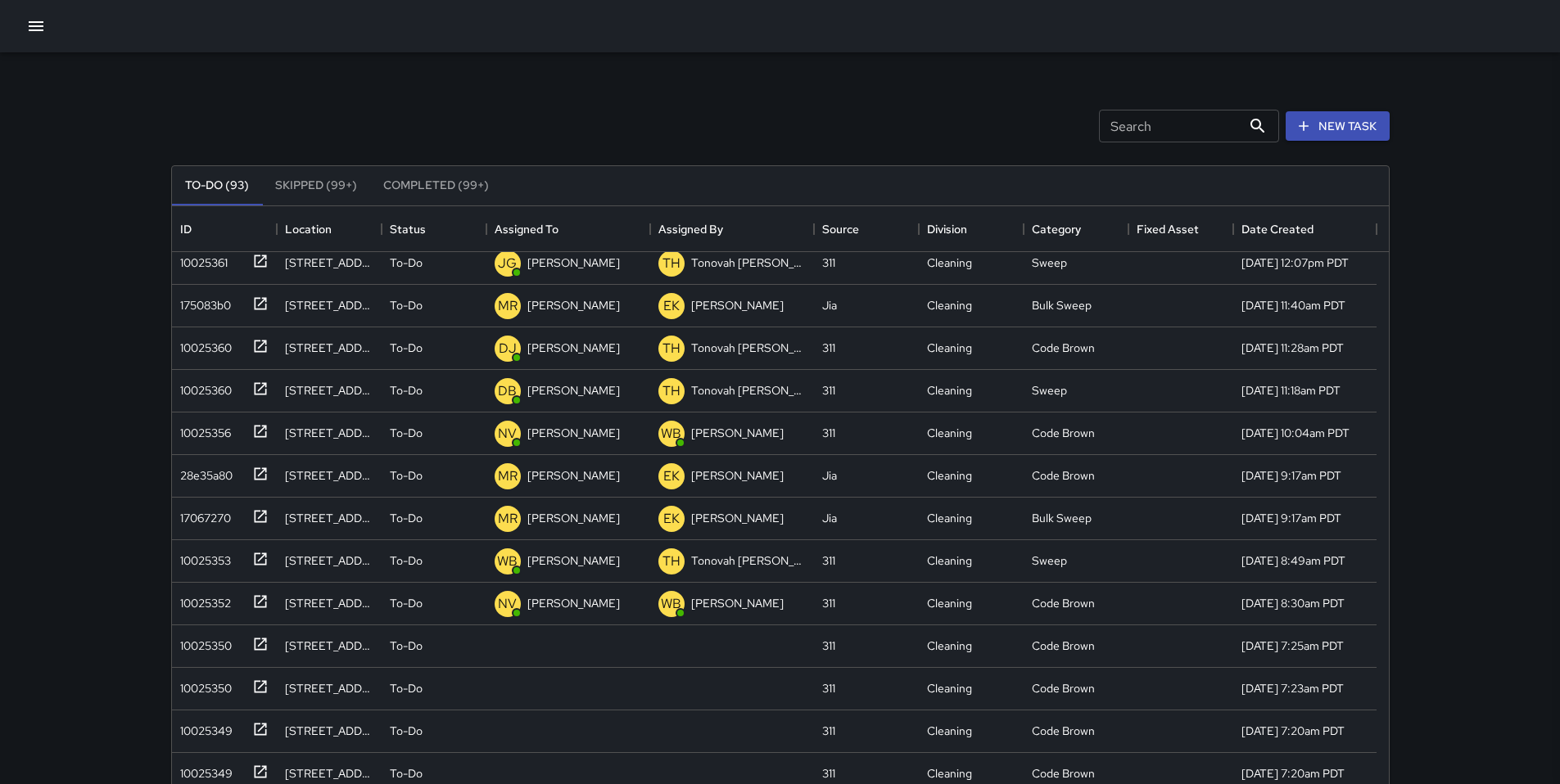
scroll to position [1415, 0]
click at [202, 604] on div "10025352" at bounding box center [202, 600] width 57 height 23
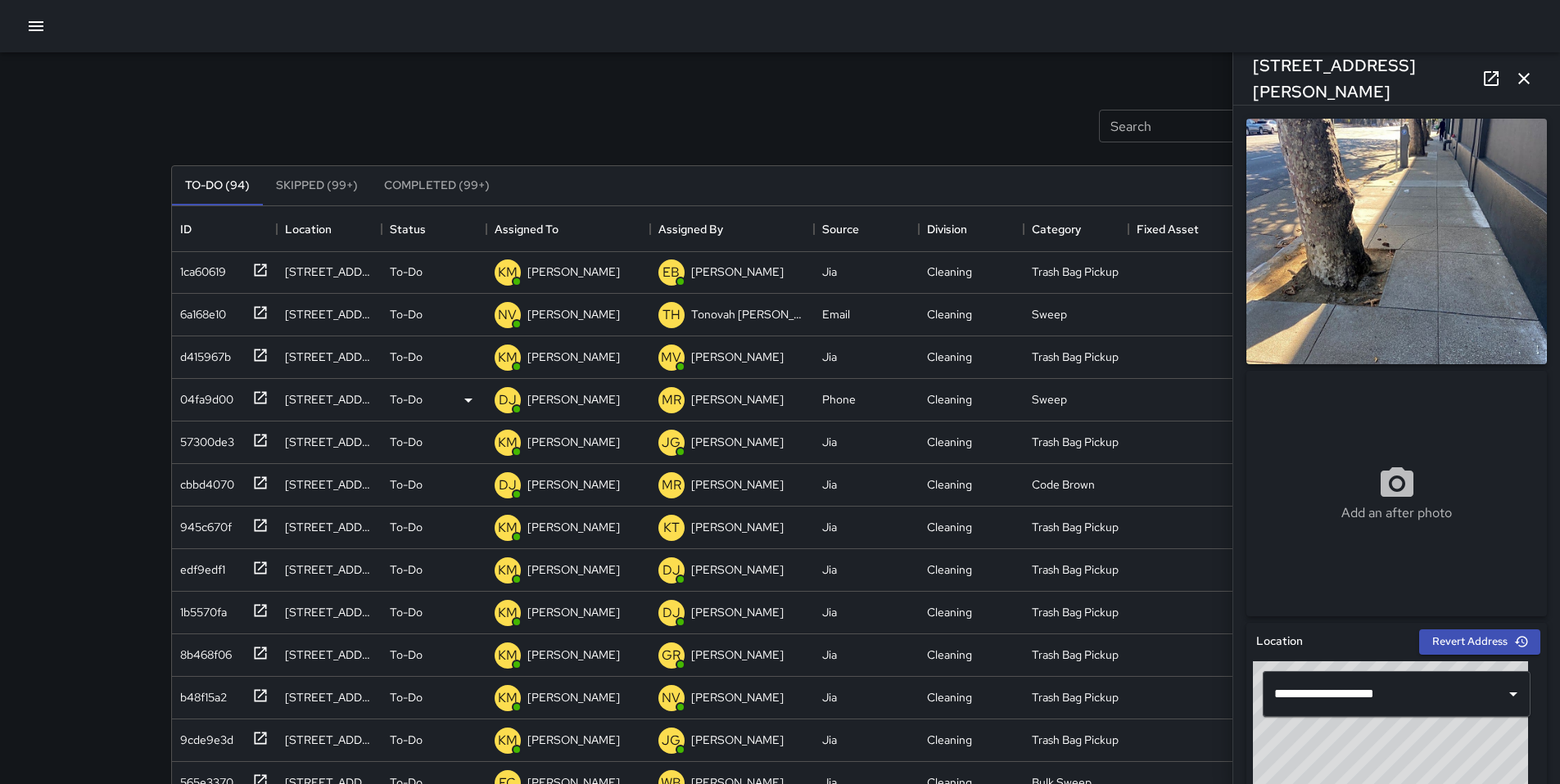
scroll to position [0, 0]
click at [212, 309] on div "6a168e10" at bounding box center [199, 311] width 53 height 23
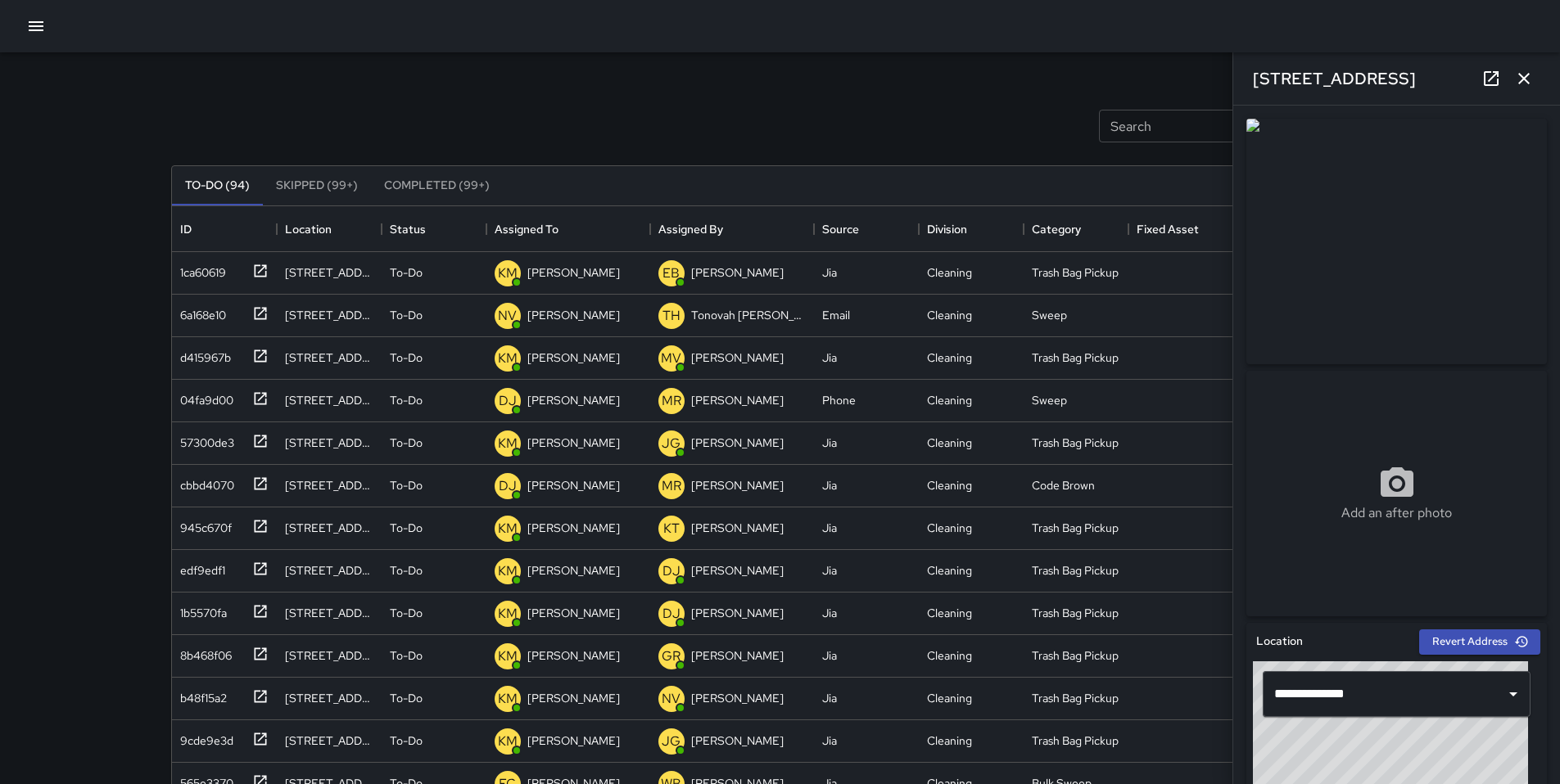
click at [1496, 82] on icon at bounding box center [1491, 78] width 19 height 19
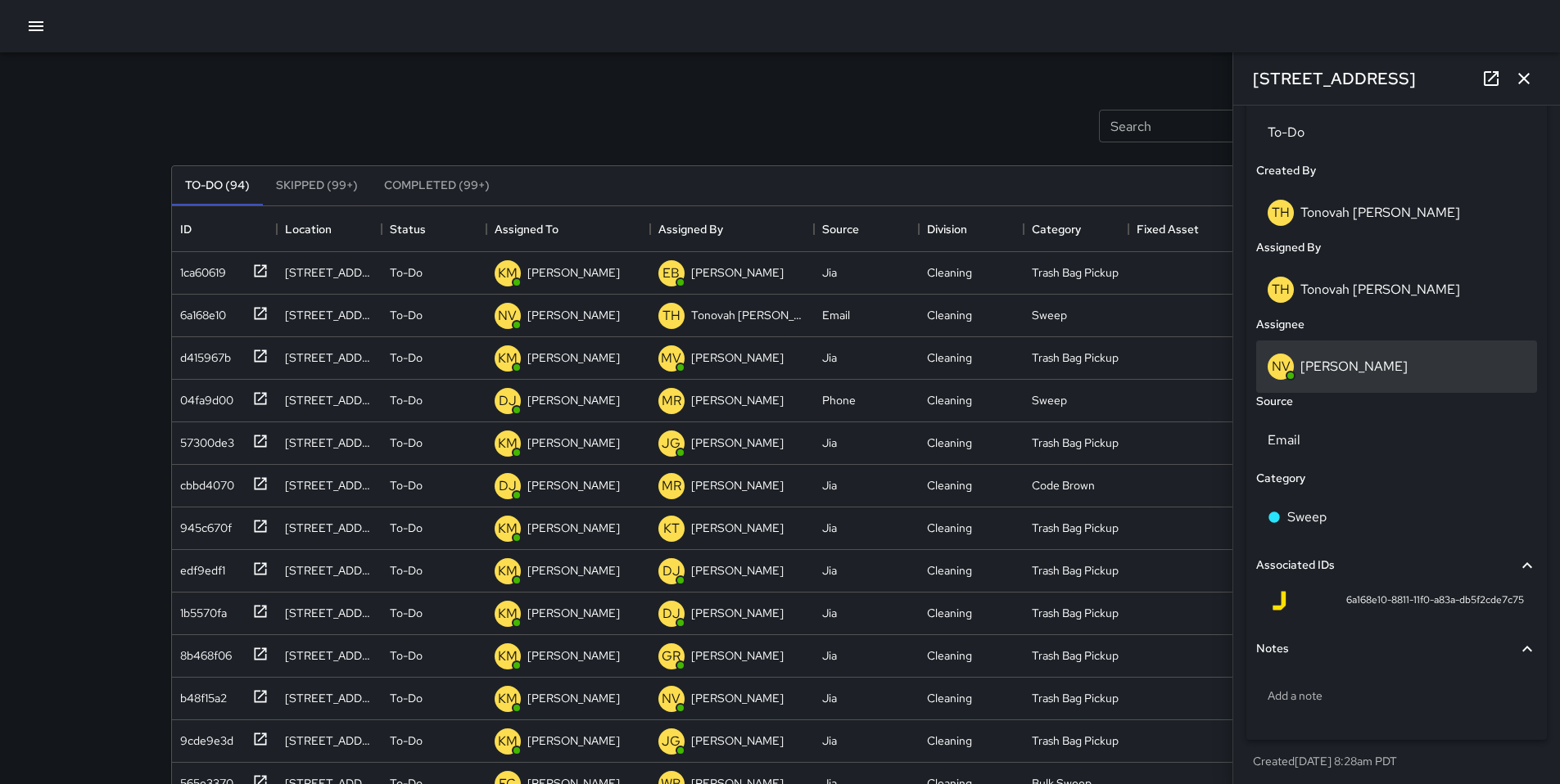
scroll to position [809, 0]
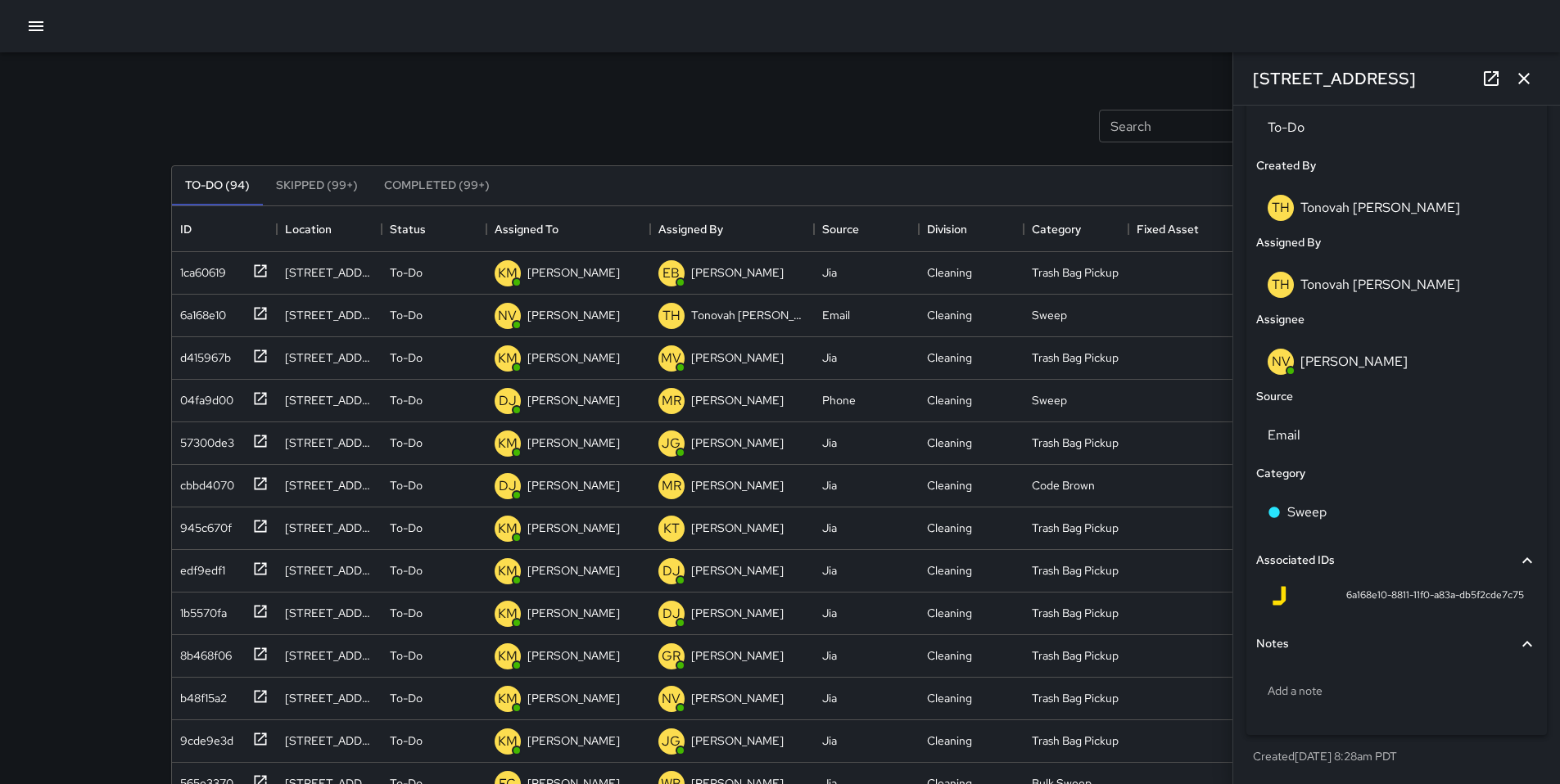
click at [1518, 79] on icon "button" at bounding box center [1523, 78] width 19 height 19
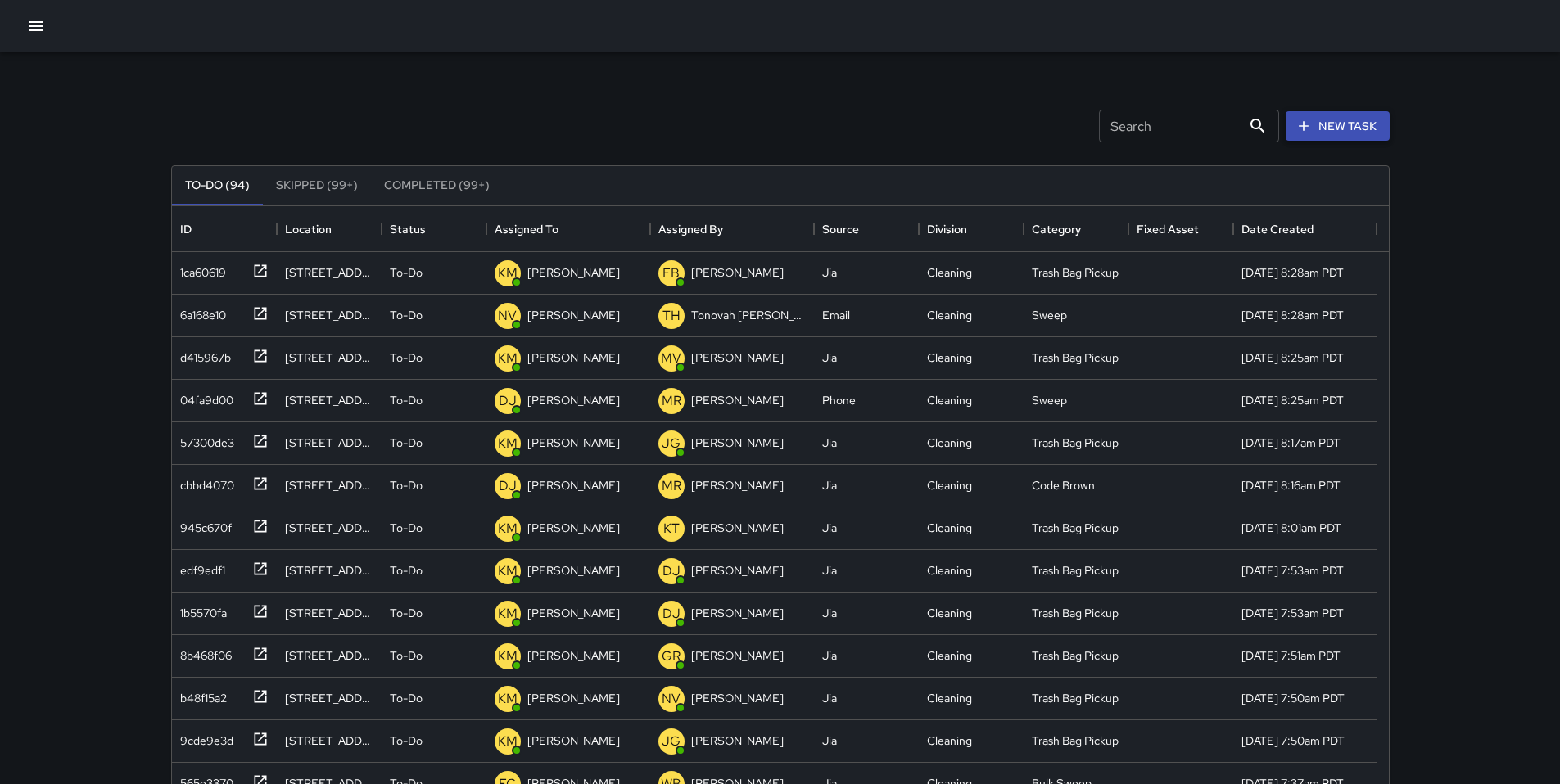
click at [1372, 118] on button "New Task" at bounding box center [1337, 126] width 104 height 30
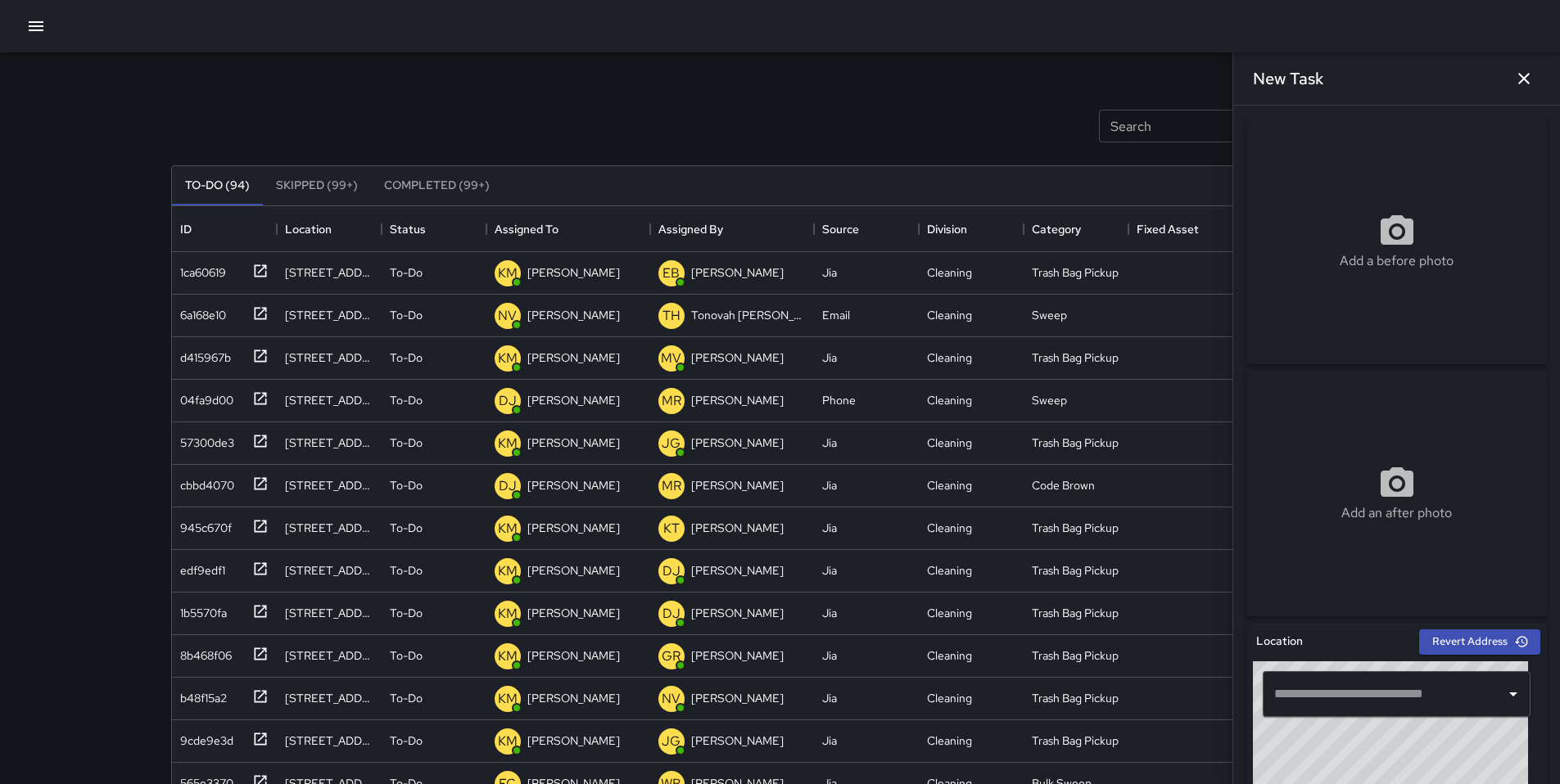
click at [1304, 692] on input "text" at bounding box center [1384, 695] width 229 height 31
paste input "**********"
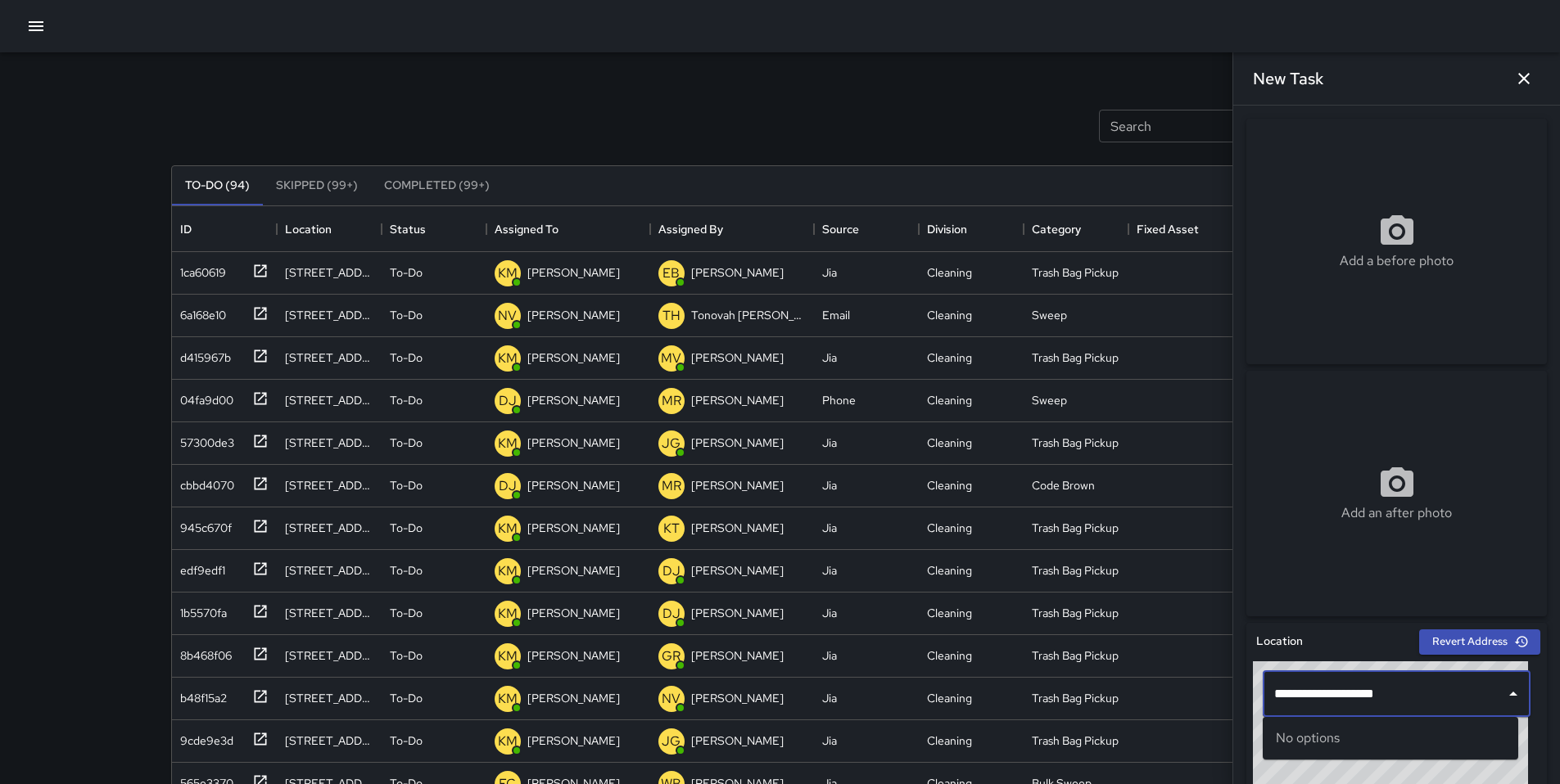
click at [1395, 737] on div "No options" at bounding box center [1390, 739] width 255 height 42
click at [1415, 705] on input "**********" at bounding box center [1384, 695] width 229 height 31
click at [1394, 777] on div "© Mapbox © OpenStreetMap Improve this map" at bounding box center [1390, 764] width 276 height 205
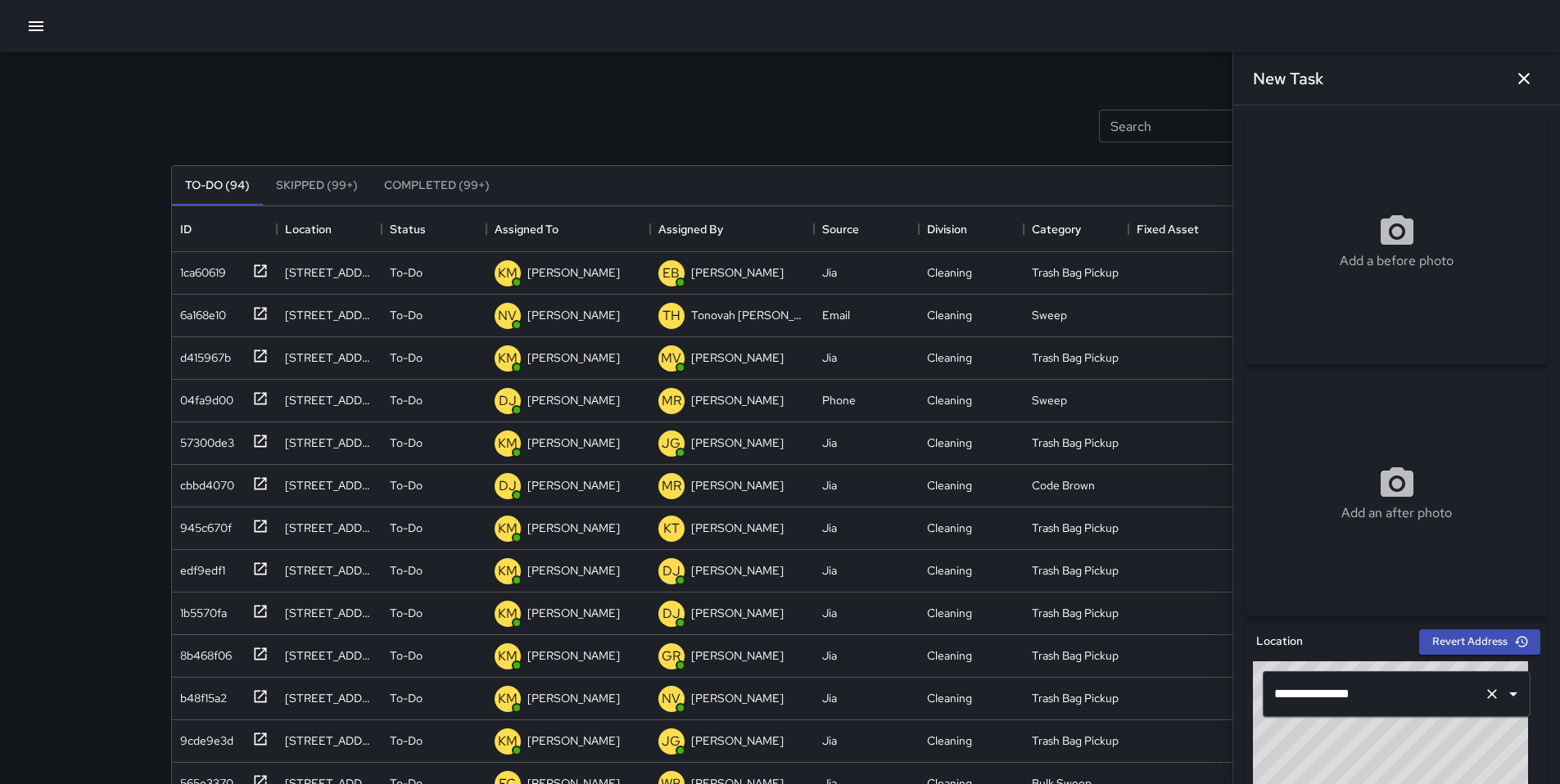
click at [1383, 696] on input "**********" at bounding box center [1373, 695] width 207 height 31
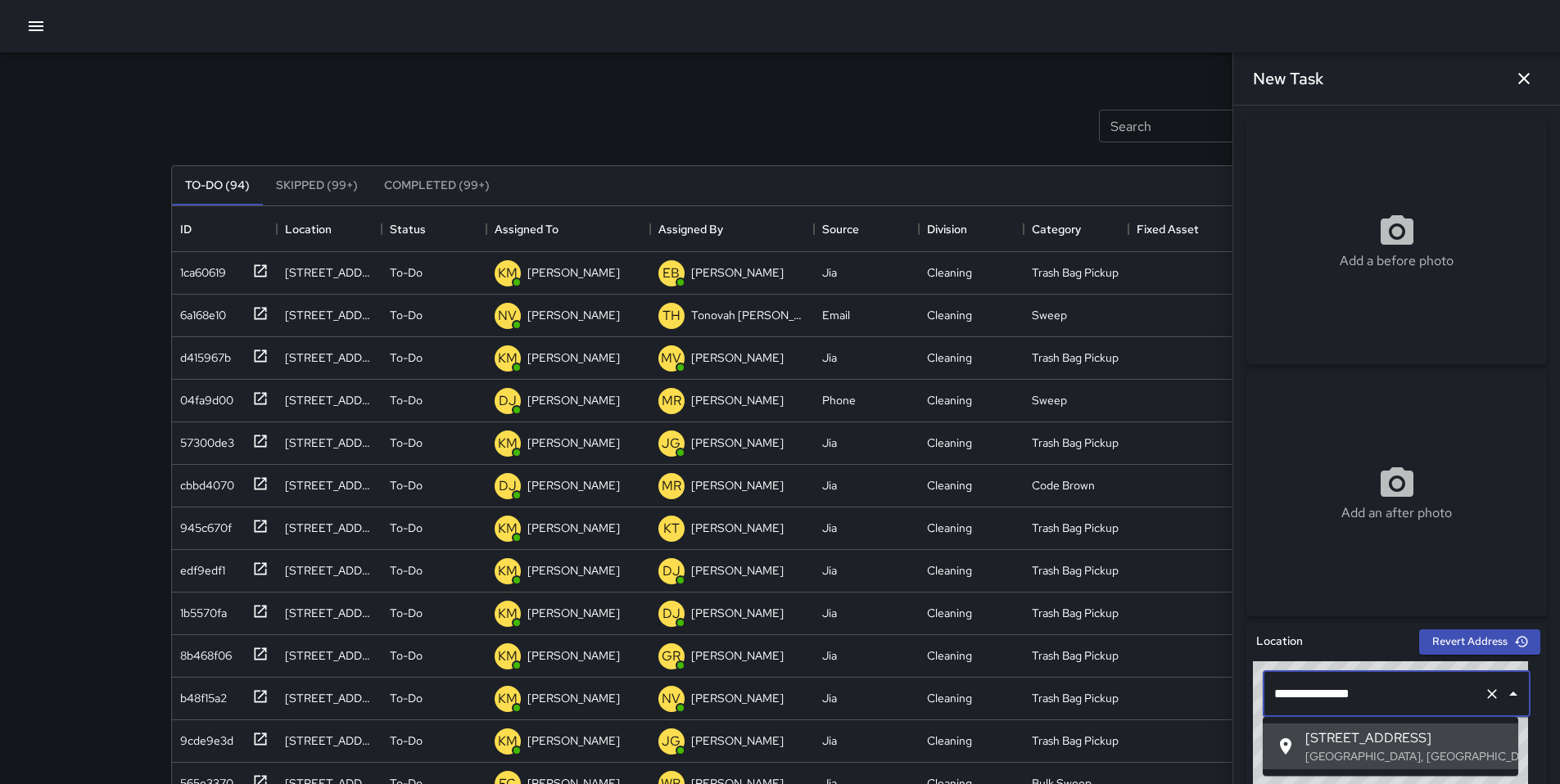
paste input "*****"
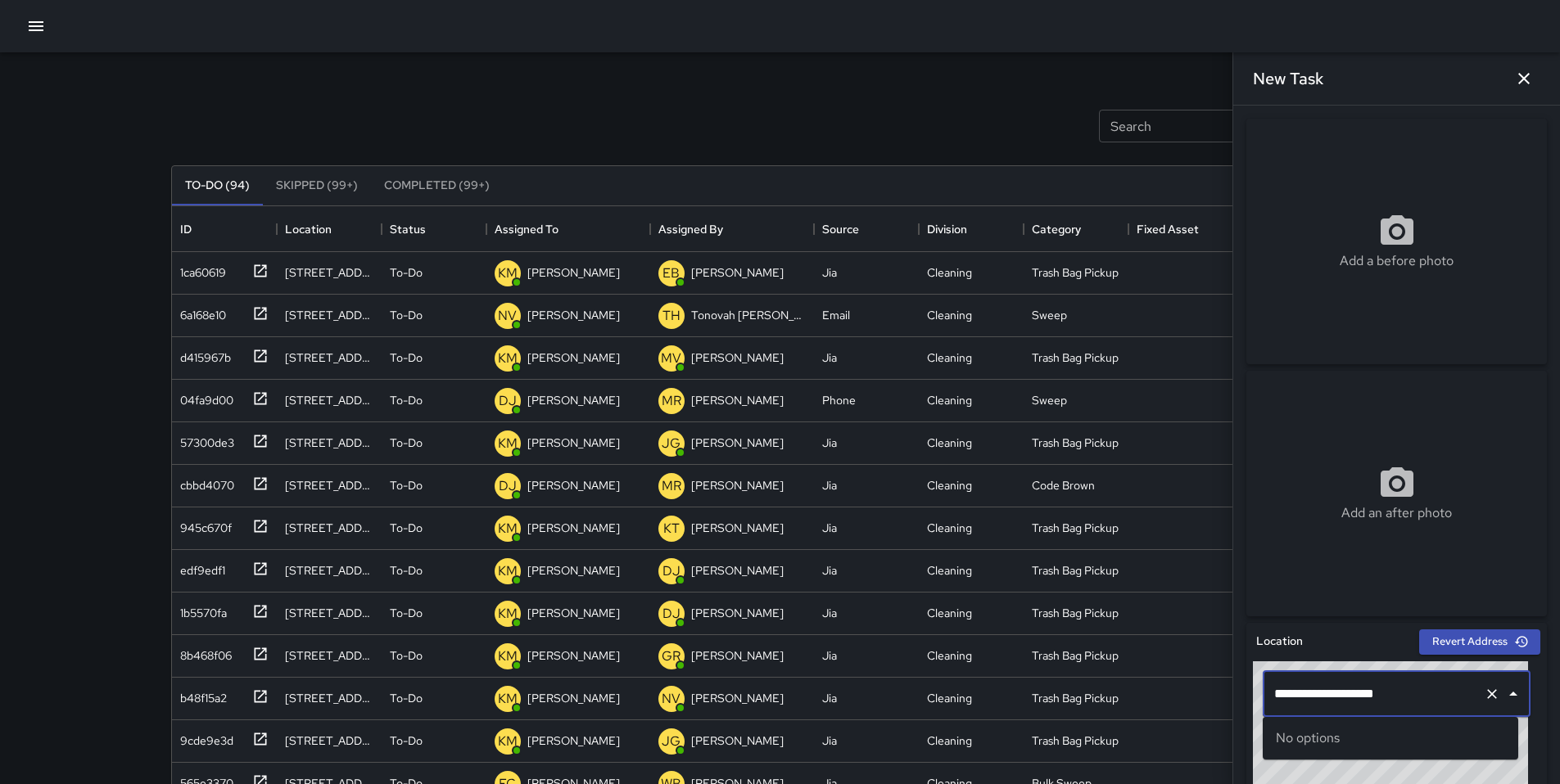
click at [1402, 739] on div "No options" at bounding box center [1390, 739] width 255 height 42
click at [1401, 701] on input "**********" at bounding box center [1373, 695] width 207 height 31
click at [1409, 707] on input "**********" at bounding box center [1373, 695] width 207 height 31
click at [1328, 701] on input "**********" at bounding box center [1373, 695] width 207 height 31
click at [1320, 698] on input "**********" at bounding box center [1373, 695] width 207 height 31
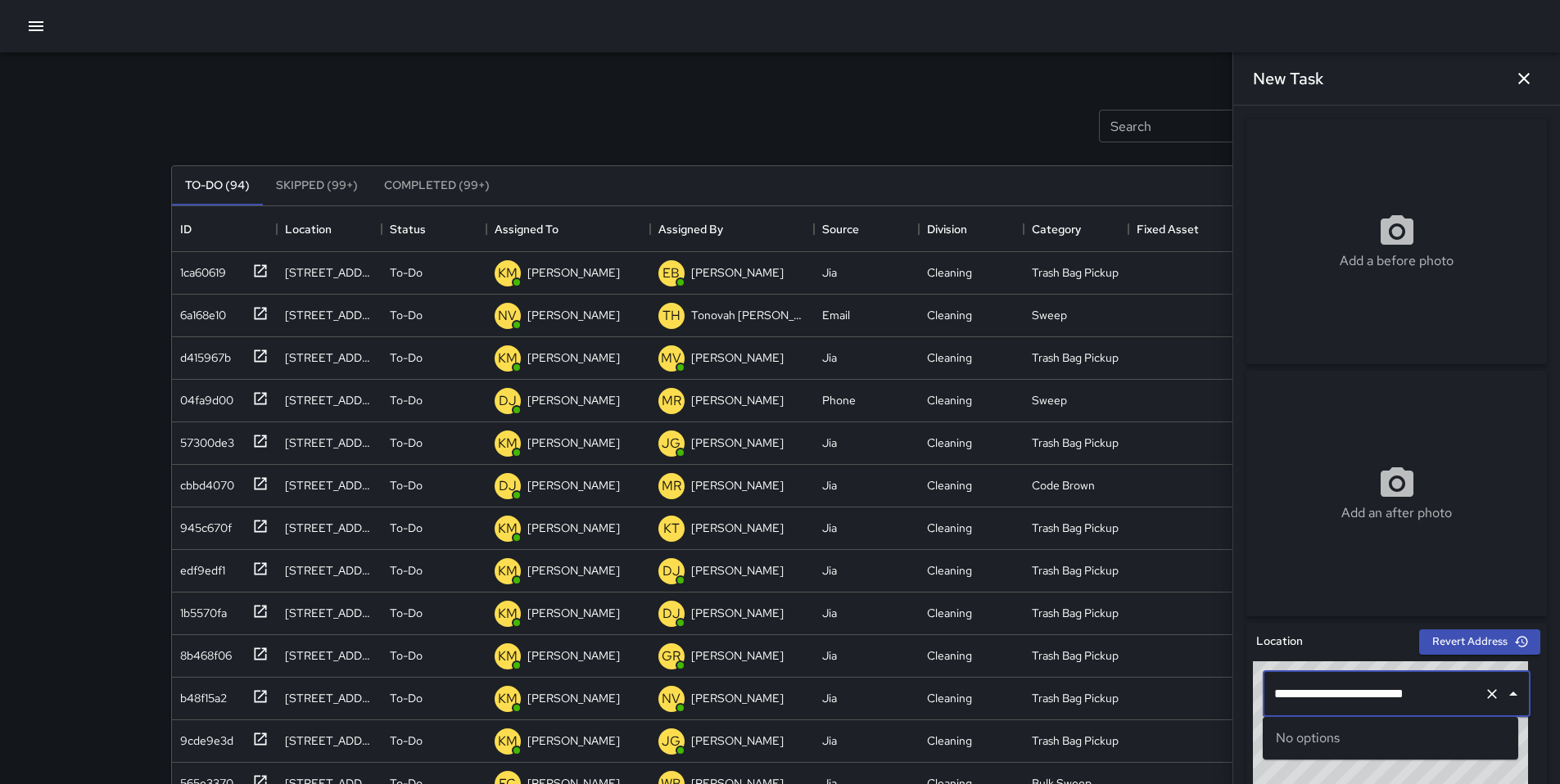
click at [1344, 718] on body "Search Search New Task To-Do (94) Skipped (99+) Completed (99+) ID Location Sta…" at bounding box center [780, 484] width 1560 height 967
click at [1386, 697] on input "**********" at bounding box center [1373, 695] width 207 height 31
click at [1454, 697] on input "**********" at bounding box center [1373, 695] width 207 height 31
drag, startPoint x: 1446, startPoint y: 696, endPoint x: 1239, endPoint y: 701, distance: 207.1
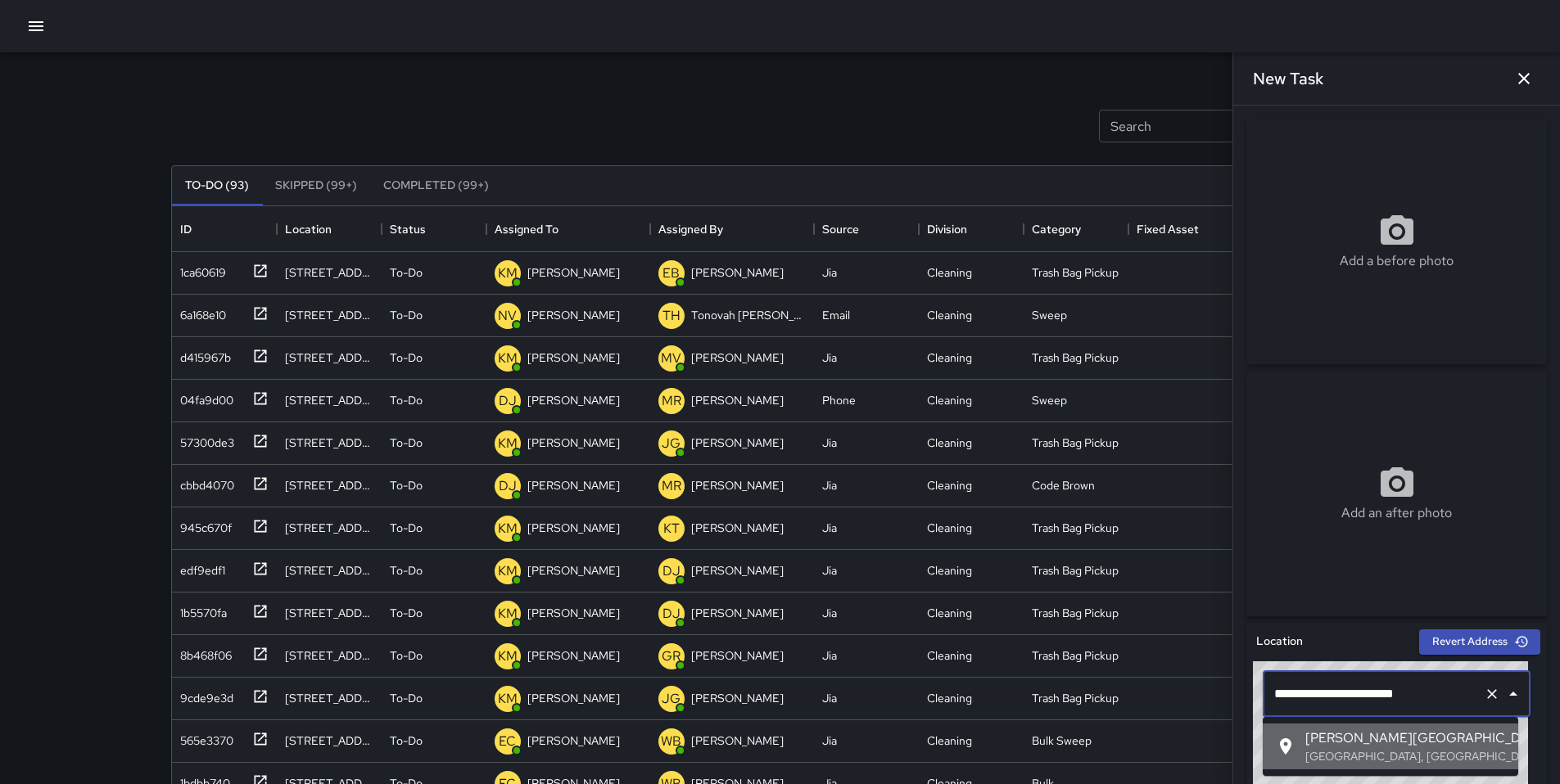
click at [1351, 747] on span "[PERSON_NAME][GEOGRAPHIC_DATA]" at bounding box center [1405, 738] width 200 height 19
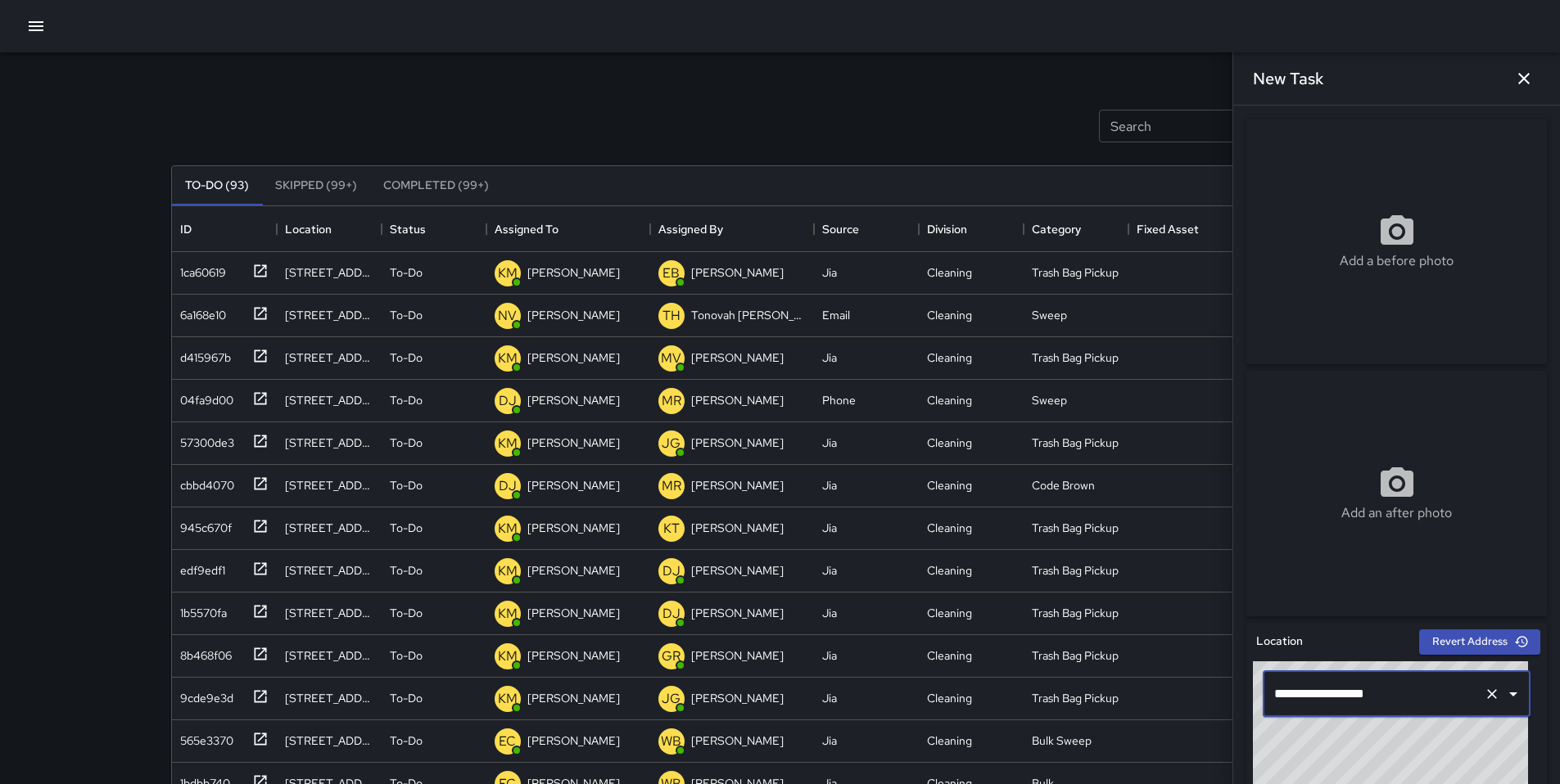
click at [1382, 711] on div "**********" at bounding box center [1396, 695] width 268 height 46
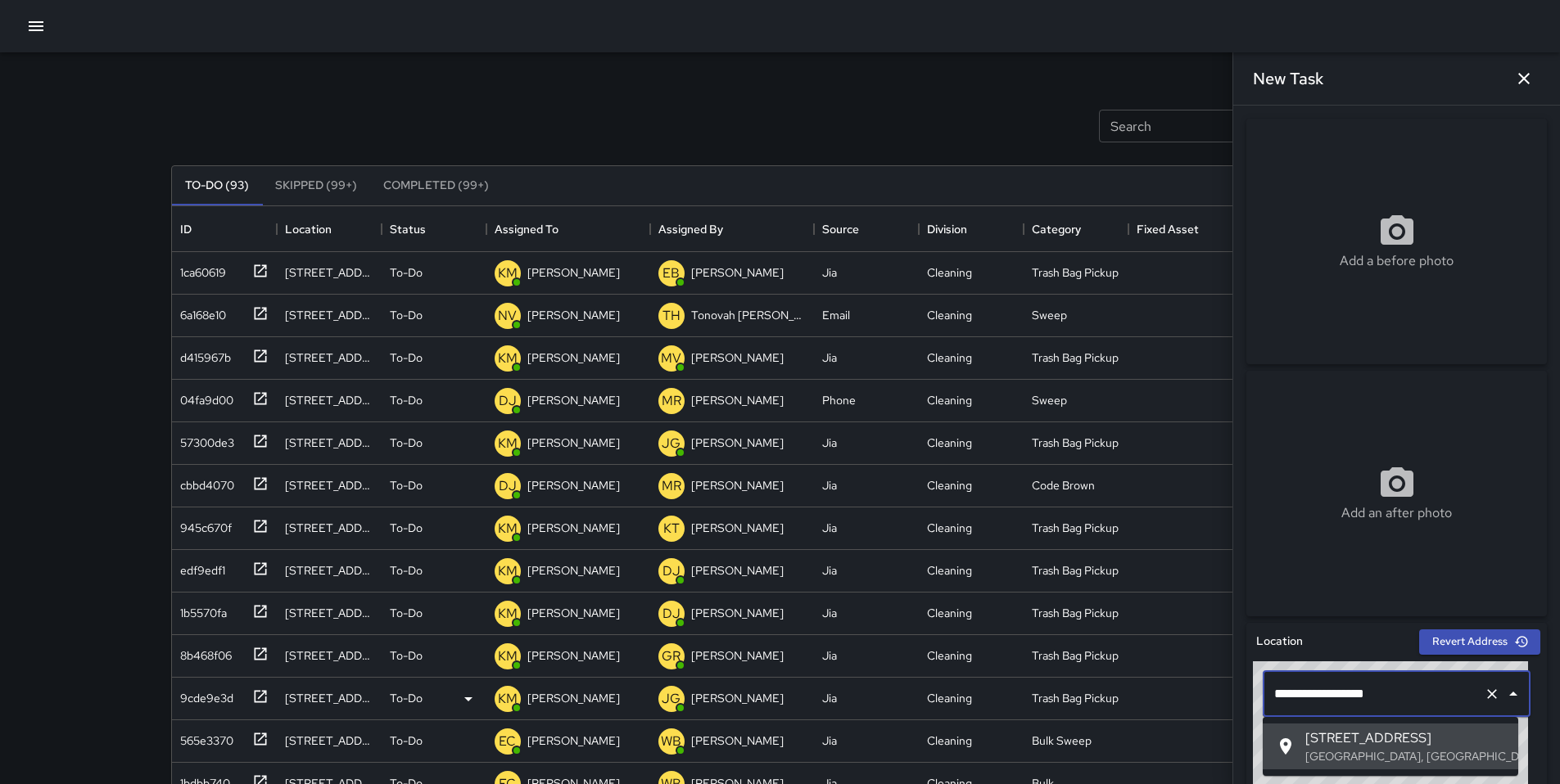
drag, startPoint x: 1405, startPoint y: 699, endPoint x: 1176, endPoint y: 699, distance: 229.0
click at [1177, 699] on div "Search Search New Task To-Do (93) Skipped (99+) Completed (99+) ID Location Sta…" at bounding box center [780, 509] width 1258 height 915
paste input "******"
click at [1287, 751] on icon at bounding box center [1285, 747] width 11 height 17
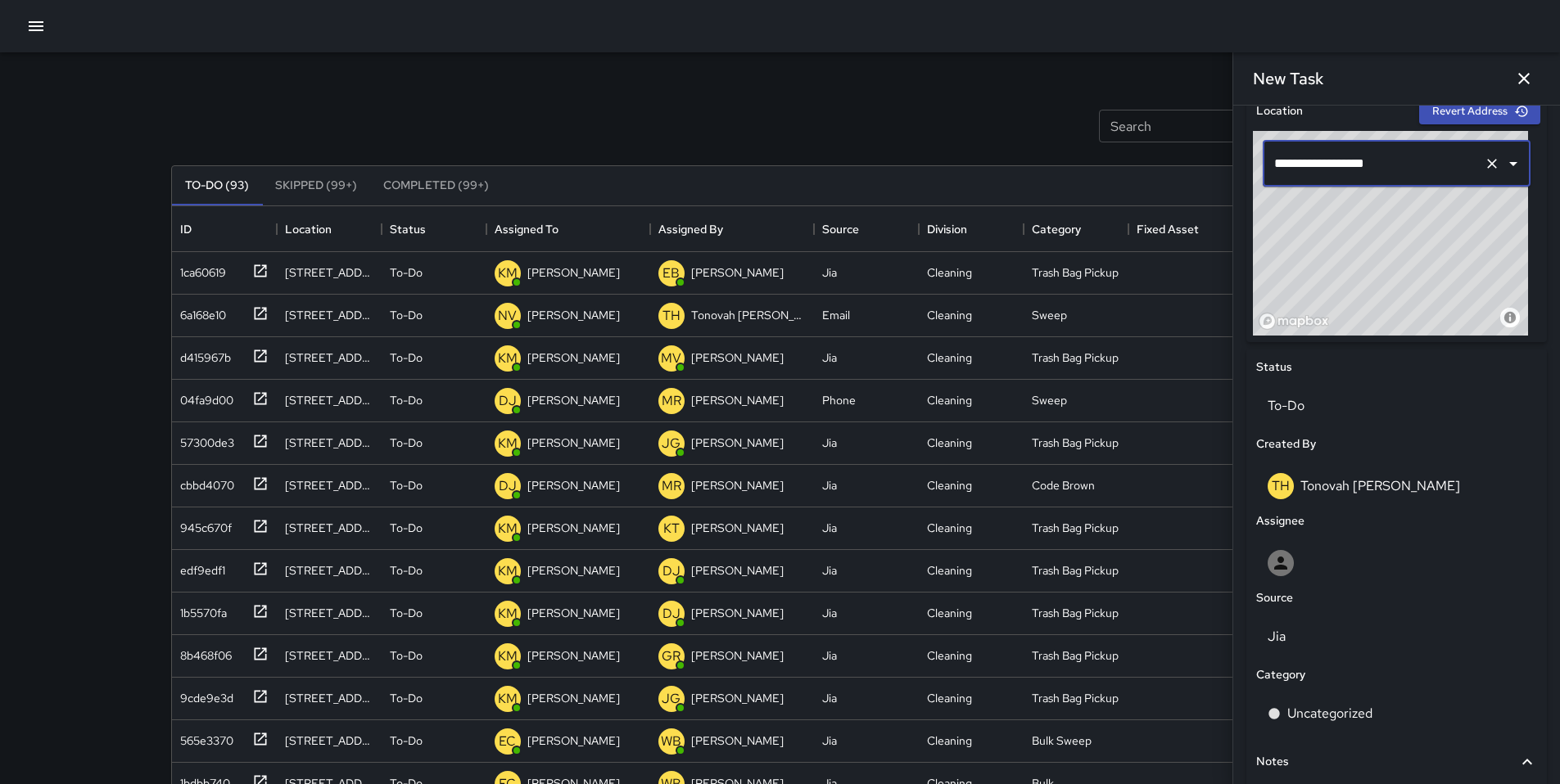
scroll to position [560, 0]
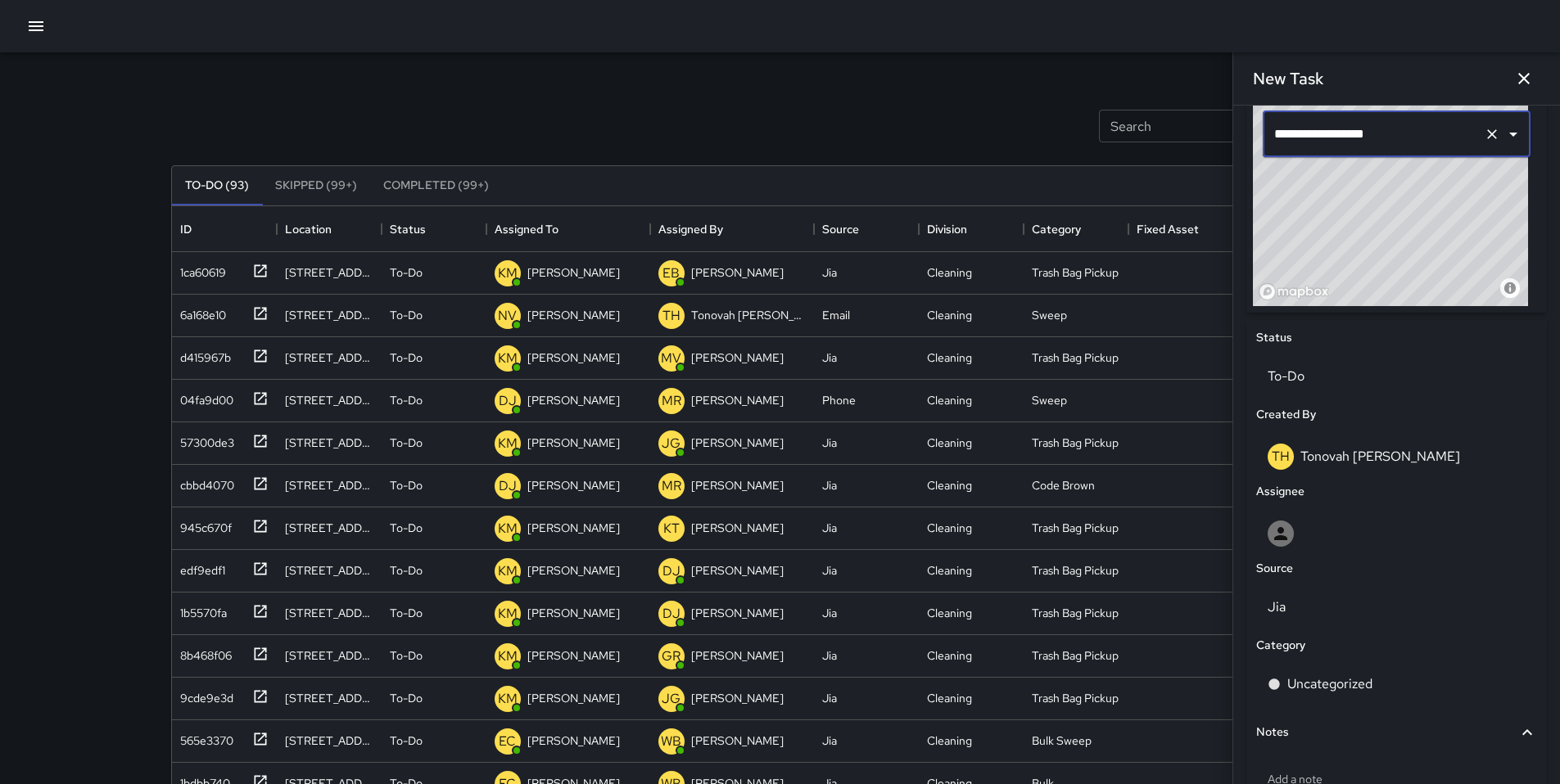
type input "**********"
click at [1333, 630] on div "Jia" at bounding box center [1397, 607] width 287 height 53
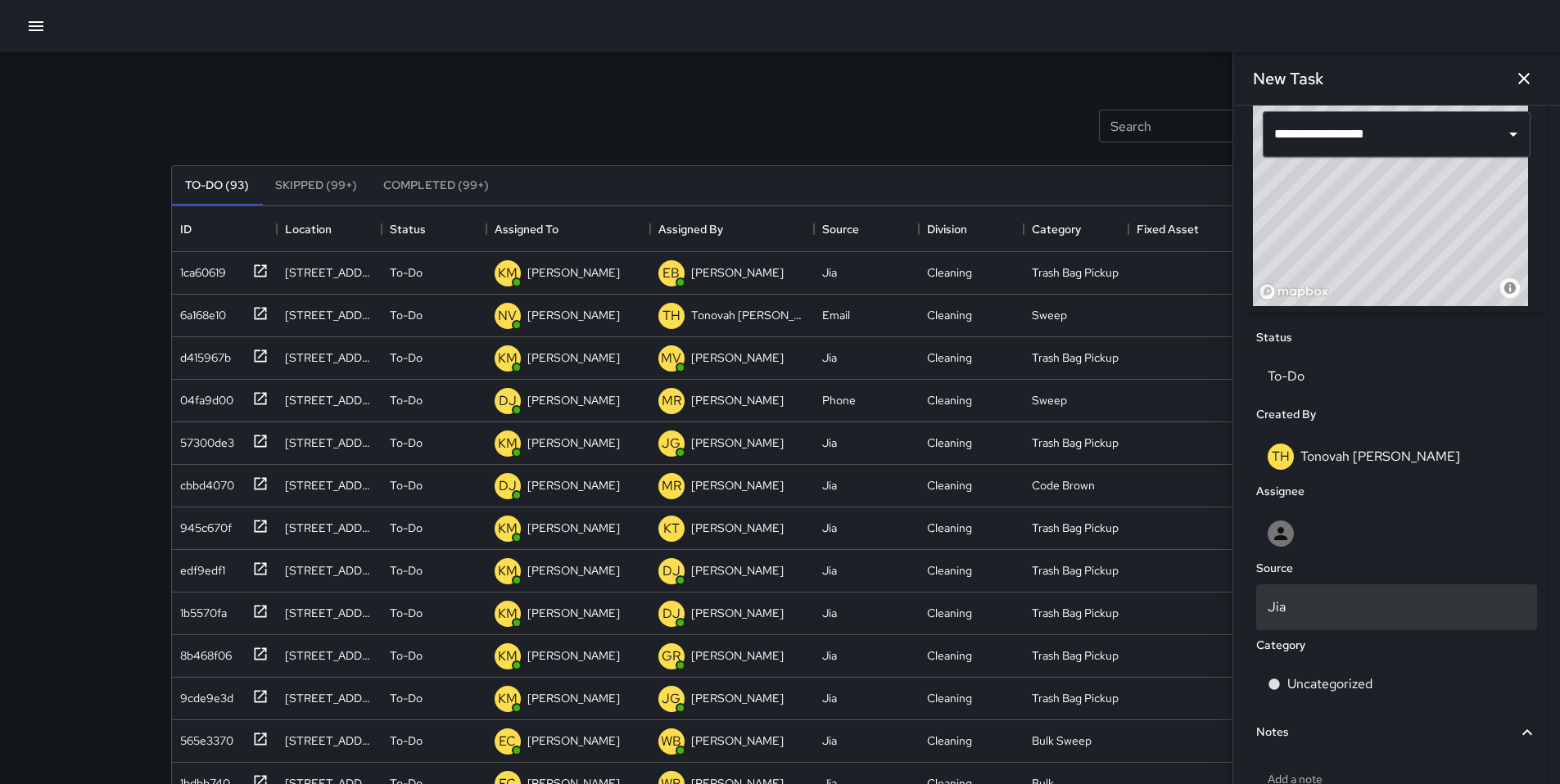
click at [1332, 615] on p "Jia" at bounding box center [1397, 607] width 258 height 19
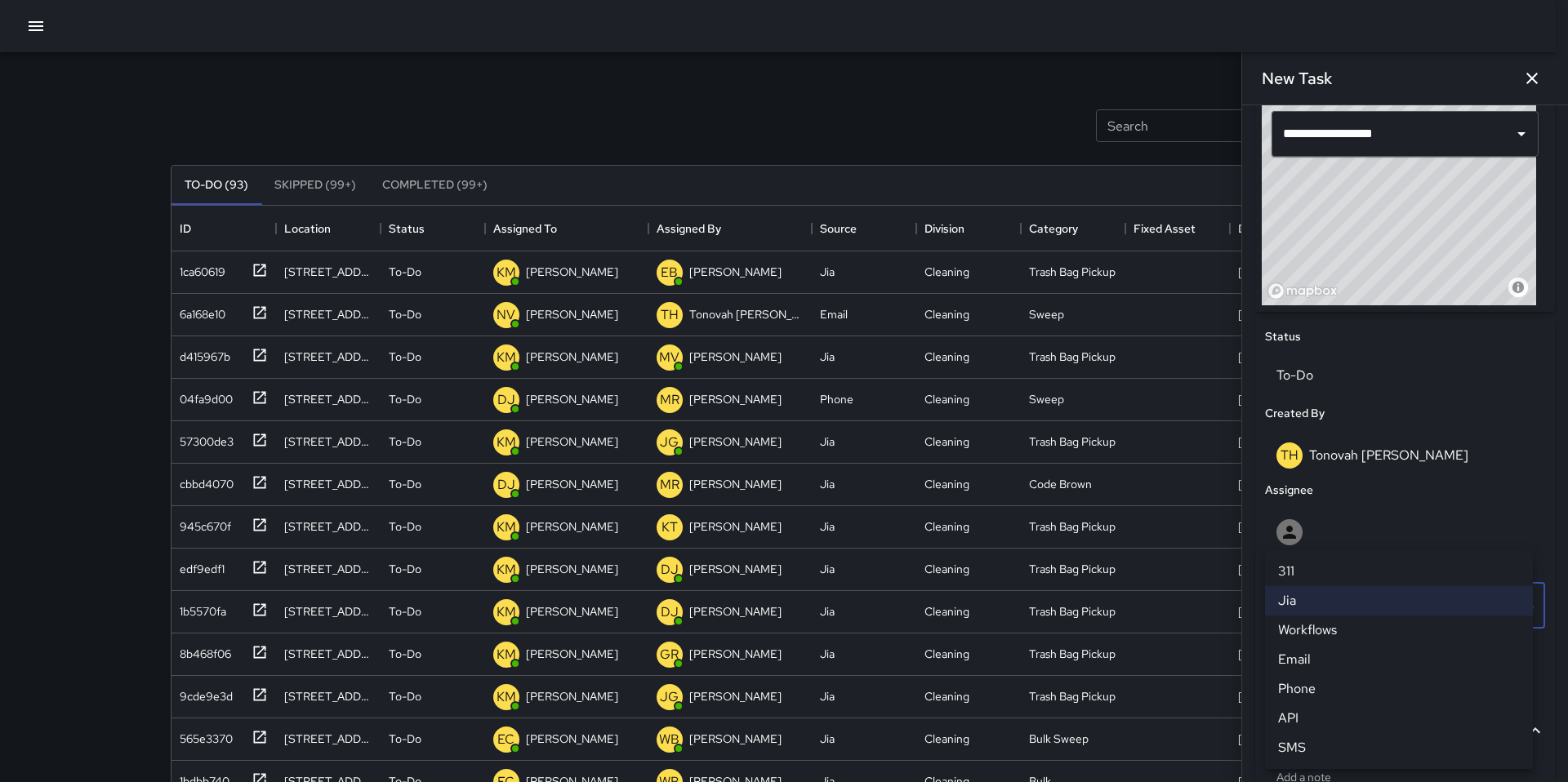
click at [1326, 668] on li "Email" at bounding box center [1399, 660] width 267 height 29
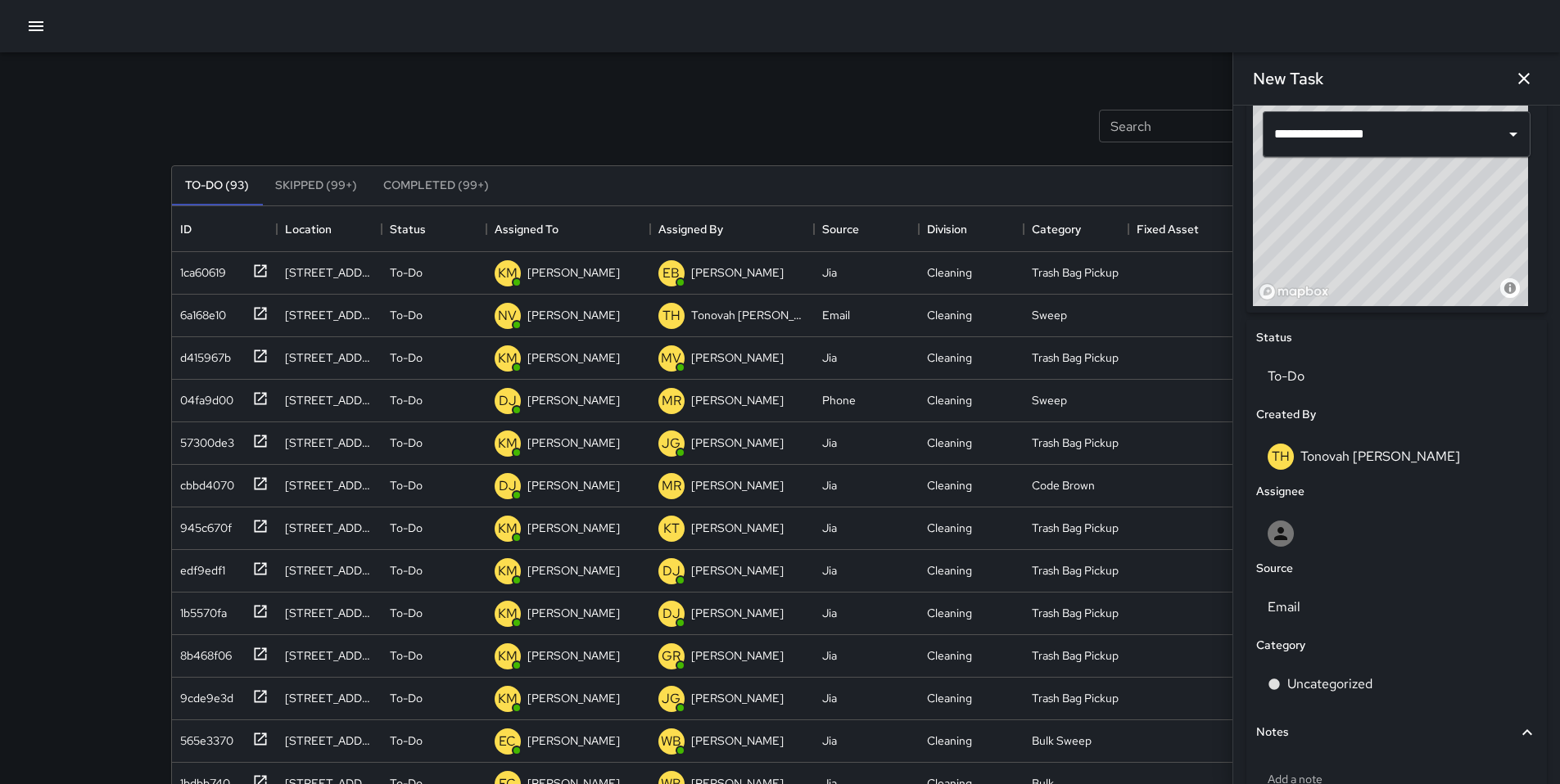
click at [1298, 732] on div "Notes" at bounding box center [1386, 733] width 261 height 18
click at [1300, 732] on div "Notes" at bounding box center [1386, 733] width 261 height 18
drag, startPoint x: 1298, startPoint y: 755, endPoint x: 1298, endPoint y: 765, distance: 10.0
click at [1298, 758] on div "Add a note" at bounding box center [1396, 783] width 281 height 63
click at [1298, 771] on p "Add a note" at bounding box center [1397, 779] width 258 height 17
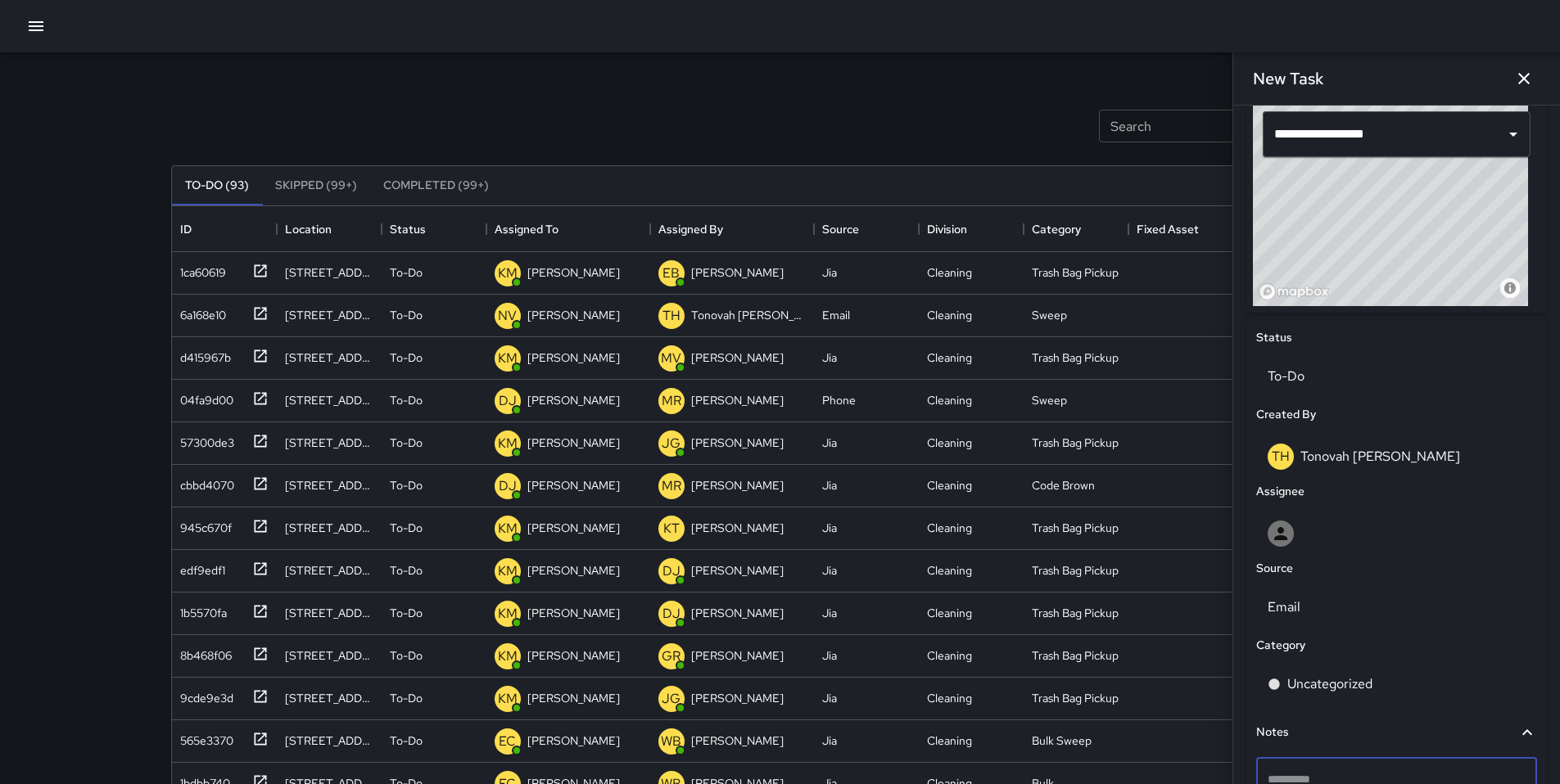
scroll to position [563, 0]
type textarea "**********"
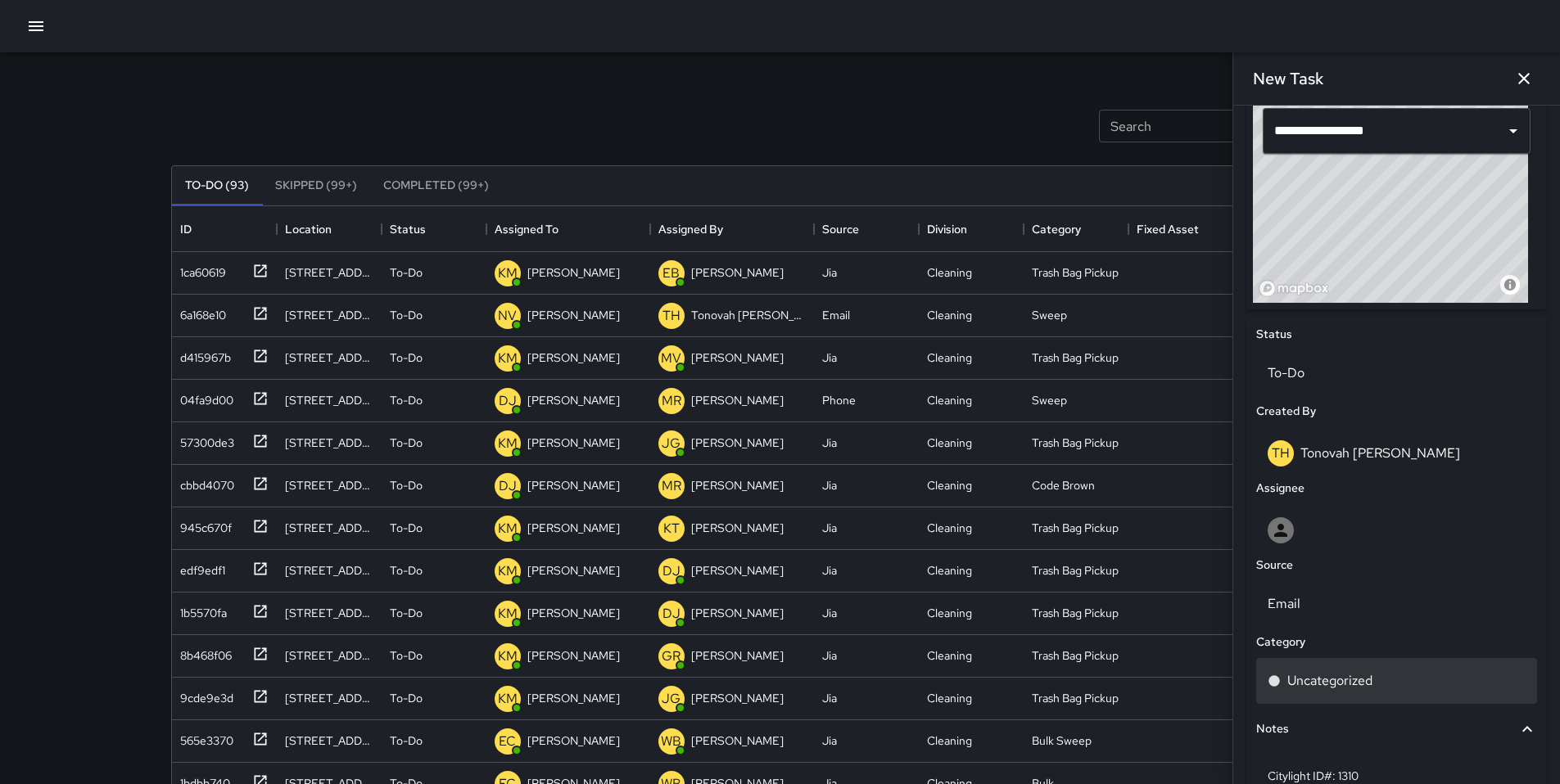
click at [1321, 686] on p "Uncategorized" at bounding box center [1330, 681] width 85 height 19
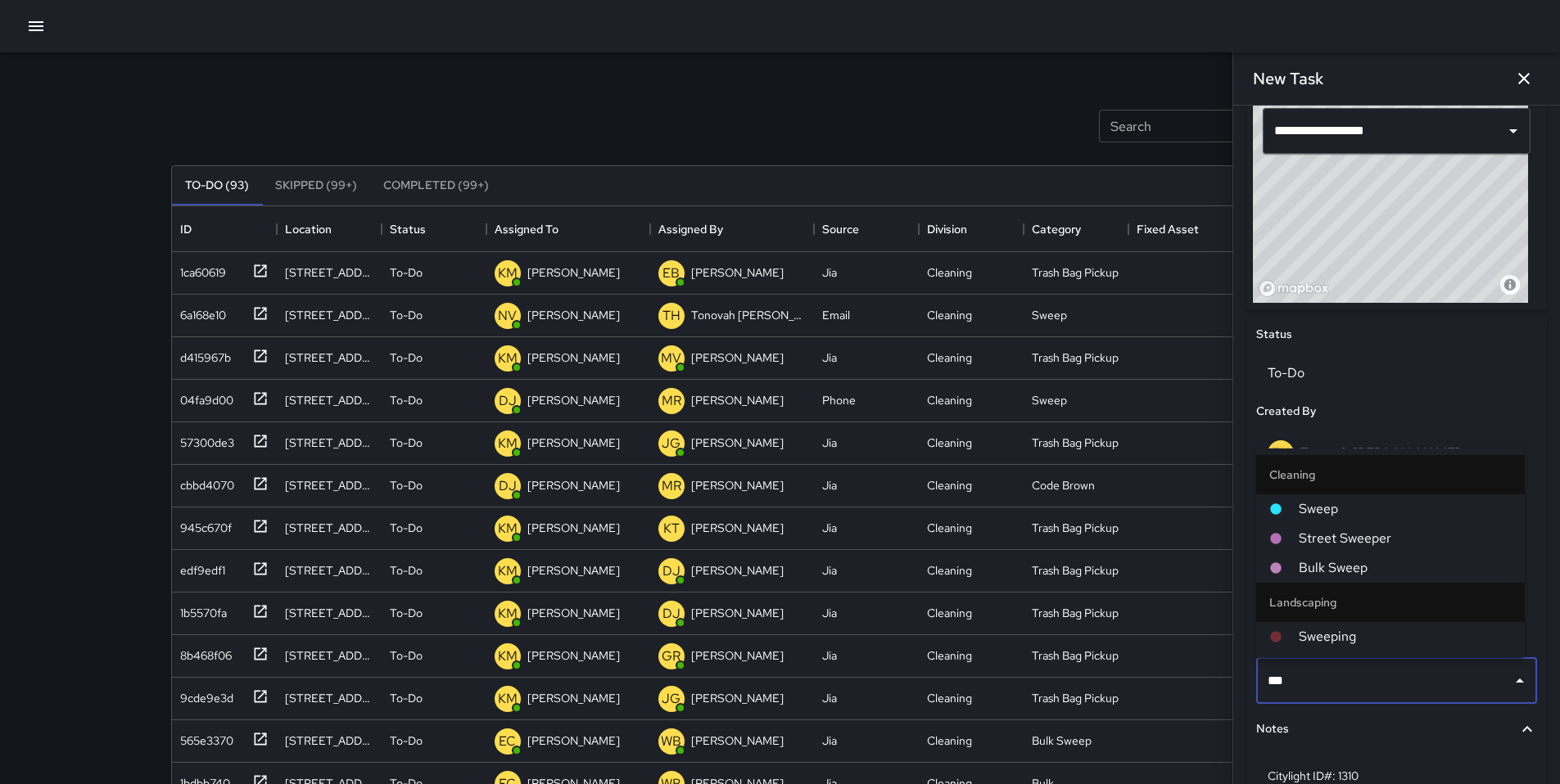
type input "****"
click at [1311, 517] on span "Sweep" at bounding box center [1404, 509] width 213 height 19
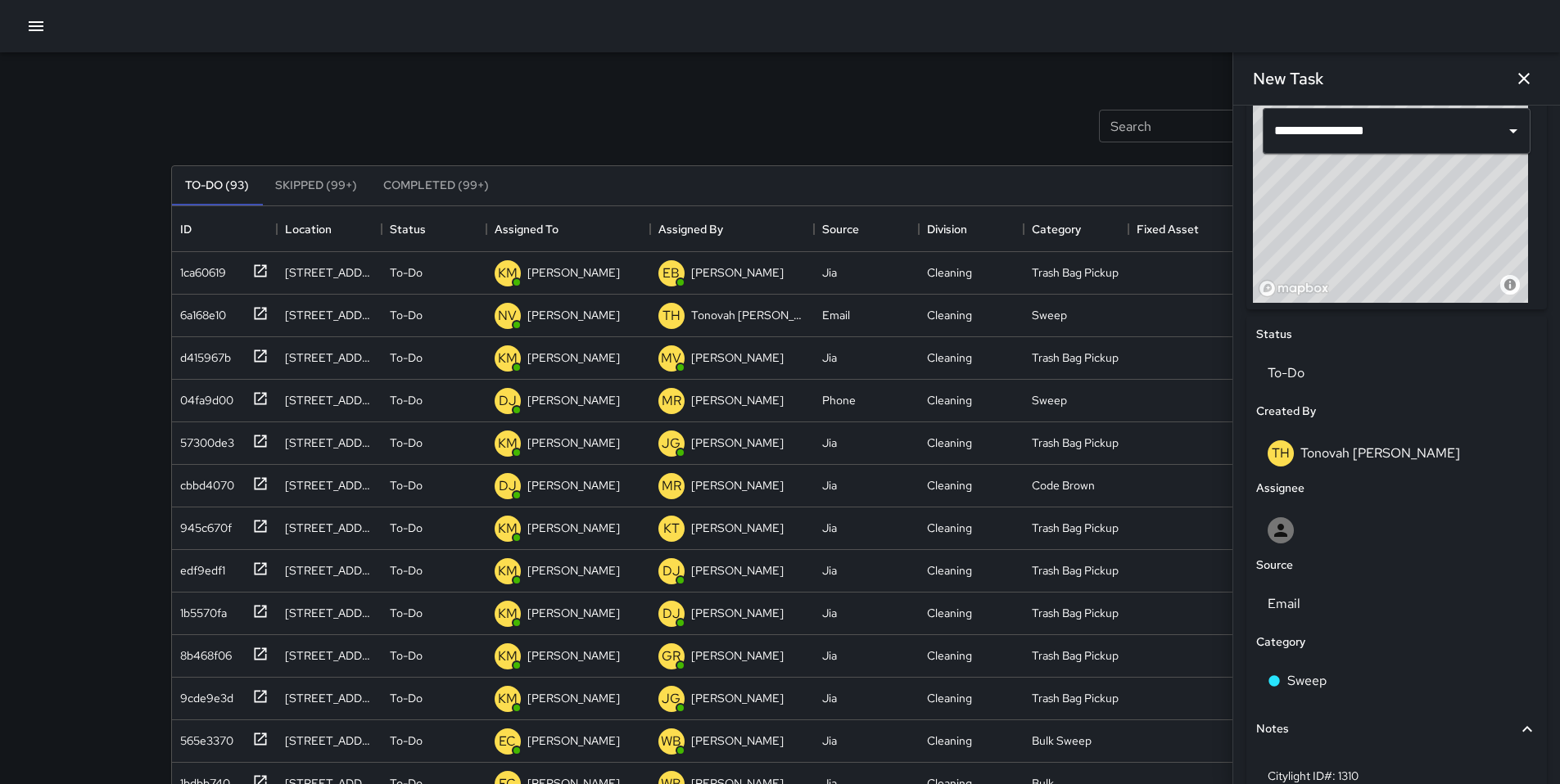
scroll to position [567, 0]
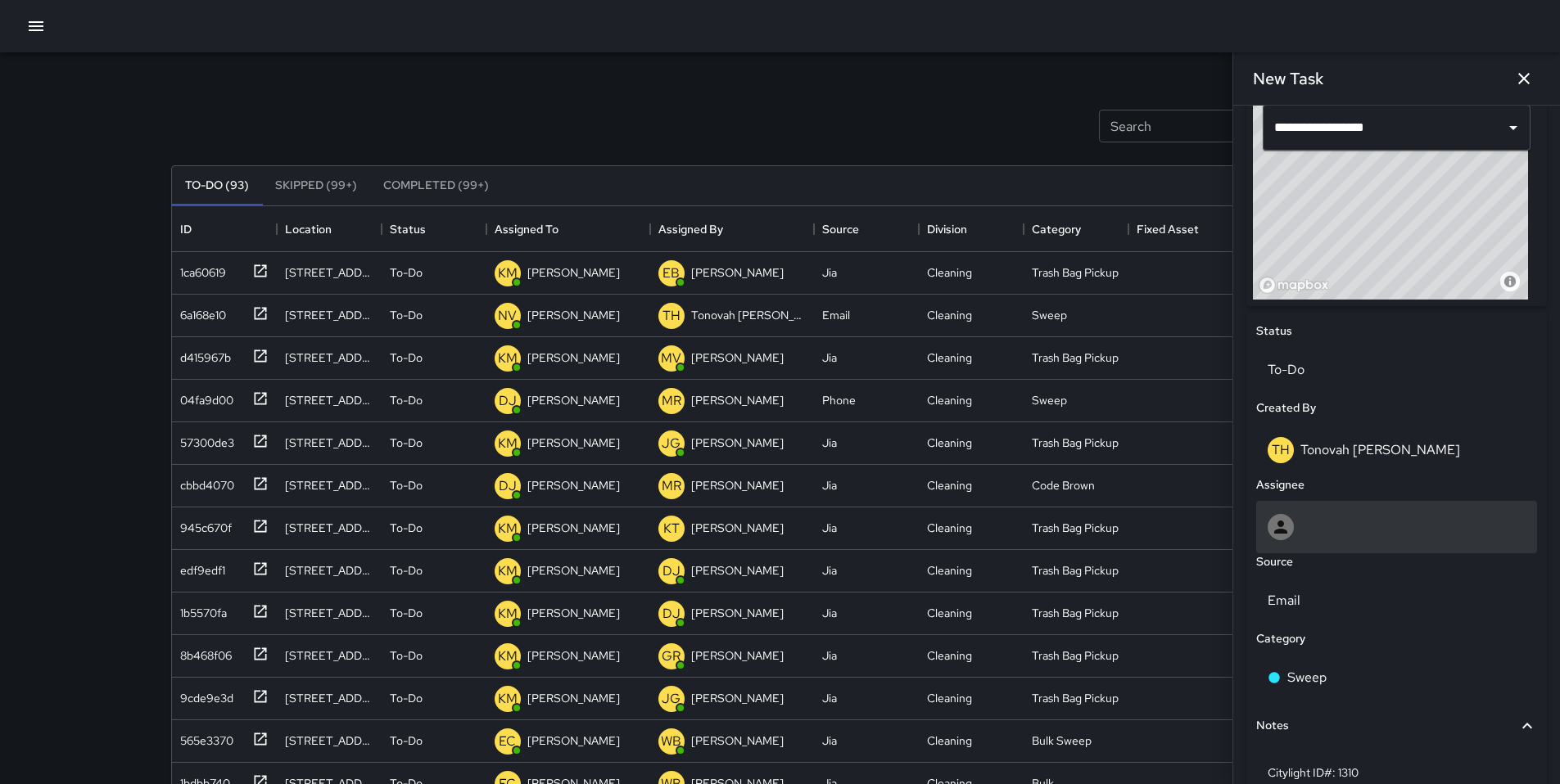
click at [1331, 529] on div at bounding box center [1397, 527] width 258 height 26
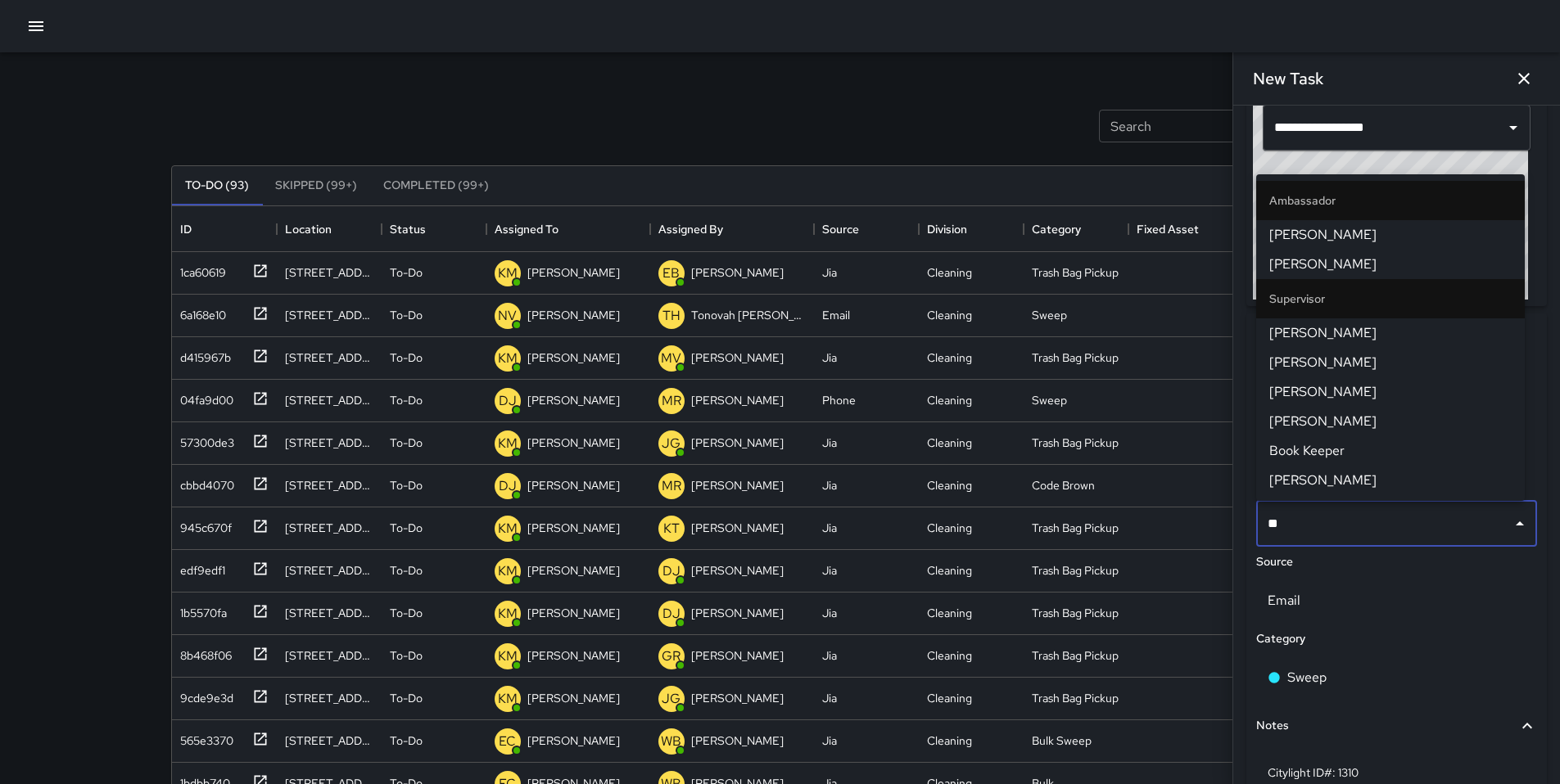
type input "***"
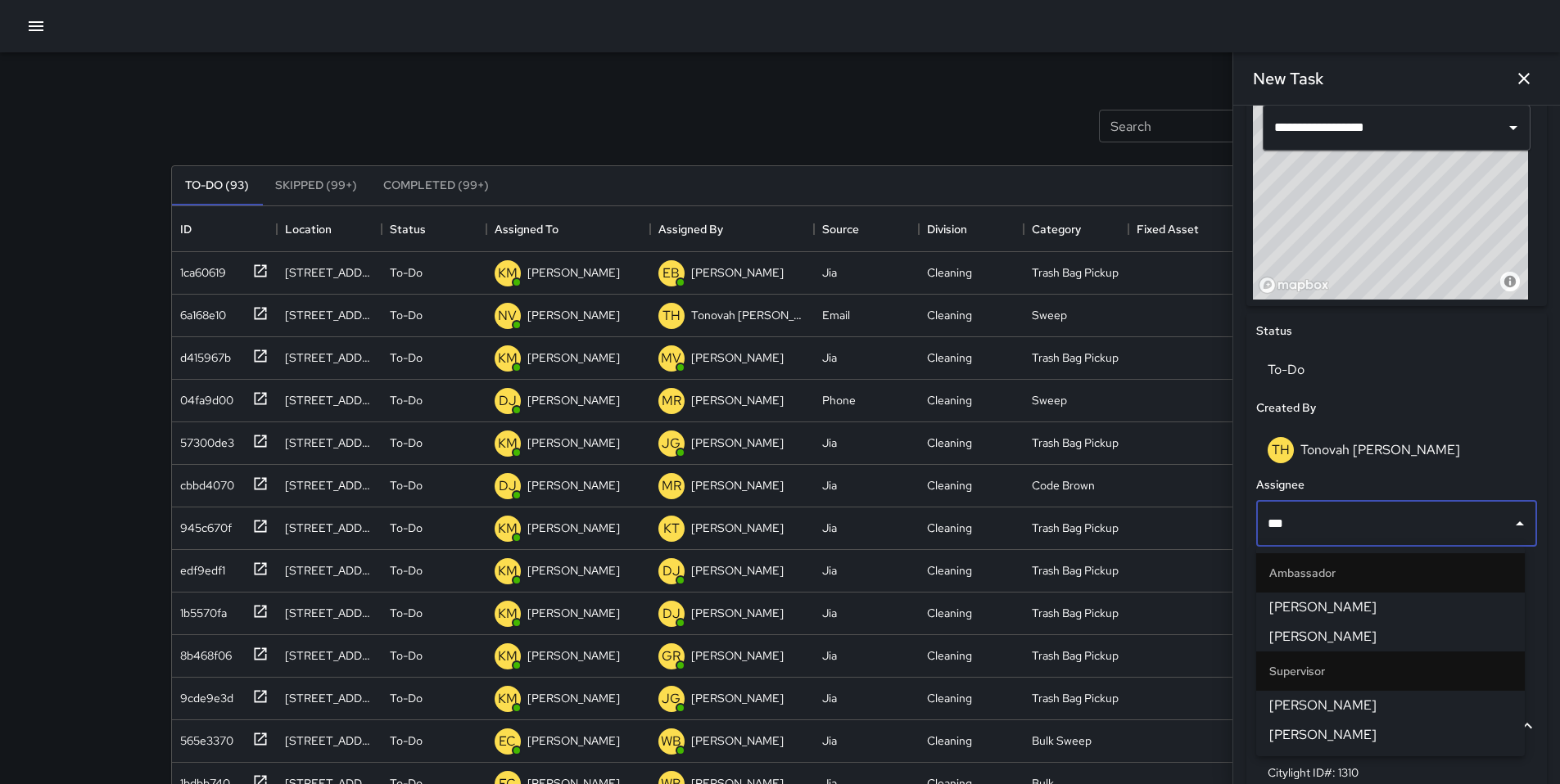
click at [1345, 633] on span "[PERSON_NAME]" at bounding box center [1390, 637] width 242 height 19
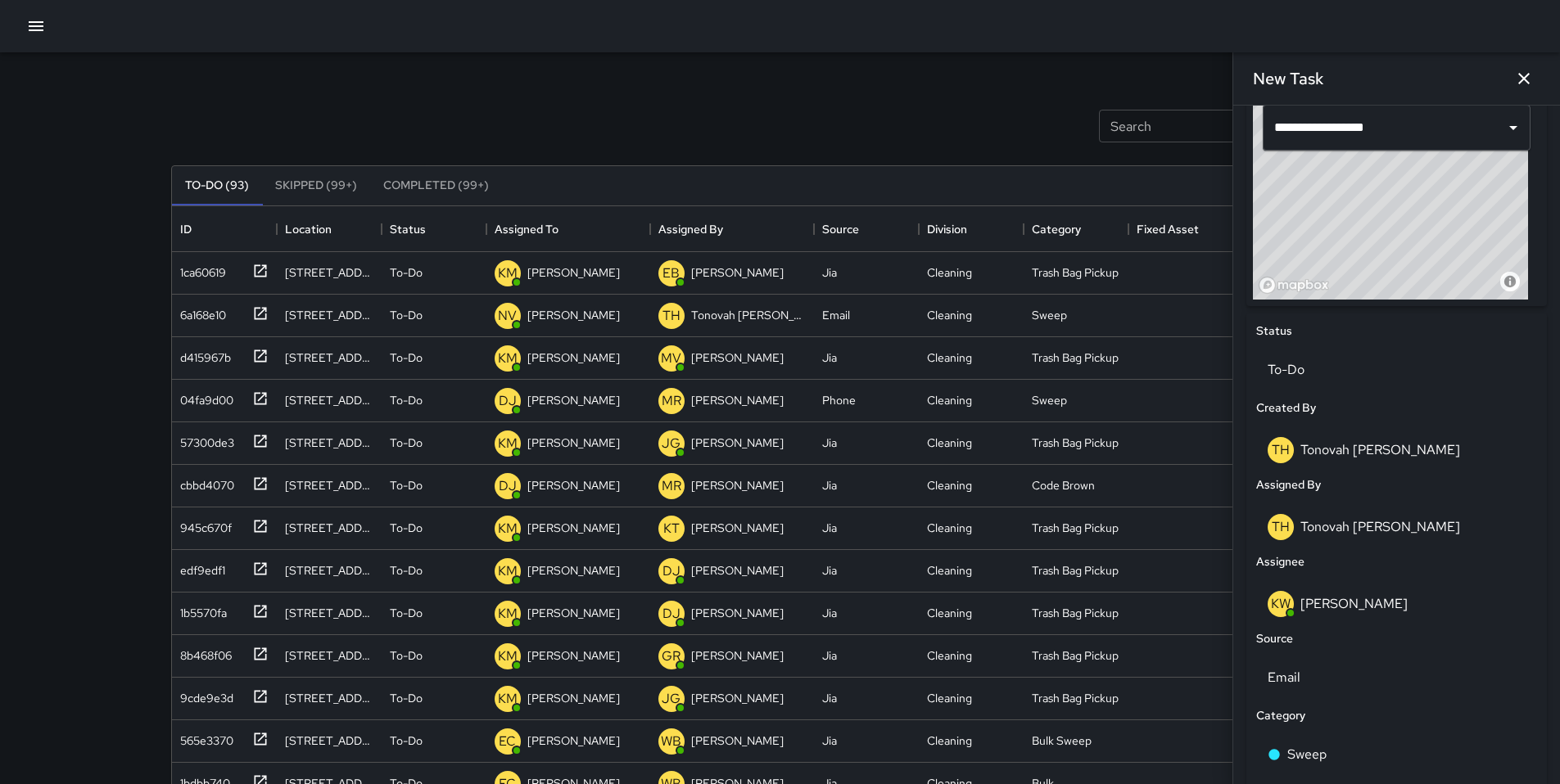
click at [1518, 75] on icon "button" at bounding box center [1523, 78] width 19 height 19
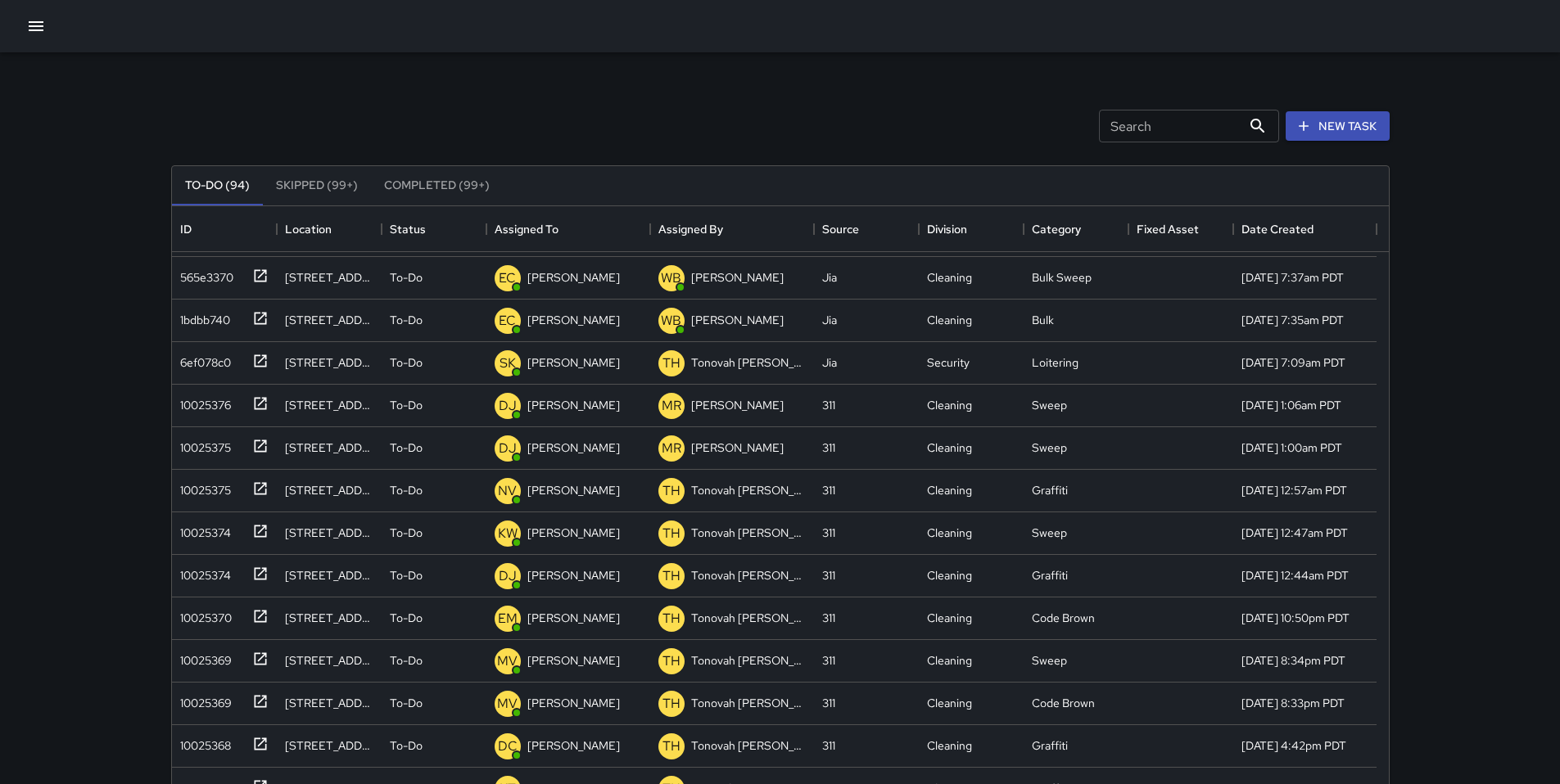
scroll to position [0, 0]
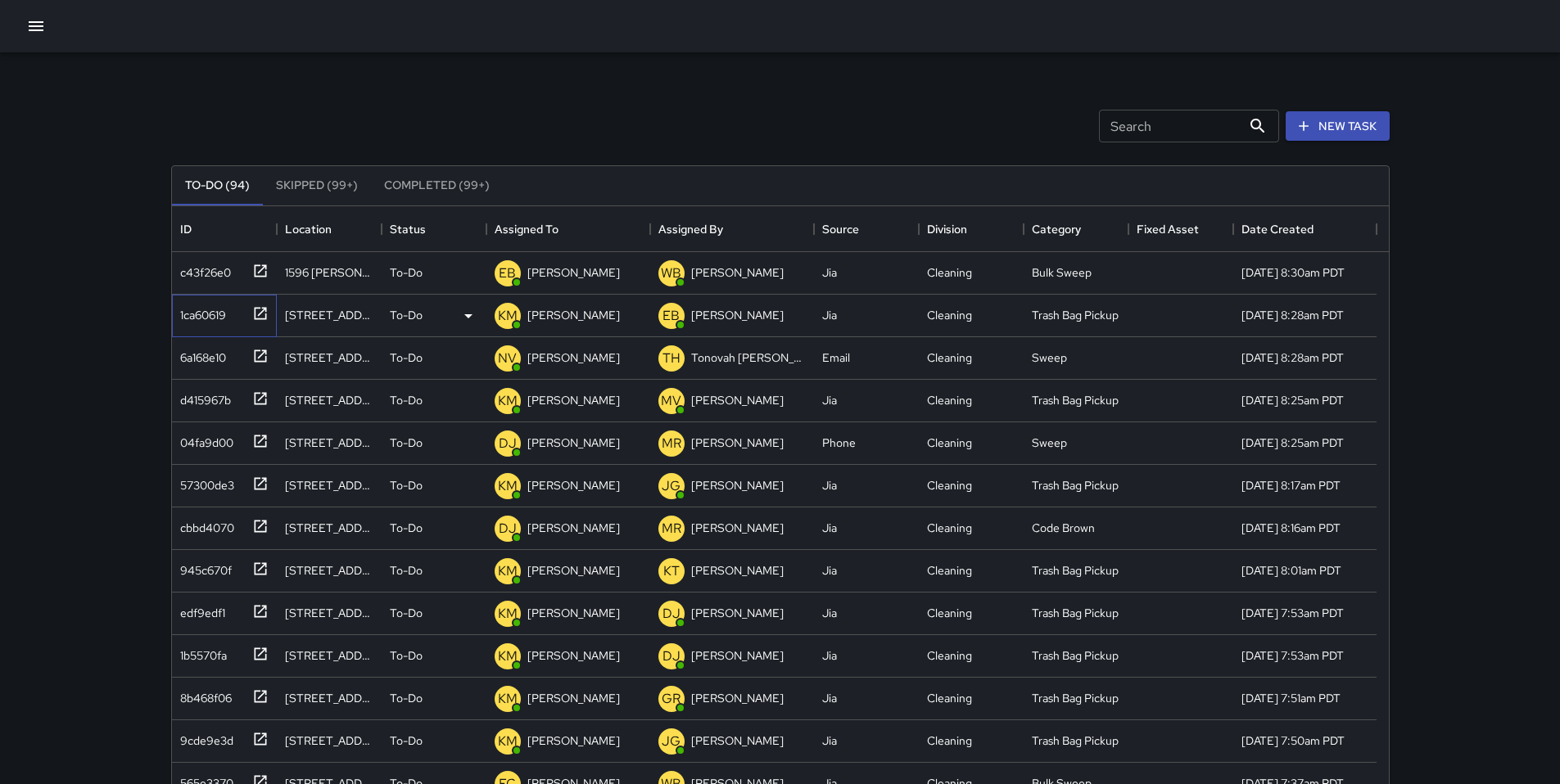
click at [213, 312] on div "1ca60619" at bounding box center [199, 311] width 53 height 23
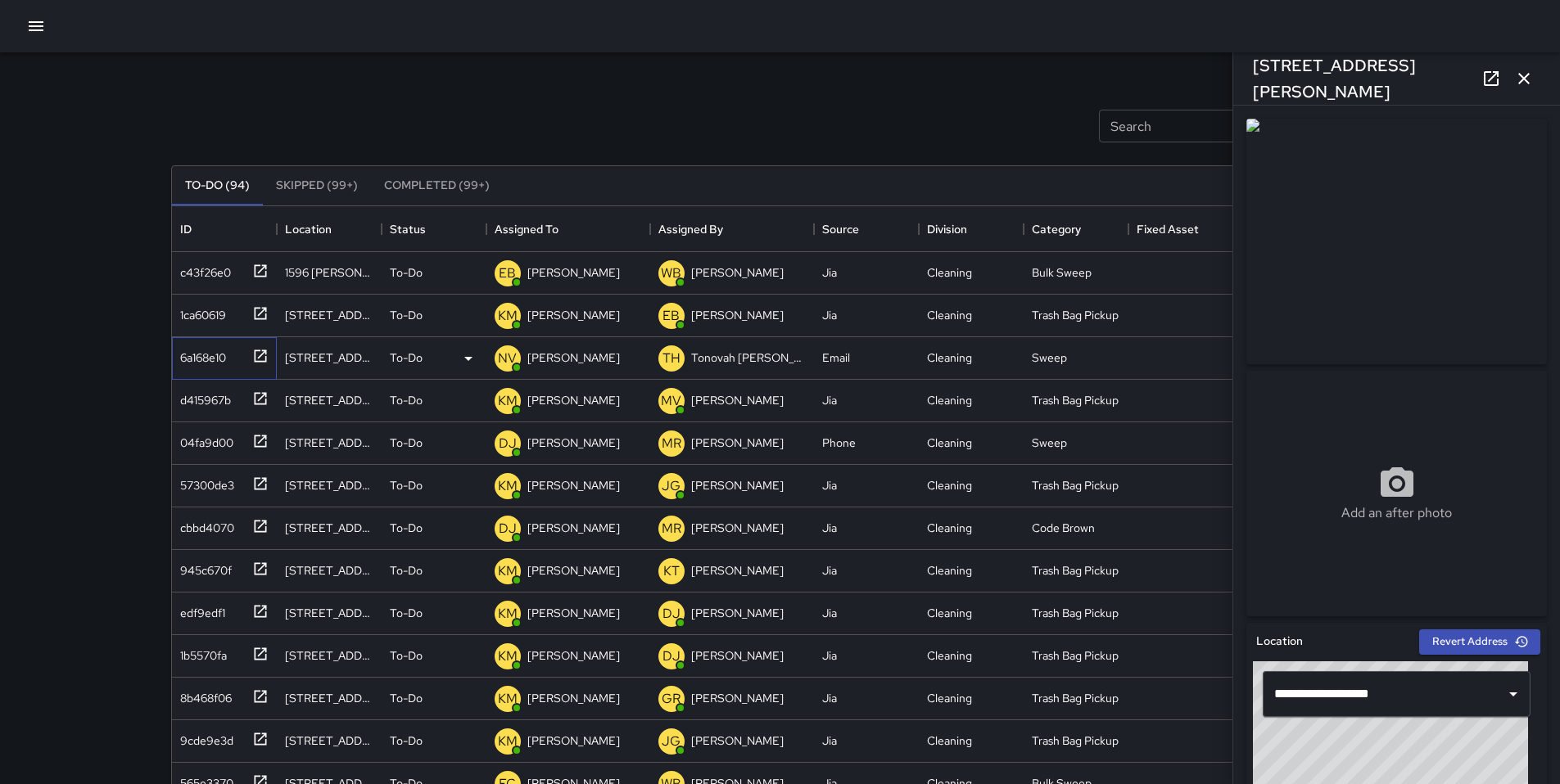
click at [218, 359] on div "6a168e10" at bounding box center [199, 354] width 53 height 23
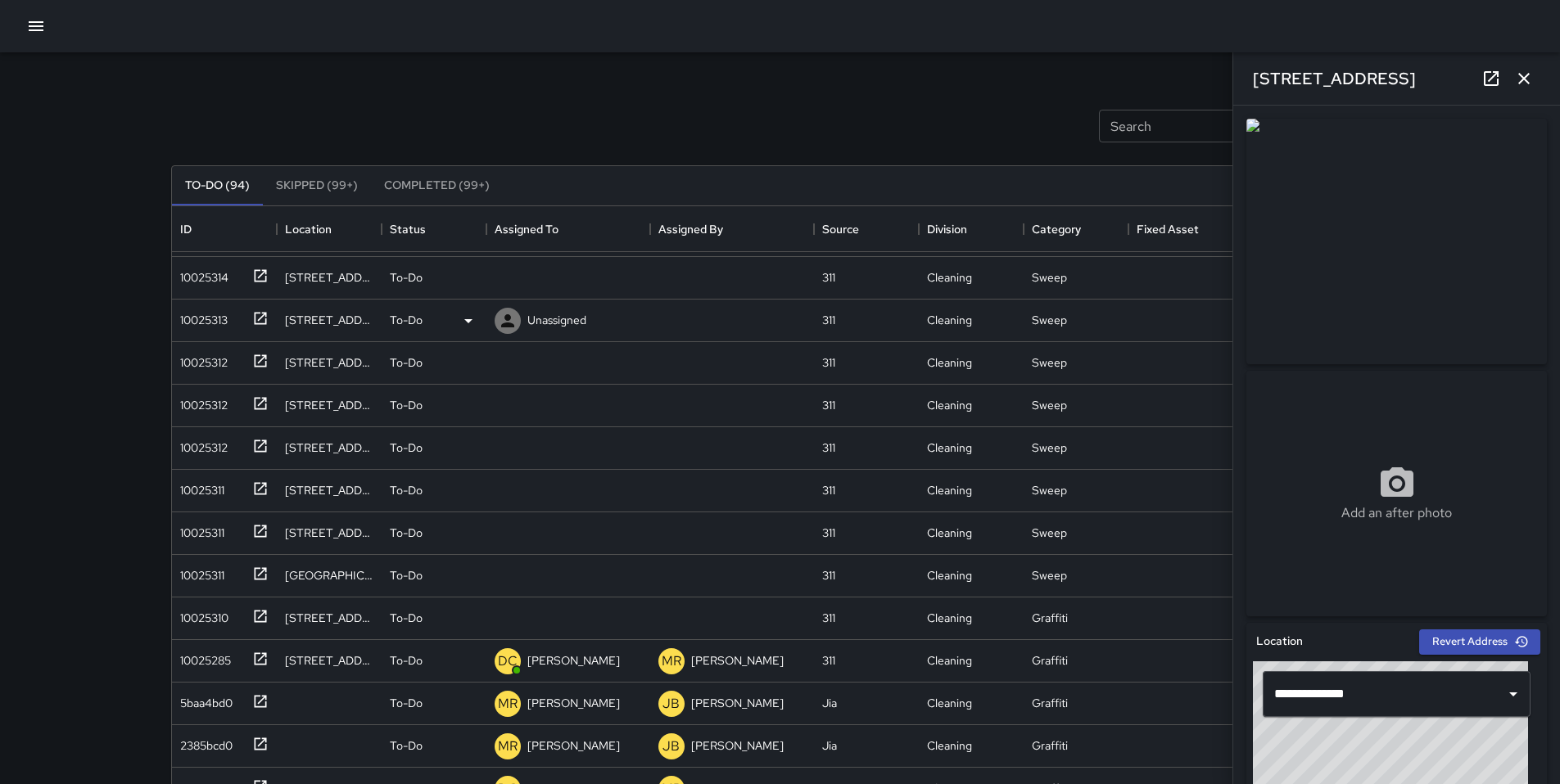
scroll to position [2732, 0]
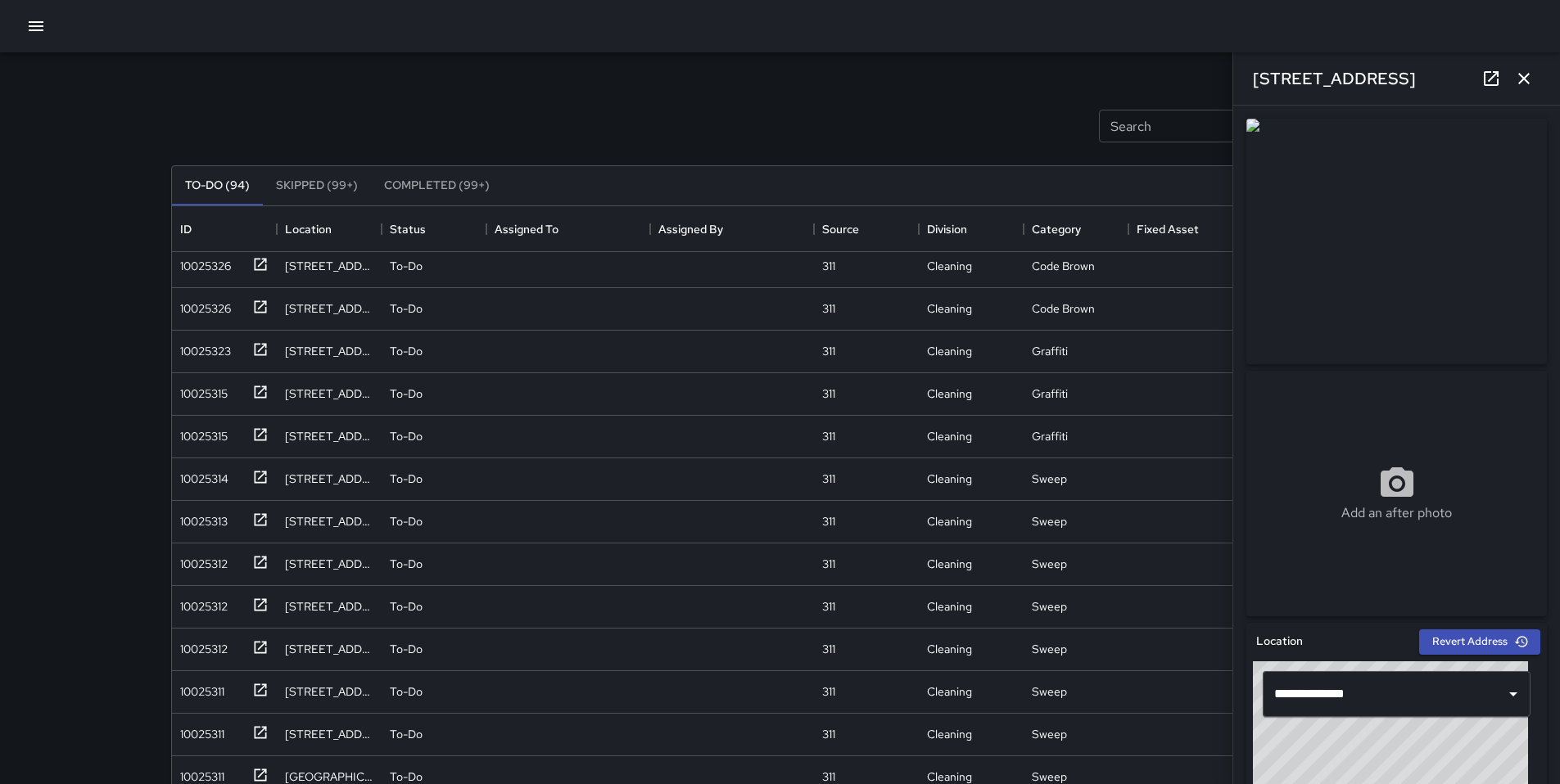
drag, startPoint x: 1523, startPoint y: 82, endPoint x: 1502, endPoint y: 91, distance: 22.8
click at [1523, 82] on icon "button" at bounding box center [1523, 78] width 19 height 19
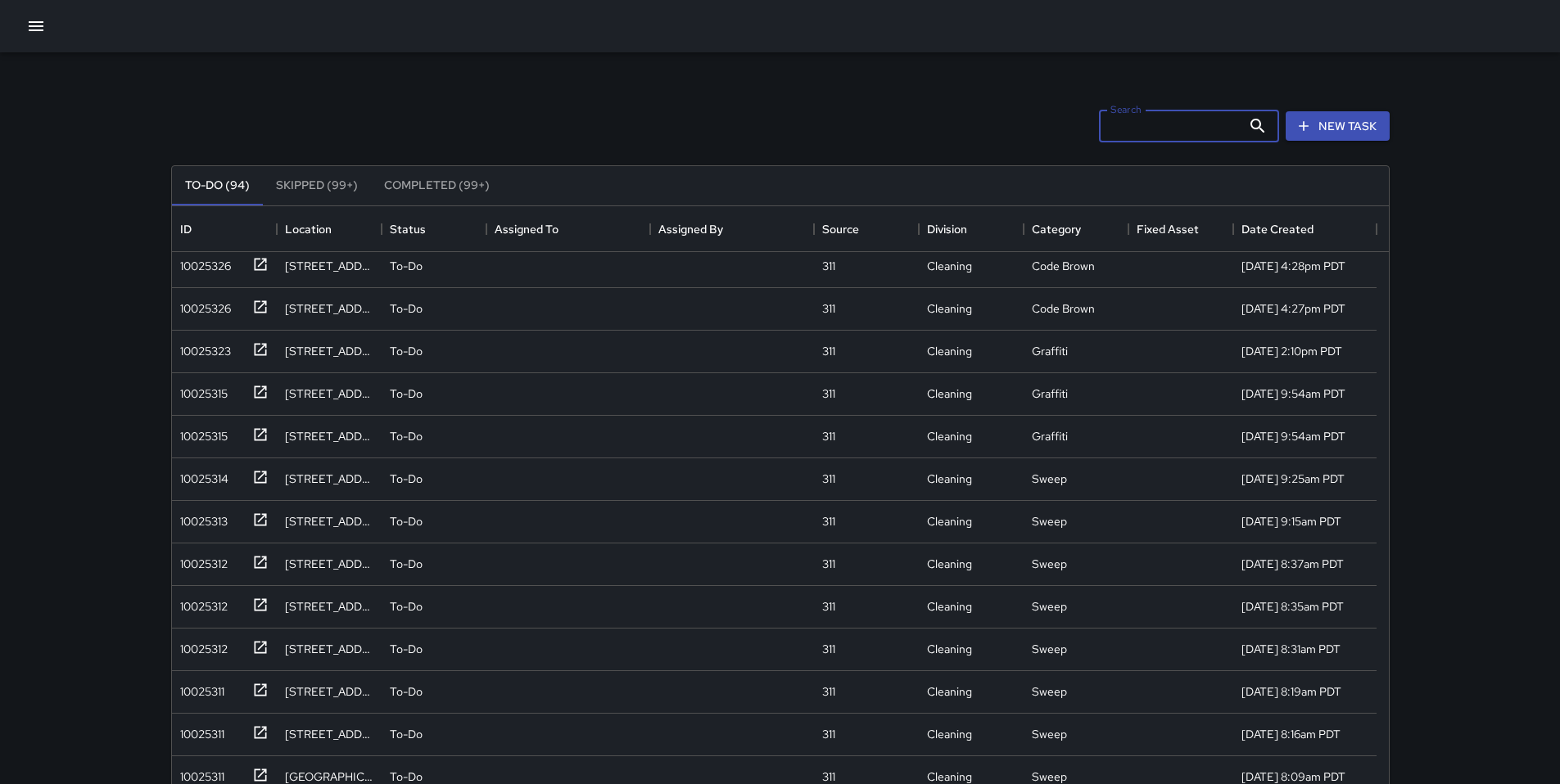
click at [1138, 124] on input "Search" at bounding box center [1170, 126] width 143 height 33
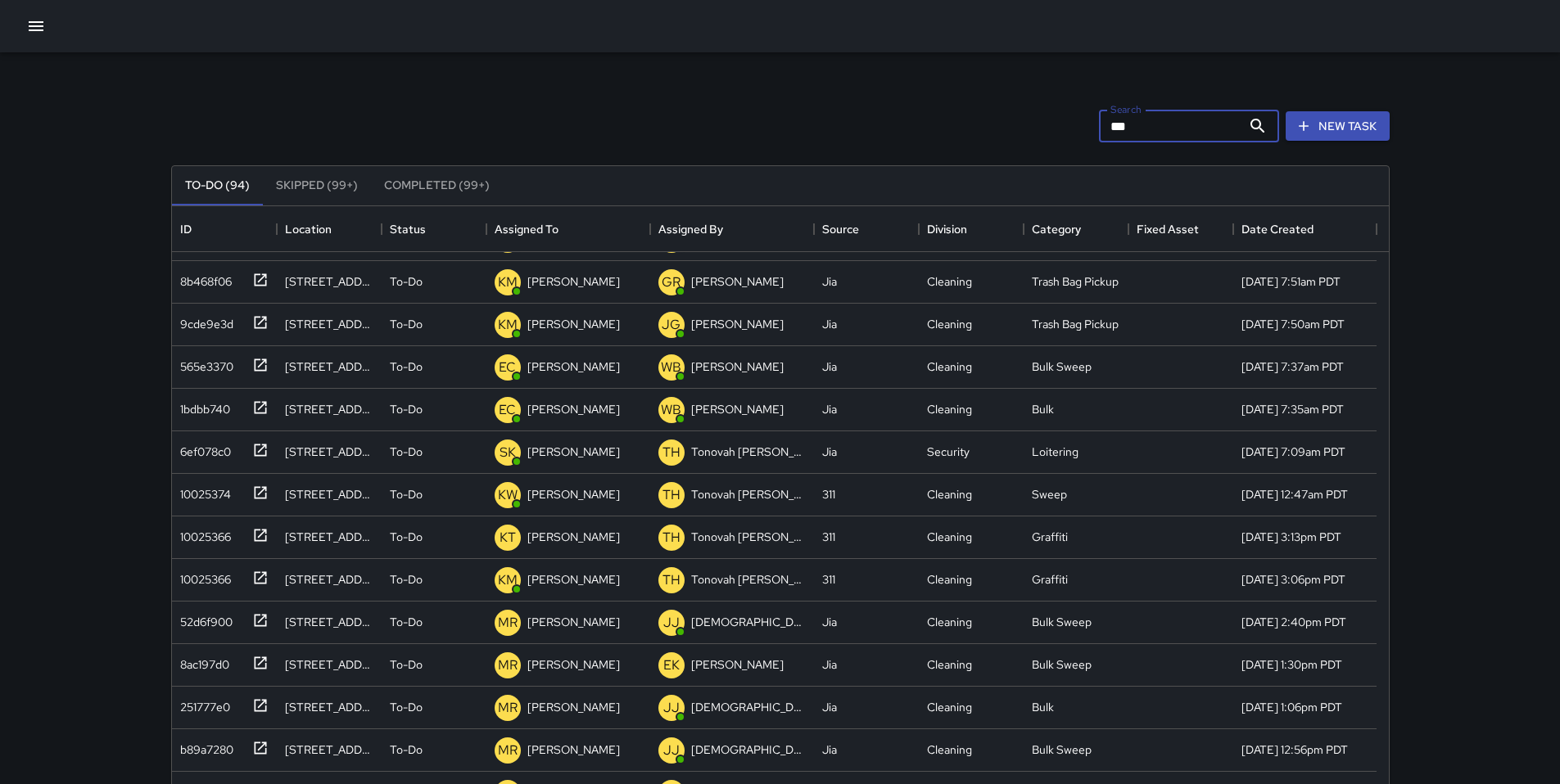
scroll to position [0, 0]
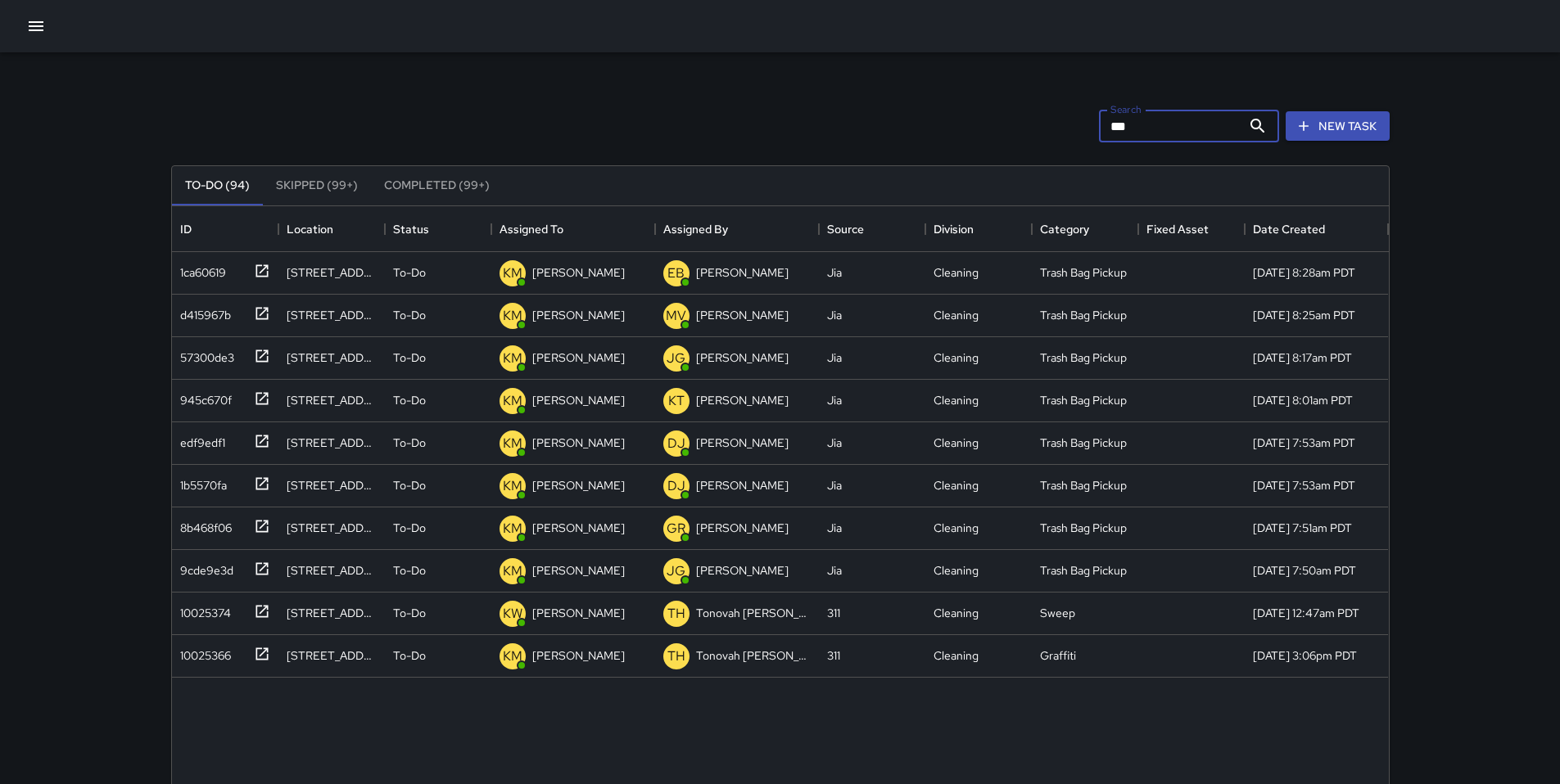
click at [1125, 125] on input "***" at bounding box center [1170, 126] width 143 height 33
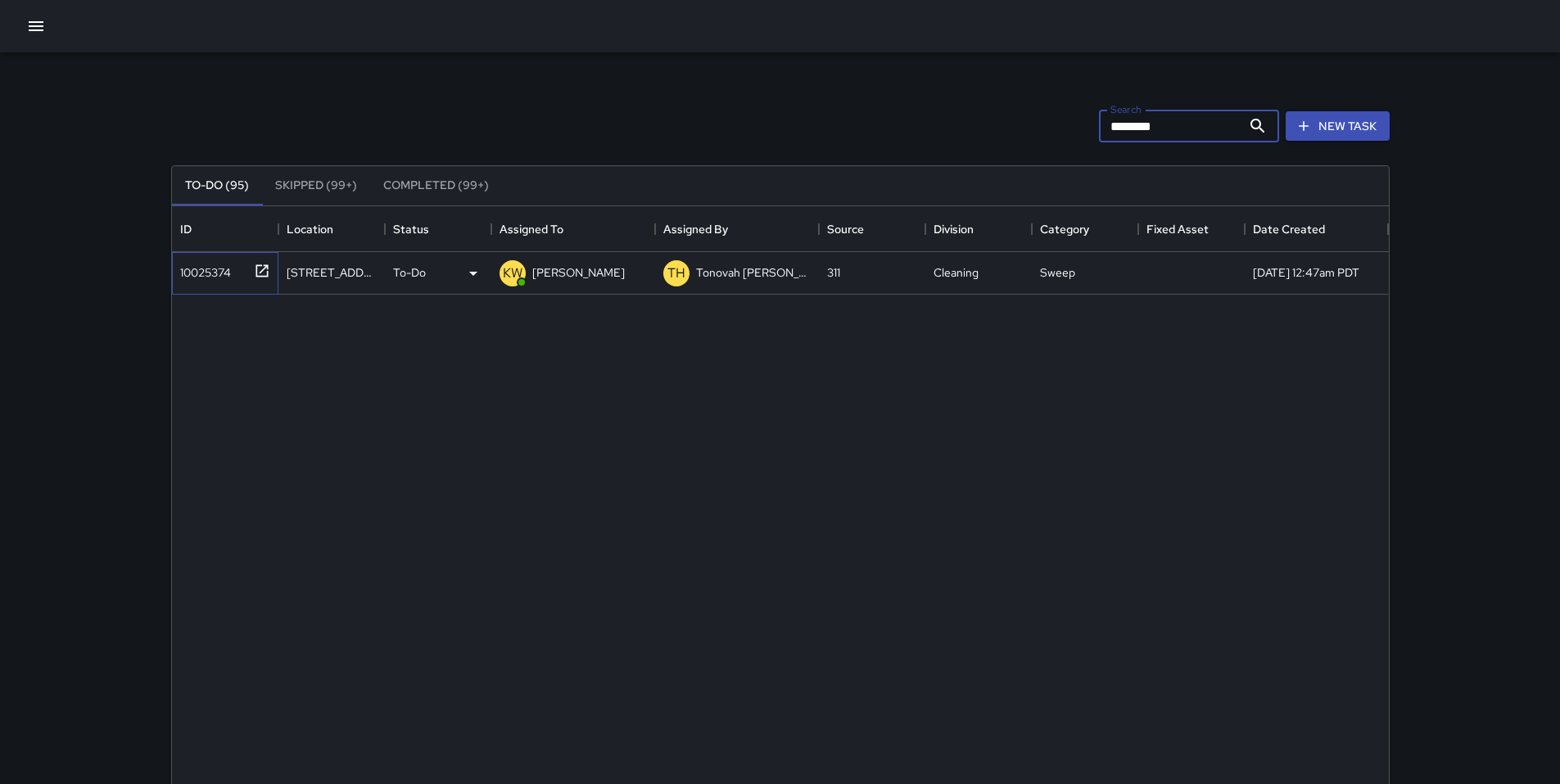
click at [217, 268] on div "10025374" at bounding box center [202, 269] width 57 height 23
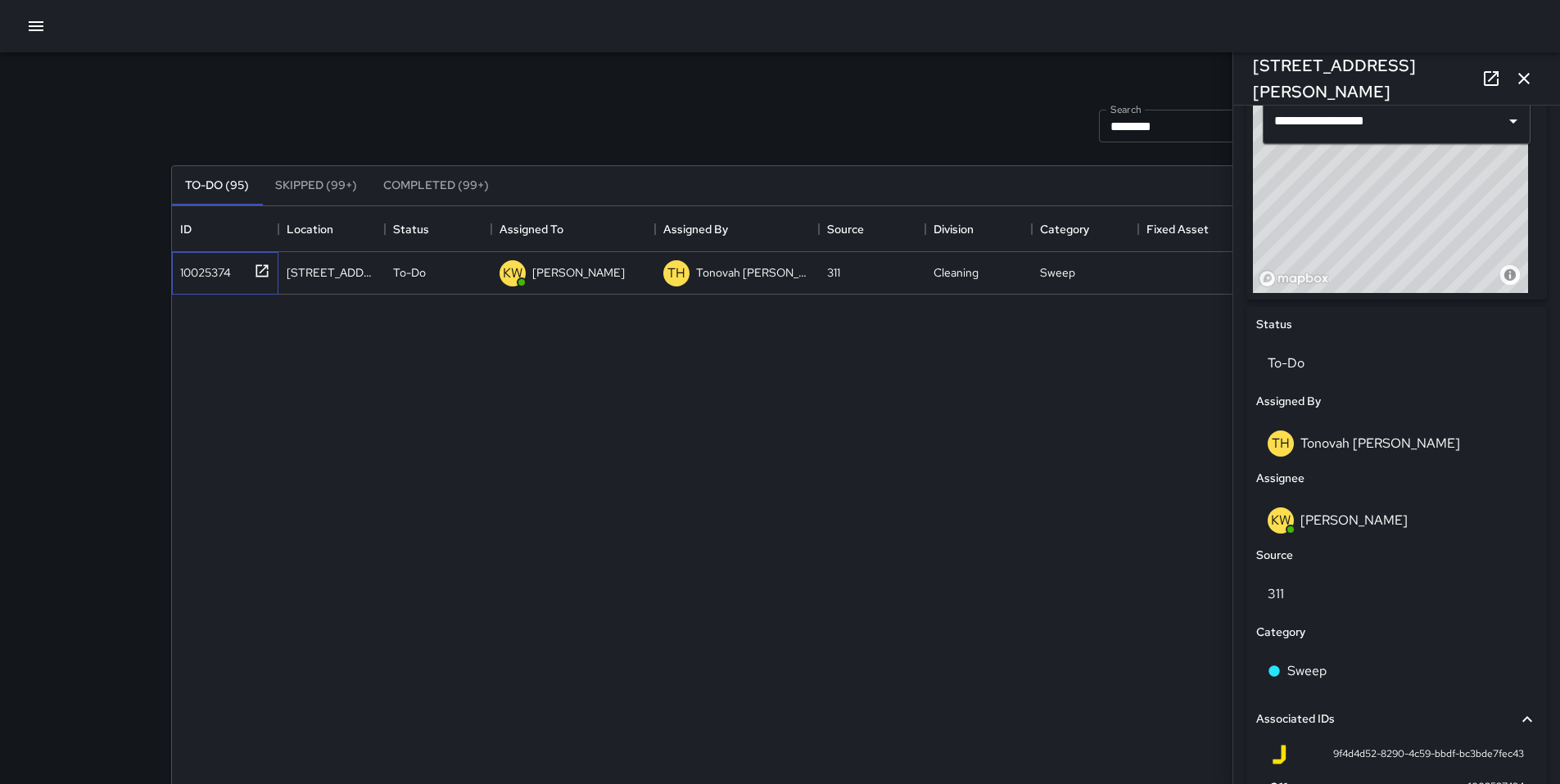
scroll to position [765, 0]
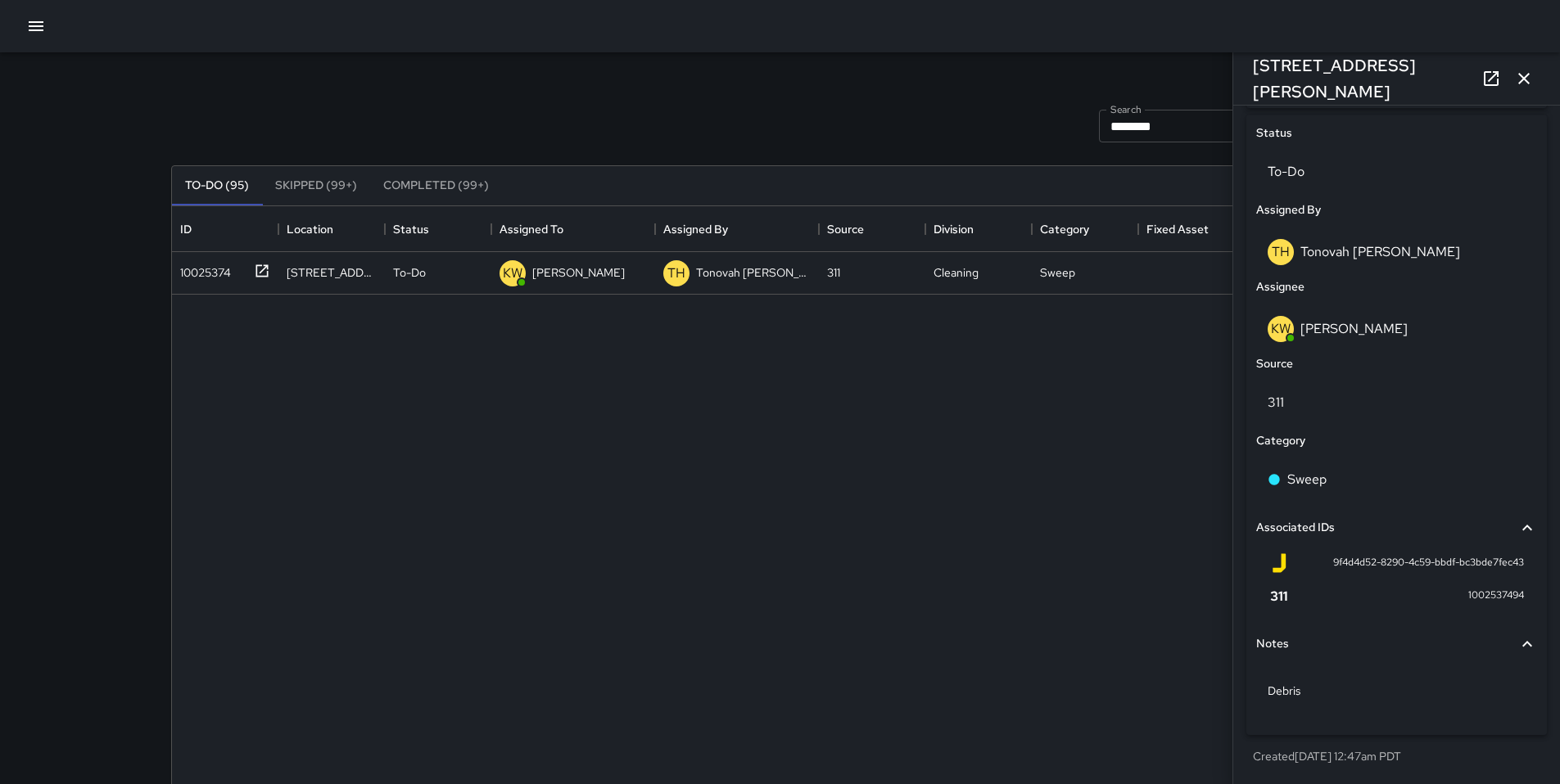
click at [1532, 82] on icon "button" at bounding box center [1523, 78] width 19 height 19
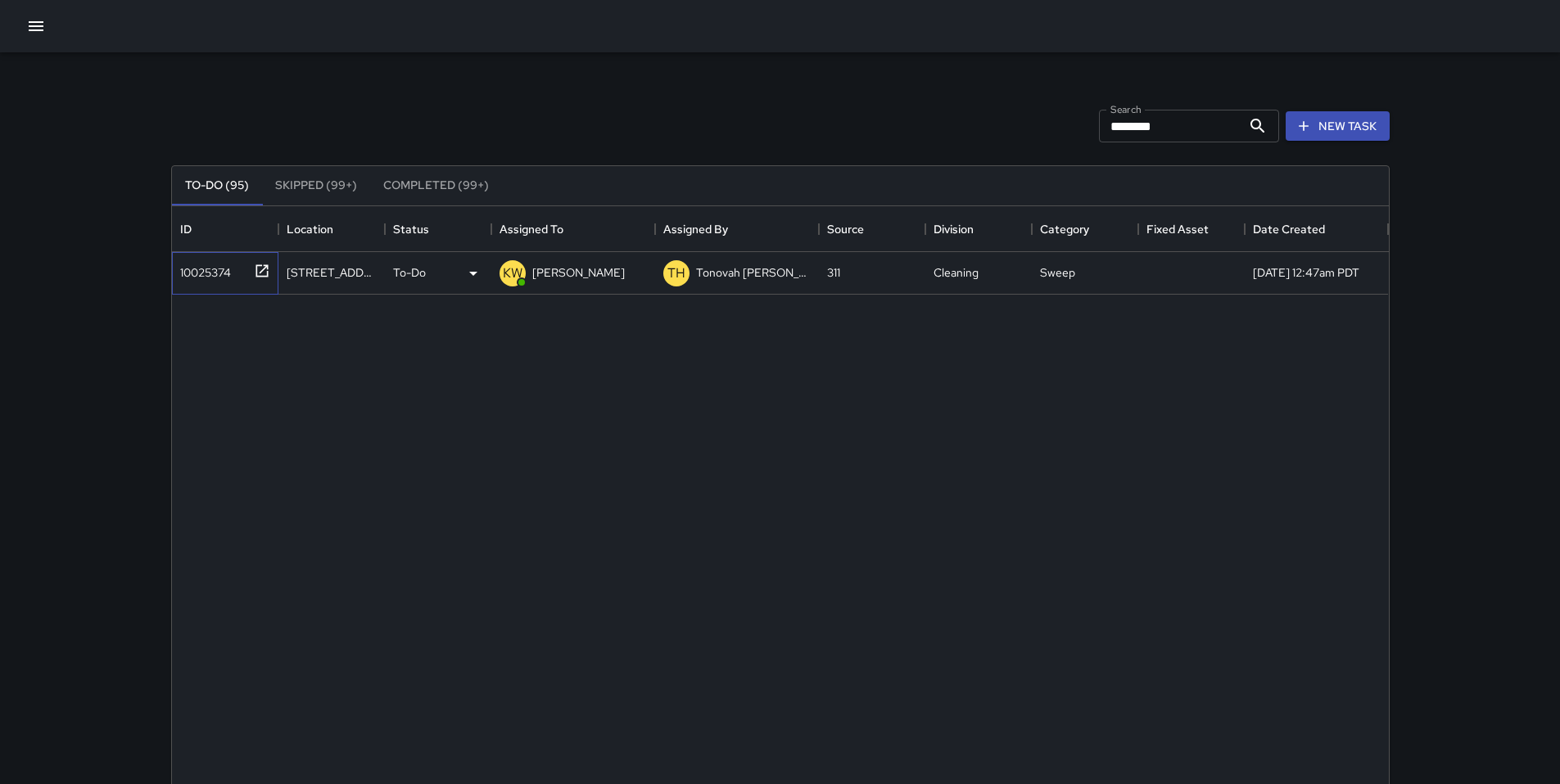
click at [246, 275] on div "10025374" at bounding box center [221, 269] width 97 height 27
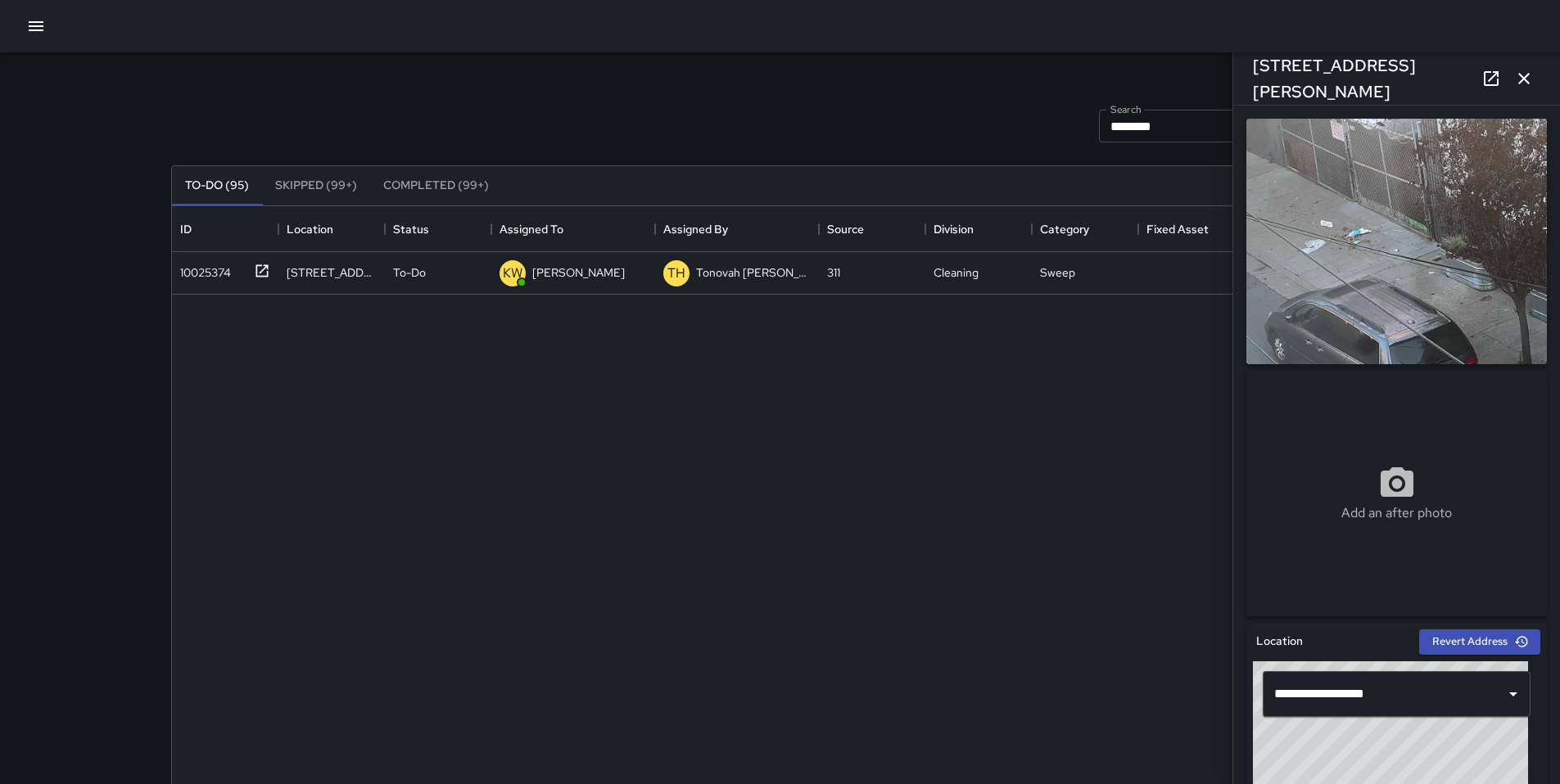
click at [1485, 82] on icon at bounding box center [1491, 78] width 19 height 19
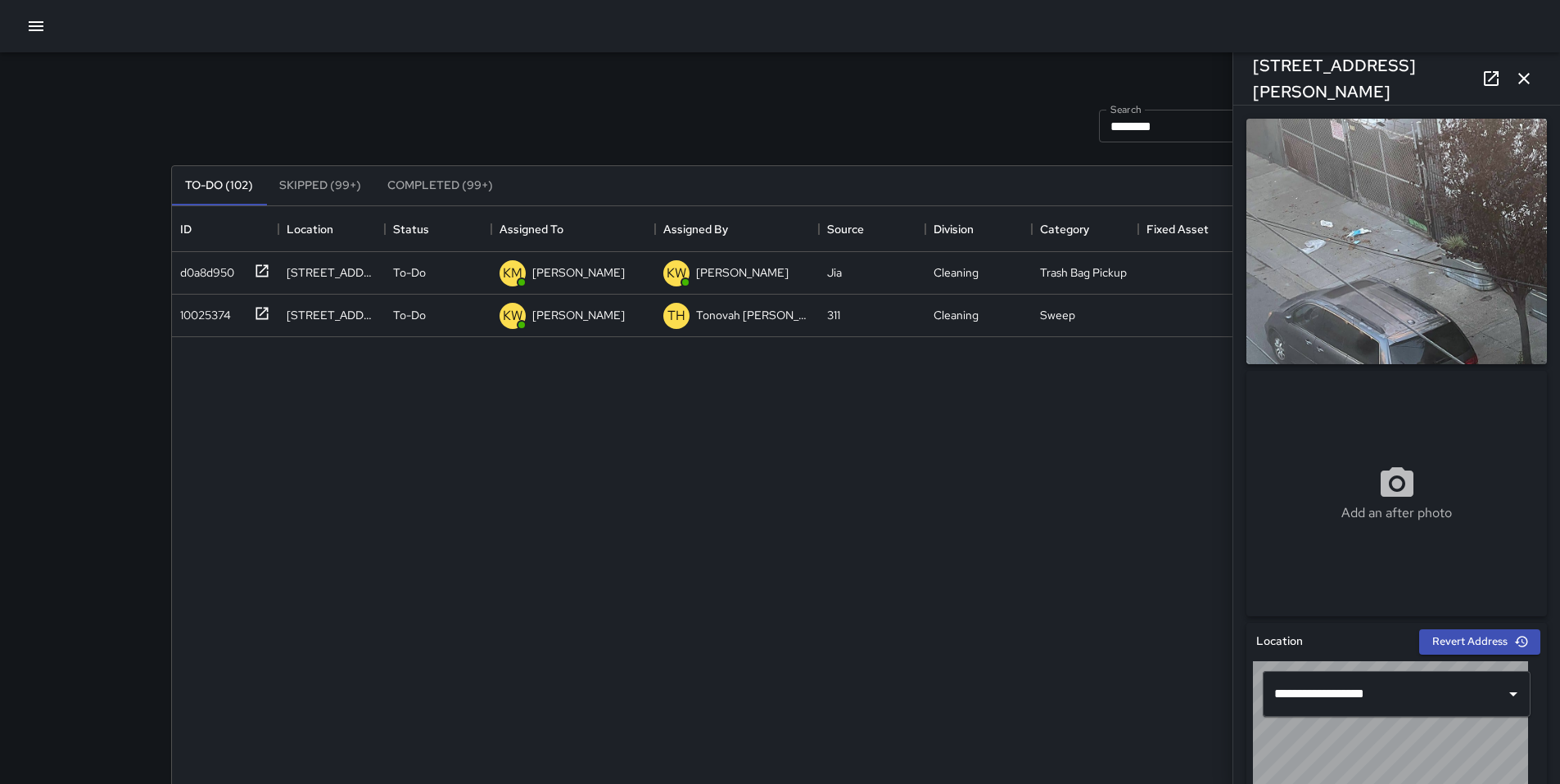
scroll to position [681, 1204]
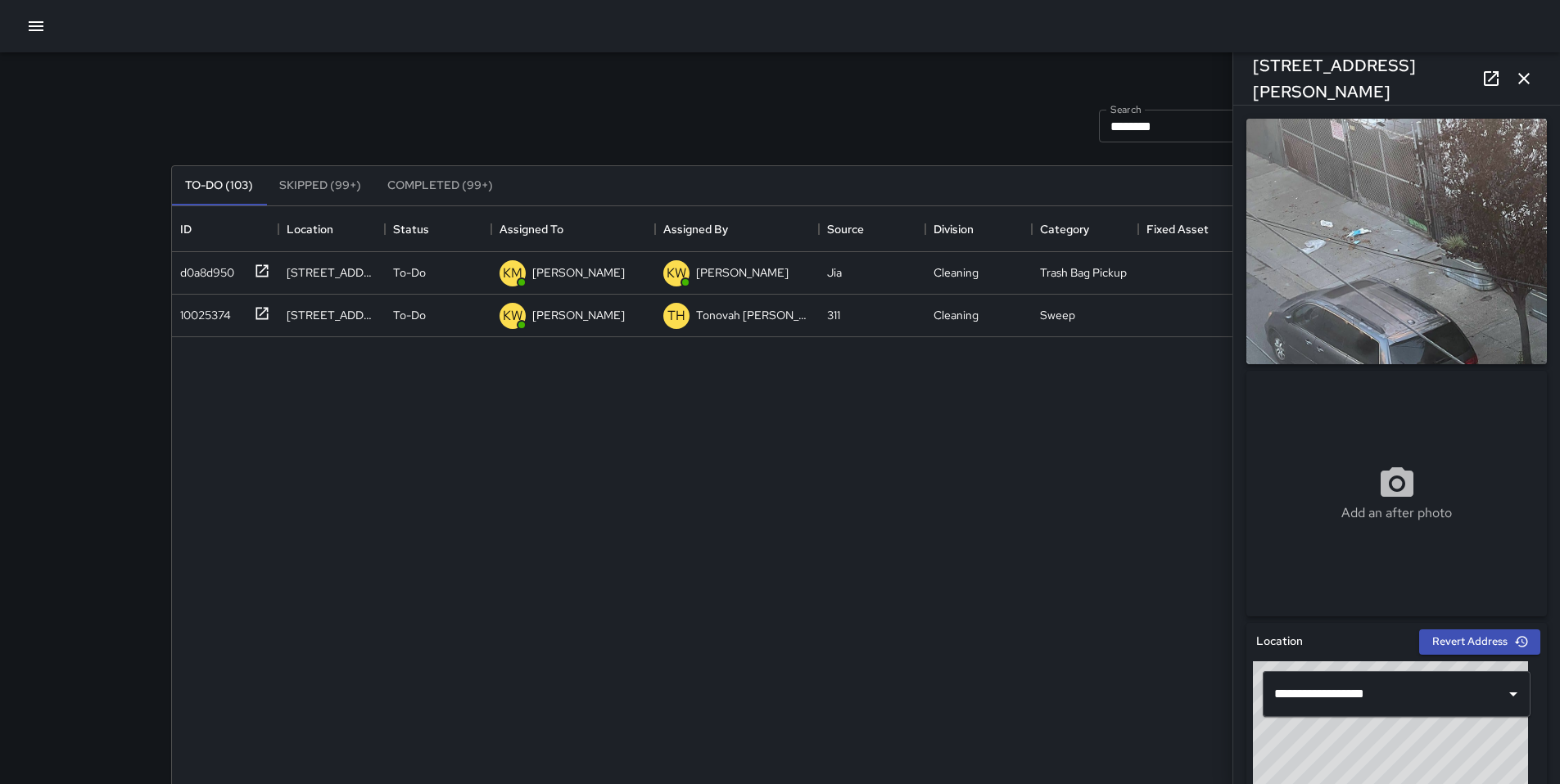
click at [1525, 77] on icon "button" at bounding box center [1524, 78] width 11 height 11
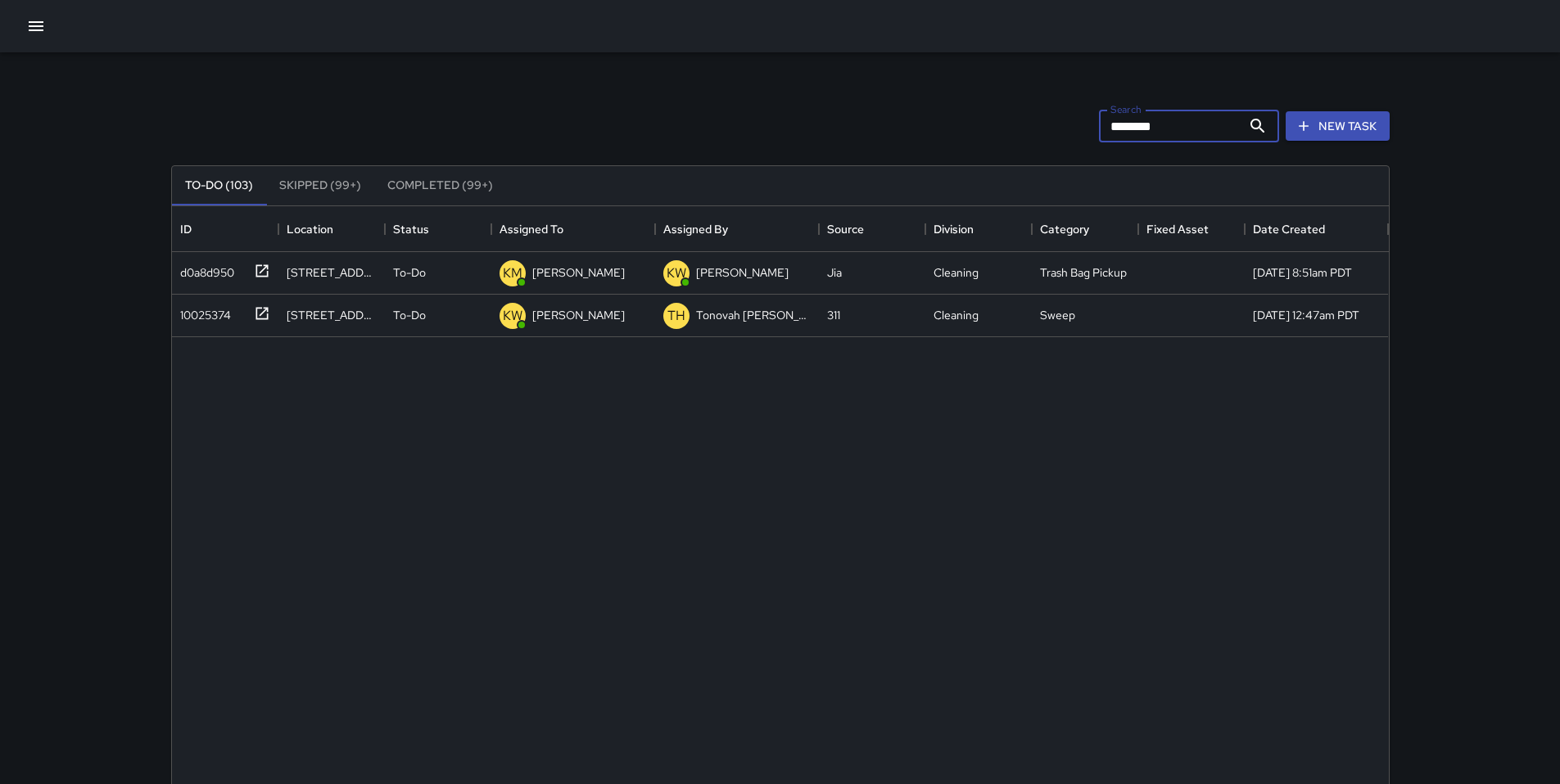
drag, startPoint x: 1196, startPoint y: 123, endPoint x: 942, endPoint y: 150, distance: 255.4
click at [944, 150] on div "Search ******* Search New Task To-Do (103) Skipped (99+) Completed (99+) ID Loc…" at bounding box center [780, 515] width 1218 height 857
type input "*"
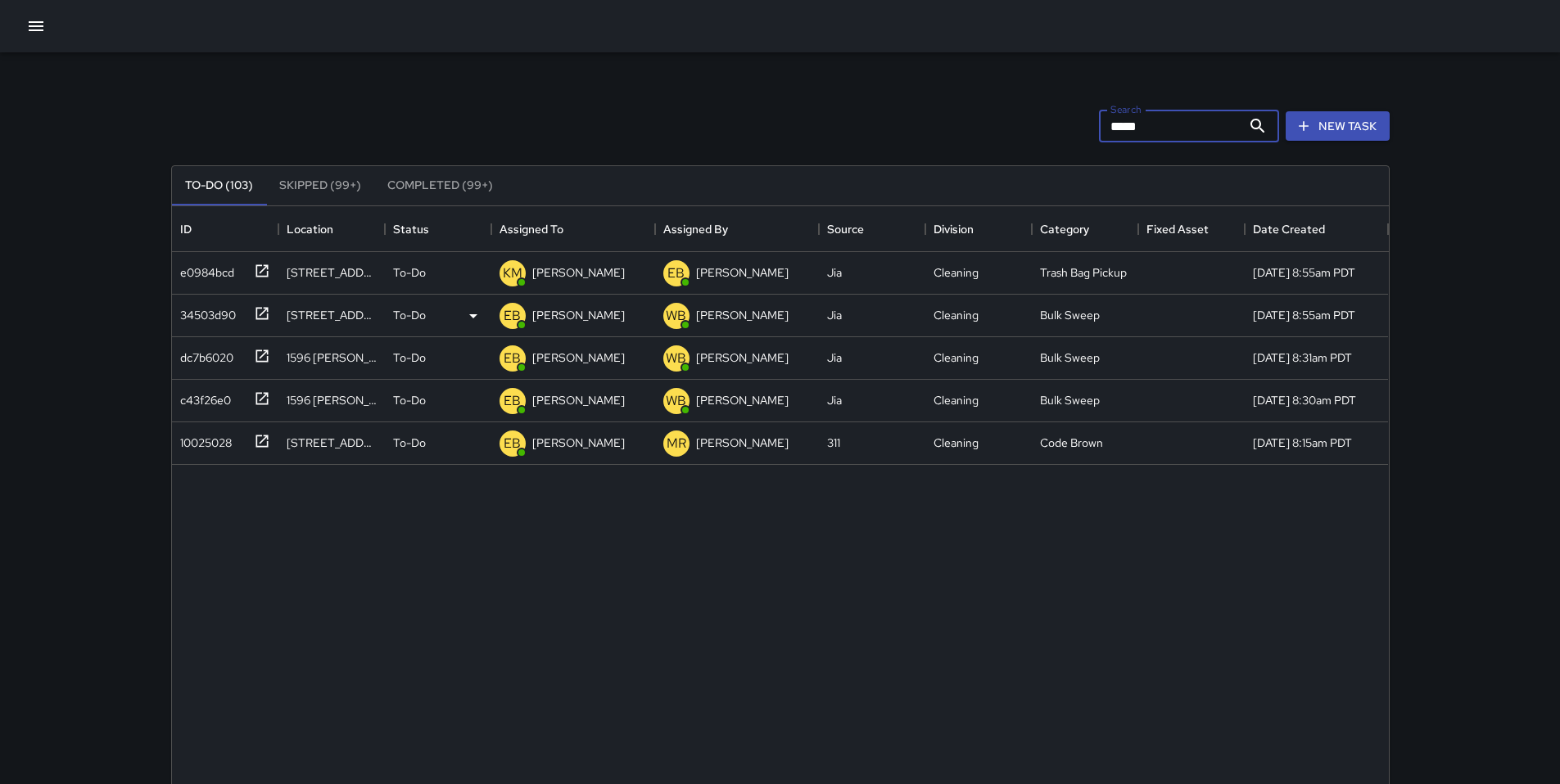
type input "*****"
click at [205, 314] on div "34503d90" at bounding box center [205, 311] width 63 height 23
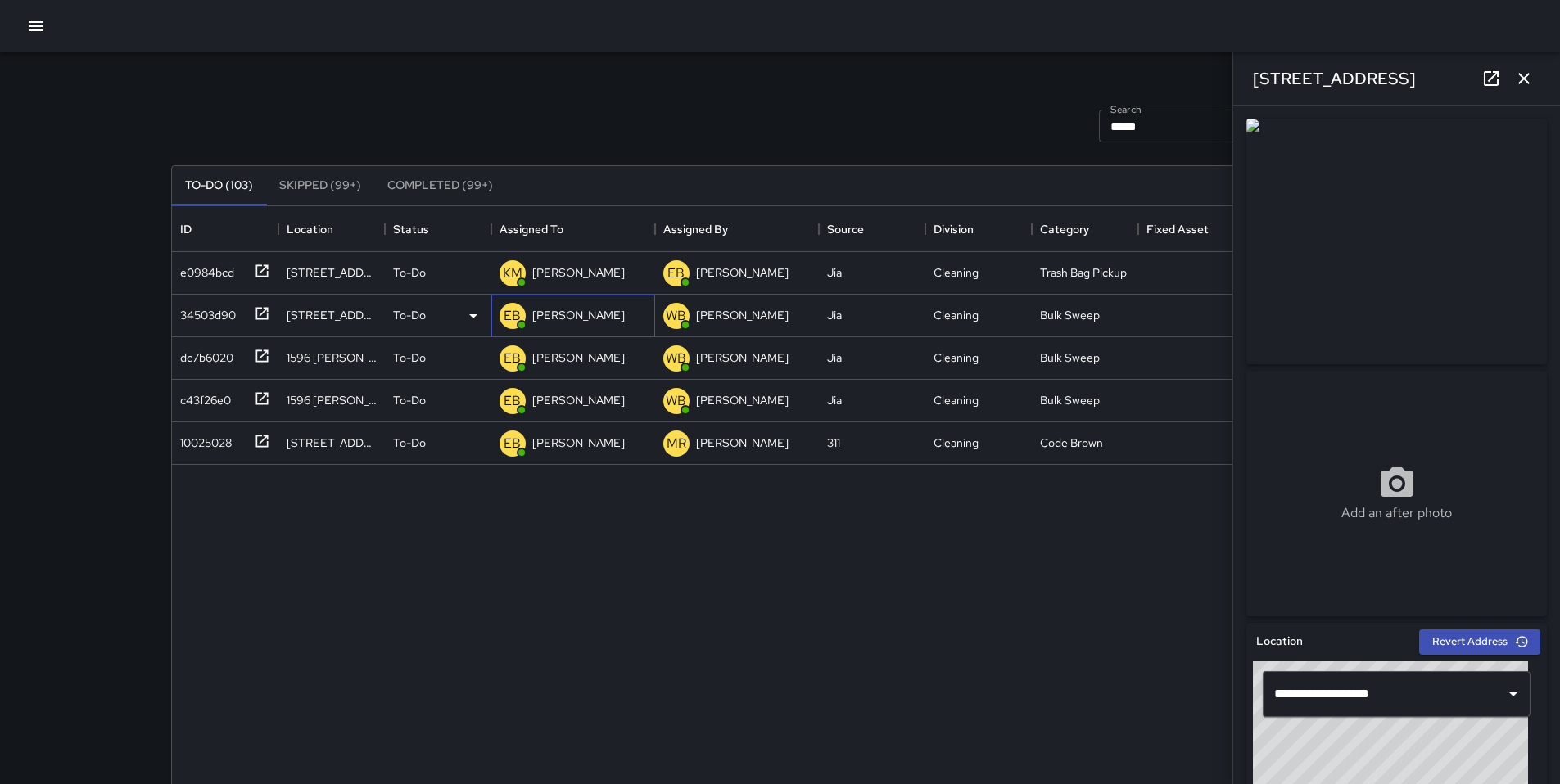
click at [580, 318] on p "[PERSON_NAME]" at bounding box center [579, 315] width 92 height 17
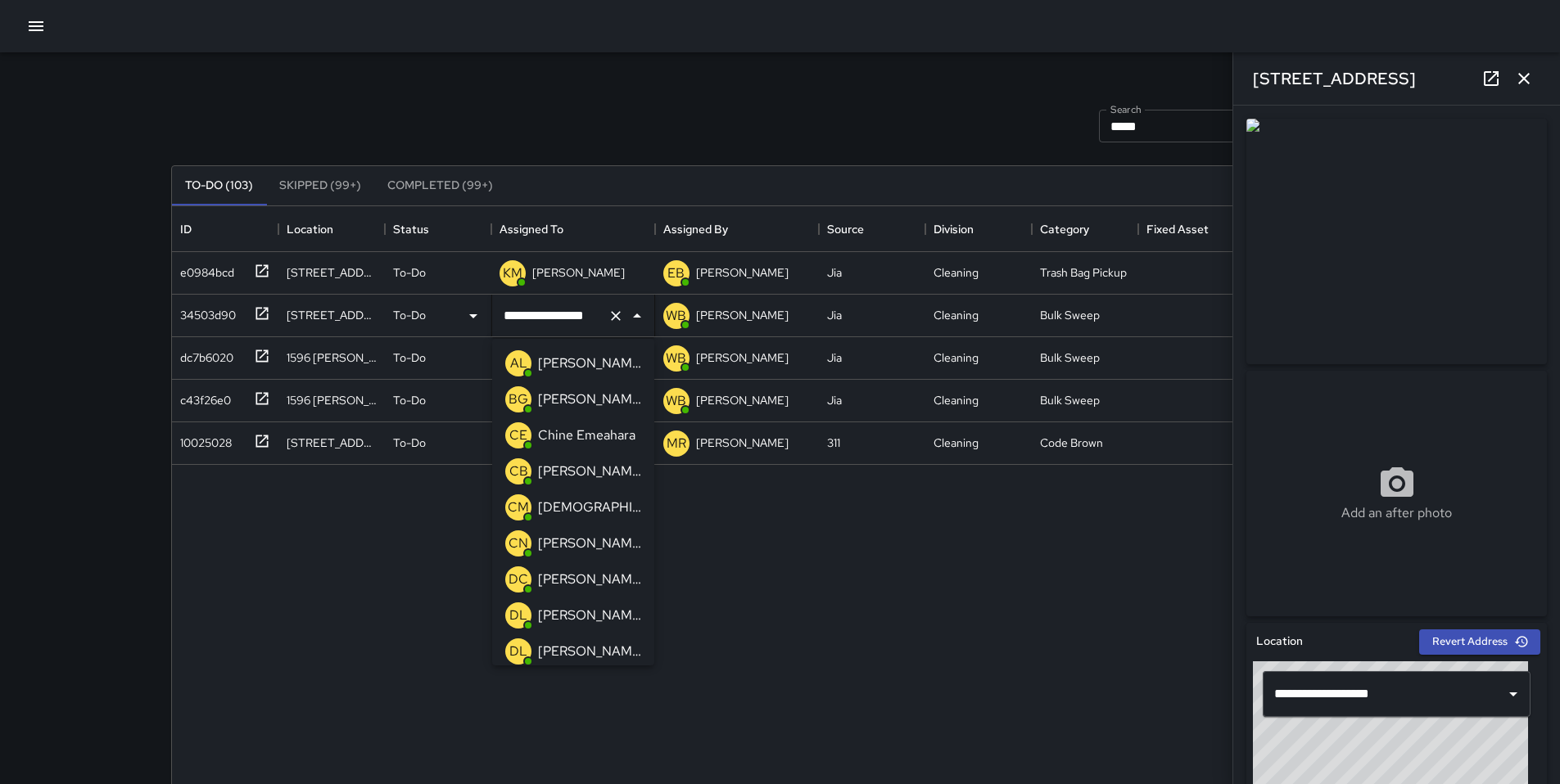
scroll to position [112, 0]
drag, startPoint x: 600, startPoint y: 314, endPoint x: 450, endPoint y: 299, distance: 150.7
click at [452, 299] on div "**********" at bounding box center [780, 316] width 1217 height 42
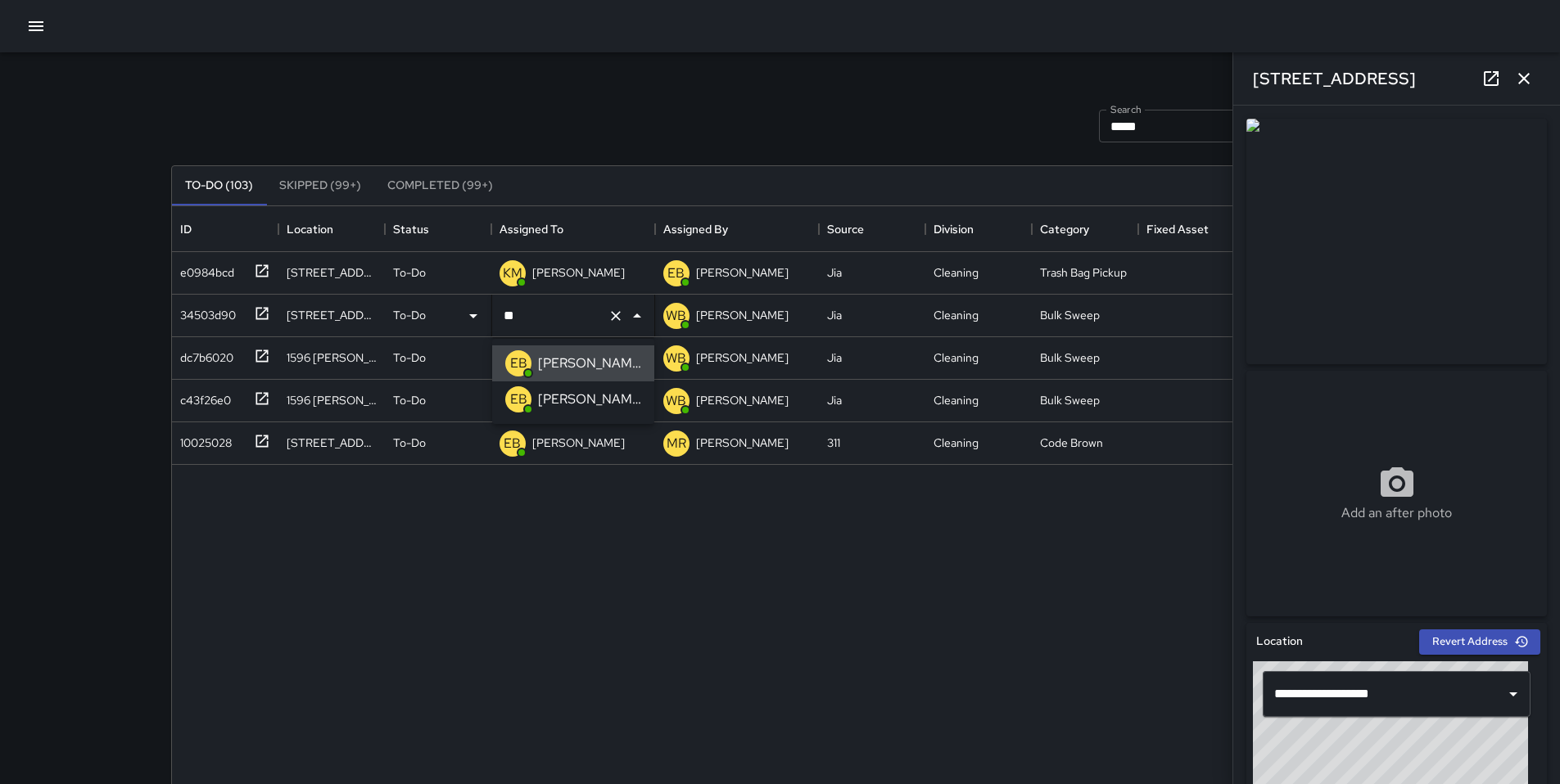
scroll to position [0, 0]
type input "***"
click at [554, 369] on p "[PERSON_NAME]" at bounding box center [590, 363] width 103 height 19
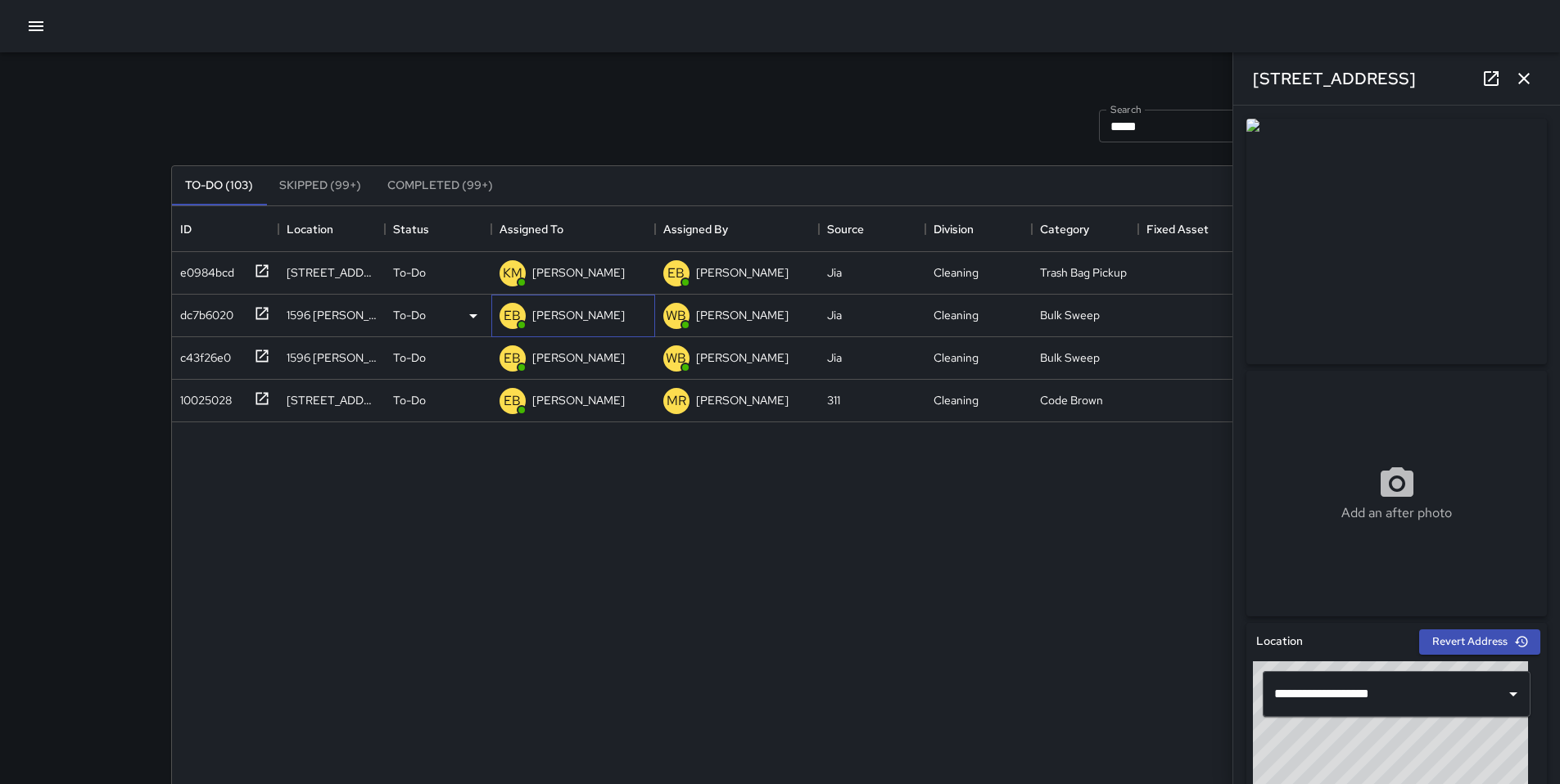
click at [559, 322] on p "[PERSON_NAME]" at bounding box center [579, 315] width 92 height 17
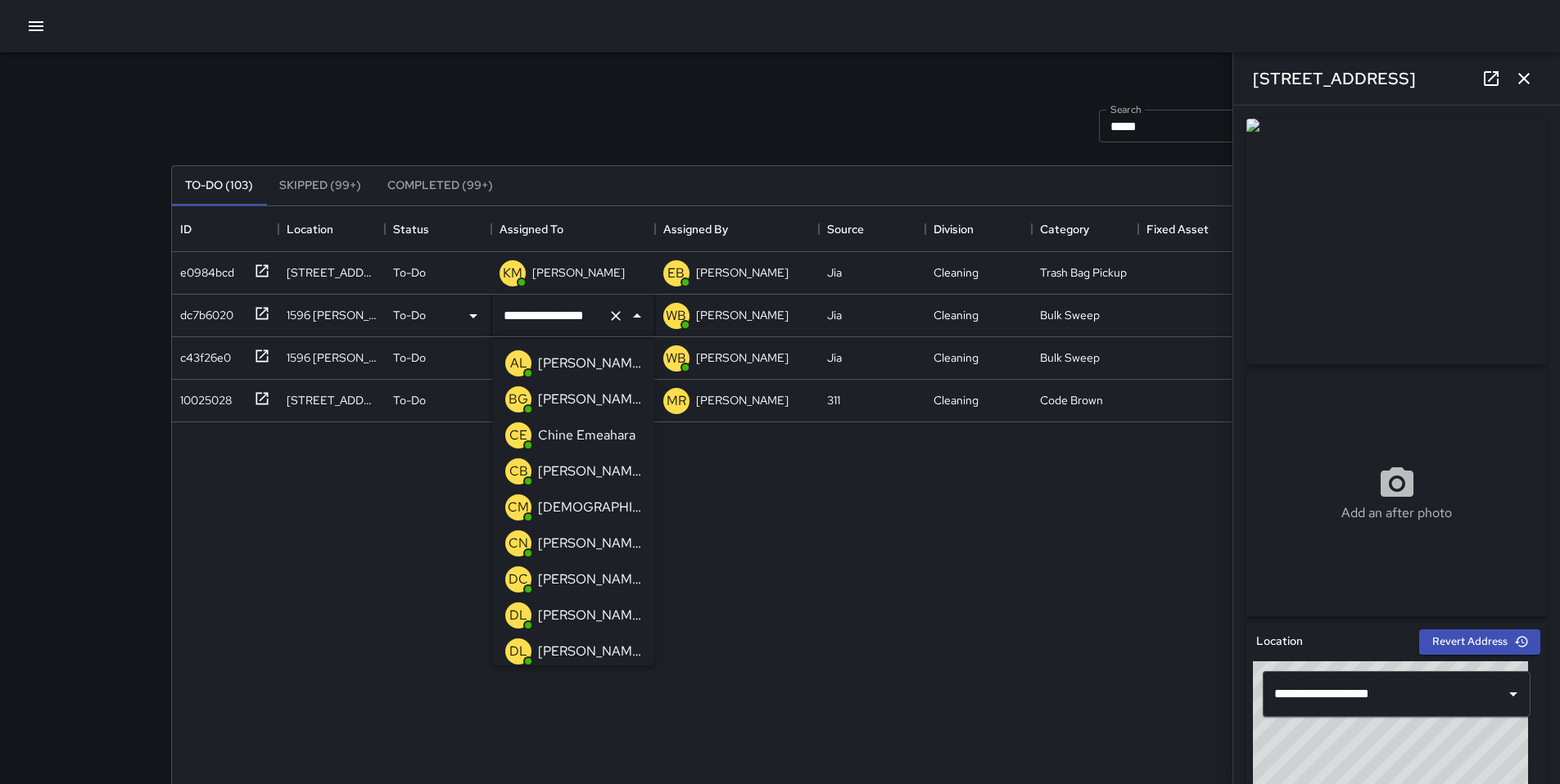
scroll to position [112, 0]
drag, startPoint x: 568, startPoint y: 313, endPoint x: 443, endPoint y: 308, distance: 125.1
click at [445, 309] on div "**********" at bounding box center [780, 316] width 1217 height 42
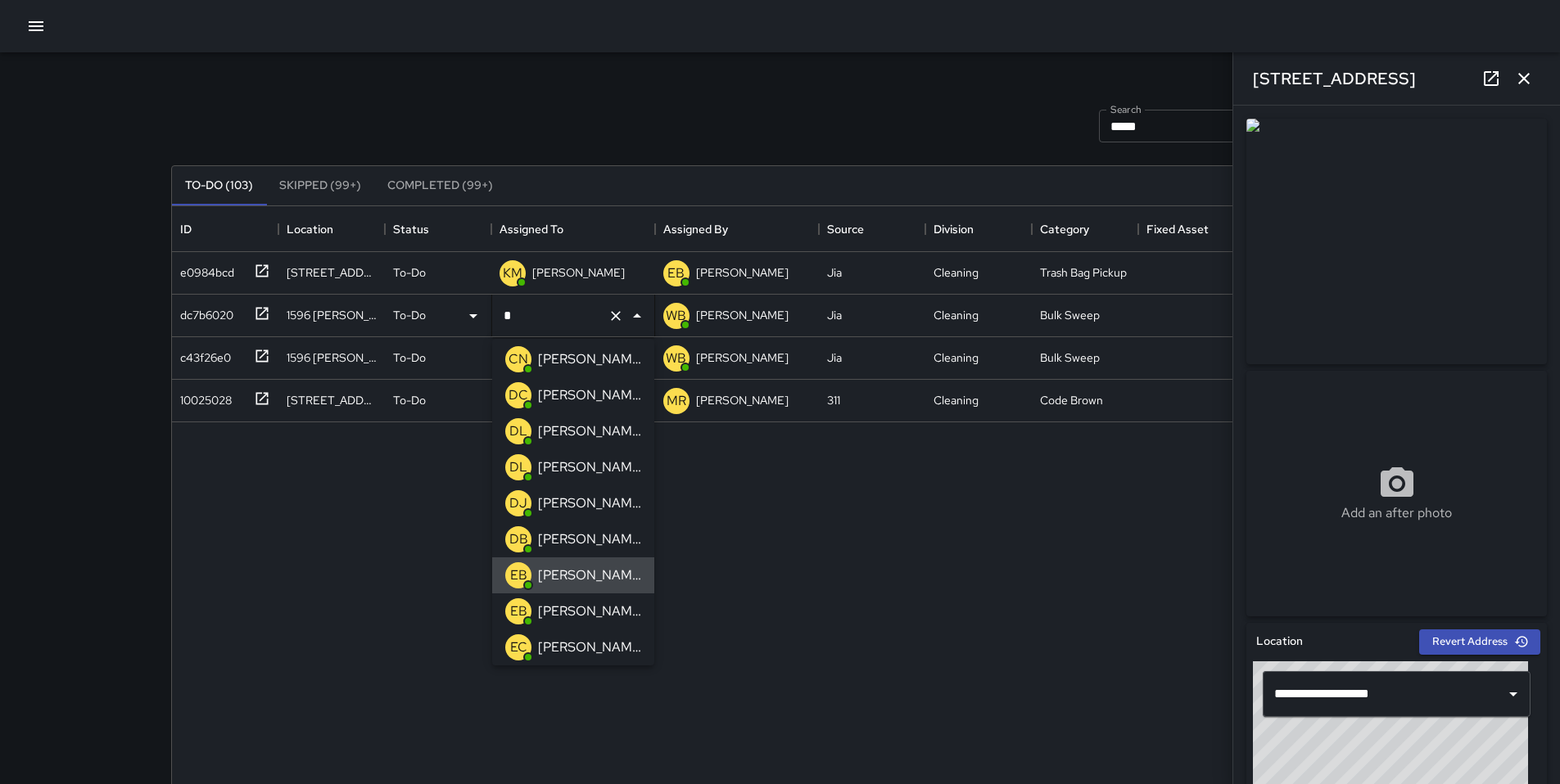
scroll to position [0, 0]
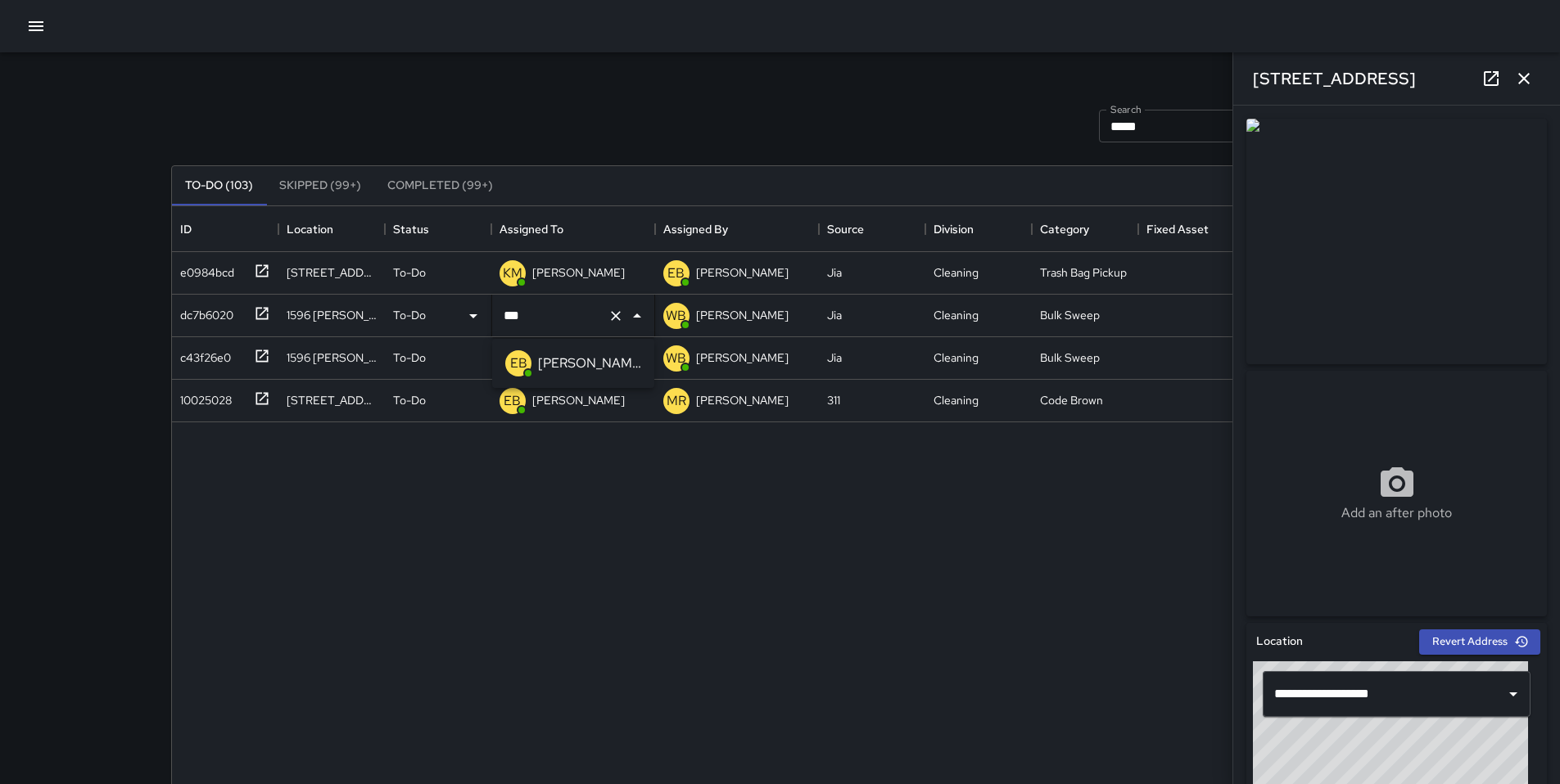
type input "****"
click at [542, 357] on p "[PERSON_NAME]" at bounding box center [590, 363] width 103 height 19
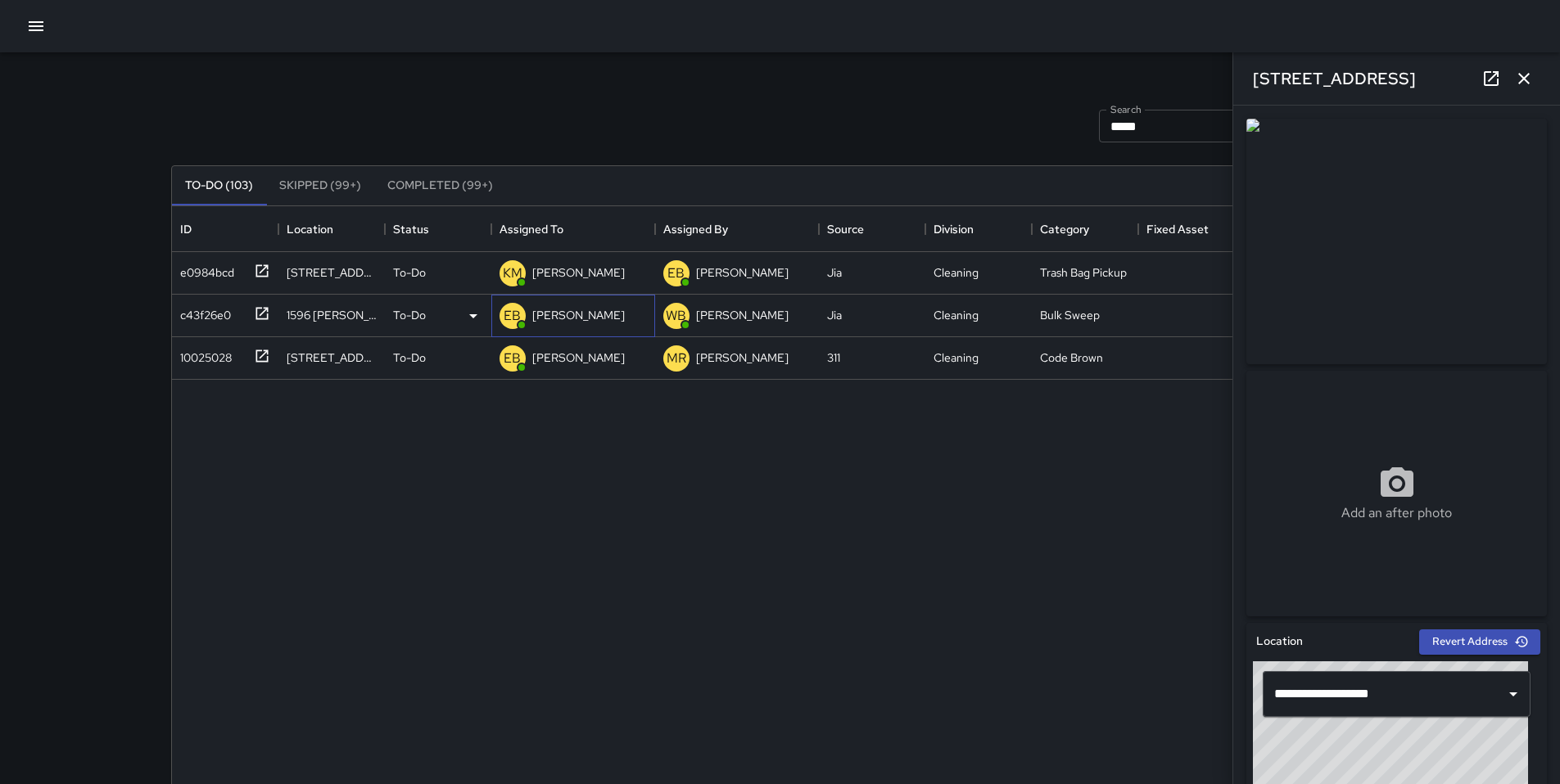
click at [539, 320] on p "[PERSON_NAME]" at bounding box center [579, 315] width 92 height 17
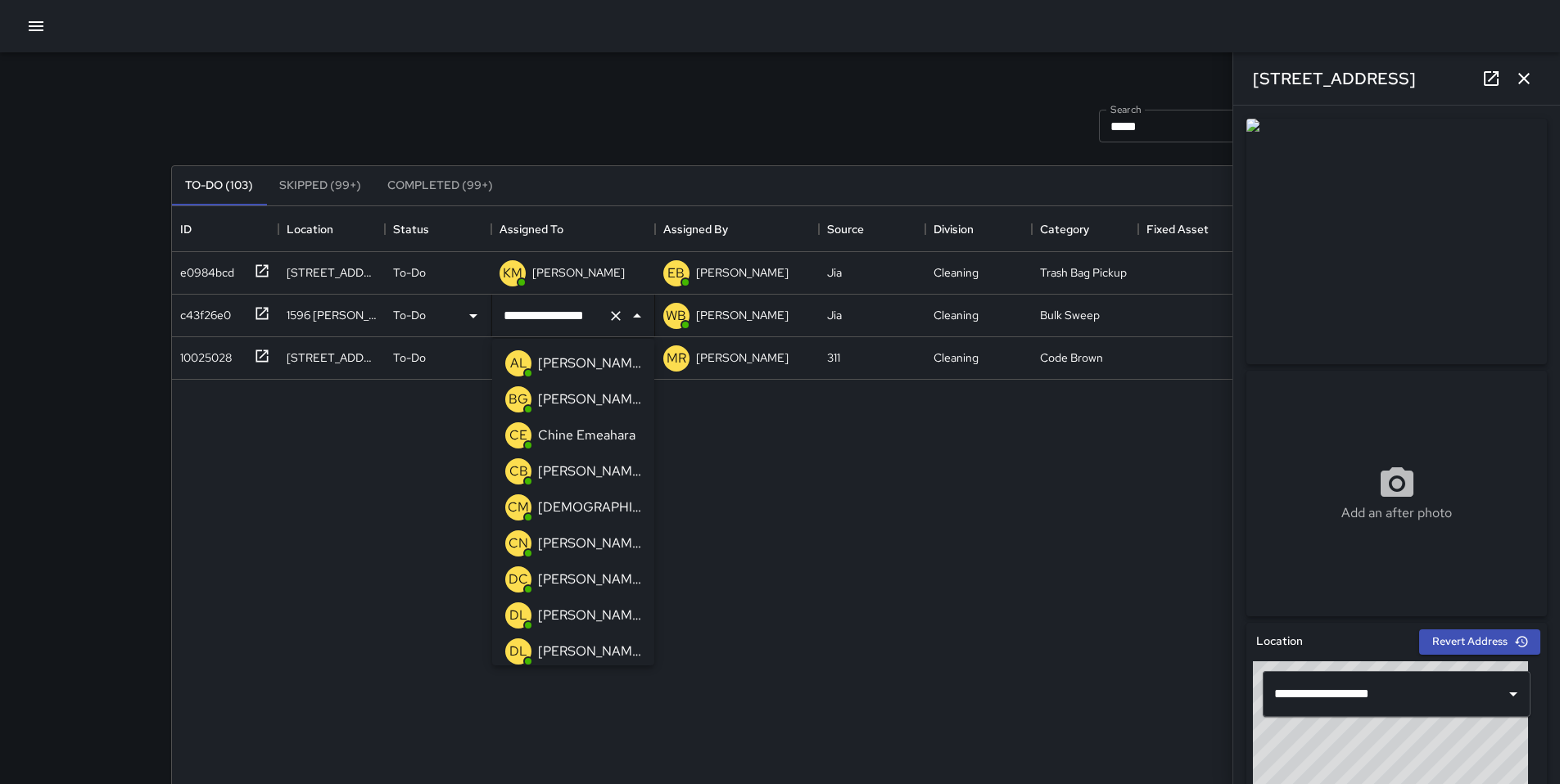
scroll to position [112, 0]
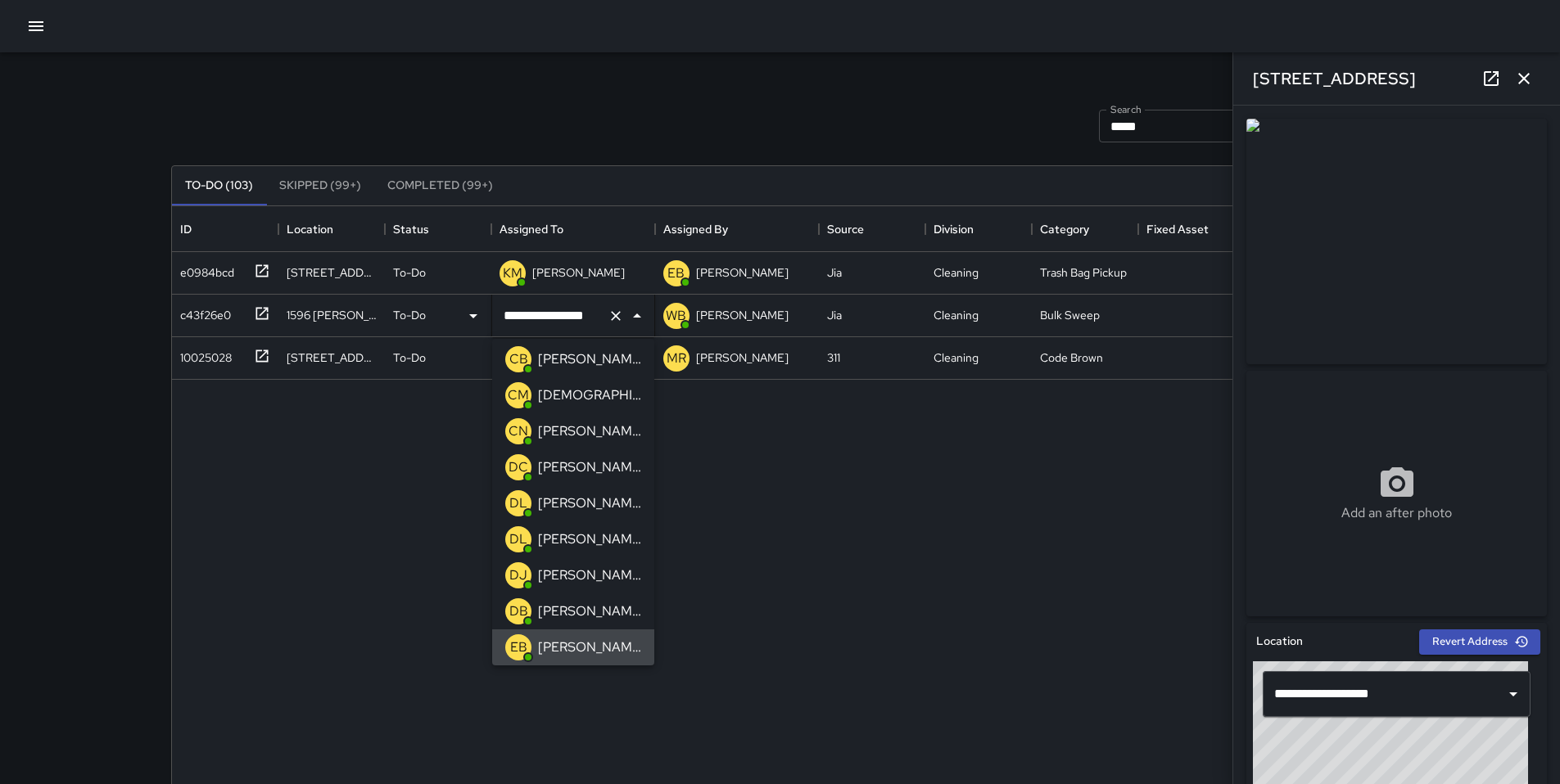
drag, startPoint x: 597, startPoint y: 315, endPoint x: 428, endPoint y: 298, distance: 169.9
click at [429, 298] on div "**********" at bounding box center [780, 316] width 1217 height 42
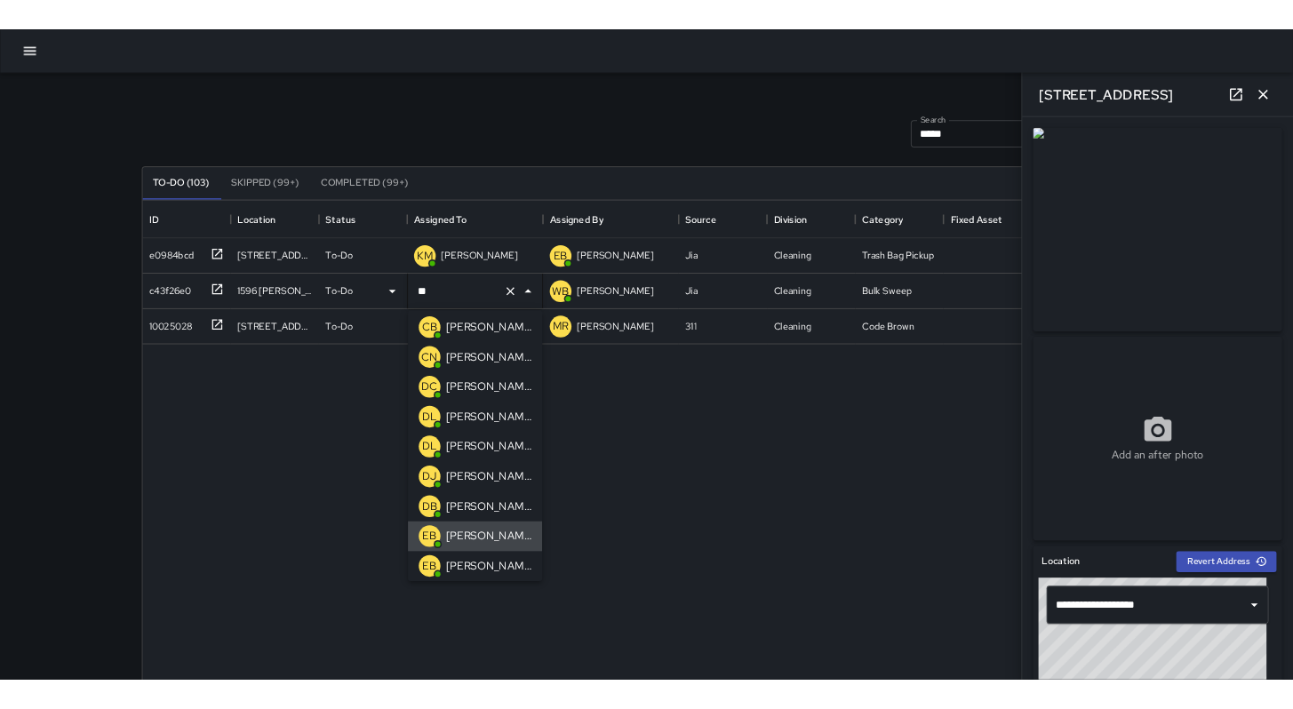
scroll to position [0, 0]
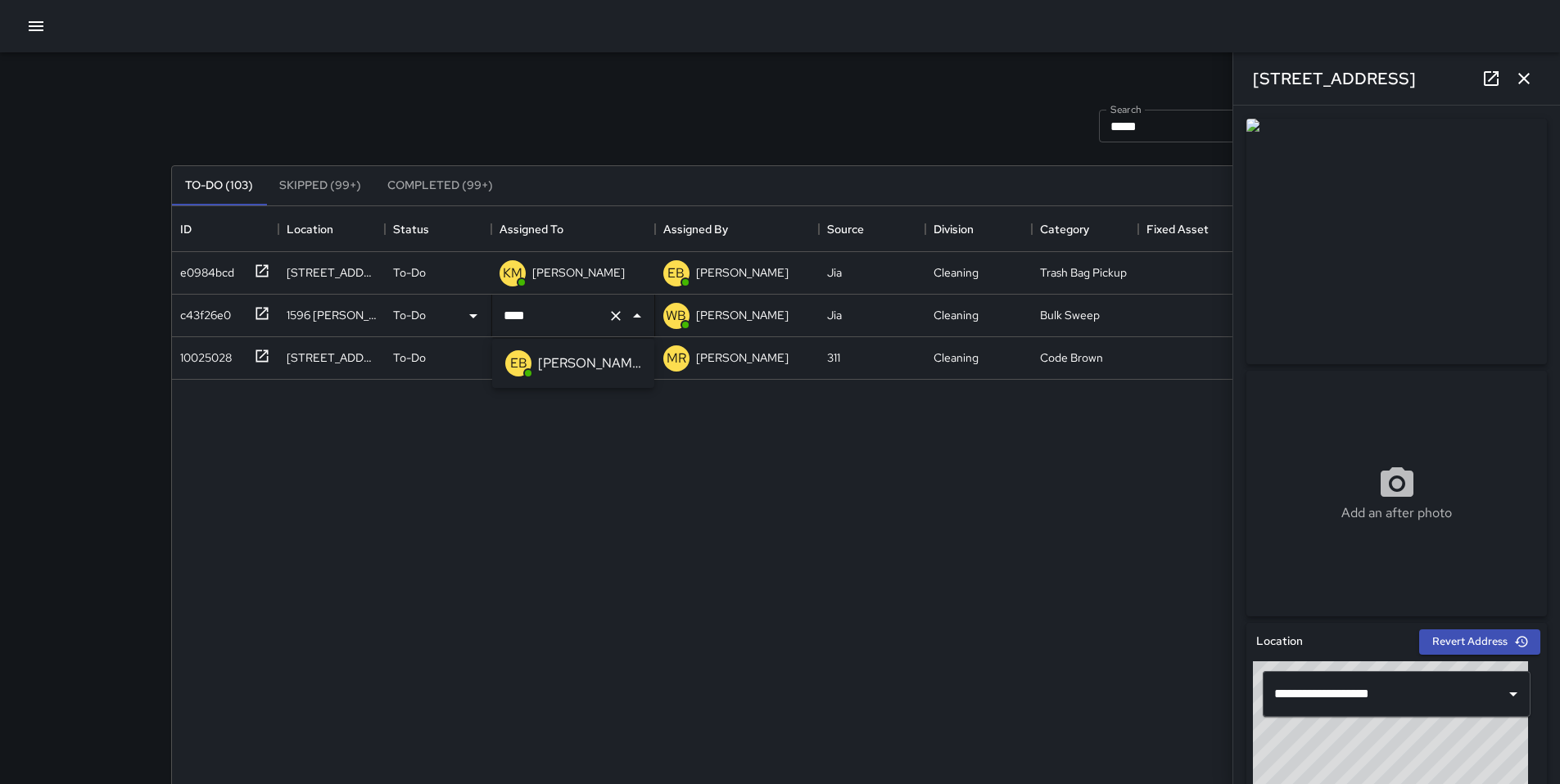
type input "*****"
click at [545, 371] on p "[PERSON_NAME]" at bounding box center [590, 363] width 103 height 19
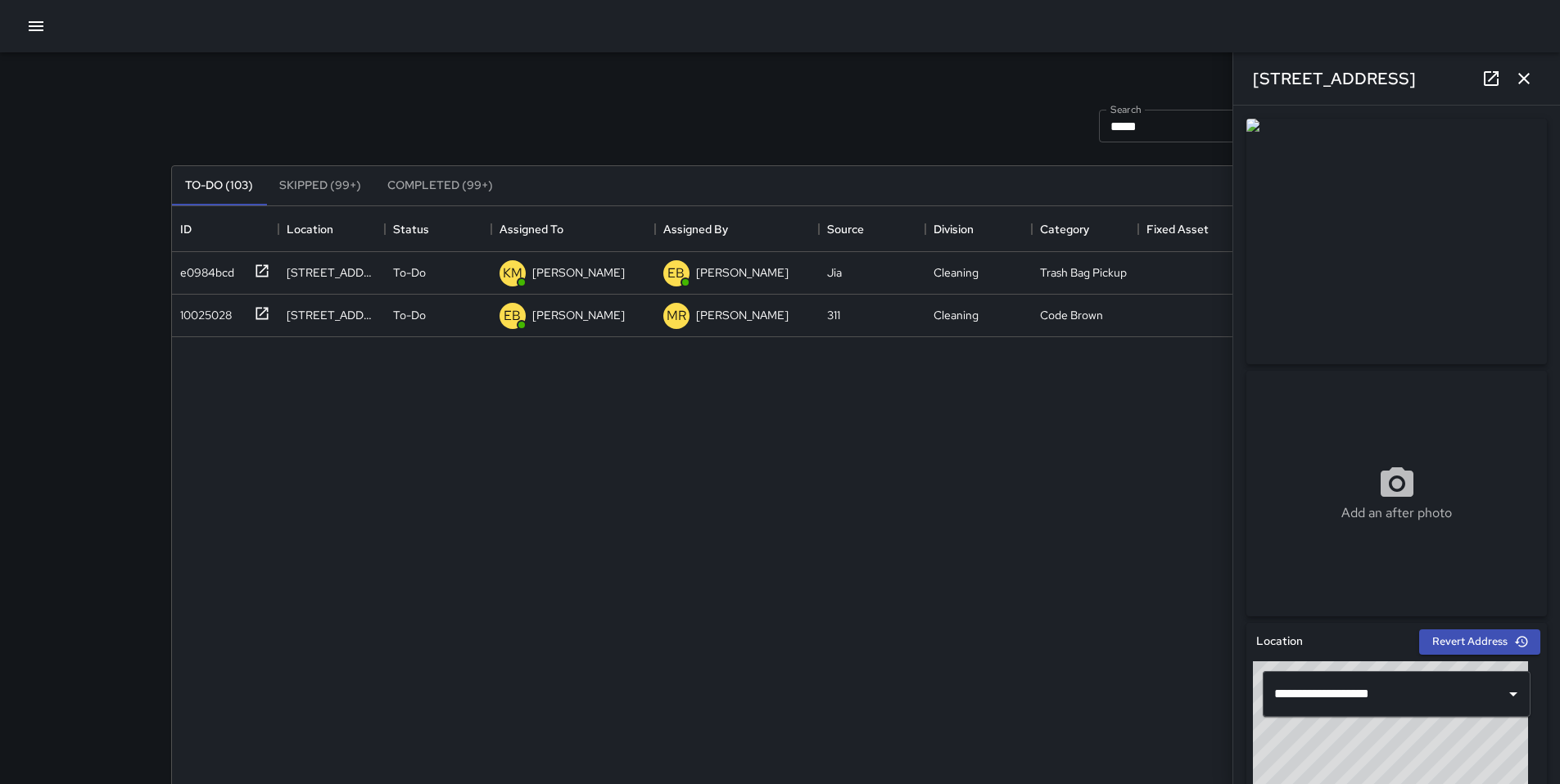
click at [613, 144] on div "To-Do (103) Skipped (99+) Completed (99+) ID Location Status Assigned To Assign…" at bounding box center [780, 555] width 1218 height 825
click at [1515, 79] on icon "button" at bounding box center [1523, 78] width 19 height 19
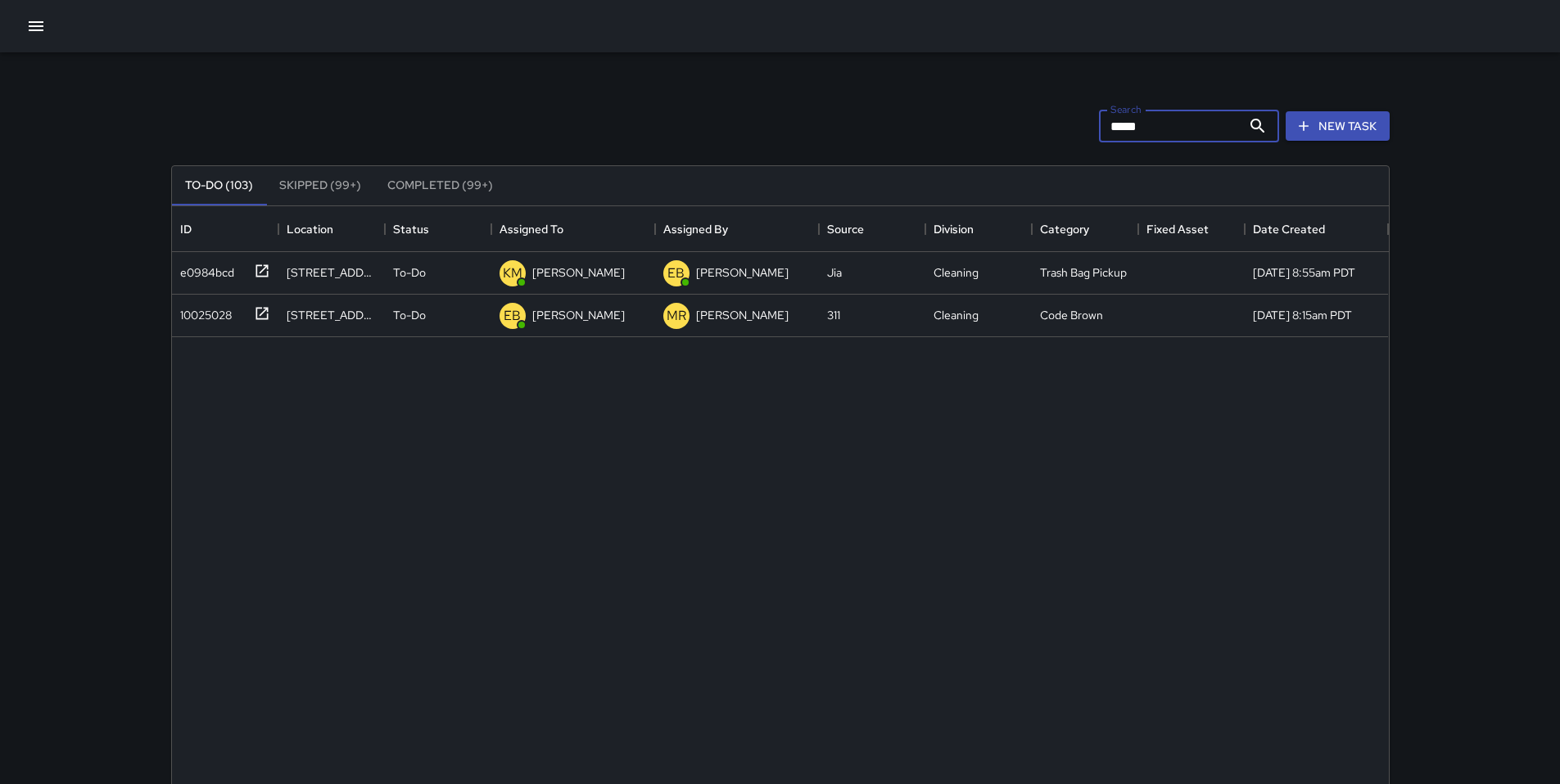
drag, startPoint x: 1183, startPoint y: 121, endPoint x: 979, endPoint y: 136, distance: 204.6
click at [980, 136] on div "Search ***** Search New Task" at bounding box center [780, 126] width 1226 height 85
type input "****"
click at [925, 150] on div "To-Do (103) Skipped (99+) Completed (99+) ID Location Status Assigned To Assign…" at bounding box center [780, 555] width 1218 height 825
click at [38, 28] on icon "button" at bounding box center [35, 26] width 19 height 19
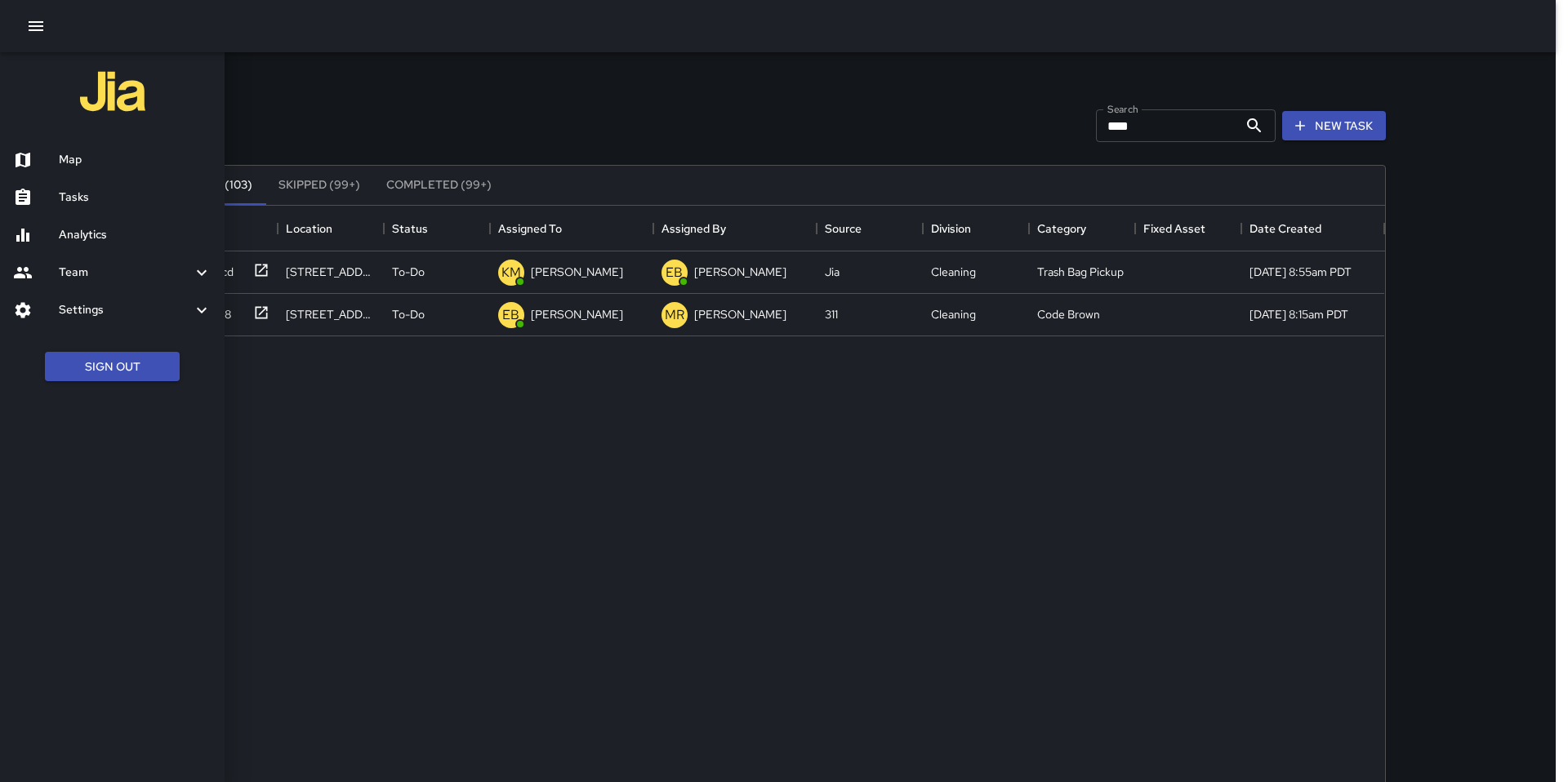
click at [376, 149] on div at bounding box center [784, 391] width 1568 height 782
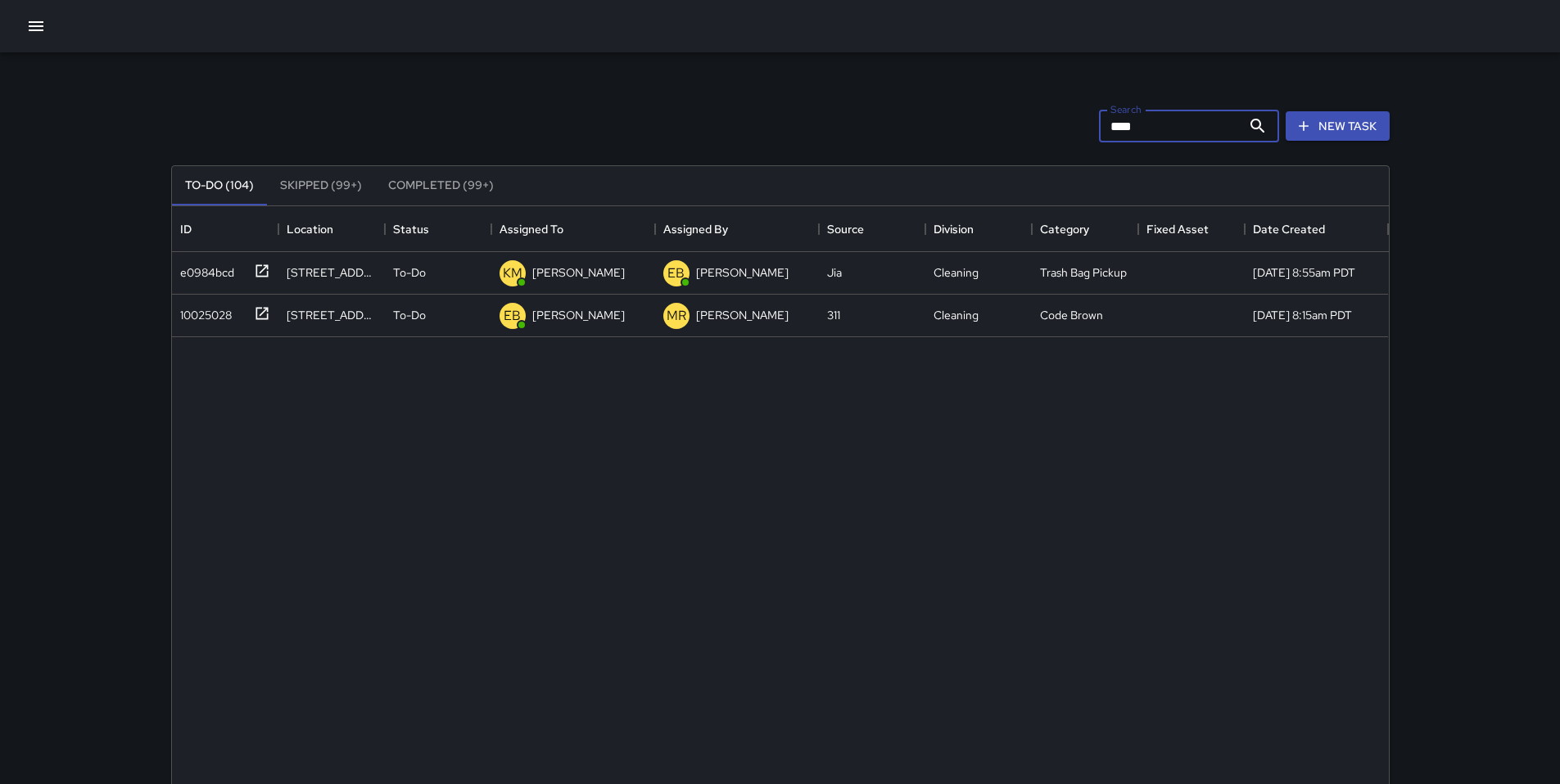
drag, startPoint x: 1104, startPoint y: 123, endPoint x: 945, endPoint y: 122, distance: 159.0
click at [955, 123] on div "Search **** Search New Task" at bounding box center [780, 126] width 1226 height 85
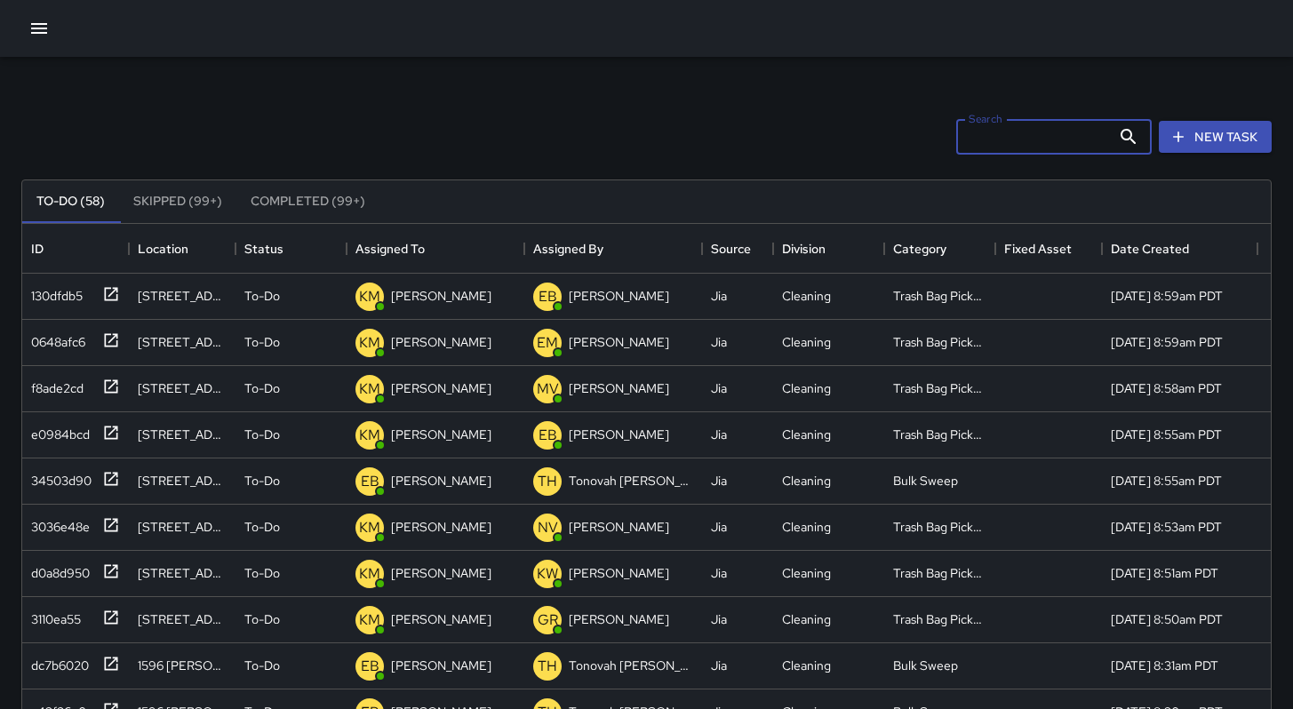
scroll to position [739, 1235]
click at [1245, 125] on button "New Task" at bounding box center [1215, 137] width 113 height 33
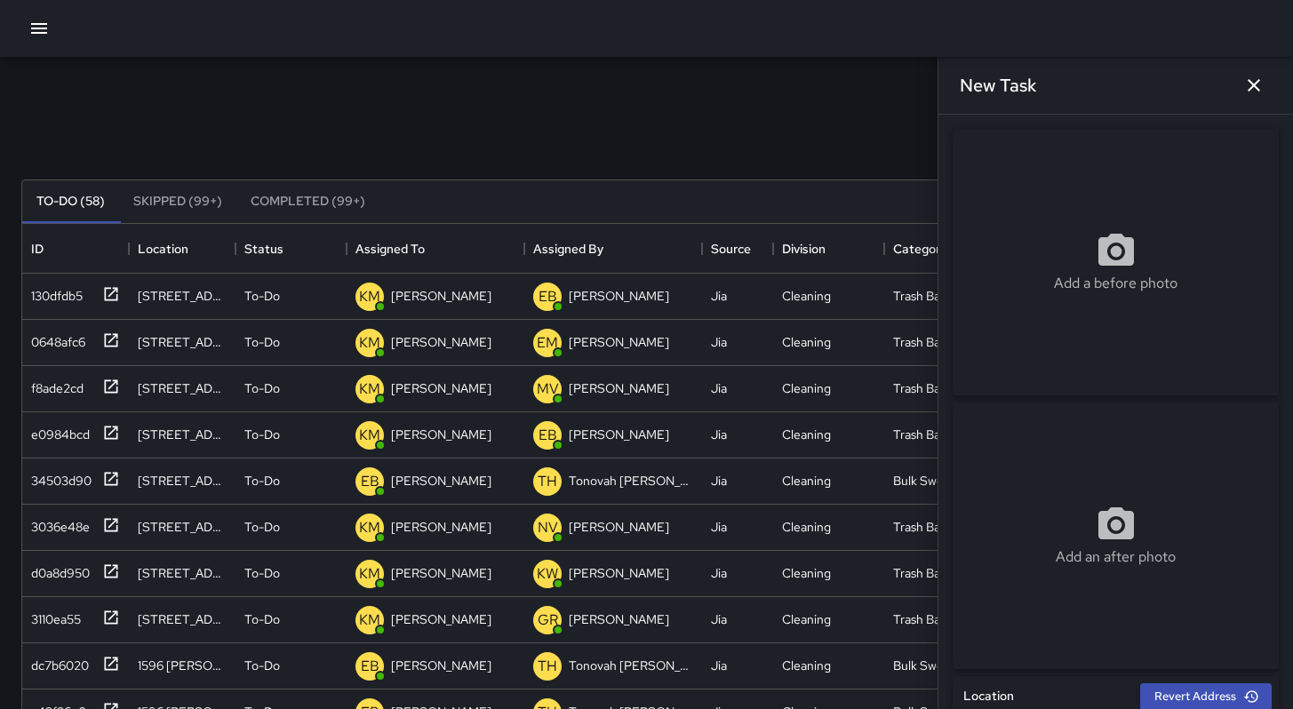
click at [1246, 88] on icon "button" at bounding box center [1253, 85] width 21 height 21
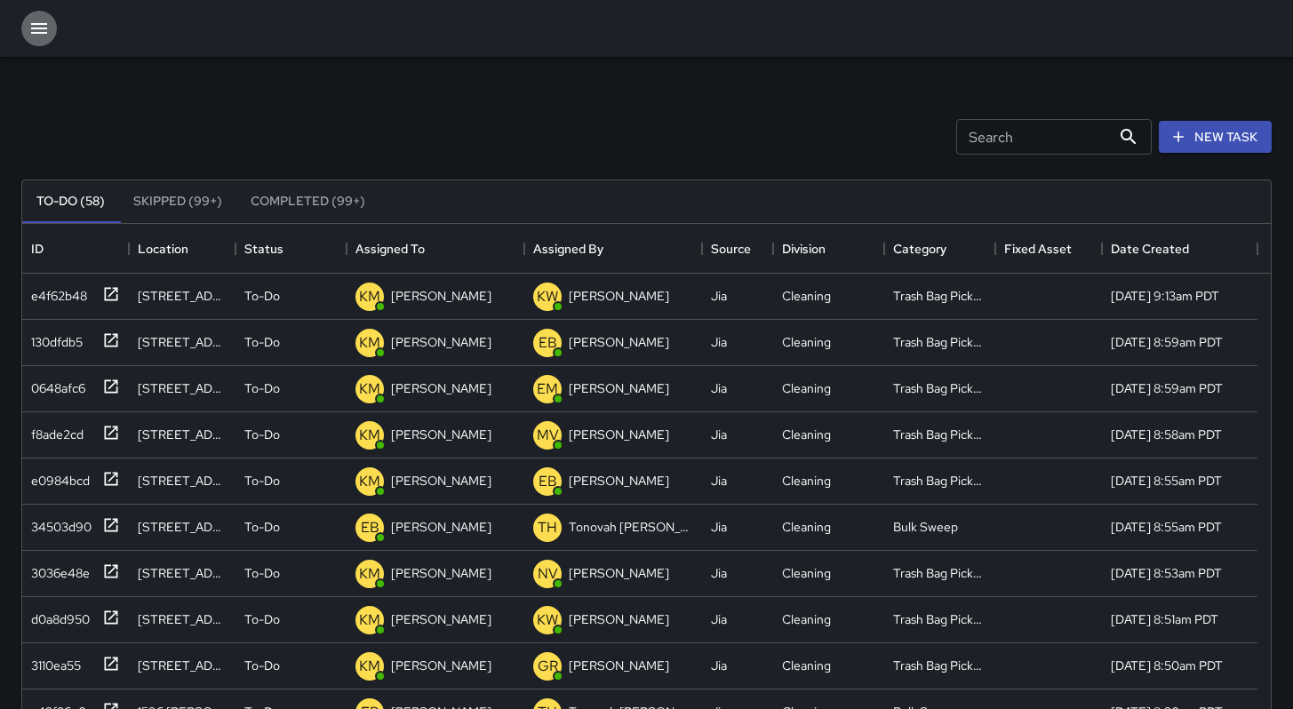
click at [43, 36] on icon "button" at bounding box center [38, 28] width 21 height 21
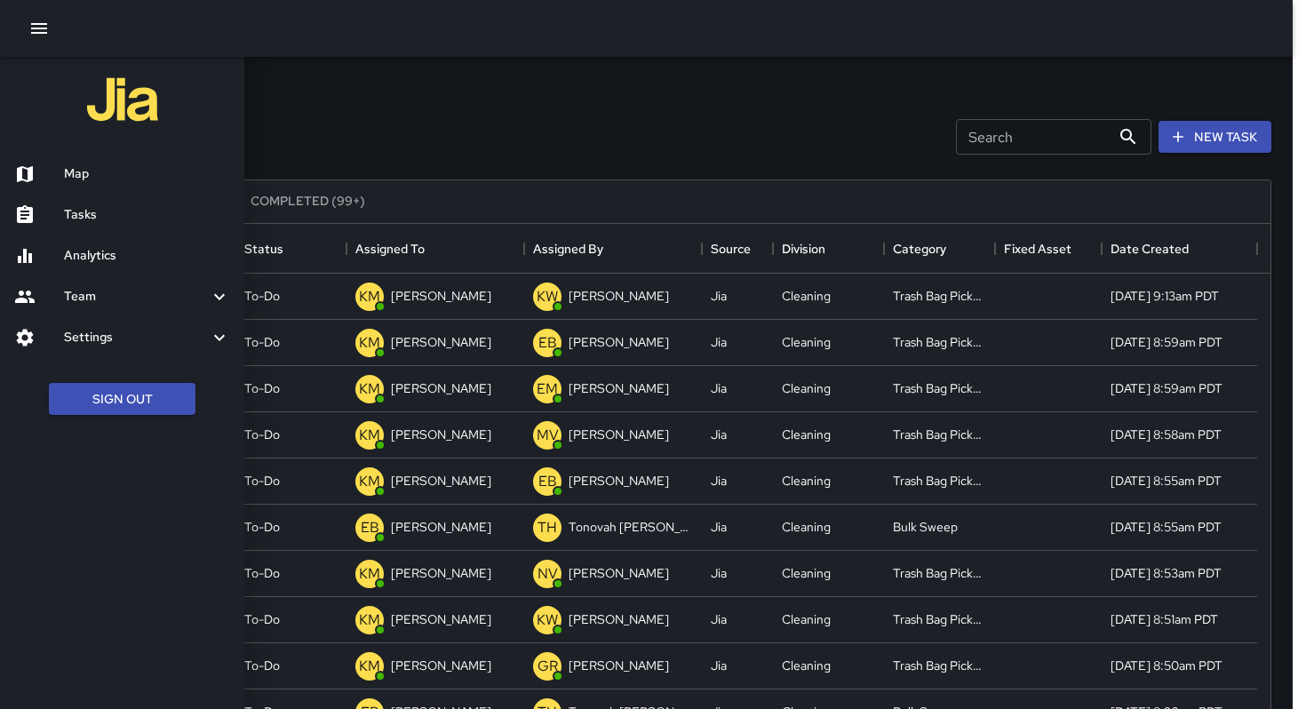
click at [405, 111] on div at bounding box center [653, 354] width 1306 height 709
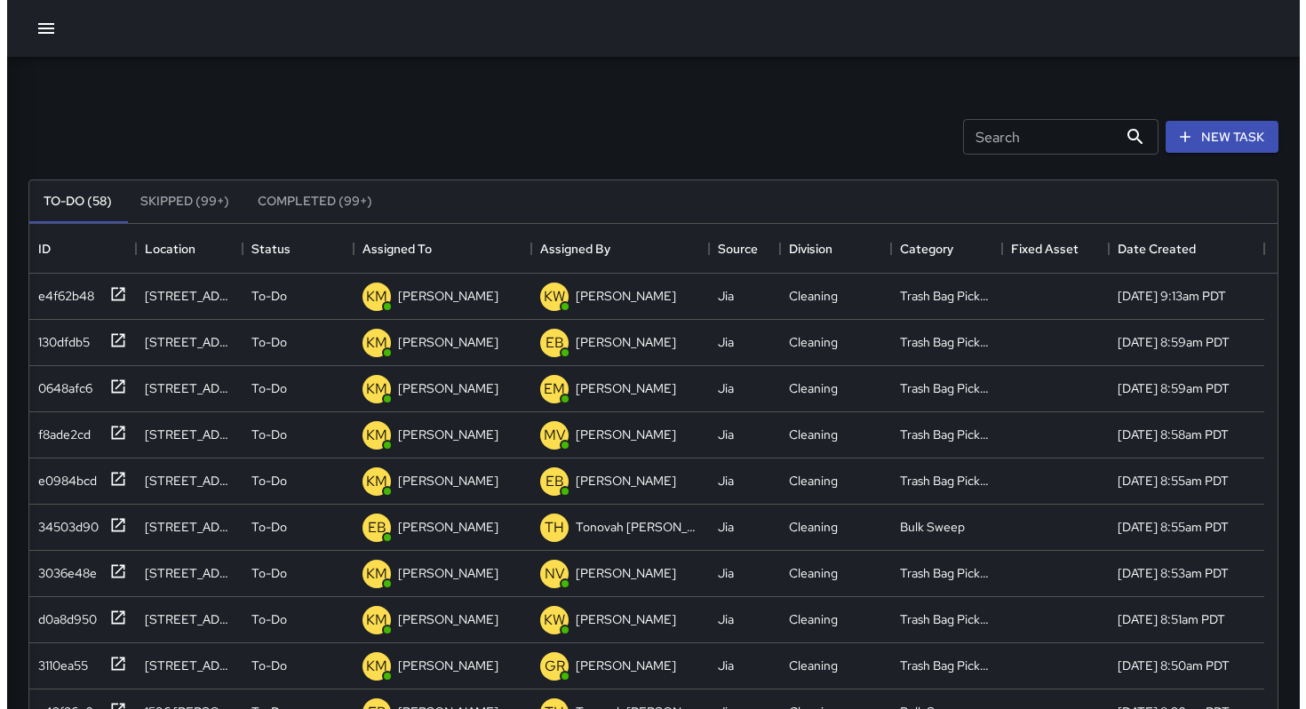
scroll to position [14, 14]
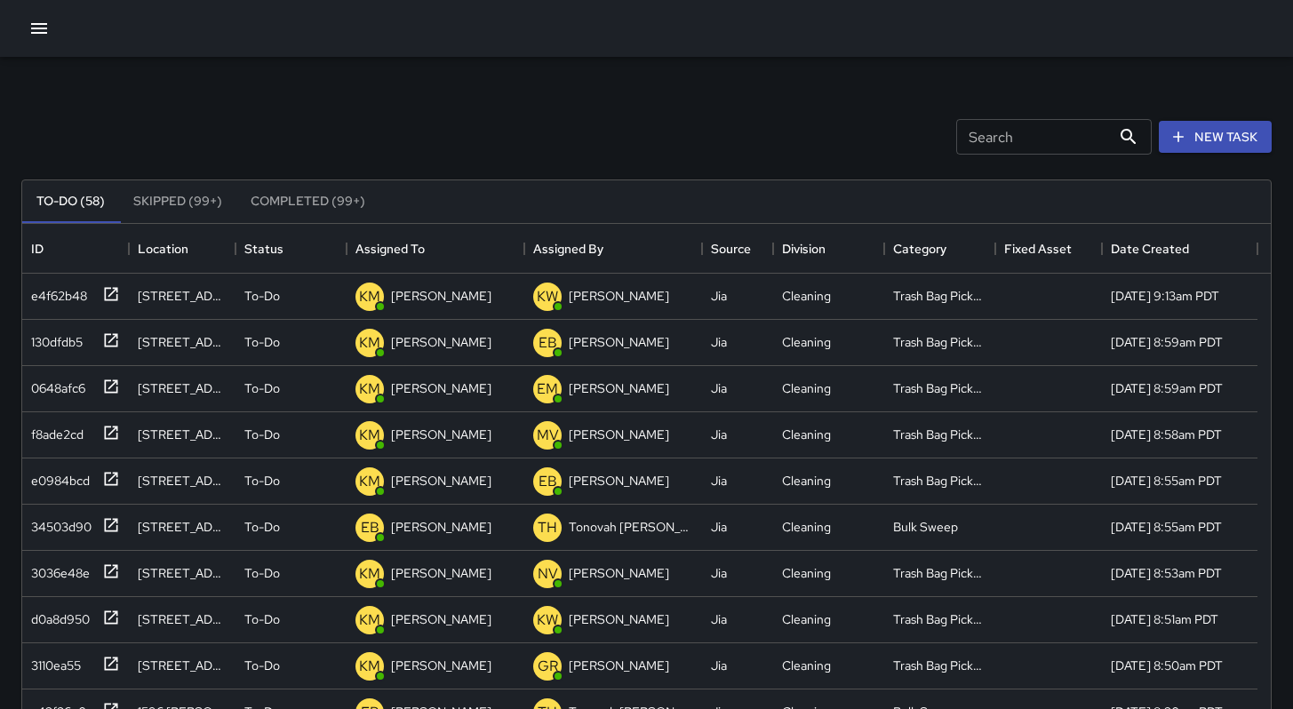
click at [37, 44] on button "button" at bounding box center [39, 29] width 36 height 36
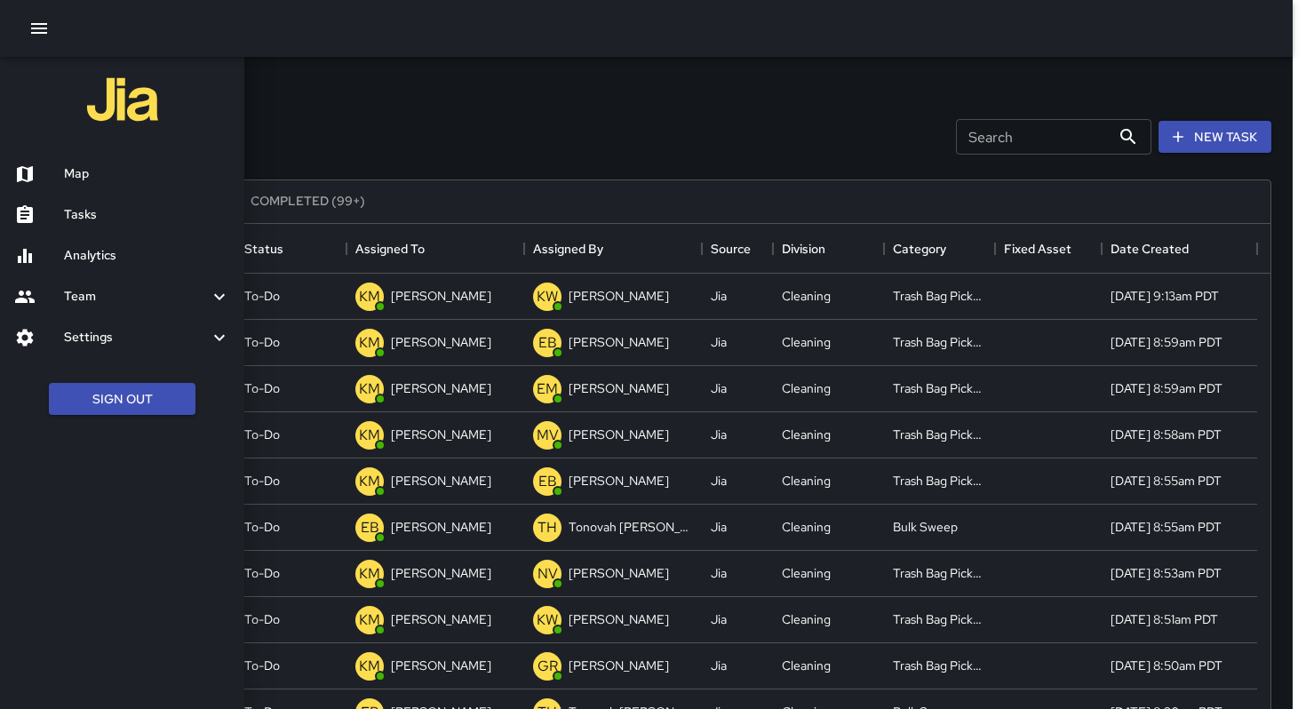
click at [72, 159] on div "Map" at bounding box center [122, 174] width 244 height 41
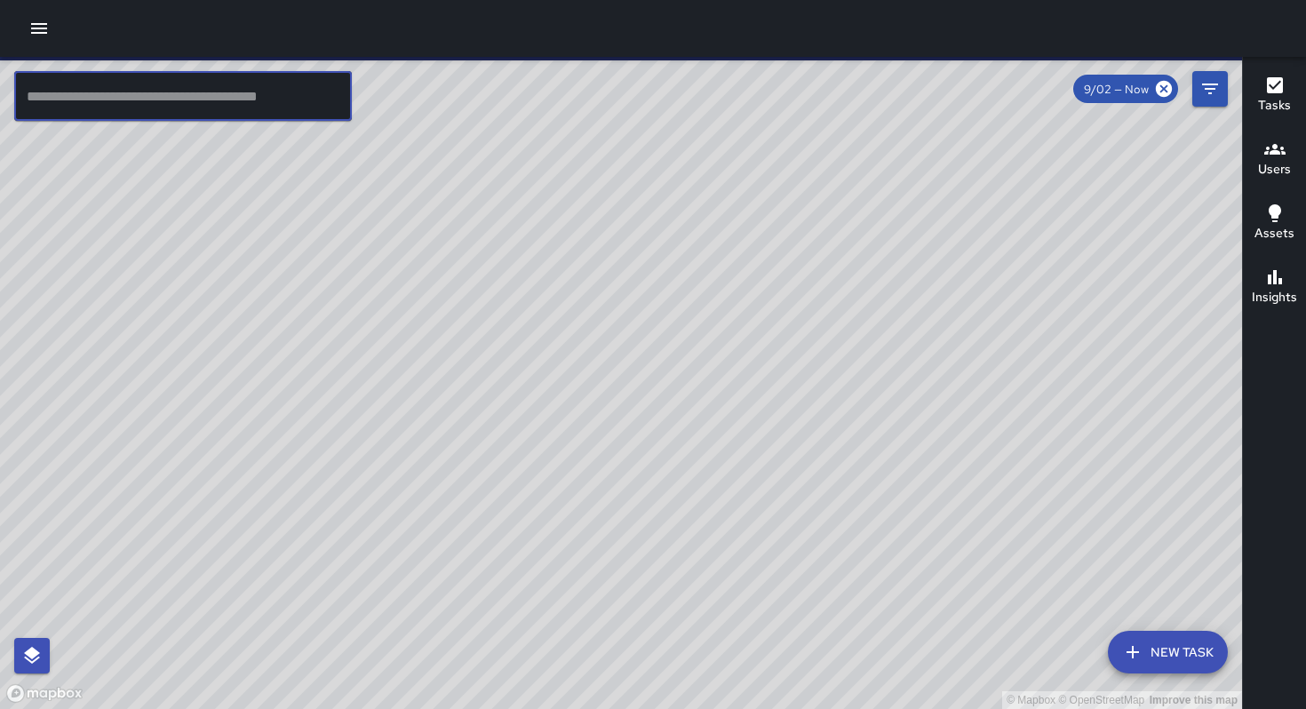
click at [132, 99] on input "text" at bounding box center [183, 96] width 338 height 50
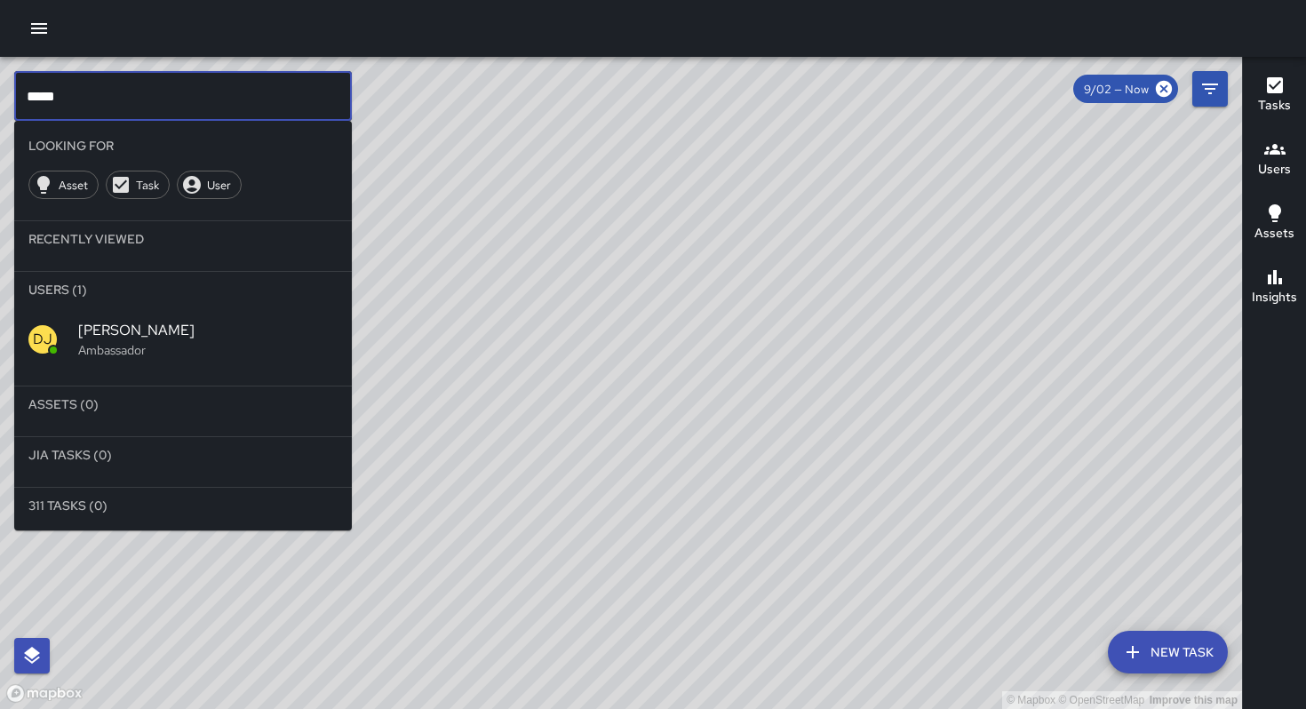
click at [179, 321] on span "[PERSON_NAME]" at bounding box center [208, 330] width 260 height 21
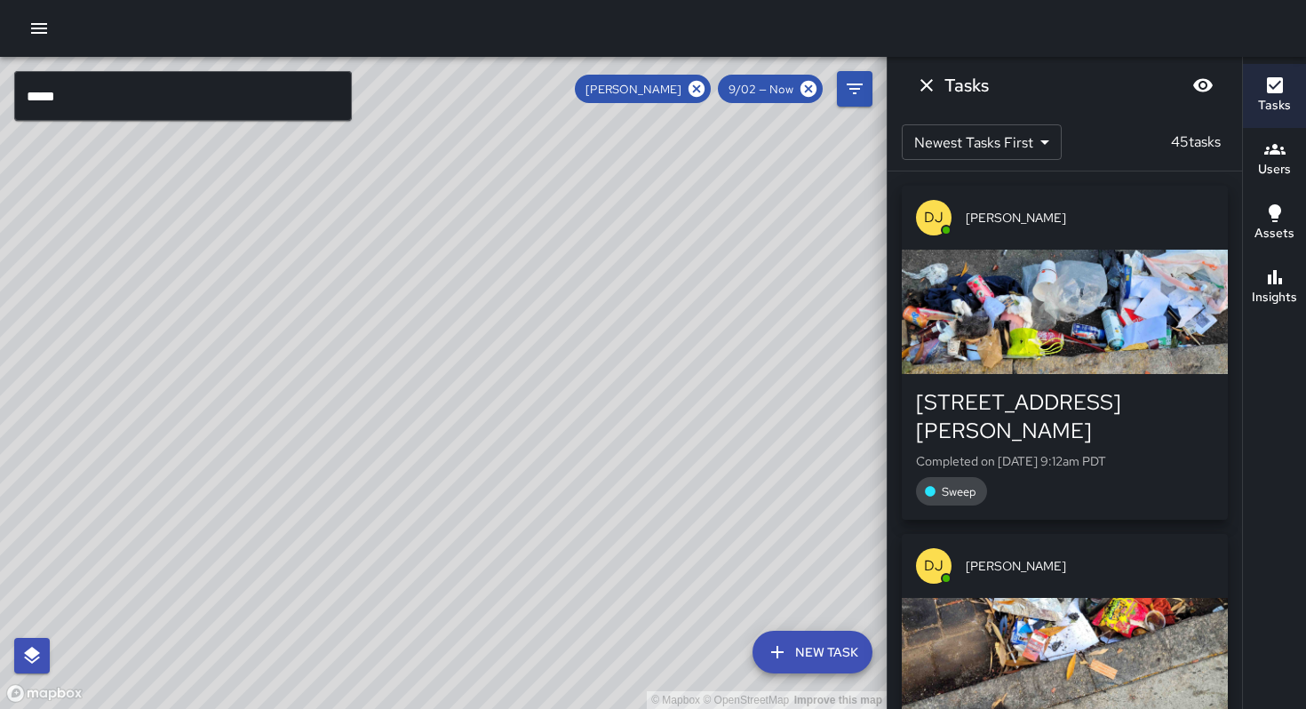
drag, startPoint x: 498, startPoint y: 197, endPoint x: 460, endPoint y: 564, distance: 368.9
click at [460, 583] on div "© Mapbox © OpenStreetMap Improve this map" at bounding box center [443, 383] width 887 height 652
drag, startPoint x: 477, startPoint y: 475, endPoint x: 460, endPoint y: 521, distance: 49.2
click at [450, 551] on div "© Mapbox © OpenStreetMap Improve this map" at bounding box center [443, 383] width 887 height 652
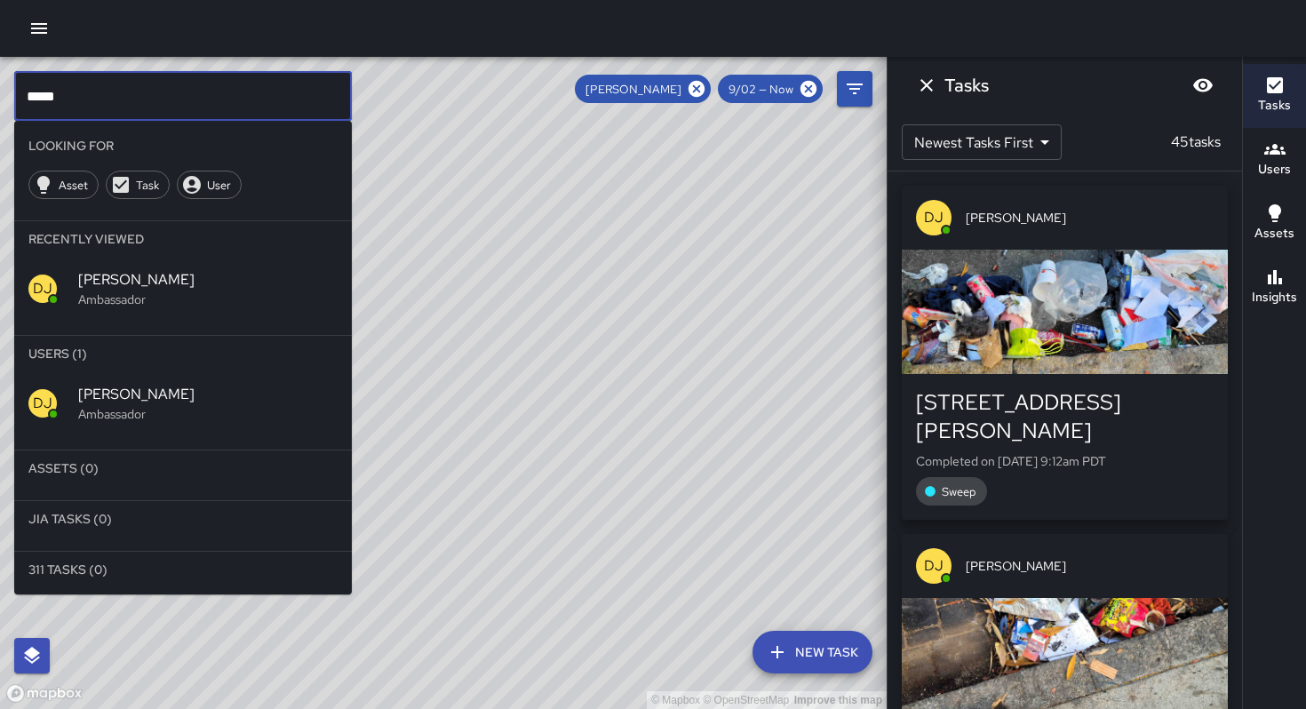
drag, startPoint x: 174, startPoint y: 99, endPoint x: 0, endPoint y: 95, distance: 174.2
click at [0, 94] on div "© Mapbox © OpenStreetMap Improve this map ***** ​ Looking For Asset Task User R…" at bounding box center [443, 383] width 887 height 652
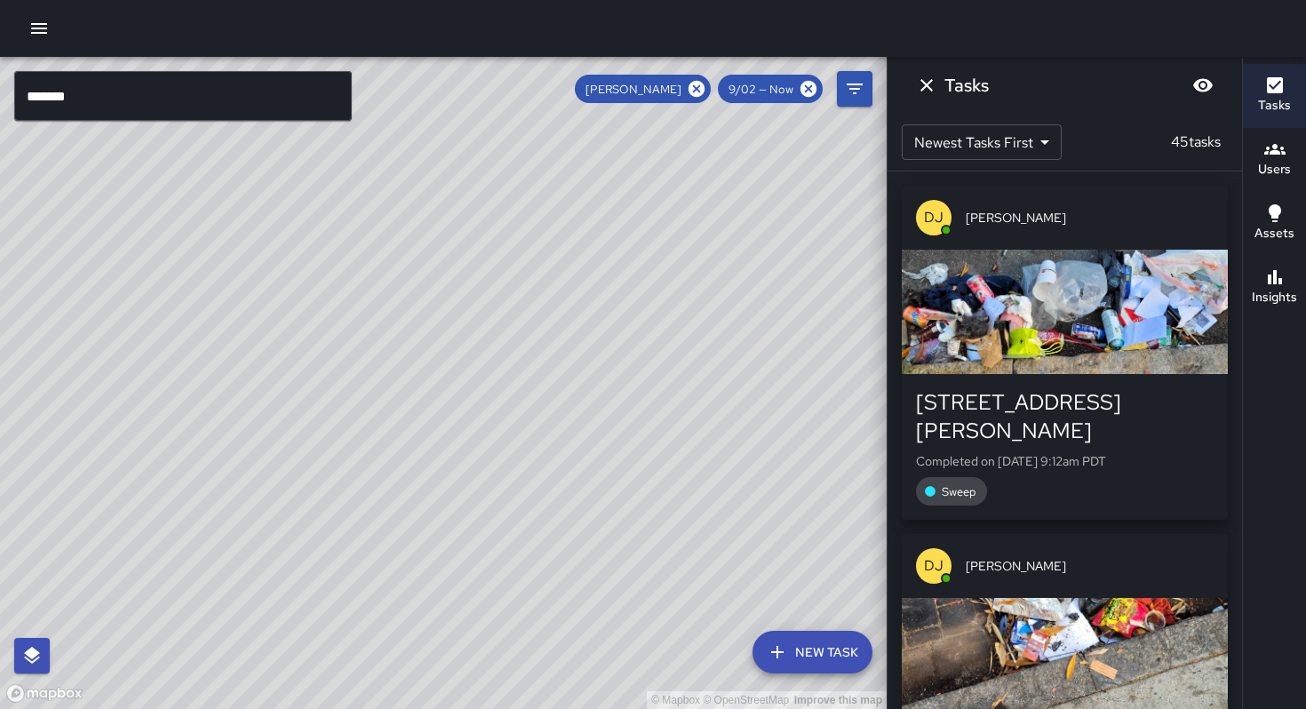
click at [701, 90] on icon at bounding box center [697, 89] width 16 height 16
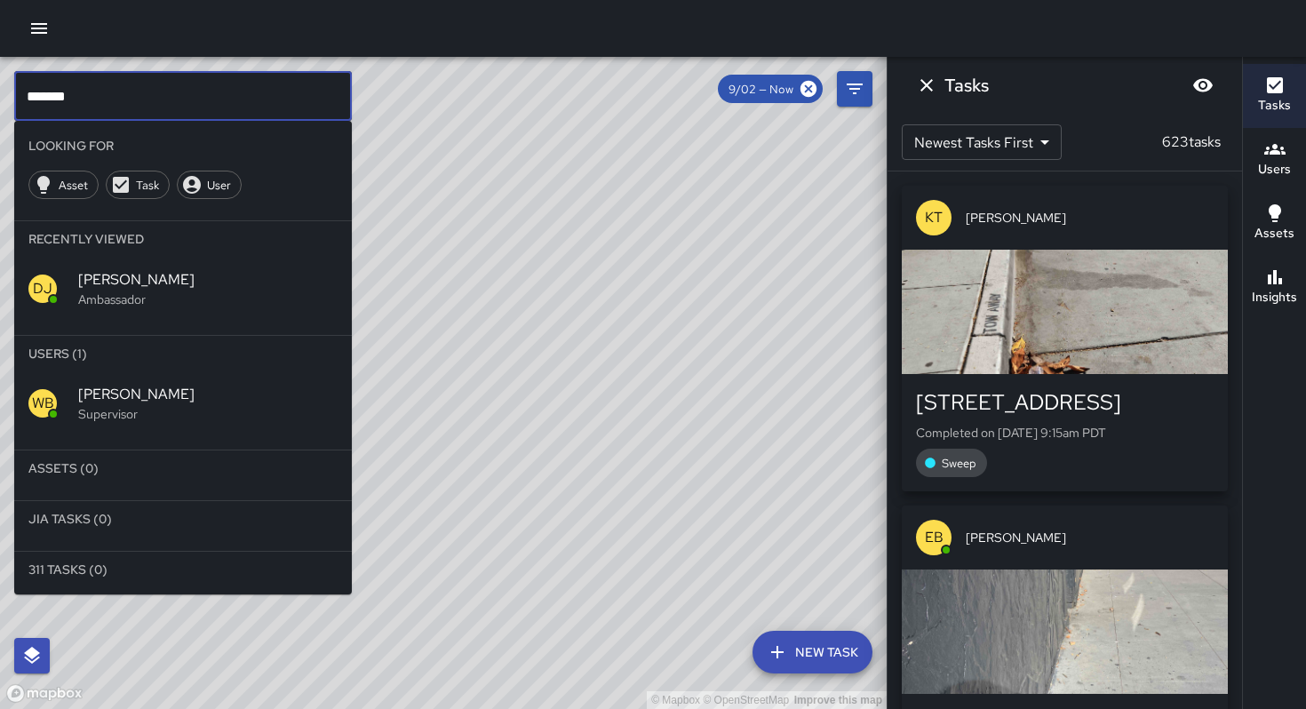
click at [132, 95] on input "*******" at bounding box center [183, 96] width 338 height 50
click at [164, 388] on span "[PERSON_NAME]" at bounding box center [208, 394] width 260 height 21
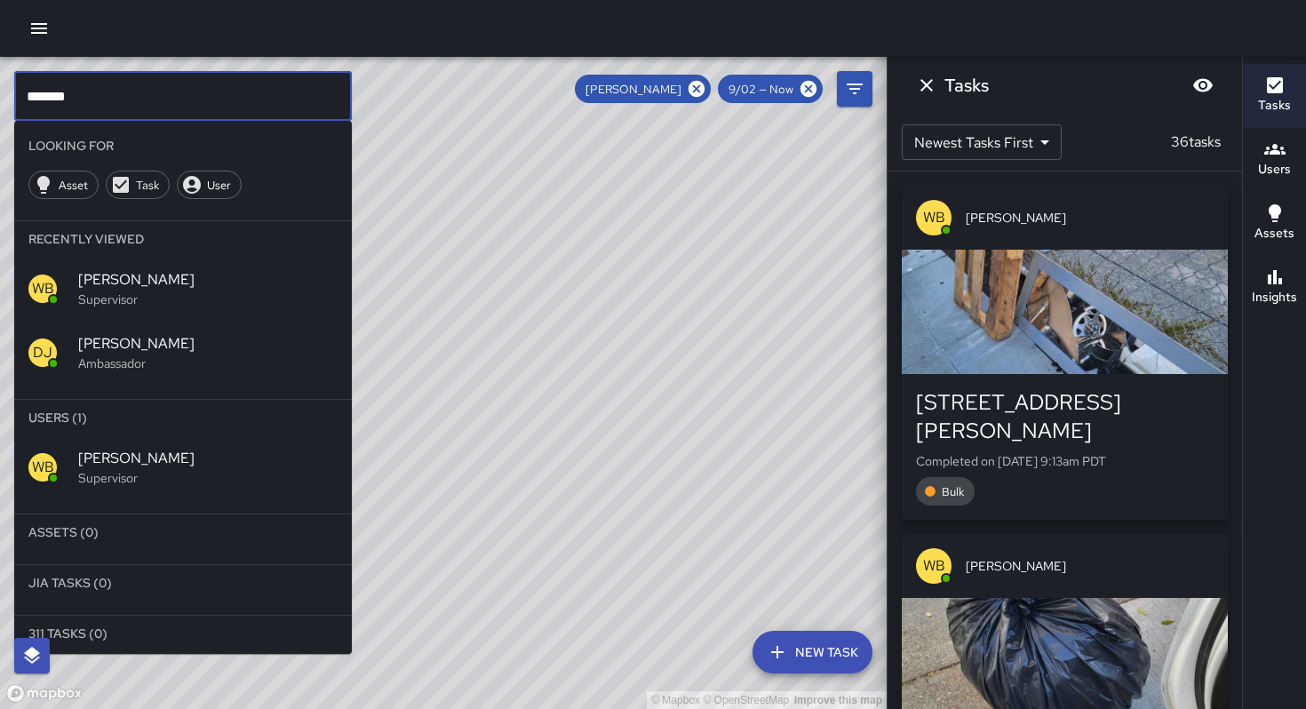
drag, startPoint x: 128, startPoint y: 99, endPoint x: 0, endPoint y: 60, distance: 133.8
click at [0, 61] on div "© Mapbox © OpenStreetMap Improve this map ******* ​ Looking For Asset Task User…" at bounding box center [443, 383] width 887 height 652
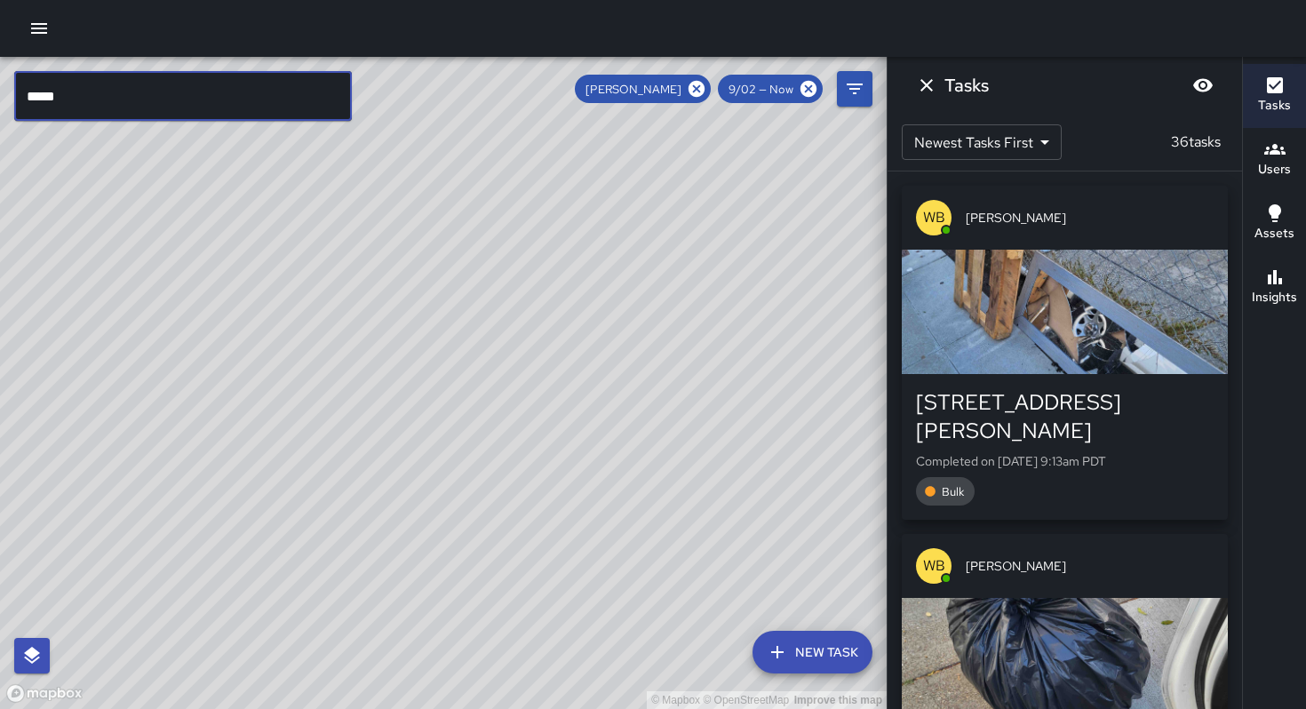
type input "*****"
click at [689, 95] on div "[PERSON_NAME]" at bounding box center [643, 89] width 136 height 28
click at [694, 93] on icon at bounding box center [697, 89] width 16 height 16
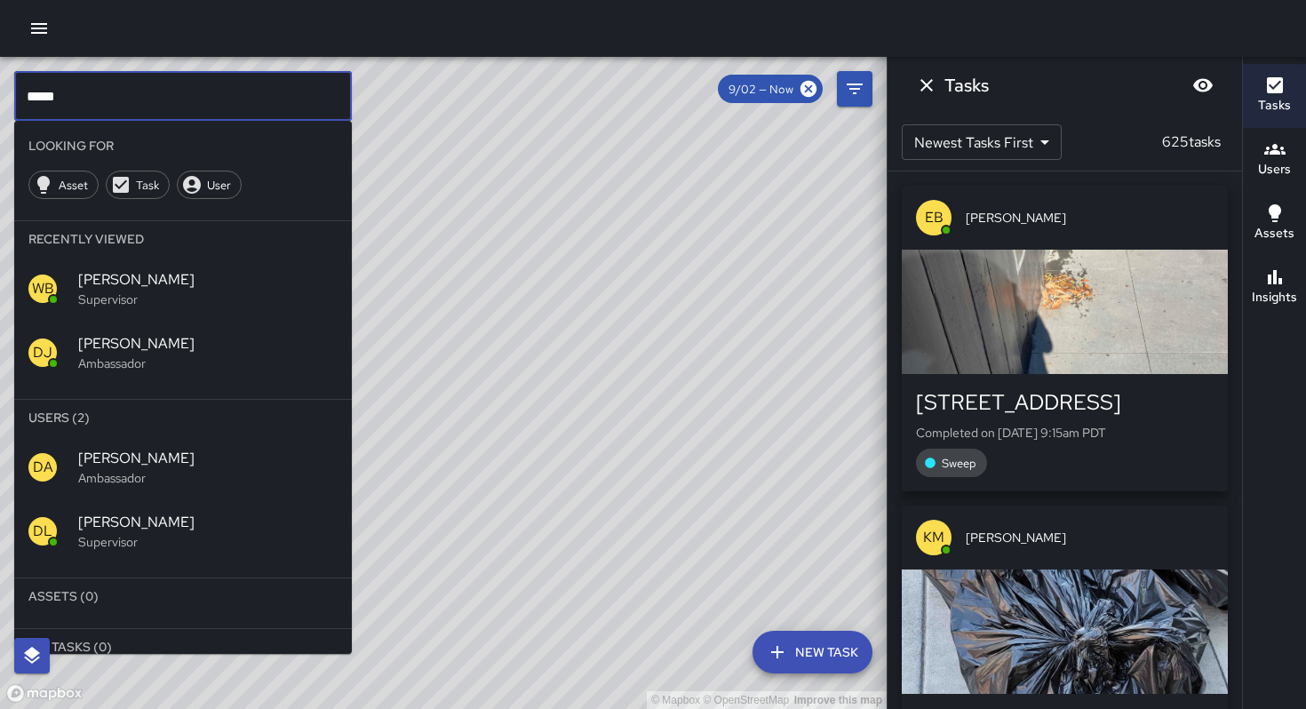
click at [121, 98] on input "*****" at bounding box center [183, 96] width 338 height 50
click at [120, 549] on p "Supervisor" at bounding box center [208, 542] width 260 height 18
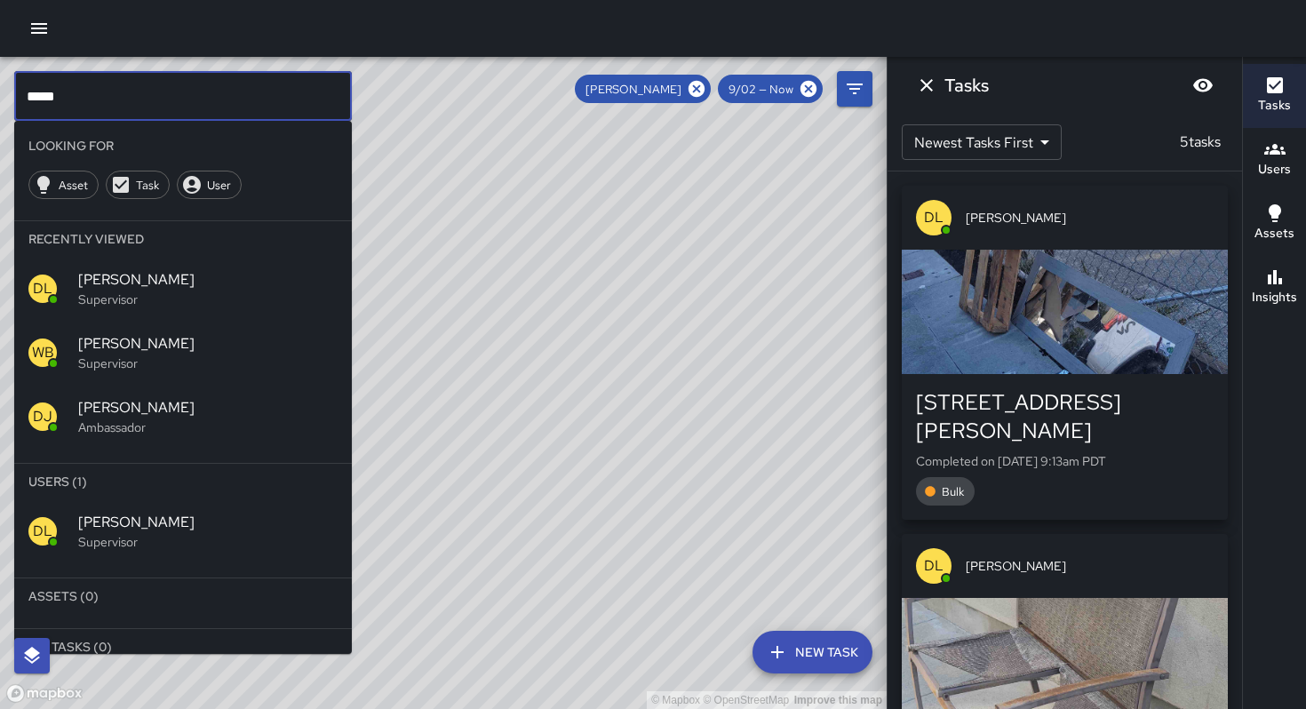
drag, startPoint x: 122, startPoint y: 95, endPoint x: 0, endPoint y: 49, distance: 130.2
click at [0, 50] on div "© Mapbox © OpenStreetMap Improve this map ***** ​ Looking For Asset Task User R…" at bounding box center [653, 354] width 1306 height 709
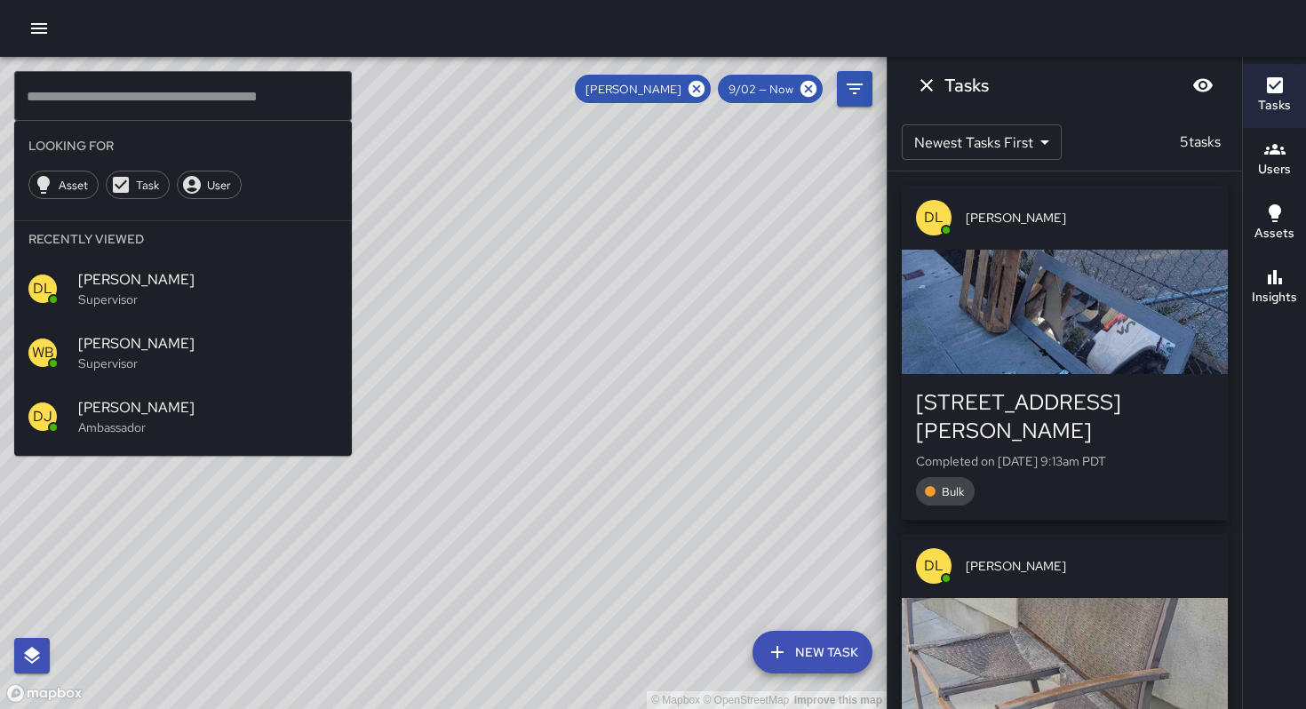
drag, startPoint x: 807, startPoint y: 91, endPoint x: 768, endPoint y: 88, distance: 39.2
click at [806, 90] on icon at bounding box center [809, 89] width 20 height 20
click at [692, 88] on icon at bounding box center [697, 89] width 16 height 16
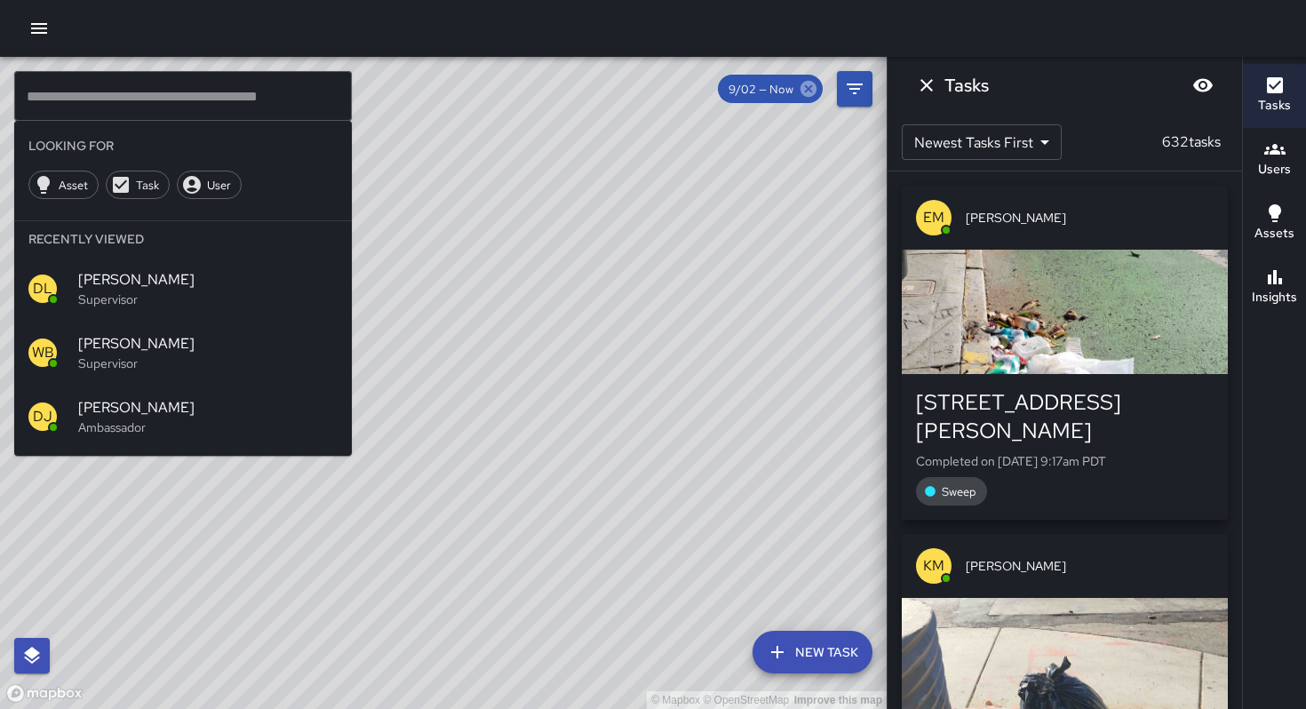
click at [803, 94] on icon at bounding box center [809, 89] width 16 height 16
click at [809, 96] on icon at bounding box center [809, 89] width 16 height 16
click at [808, 94] on icon at bounding box center [809, 89] width 16 height 16
click at [808, 93] on icon at bounding box center [809, 89] width 16 height 16
click at [808, 92] on icon at bounding box center [809, 89] width 16 height 16
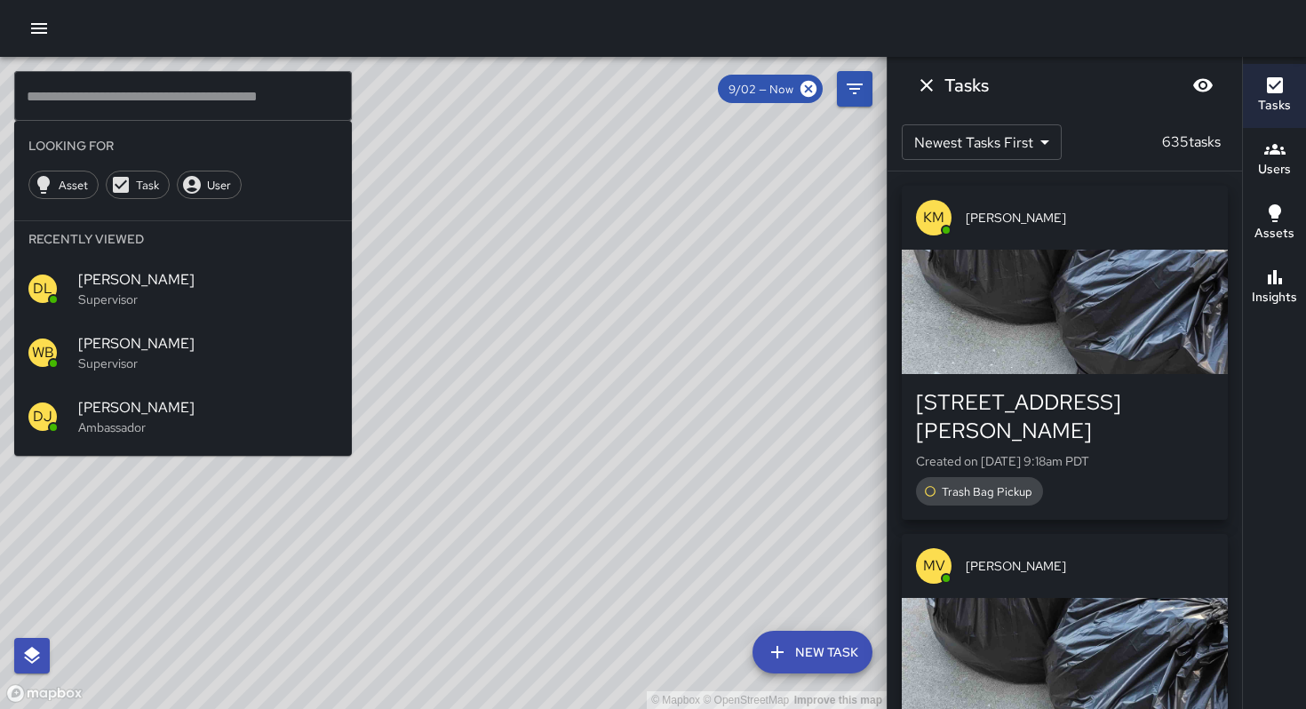
click at [143, 101] on input "text" at bounding box center [183, 96] width 338 height 50
click at [188, 114] on input "text" at bounding box center [183, 96] width 338 height 50
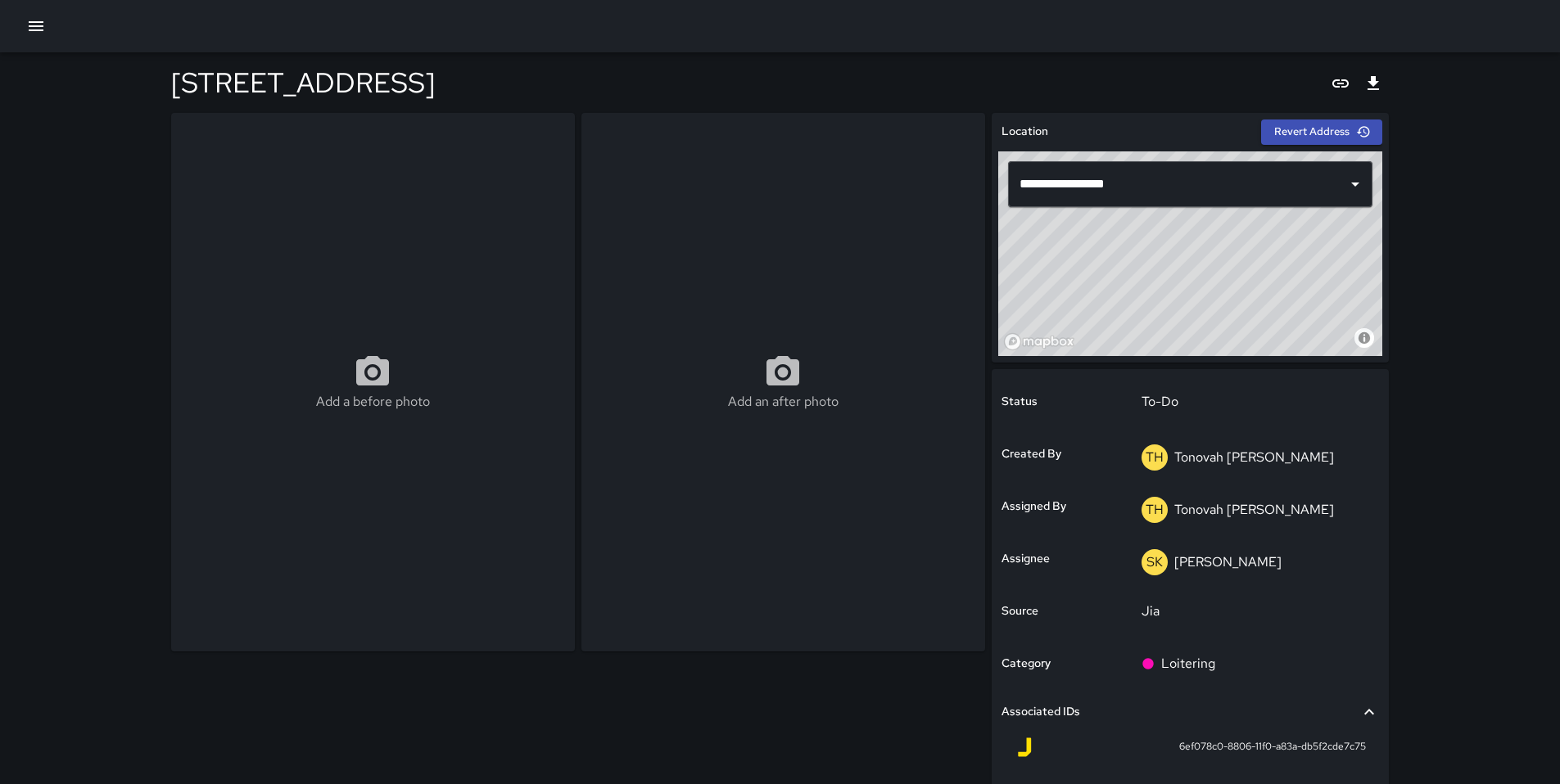
click at [380, 293] on div "Add a before photo" at bounding box center [373, 382] width 404 height 539
type input "**********"
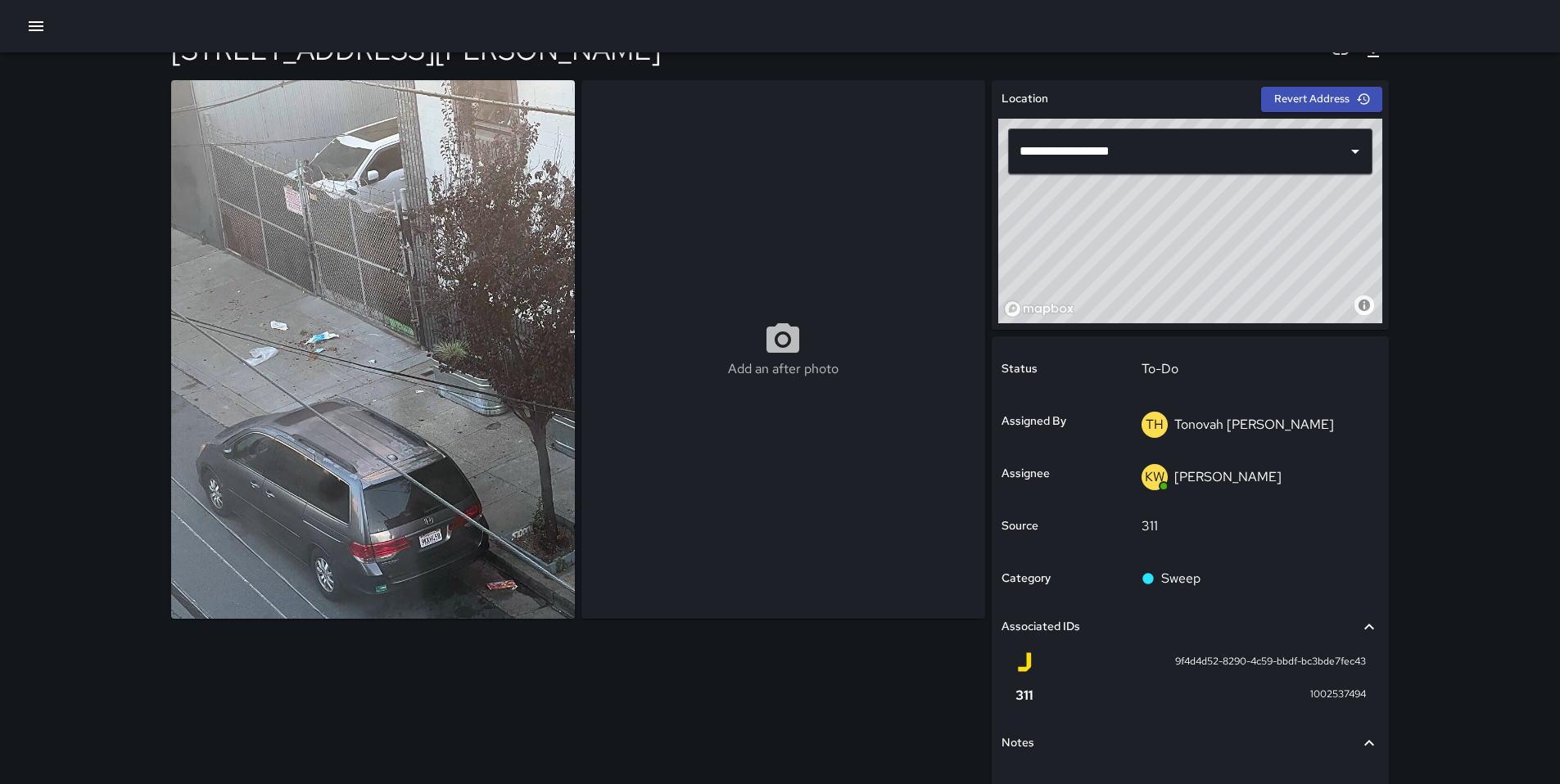
scroll to position [33, 0]
